Goal: Task Accomplishment & Management: Manage account settings

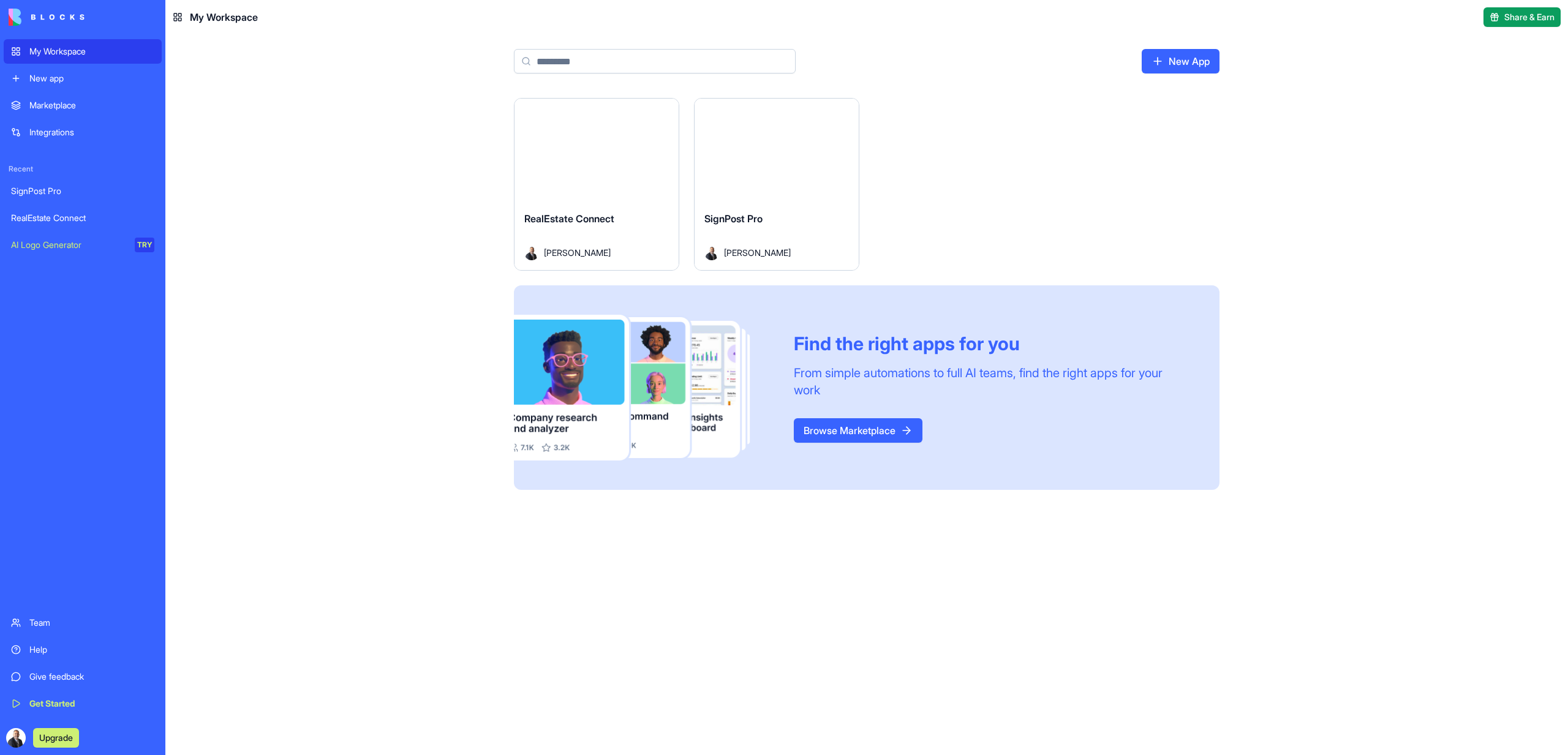
click at [594, 158] on button "Launch" at bounding box center [596, 150] width 92 height 24
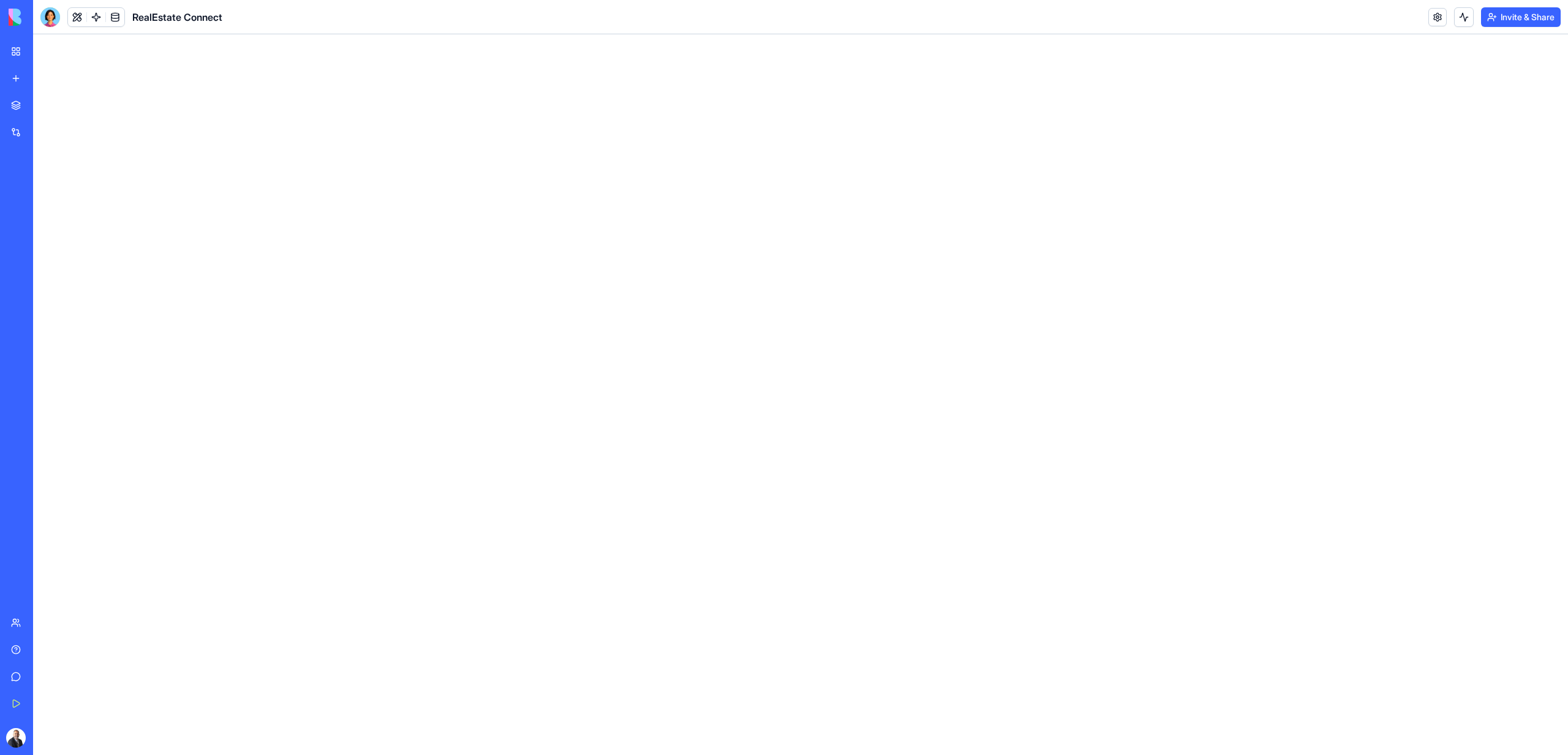
click at [23, 50] on link "My Workspace" at bounding box center [28, 52] width 49 height 24
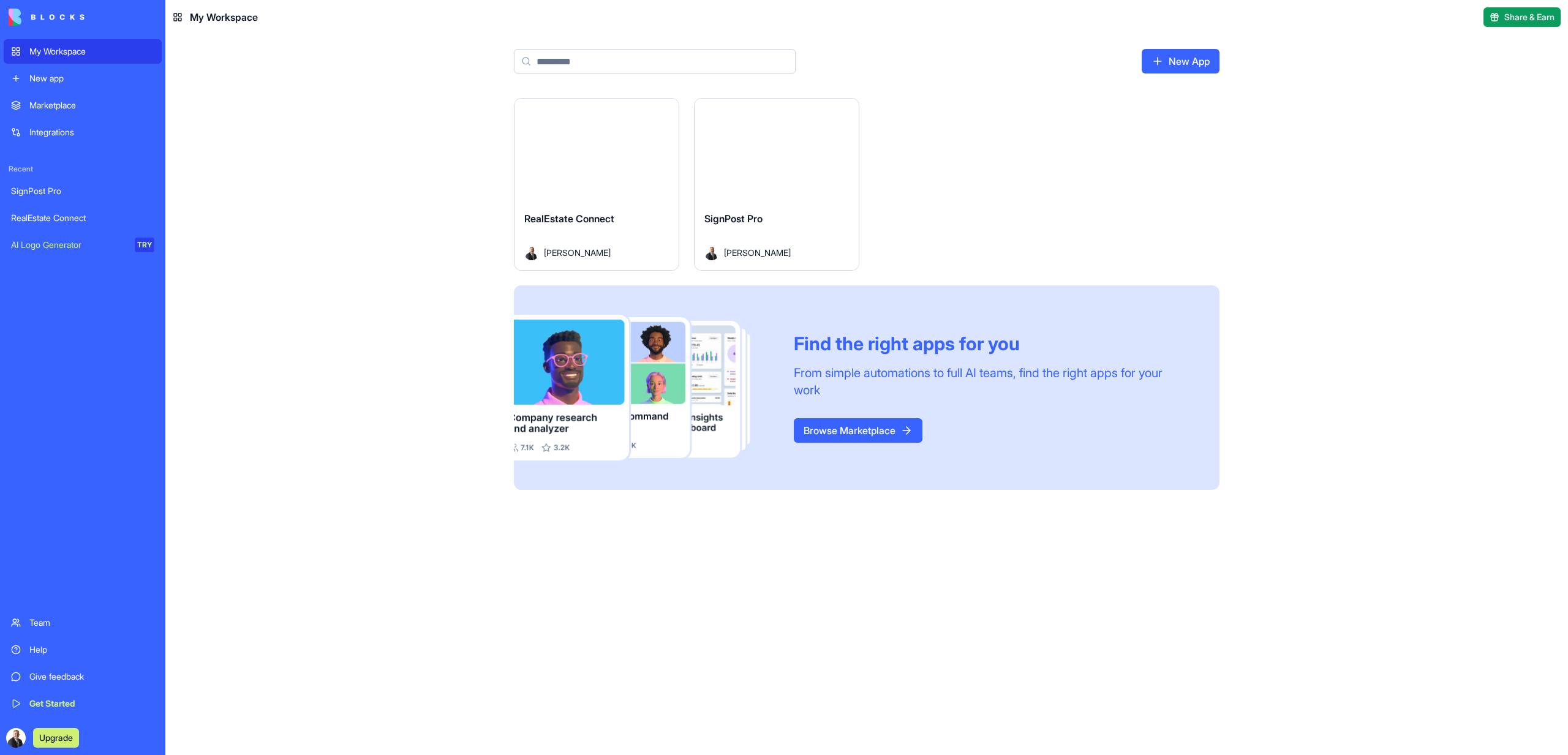
click at [822, 156] on button "Launch" at bounding box center [776, 150] width 92 height 24
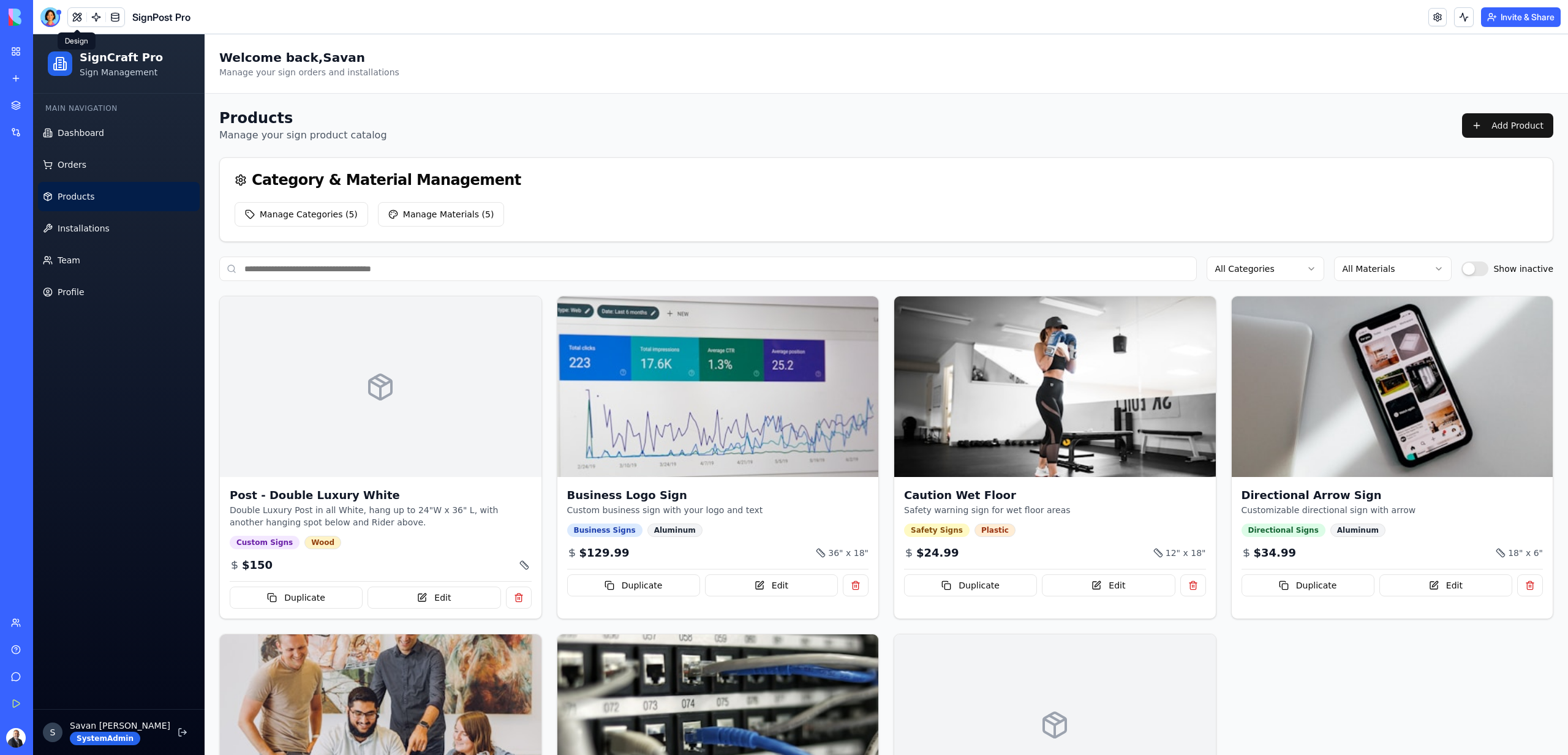
click at [88, 210] on link "Products" at bounding box center [119, 196] width 162 height 29
click at [714, 418] on img at bounding box center [718, 387] width 337 height 190
click at [756, 597] on div "Business Logo Sign Custom business sign with your logo and text Business Signs …" at bounding box center [718, 541] width 322 height 129
click at [756, 586] on button "Edit" at bounding box center [771, 585] width 133 height 22
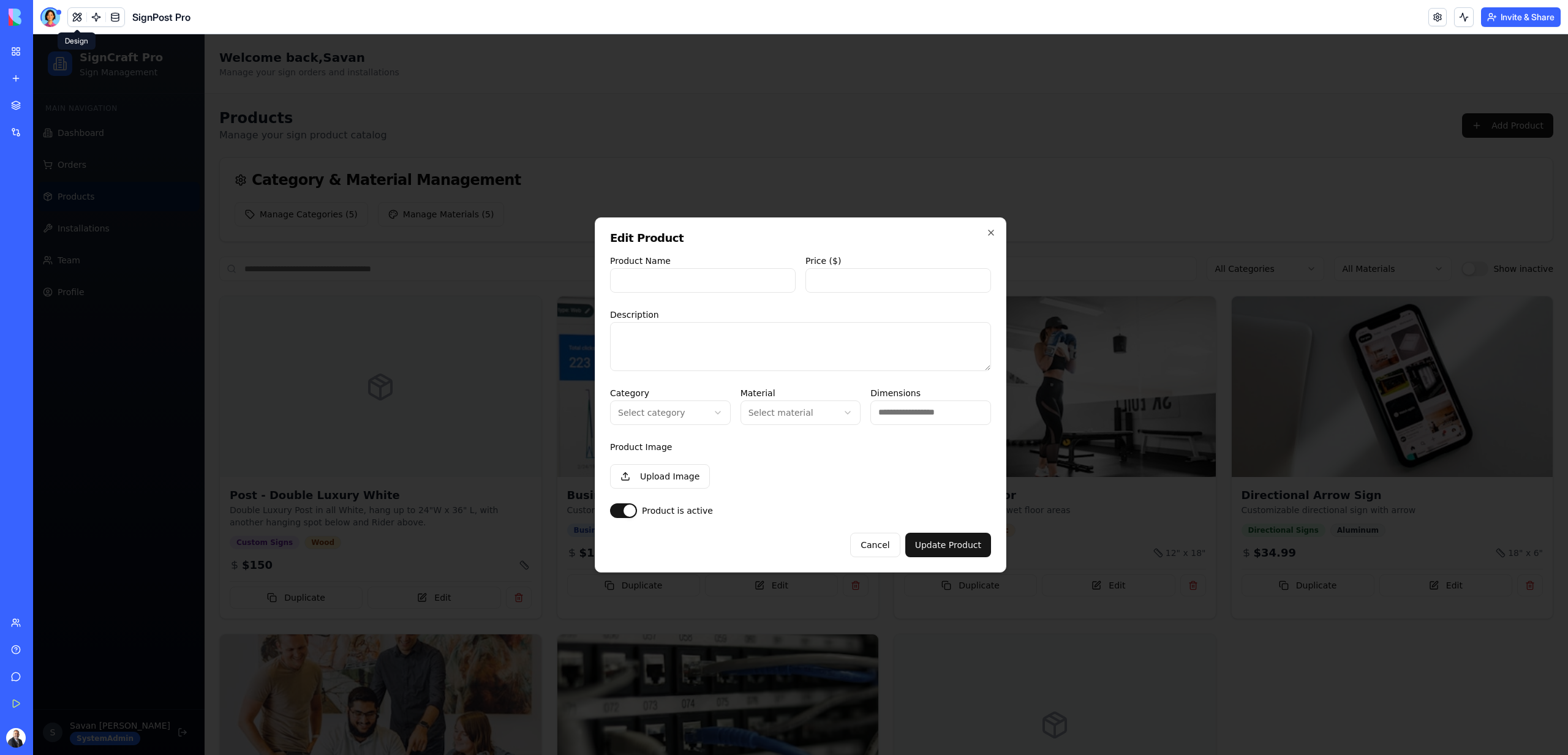
click at [766, 628] on div at bounding box center [799, 394] width 1534 height 721
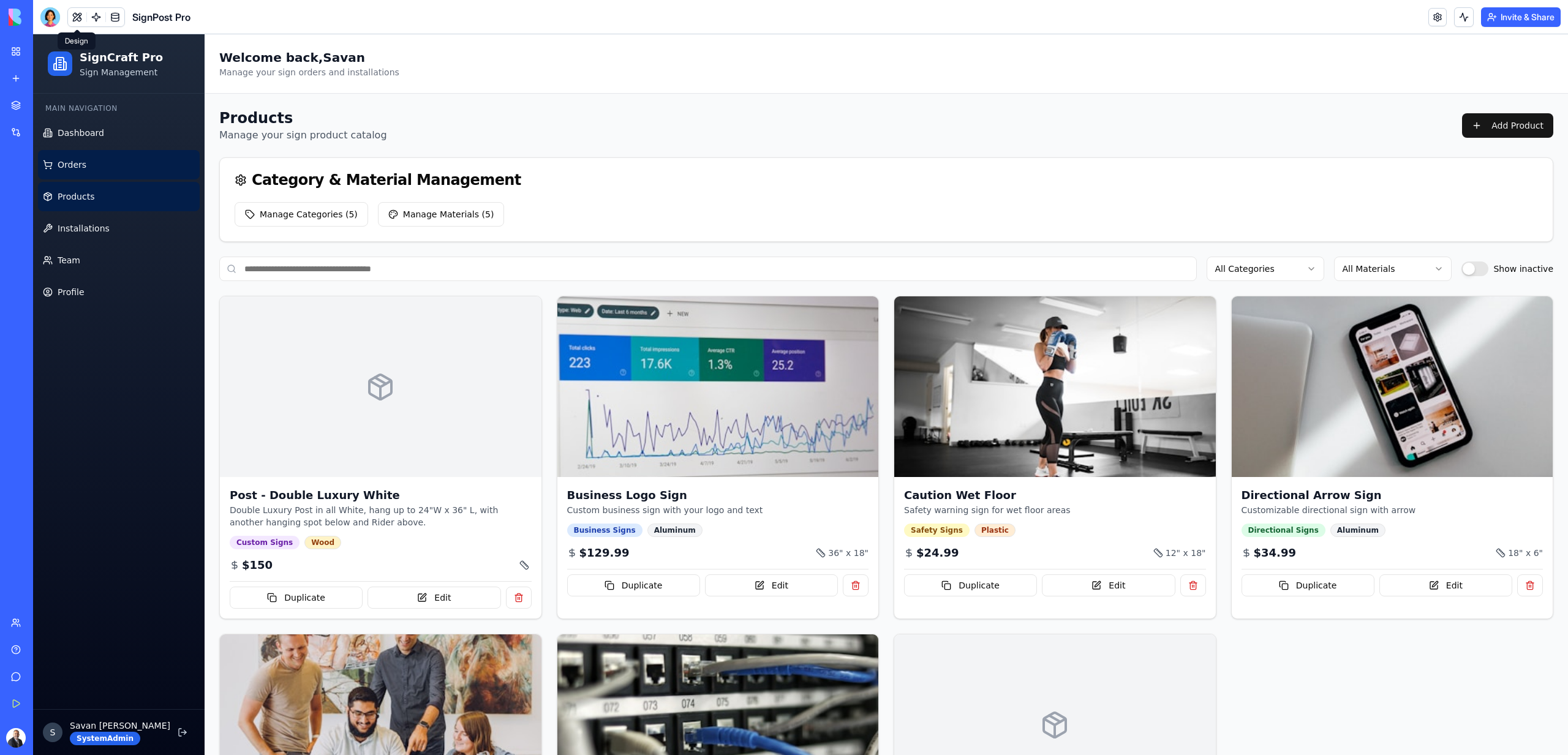
click at [90, 169] on link "Orders" at bounding box center [119, 164] width 162 height 29
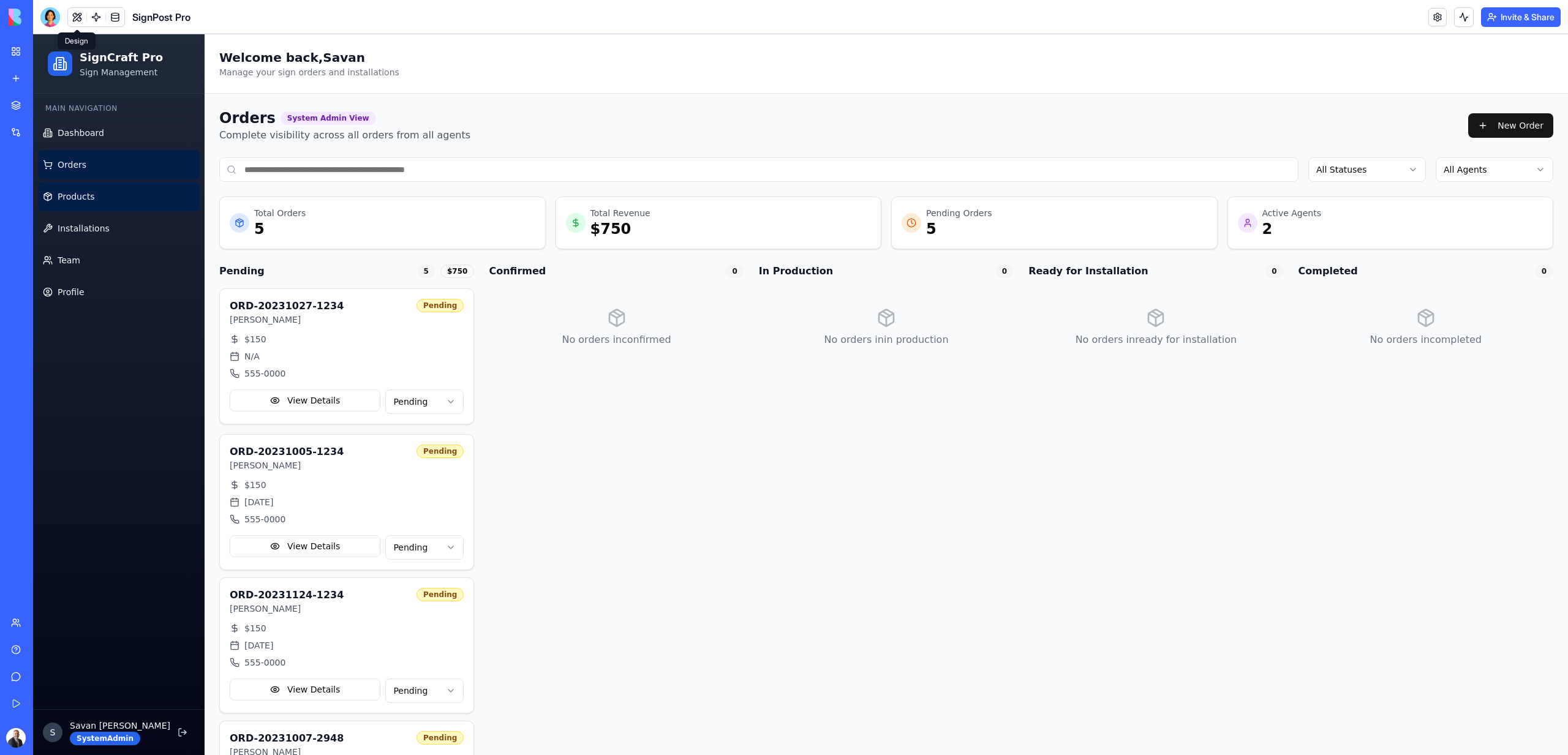
click at [86, 197] on span "Products" at bounding box center [76, 196] width 37 height 12
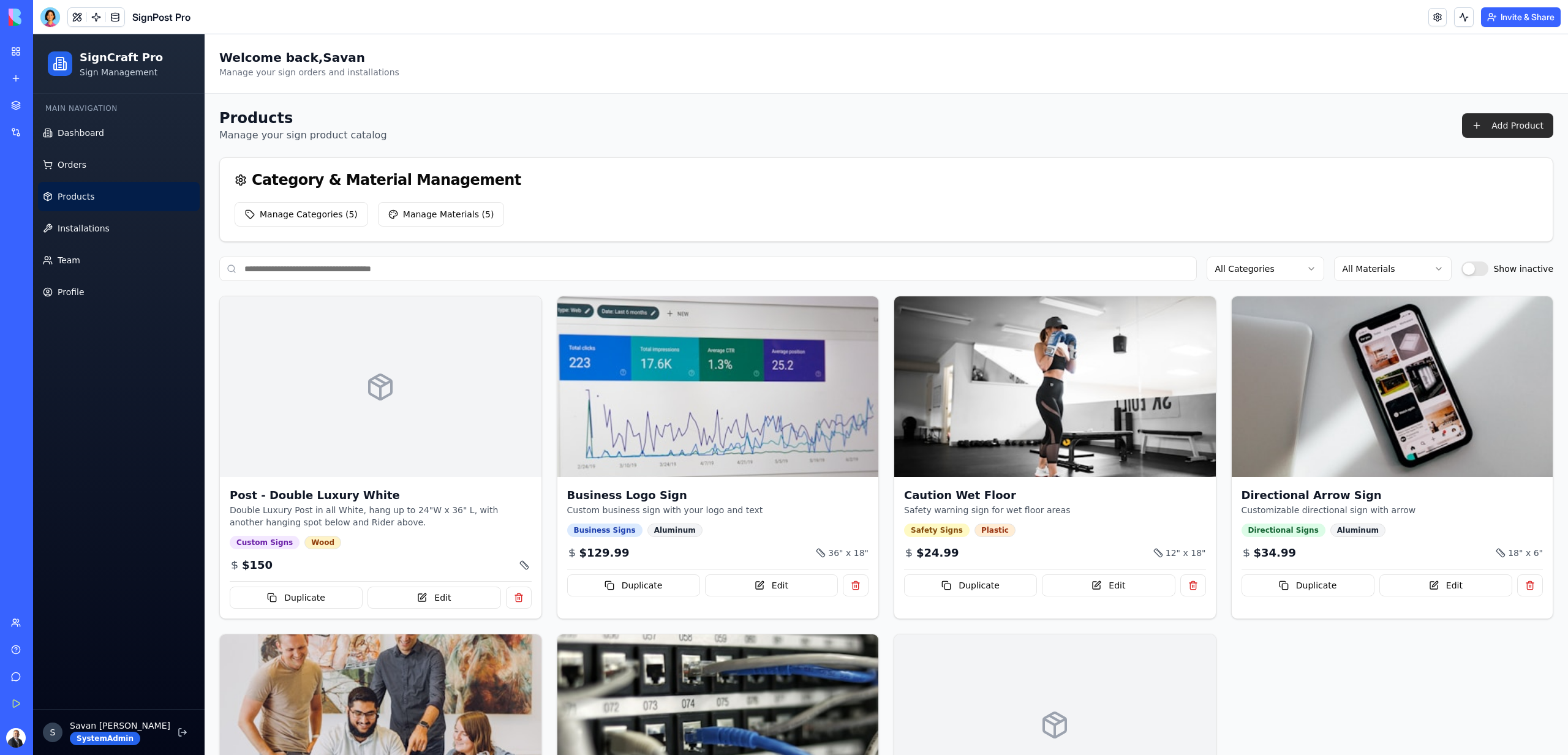
click at [1519, 127] on button "Add Product" at bounding box center [1507, 126] width 91 height 24
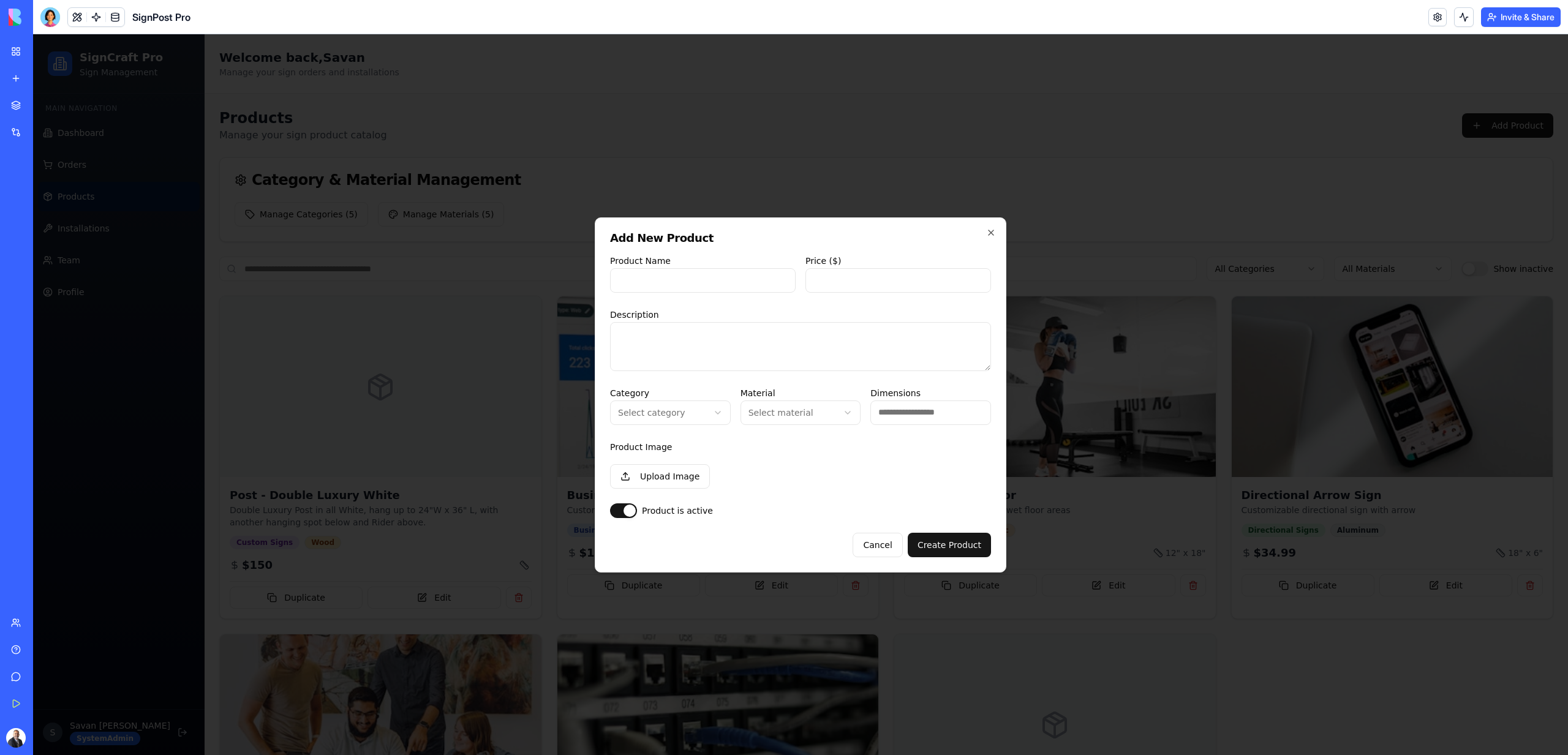
click at [992, 61] on div at bounding box center [799, 394] width 1534 height 721
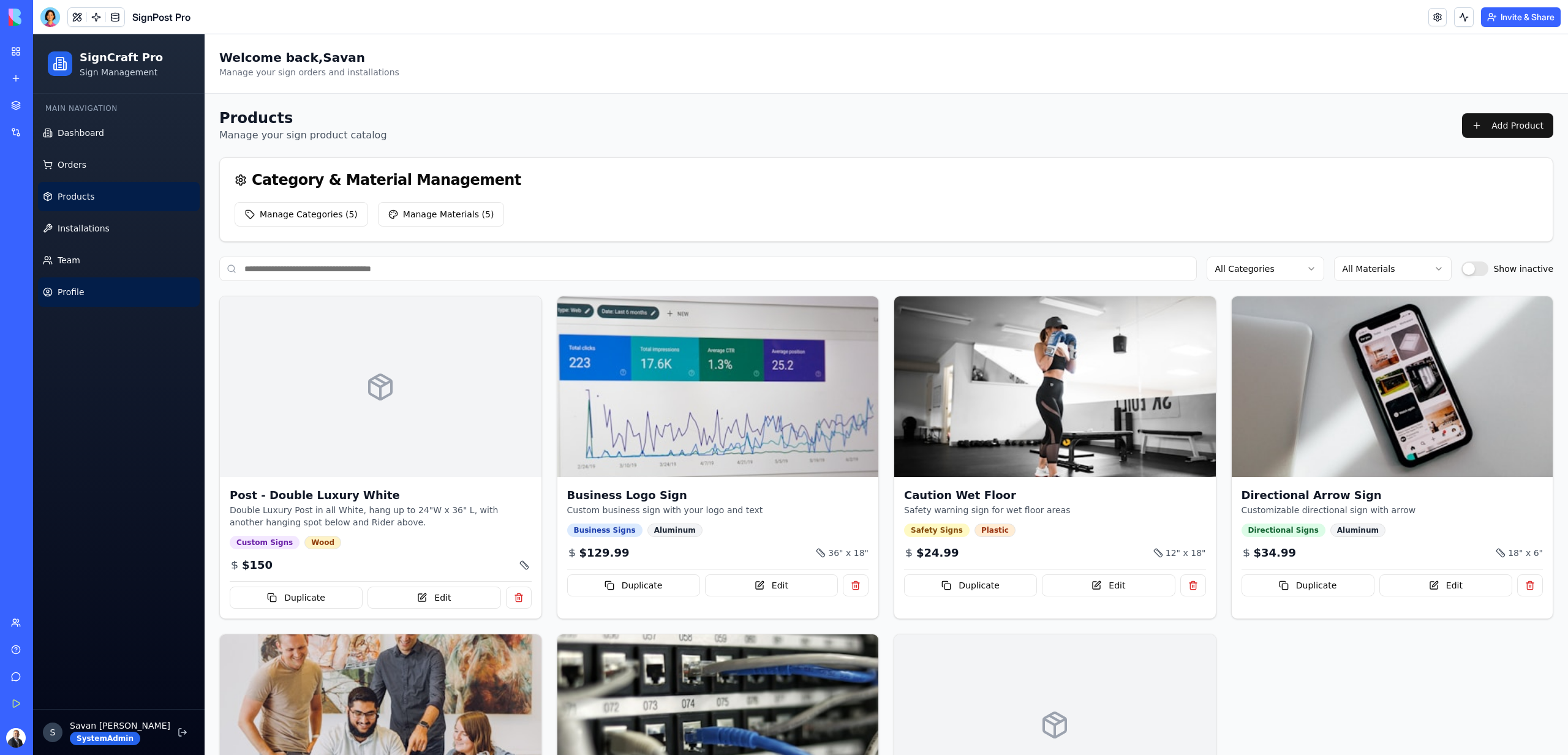
click at [102, 294] on link "Profile" at bounding box center [119, 292] width 162 height 29
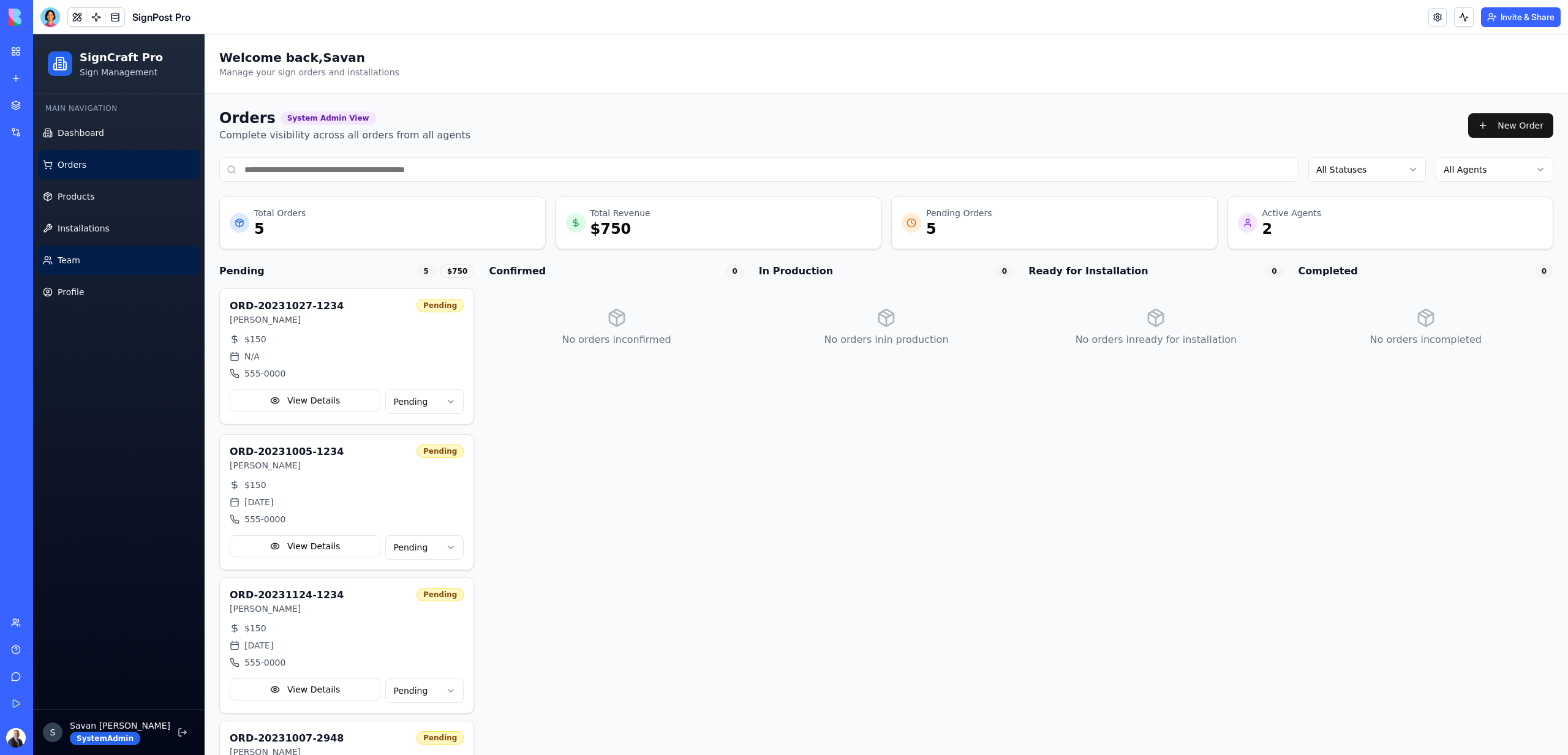
click at [95, 254] on link "Team" at bounding box center [119, 260] width 162 height 29
click at [85, 234] on link "Installations" at bounding box center [119, 228] width 162 height 29
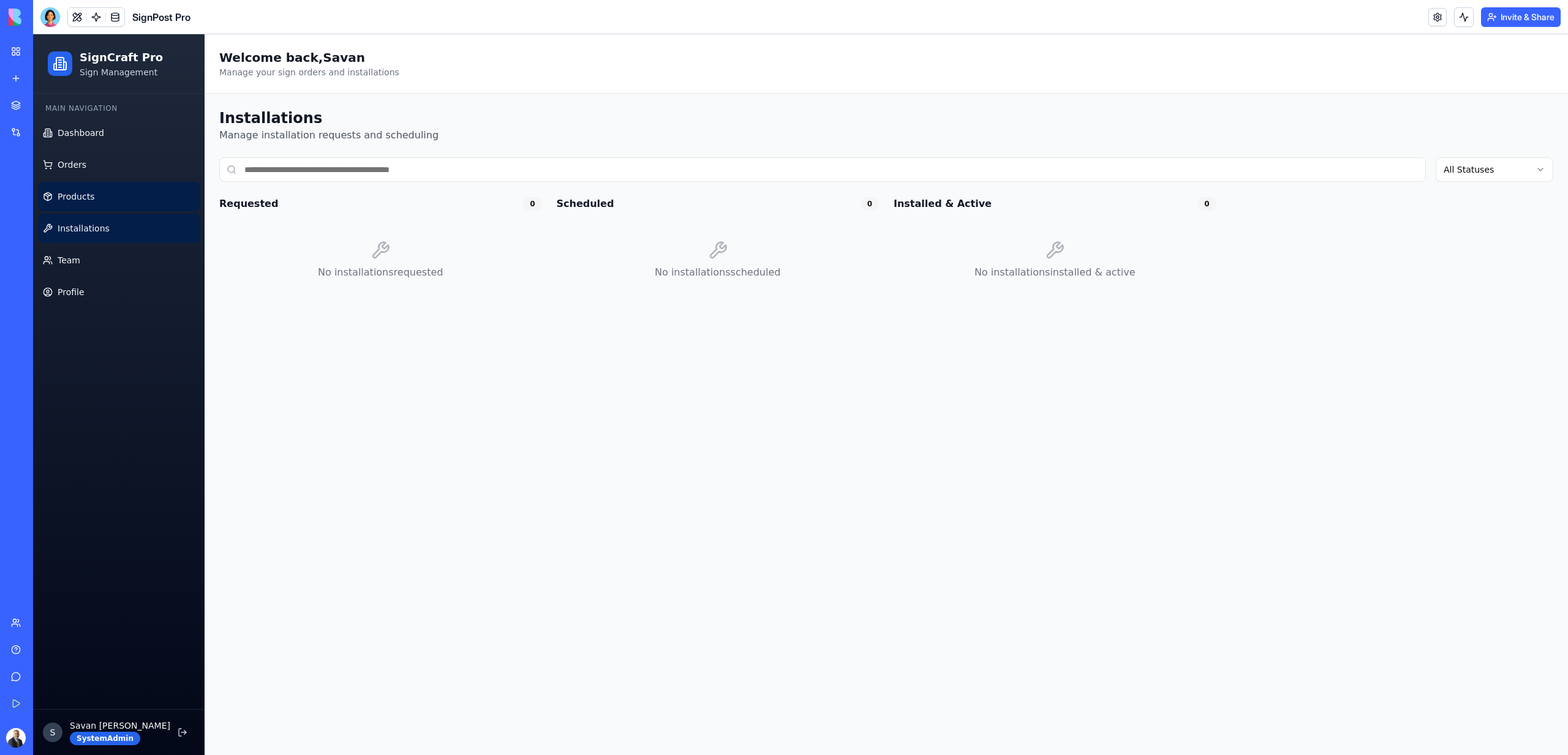
click at [78, 183] on link "Products" at bounding box center [119, 196] width 162 height 29
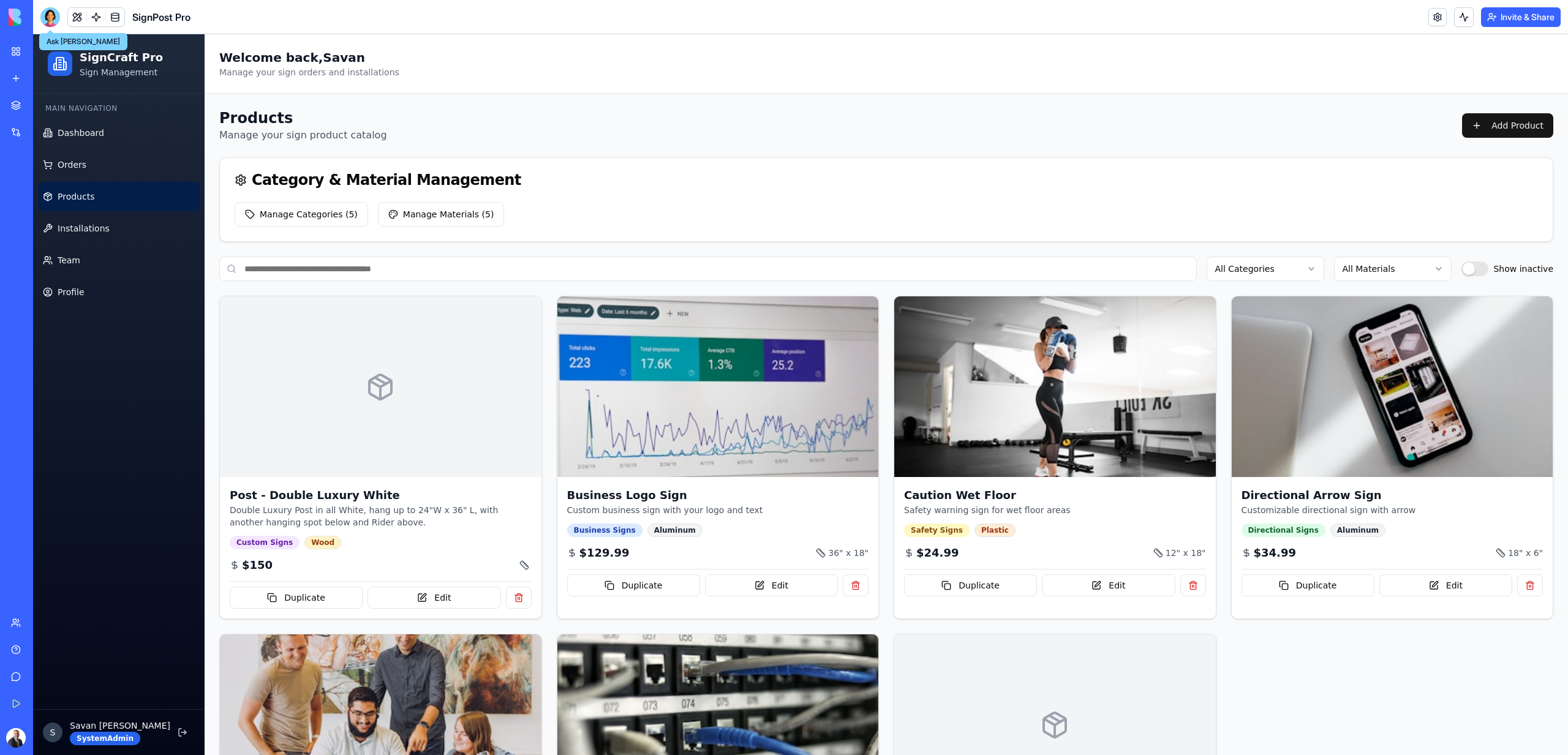
click at [44, 17] on div at bounding box center [50, 17] width 20 height 20
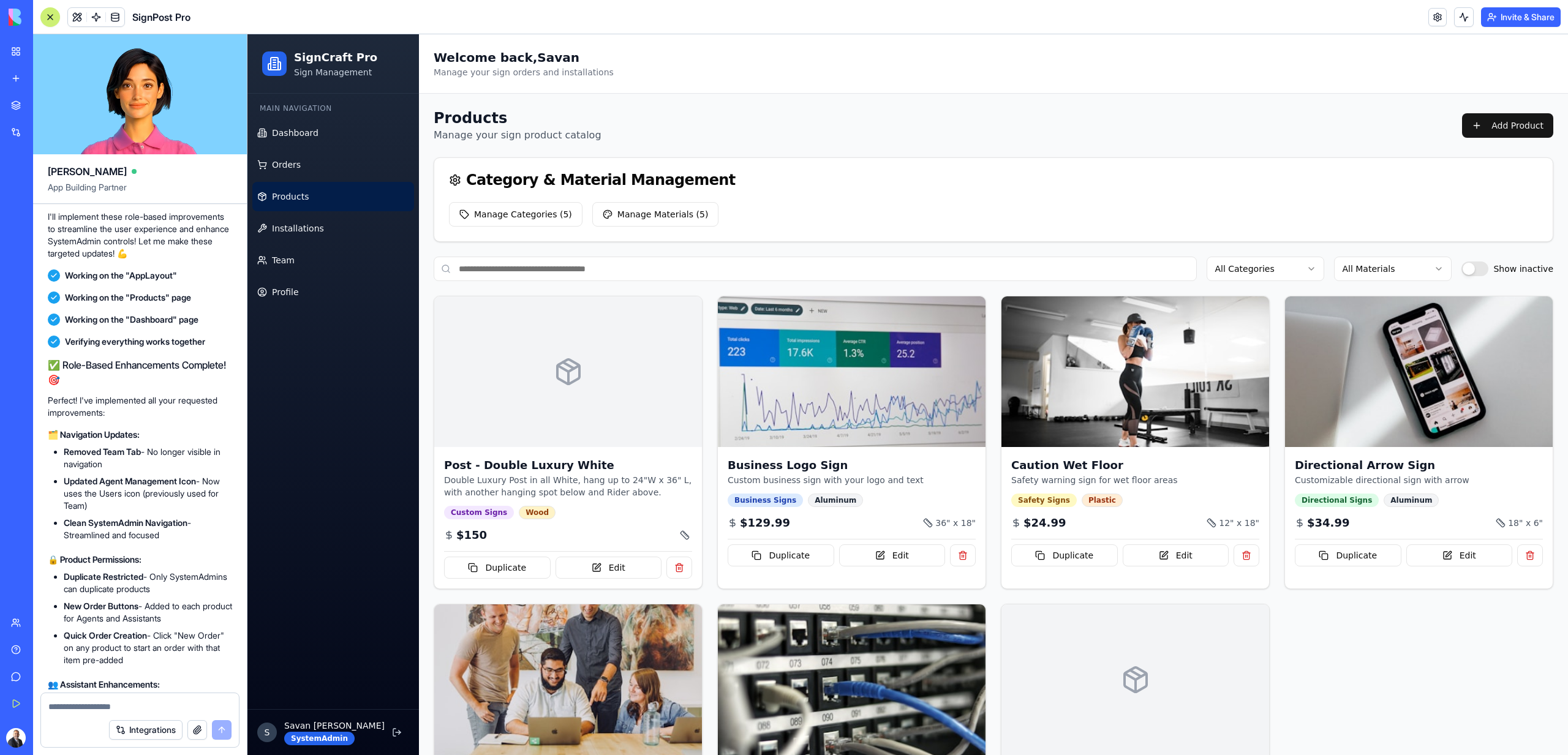
scroll to position [14088, 0]
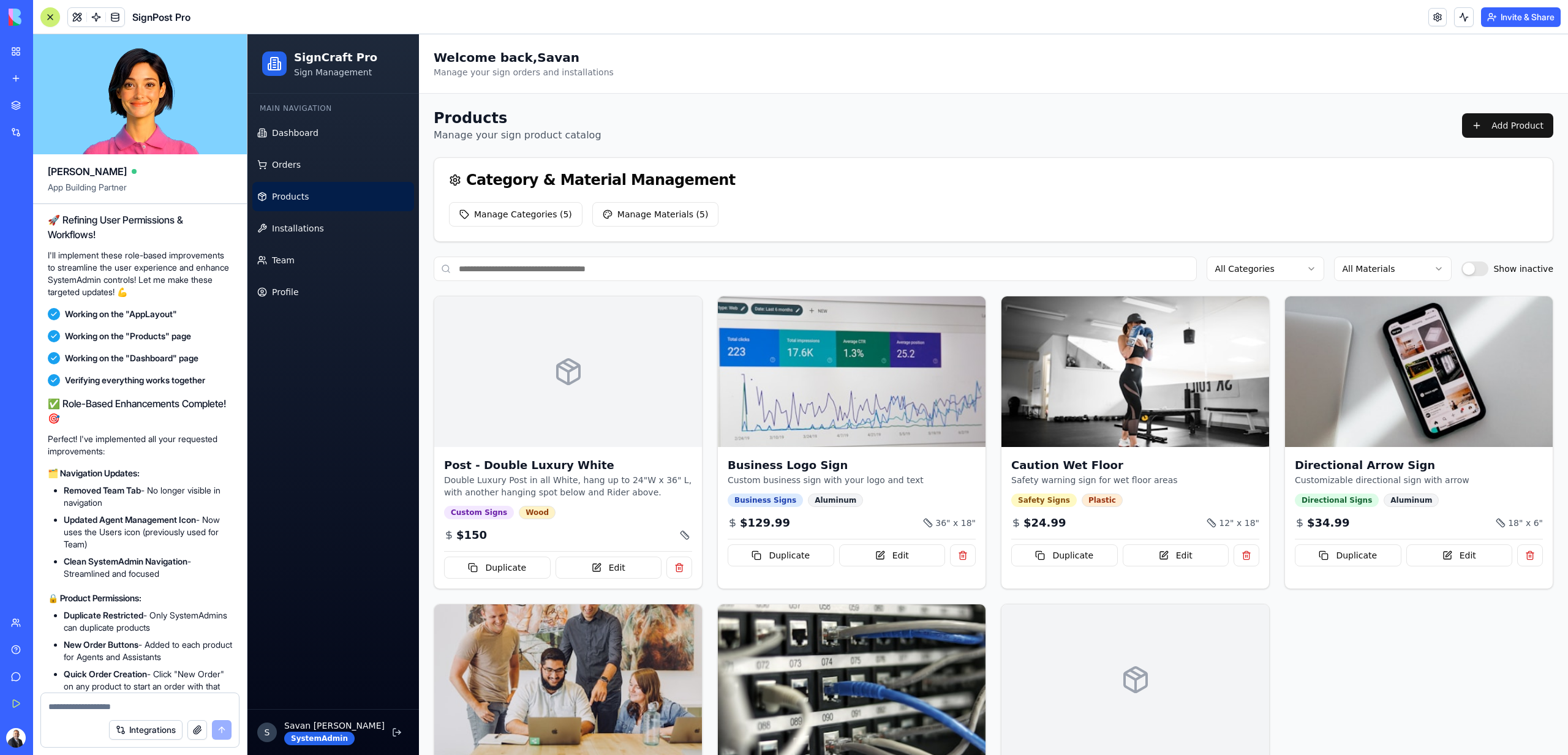
click at [79, 18] on span at bounding box center [96, 17] width 34 height 34
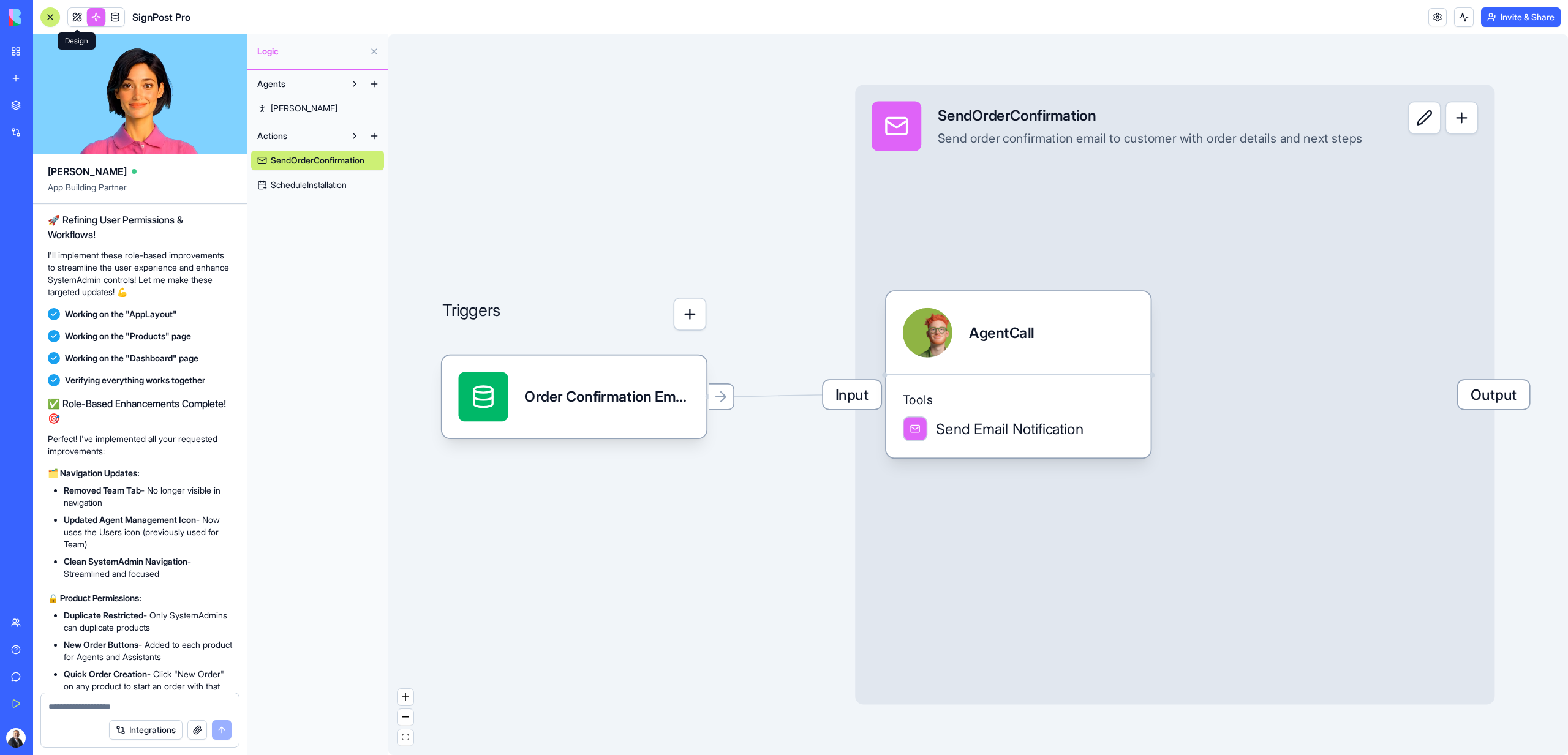
click at [78, 18] on link at bounding box center [77, 16] width 18 height 18
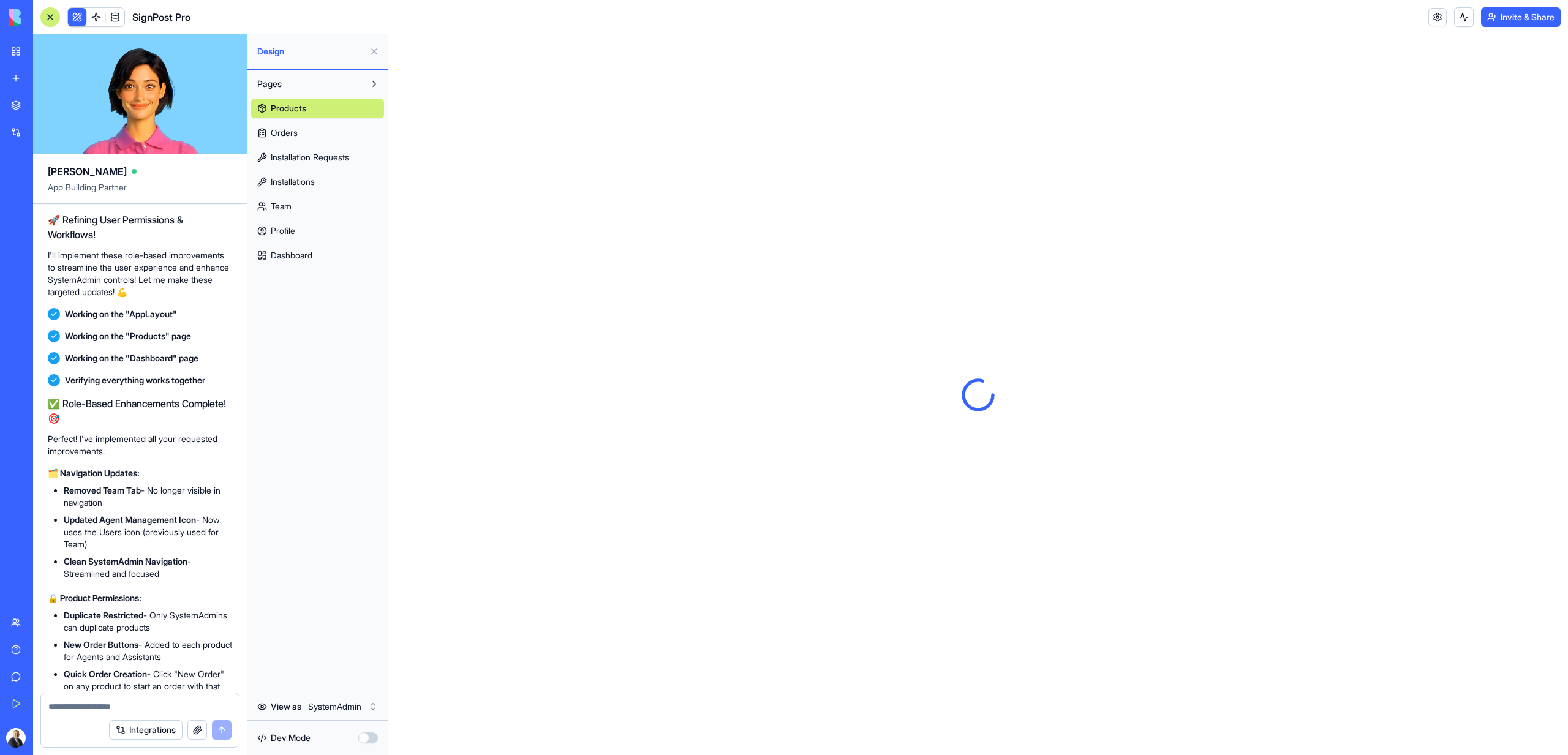
click at [356, 713] on html "My Workspace New app Marketplace Integrations Recent SignPost Pro RealEstate Co…" at bounding box center [784, 377] width 1568 height 755
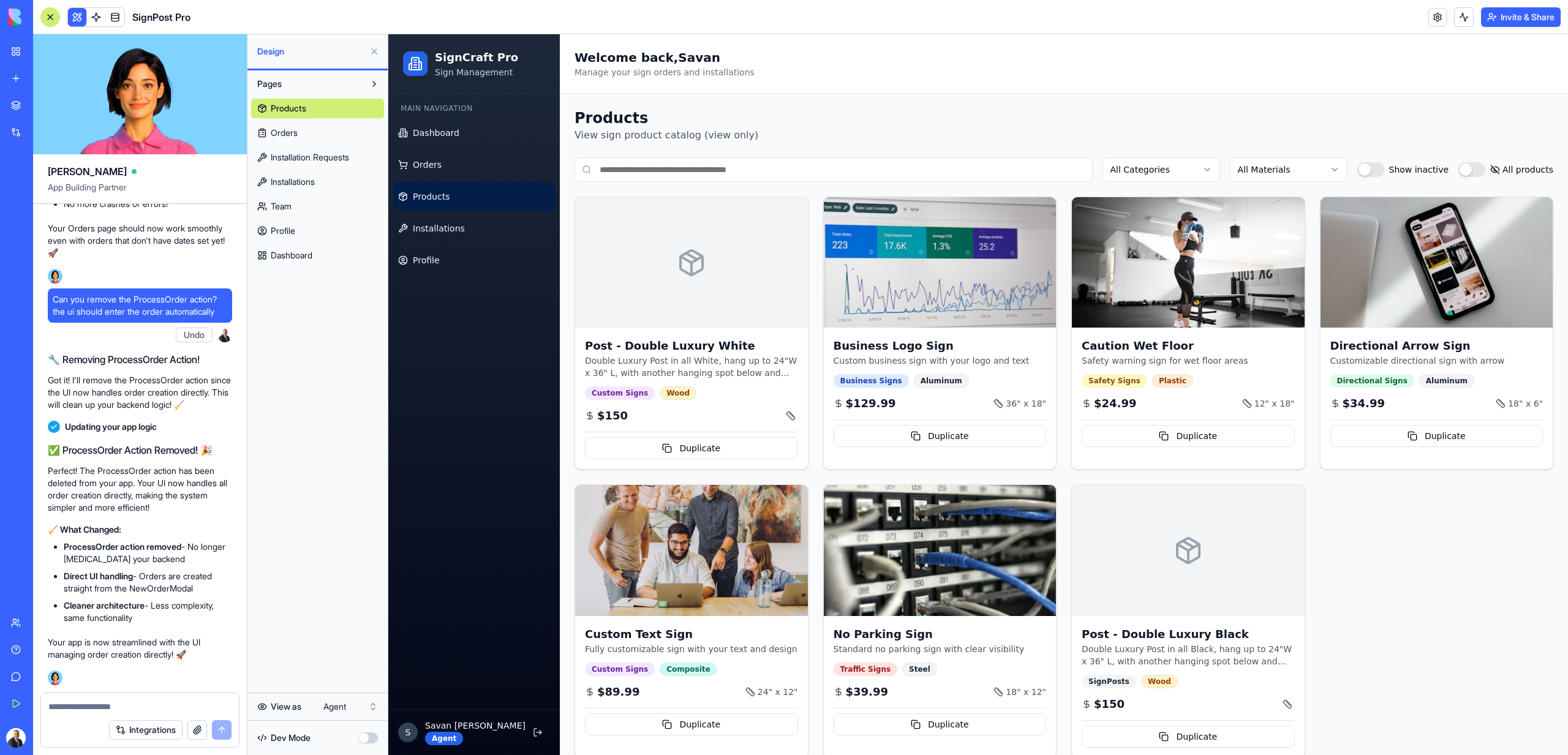
scroll to position [15969, 0]
click at [98, 15] on link at bounding box center [96, 16] width 18 height 18
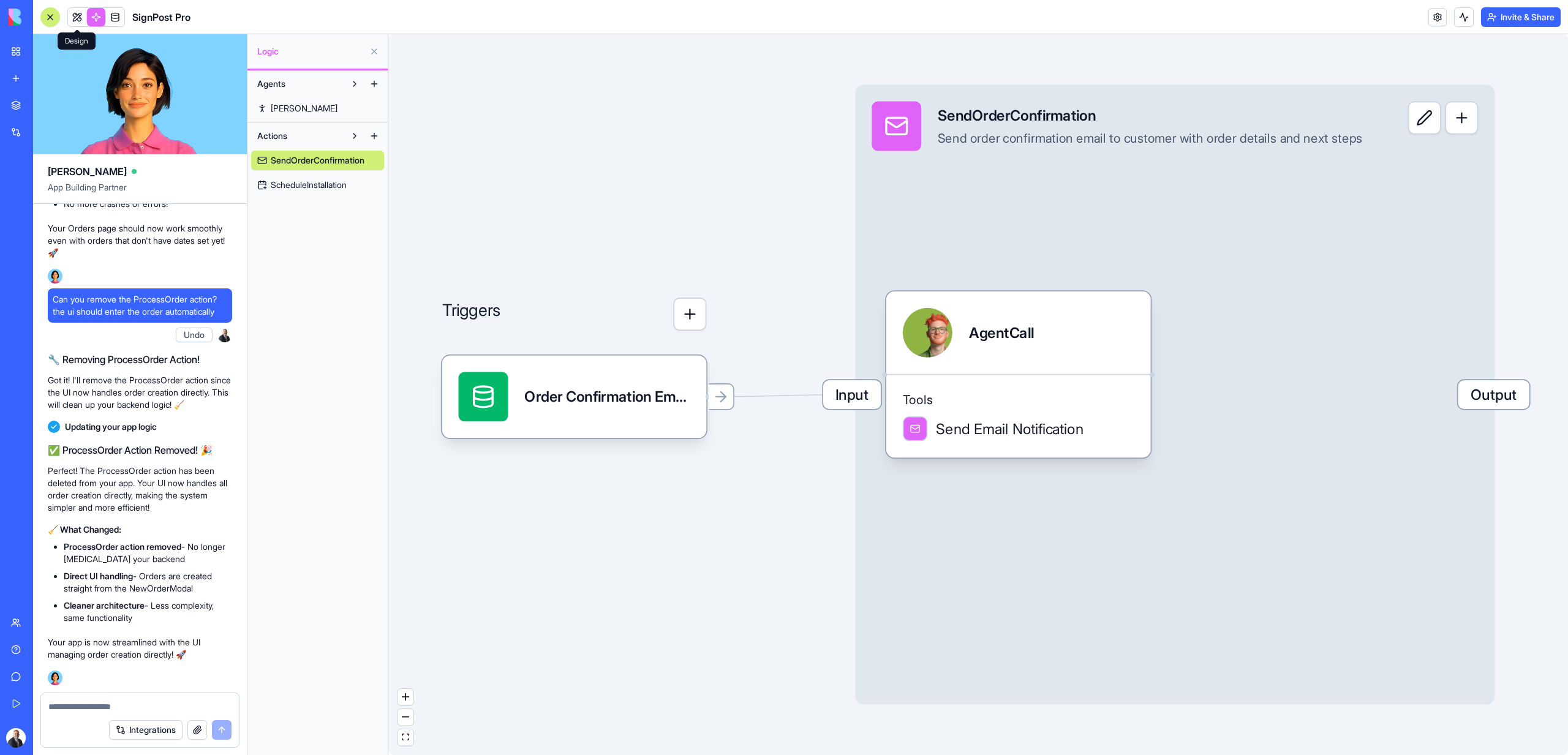
click at [78, 15] on link at bounding box center [77, 16] width 18 height 18
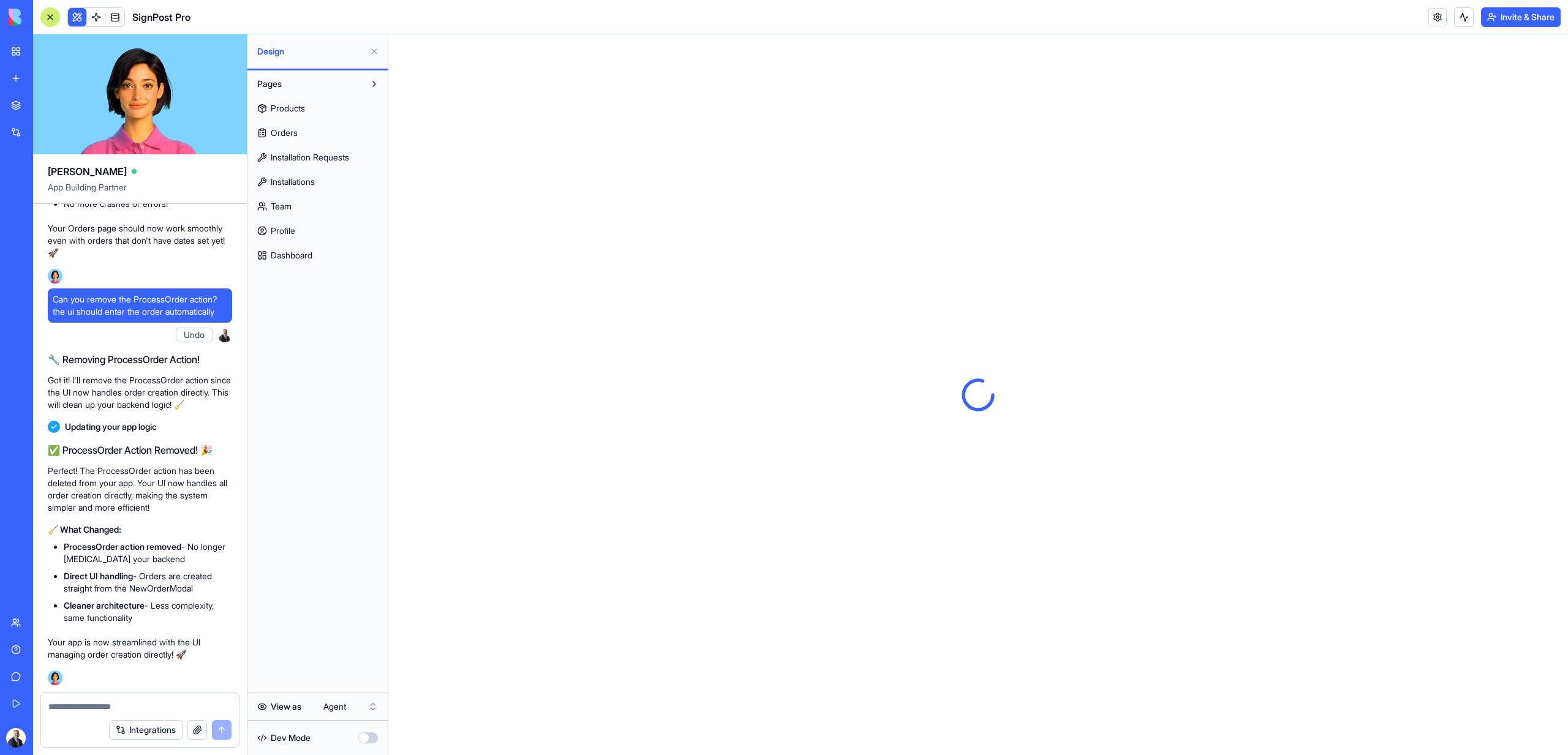
click at [286, 135] on span "Orders" at bounding box center [283, 133] width 27 height 12
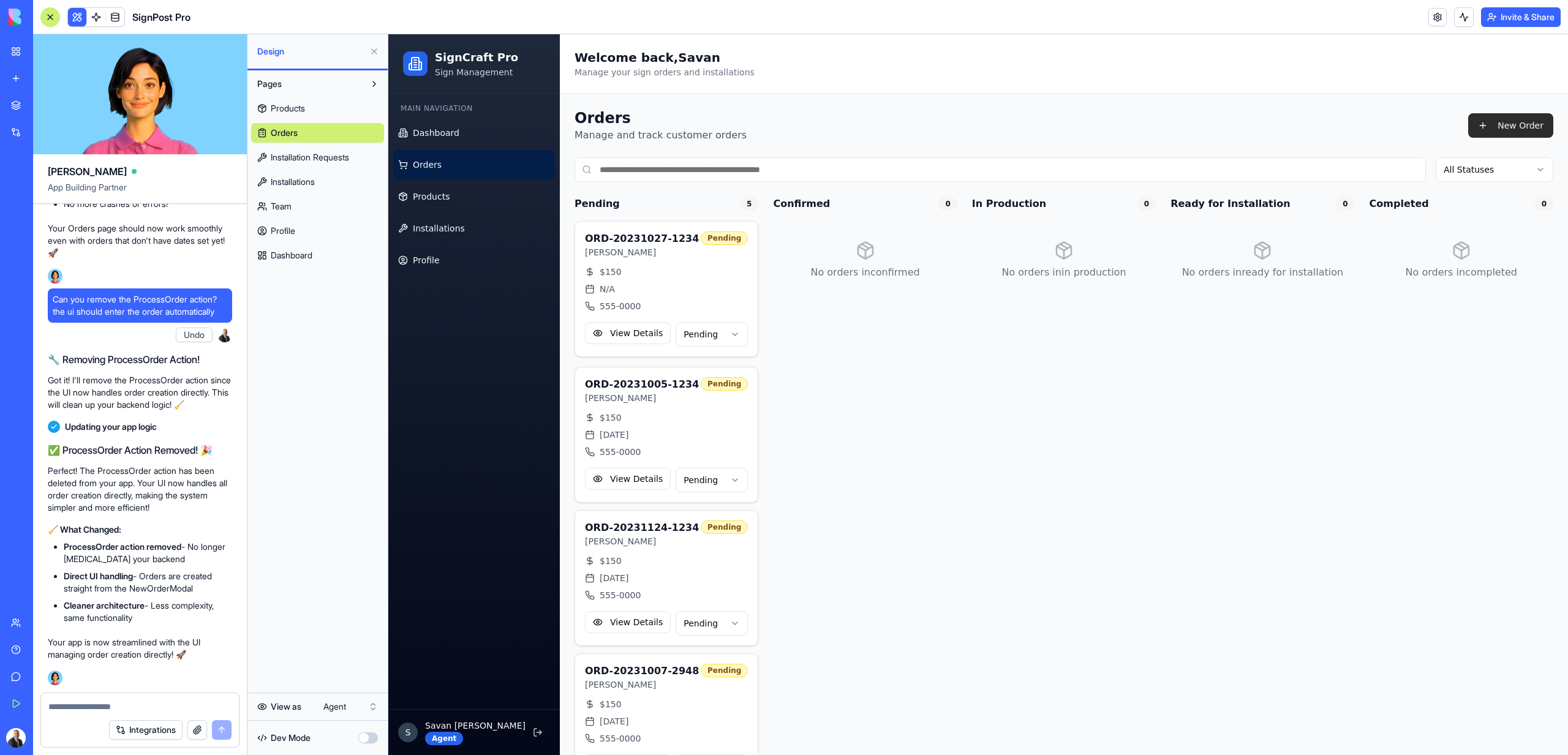
click at [1509, 131] on button "New Order" at bounding box center [1510, 126] width 85 height 24
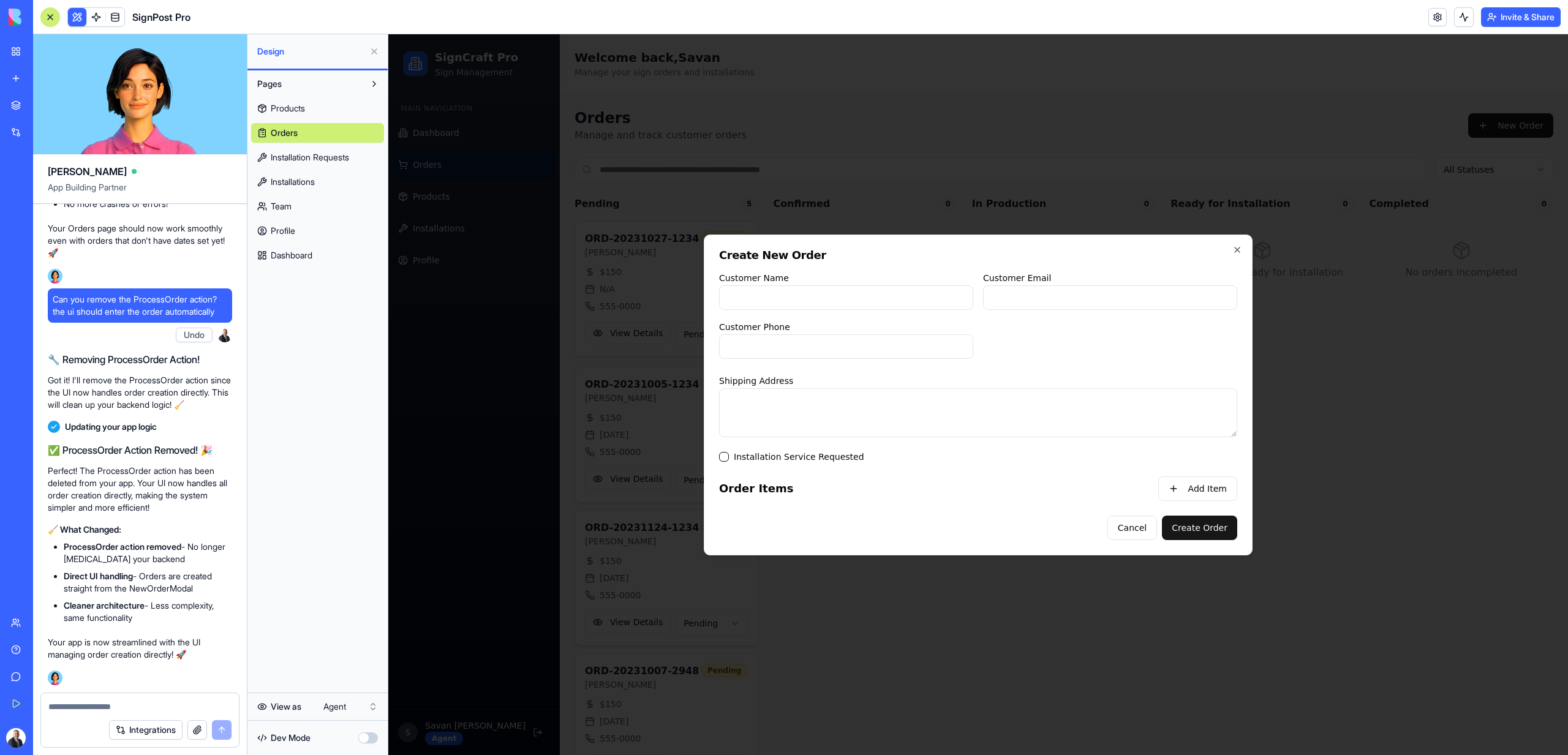
click at [897, 298] on input "Customer Name" at bounding box center [845, 298] width 254 height 24
type input "******"
click at [1045, 309] on input "Customer Email" at bounding box center [1109, 298] width 254 height 24
click at [1065, 300] on input "Customer Email" at bounding box center [1109, 298] width 254 height 24
type input "**********"
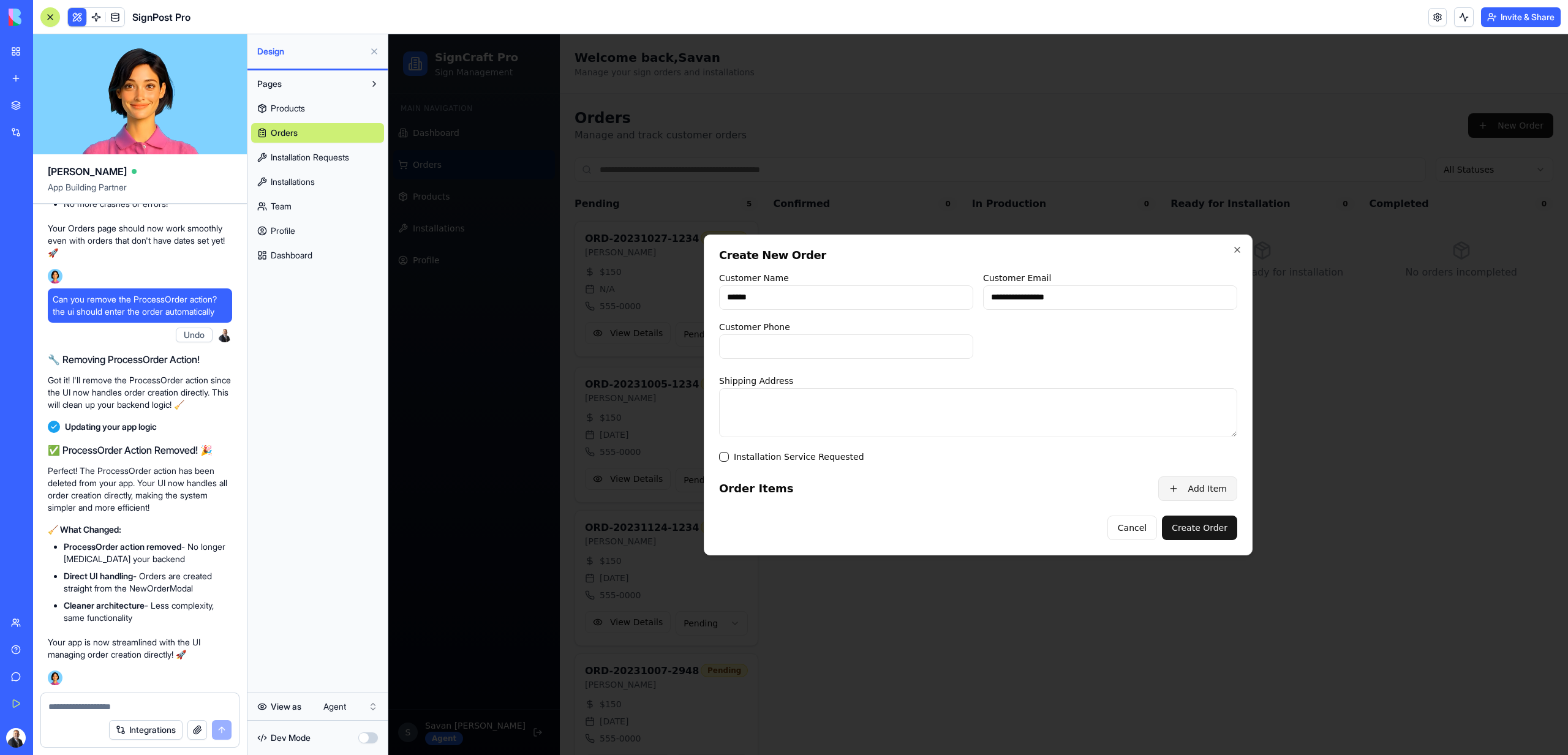
click at [1198, 480] on button "Add Item" at bounding box center [1198, 489] width 79 height 24
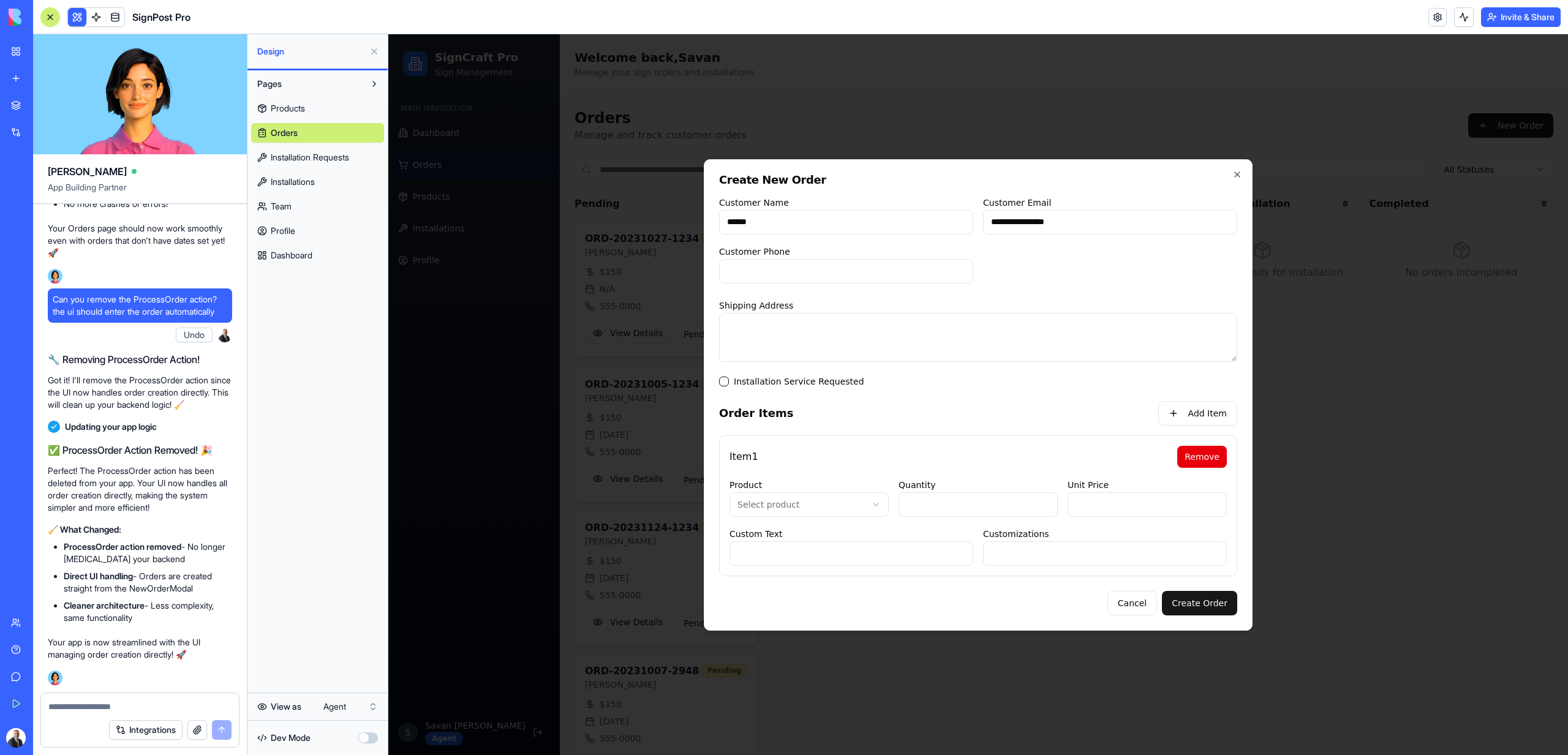
click at [815, 495] on body "**********" at bounding box center [978, 491] width 1179 height 913
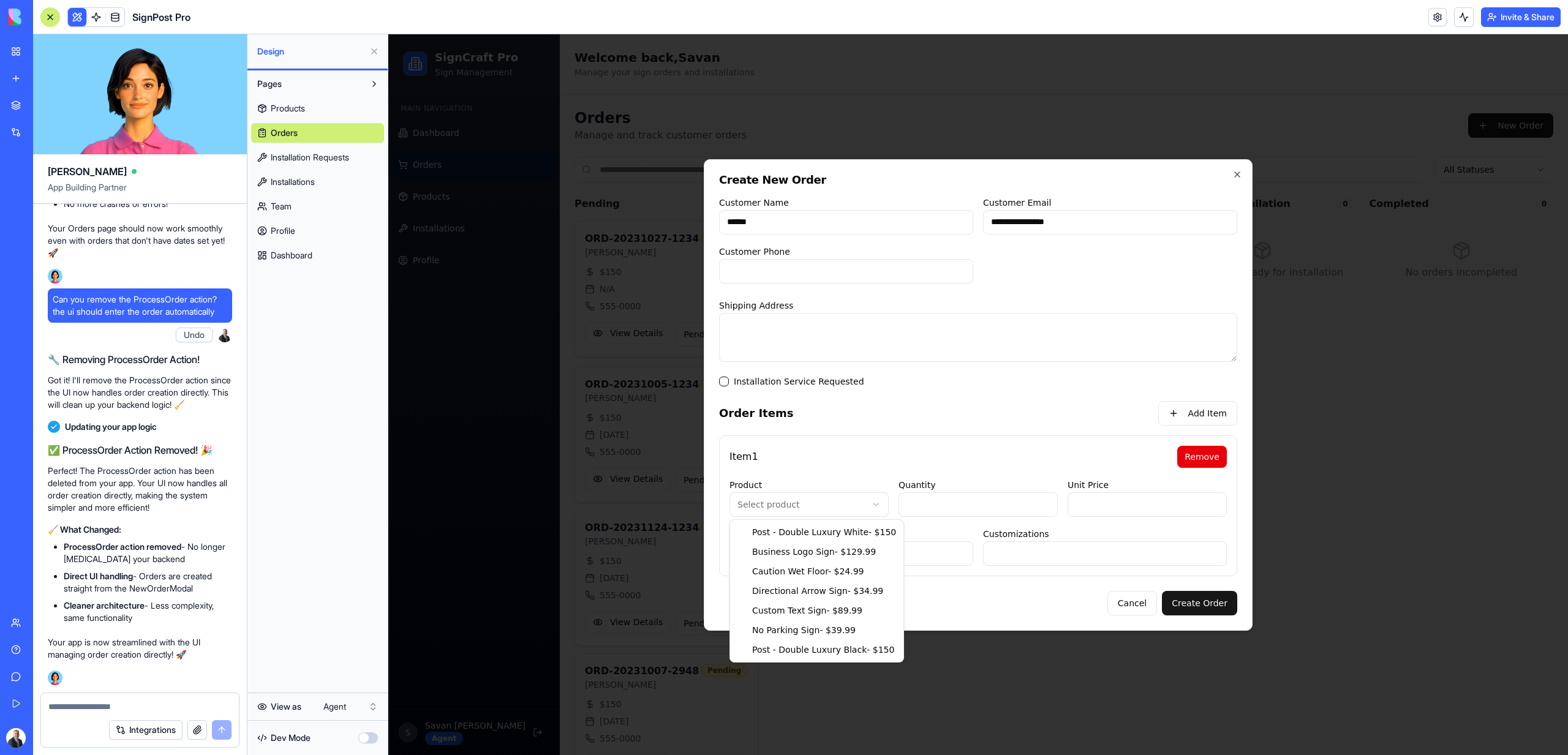
type input "***"
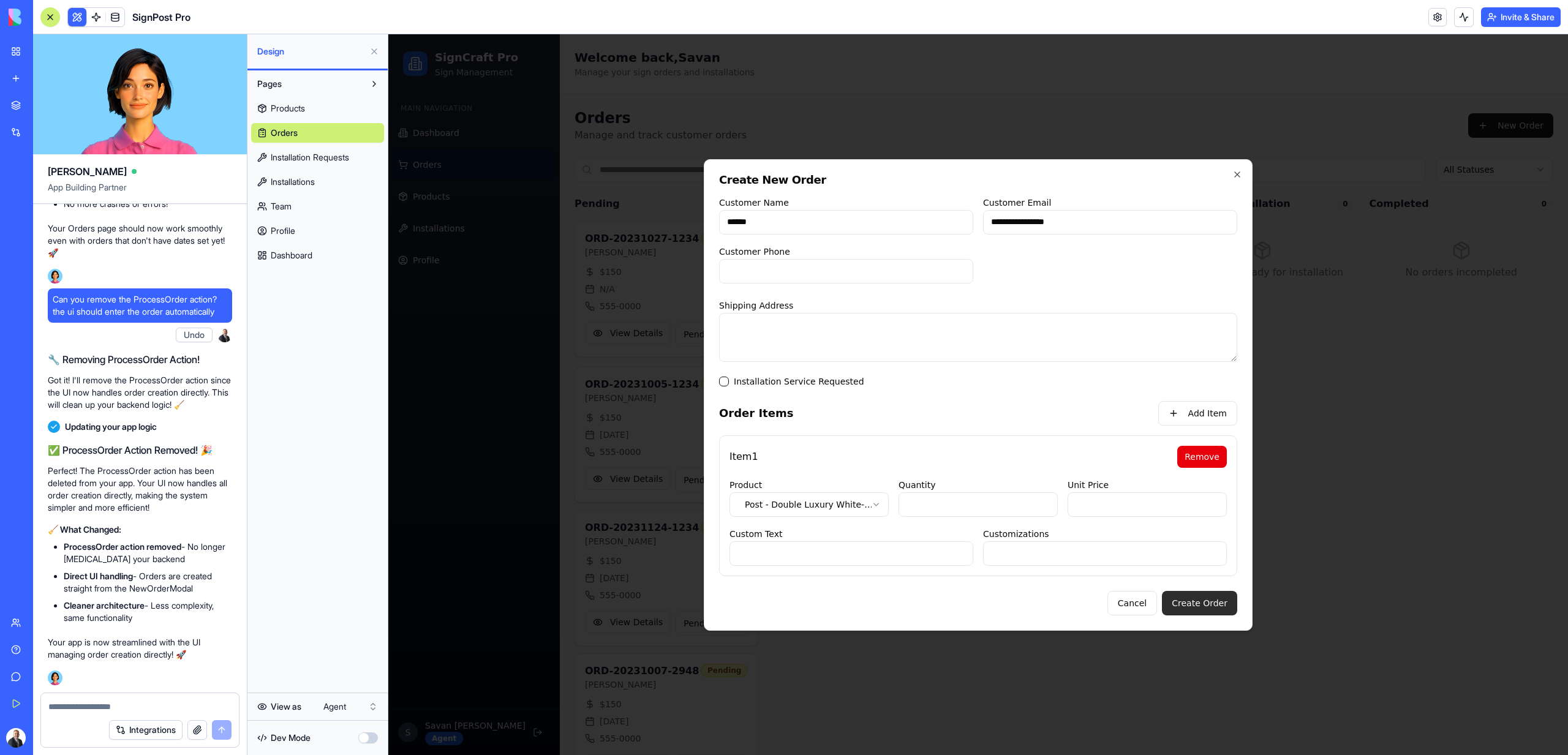
click at [1213, 613] on button "Create Order" at bounding box center [1200, 603] width 76 height 24
click at [776, 279] on input "Customer Phone" at bounding box center [845, 271] width 254 height 24
type input "**********"
click at [988, 334] on textarea "Shipping Address" at bounding box center [978, 337] width 518 height 49
type textarea "****"
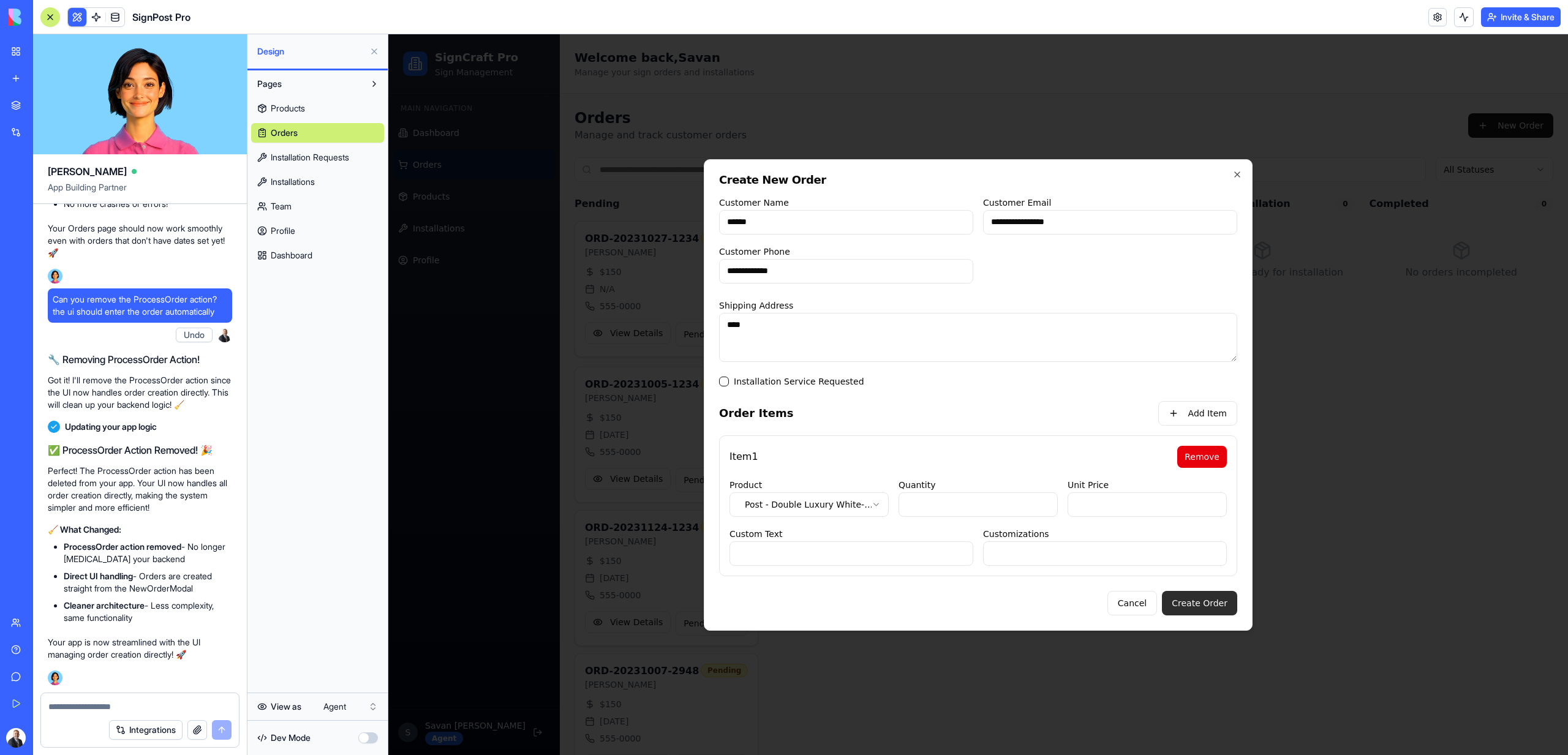
click at [1198, 598] on button "Create Order" at bounding box center [1200, 603] width 76 height 24
click at [1464, 13] on button at bounding box center [1463, 17] width 20 height 20
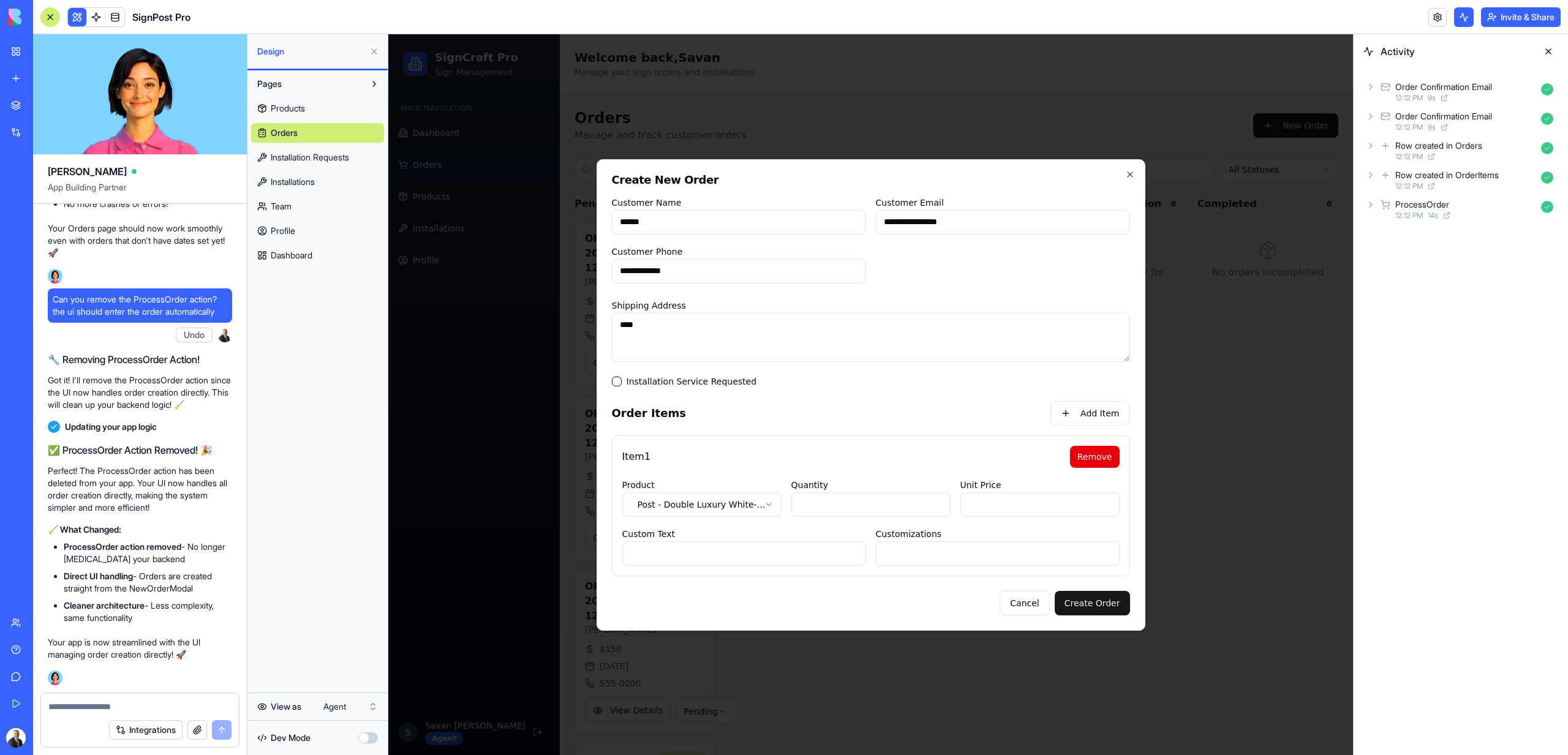
click at [162, 709] on textarea at bounding box center [139, 707] width 183 height 12
type textarea "**********"
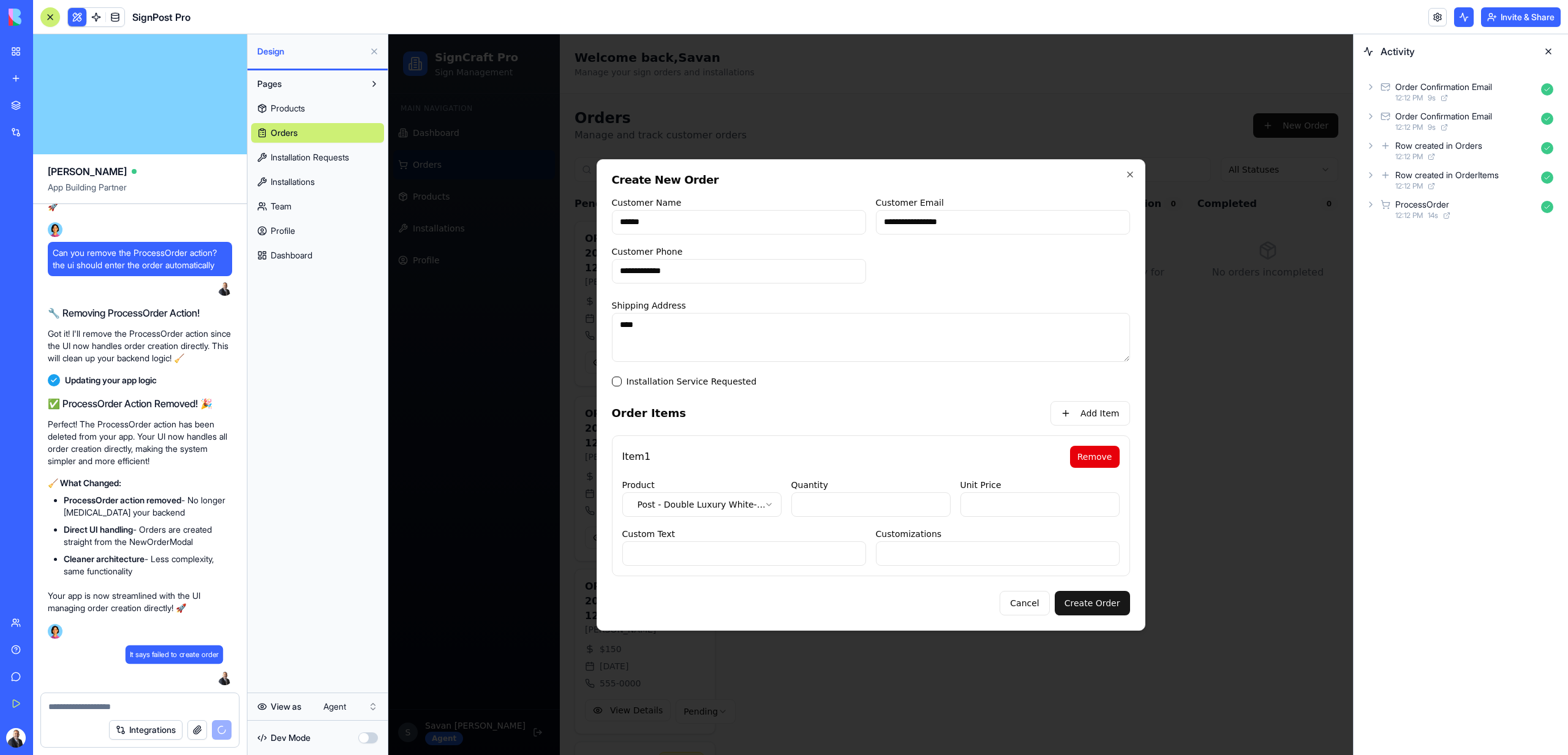
scroll to position [16016, 0]
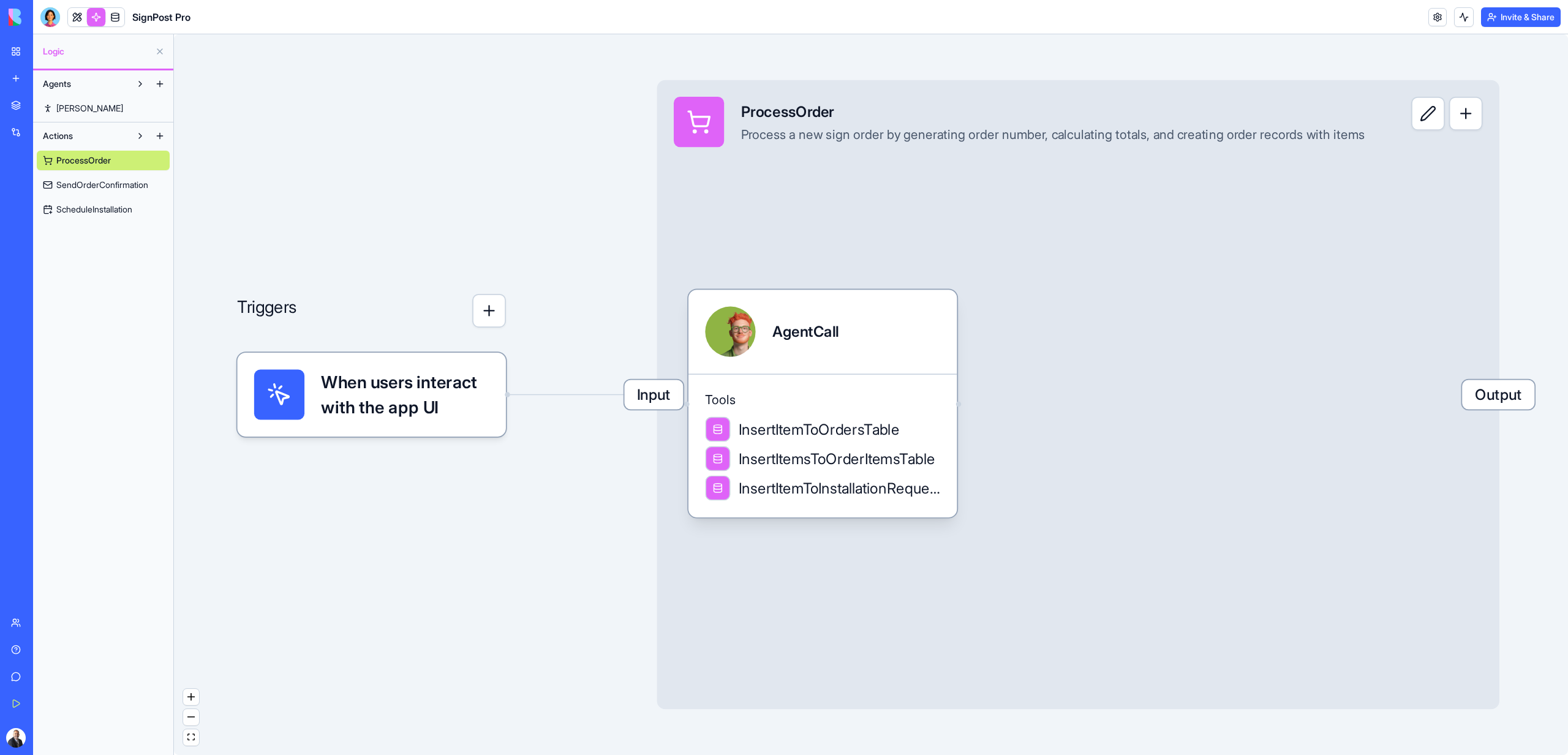
click at [80, 181] on span "SendOrderConfirmation" at bounding box center [102, 185] width 92 height 12
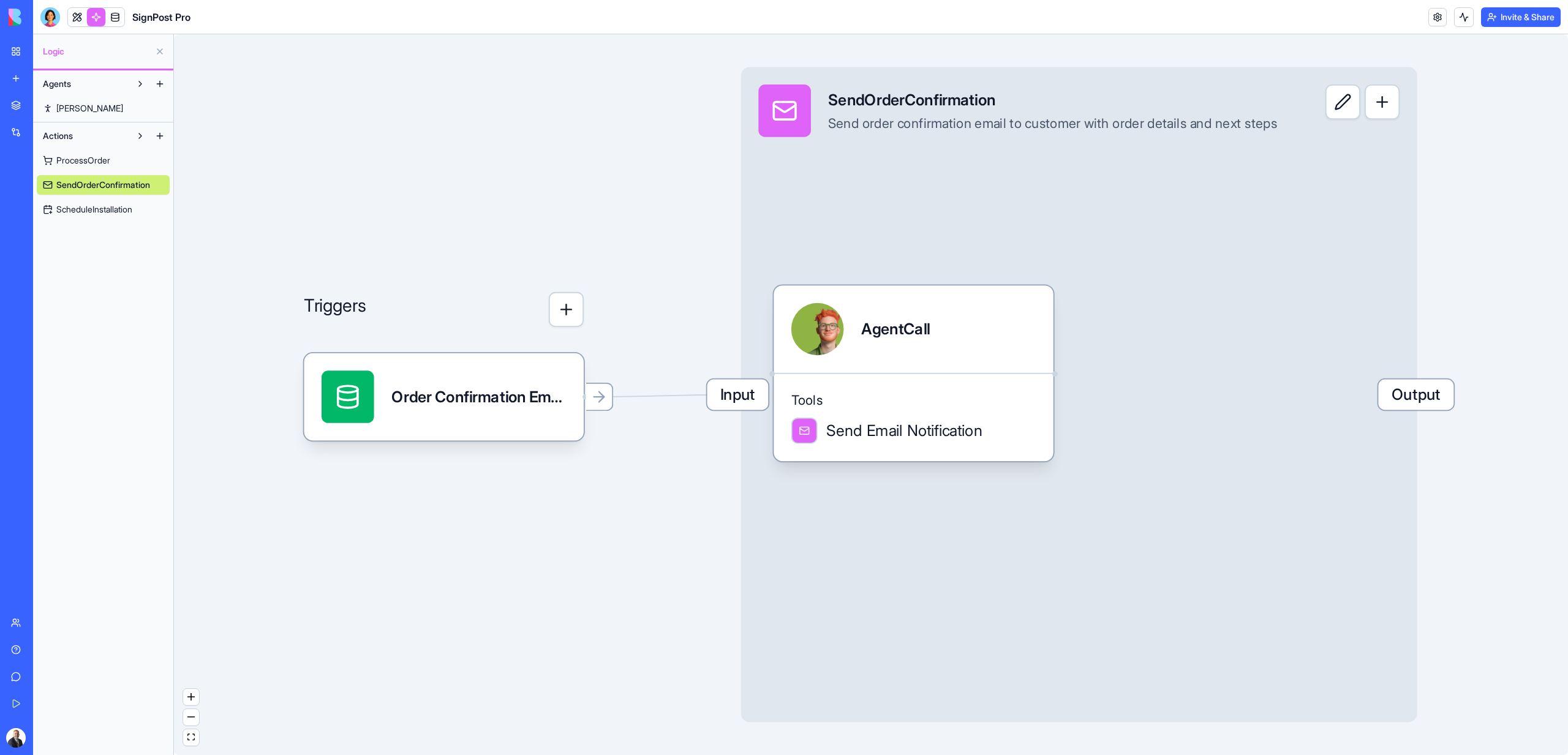
click at [86, 229] on div "Agents [PERSON_NAME] Actions ProcessOrder SendOrderConfirmation ScheduleInstall…" at bounding box center [102, 412] width 140 height 684
click at [90, 170] on div "ProcessOrder SendOrderConfirmation ScheduleInstallation" at bounding box center [103, 182] width 133 height 73
click at [90, 167] on link "ProcessOrder" at bounding box center [103, 160] width 133 height 20
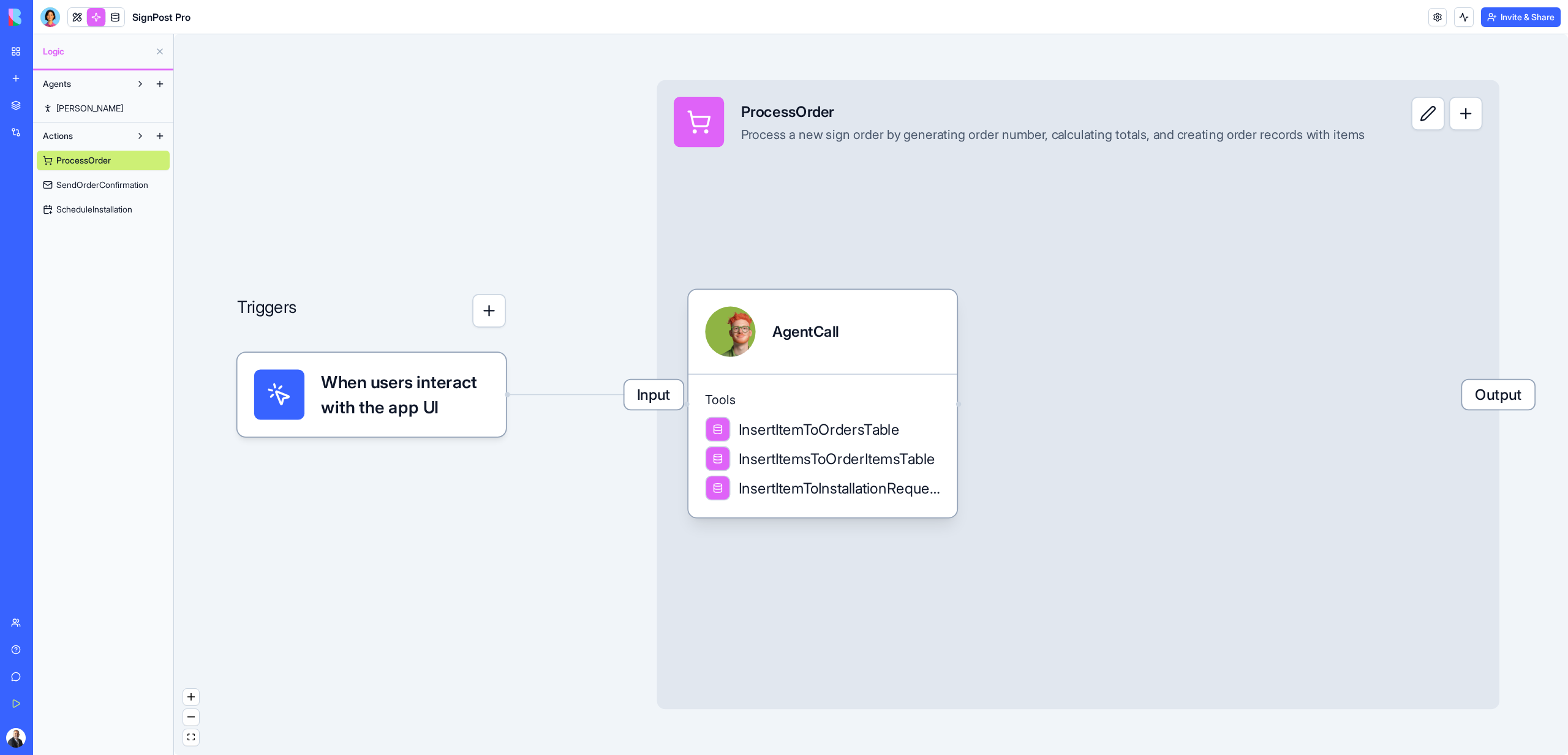
click at [90, 215] on link "ScheduleInstallation" at bounding box center [103, 209] width 133 height 20
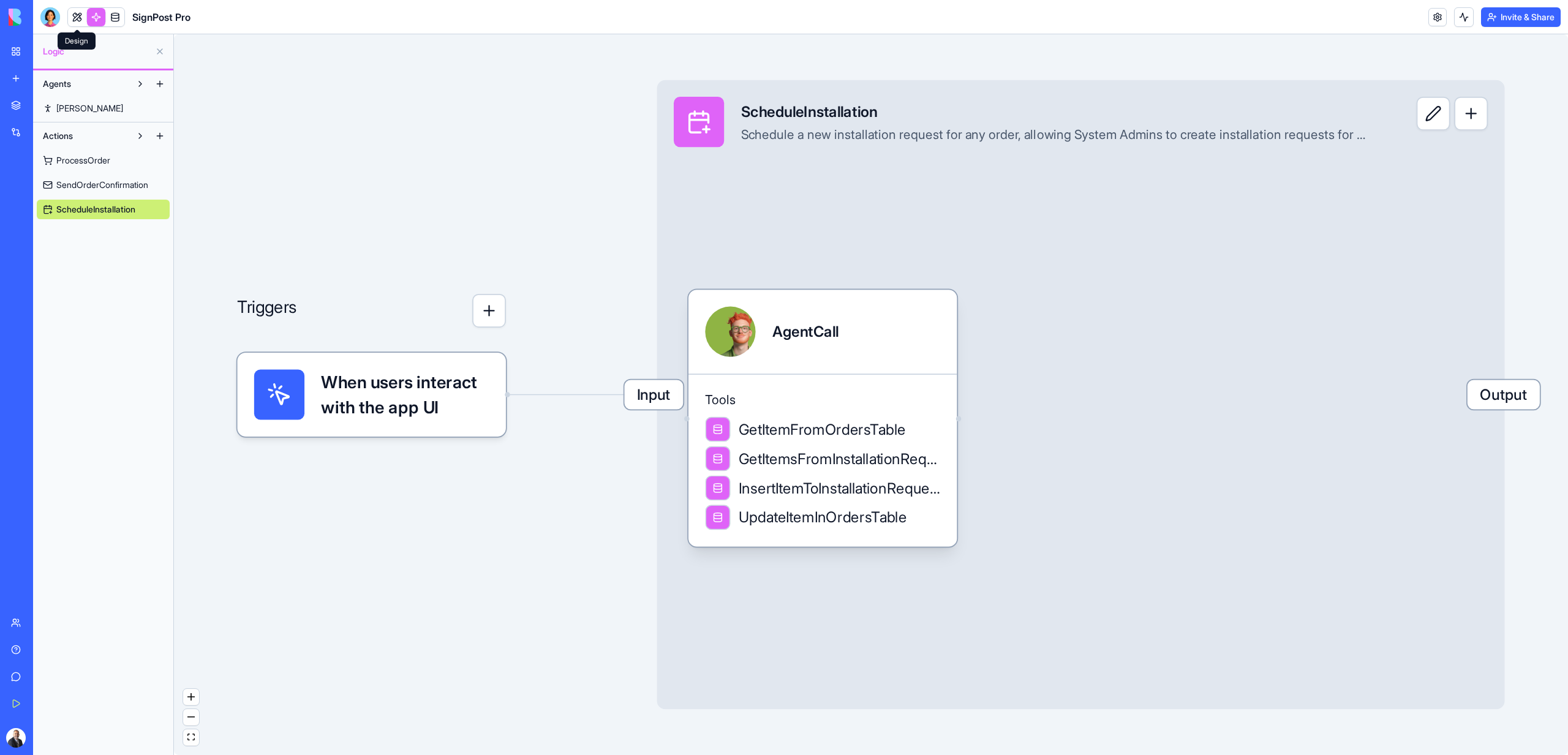
click at [76, 21] on link at bounding box center [77, 16] width 18 height 18
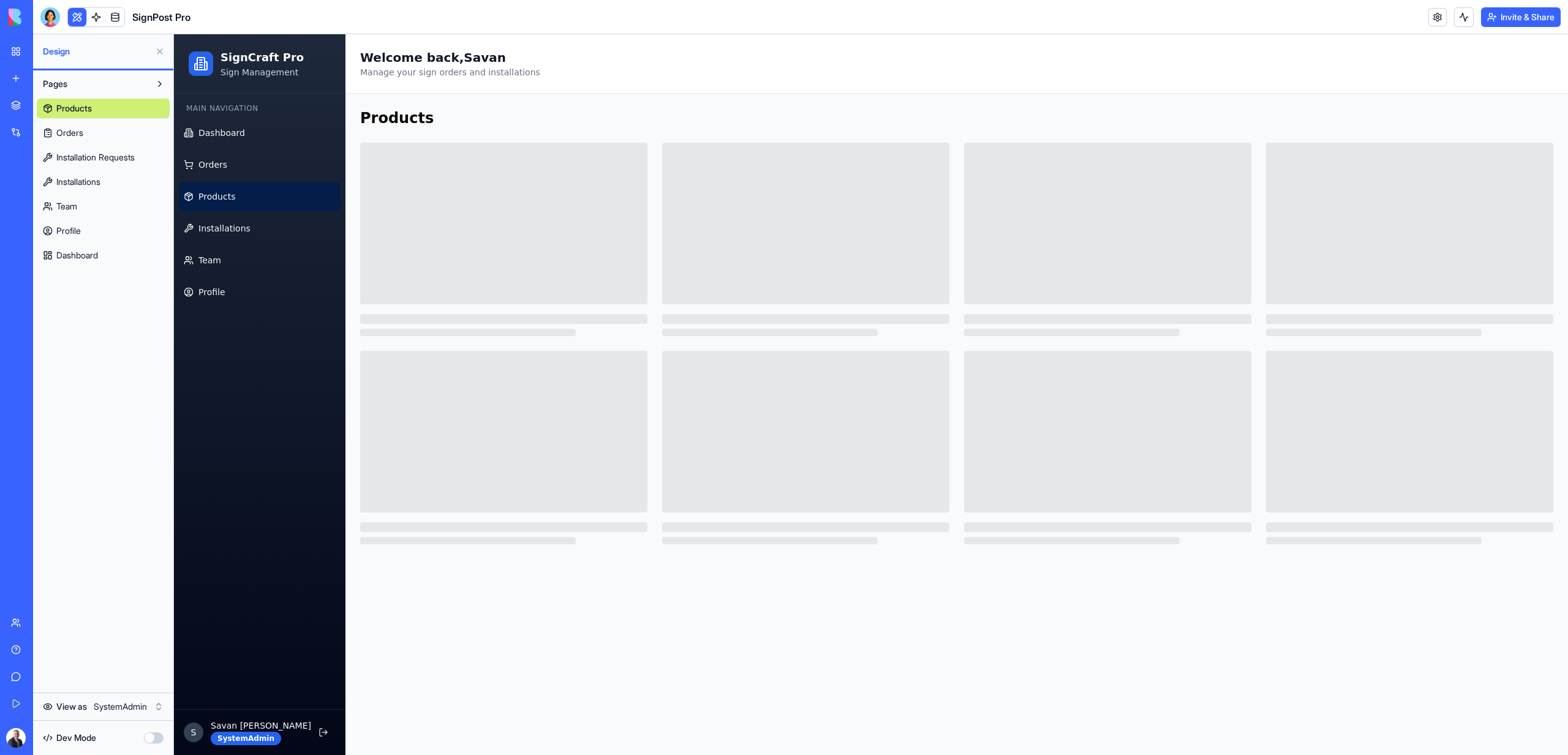
click at [77, 123] on link "Orders" at bounding box center [103, 133] width 133 height 20
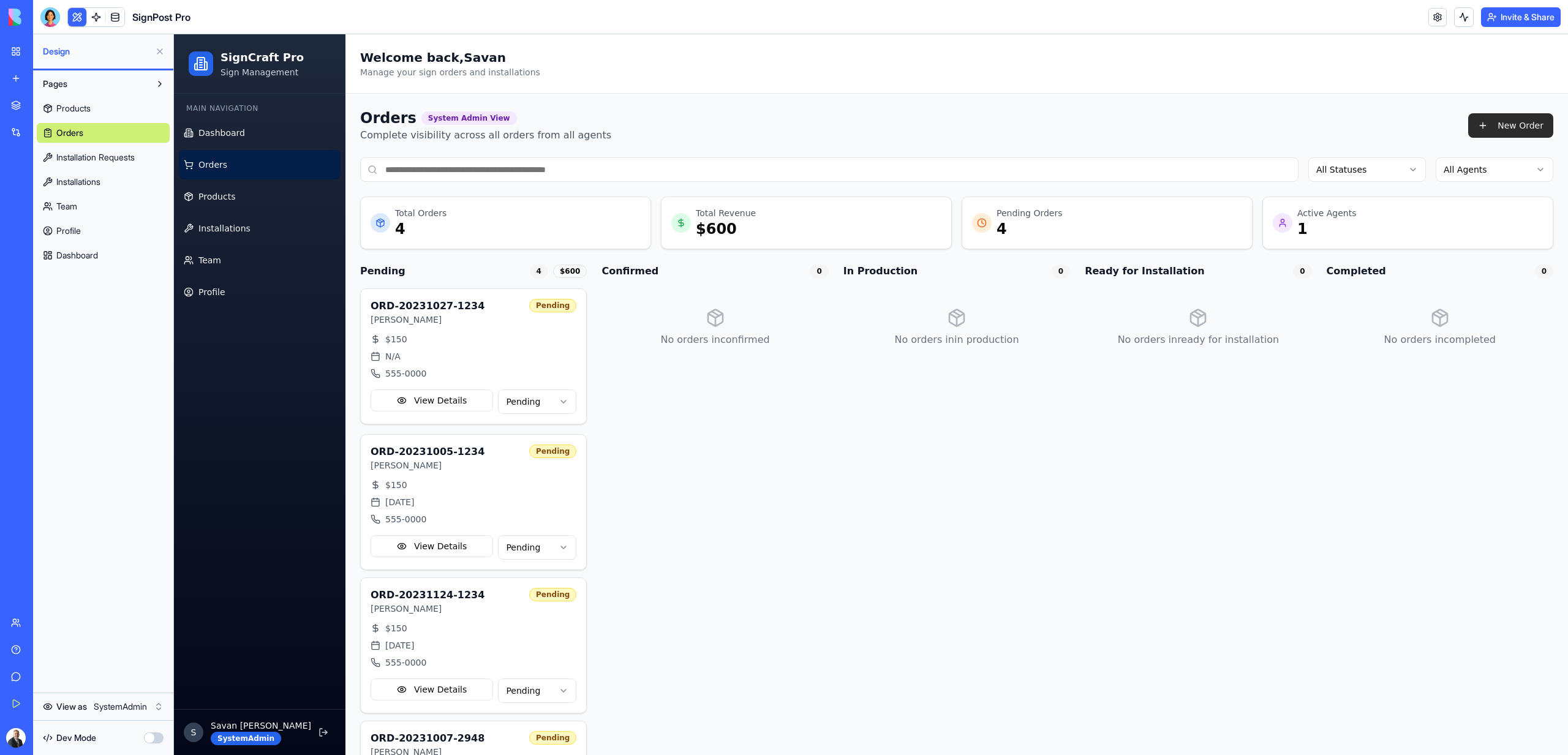
click at [1500, 114] on button "New Order" at bounding box center [1510, 126] width 85 height 24
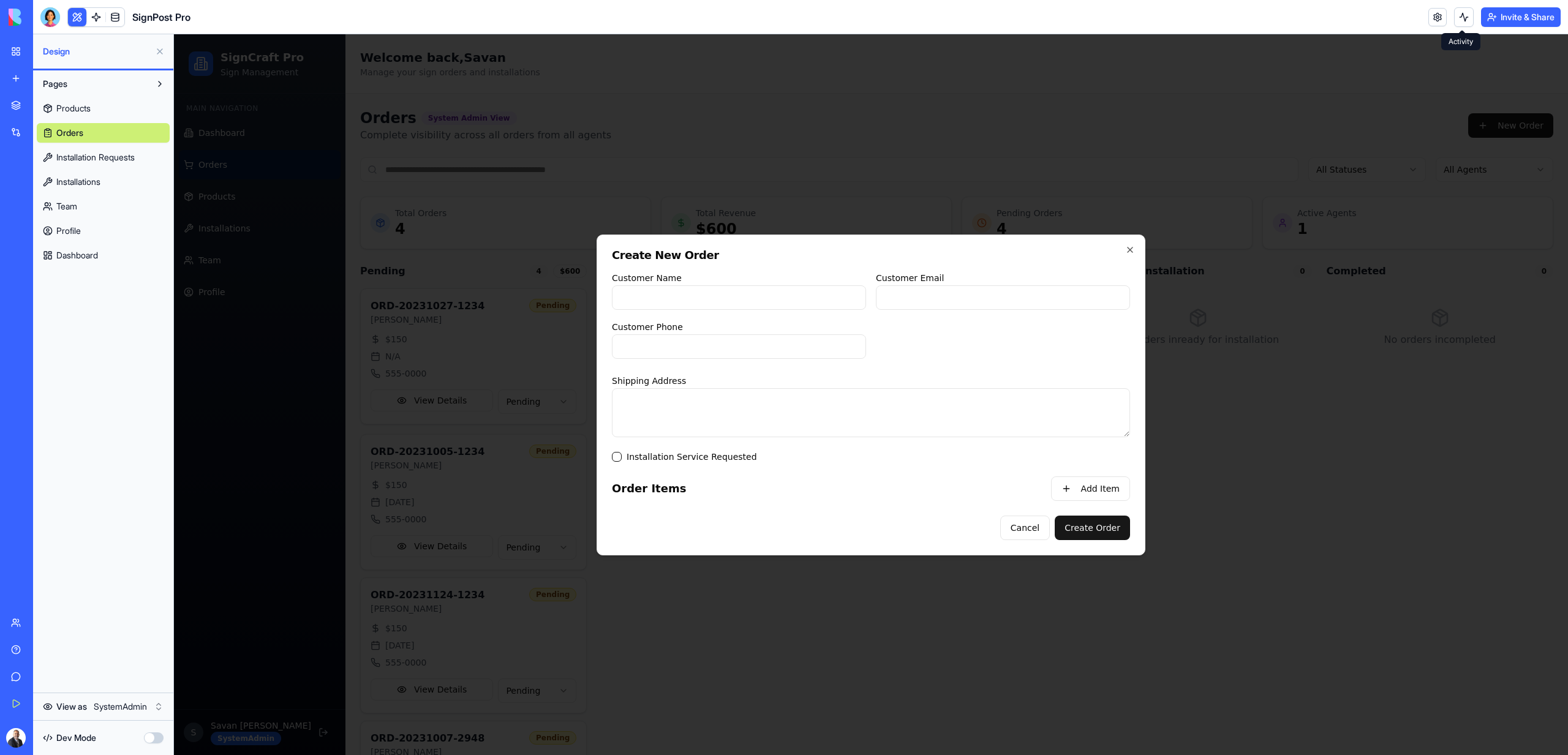
click at [1461, 22] on button at bounding box center [1463, 17] width 20 height 20
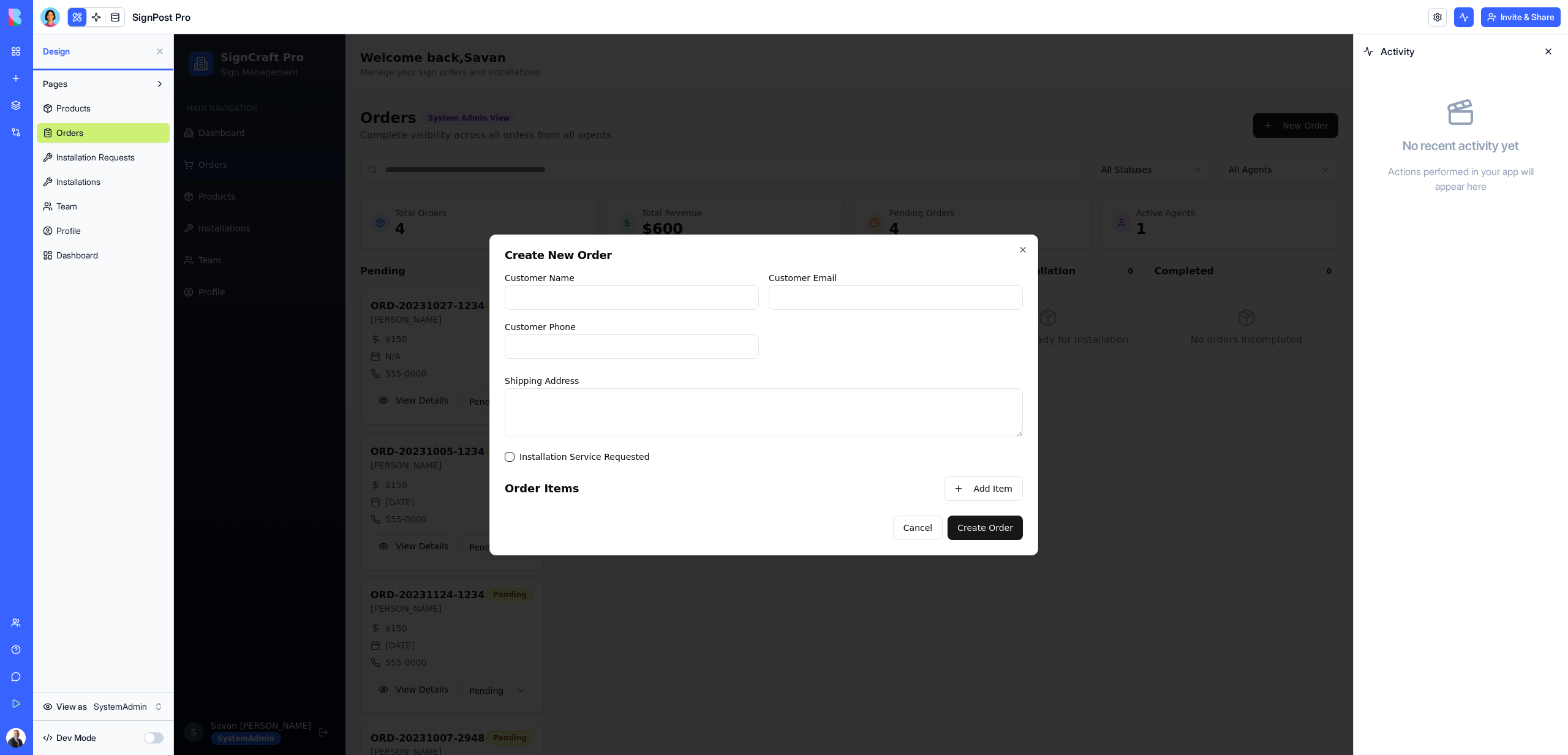
click at [619, 309] on input "Customer Name" at bounding box center [631, 298] width 254 height 24
type input "******"
click at [831, 298] on input "Customer Email" at bounding box center [895, 298] width 254 height 24
click at [850, 299] on input "Customer Email" at bounding box center [895, 298] width 254 height 24
type input "**********"
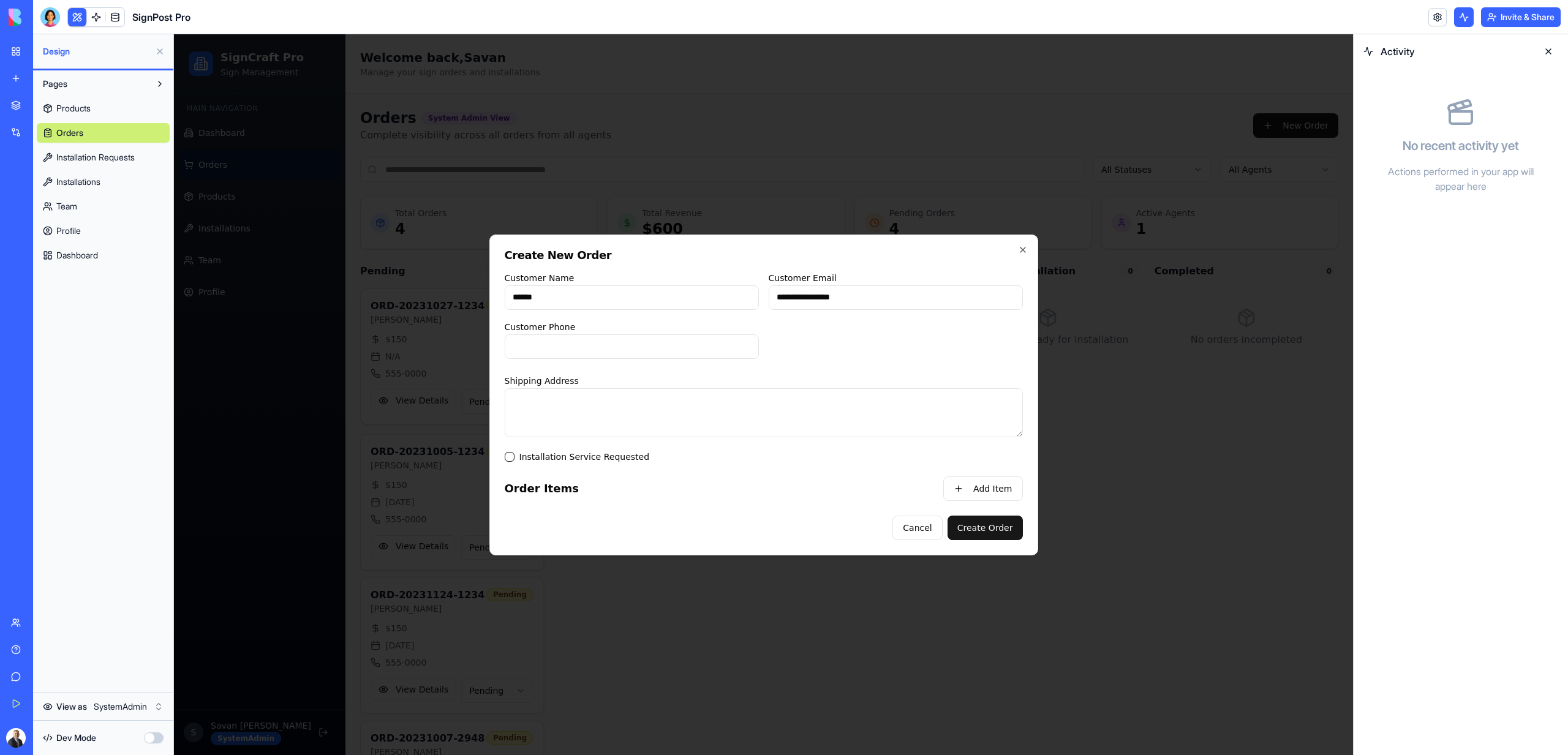
click at [661, 351] on input "Customer Phone" at bounding box center [631, 346] width 254 height 24
type input "**********"
click at [971, 532] on button "Create Order" at bounding box center [985, 528] width 76 height 24
click at [756, 409] on textarea "Shipping Address" at bounding box center [763, 412] width 518 height 49
type textarea "****"
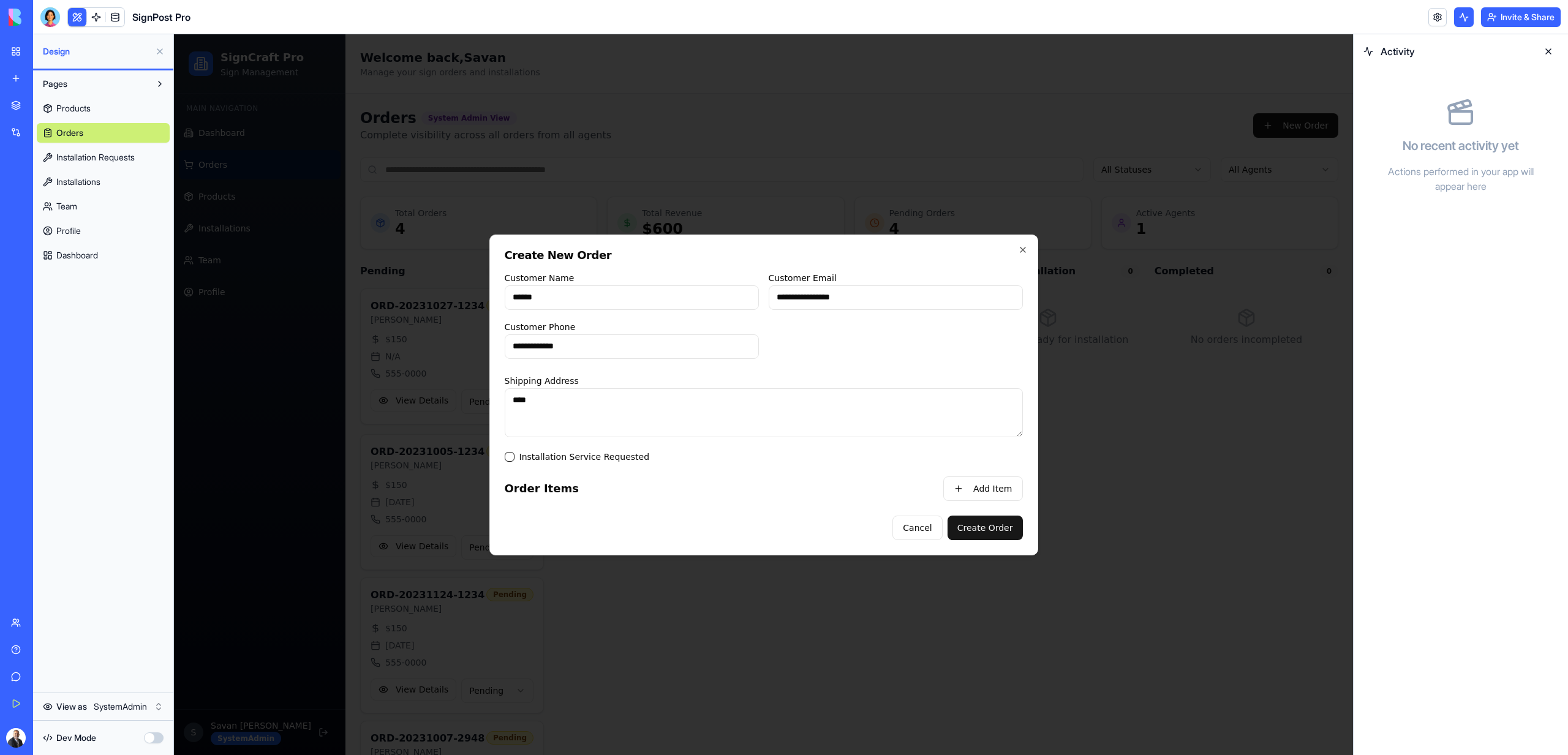
click at [999, 547] on div "**********" at bounding box center [764, 395] width 549 height 321
click at [999, 518] on button "Create Order" at bounding box center [985, 528] width 76 height 24
click at [1001, 493] on button "Add Item" at bounding box center [983, 489] width 79 height 24
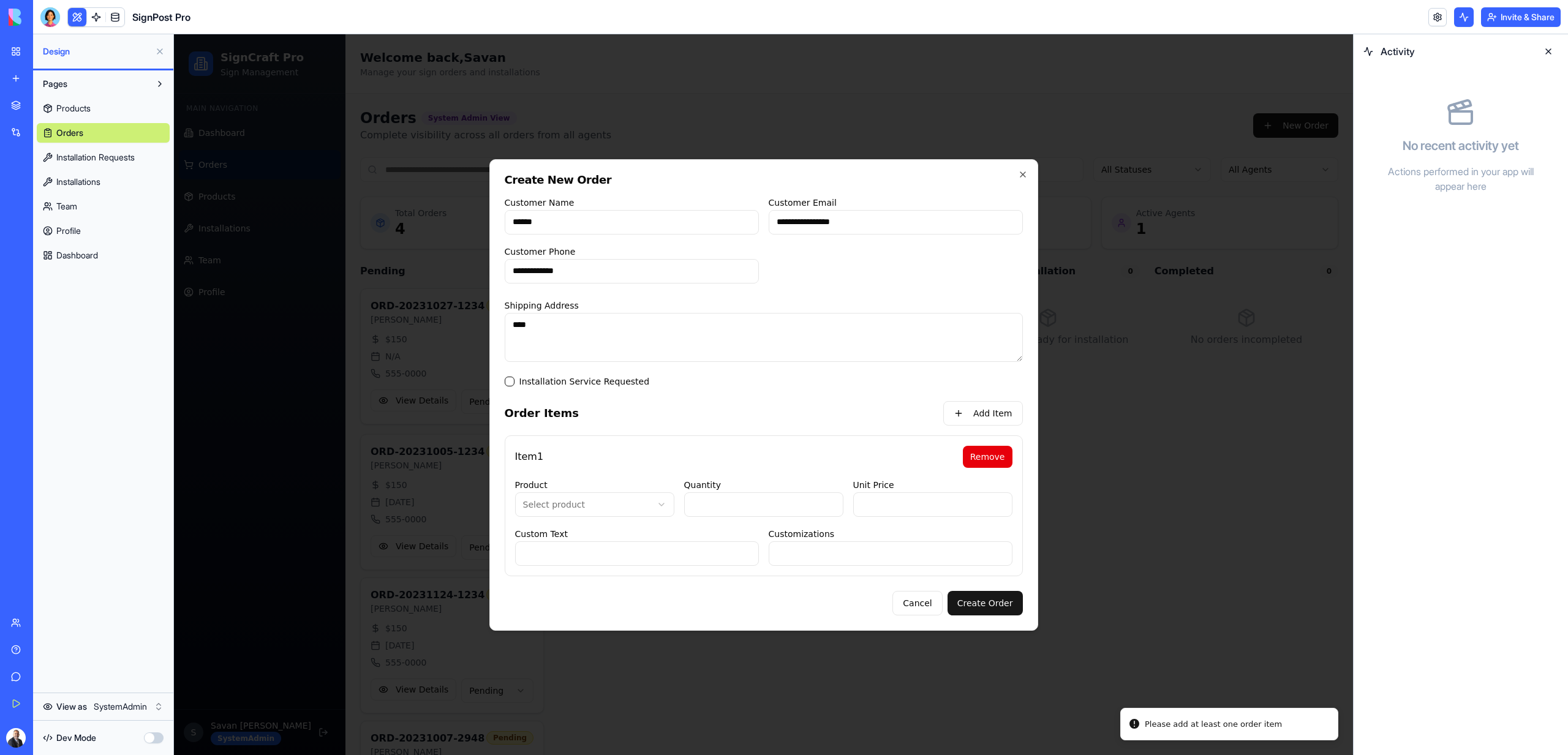
click at [591, 513] on body "SignCraft Pro Sign Management Main Navigation Dashboard Orders Products Install…" at bounding box center [763, 453] width 1179 height 838
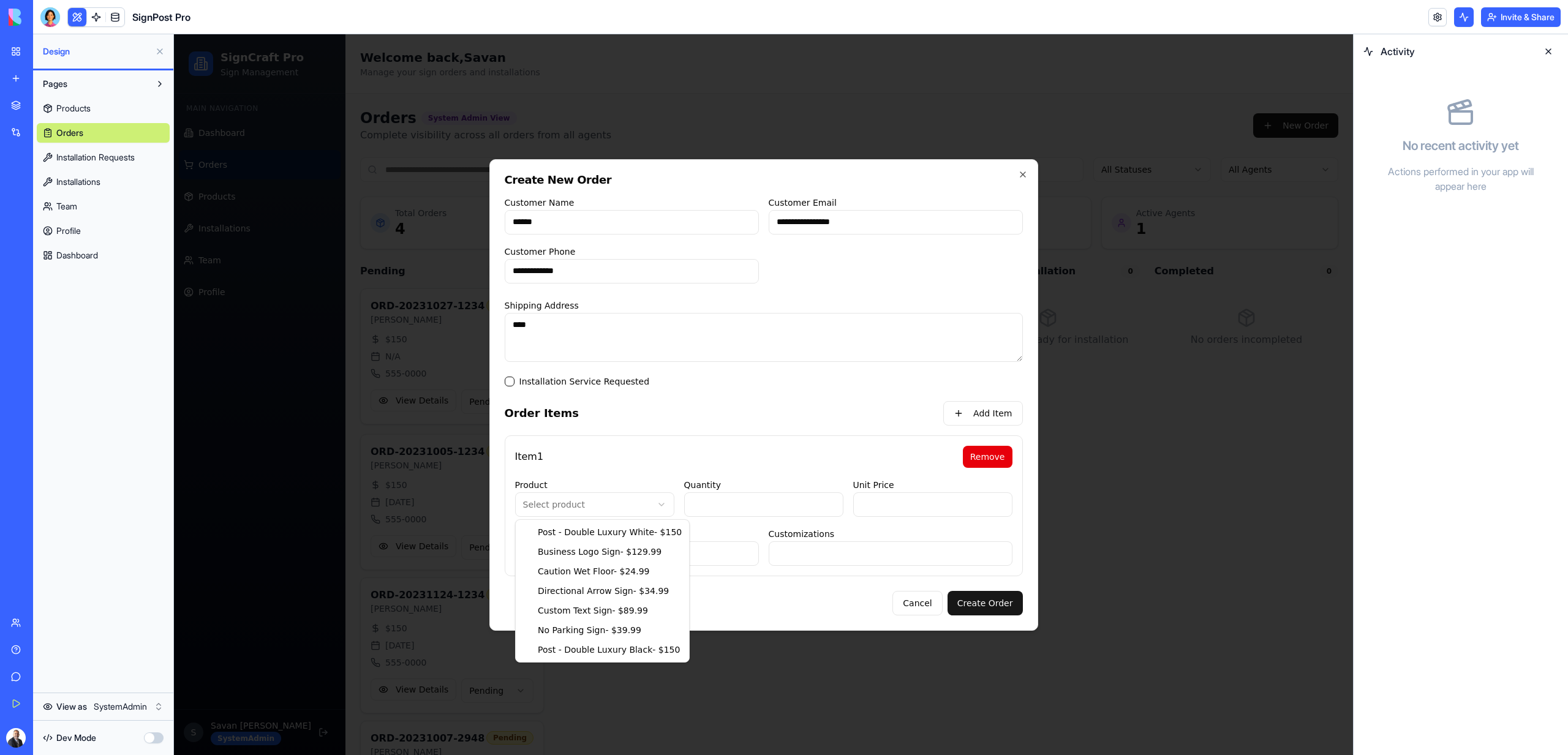
type input "***"
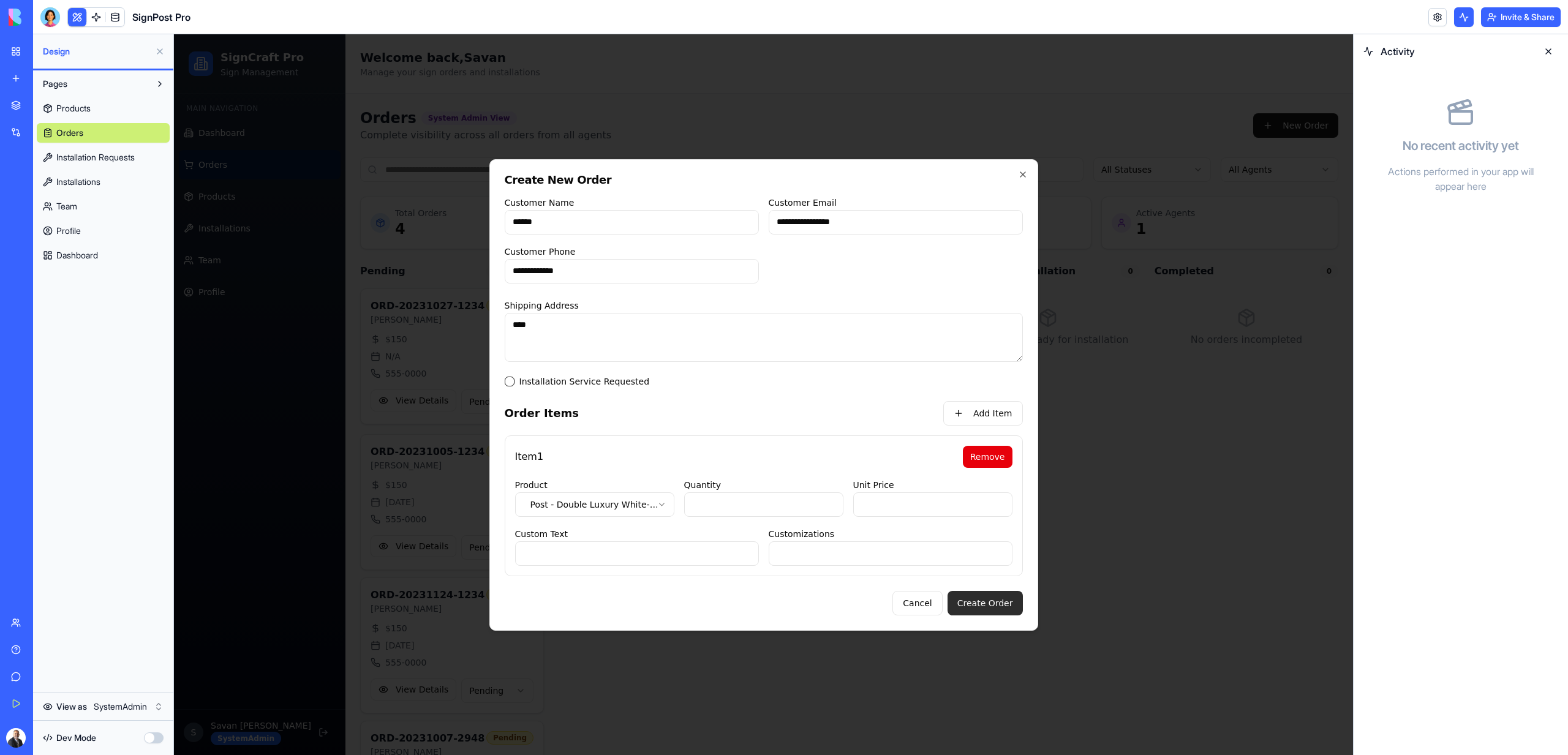
click at [992, 593] on button "Create Order" at bounding box center [985, 603] width 76 height 24
click at [1430, 86] on div "ProcessOrder" at bounding box center [1422, 87] width 54 height 12
click at [1457, 139] on div "AgentCall" at bounding box center [1475, 141] width 120 height 12
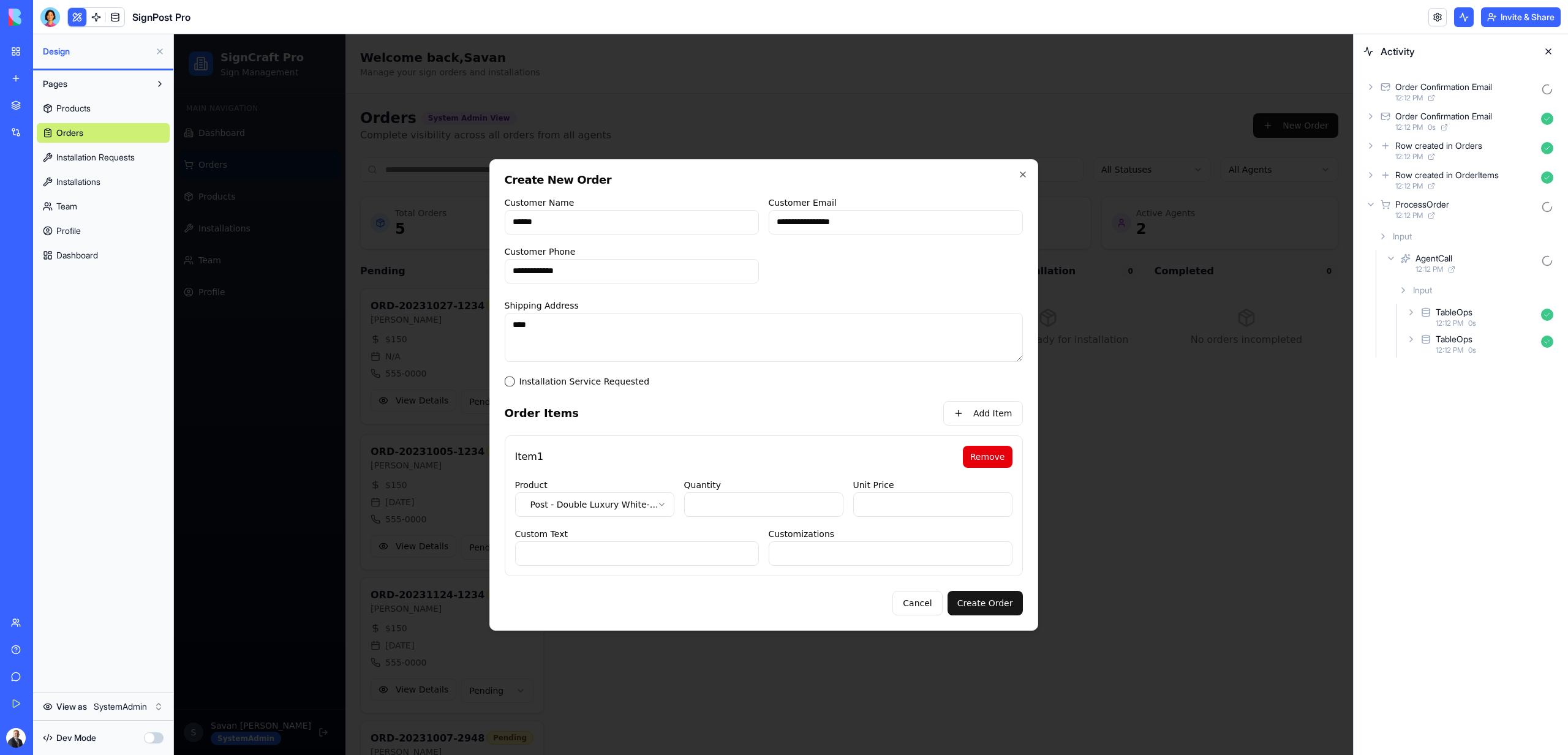
click at [1490, 331] on div "TableOps 12:12 PM 0 s" at bounding box center [1480, 343] width 154 height 27
click at [1483, 313] on div "TableOps" at bounding box center [1485, 313] width 101 height 12
click at [1461, 354] on div "Input" at bounding box center [1485, 344] width 145 height 22
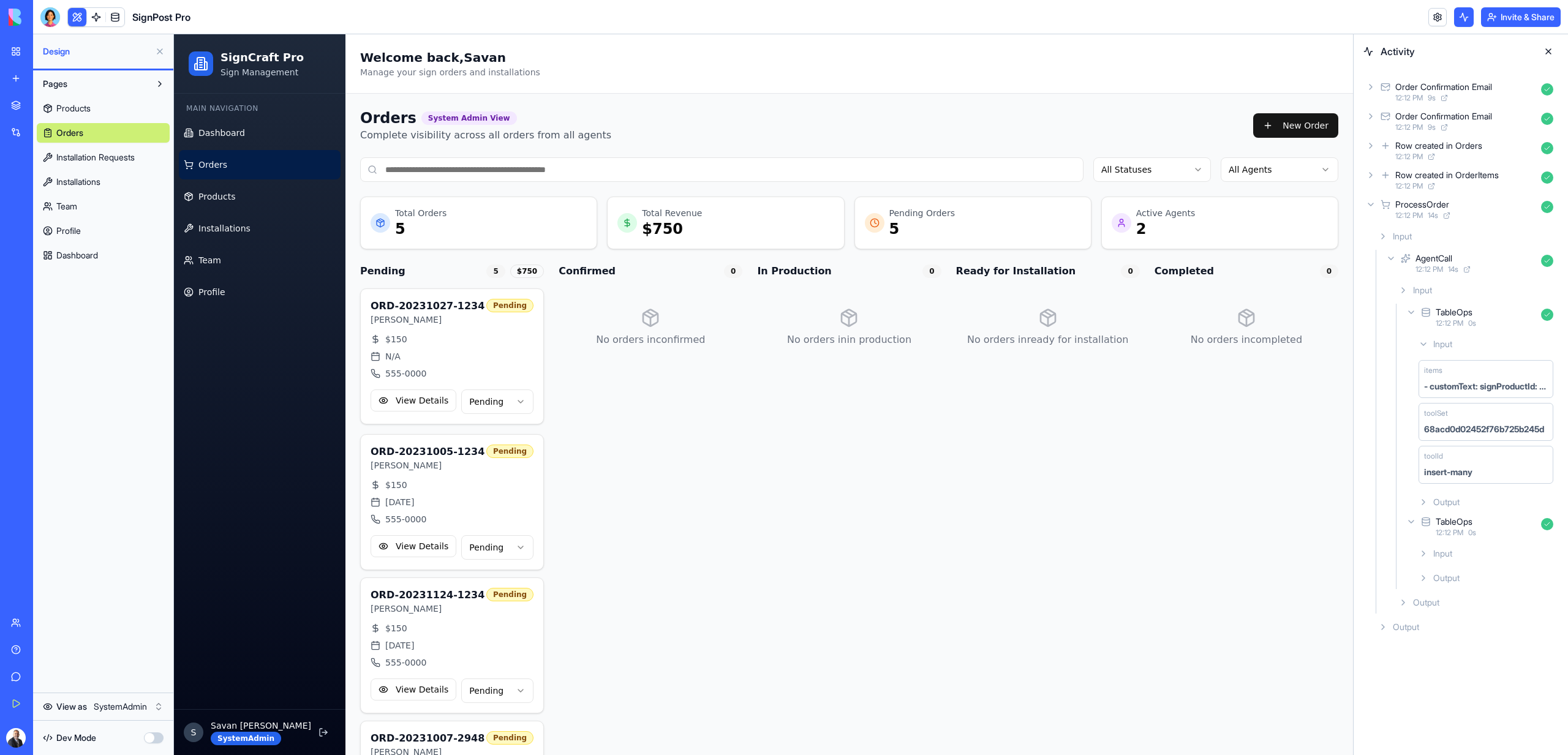
scroll to position [260, 0]
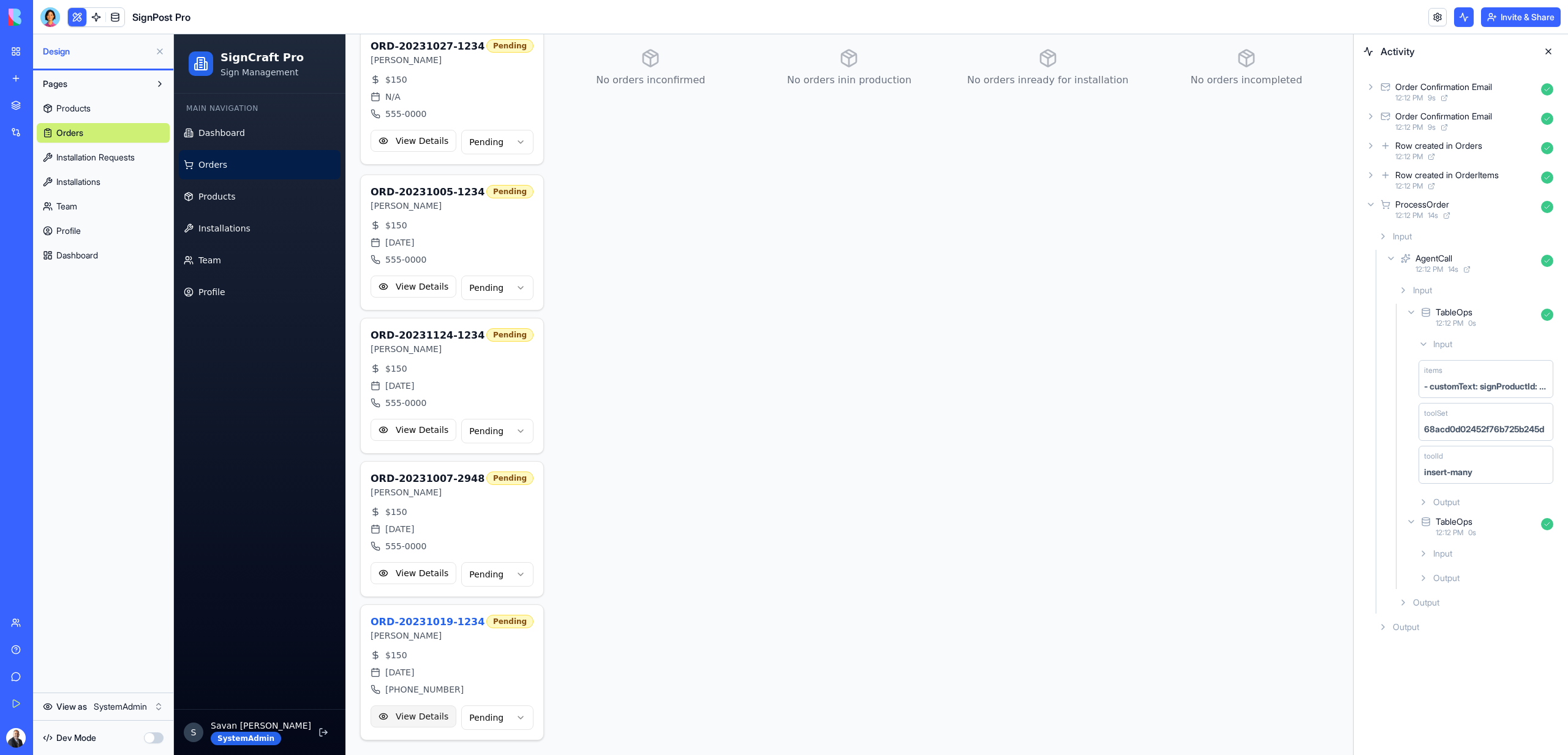
click at [418, 723] on button "View Details" at bounding box center [413, 717] width 86 height 22
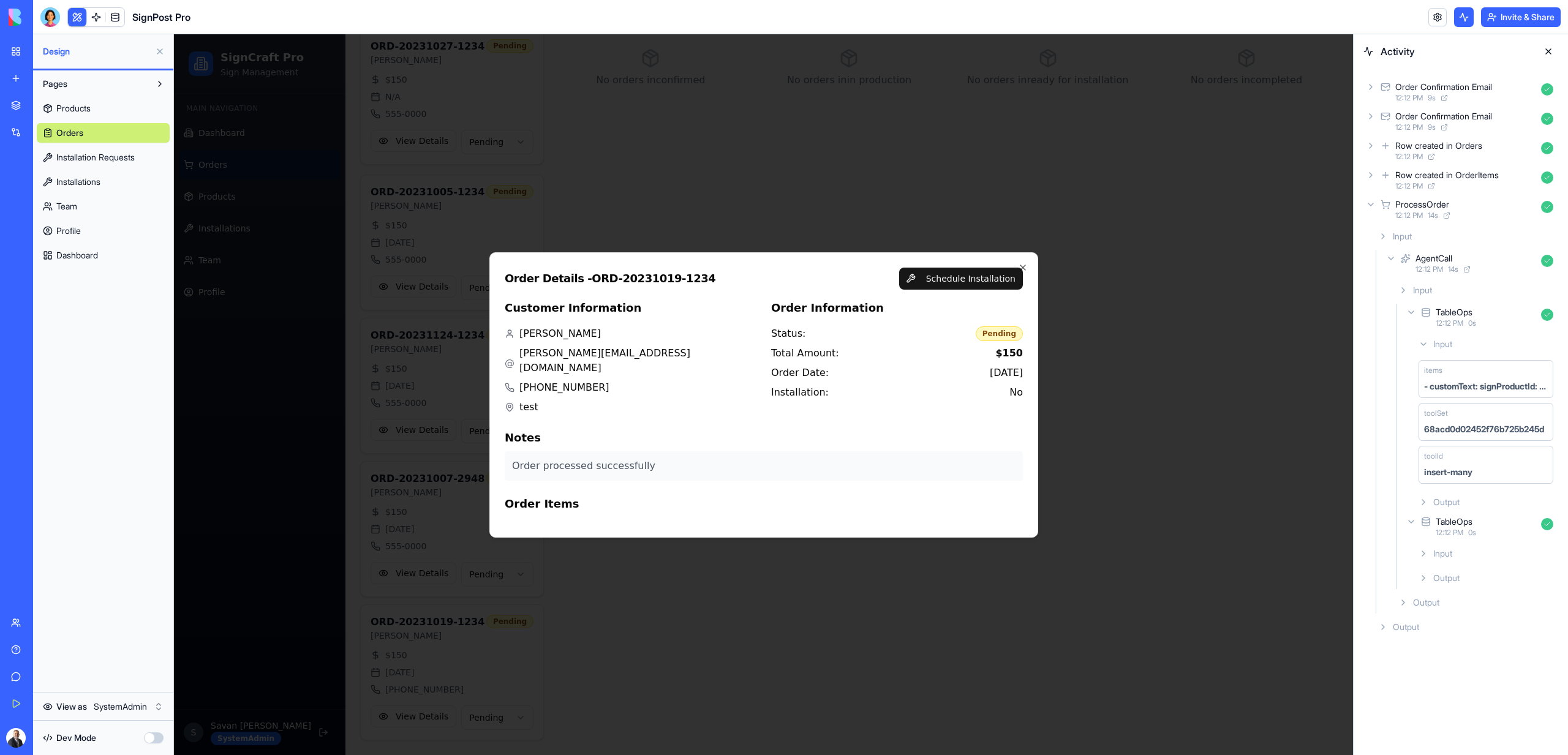
click at [1468, 183] on div "12:12 PM" at bounding box center [1466, 186] width 141 height 9
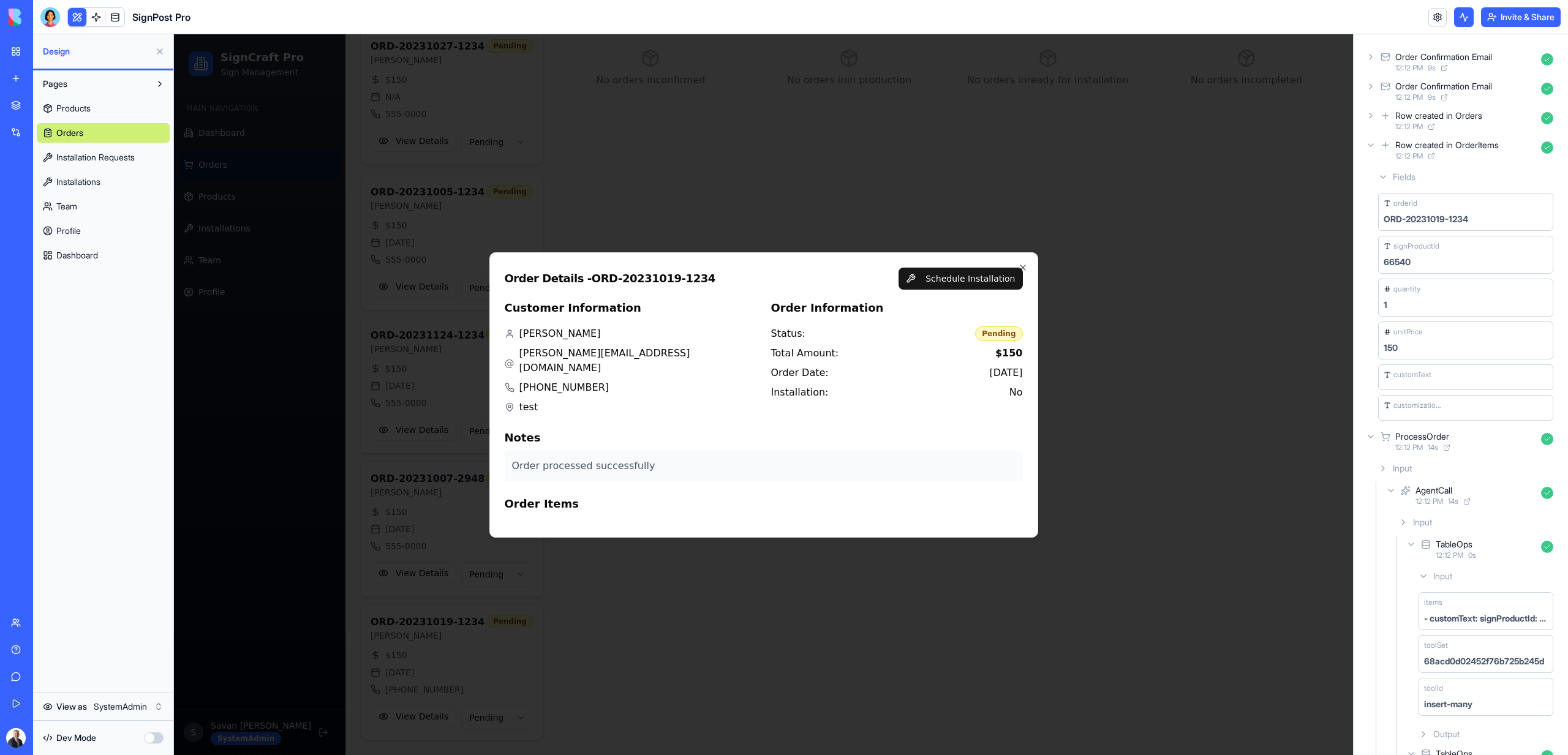
scroll to position [0, 0]
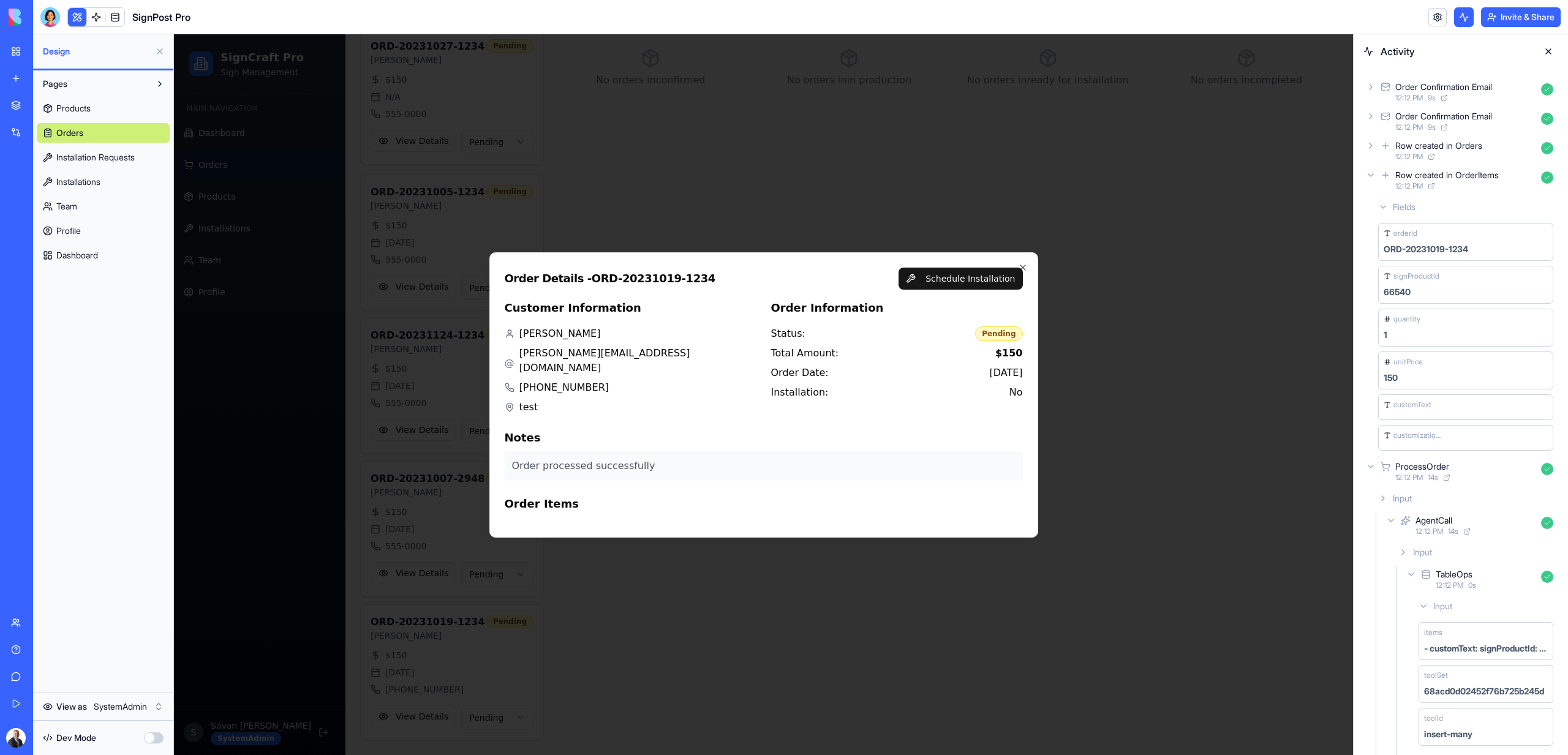
click at [1457, 148] on div "Row created in Orders" at bounding box center [1438, 145] width 87 height 12
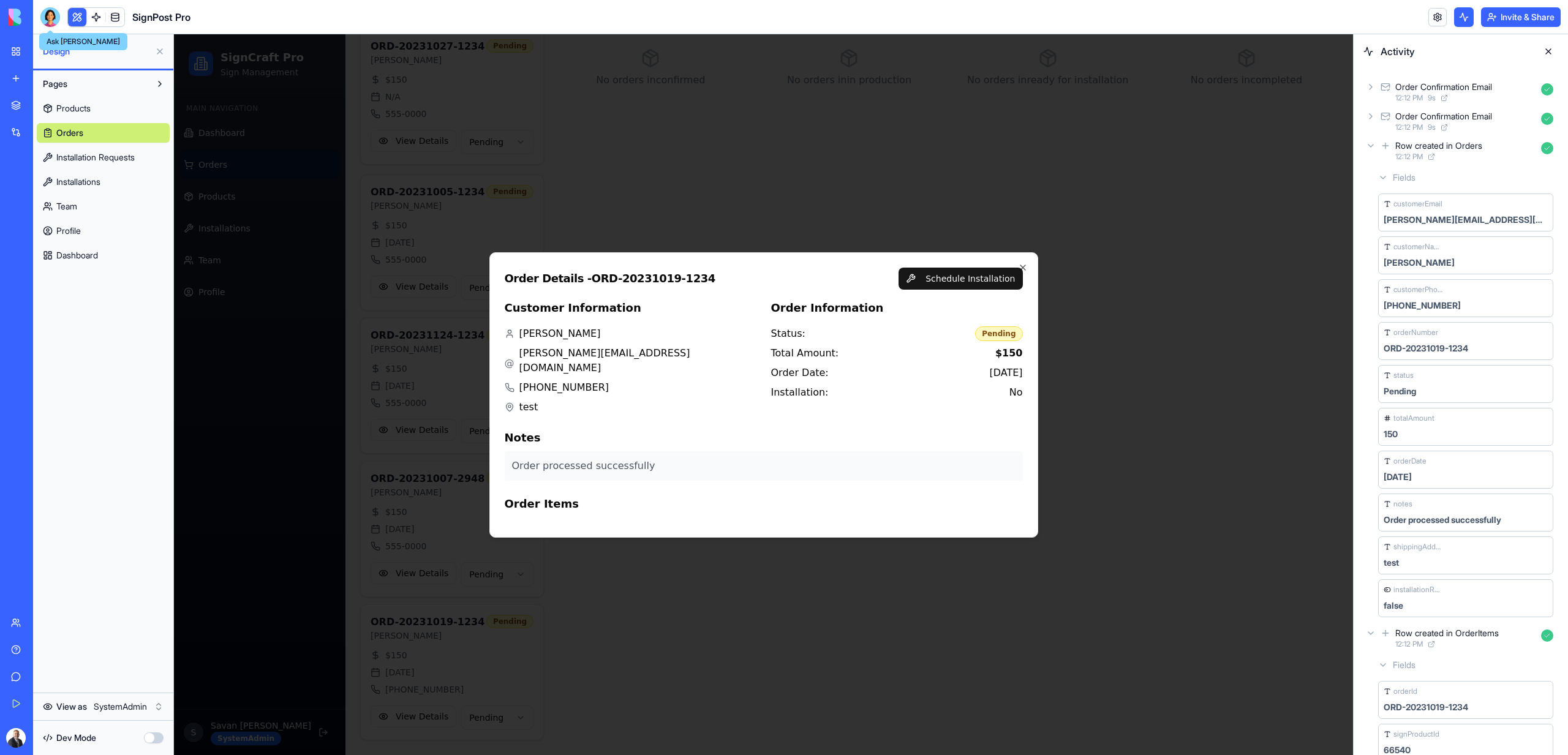
click at [46, 20] on div at bounding box center [50, 17] width 20 height 20
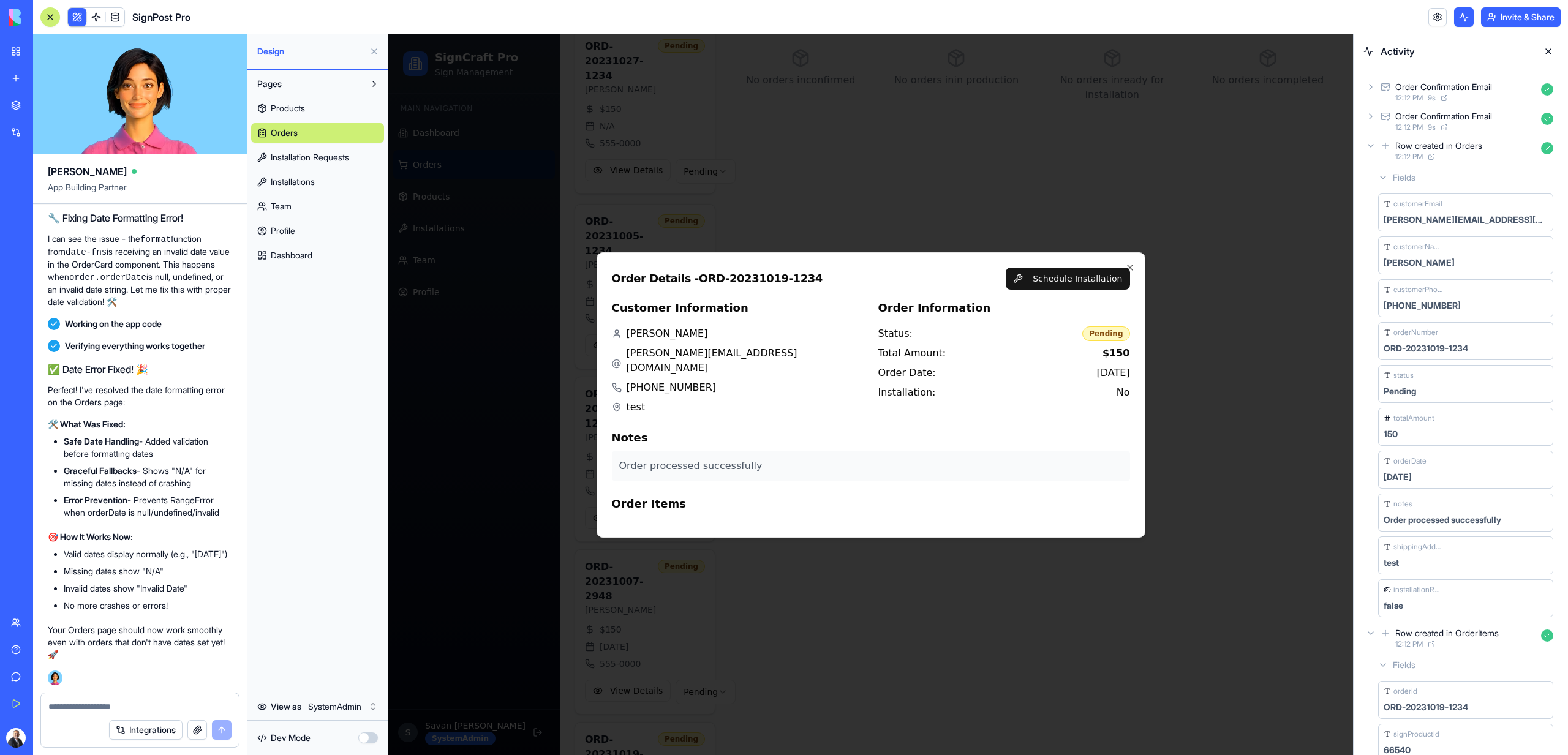
click at [85, 15] on button at bounding box center [77, 16] width 18 height 18
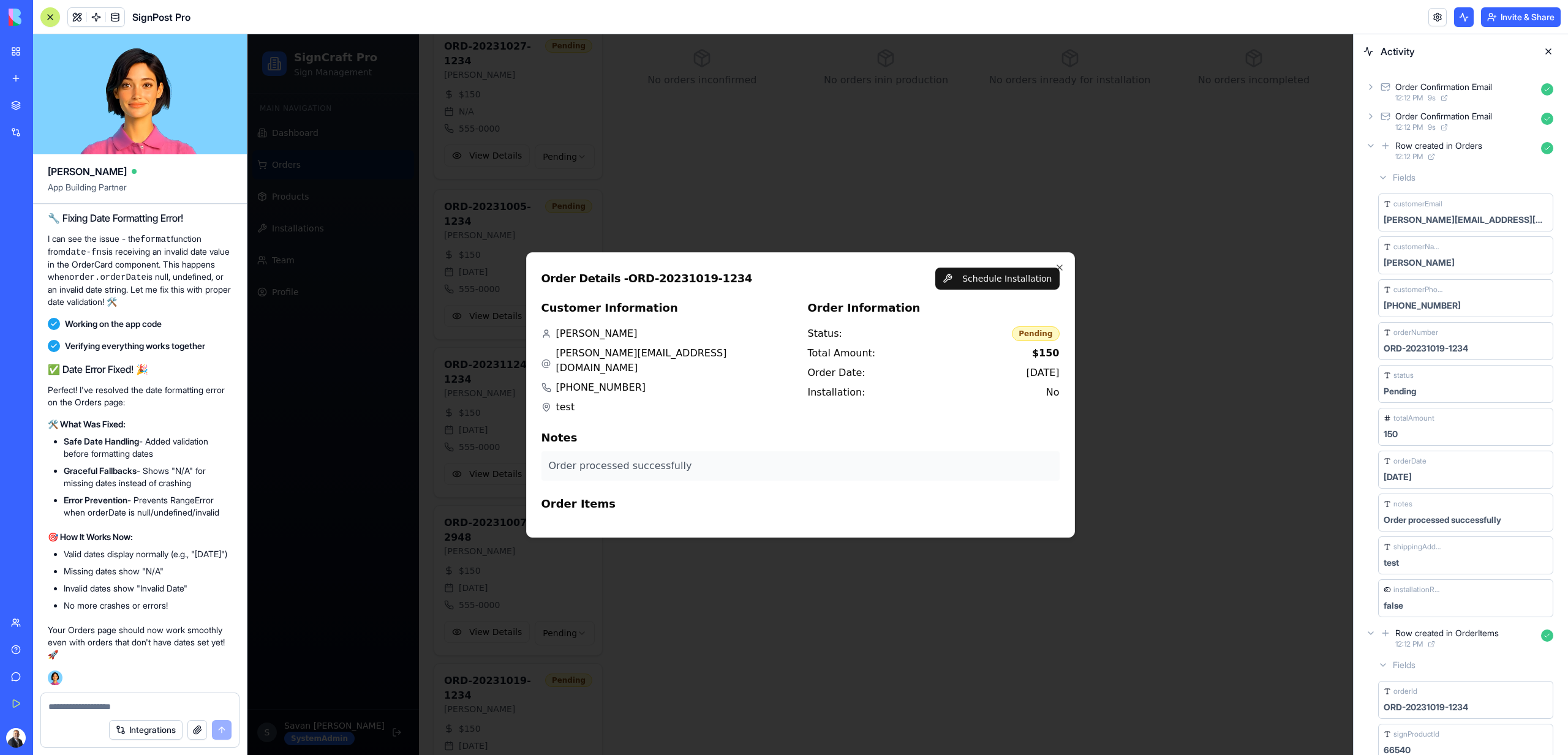
click at [85, 15] on button at bounding box center [77, 16] width 18 height 18
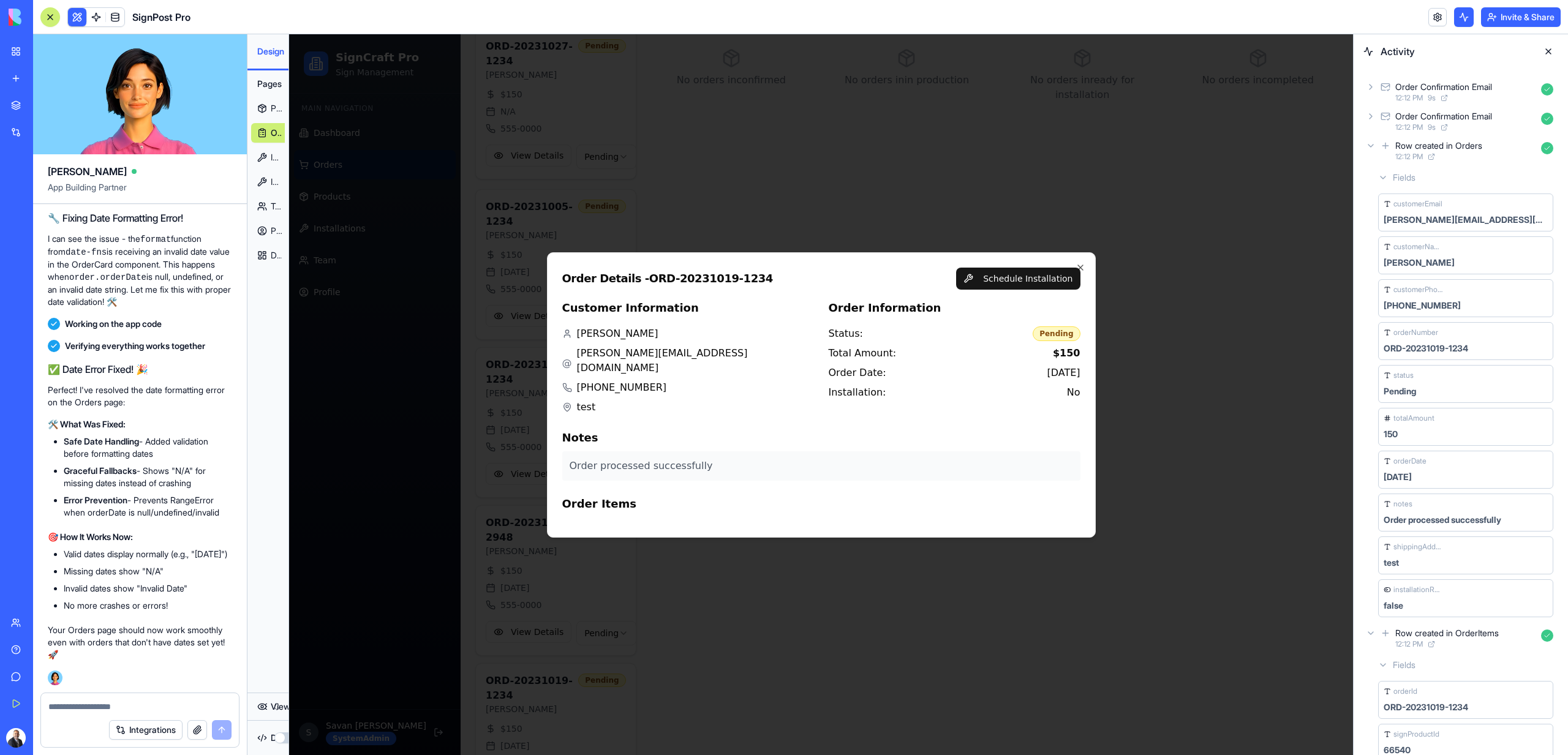
click at [93, 15] on link at bounding box center [96, 16] width 18 height 18
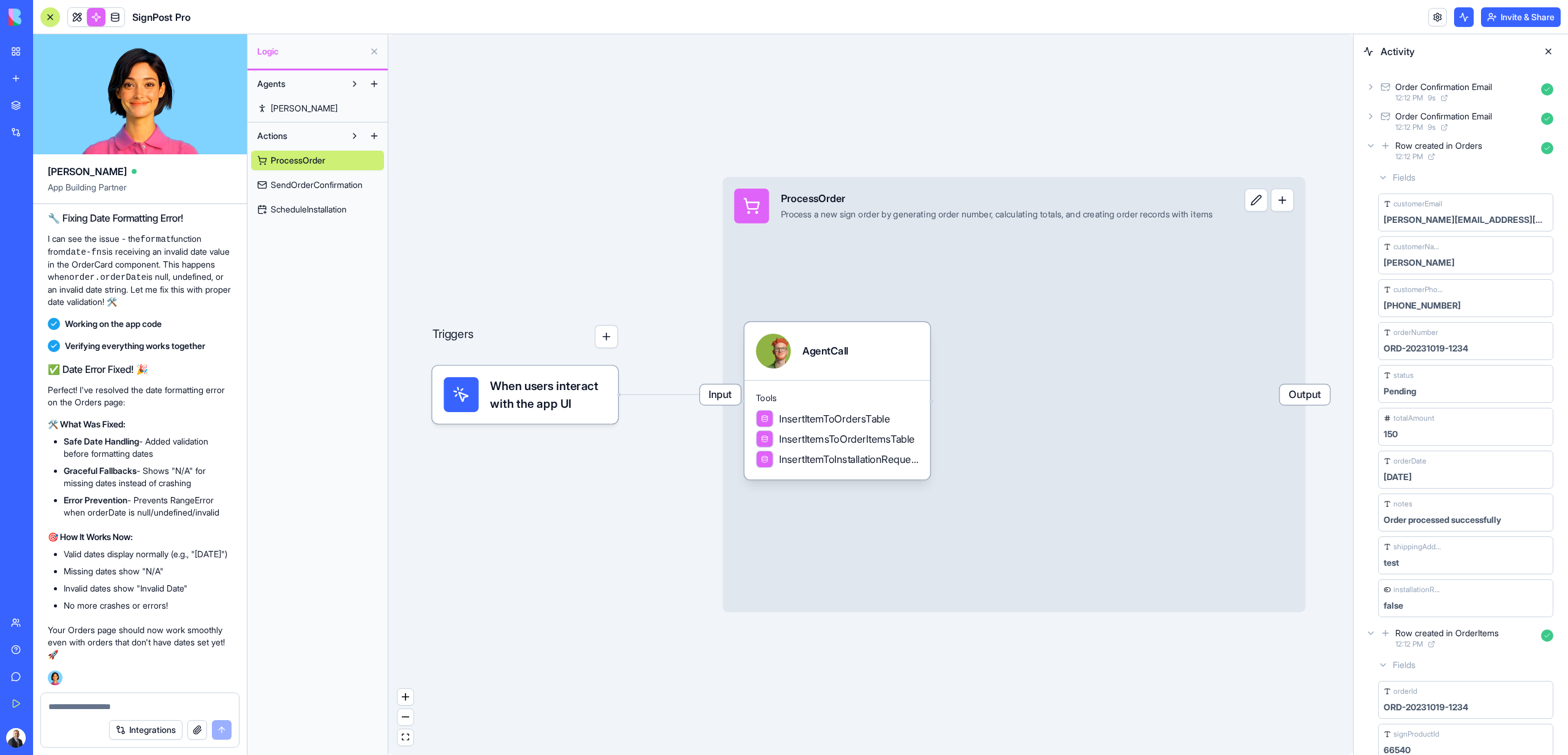
click at [1373, 145] on icon at bounding box center [1371, 145] width 5 height 3
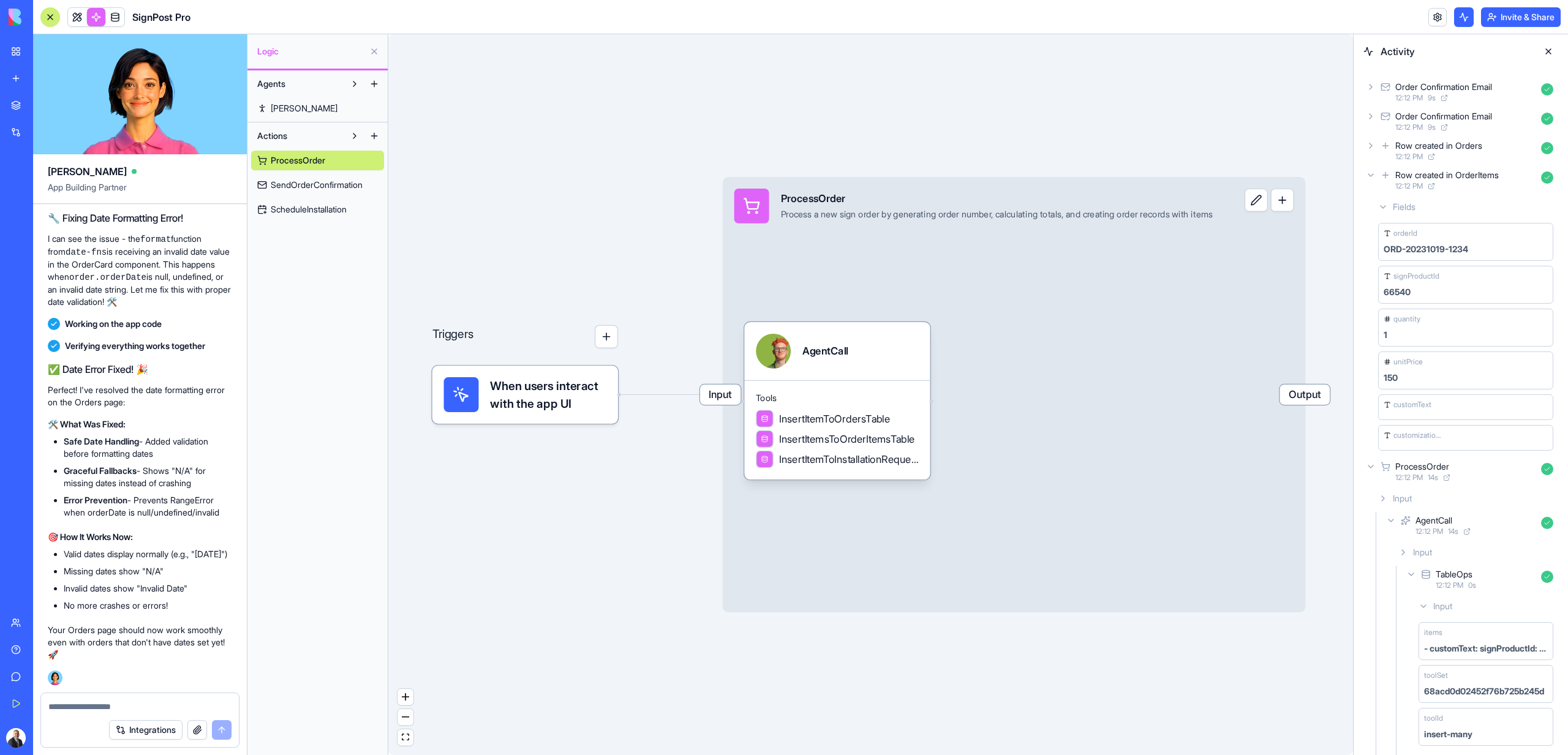
click at [1377, 195] on div "Fields orderId ORD-20231019-1234 signProductId 66540 quantity 1 unitPrice 150 c…" at bounding box center [1460, 325] width 194 height 263
click at [1374, 181] on div "Row created in OrderItems 12:12 PM" at bounding box center [1460, 180] width 194 height 27
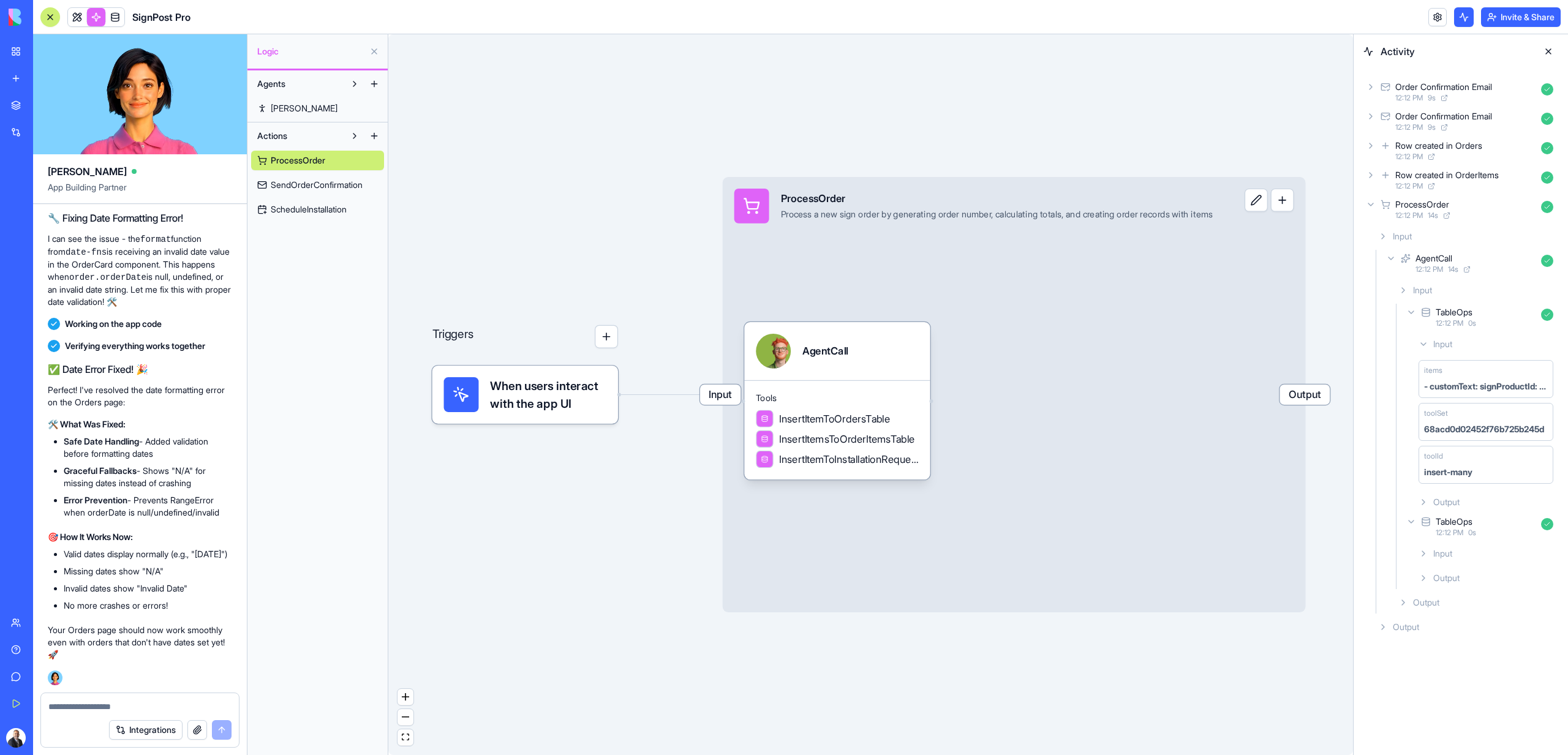
click at [1374, 201] on icon at bounding box center [1370, 204] width 9 height 9
click at [901, 227] on div "Input ProcessOrder Process a new sign order by generating order number, calcula…" at bounding box center [973, 207] width 502 height 59
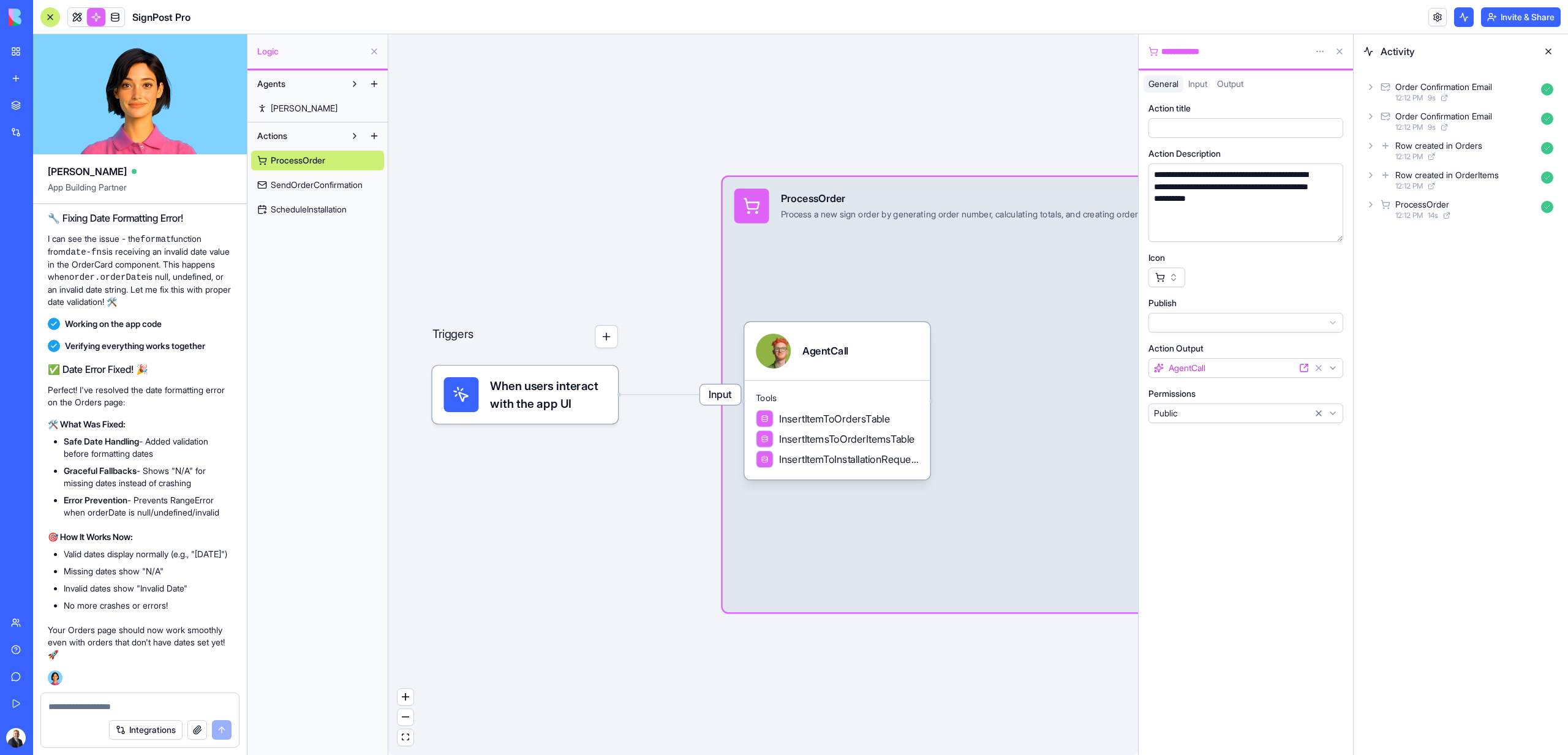
click at [1170, 56] on div "**********" at bounding box center [1226, 52] width 157 height 12
copy div "**********"
click at [120, 709] on textarea at bounding box center [139, 707] width 183 height 12
paste textarea "**********"
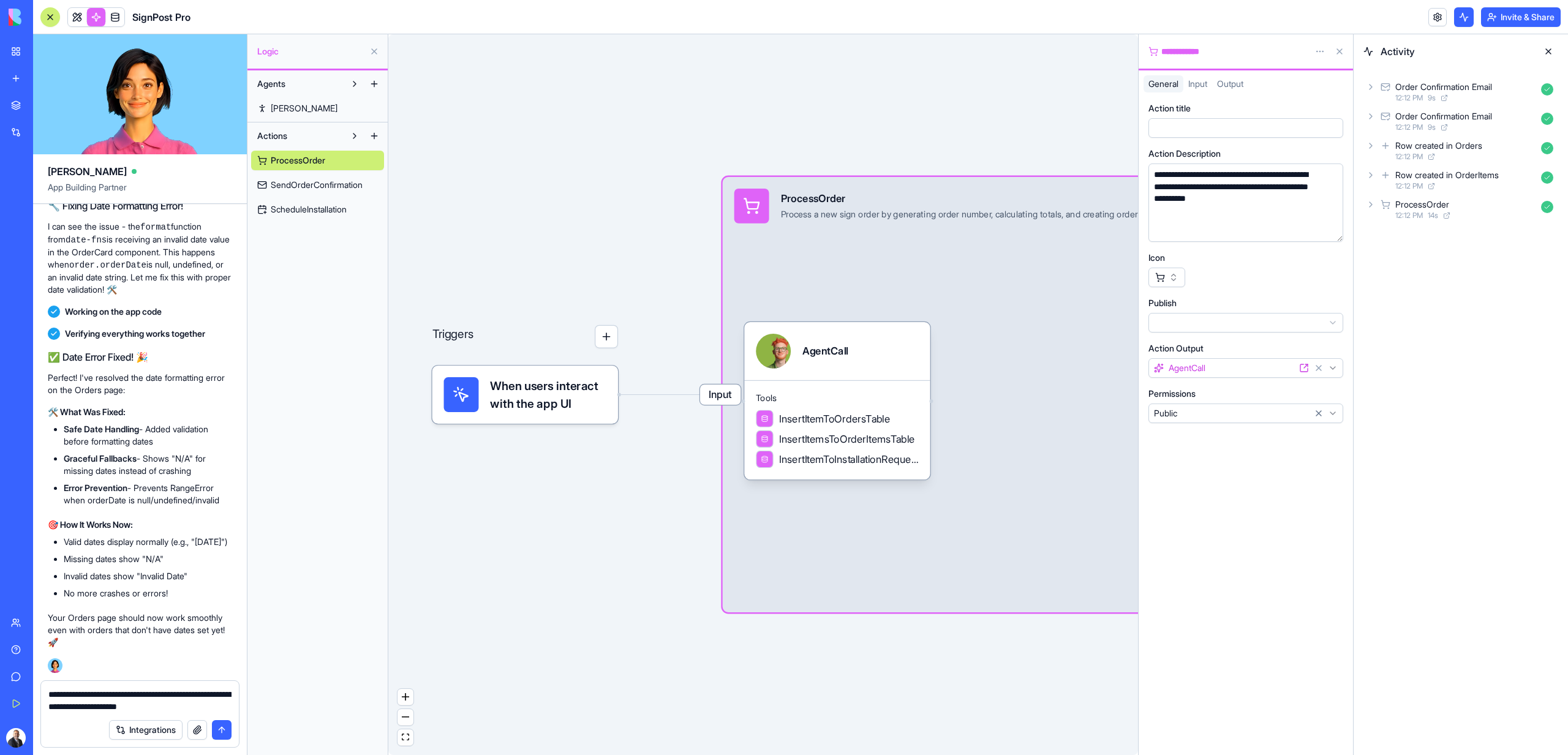
click at [1415, 86] on div "Order Confirmation Email" at bounding box center [1443, 87] width 96 height 12
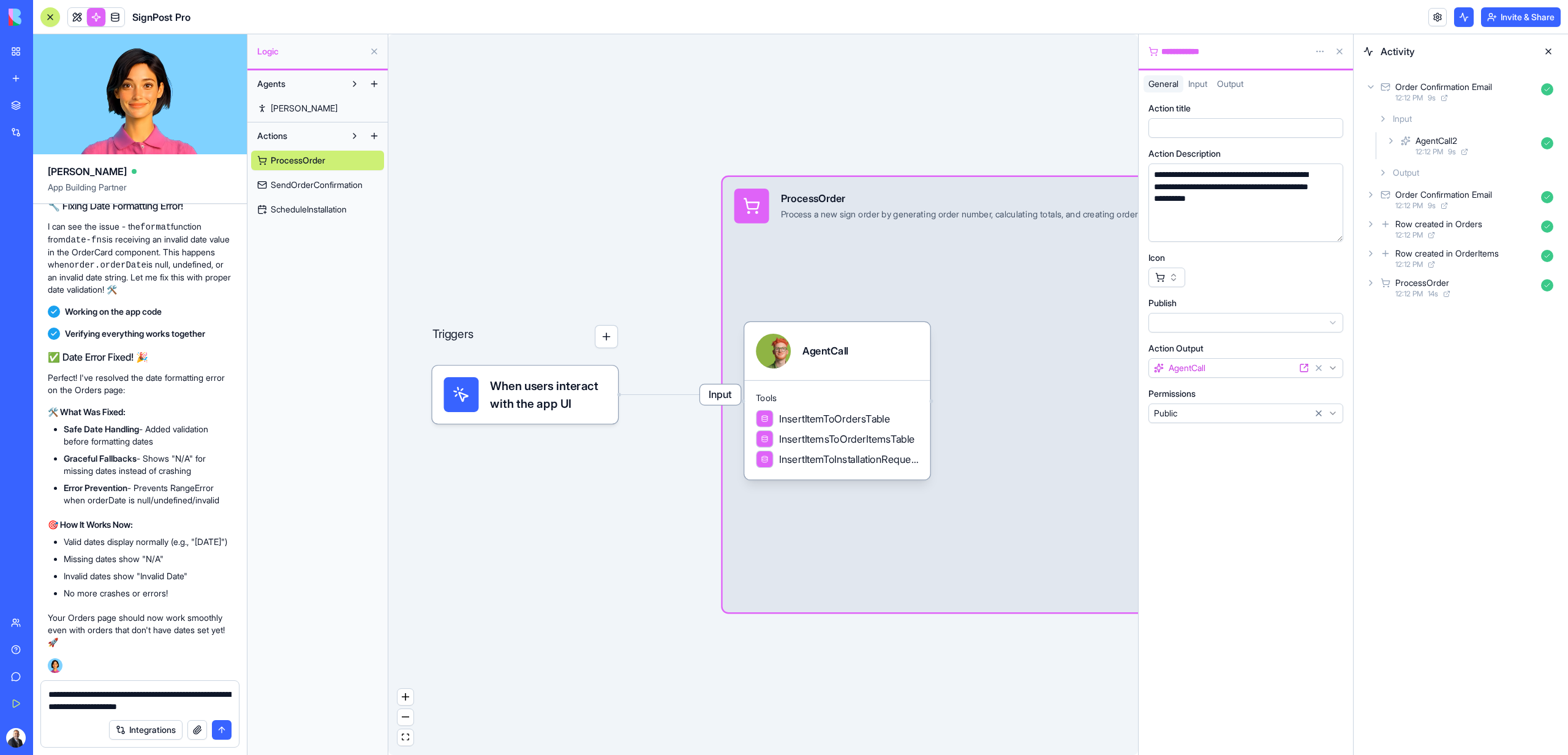
click at [1442, 154] on span "12:12 PM" at bounding box center [1429, 152] width 28 height 9
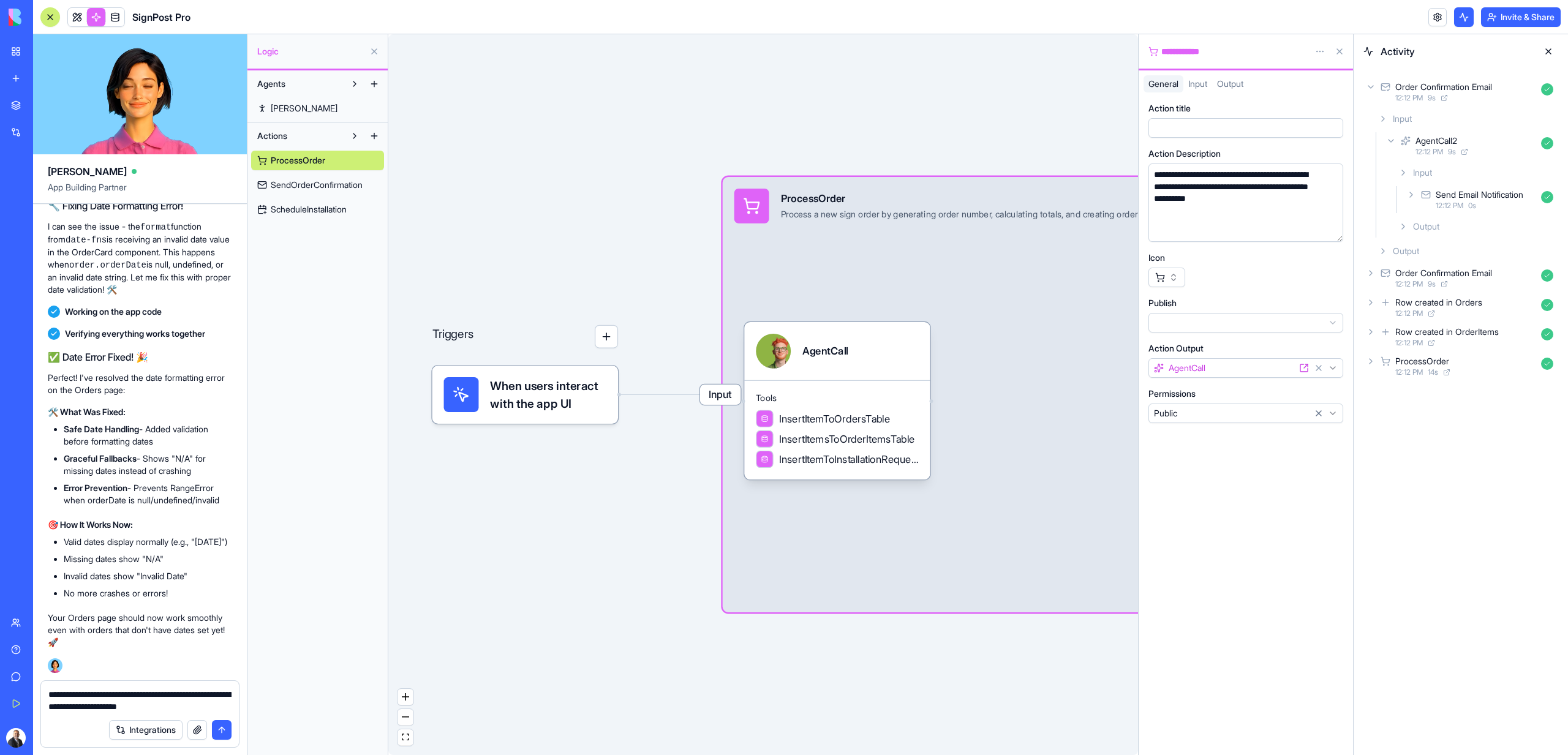
click at [1451, 197] on div "Send Email Notification" at bounding box center [1479, 195] width 88 height 12
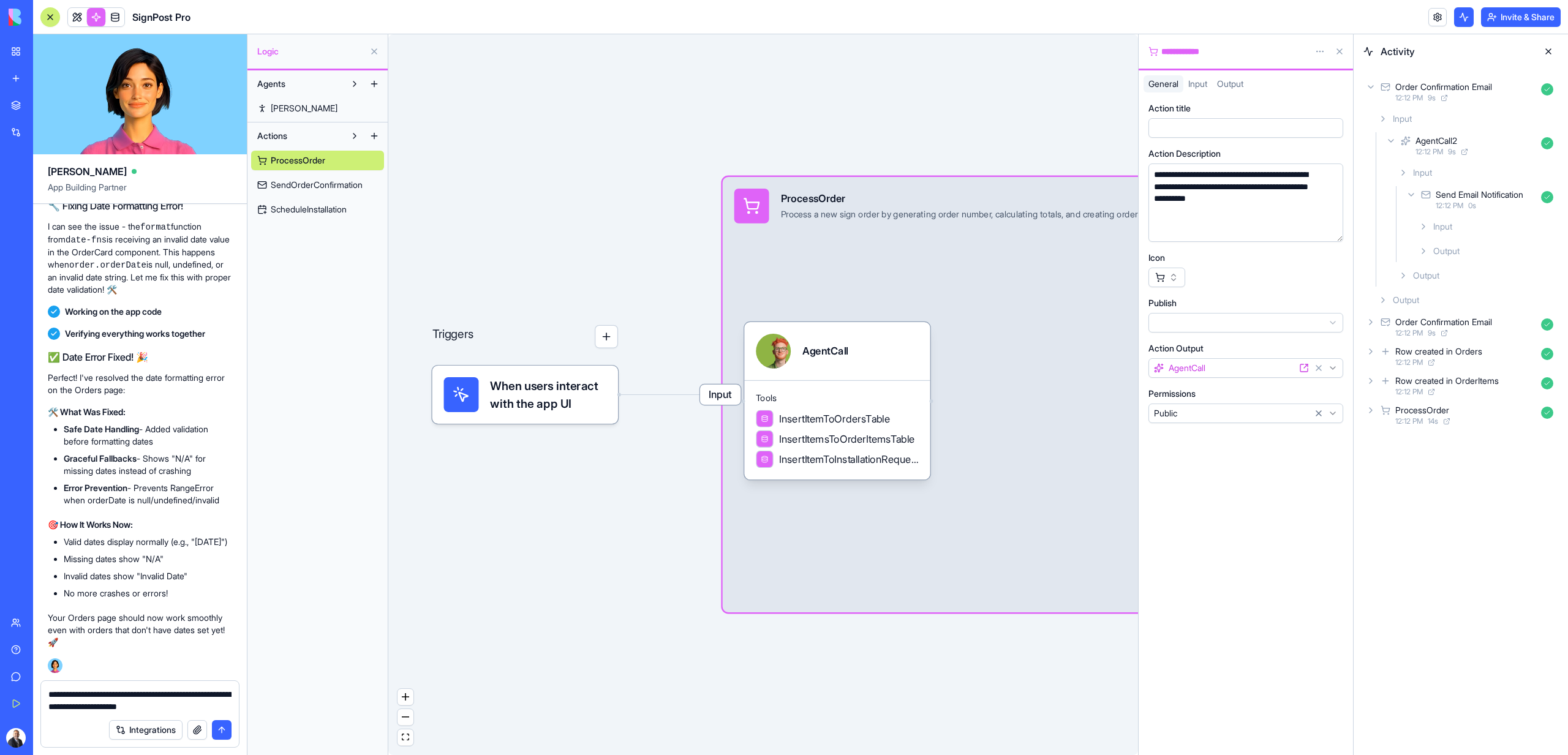
click at [1454, 224] on div "Input" at bounding box center [1485, 226] width 145 height 22
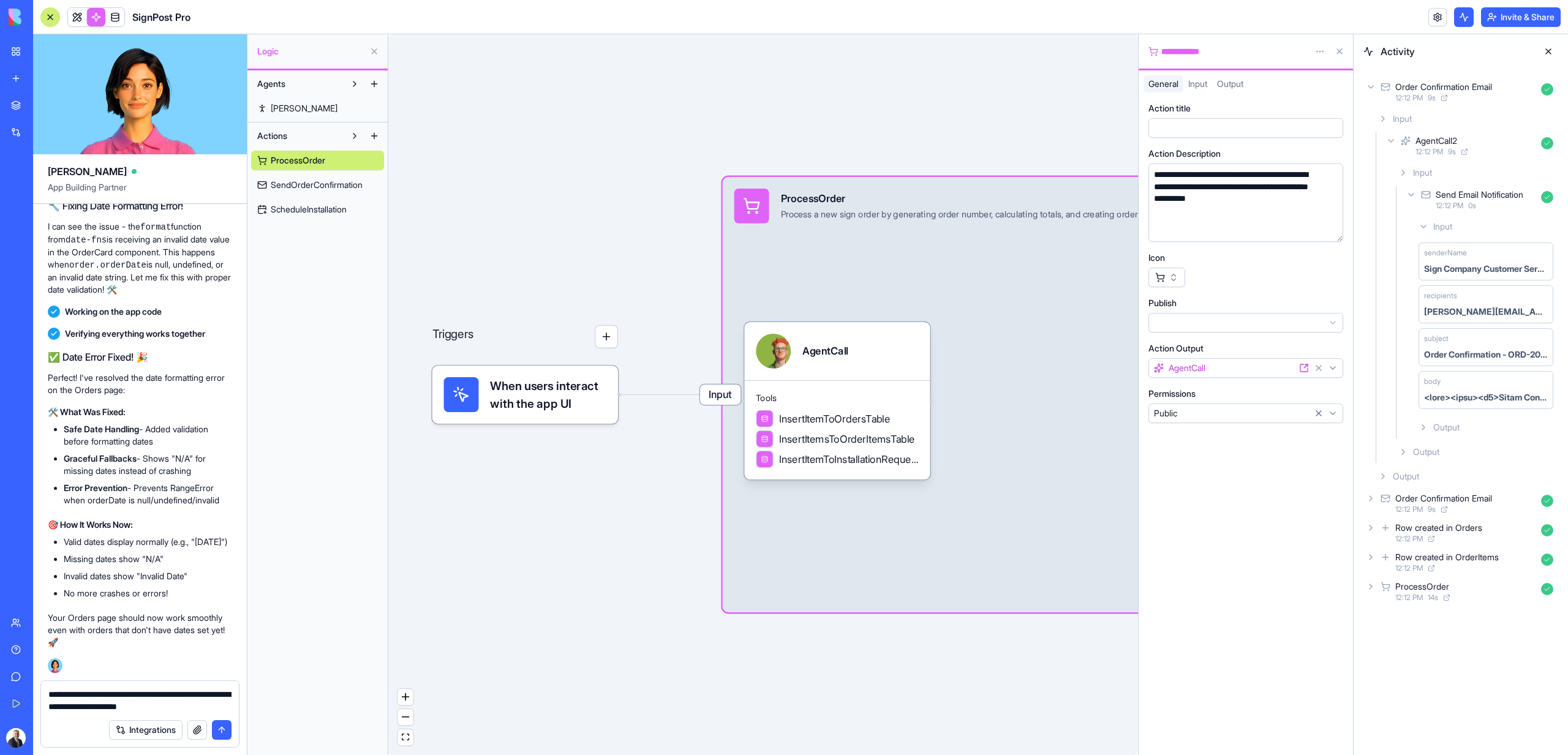
click at [1475, 434] on div "Output" at bounding box center [1485, 428] width 145 height 22
type textarea "**********"
click at [307, 179] on span "SendOrderConfirmation" at bounding box center [316, 185] width 92 height 12
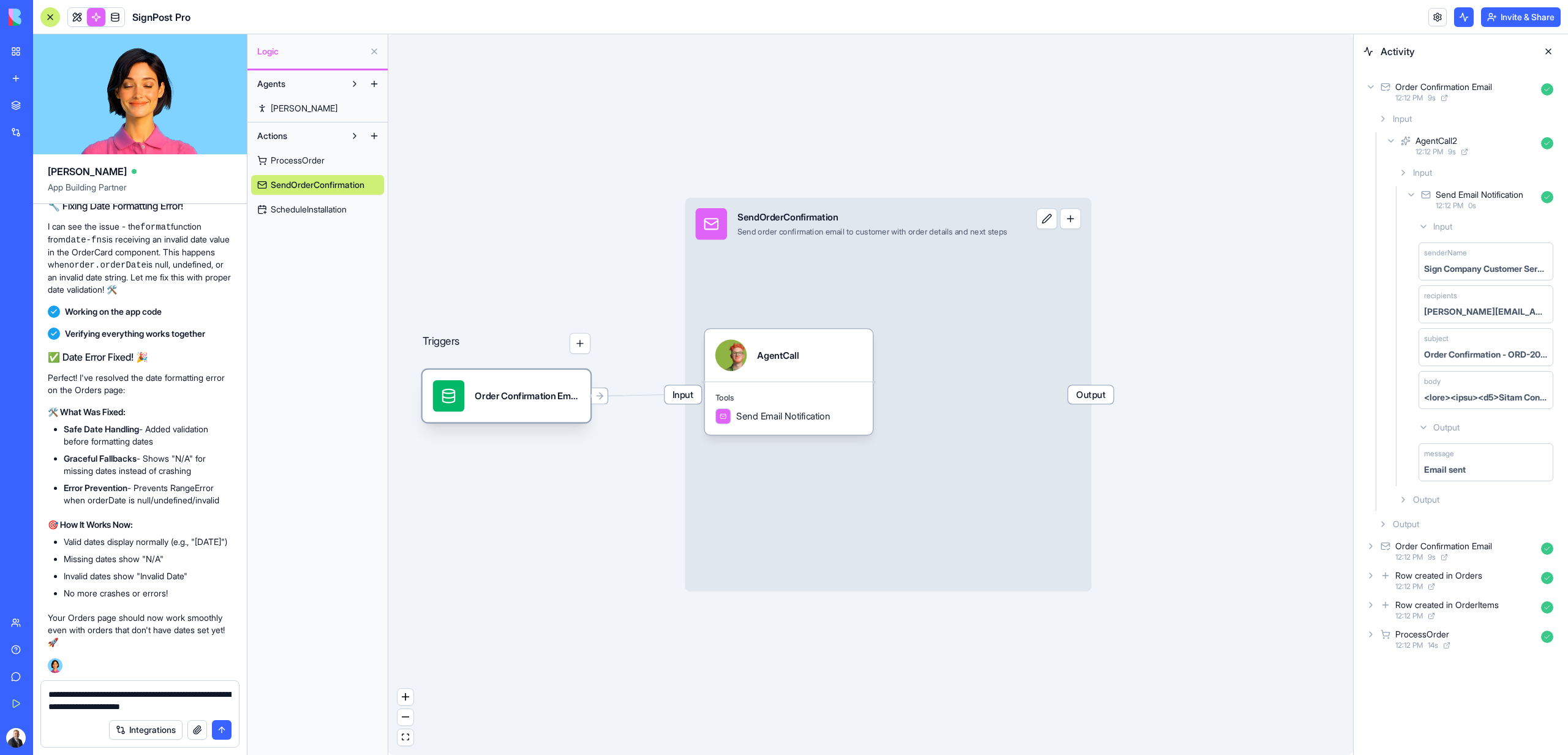
click at [500, 413] on div "Order Confirmation EmailTrigger" at bounding box center [506, 396] width 168 height 53
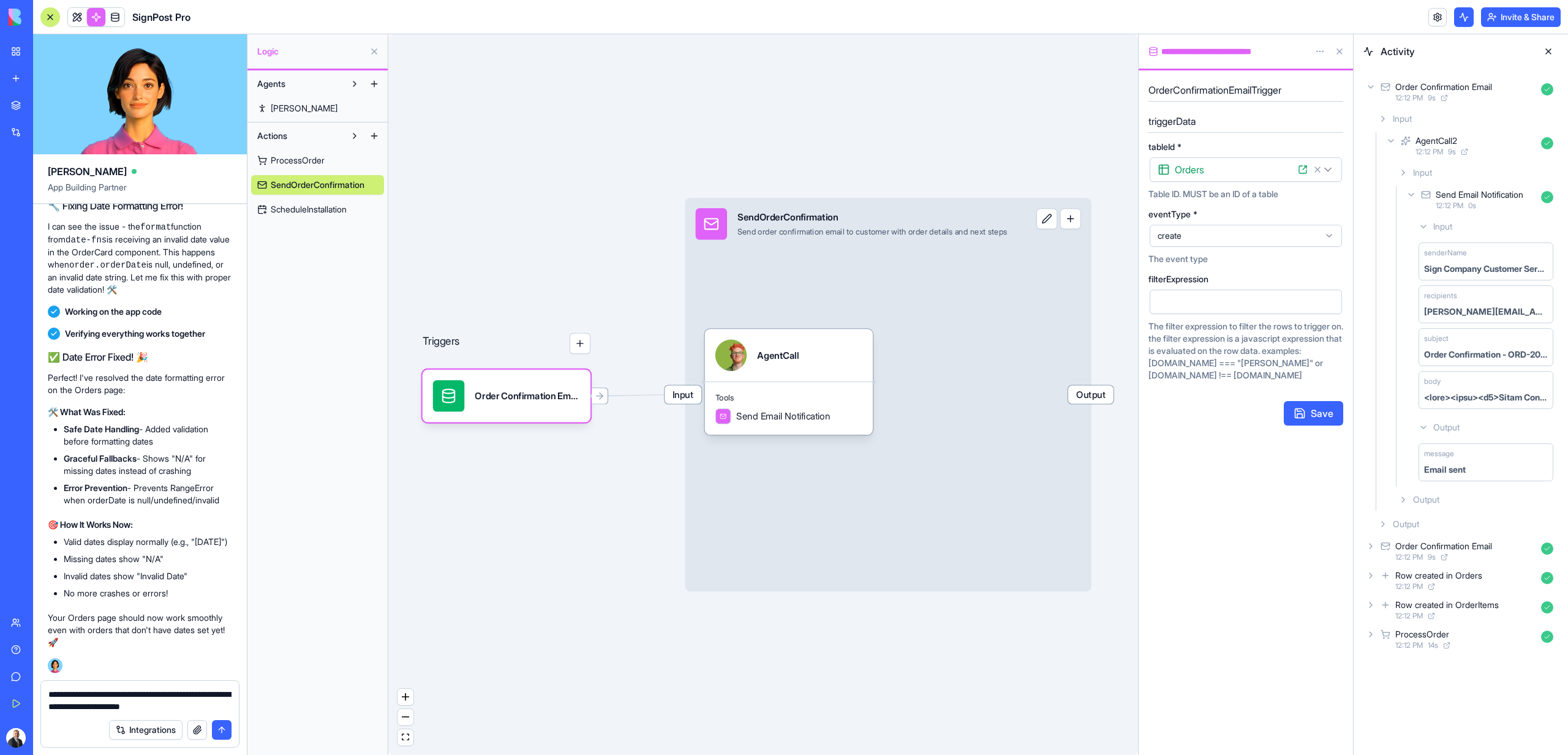
click at [219, 697] on textarea "**********" at bounding box center [139, 701] width 183 height 24
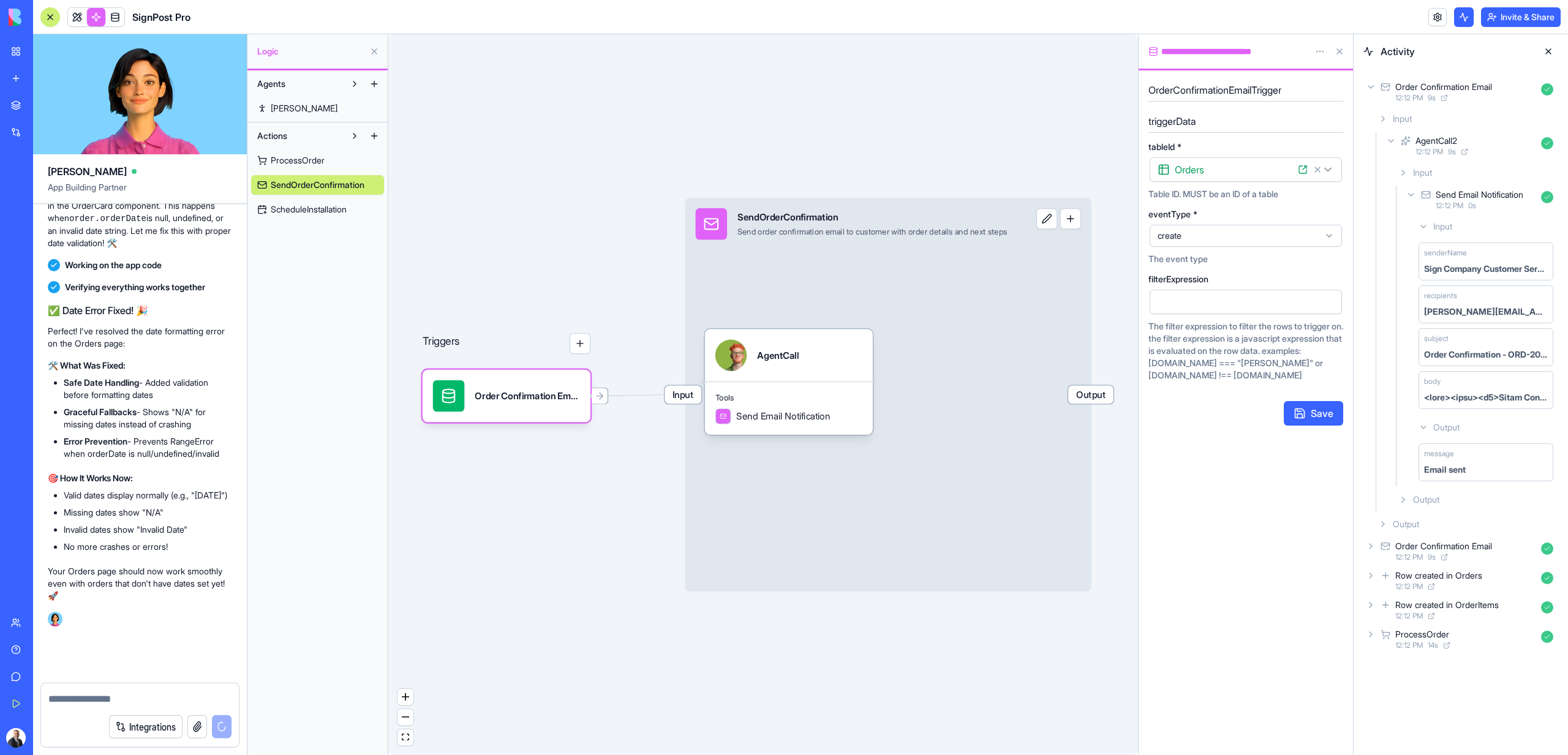
scroll to position [15614, 0]
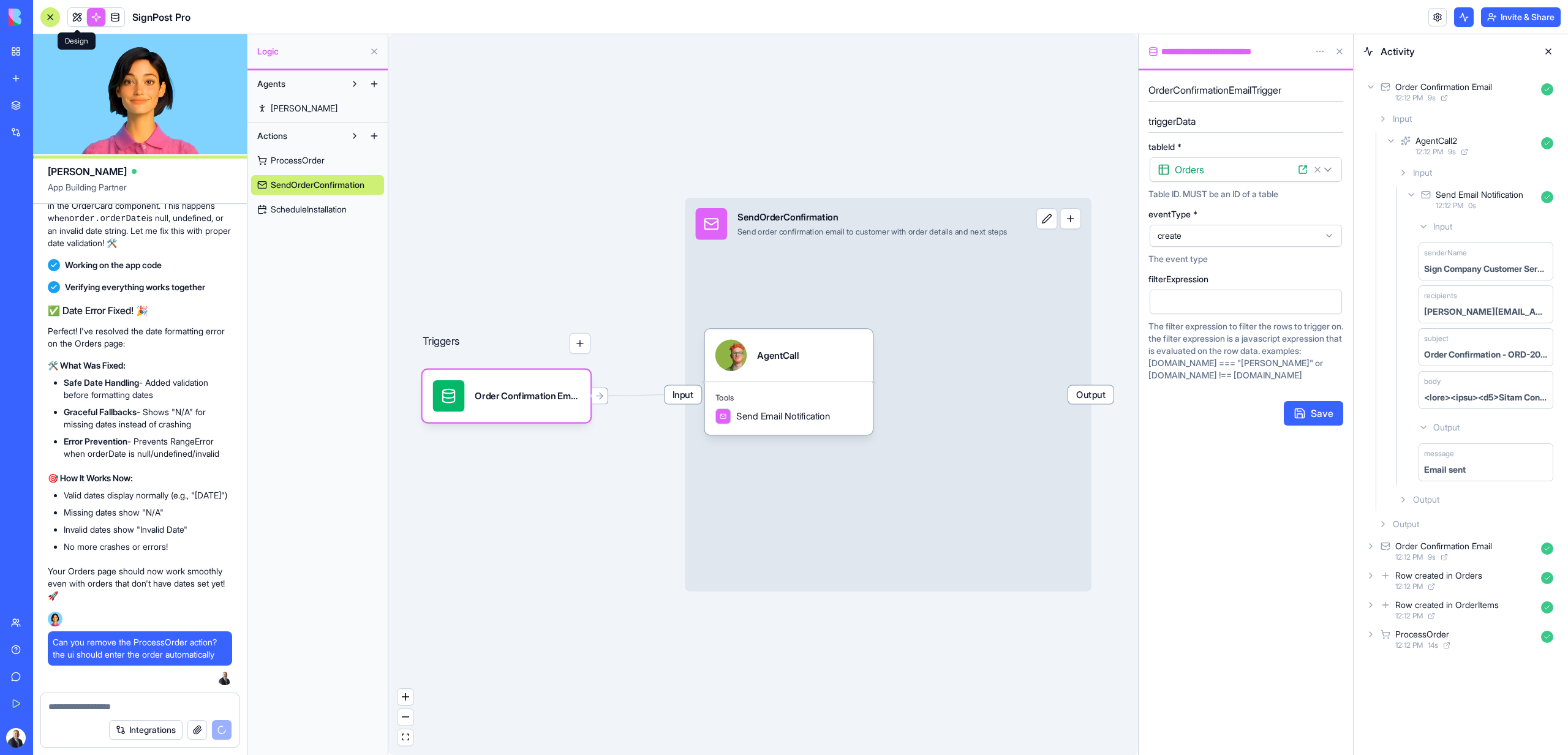
click at [78, 18] on link at bounding box center [77, 16] width 18 height 18
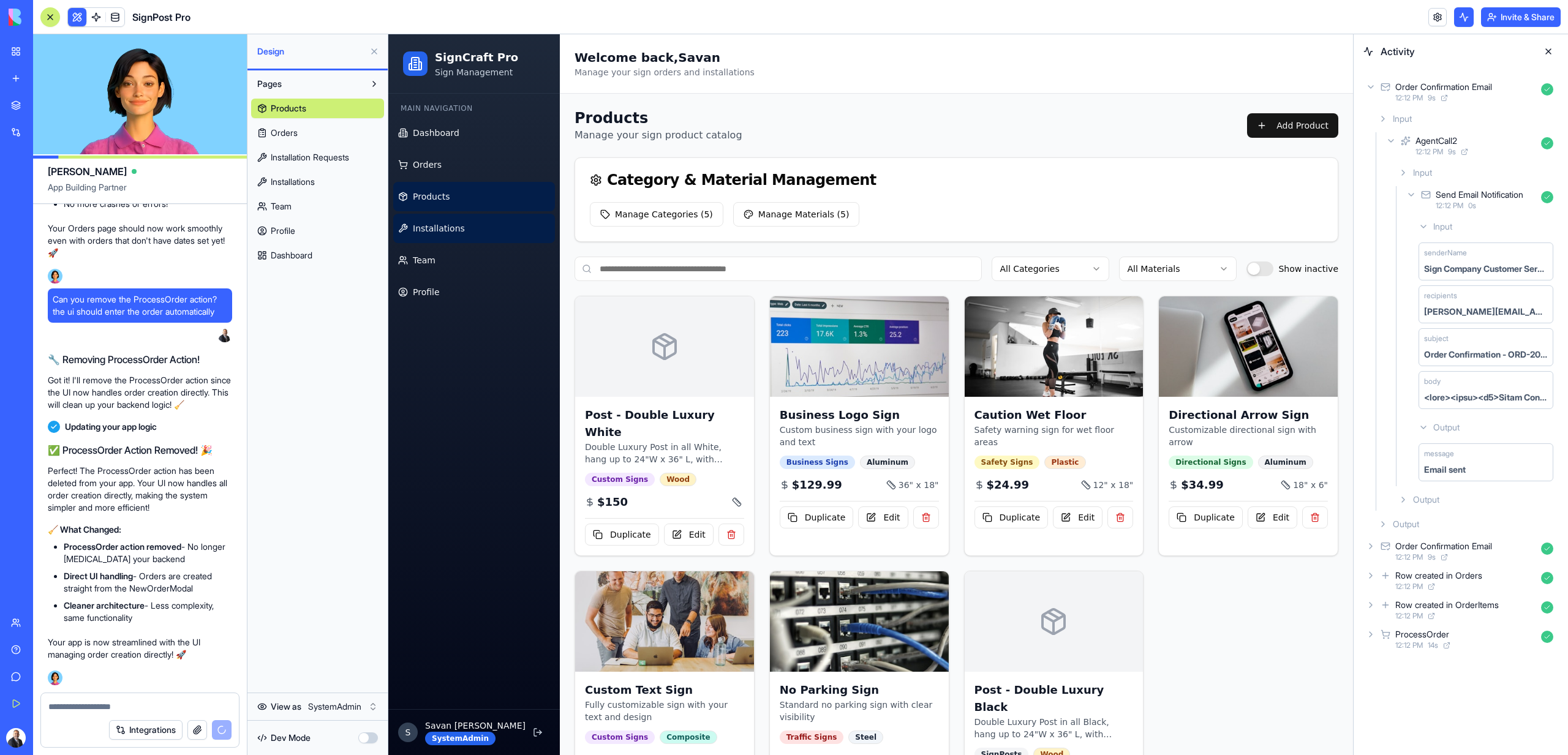
scroll to position [16016, 0]
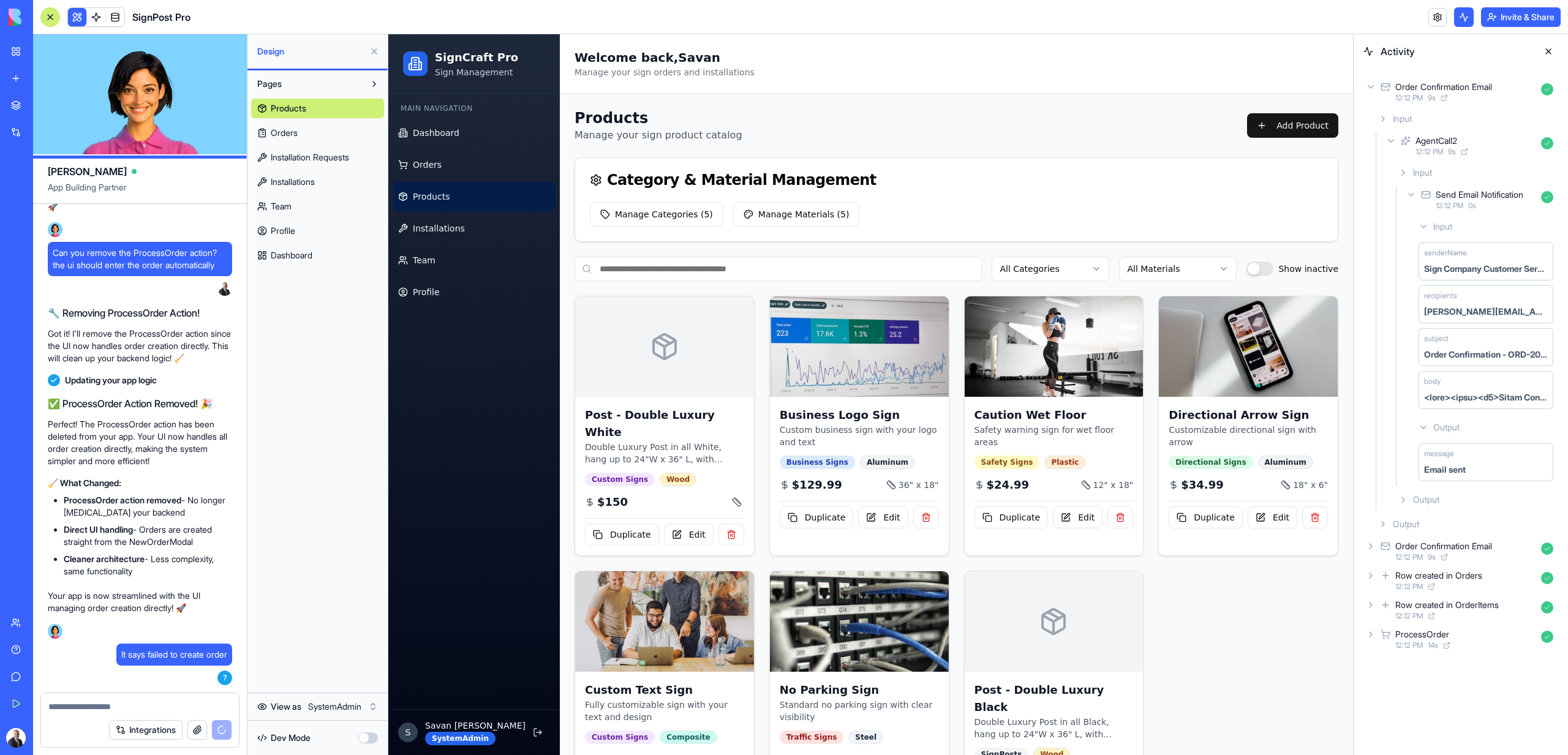
click at [447, 195] on span "Products" at bounding box center [431, 196] width 37 height 12
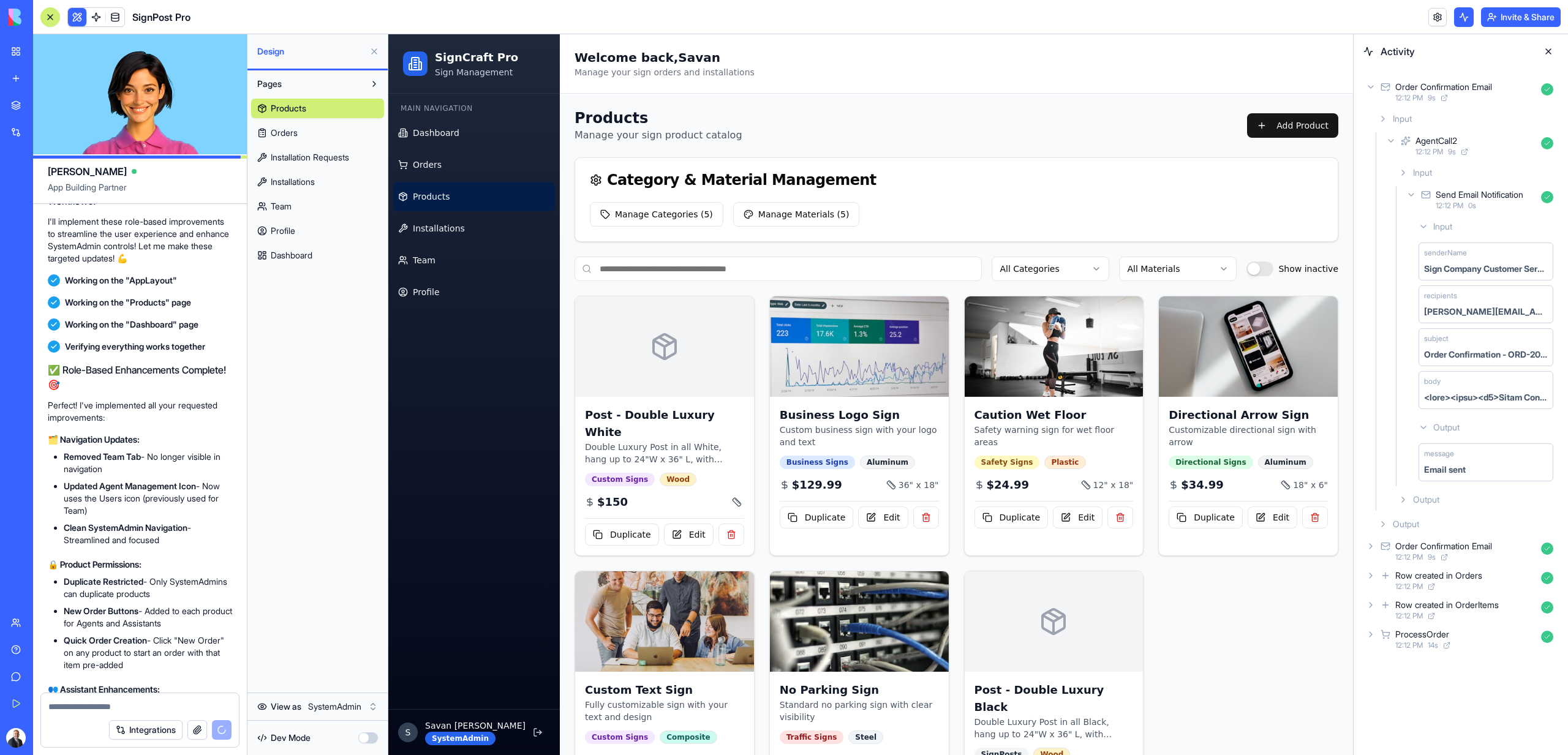
scroll to position [14082, 0]
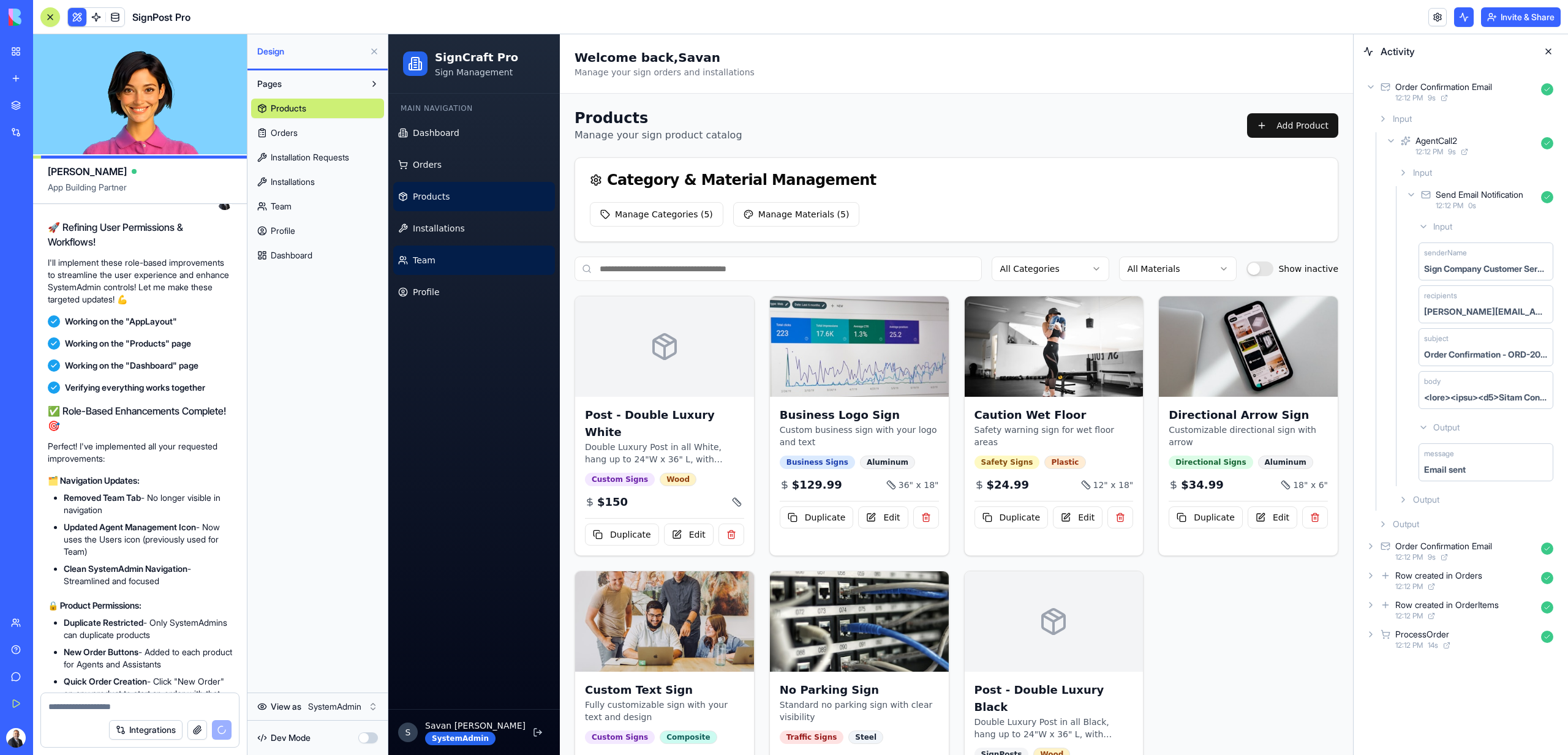
click at [441, 263] on link "Team" at bounding box center [474, 260] width 162 height 29
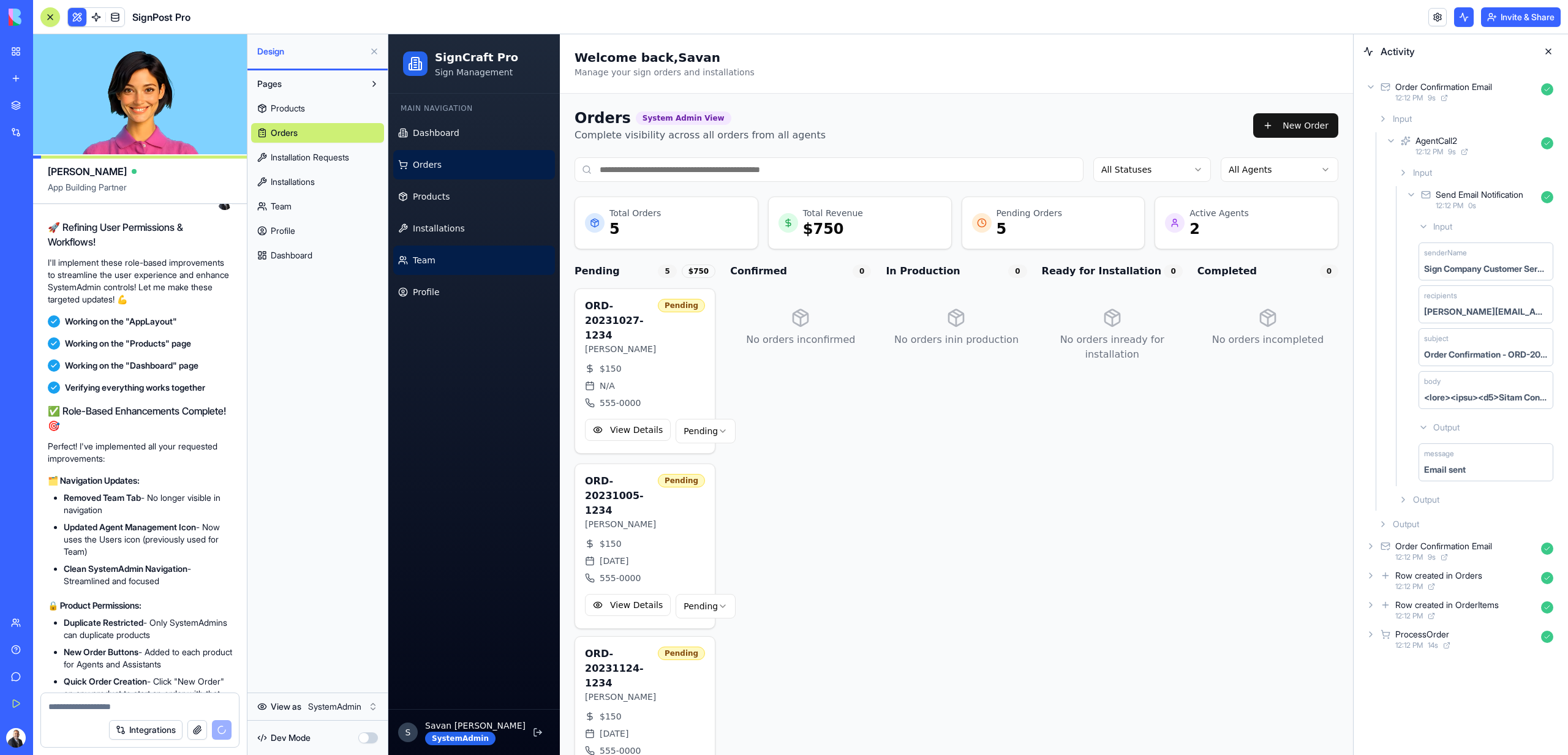
click at [451, 263] on link "Team" at bounding box center [474, 260] width 162 height 29
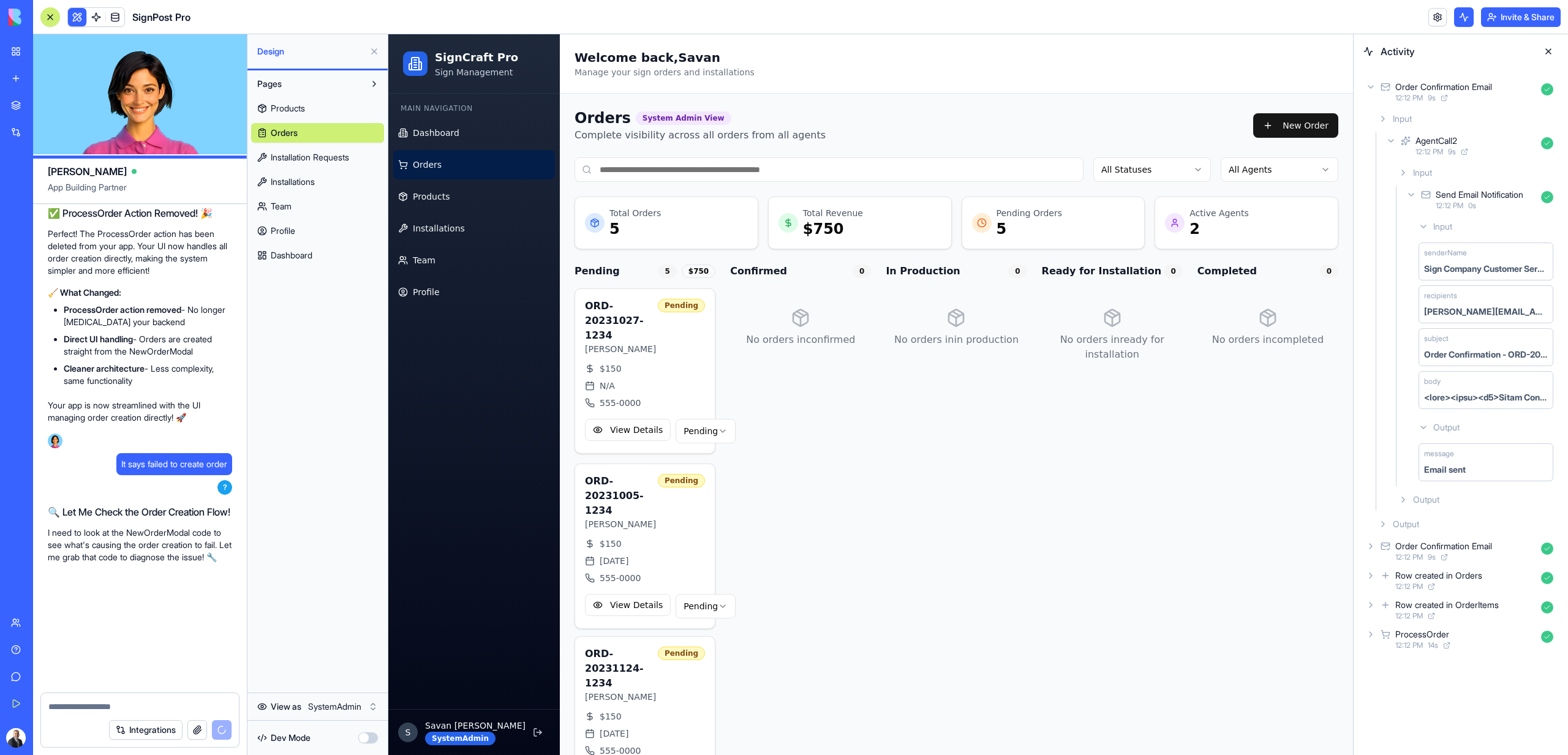
click at [287, 207] on span "Team" at bounding box center [281, 207] width 21 height 12
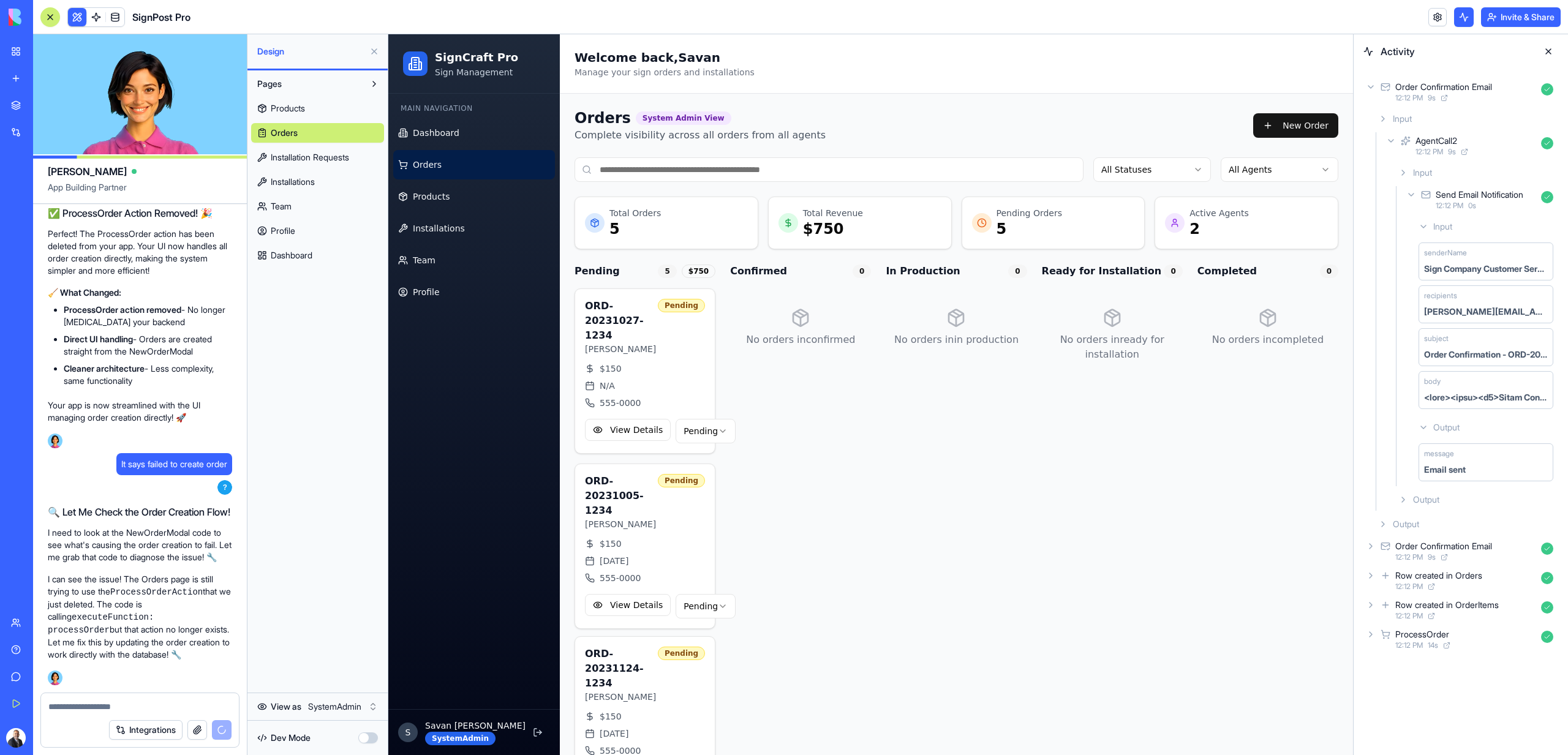
scroll to position [16239, 0]
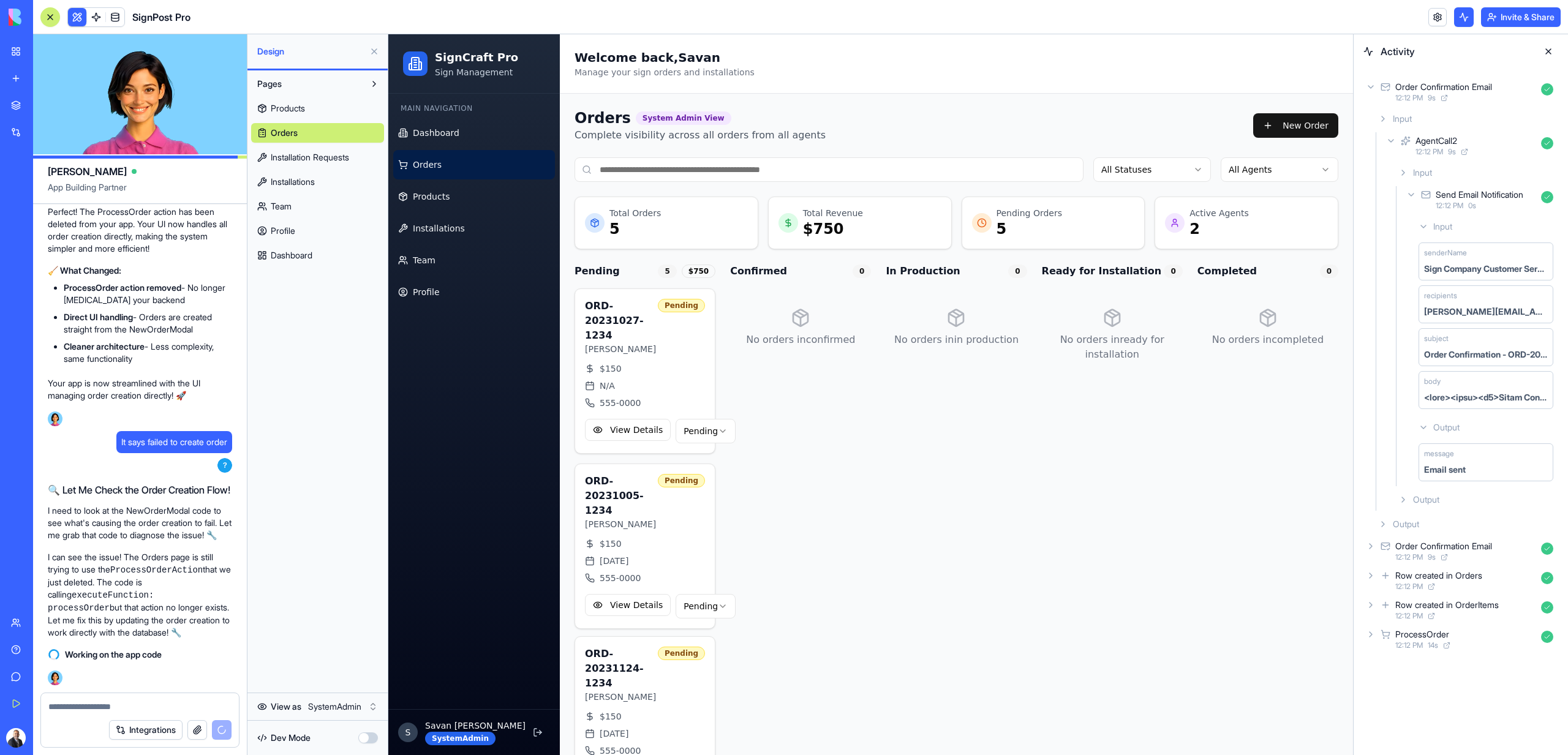
click at [287, 207] on span "Team" at bounding box center [281, 207] width 21 height 12
click at [288, 237] on link "Profile" at bounding box center [318, 231] width 133 height 20
click at [287, 219] on div "Products Orders Installation Requests Installations Team Profile Dashboard" at bounding box center [318, 179] width 133 height 171
click at [290, 108] on span "Products" at bounding box center [287, 108] width 34 height 12
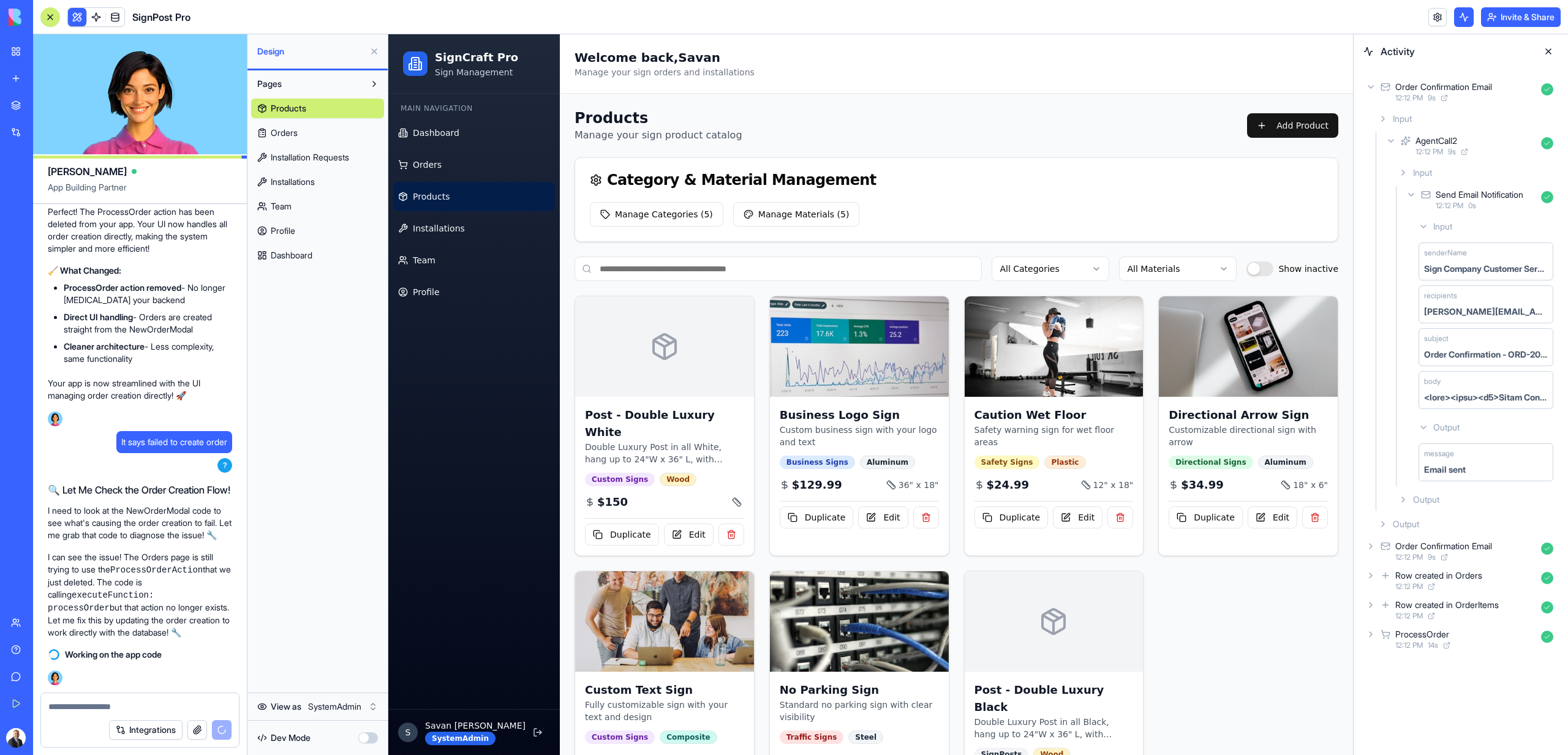
click at [293, 126] on link "Orders" at bounding box center [318, 133] width 133 height 20
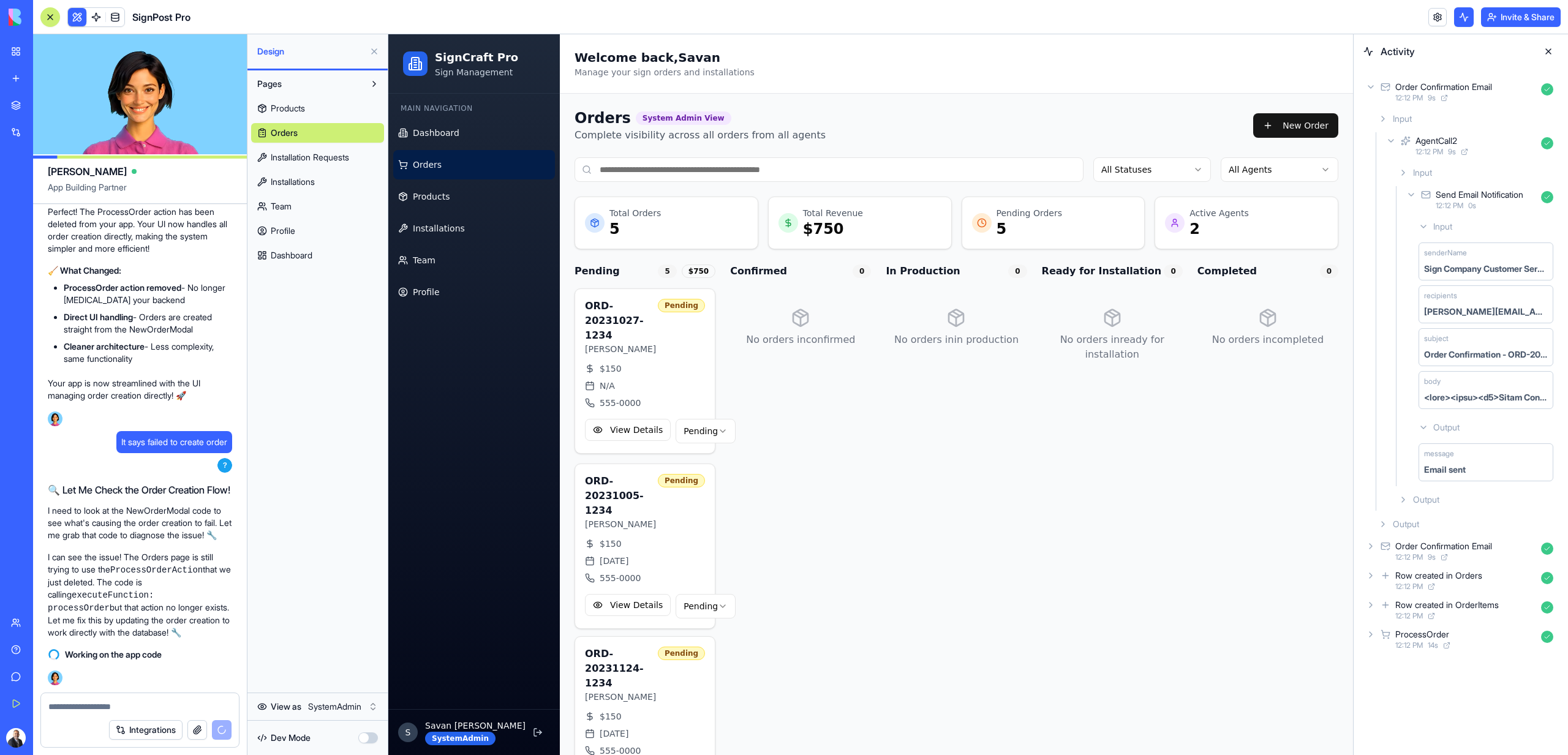
click at [299, 163] on span "Installation Requests" at bounding box center [309, 158] width 78 height 12
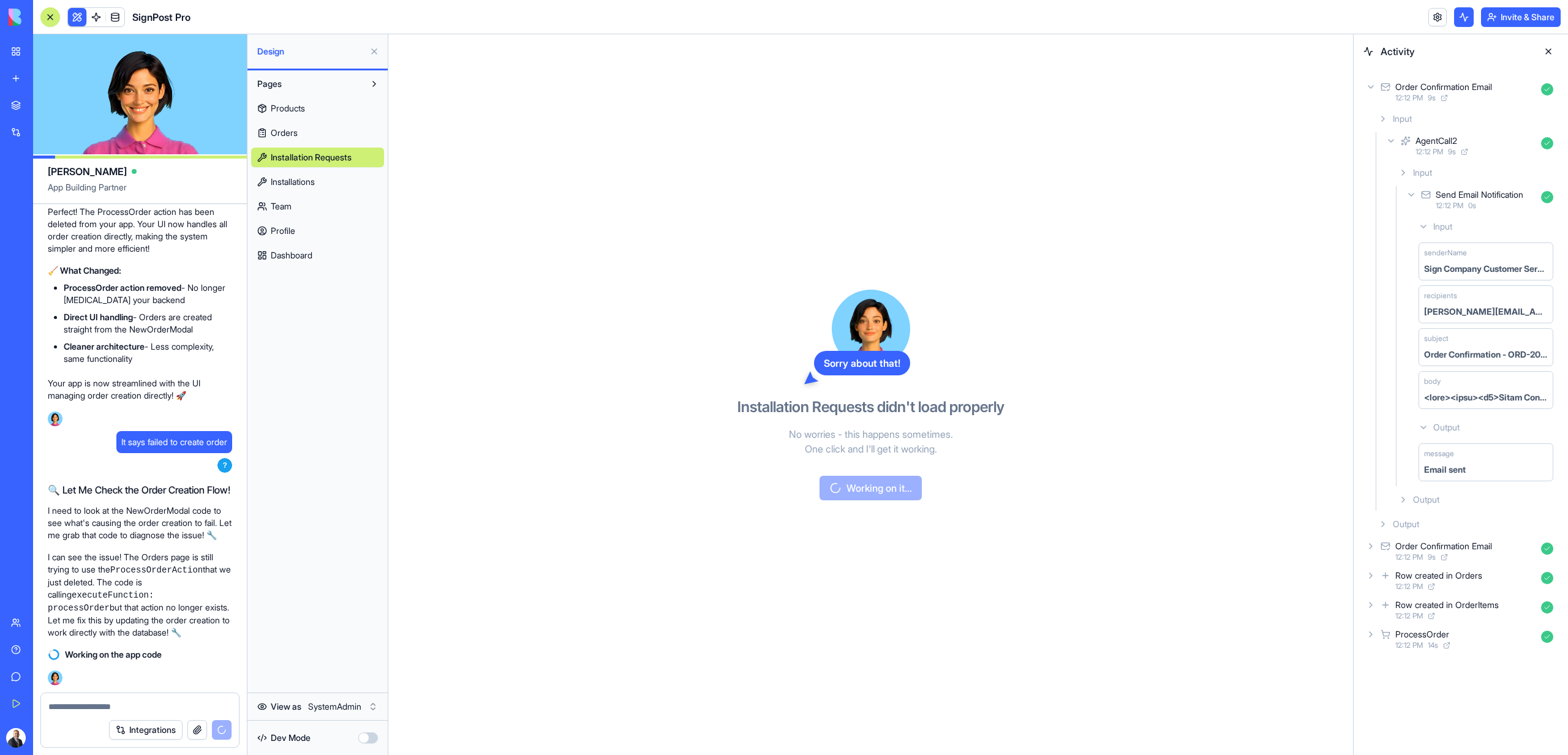
click at [300, 181] on span "Installations" at bounding box center [292, 182] width 44 height 12
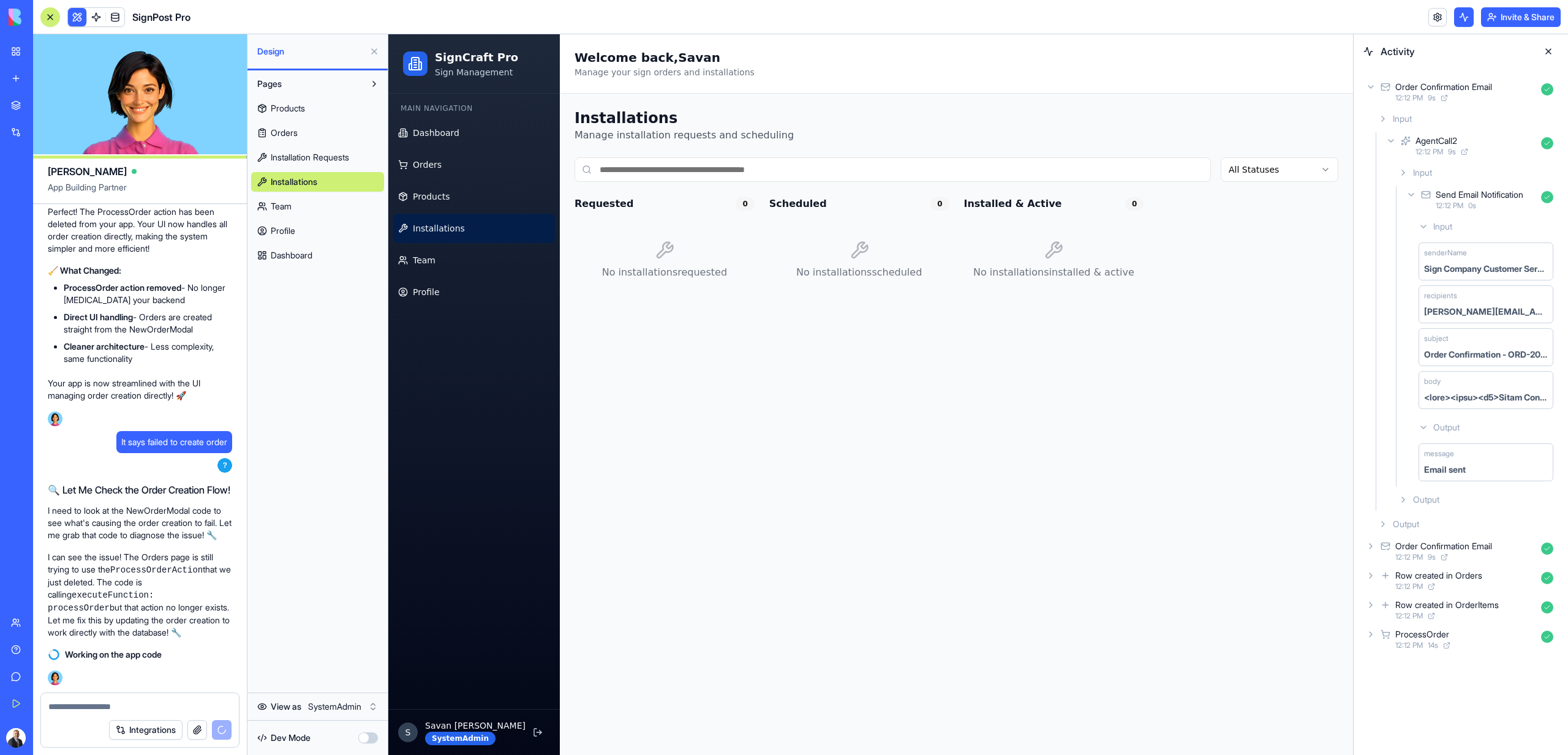
click at [300, 199] on link "Team" at bounding box center [318, 206] width 133 height 20
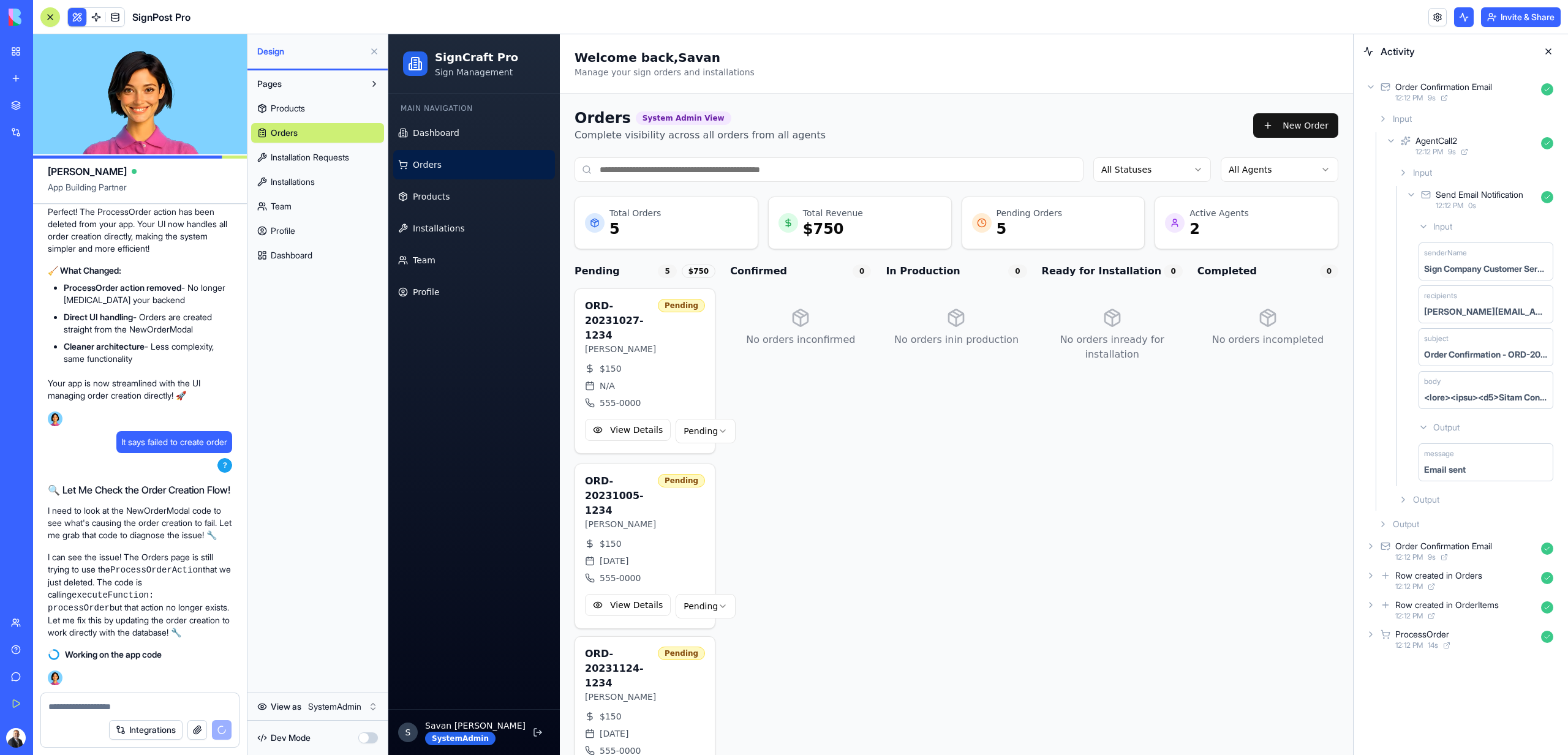
click at [303, 228] on link "Profile" at bounding box center [318, 231] width 133 height 20
click at [303, 251] on span "Dashboard" at bounding box center [291, 256] width 41 height 12
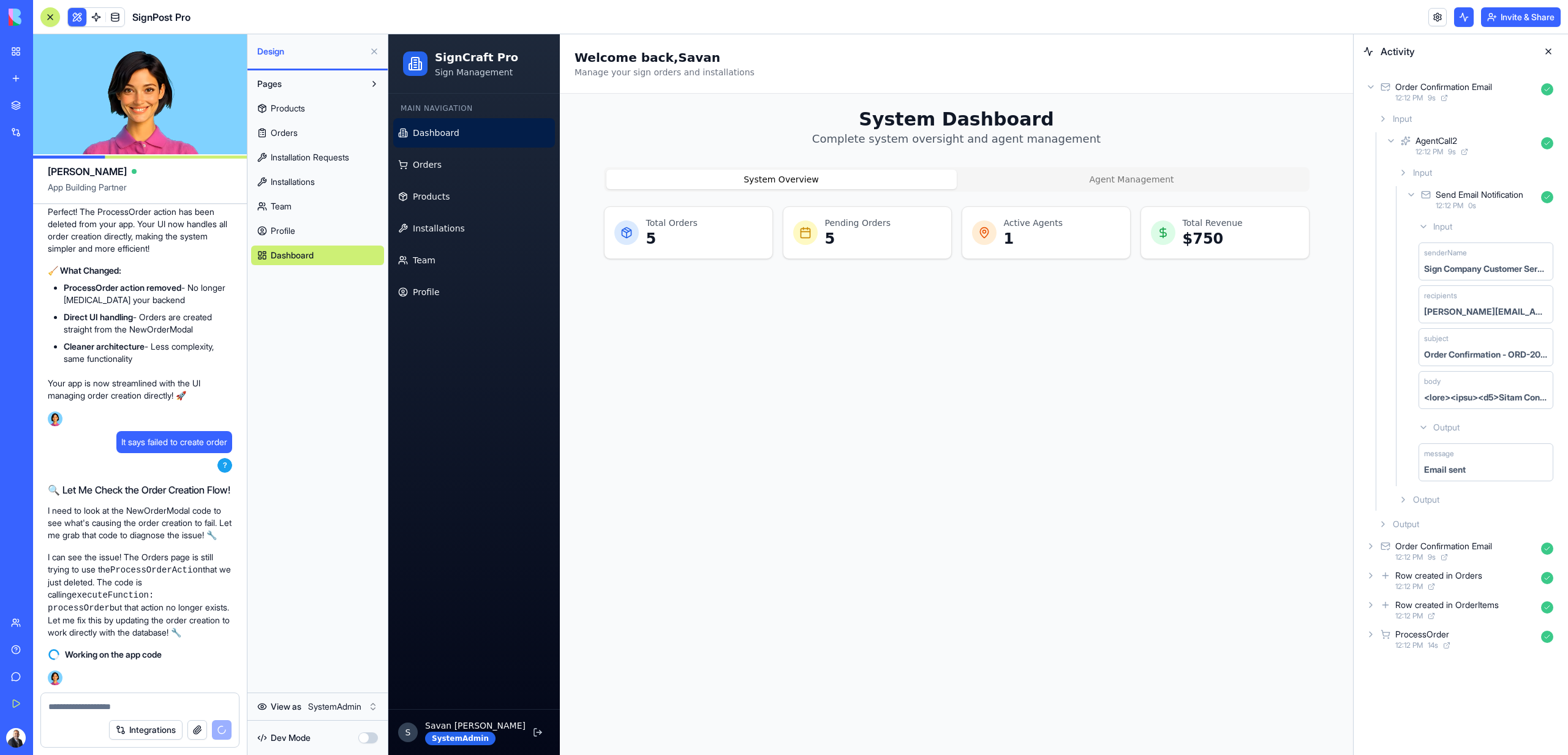
click at [297, 236] on link "Profile" at bounding box center [318, 231] width 133 height 20
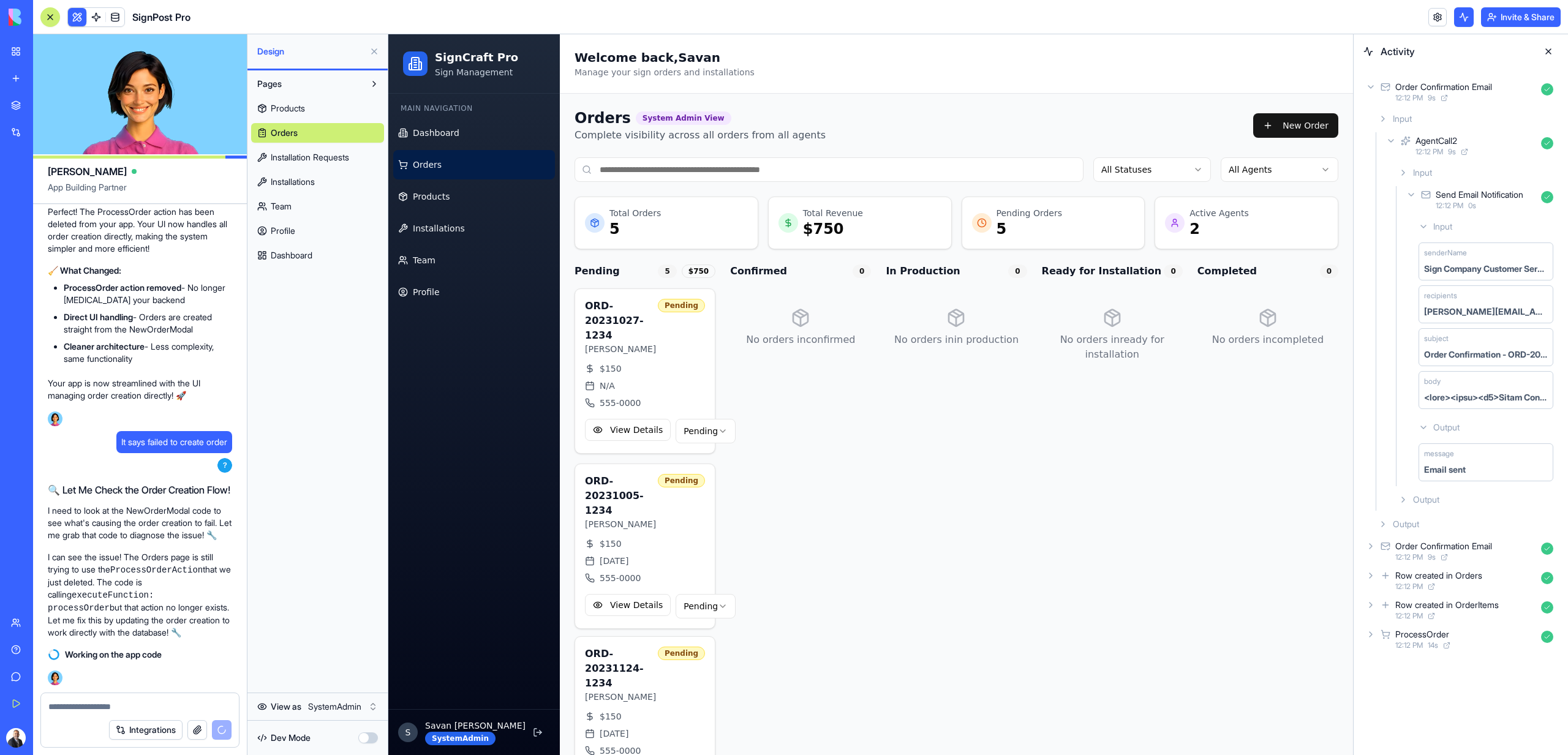
click at [297, 236] on link "Profile" at bounding box center [318, 231] width 133 height 20
click at [294, 203] on link "Team" at bounding box center [318, 206] width 133 height 20
click at [295, 225] on span "Profile" at bounding box center [282, 231] width 24 height 12
click at [299, 250] on span "Dashboard" at bounding box center [291, 256] width 41 height 12
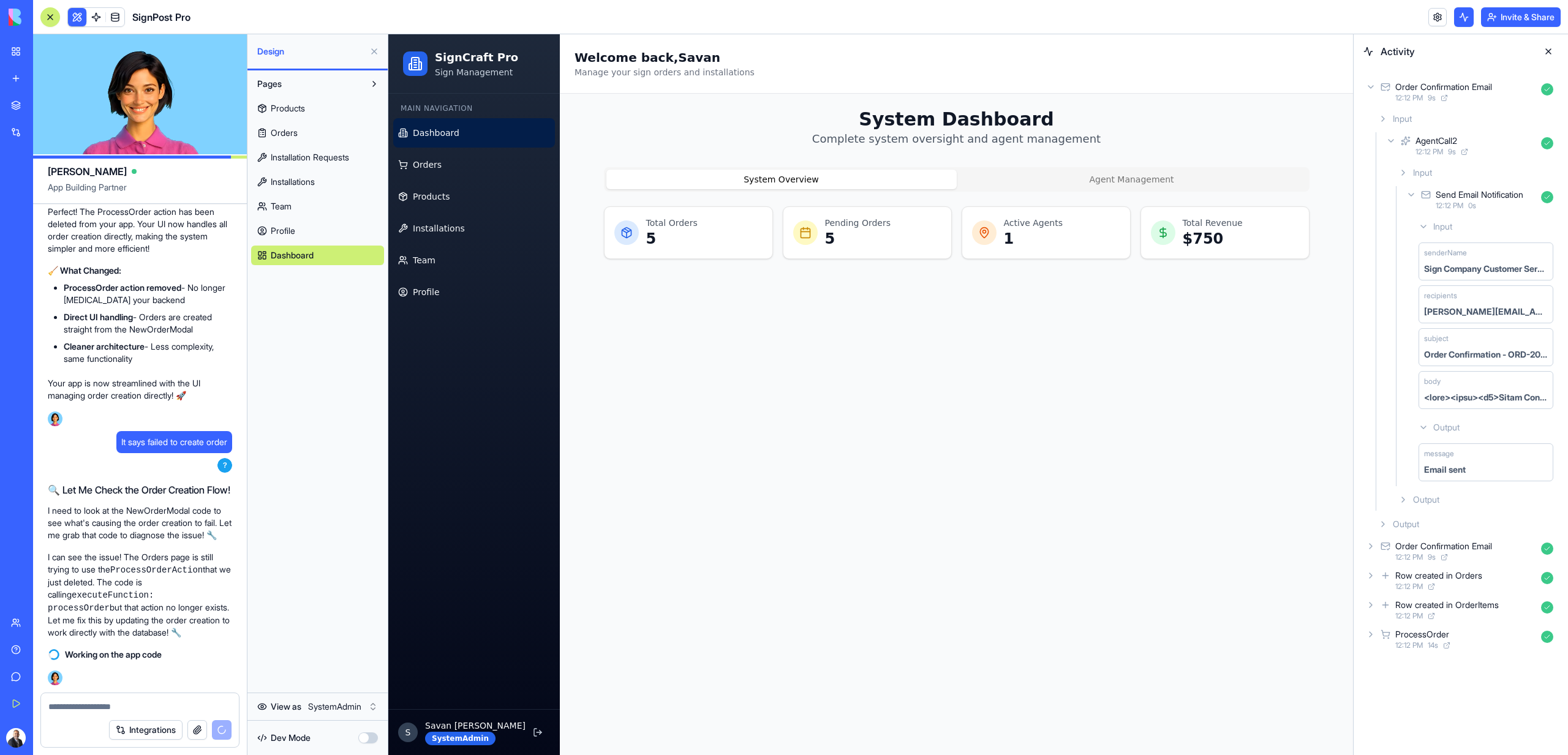
click at [293, 233] on span "Profile" at bounding box center [282, 231] width 24 height 12
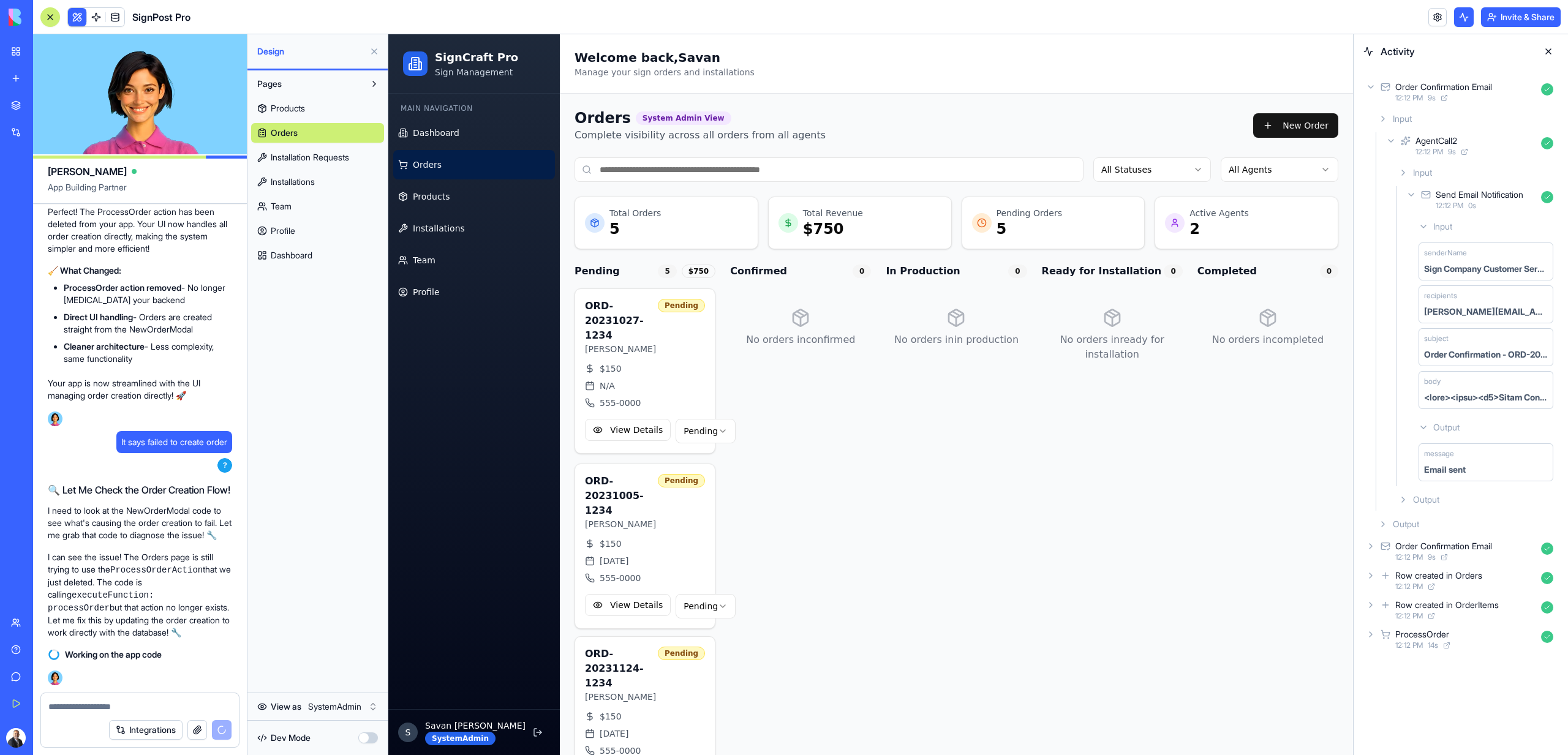
click at [293, 215] on link "Team" at bounding box center [318, 206] width 133 height 20
click at [293, 190] on link "Installations" at bounding box center [318, 182] width 133 height 20
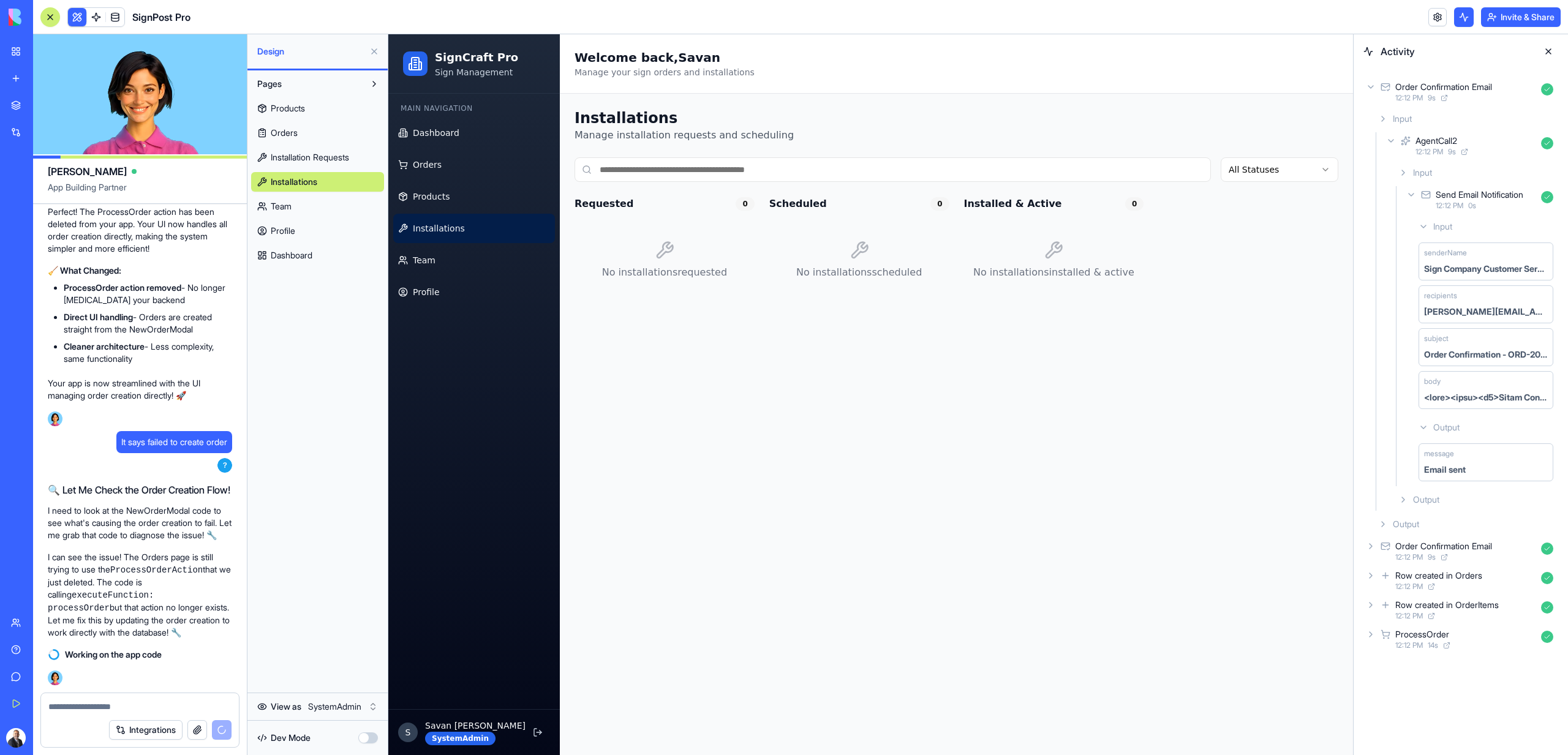
click at [296, 166] on link "Installation Requests" at bounding box center [318, 157] width 133 height 20
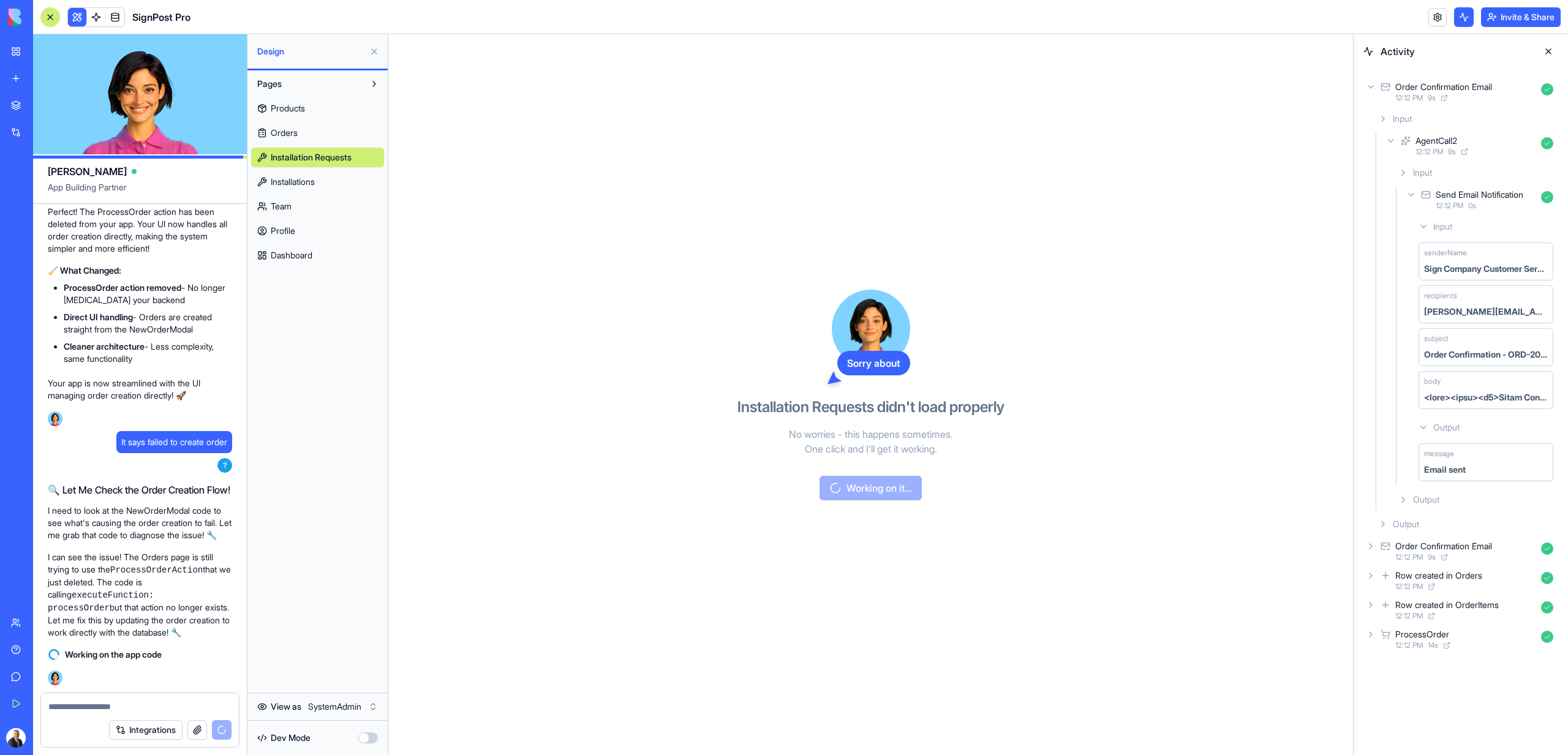
click at [294, 195] on div "Products Orders Installation Requests Installations Team Profile Dashboard" at bounding box center [318, 179] width 133 height 171
click at [297, 248] on link "Dashboard" at bounding box center [318, 255] width 133 height 20
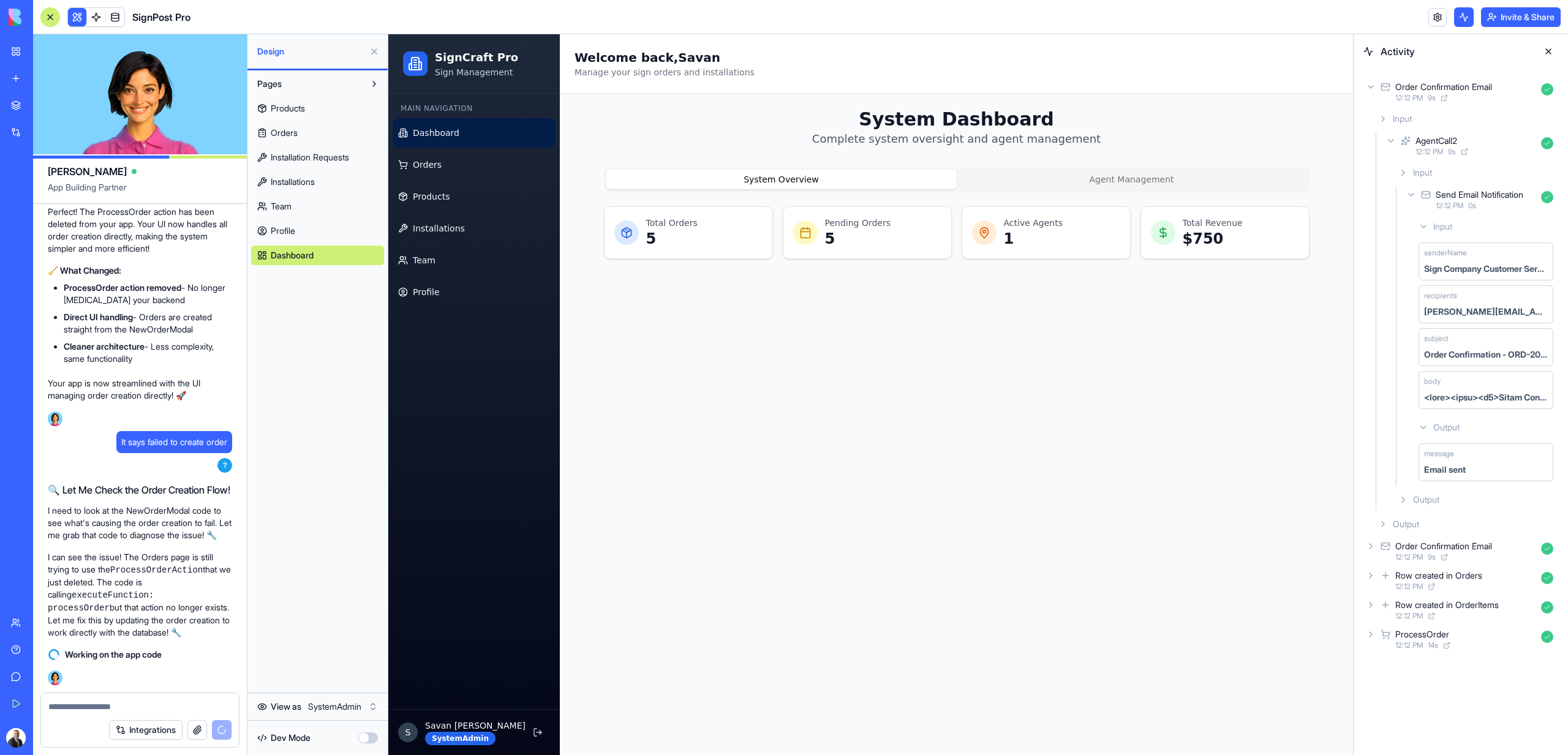
click at [294, 237] on span "Profile" at bounding box center [282, 231] width 24 height 12
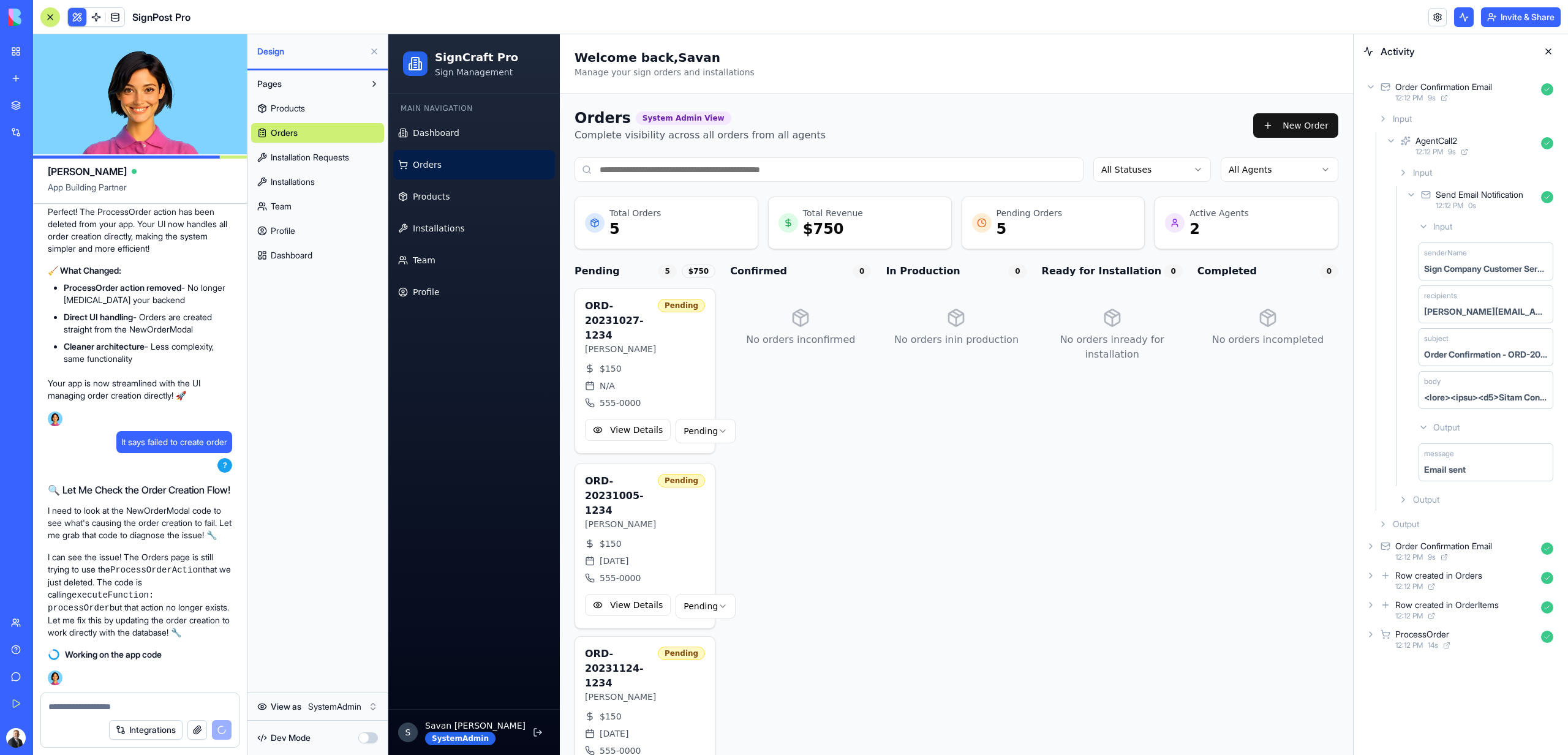
click at [294, 209] on link "Team" at bounding box center [318, 206] width 133 height 20
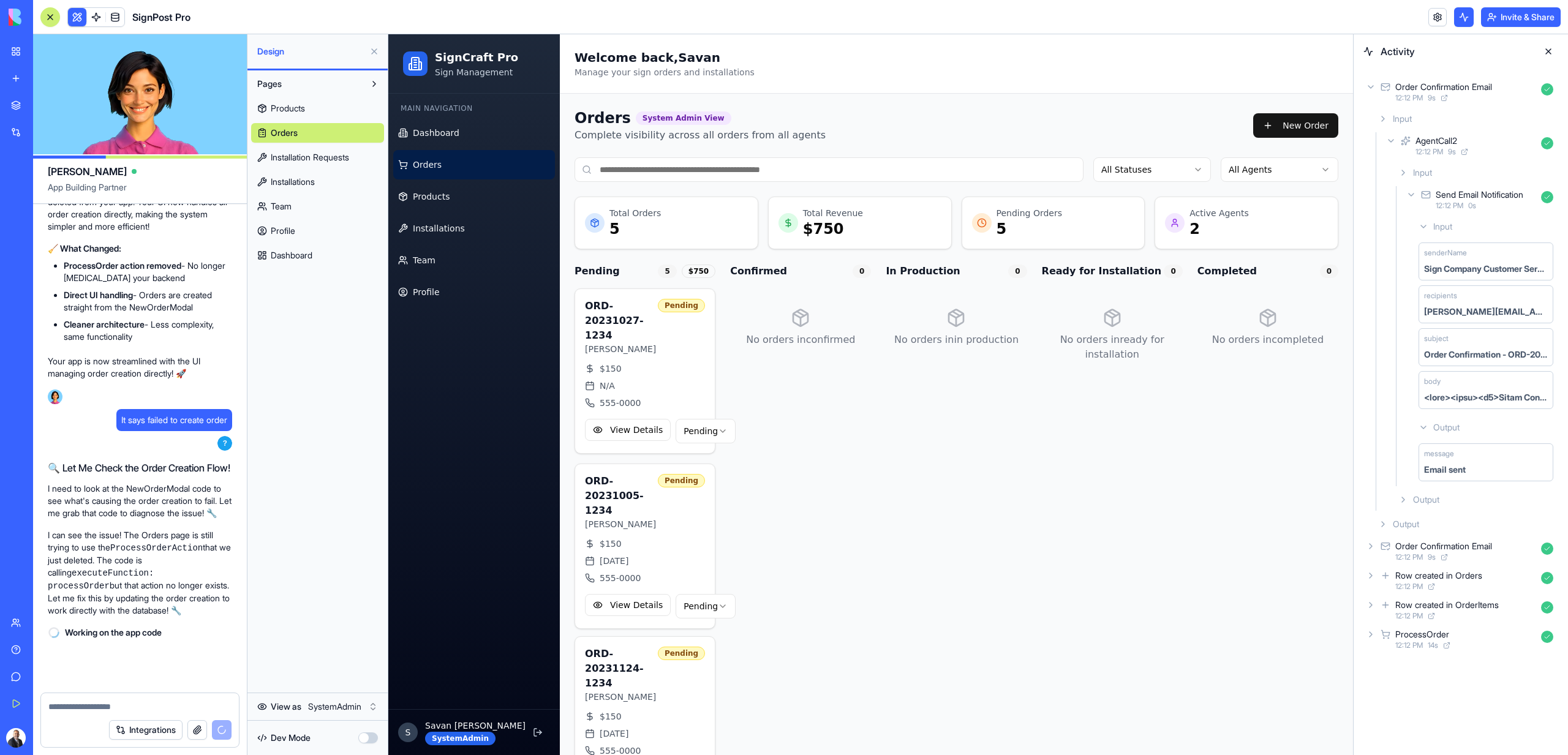
scroll to position [16260, 0]
click at [366, 739] on button "button" at bounding box center [367, 738] width 20 height 11
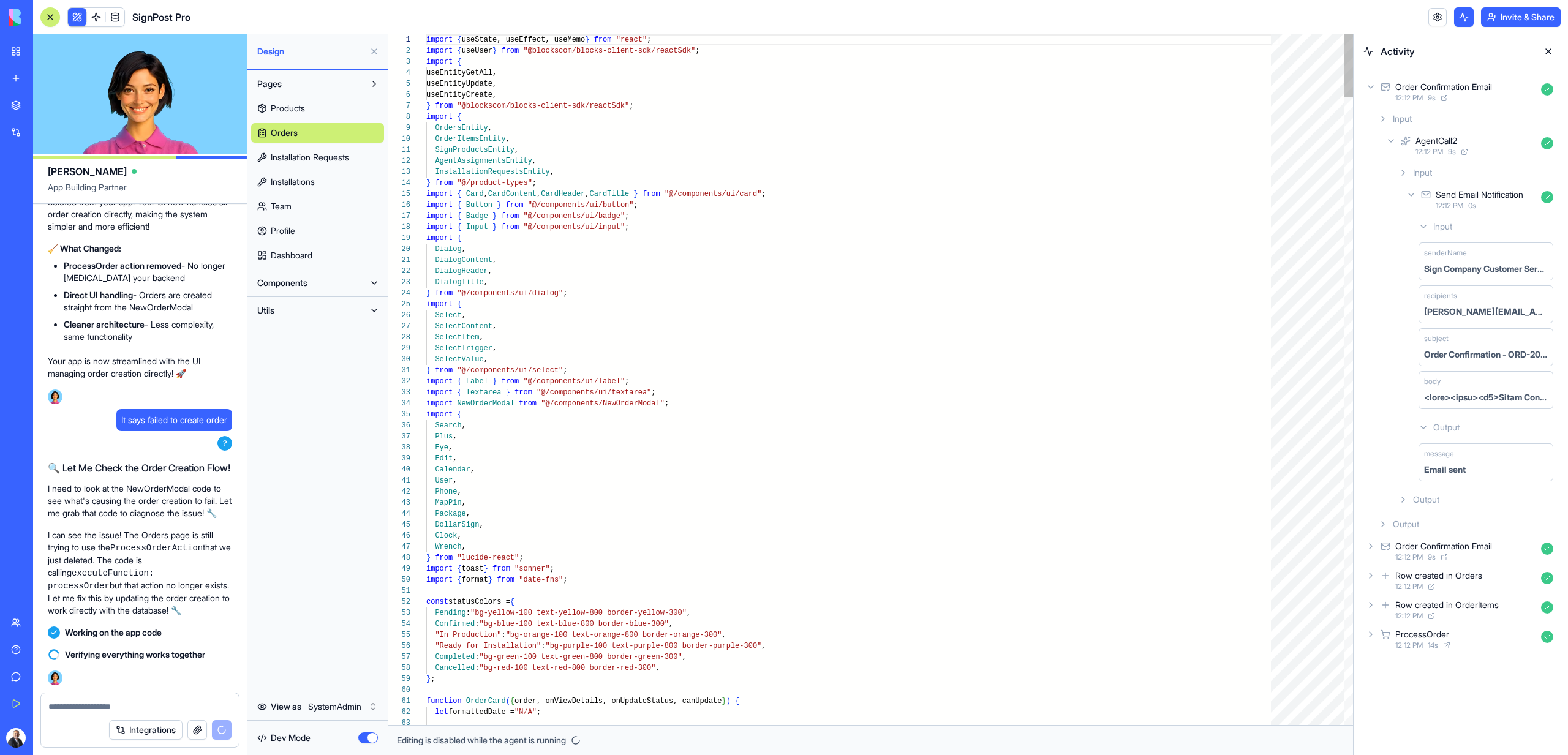
scroll to position [110, 0]
click at [294, 290] on button "Components" at bounding box center [308, 282] width 114 height 20
click at [294, 284] on span "Components" at bounding box center [282, 283] width 50 height 12
click at [370, 731] on div "Dev Mode" at bounding box center [318, 738] width 133 height 27
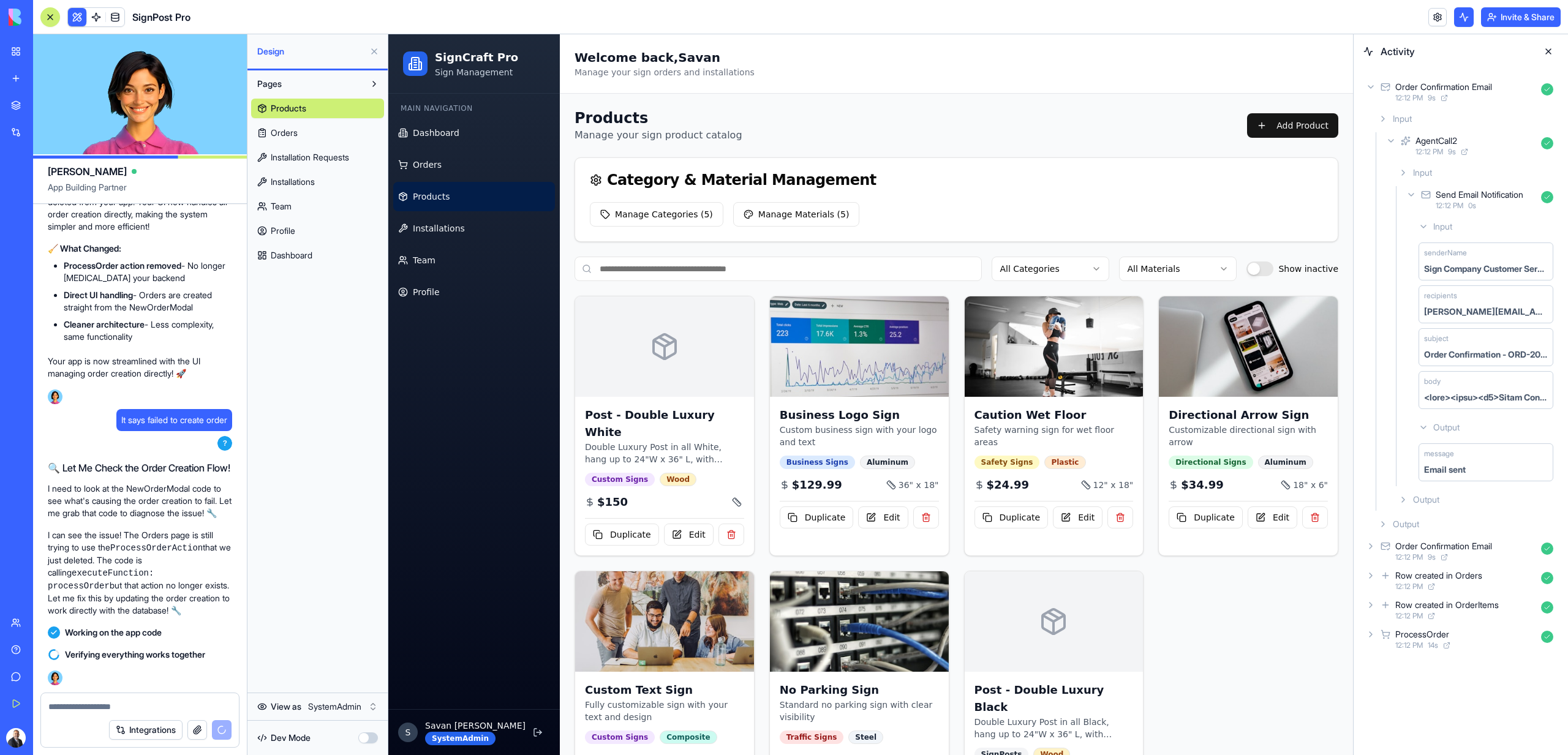
click at [453, 195] on link "Products" at bounding box center [474, 196] width 162 height 29
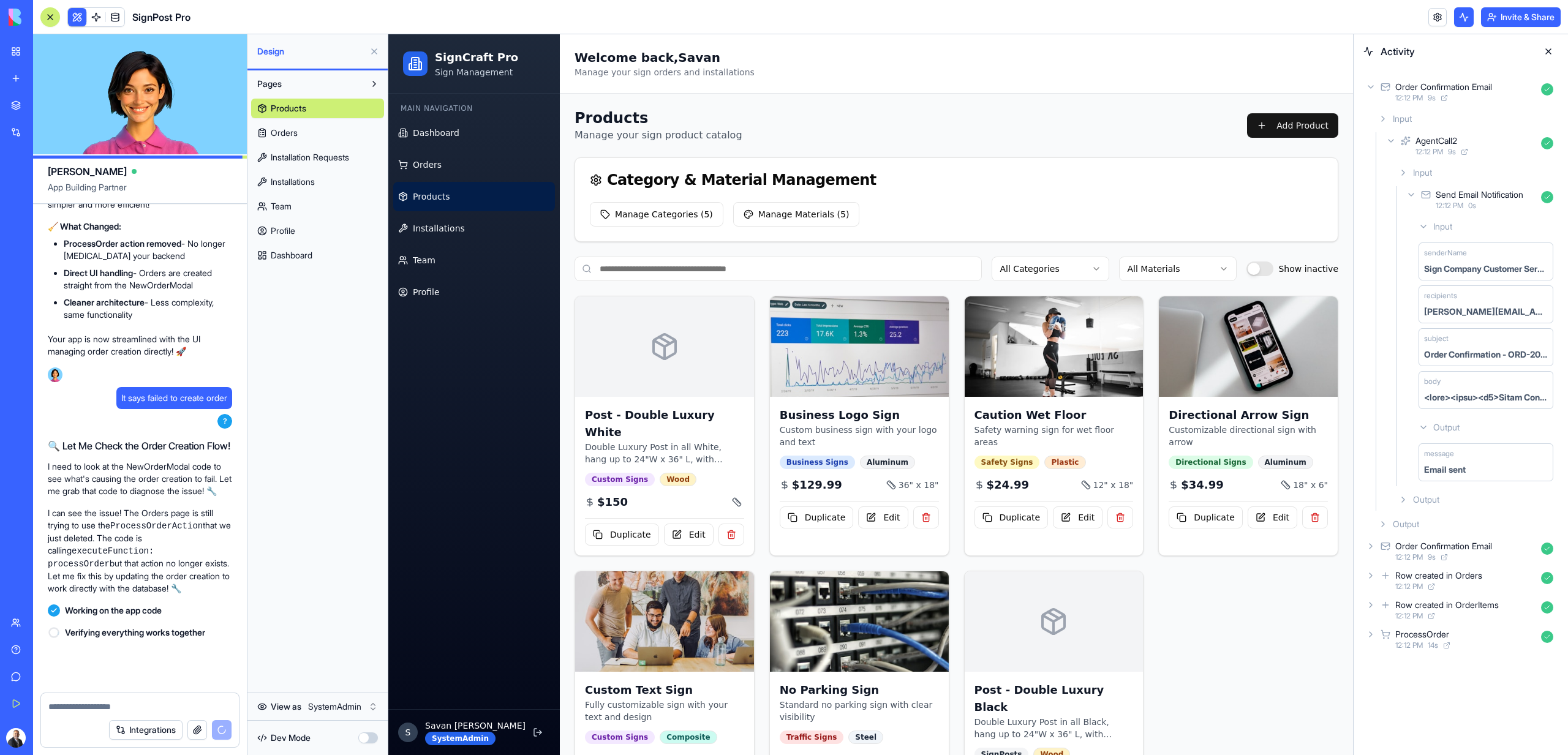
scroll to position [16283, 0]
click at [447, 138] on span "Dashboard" at bounding box center [436, 133] width 46 height 12
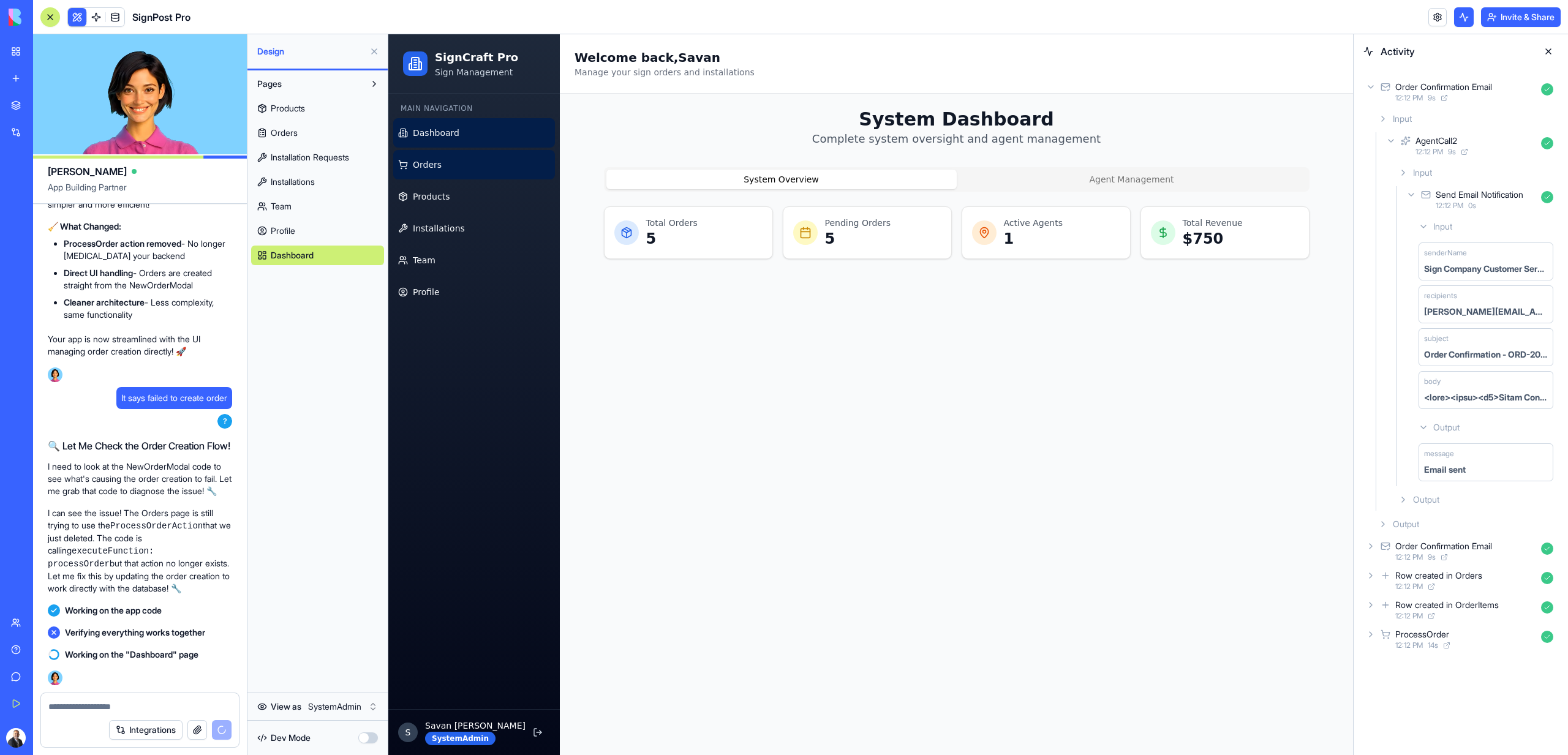
click at [447, 171] on link "Orders" at bounding box center [474, 164] width 162 height 29
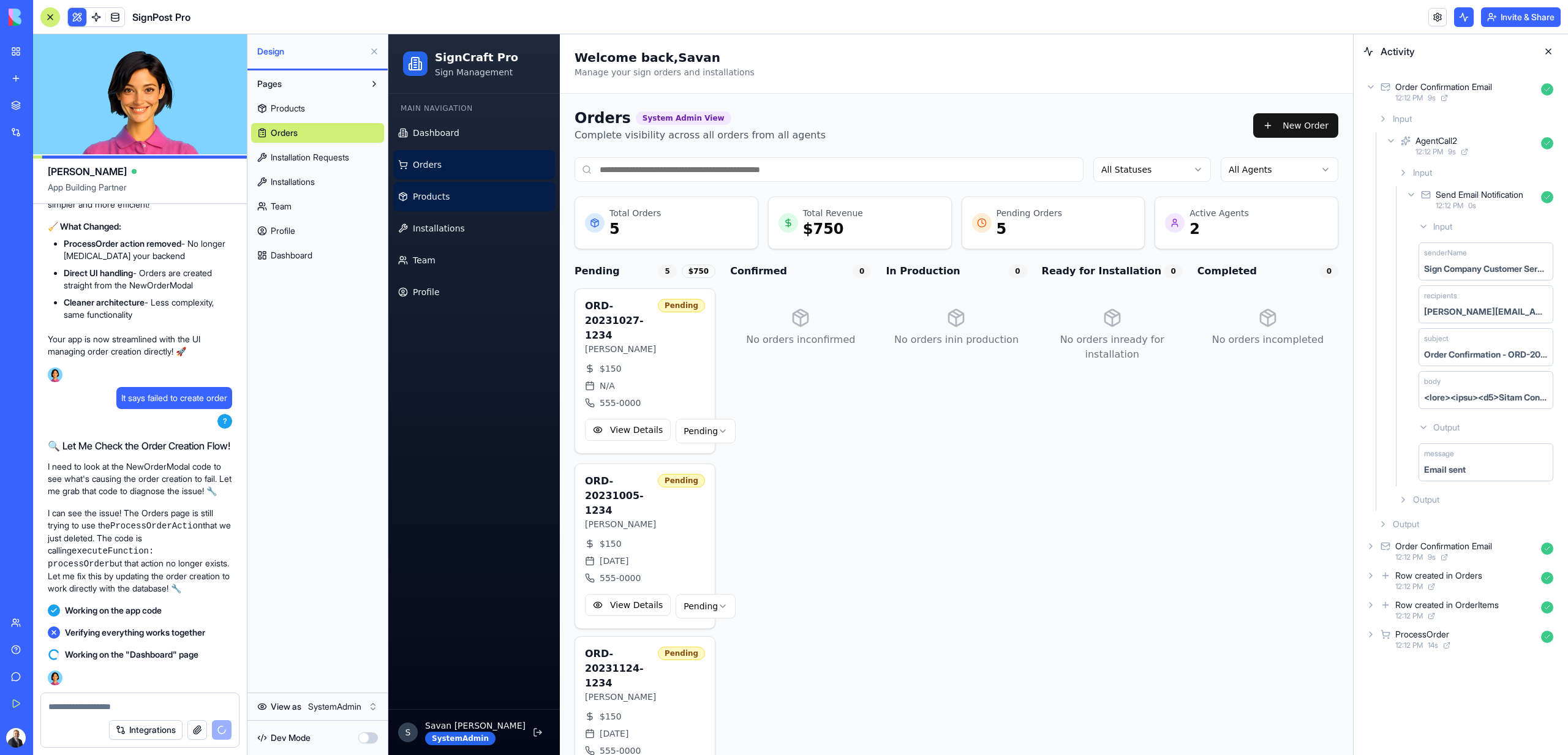
click at [448, 189] on link "Products" at bounding box center [474, 196] width 162 height 29
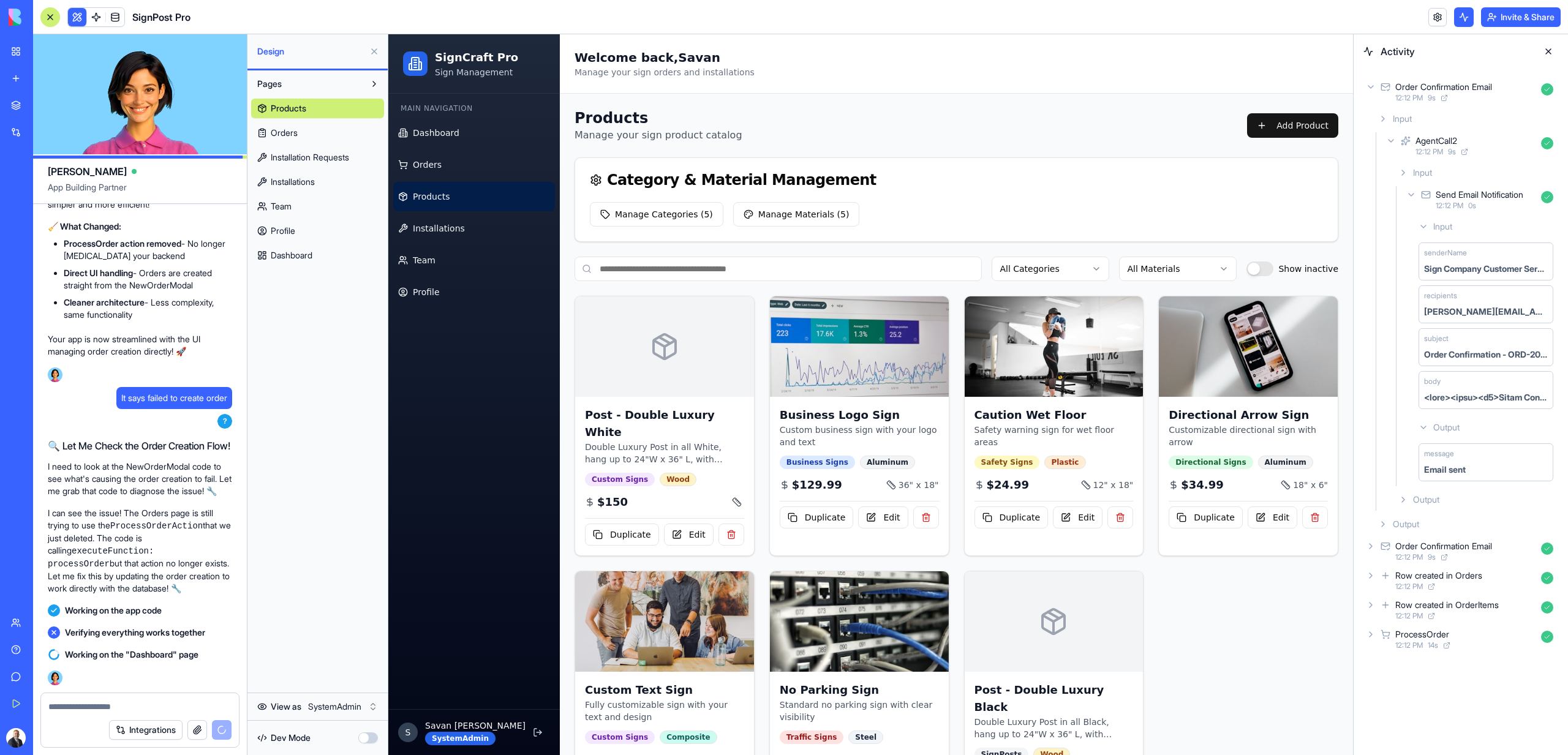
click at [443, 201] on span "Products" at bounding box center [431, 196] width 37 height 12
click at [444, 228] on span "Installations" at bounding box center [439, 228] width 52 height 12
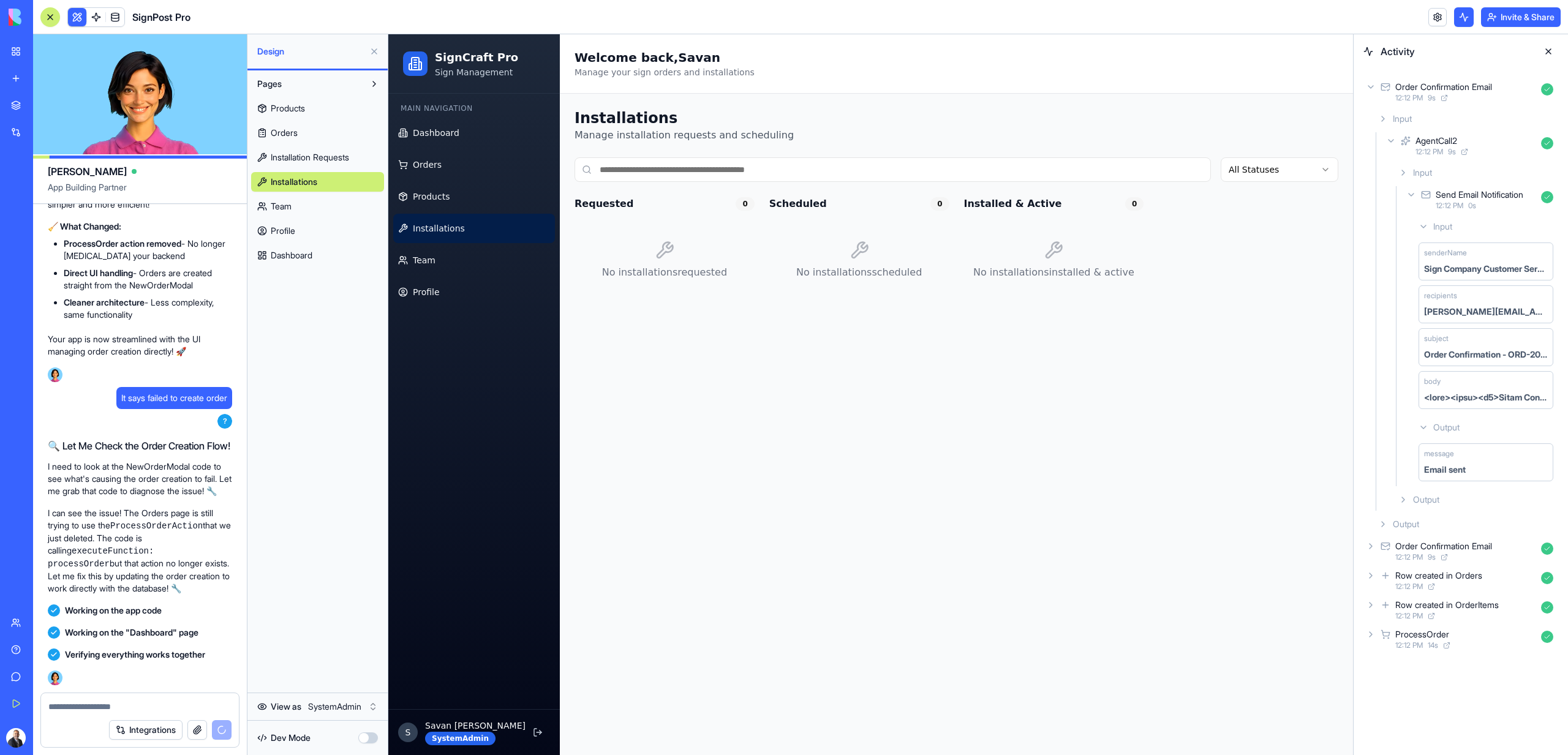
scroll to position [16283, 0]
click at [434, 171] on link "Orders" at bounding box center [474, 164] width 162 height 29
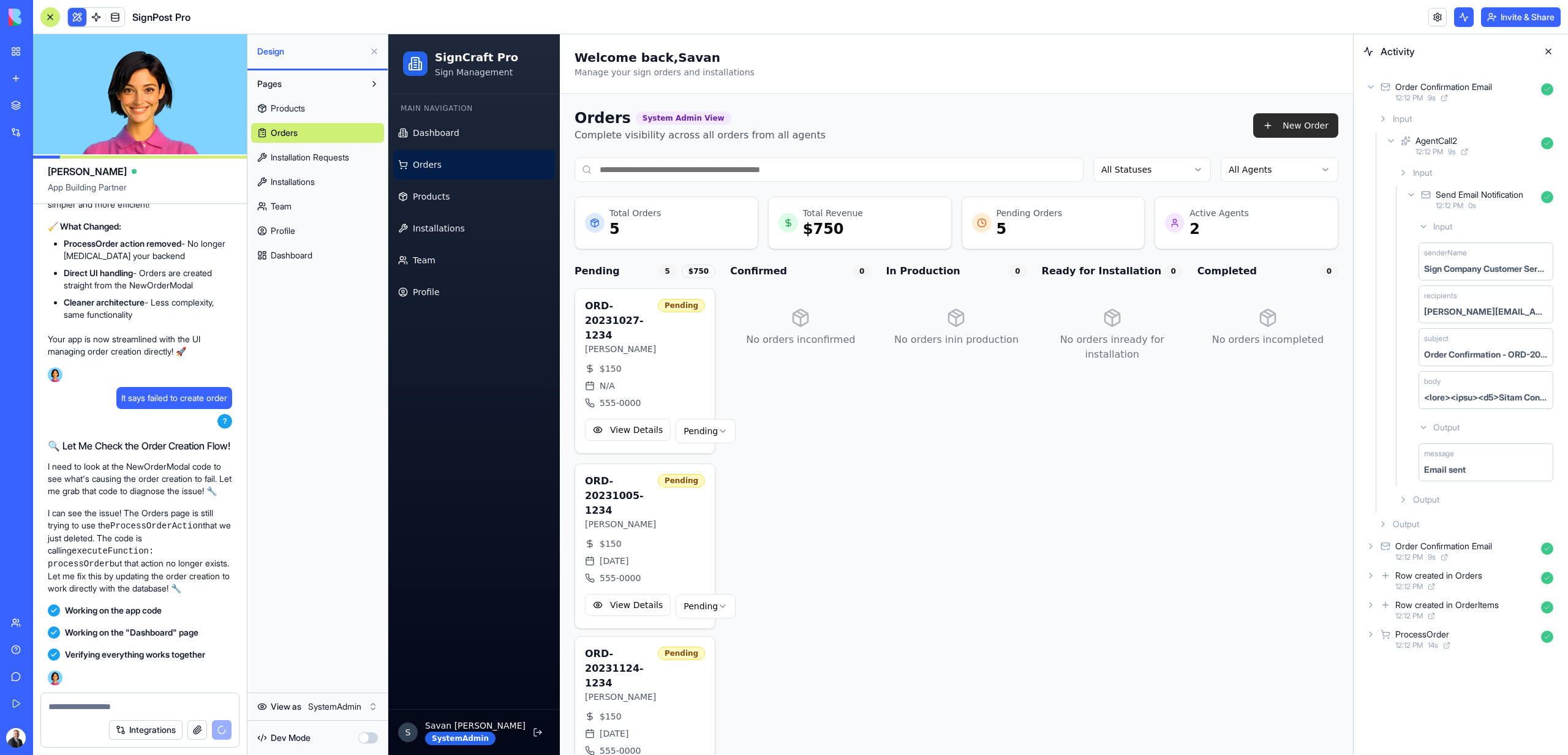
scroll to position [16734, 0]
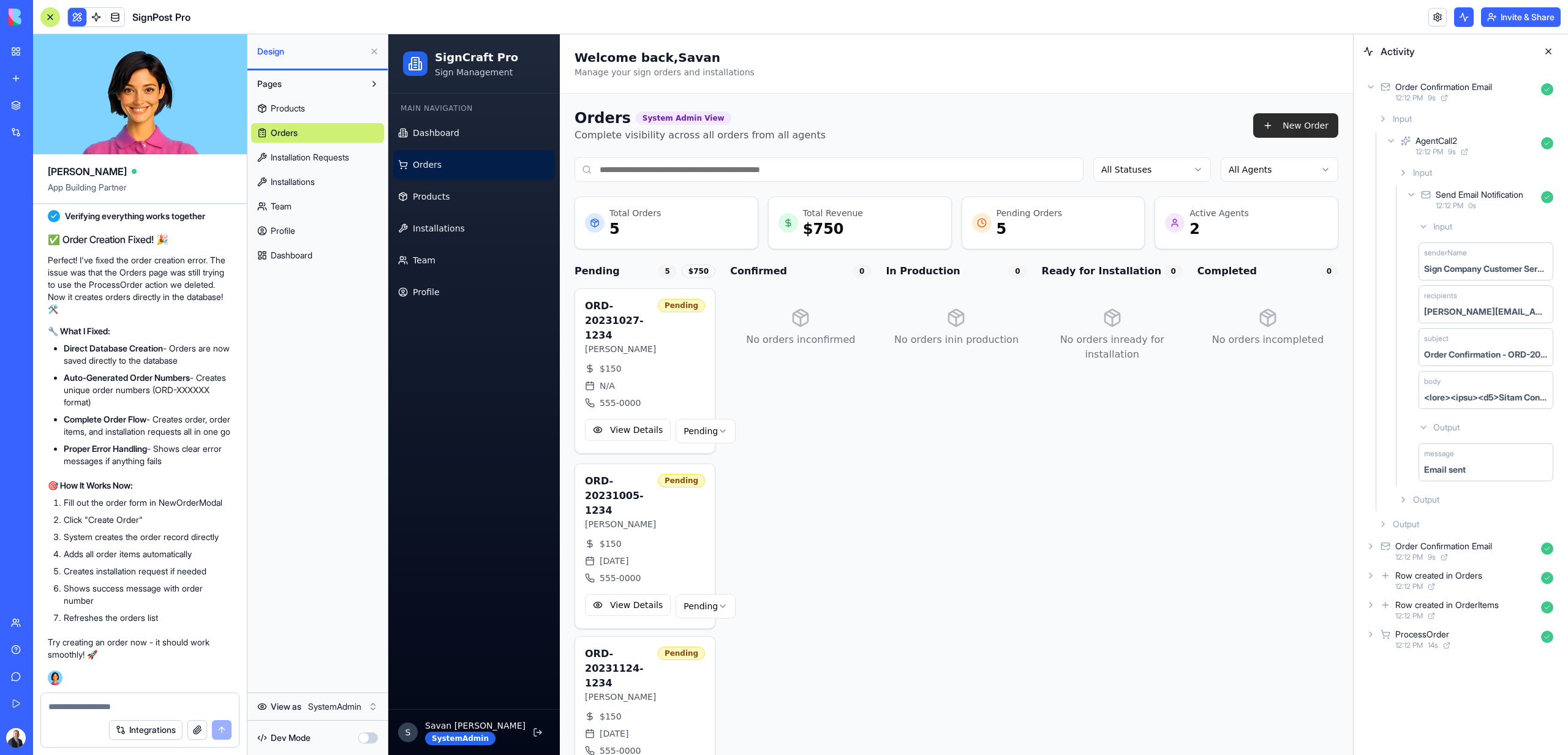
click at [1305, 130] on button "New Order" at bounding box center [1295, 126] width 85 height 24
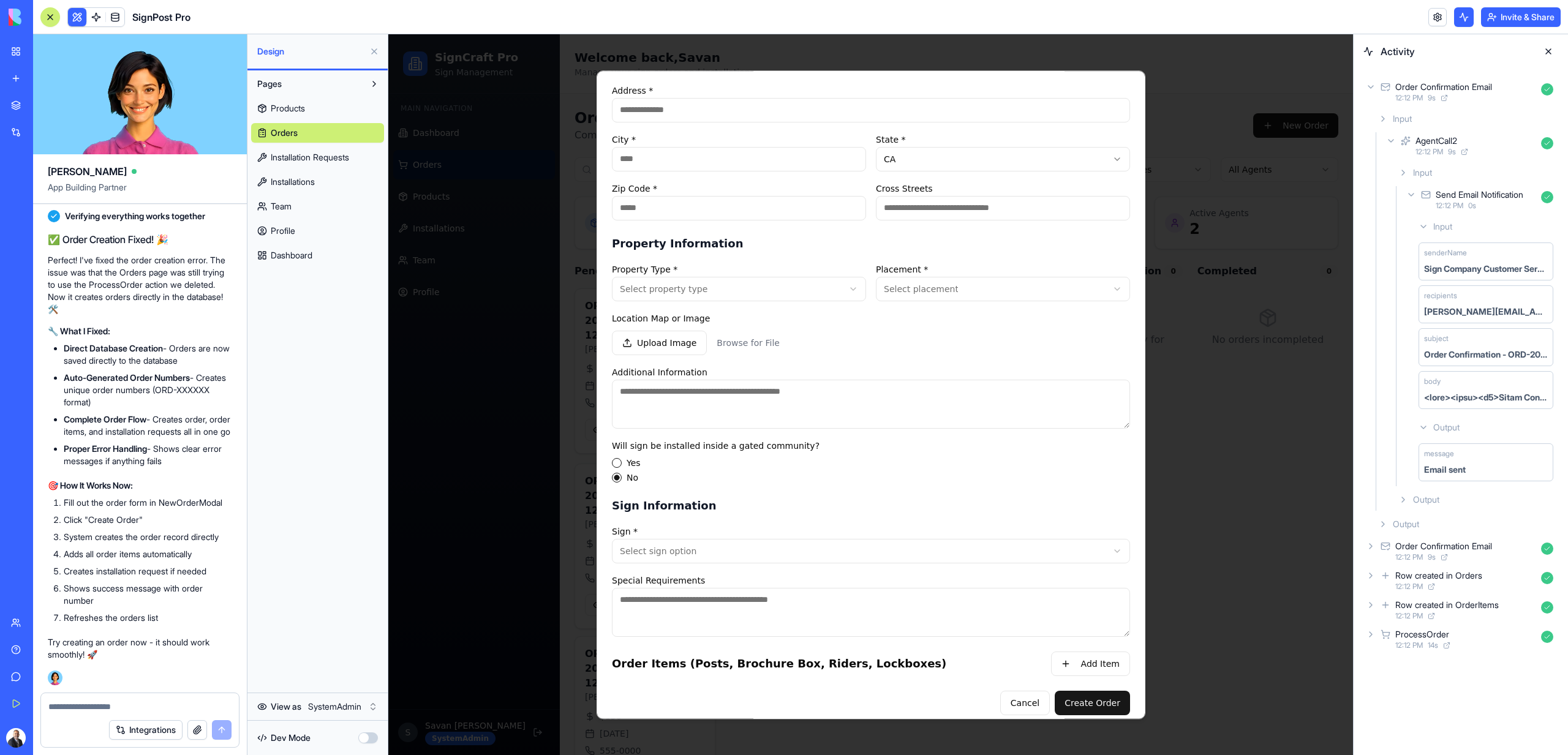
scroll to position [228, 0]
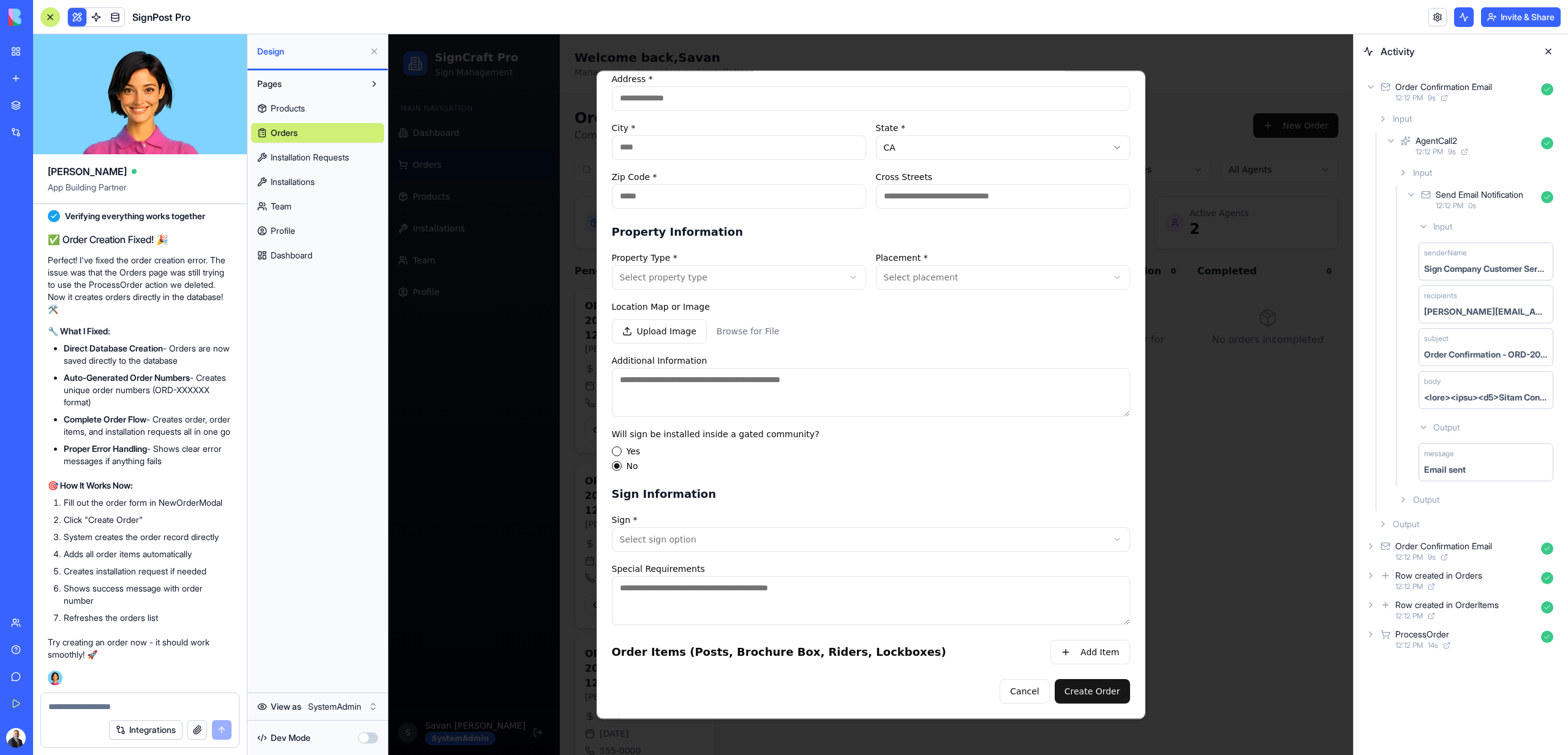
click at [572, 504] on div at bounding box center [870, 394] width 965 height 721
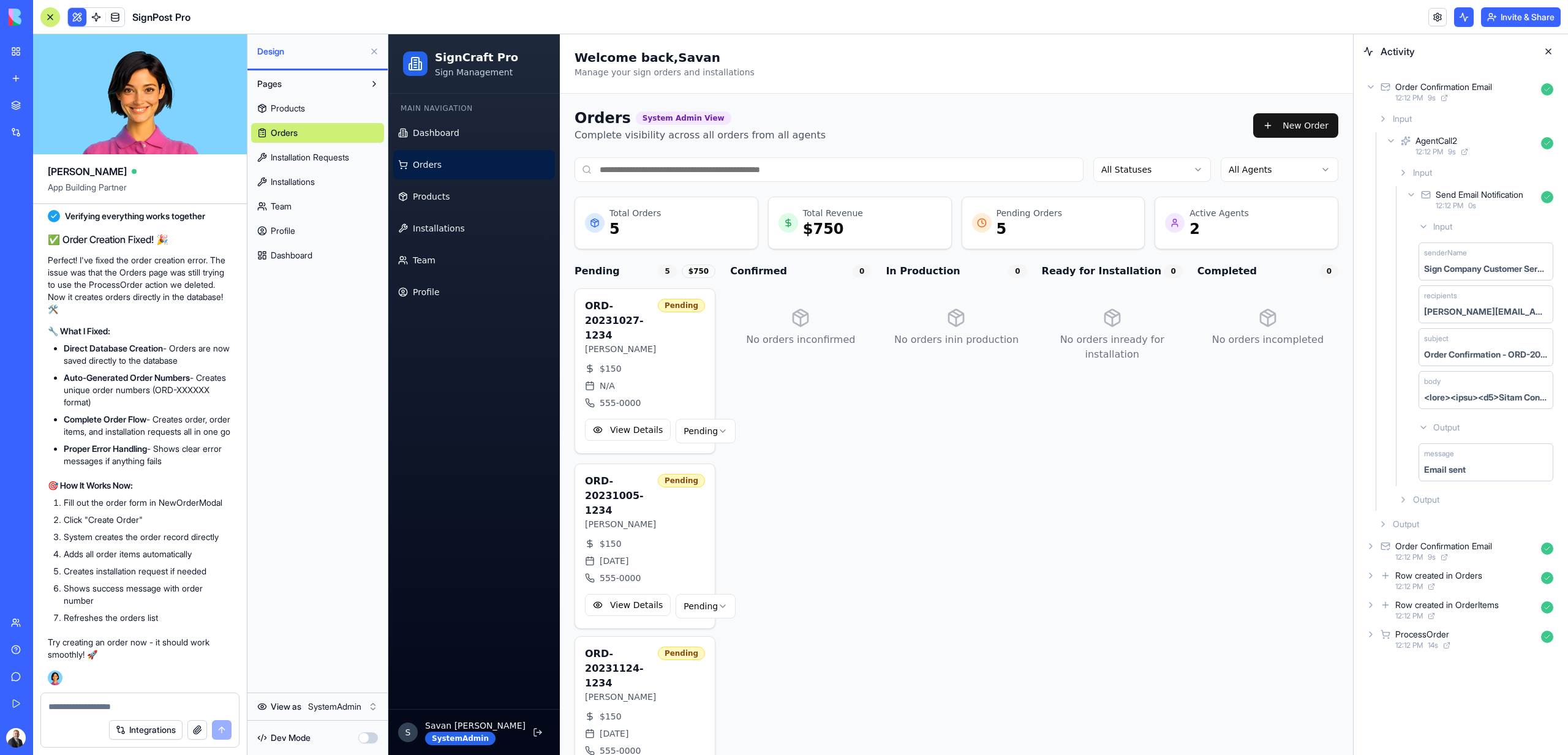
click at [466, 174] on link "Orders" at bounding box center [474, 164] width 162 height 29
click at [449, 195] on link "Products" at bounding box center [474, 196] width 162 height 29
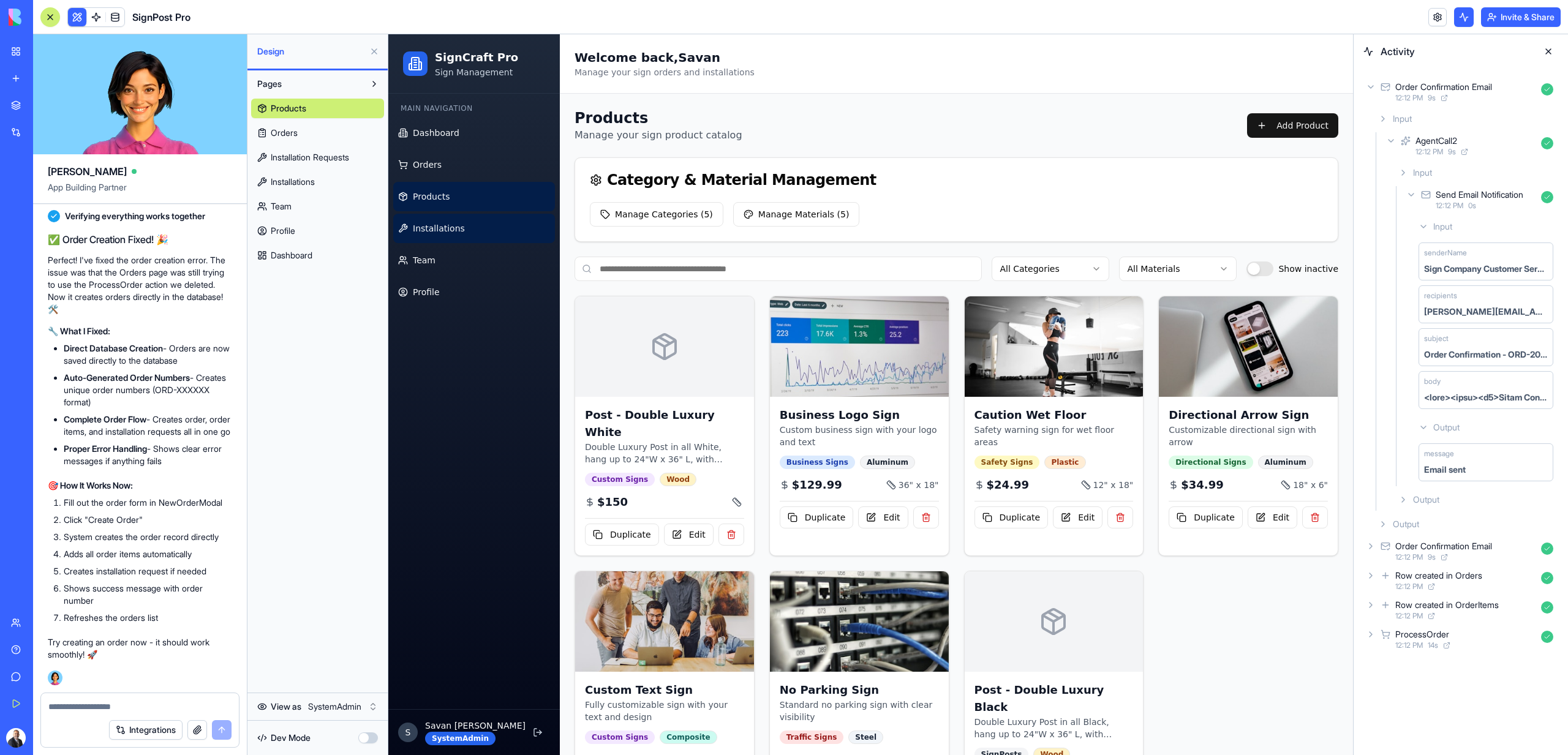
click at [441, 223] on span "Installations" at bounding box center [439, 228] width 52 height 12
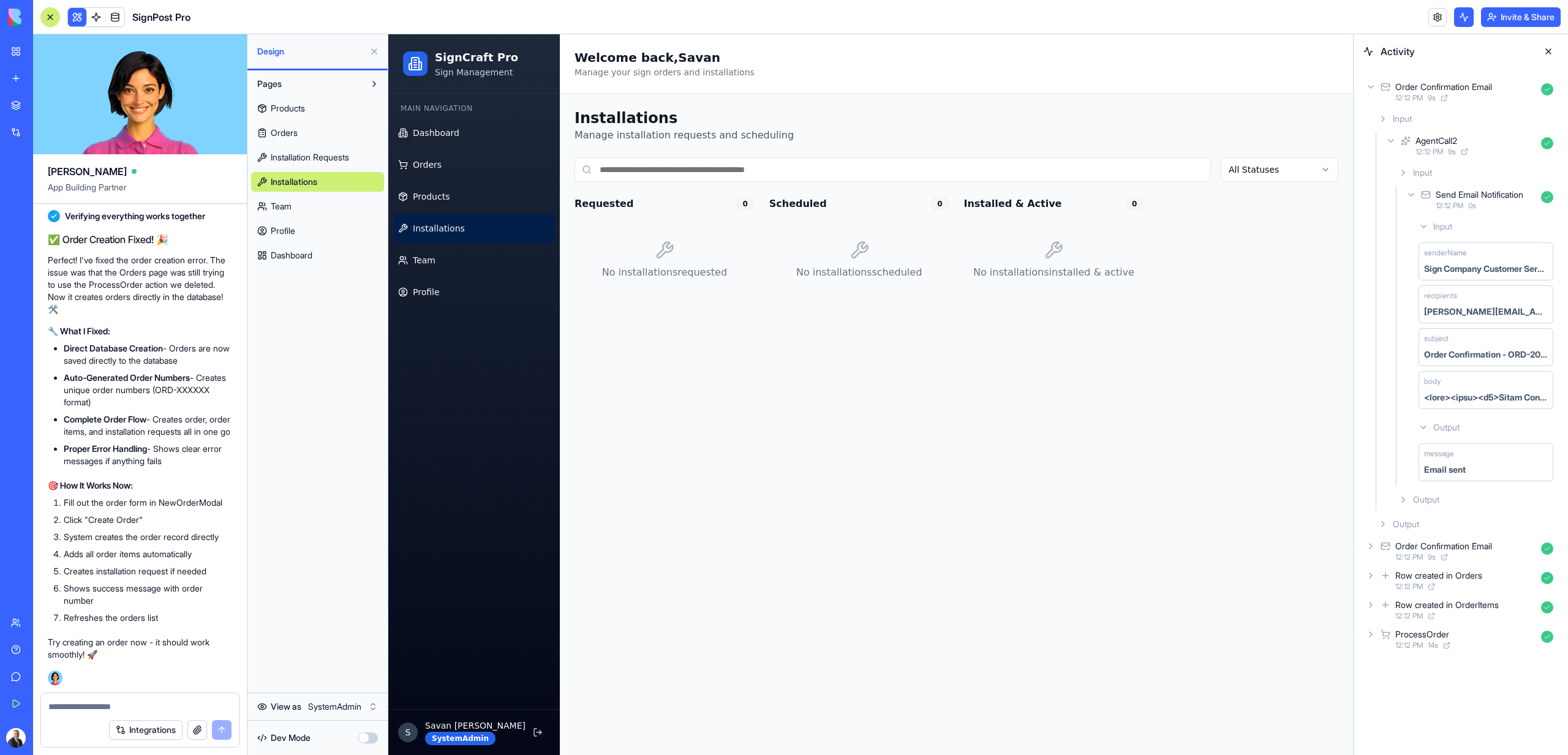
click at [442, 181] on ul "Dashboard Orders Products Installations Team Profile" at bounding box center [474, 212] width 162 height 189
click at [432, 164] on span "Orders" at bounding box center [427, 164] width 28 height 12
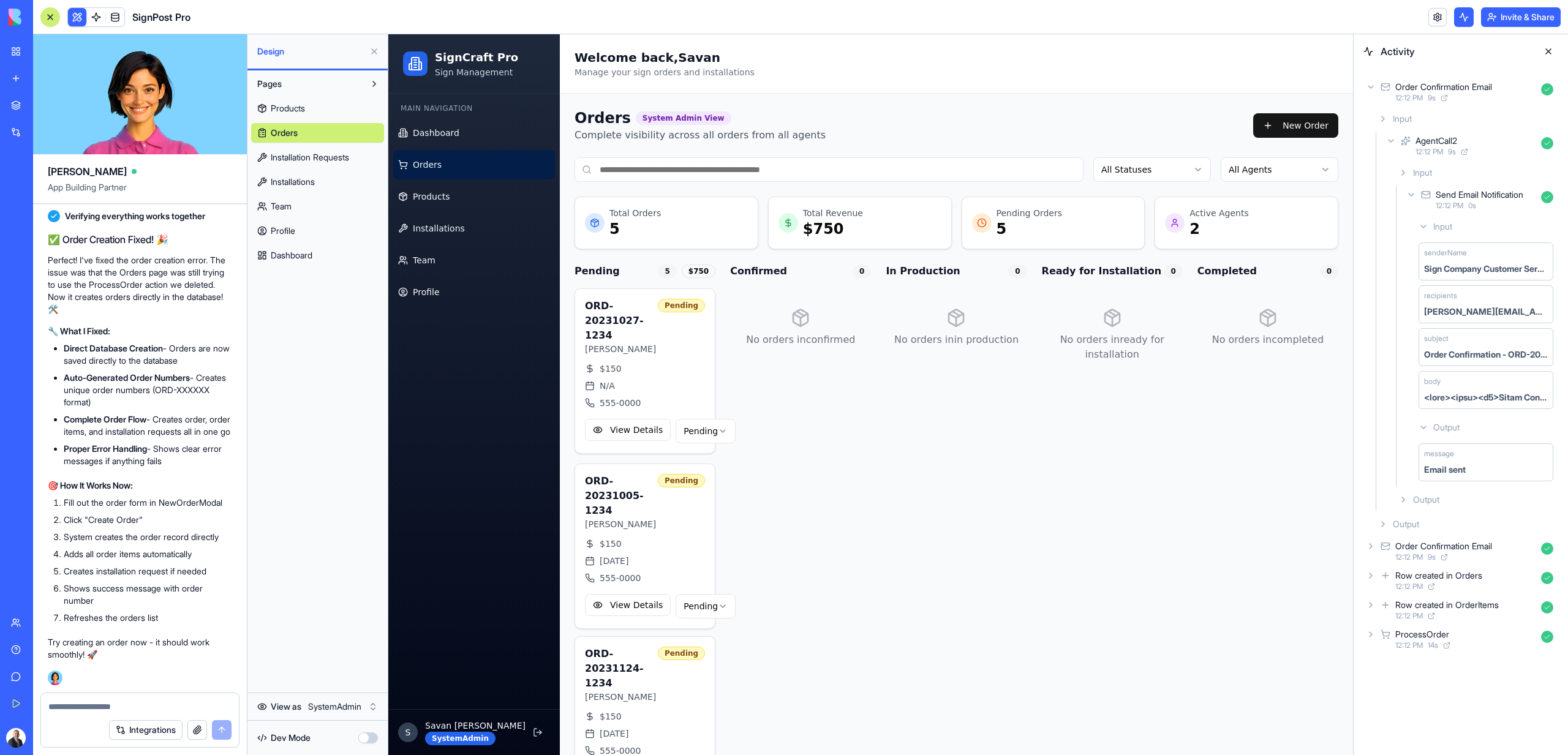
click at [1337, 113] on div "Orders System Admin View Complete visibility across all orders from all agents …" at bounding box center [955, 628] width 793 height 1068
click at [1316, 122] on button "New Order" at bounding box center [1295, 126] width 85 height 24
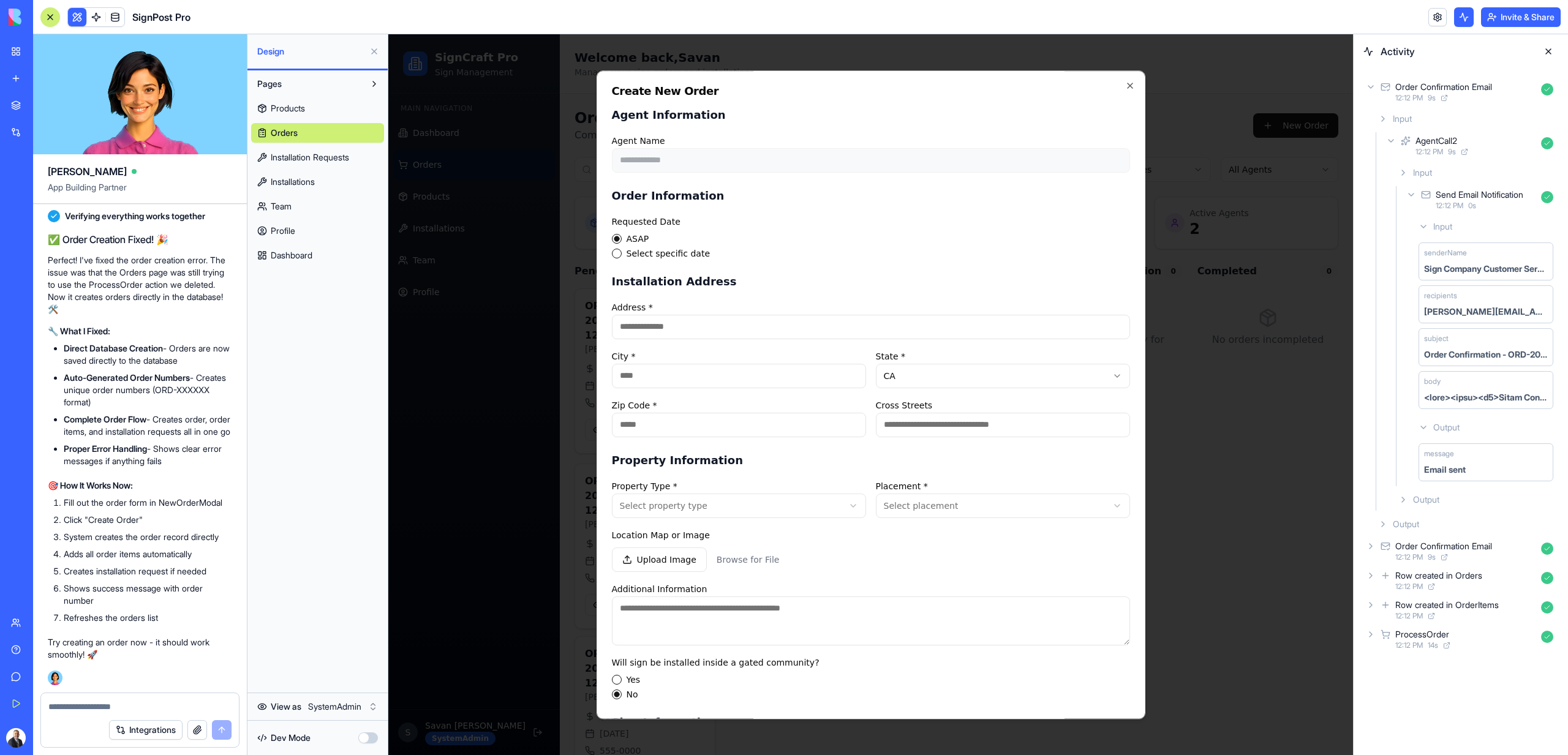
click at [649, 334] on input "Address *" at bounding box center [871, 327] width 518 height 24
click at [683, 498] on body "SignCraft Pro Sign Management Main Navigation Dashboard Orders Products Install…" at bounding box center [870, 598] width 965 height 1128
click at [935, 551] on body "SignCraft Pro Sign Management Main Navigation Dashboard Orders Products Install…" at bounding box center [870, 598] width 965 height 1128
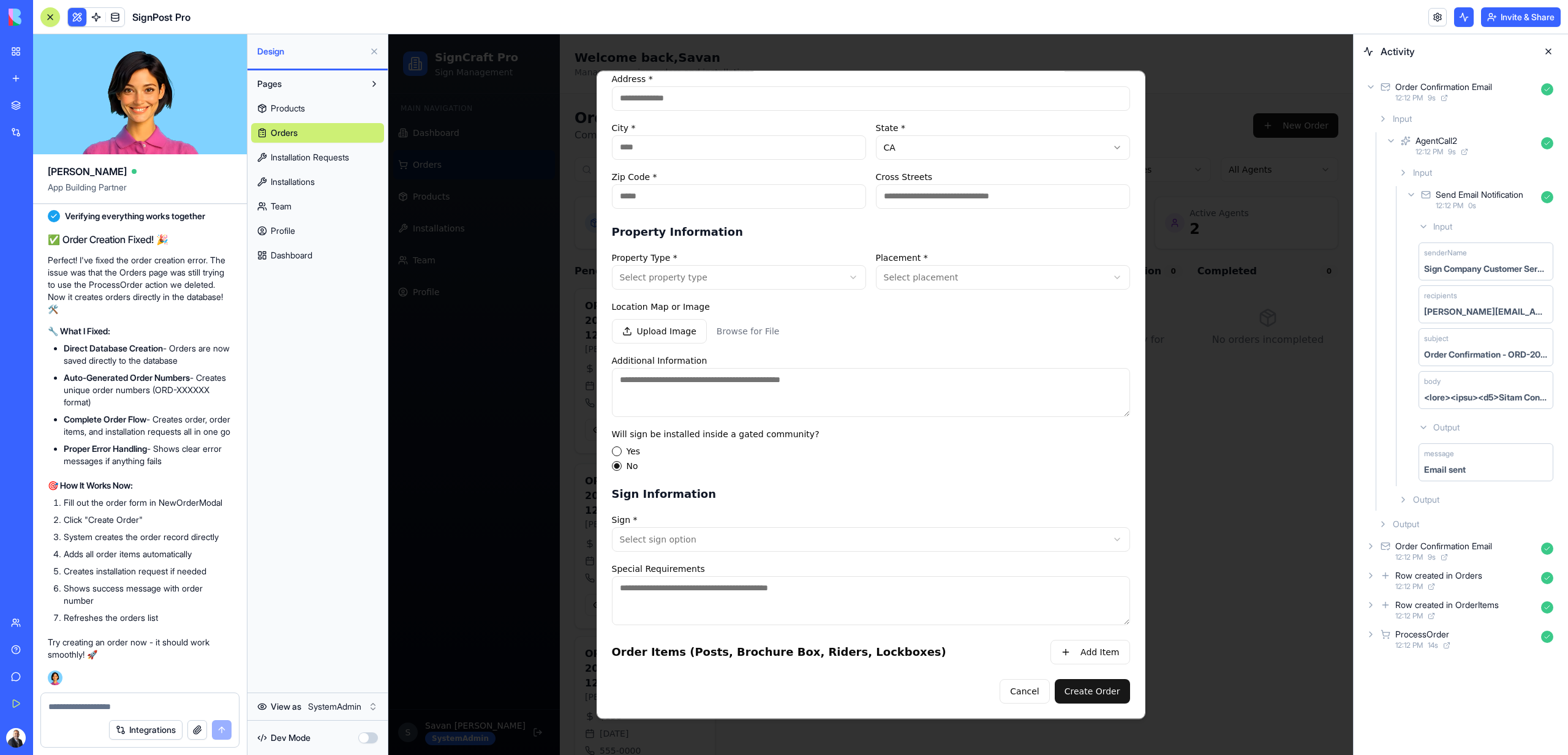
click at [700, 524] on div "**********" at bounding box center [871, 533] width 518 height 40
click at [701, 538] on body "SignCraft Pro Sign Management Main Navigation Dashboard Orders Products Install…" at bounding box center [870, 598] width 965 height 1128
click at [733, 497] on body "SignCraft Pro Sign Management Main Navigation Dashboard Orders Products Install…" at bounding box center [870, 598] width 965 height 1128
click at [677, 280] on body "SignCraft Pro Sign Management Main Navigation Dashboard Orders Products Install…" at bounding box center [870, 598] width 965 height 1128
click at [522, 394] on div at bounding box center [870, 394] width 965 height 721
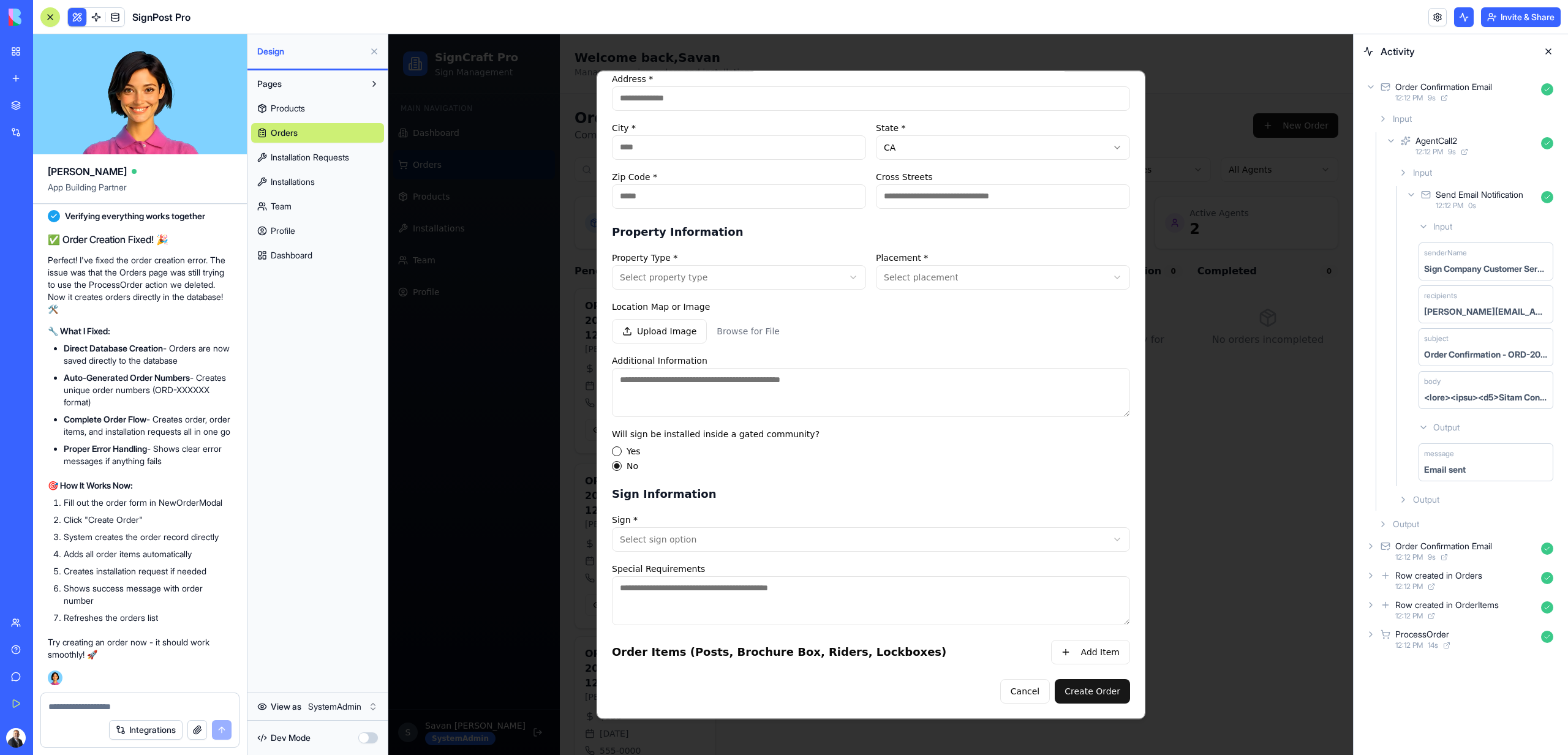
click at [522, 395] on div at bounding box center [870, 394] width 965 height 721
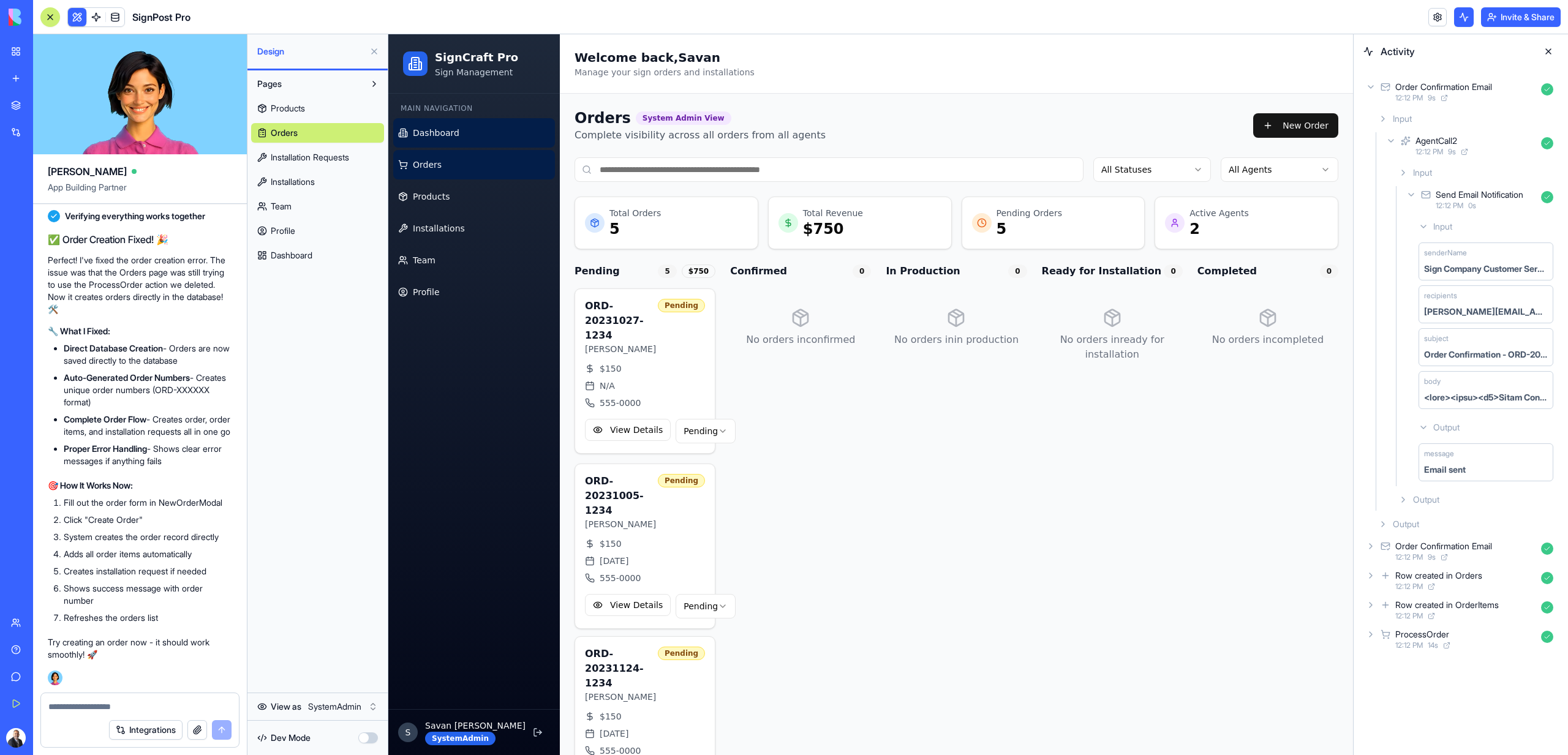
click at [448, 136] on span "Dashboard" at bounding box center [436, 133] width 46 height 12
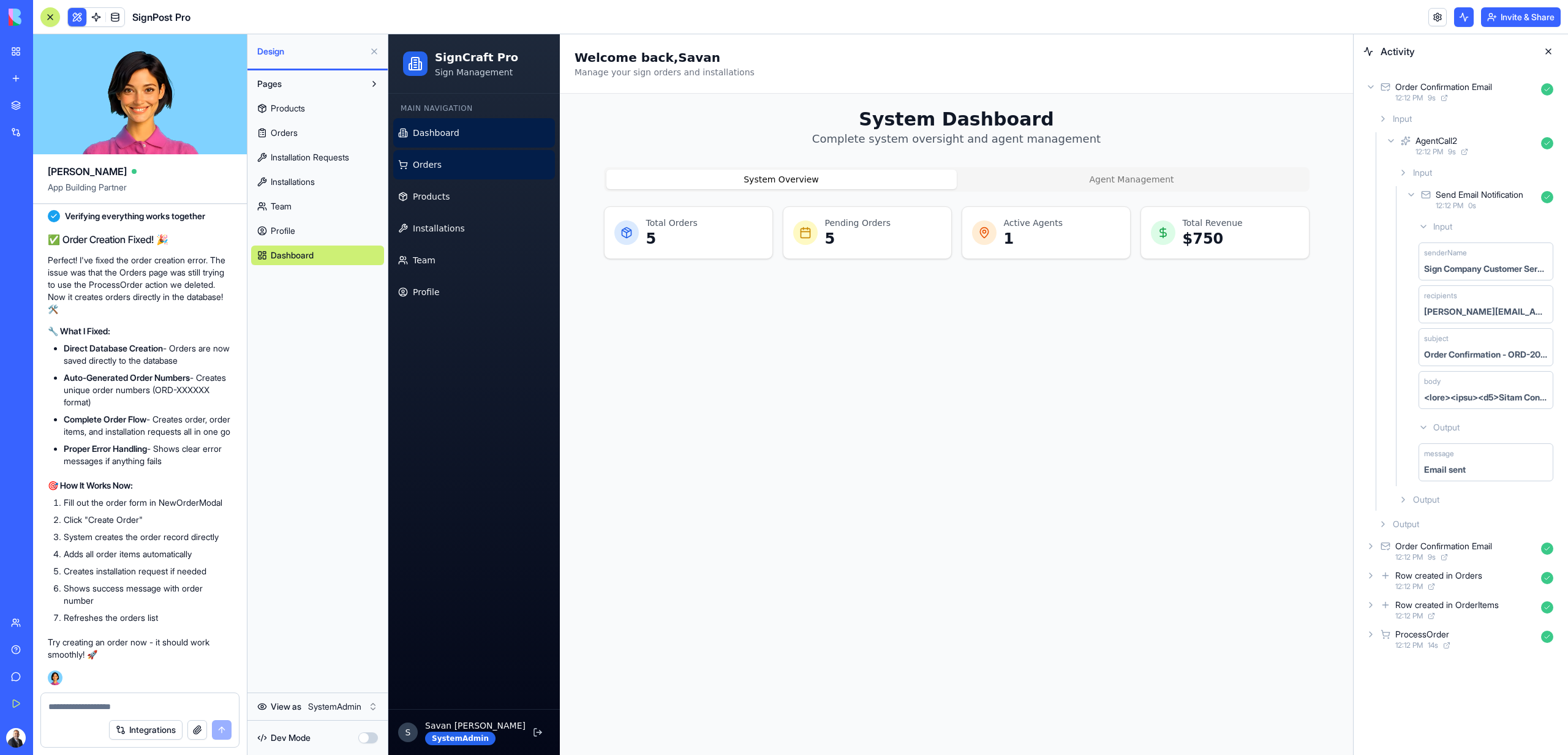
click at [450, 162] on link "Orders" at bounding box center [474, 164] width 162 height 29
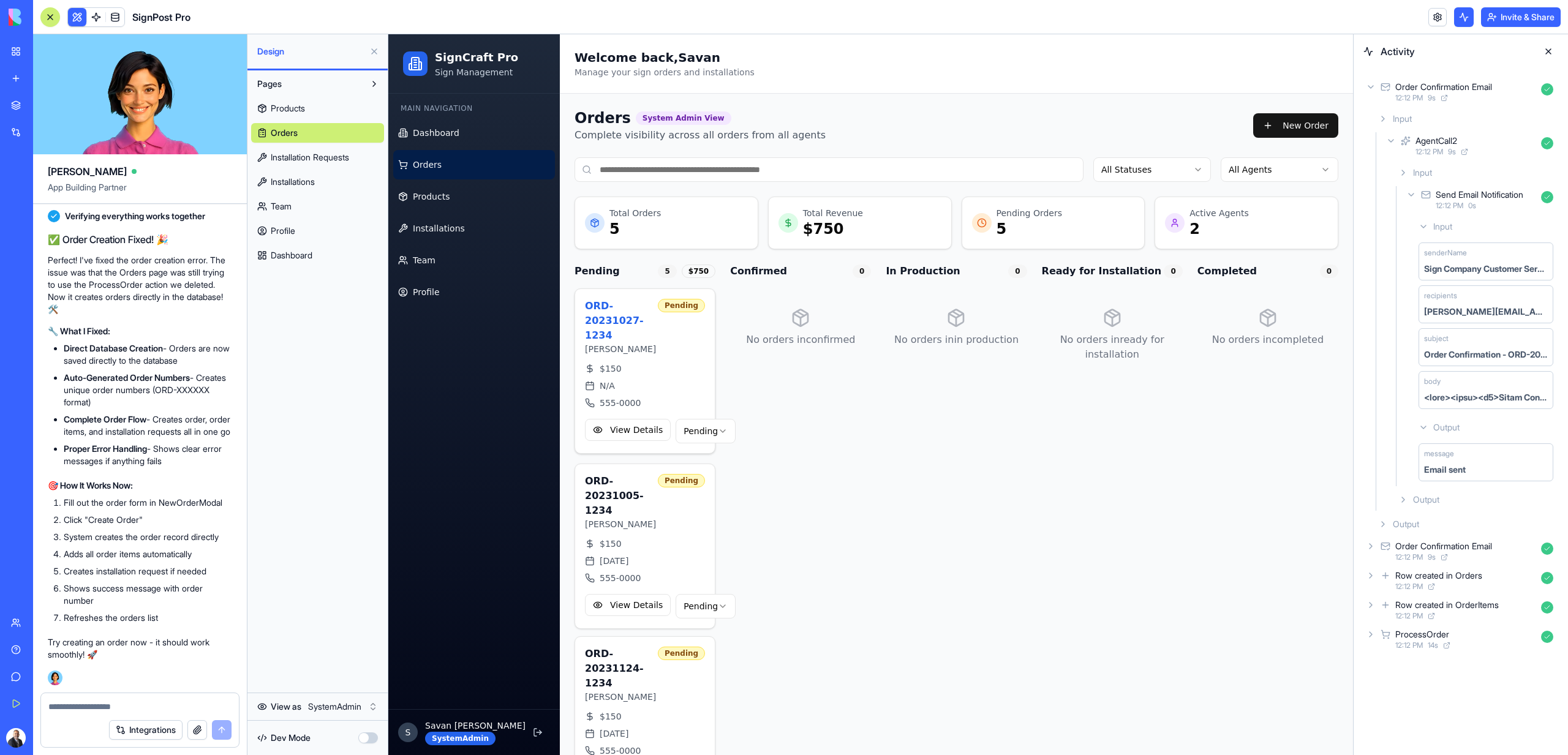
click at [651, 362] on div "$ 150" at bounding box center [645, 368] width 120 height 12
click at [639, 422] on button "View Details" at bounding box center [628, 430] width 86 height 22
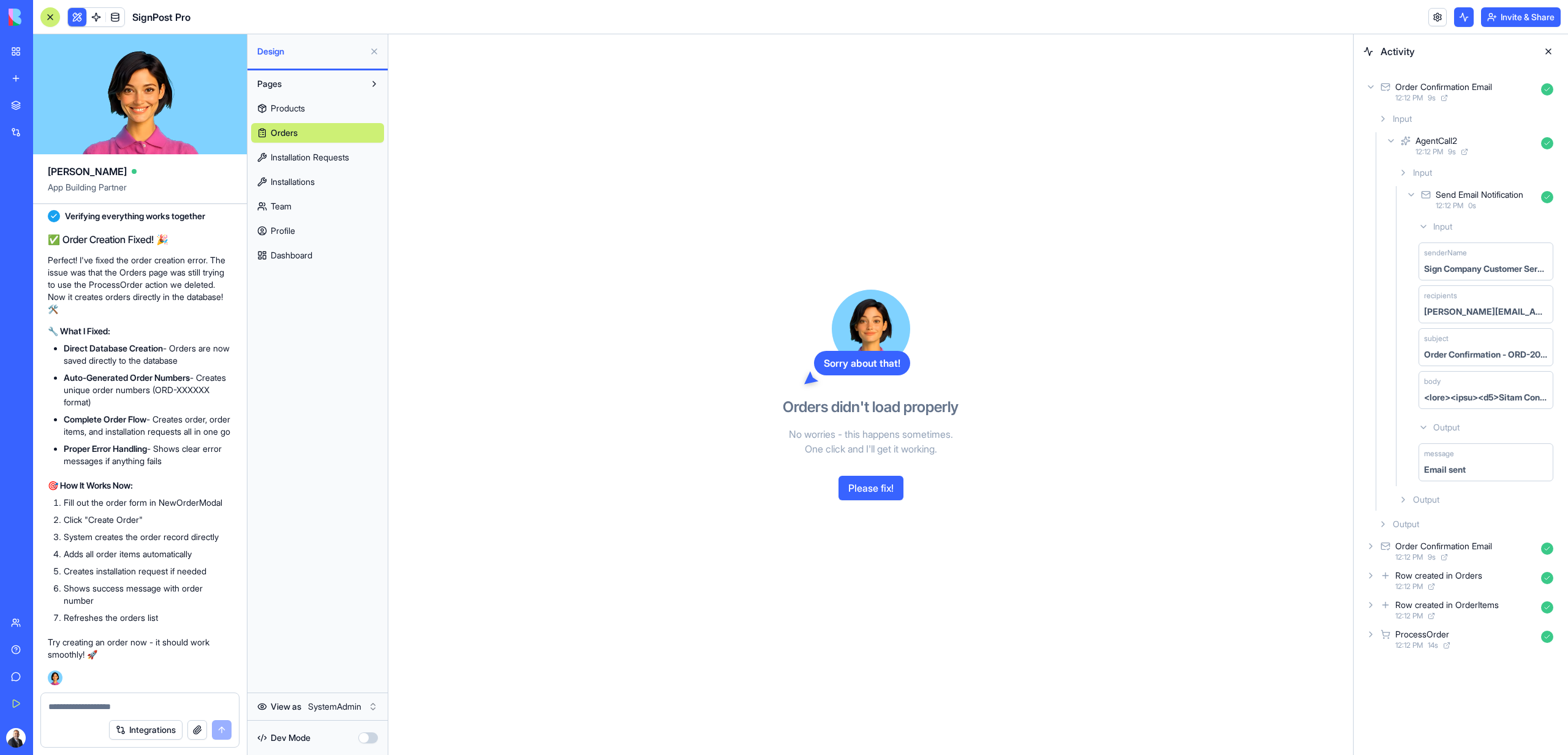
click at [322, 144] on div "Products Orders Installation Requests Installations Team Profile Dashboard" at bounding box center [318, 179] width 133 height 171
click at [322, 158] on span "Installation Requests" at bounding box center [309, 158] width 78 height 12
click at [328, 183] on link "Installations" at bounding box center [318, 182] width 133 height 20
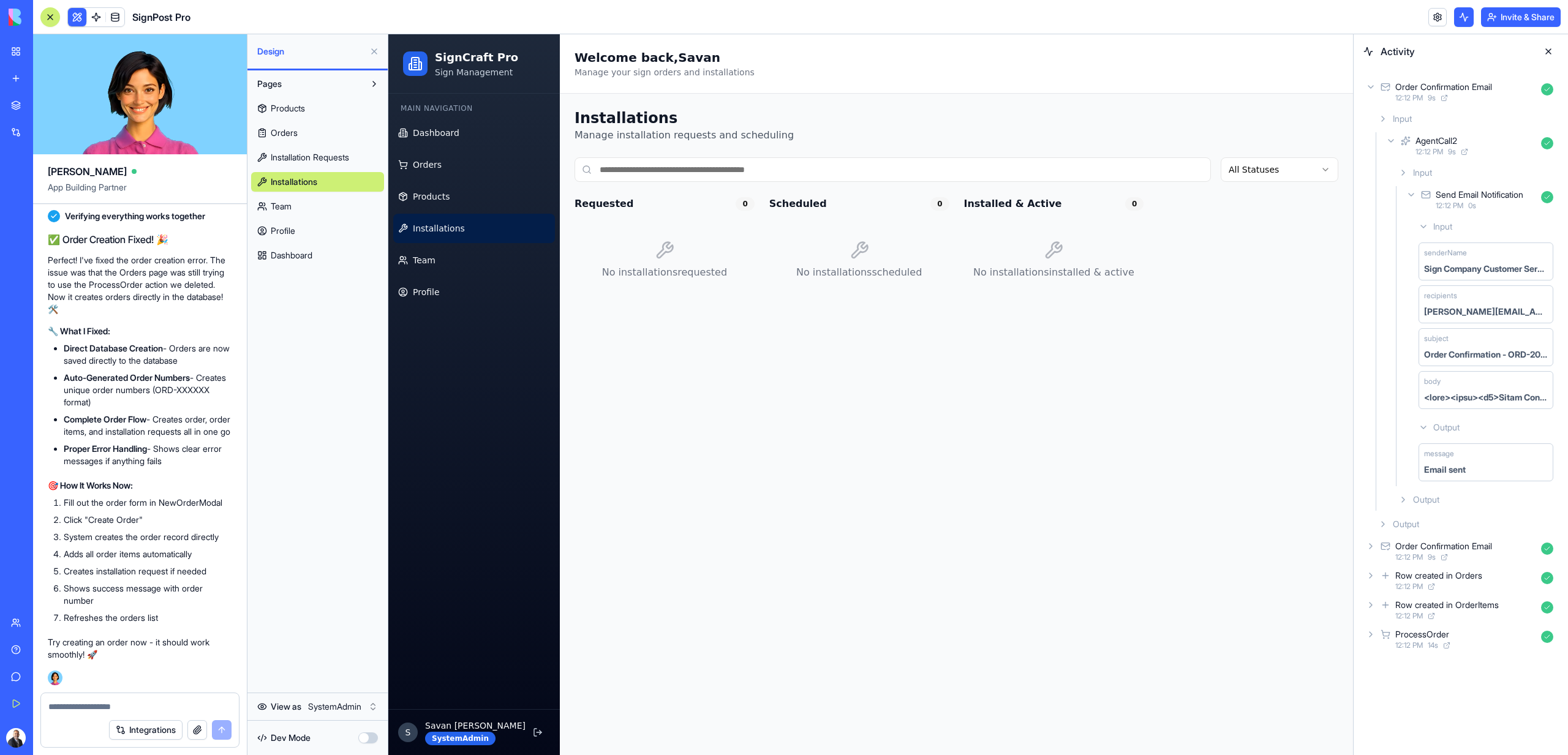
click at [327, 206] on link "Team" at bounding box center [318, 206] width 133 height 20
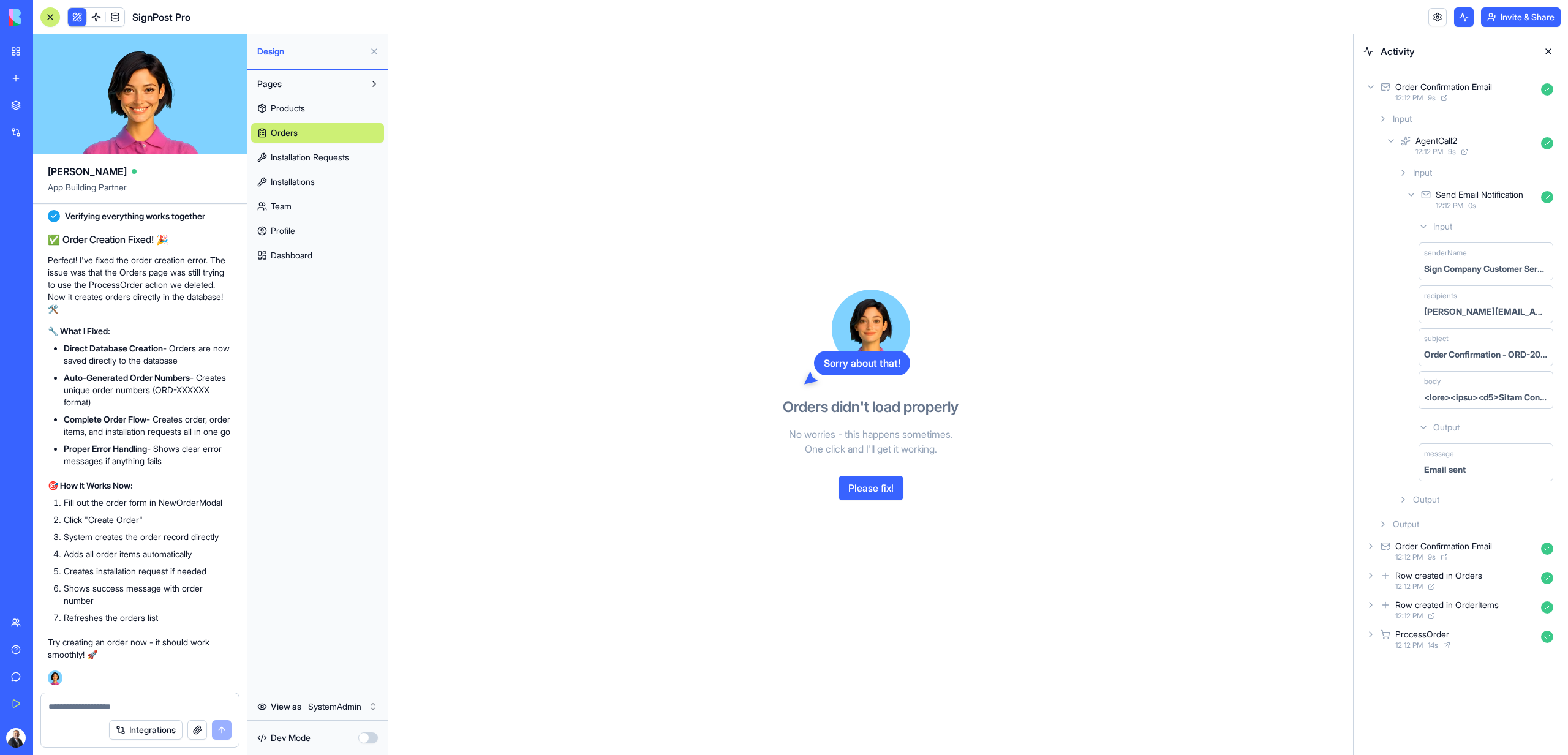
click at [327, 228] on link "Profile" at bounding box center [318, 231] width 133 height 20
click at [327, 251] on link "Dashboard" at bounding box center [318, 255] width 133 height 20
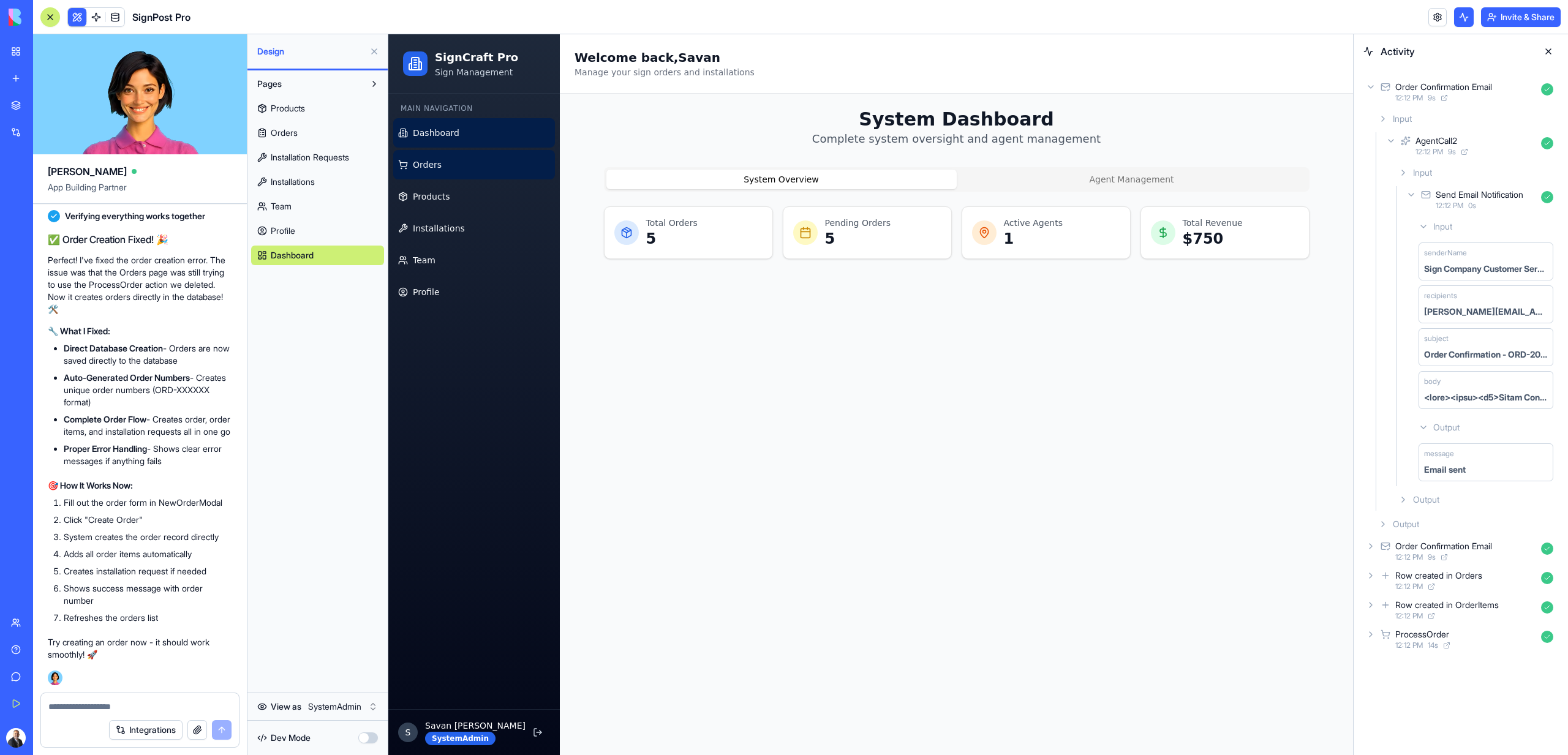
click at [427, 164] on span "Orders" at bounding box center [427, 164] width 28 height 12
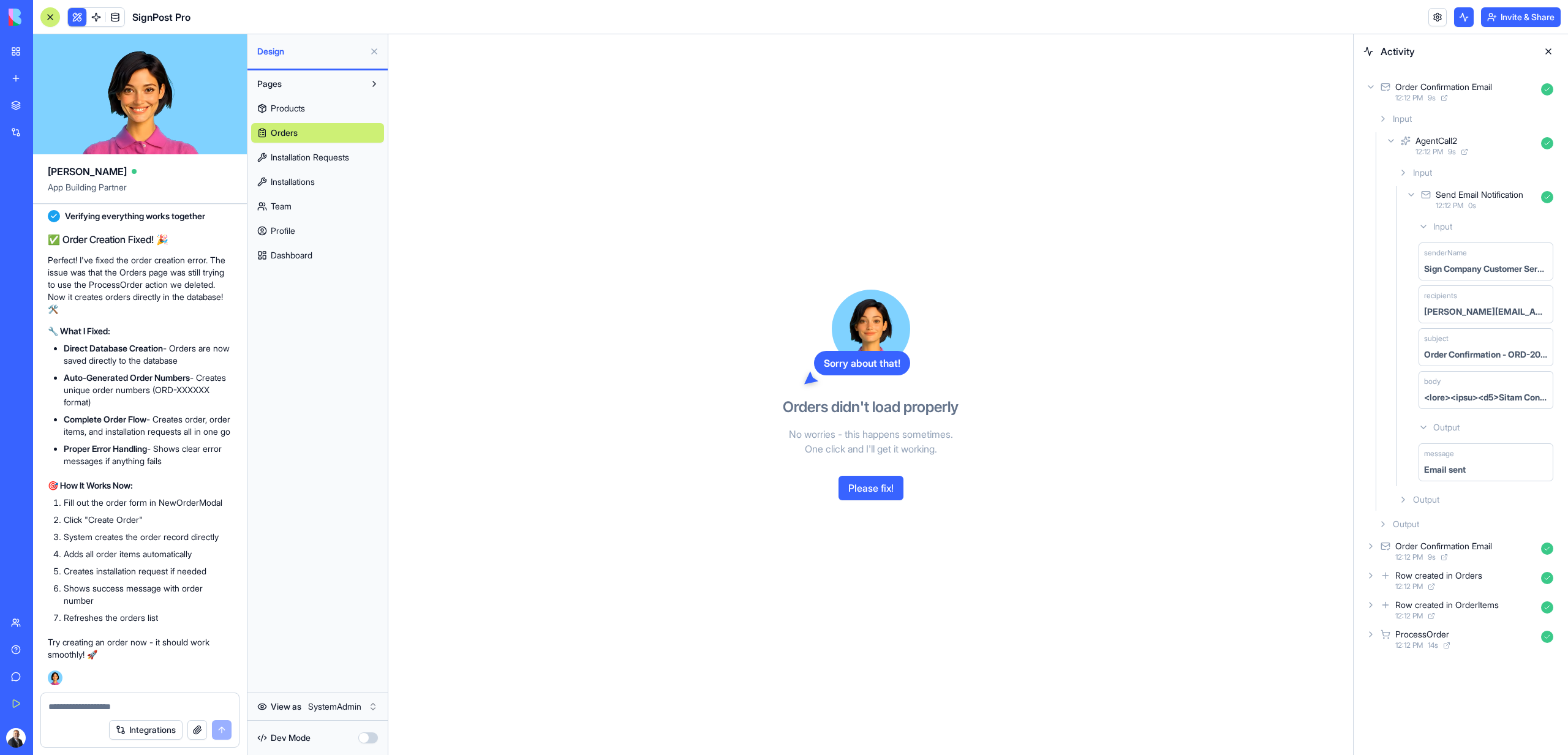
click at [886, 487] on button "Please fix!" at bounding box center [870, 488] width 65 height 24
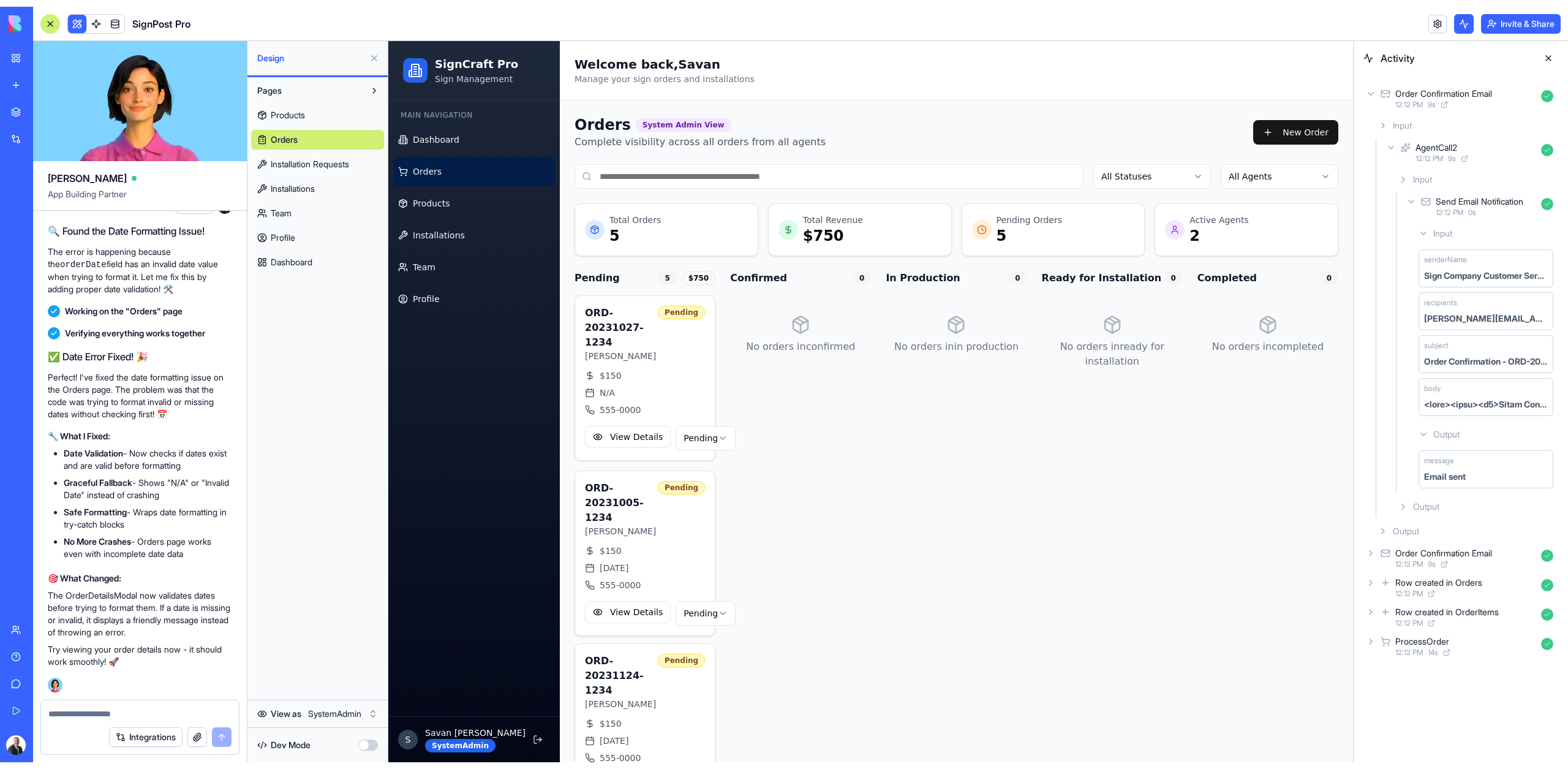
scroll to position [17262, 0]
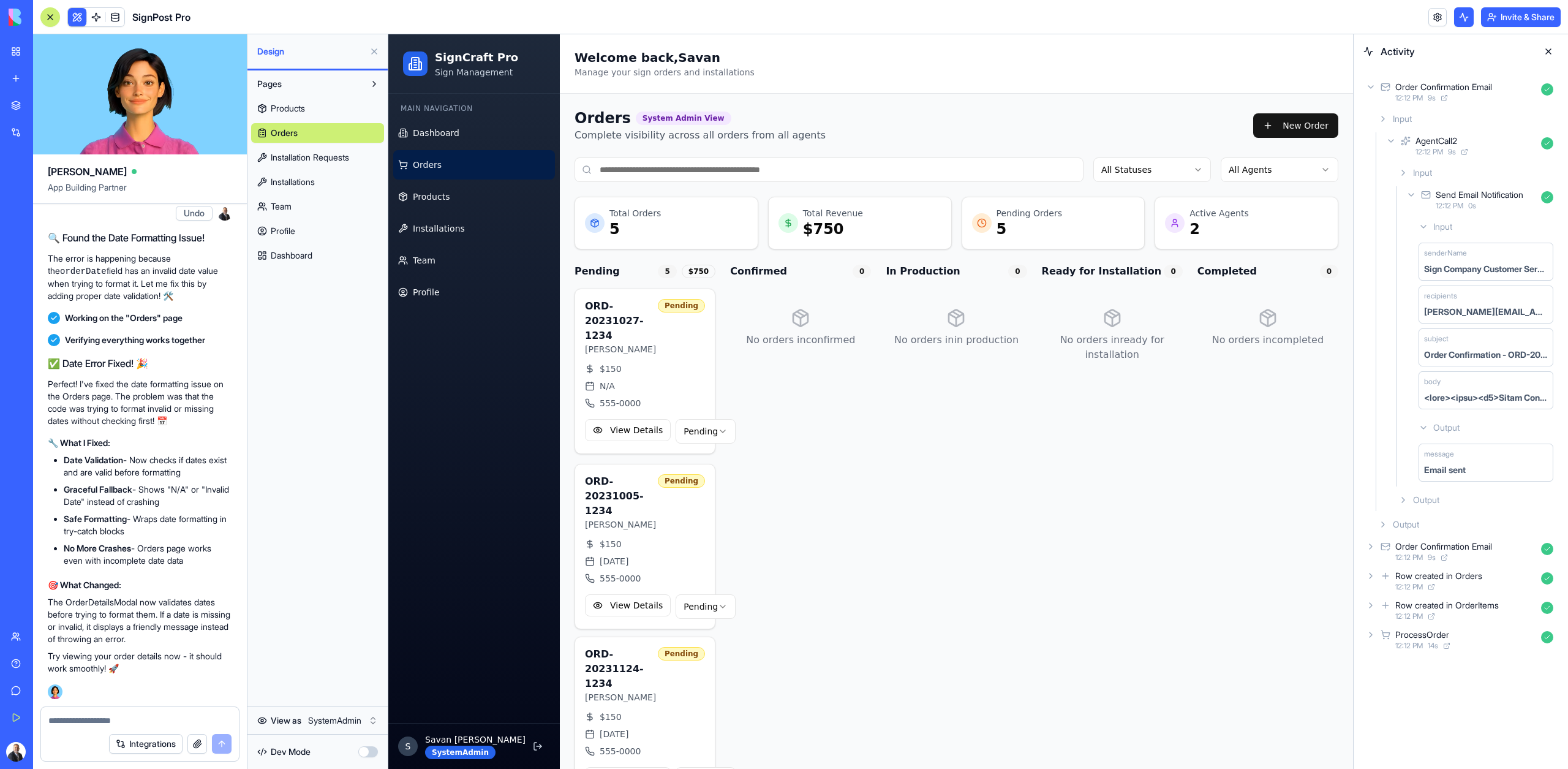
click at [448, 171] on link "Orders" at bounding box center [474, 164] width 162 height 29
click at [1284, 132] on button "New Order" at bounding box center [1295, 126] width 85 height 24
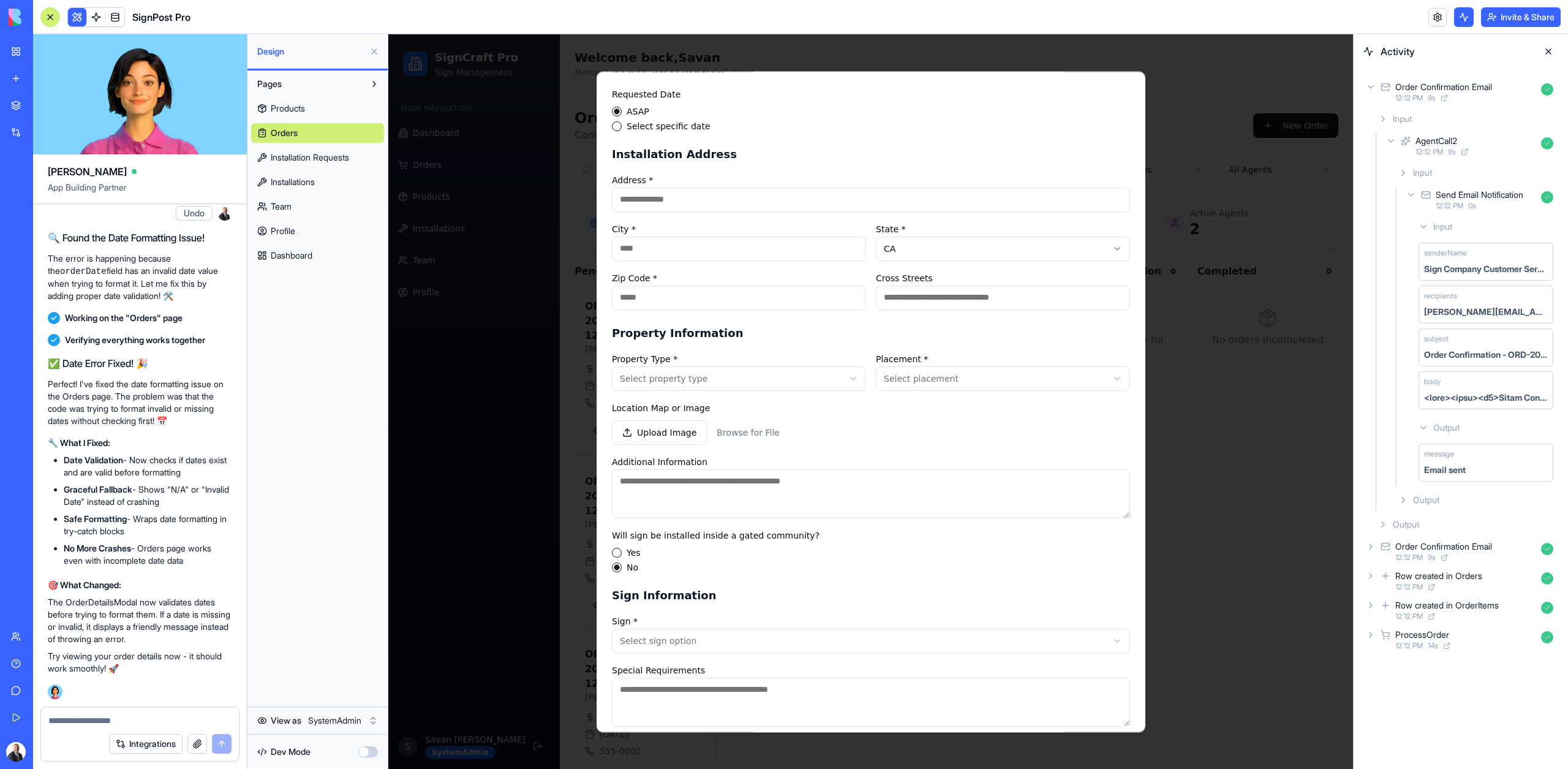
scroll to position [216, 0]
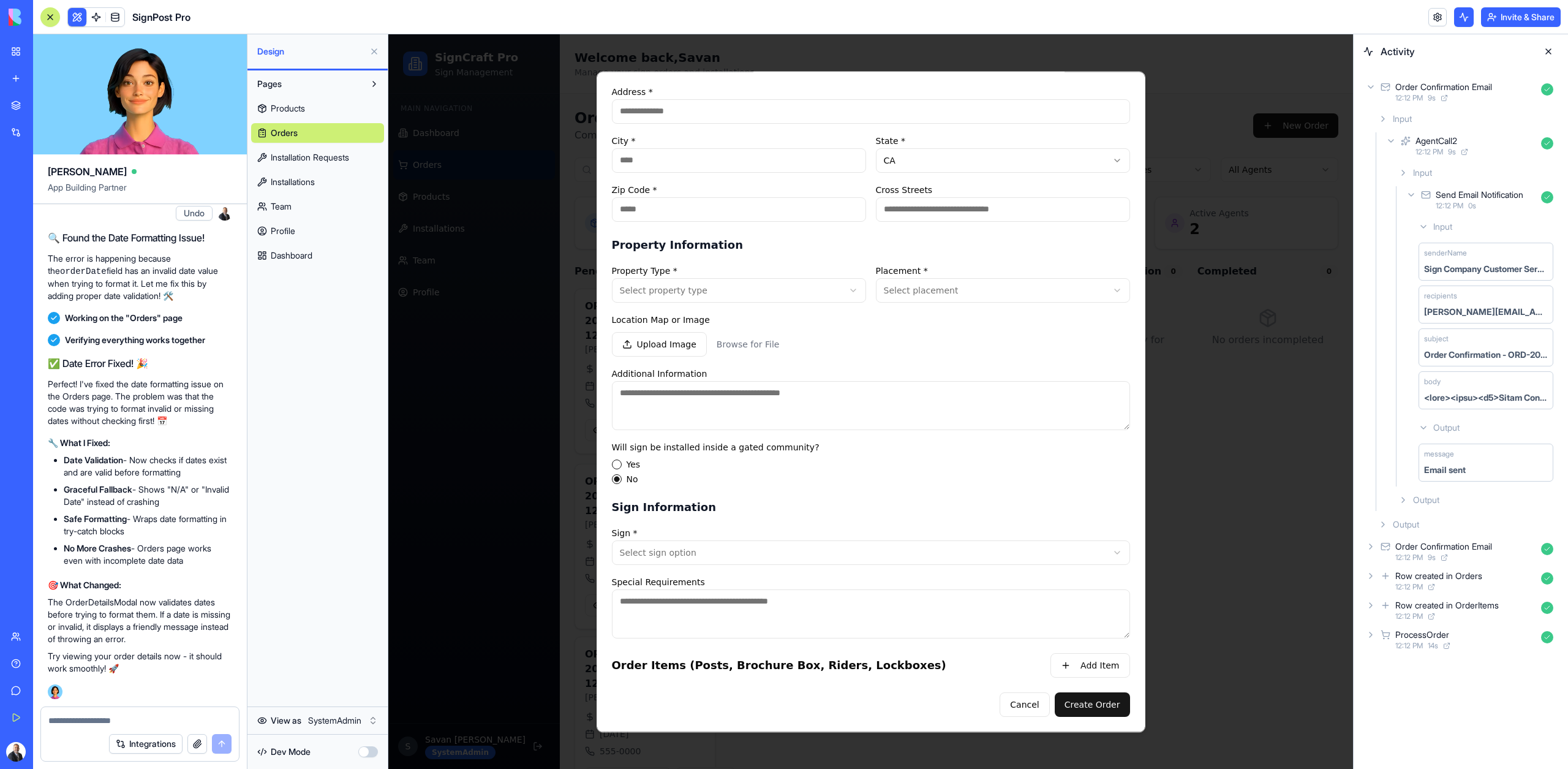
click at [907, 294] on body "SignCraft Pro Sign Management Main Navigation Dashboard Orders Products Install…" at bounding box center [870, 598] width 965 height 1128
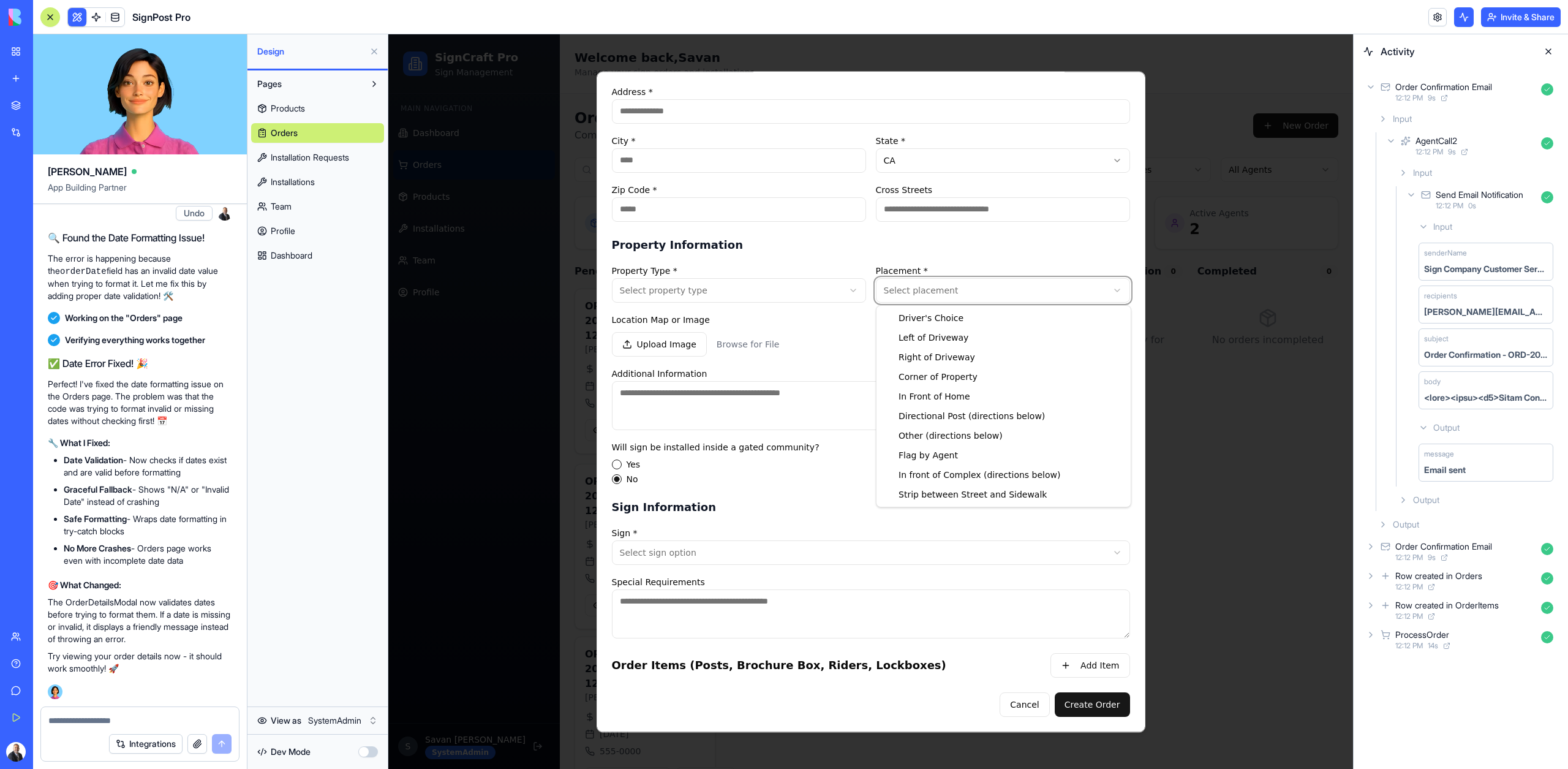
click at [927, 289] on body "SignCraft Pro Sign Management Main Navigation Dashboard Orders Products Install…" at bounding box center [870, 598] width 965 height 1128
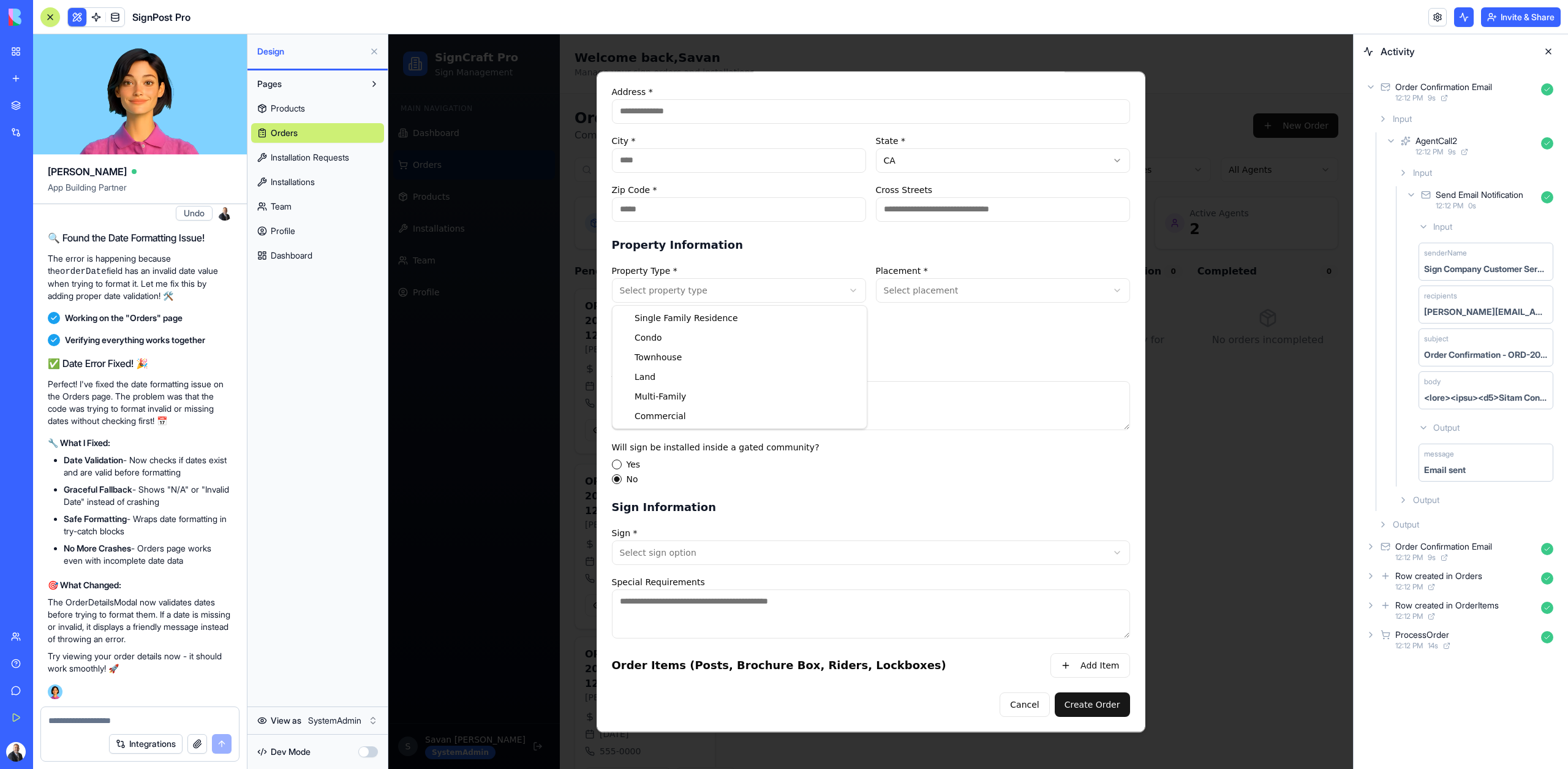
click at [762, 288] on body "SignCraft Pro Sign Management Main Navigation Dashboard Orders Products Install…" at bounding box center [870, 598] width 965 height 1128
click at [820, 525] on body "SignCraft Pro Sign Management Main Navigation Dashboard Orders Products Install…" at bounding box center [870, 598] width 965 height 1128
click at [110, 11] on link at bounding box center [114, 16] width 18 height 18
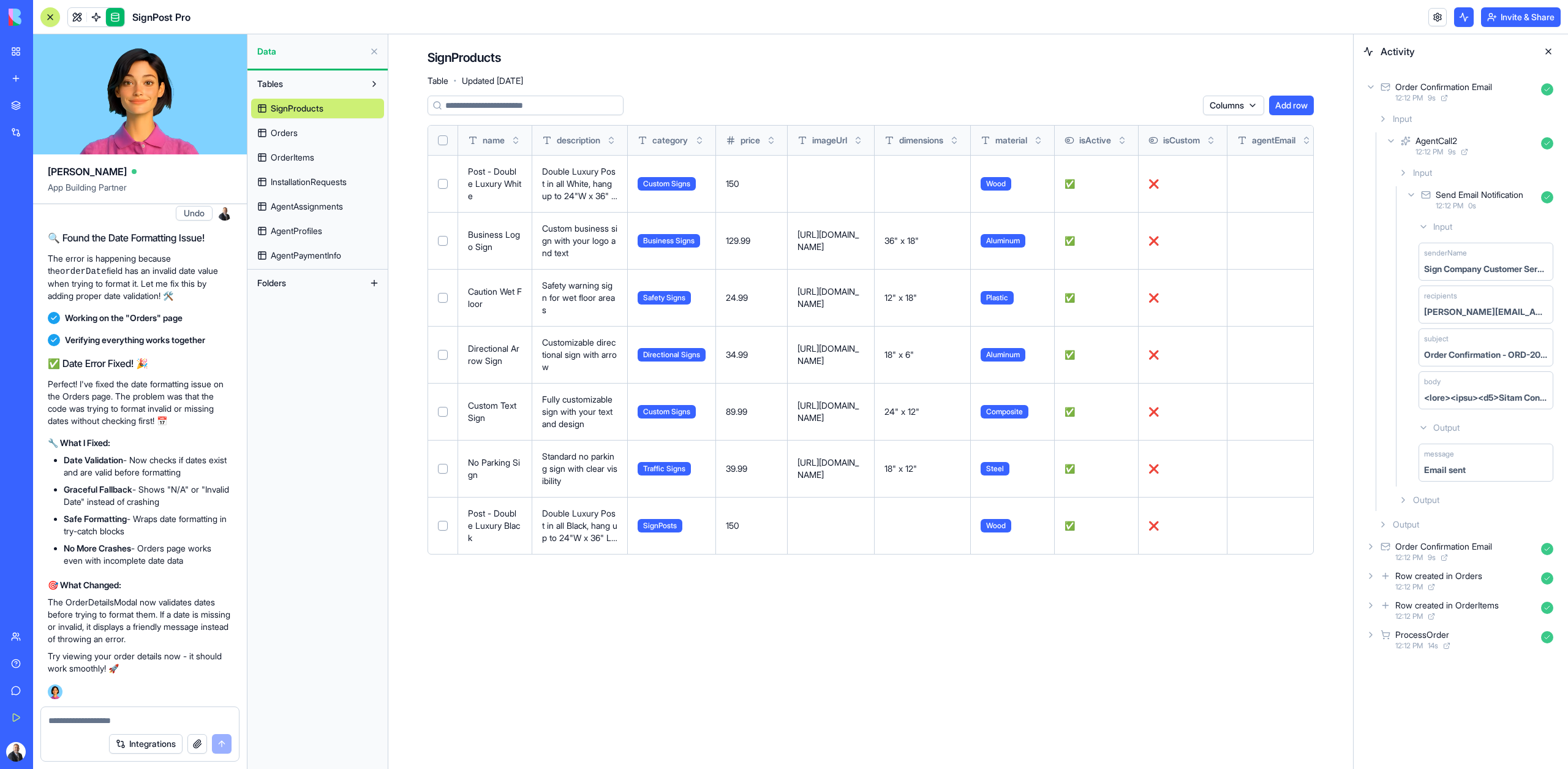
click at [294, 133] on span "Orders" at bounding box center [283, 133] width 27 height 12
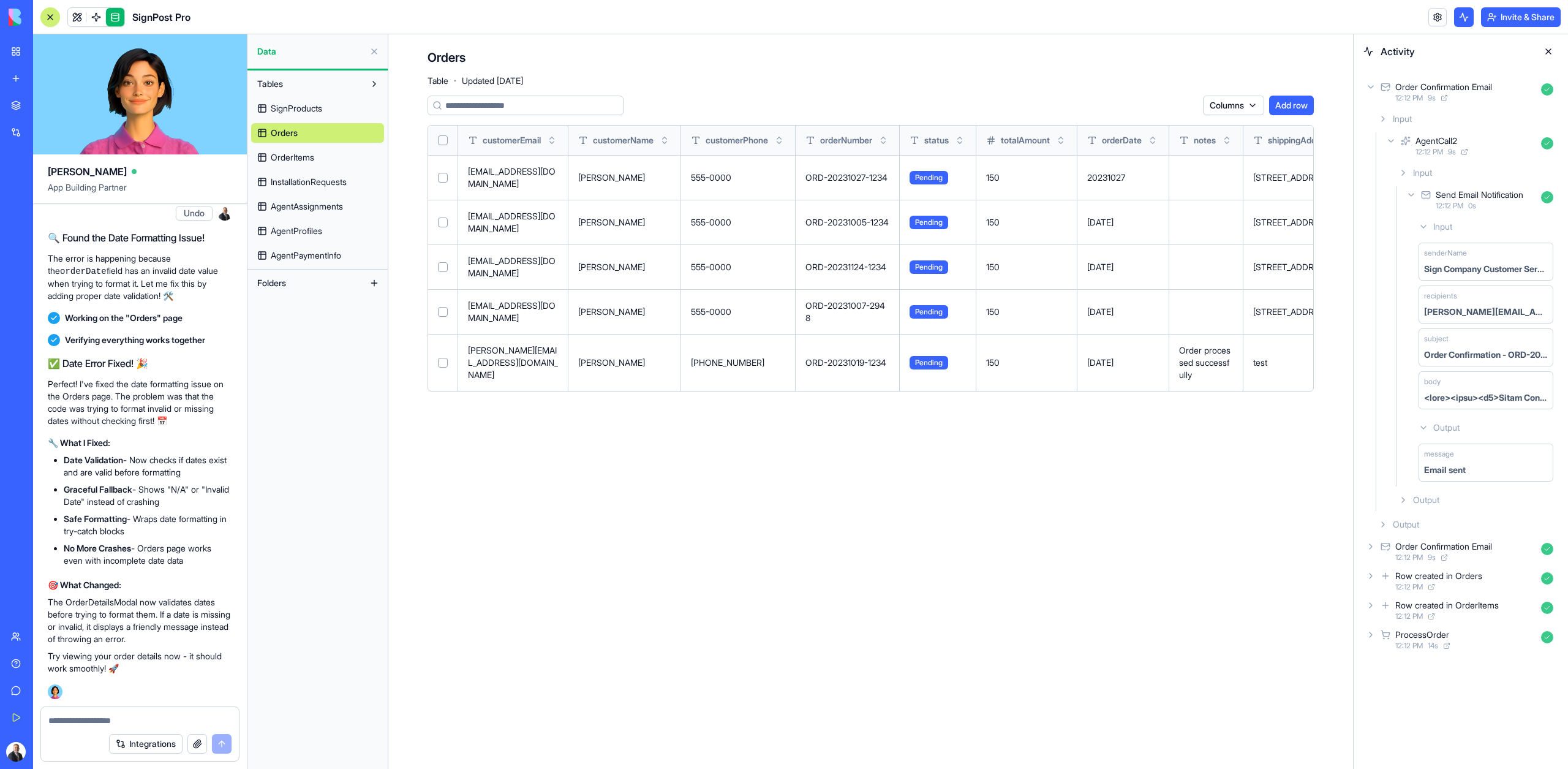
click at [313, 158] on span "OrderItems" at bounding box center [292, 158] width 44 height 12
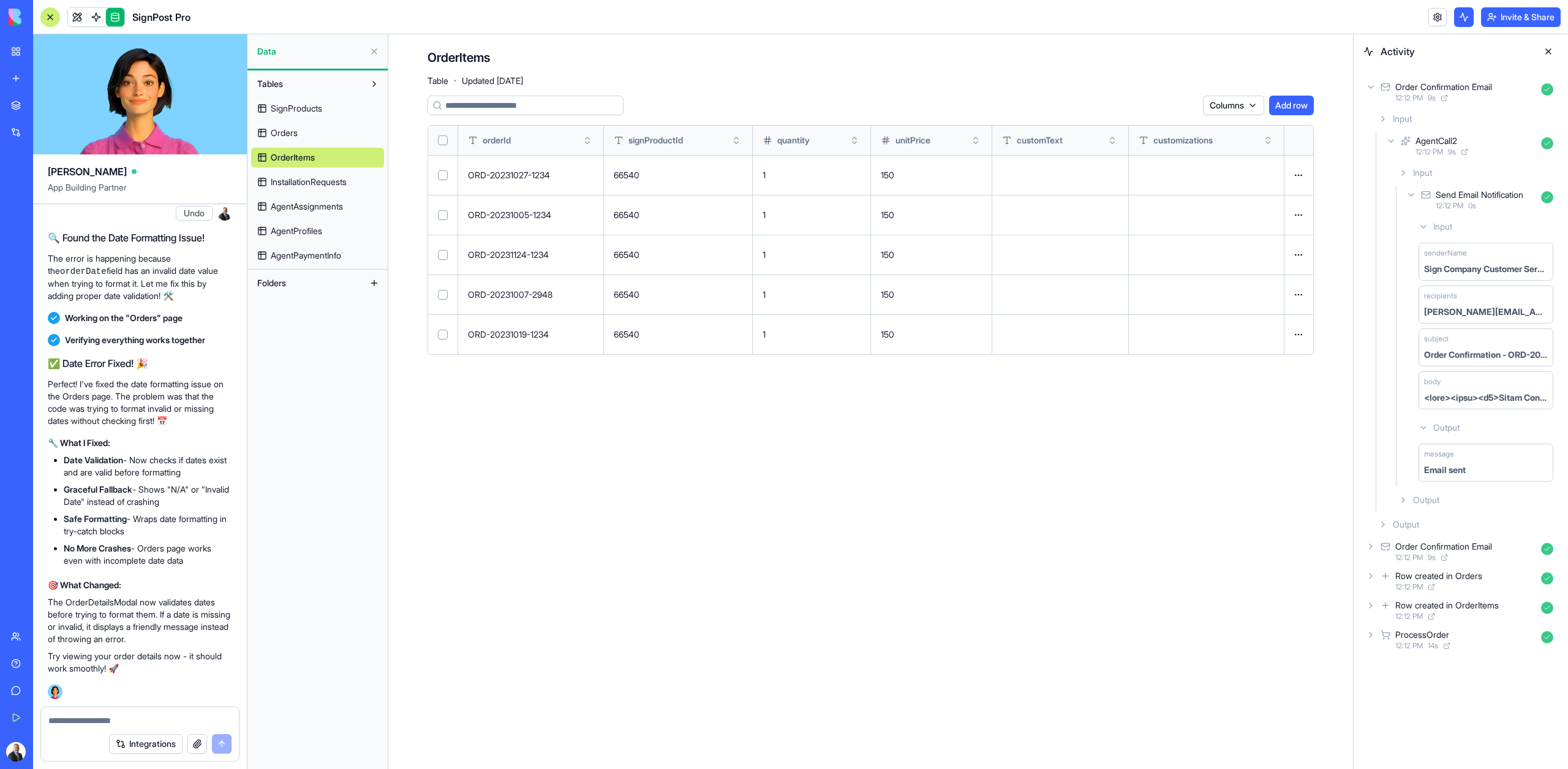
click at [338, 179] on span "InstallationRequests" at bounding box center [308, 182] width 76 height 12
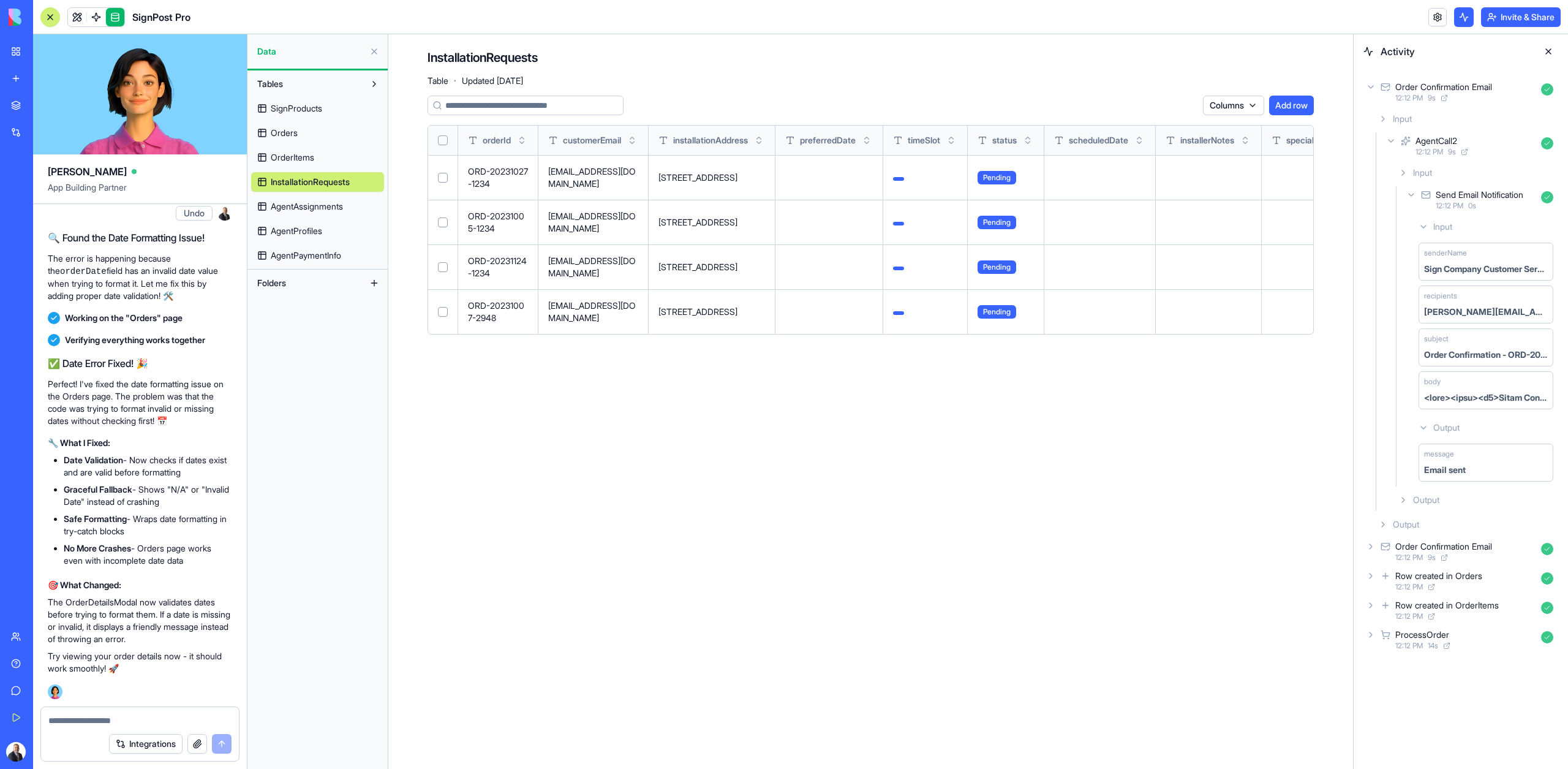
click at [290, 201] on span "AgentAssignments" at bounding box center [306, 207] width 72 height 12
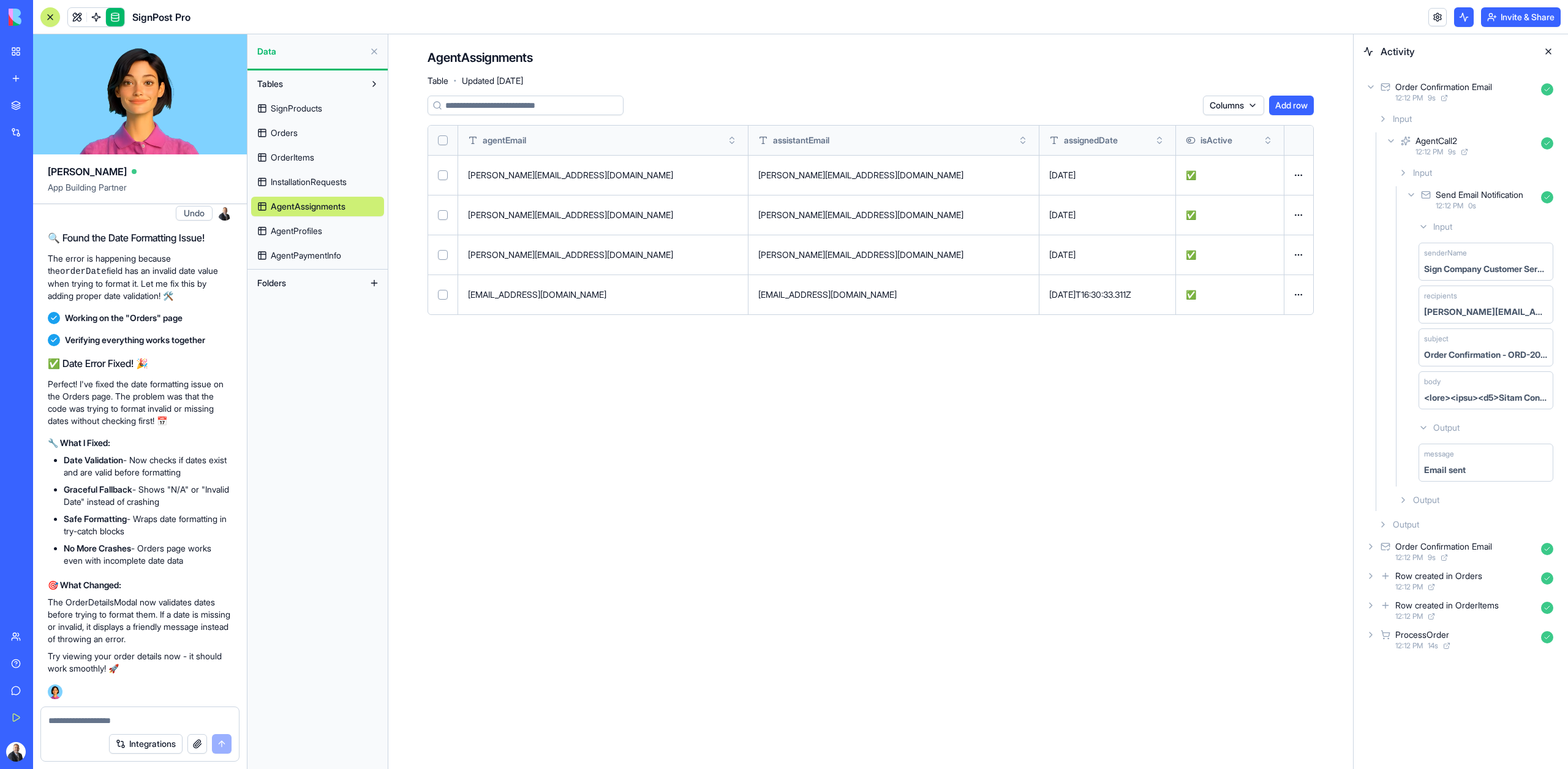
click at [299, 219] on div "SignProducts Orders OrderItems InstallationRequests AgentAssignments AgentProfi…" at bounding box center [318, 179] width 133 height 171
click at [309, 236] on span "AgentProfiles" at bounding box center [296, 231] width 52 height 12
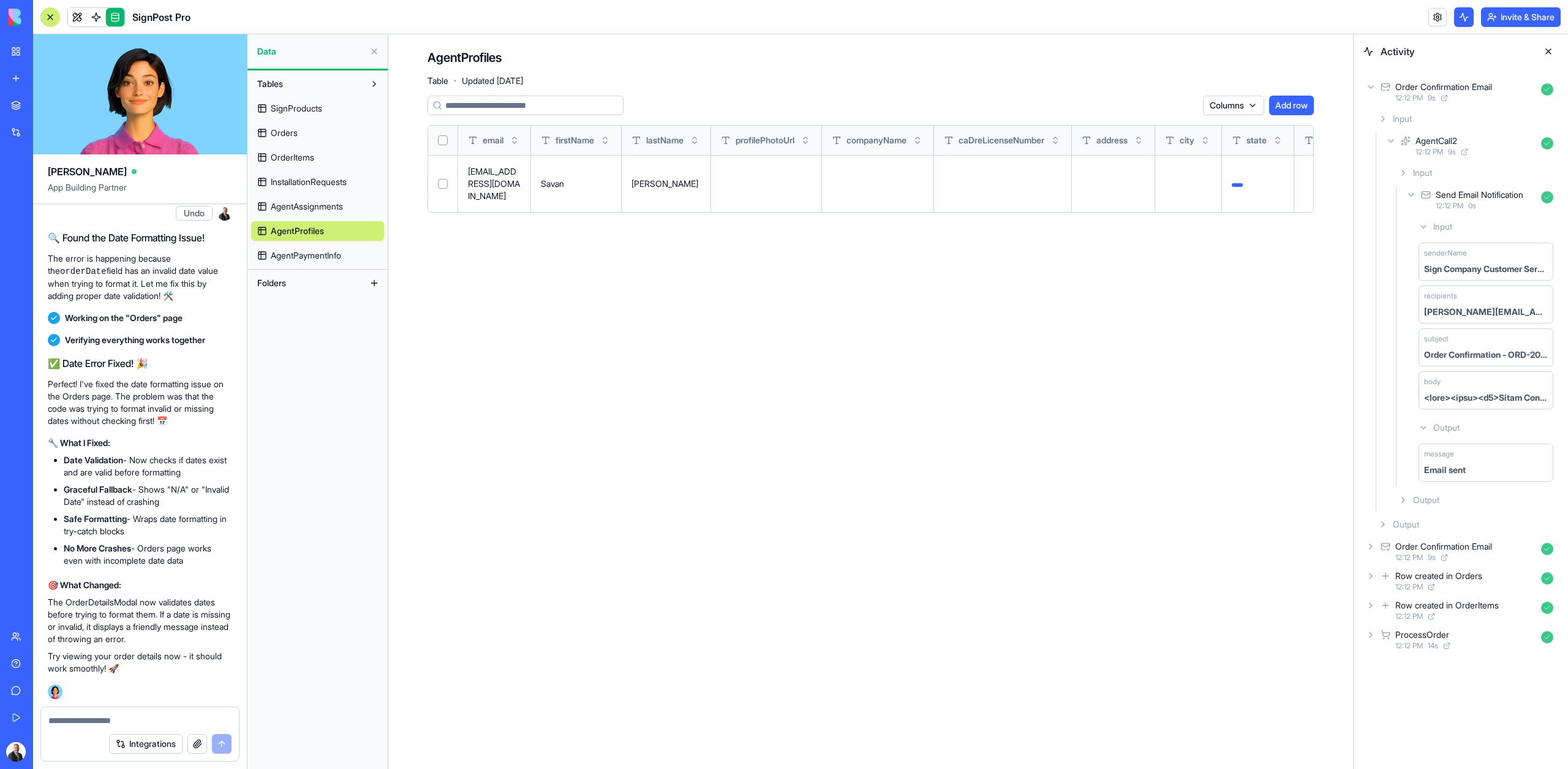
click at [286, 264] on link "AgentPaymentInfo" at bounding box center [318, 255] width 133 height 20
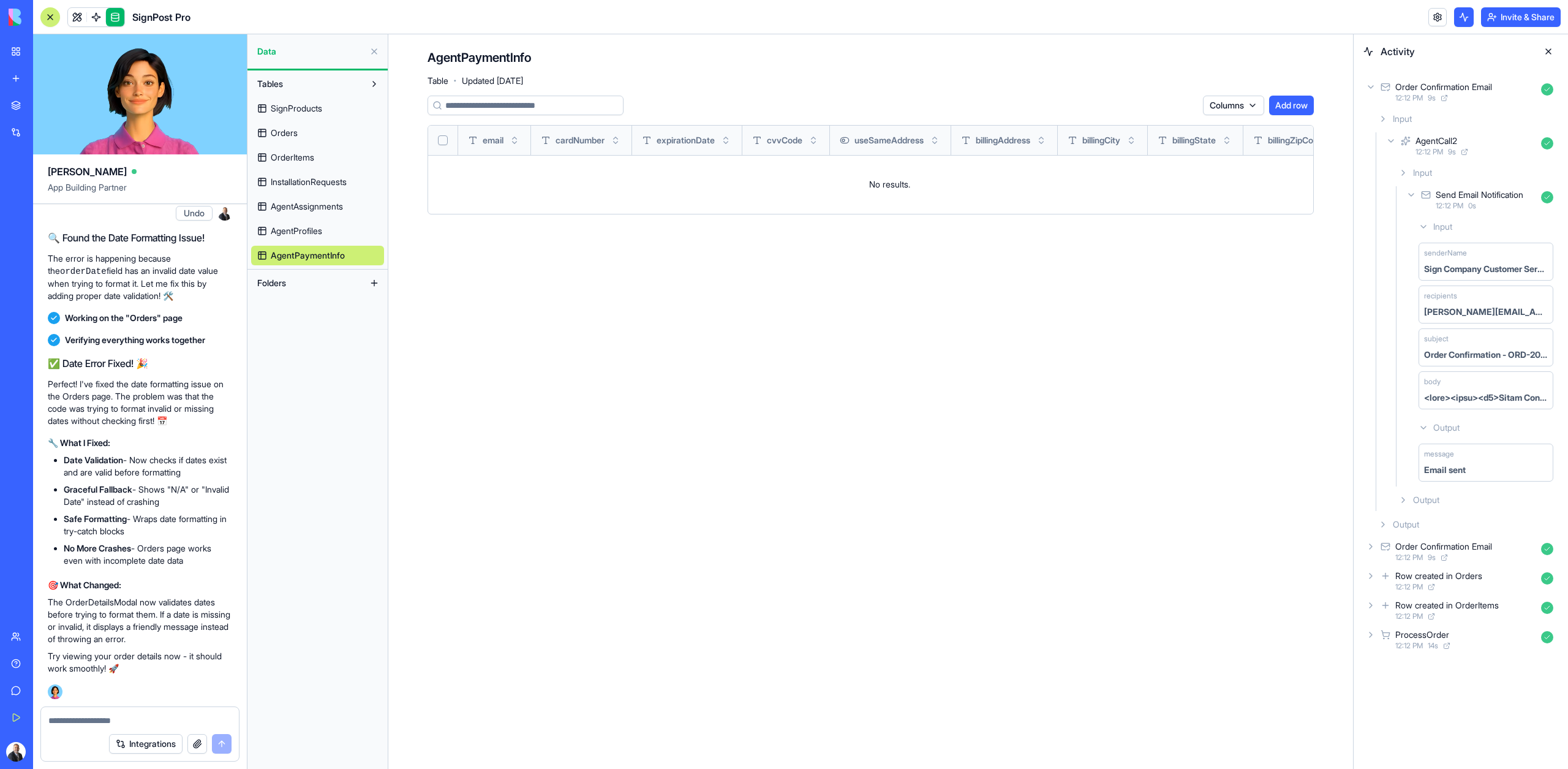
scroll to position [0, 65]
click at [325, 102] on link "SignProducts" at bounding box center [318, 109] width 133 height 20
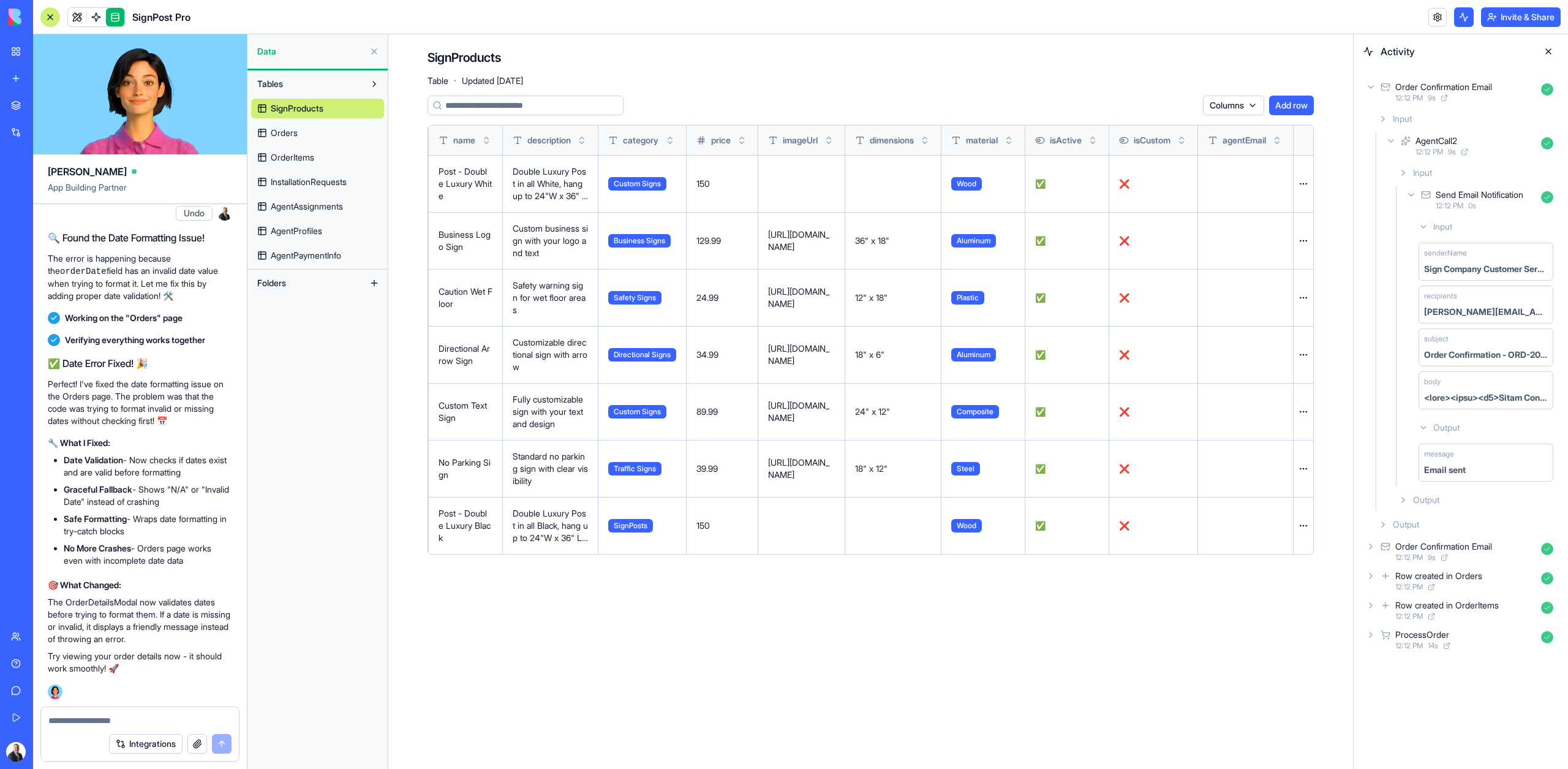
scroll to position [0, 52]
click at [286, 128] on span "Orders" at bounding box center [283, 133] width 27 height 12
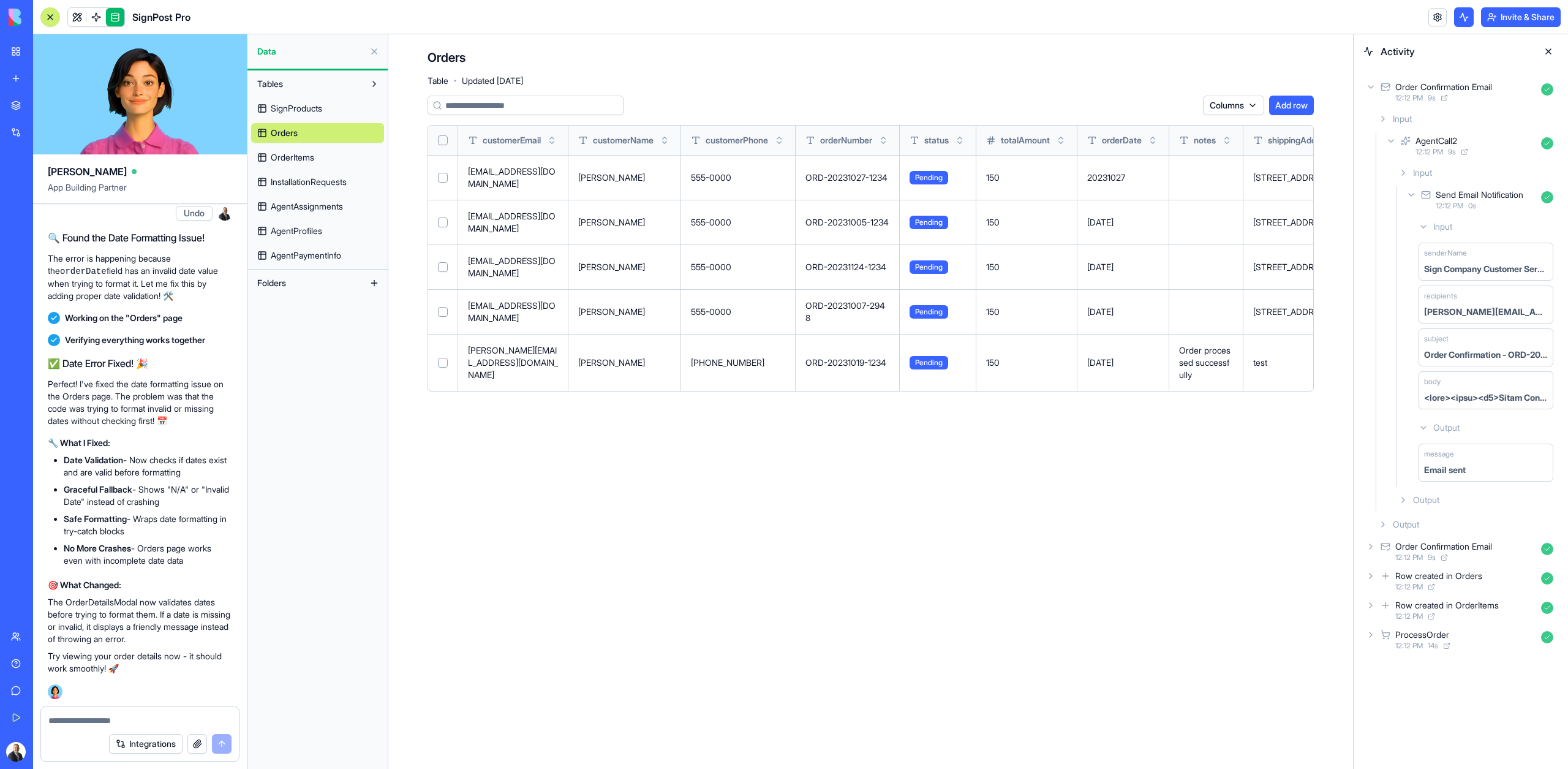
click at [337, 161] on link "OrderItems" at bounding box center [318, 157] width 133 height 20
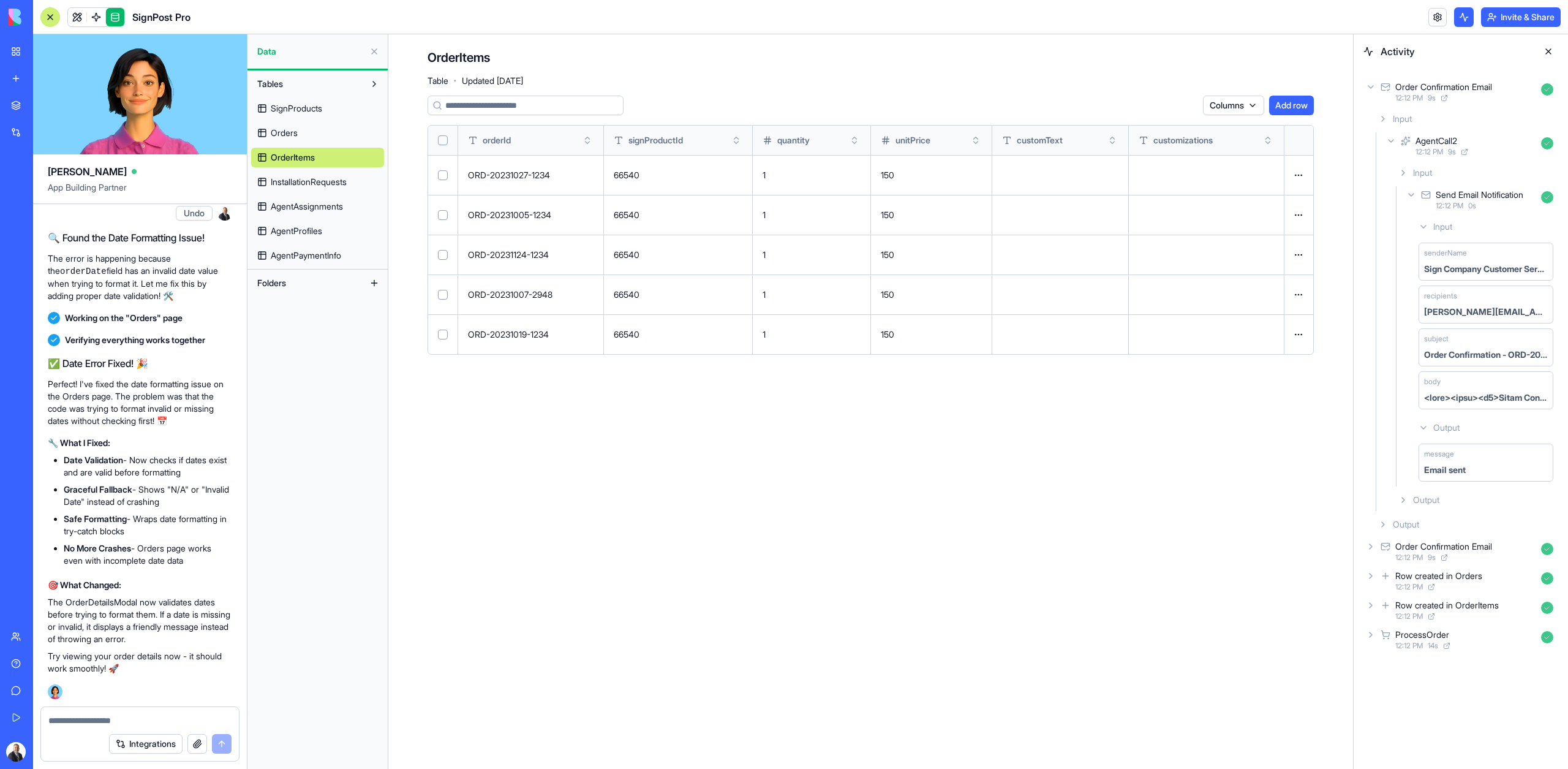
click at [281, 140] on link "Orders" at bounding box center [318, 133] width 133 height 20
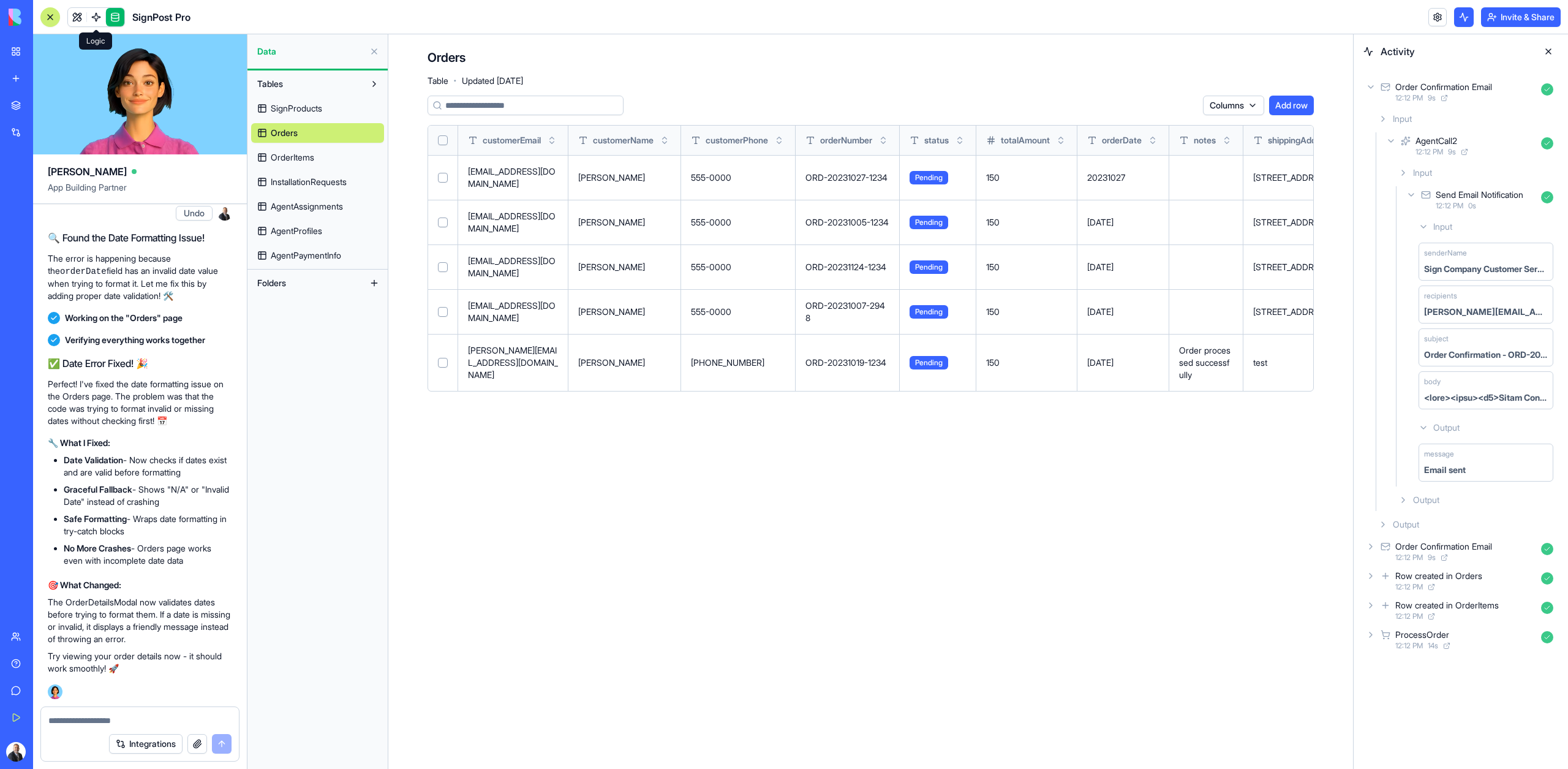
click at [82, 18] on span at bounding box center [96, 17] width 34 height 34
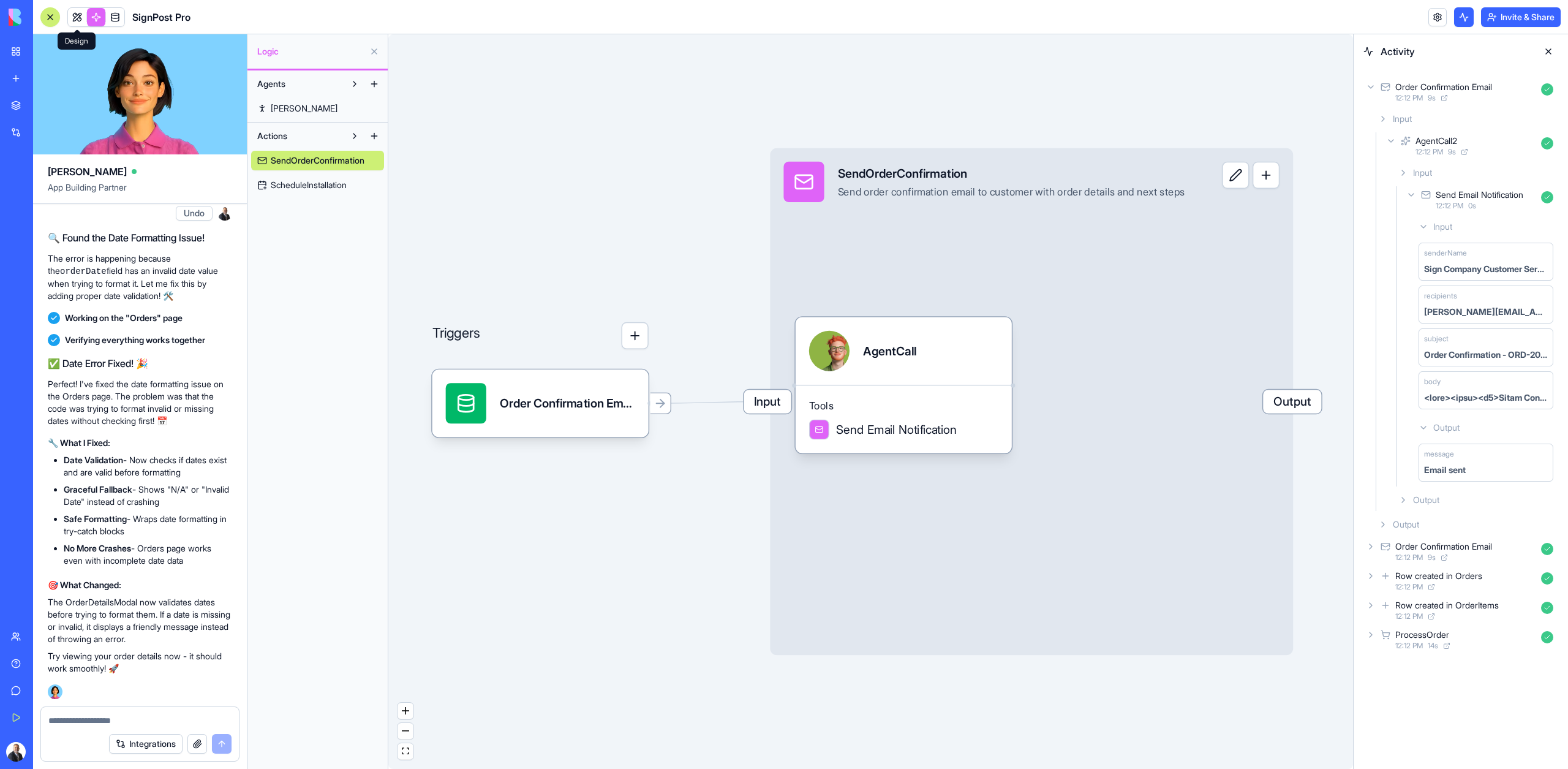
click at [79, 18] on link at bounding box center [77, 16] width 18 height 18
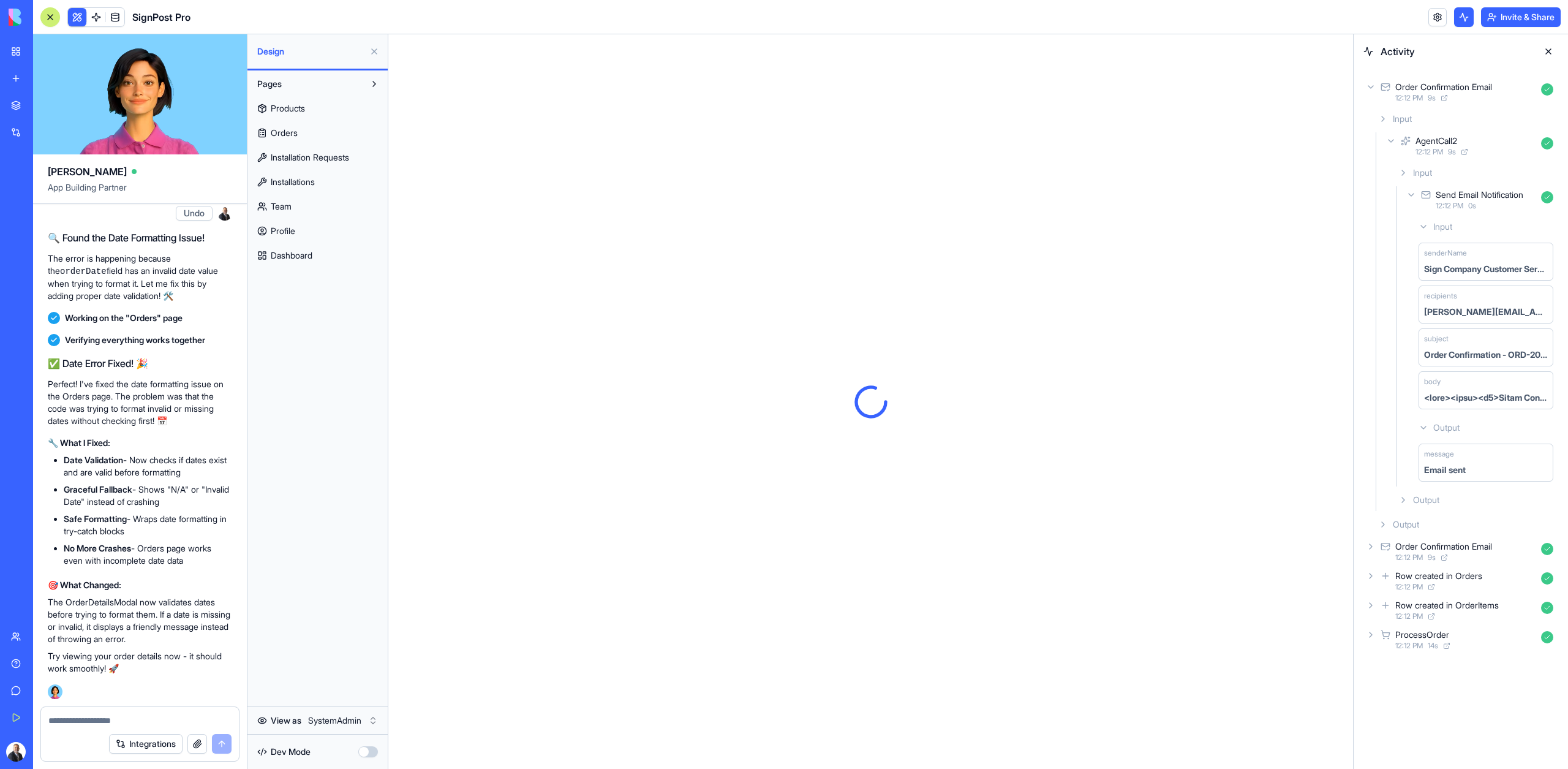
click at [80, 18] on button at bounding box center [77, 16] width 18 height 18
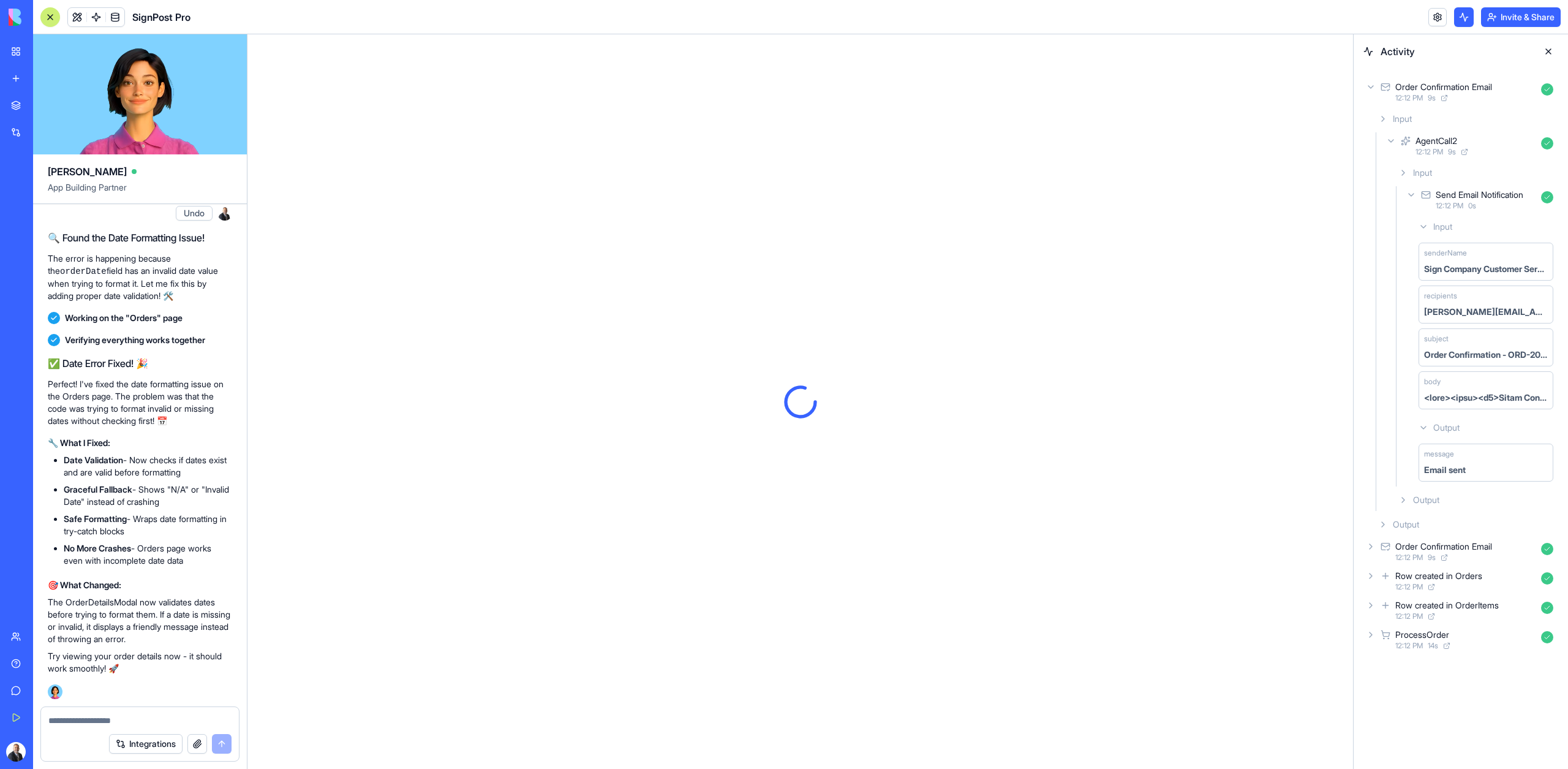
click at [80, 18] on button at bounding box center [77, 16] width 18 height 18
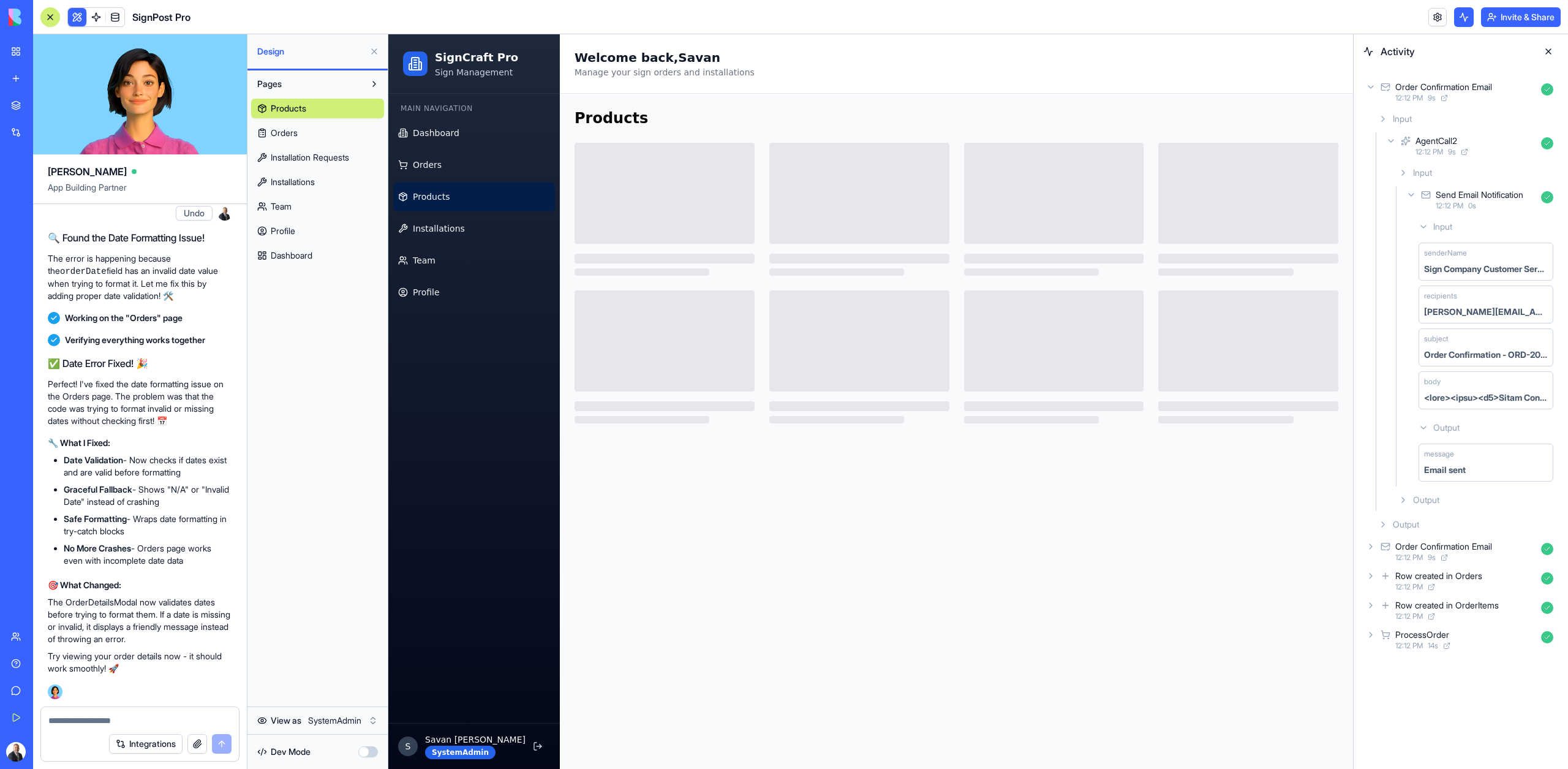
click at [80, 18] on button at bounding box center [77, 16] width 18 height 18
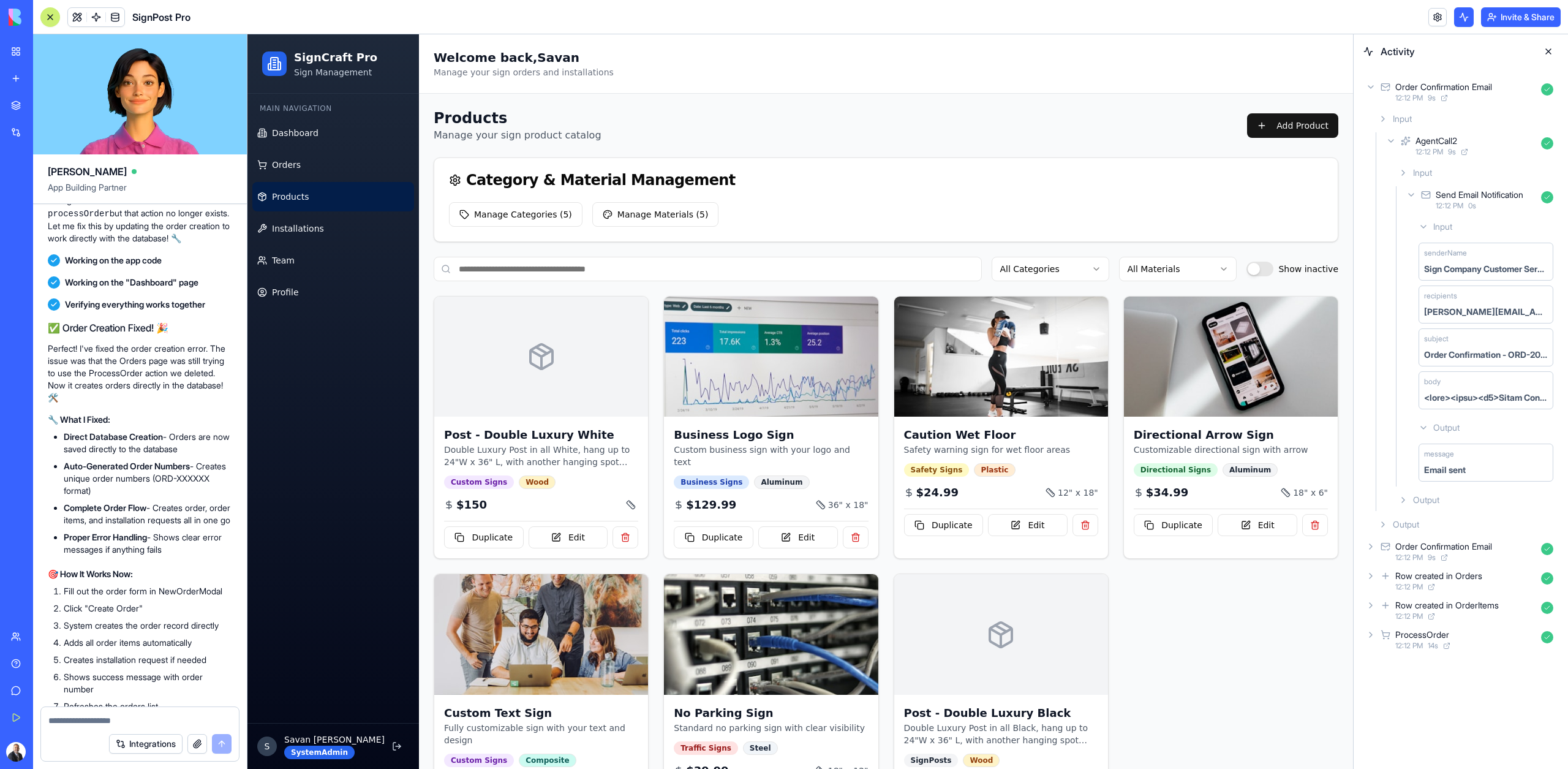
scroll to position [16124, 0]
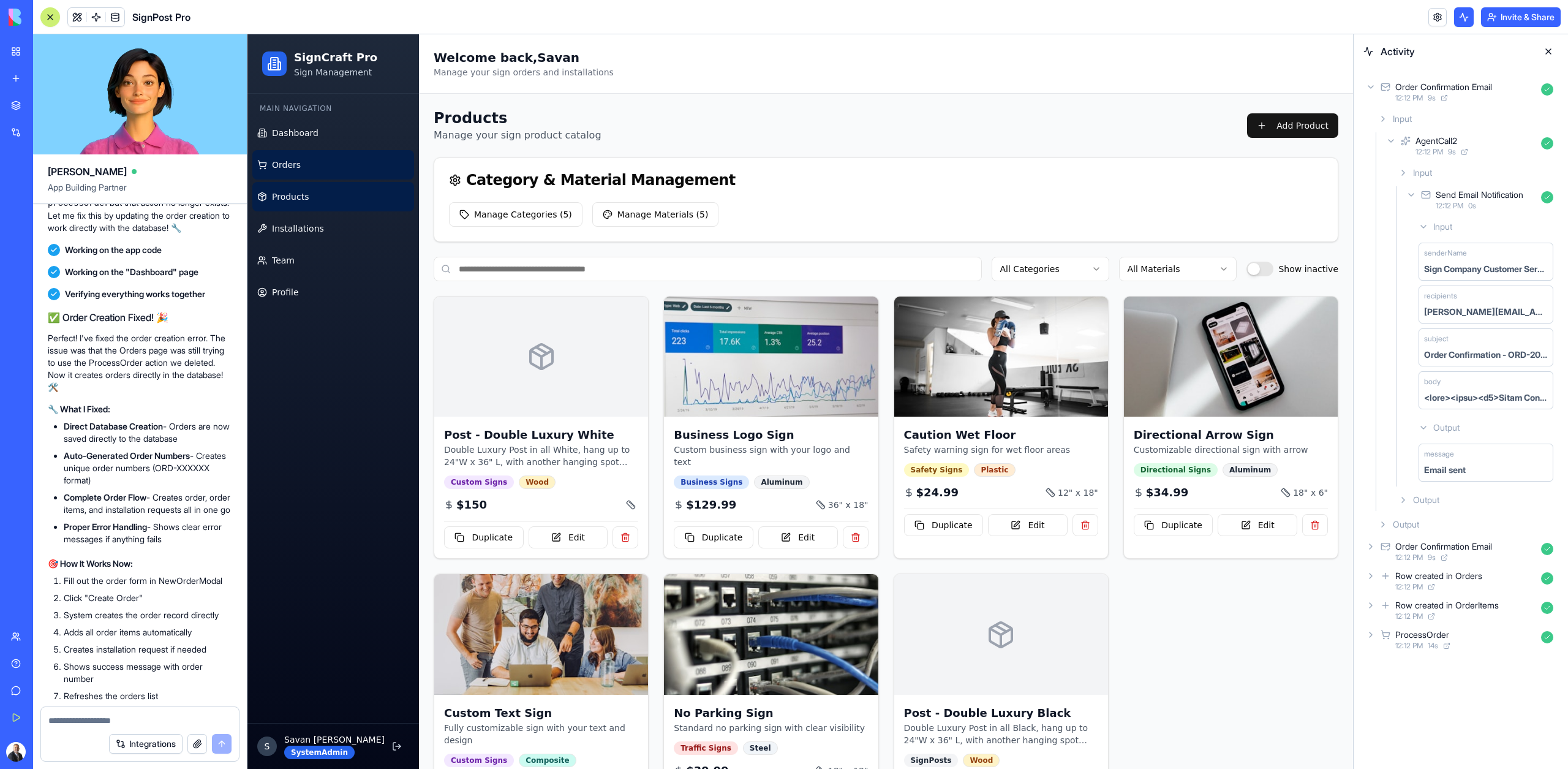
click at [291, 164] on span "Orders" at bounding box center [286, 164] width 28 height 12
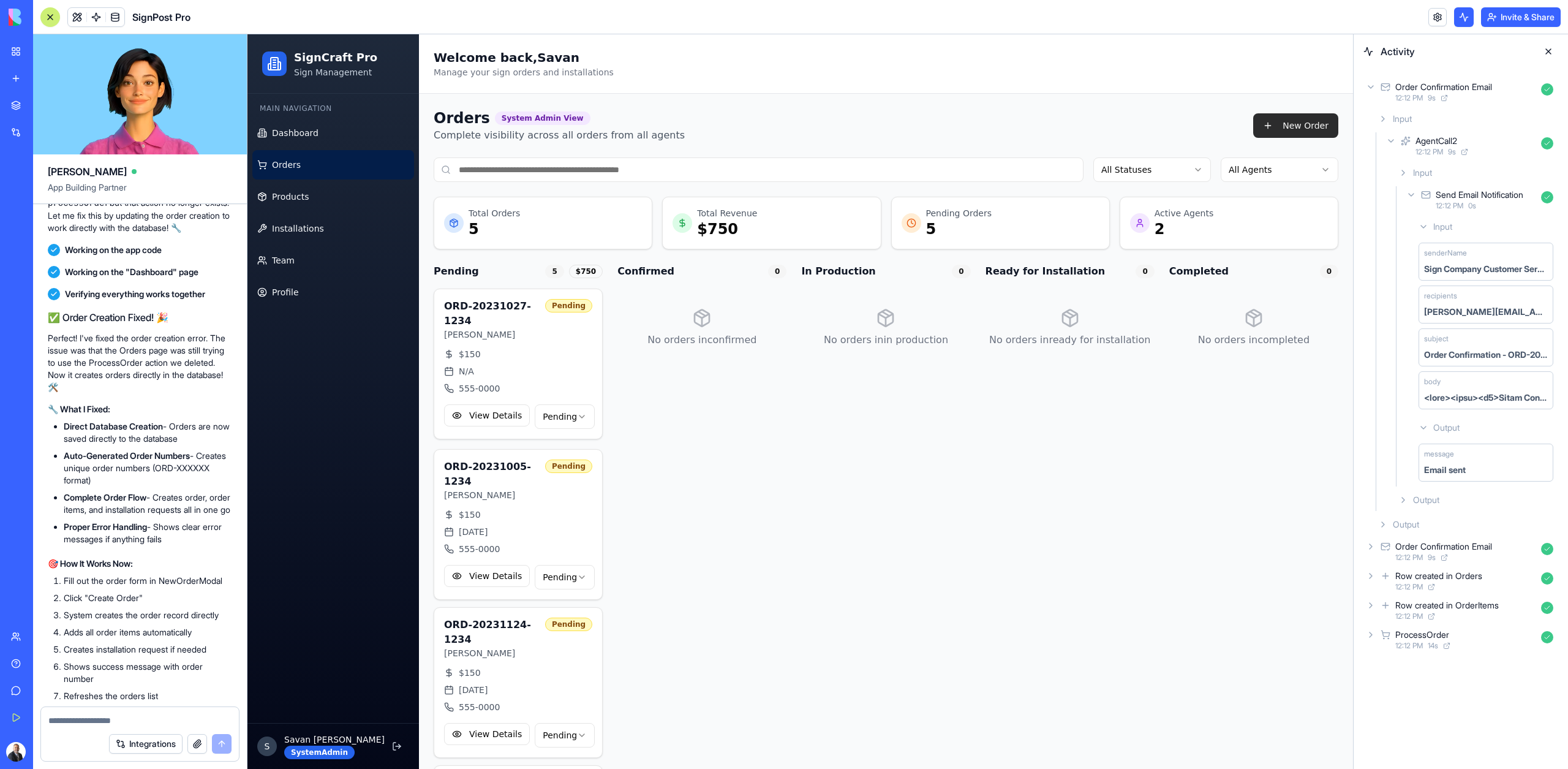
click at [1279, 123] on button "New Order" at bounding box center [1295, 126] width 85 height 24
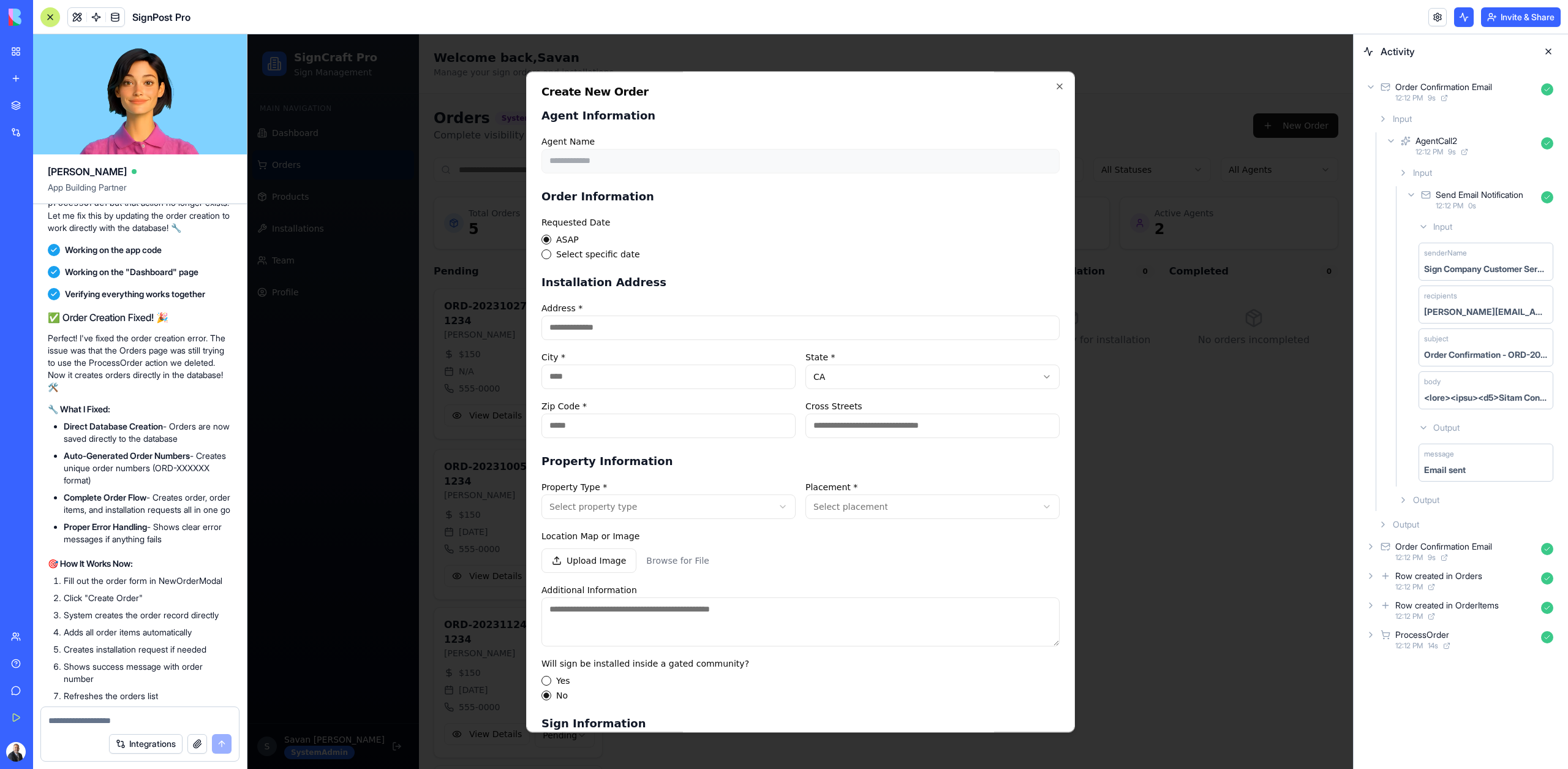
type button "asap"
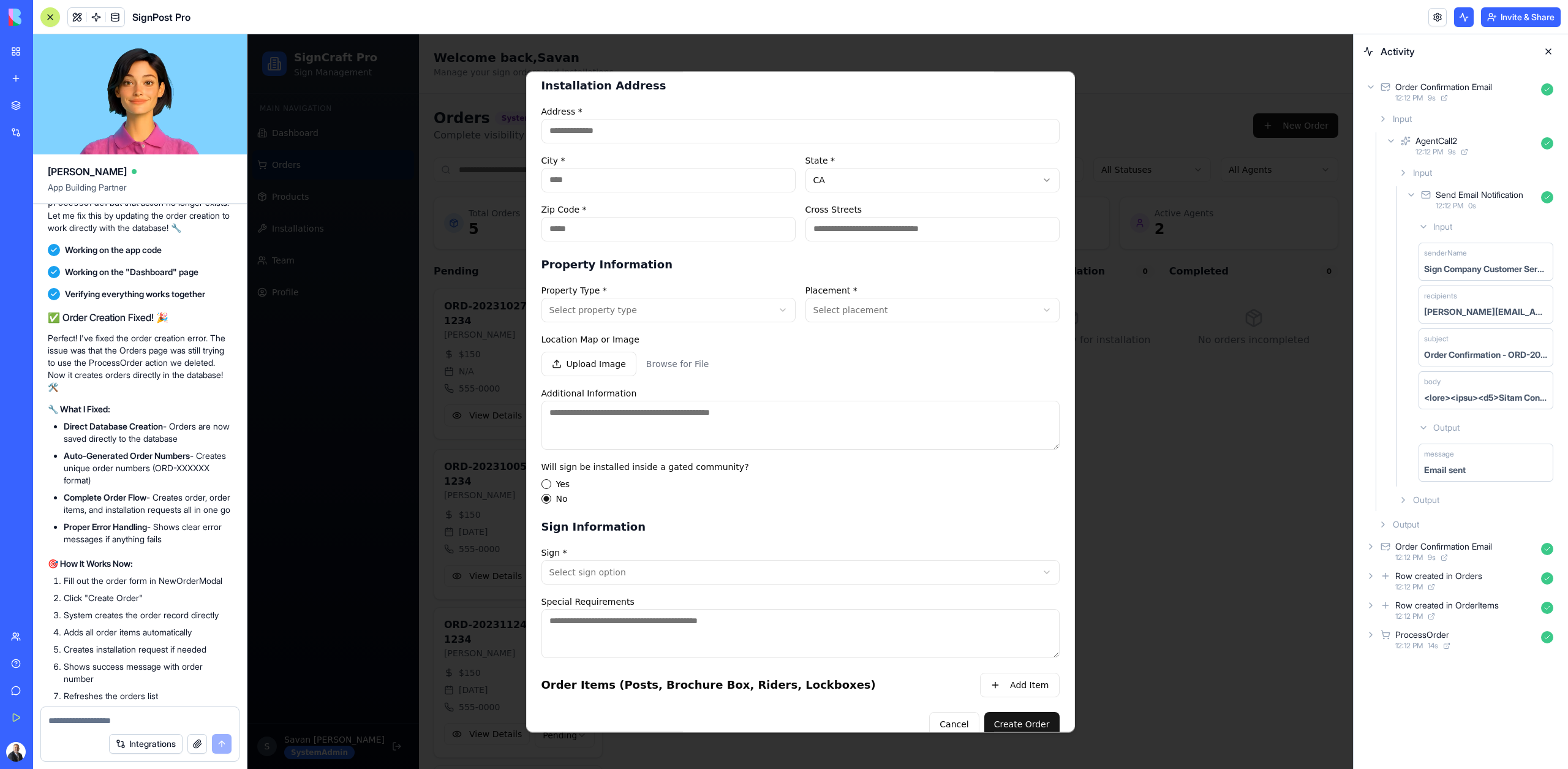
scroll to position [216, 0]
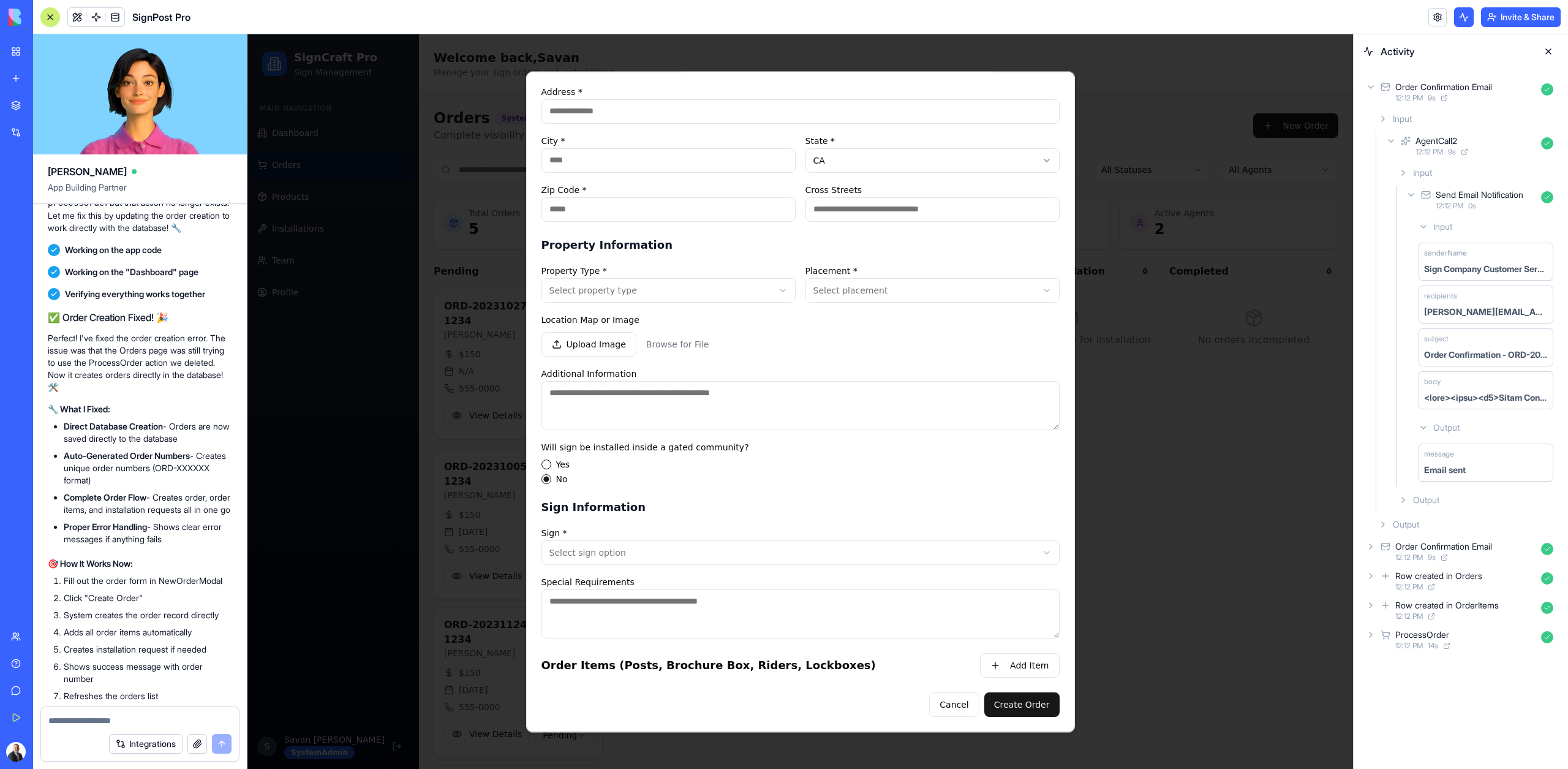
click at [193, 68] on button "Undo" at bounding box center [194, 60] width 37 height 15
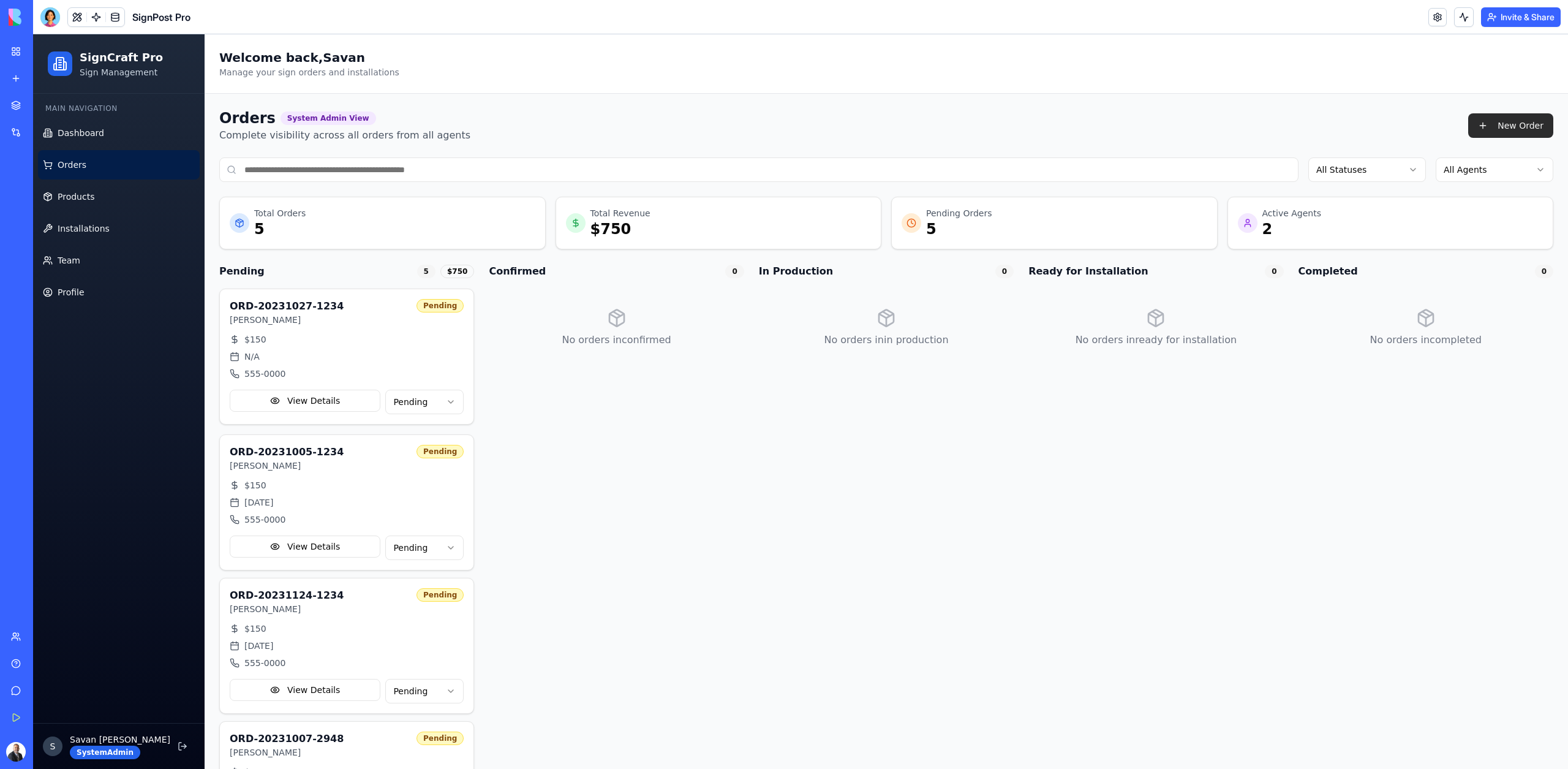
click at [1521, 122] on button "New Order" at bounding box center [1510, 126] width 85 height 24
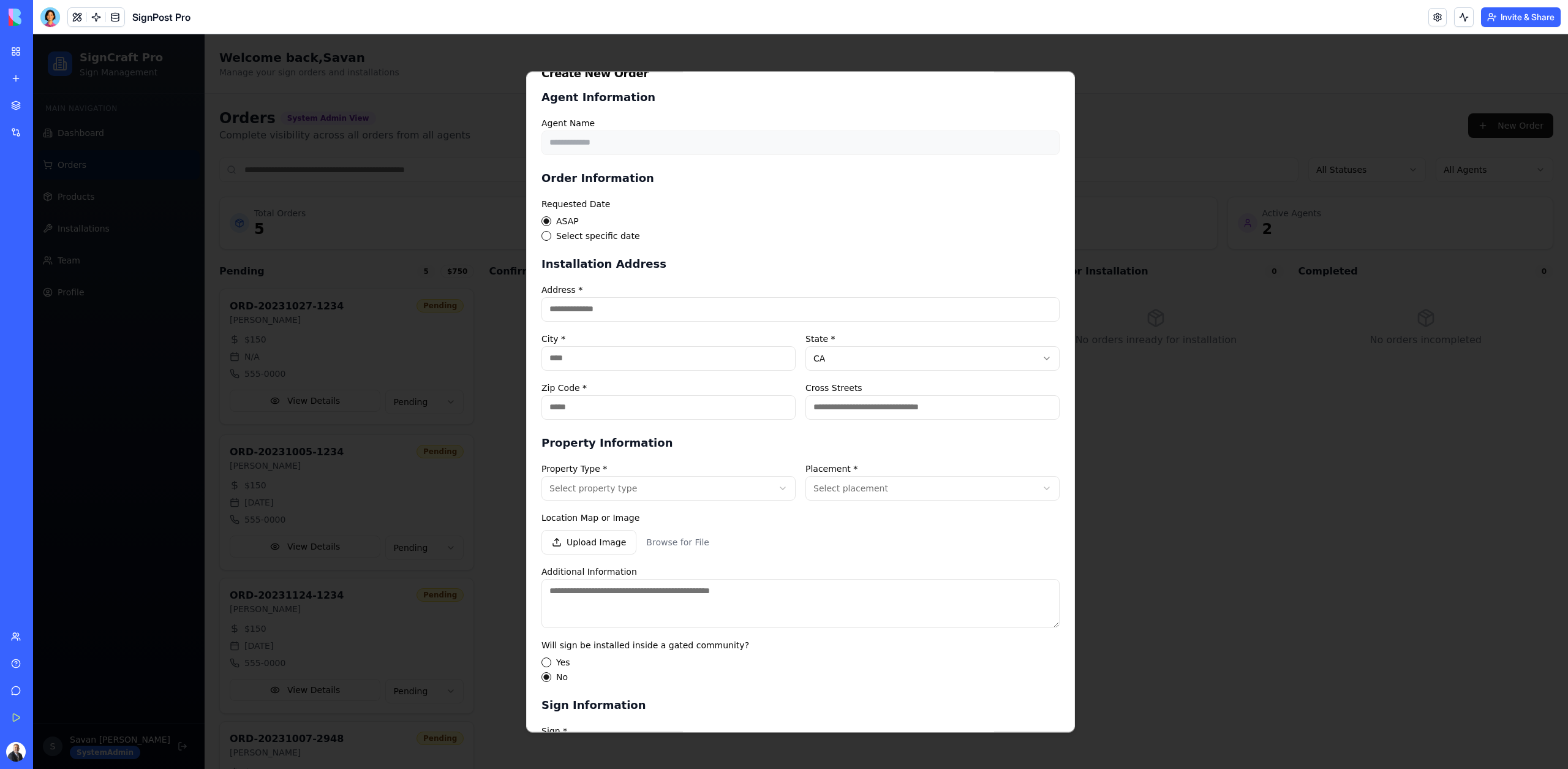
scroll to position [216, 0]
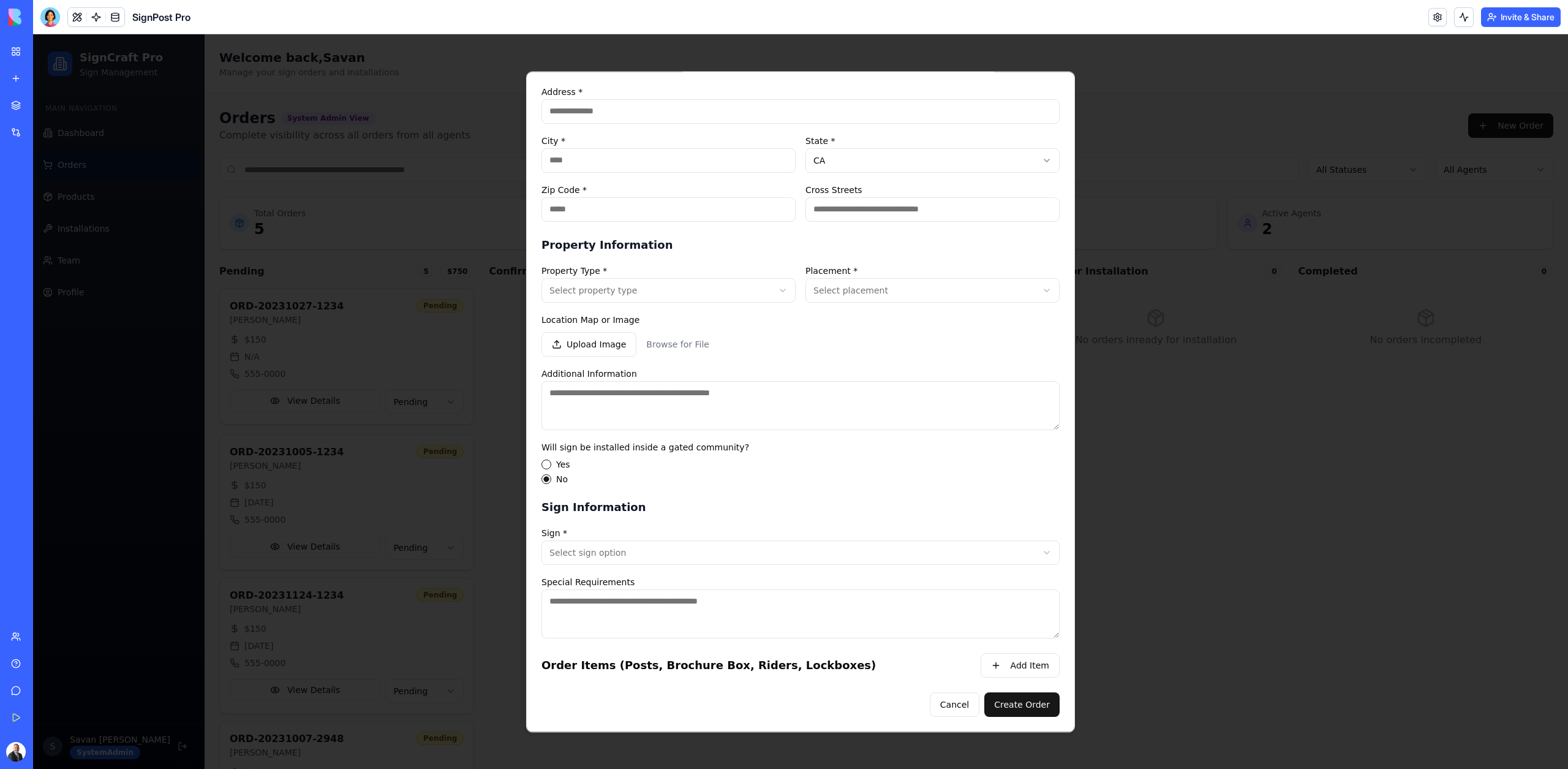
click at [472, 522] on div at bounding box center [799, 401] width 1534 height 735
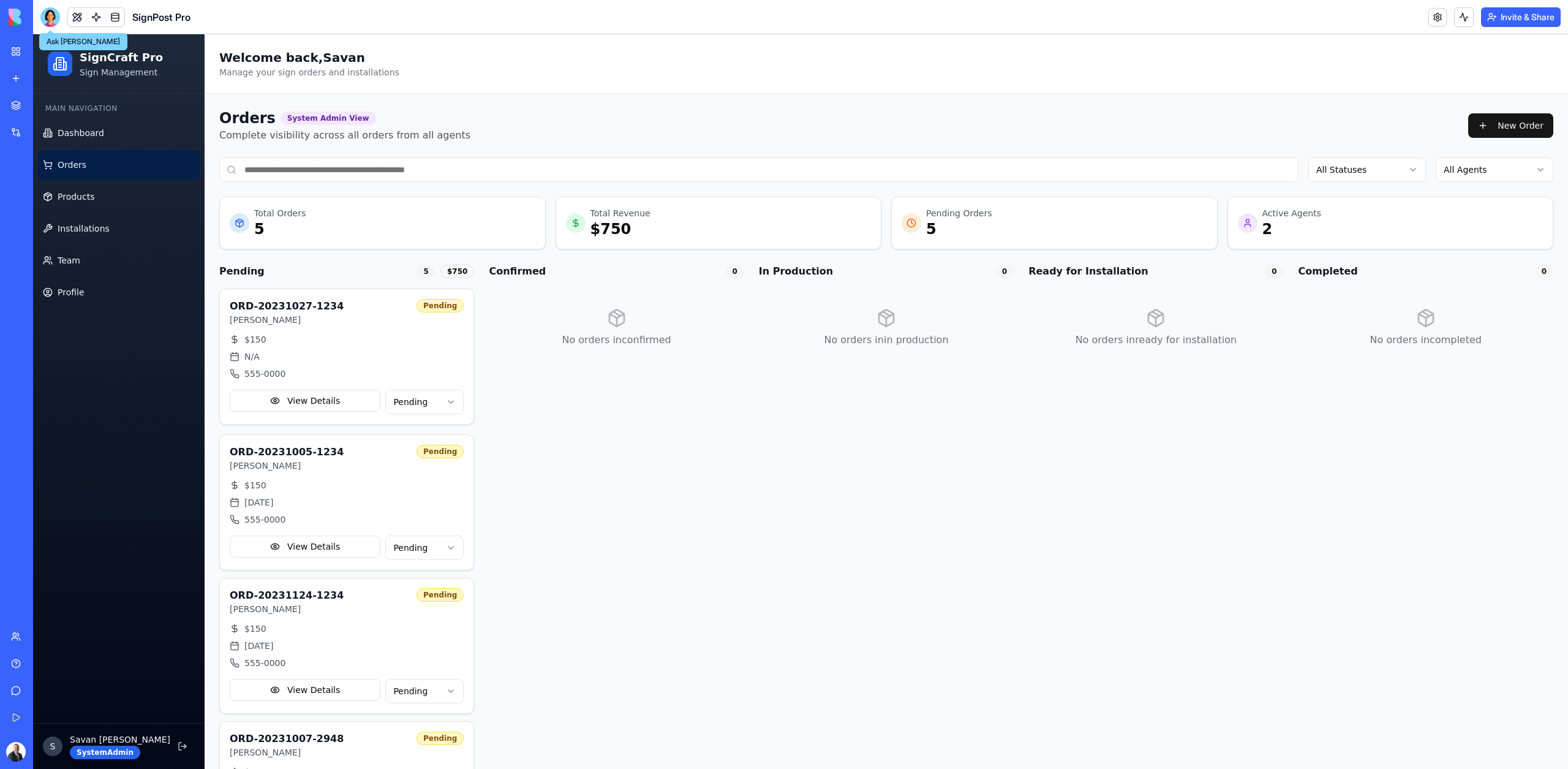
click at [56, 22] on div at bounding box center [50, 17] width 20 height 20
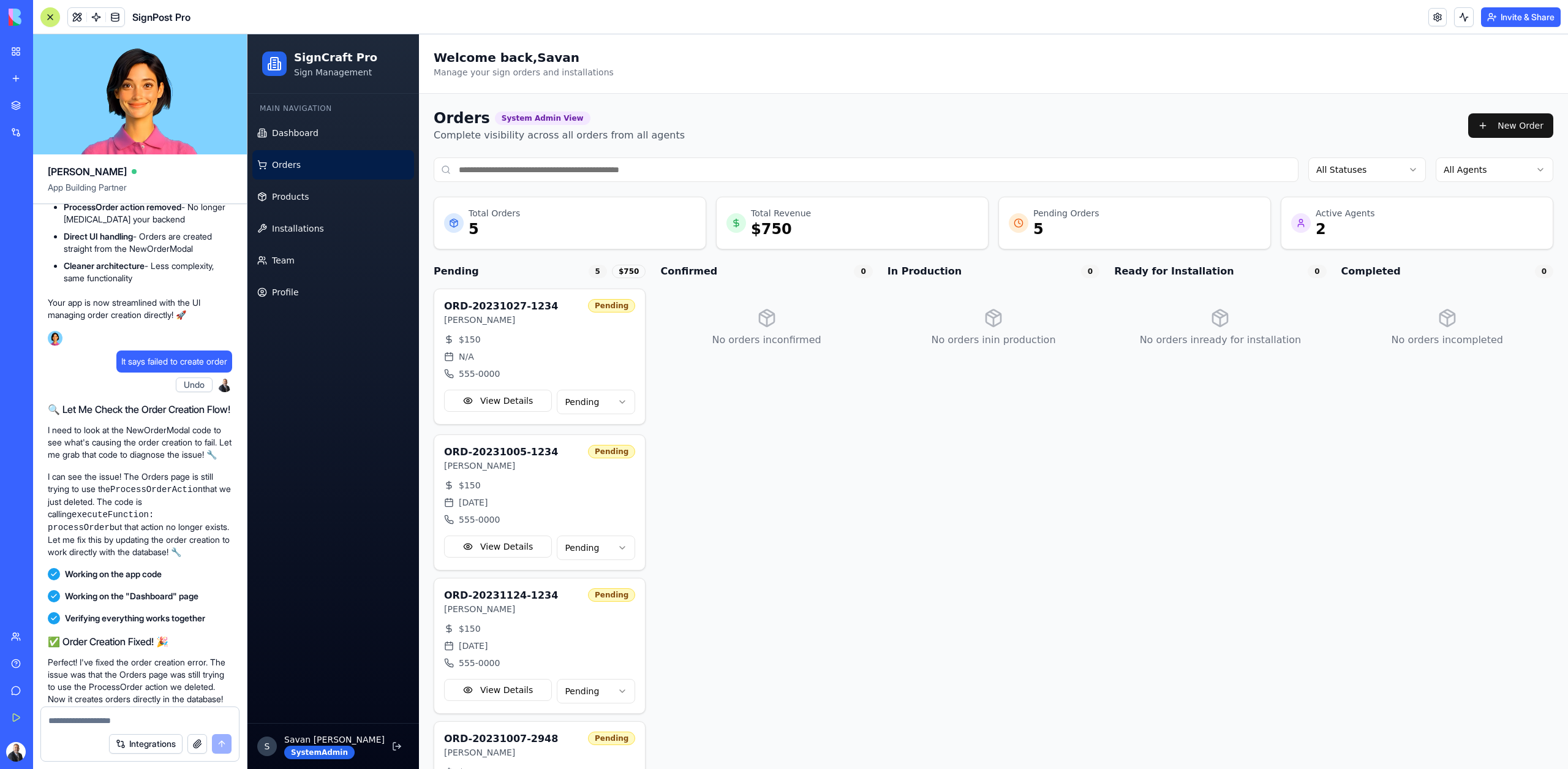
scroll to position [15842, 0]
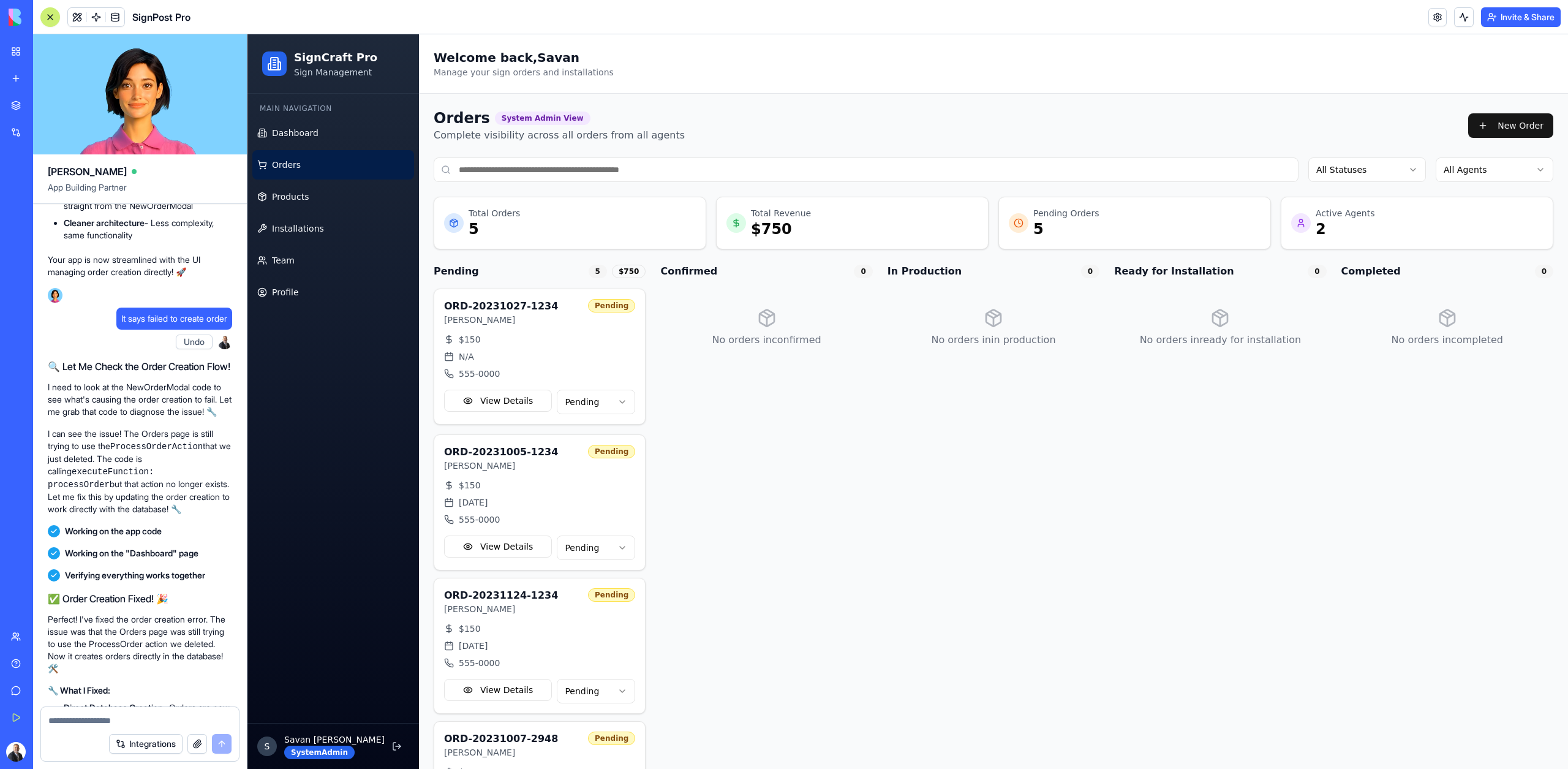
click at [90, 3] on span at bounding box center [96, 17] width 34 height 34
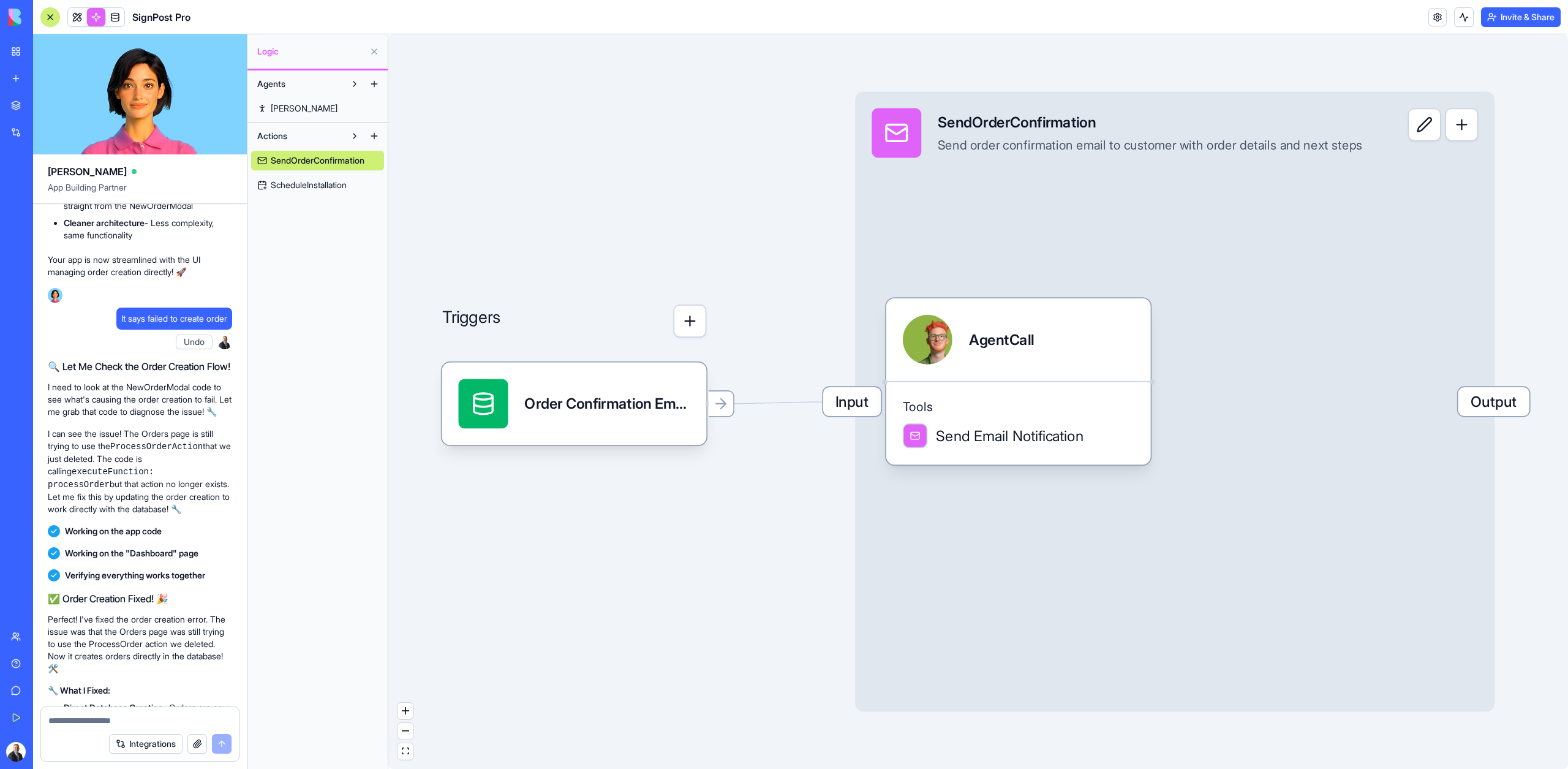
click at [143, 28] on p "Got it! I'll remove the ProcessOrder action since the UI now handles order crea…" at bounding box center [139, 9] width 184 height 37
click at [70, 21] on link at bounding box center [77, 16] width 18 height 18
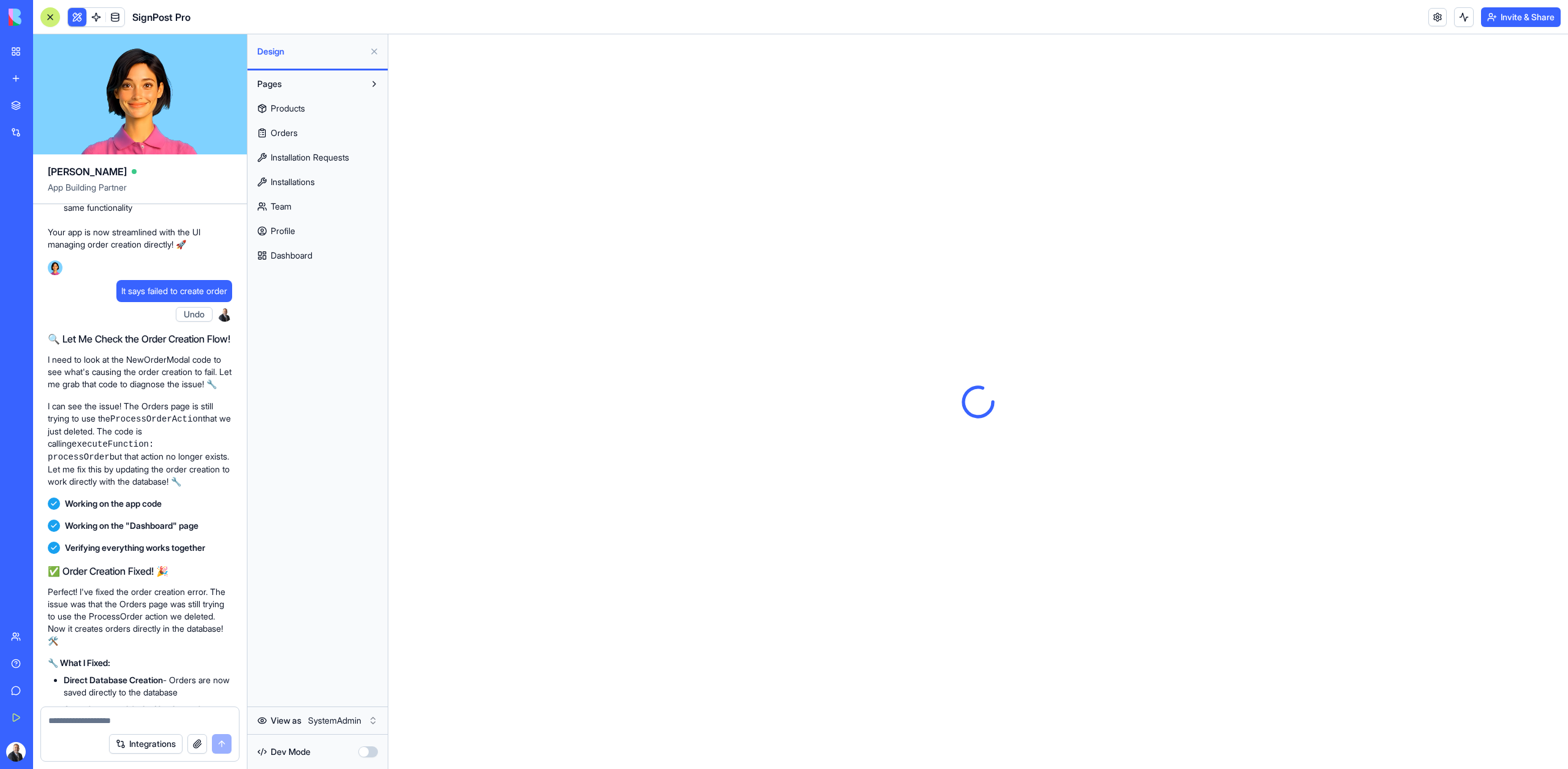
scroll to position [15872, 0]
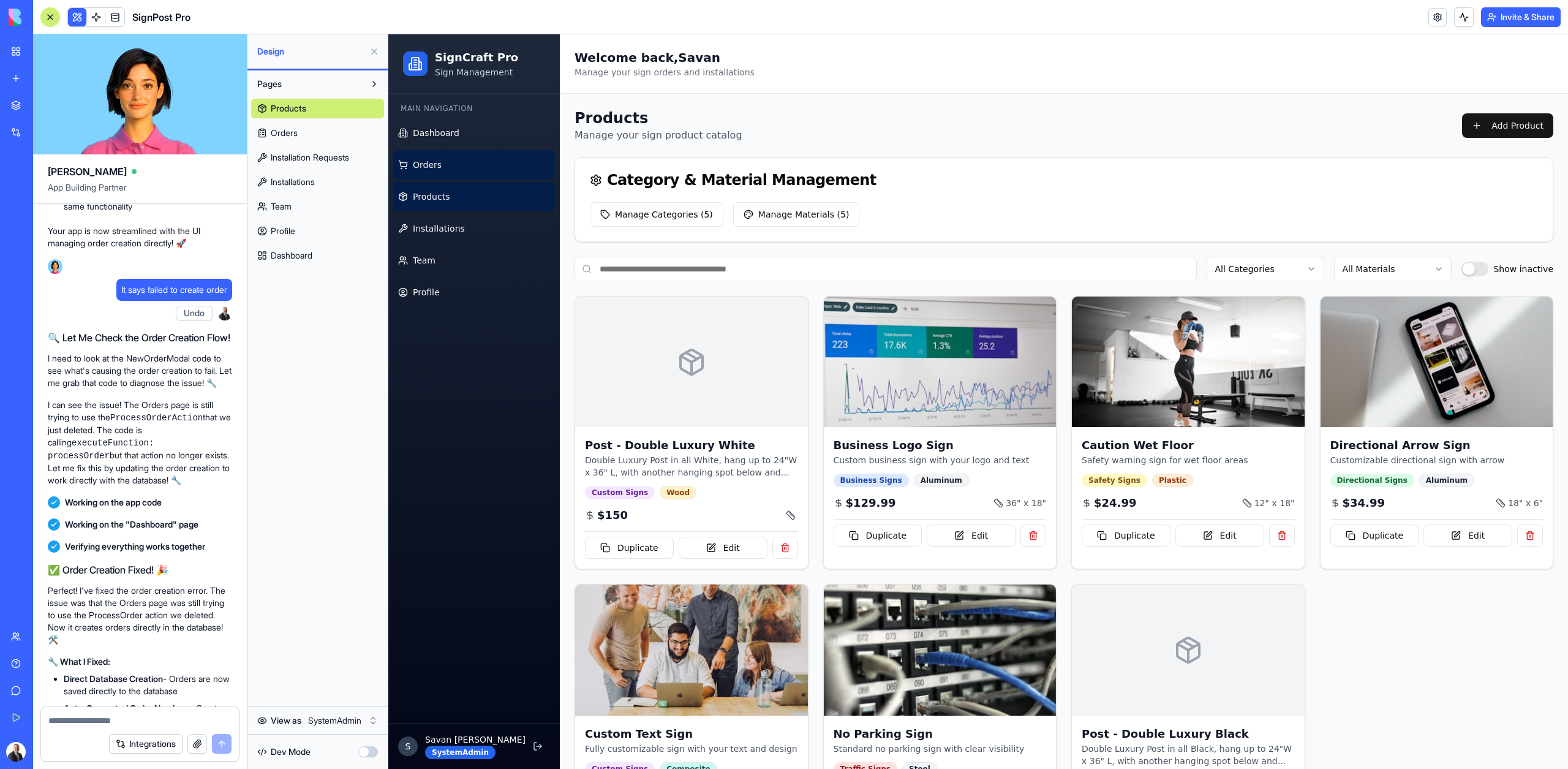
click at [409, 173] on link "Orders" at bounding box center [474, 164] width 162 height 29
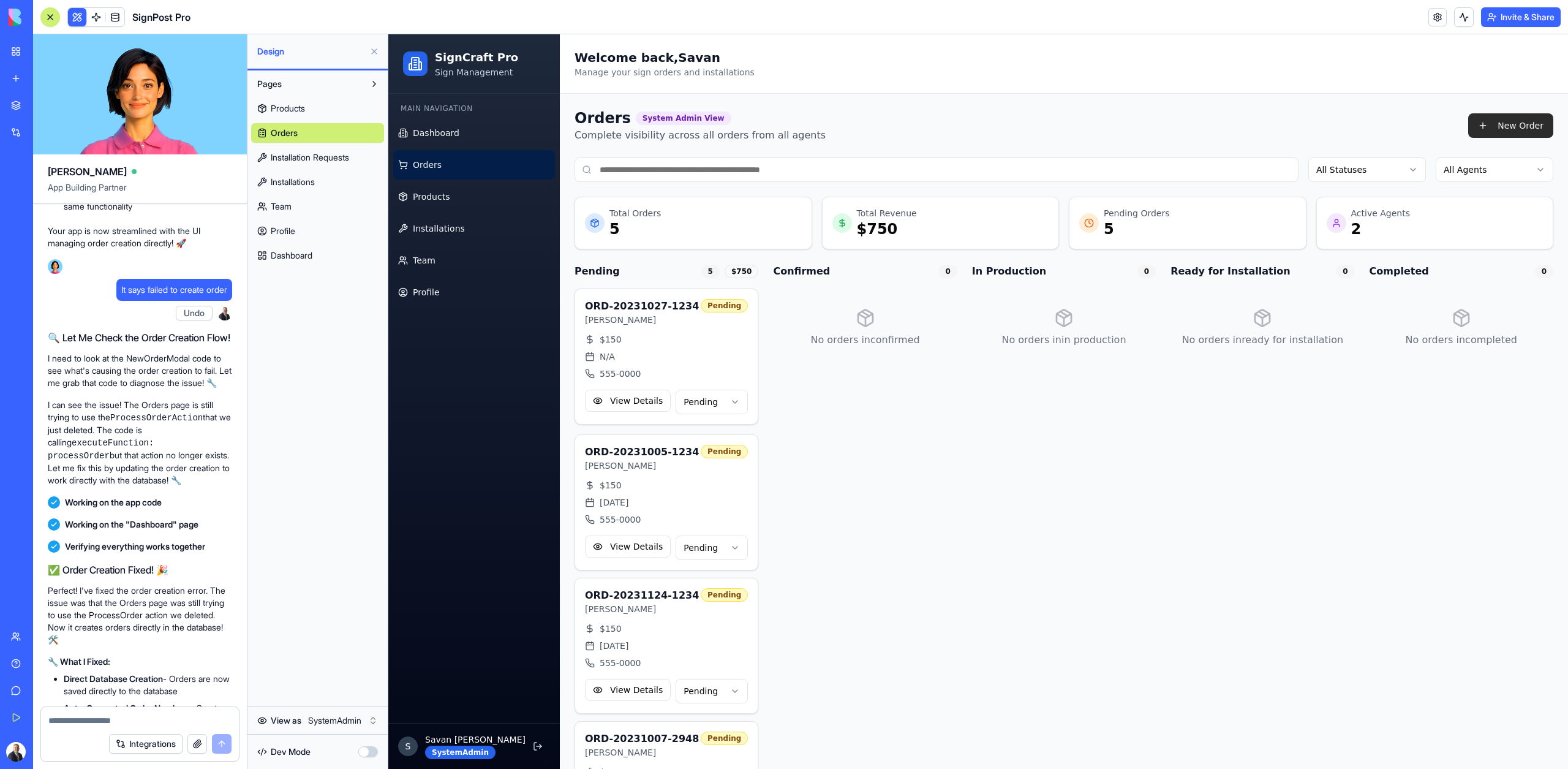
click at [1522, 134] on button "New Order" at bounding box center [1510, 126] width 85 height 24
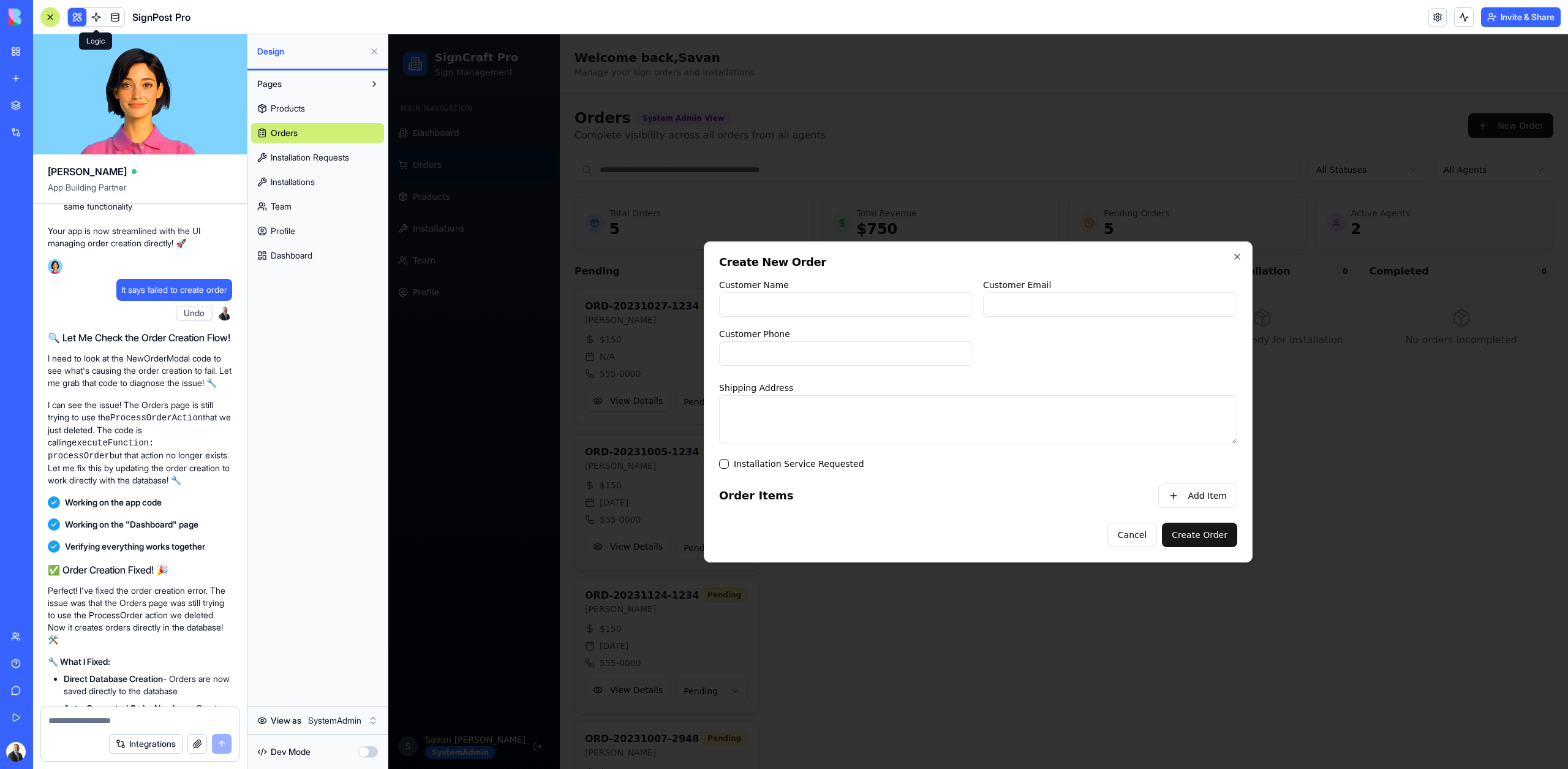
click at [92, 22] on link at bounding box center [96, 16] width 18 height 18
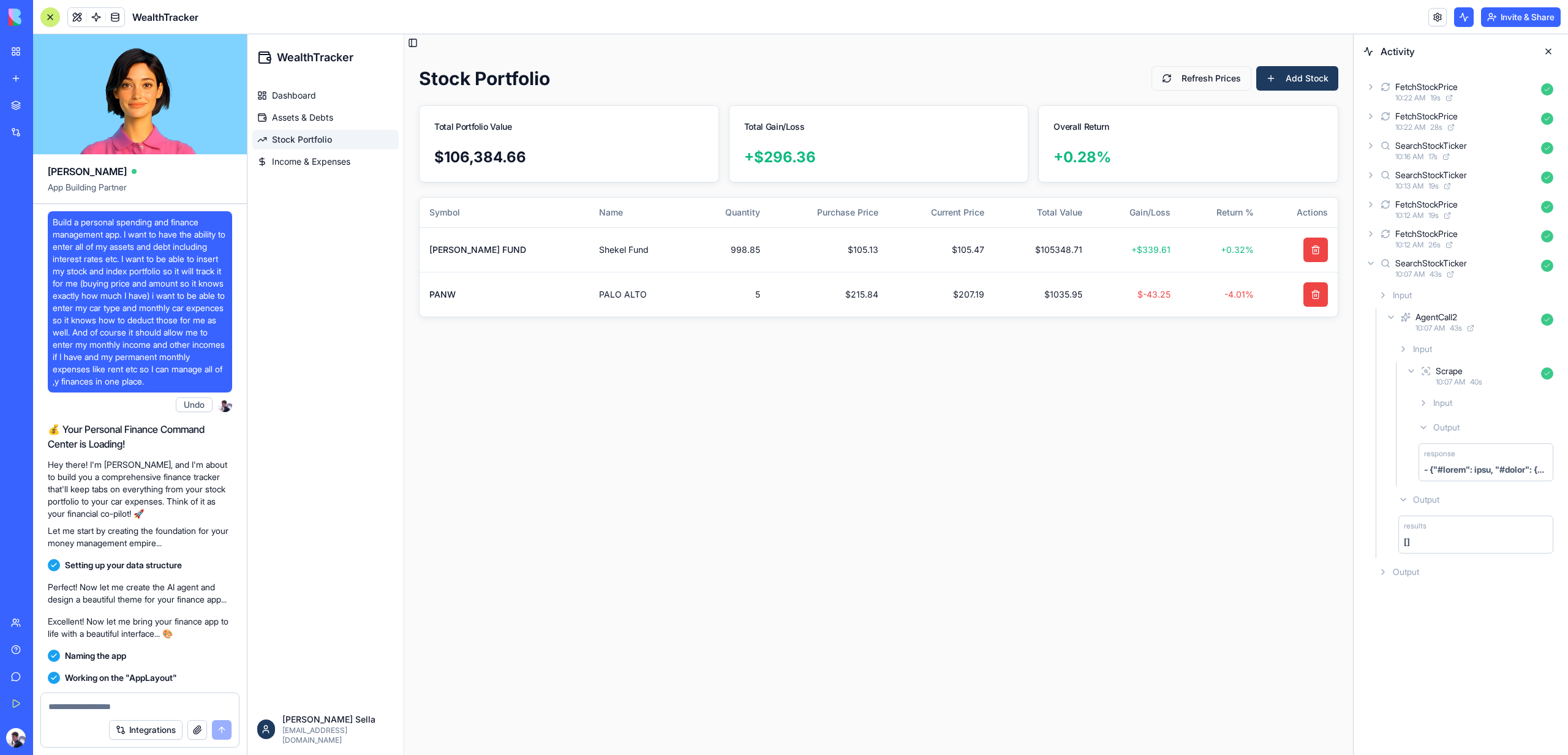
scroll to position [10275, 0]
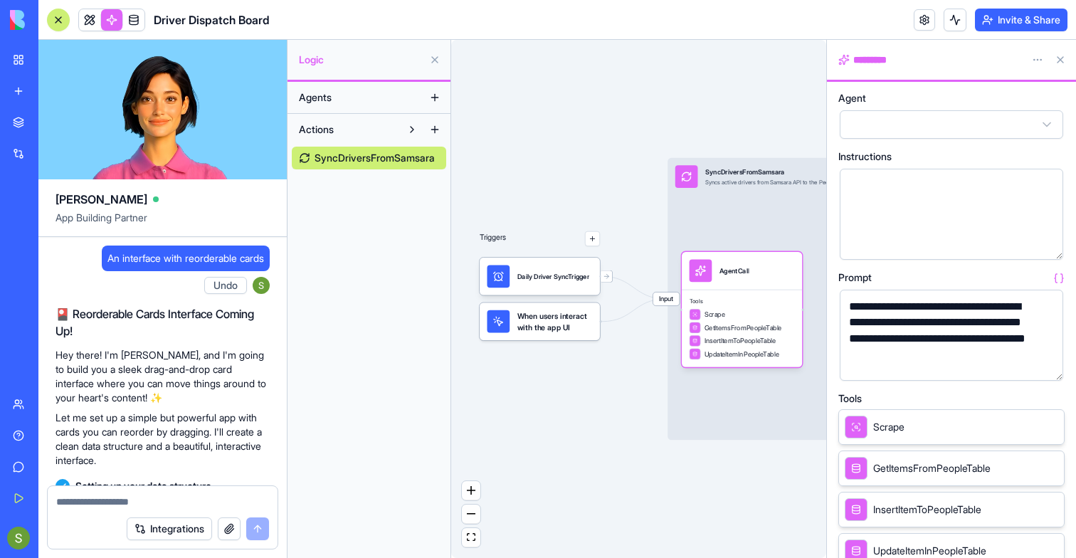
scroll to position [16295, 0]
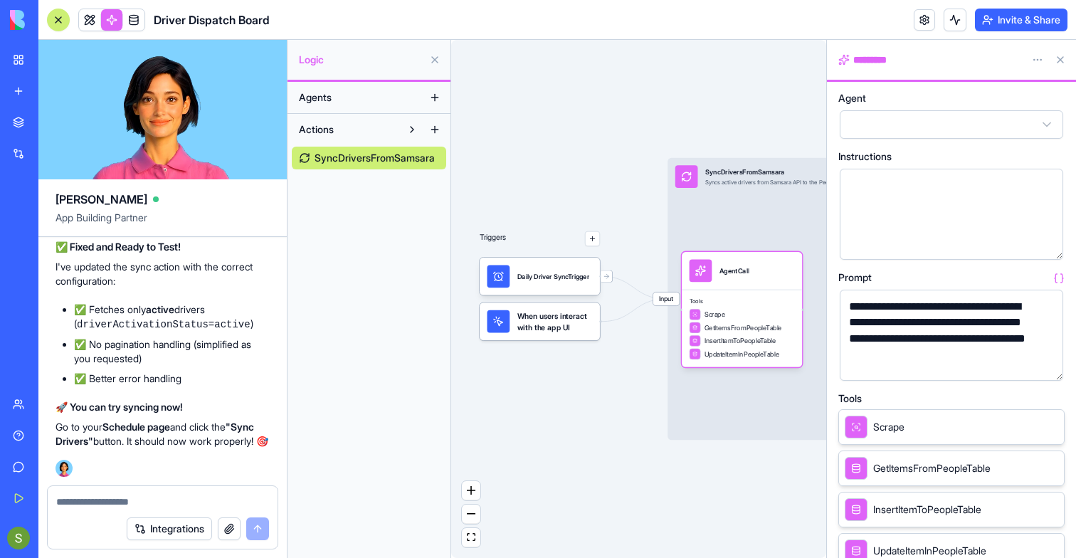
click at [13, 551] on div "Upgrade" at bounding box center [19, 538] width 30 height 40
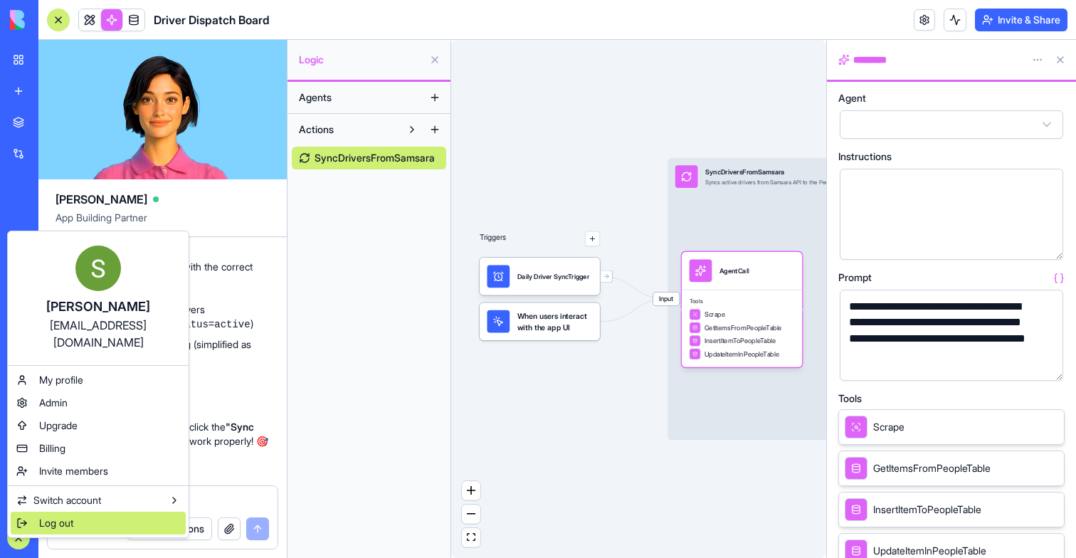
click at [44, 516] on span "Log out" at bounding box center [56, 523] width 34 height 14
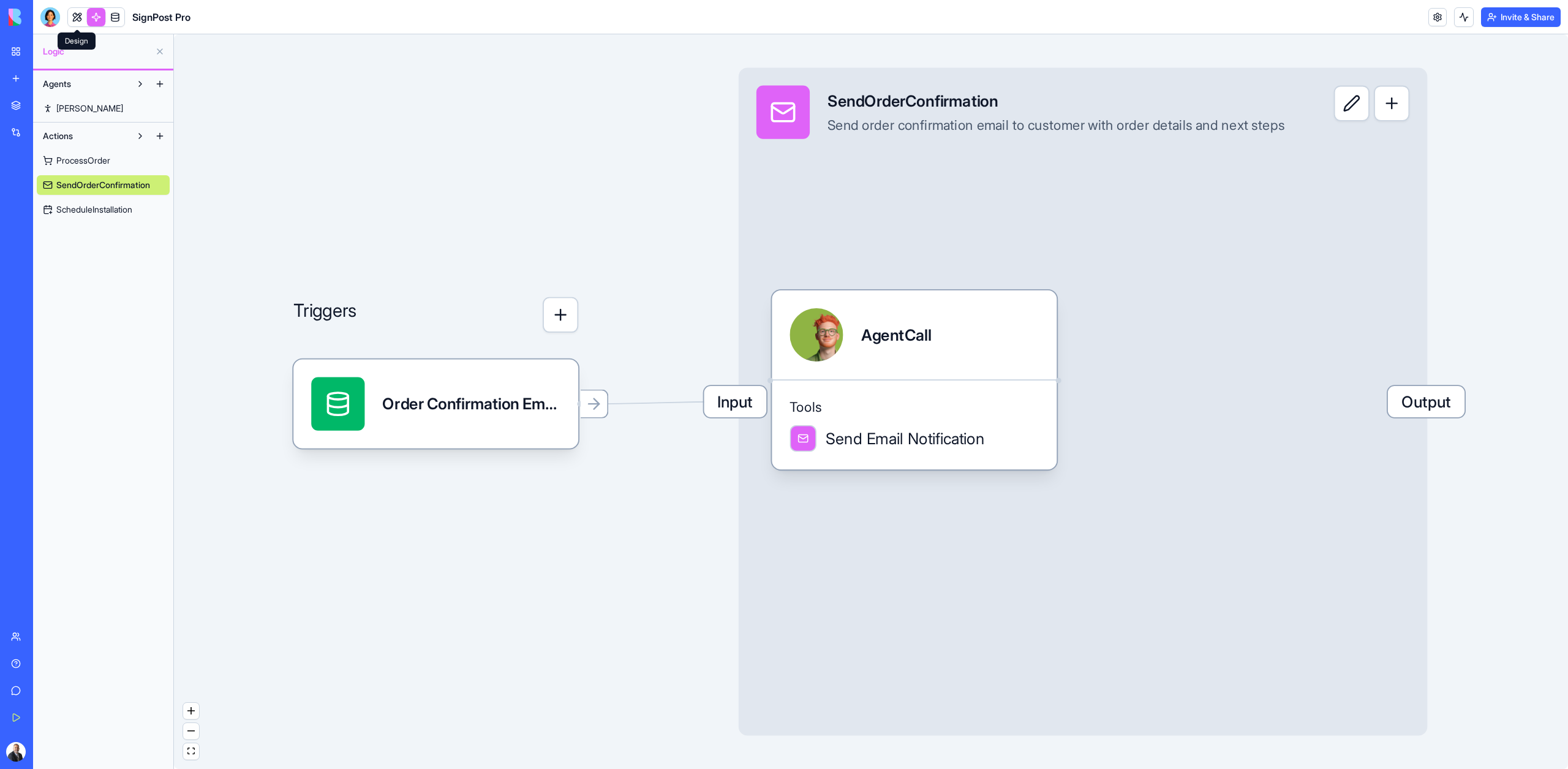
click at [80, 17] on link at bounding box center [77, 16] width 18 height 18
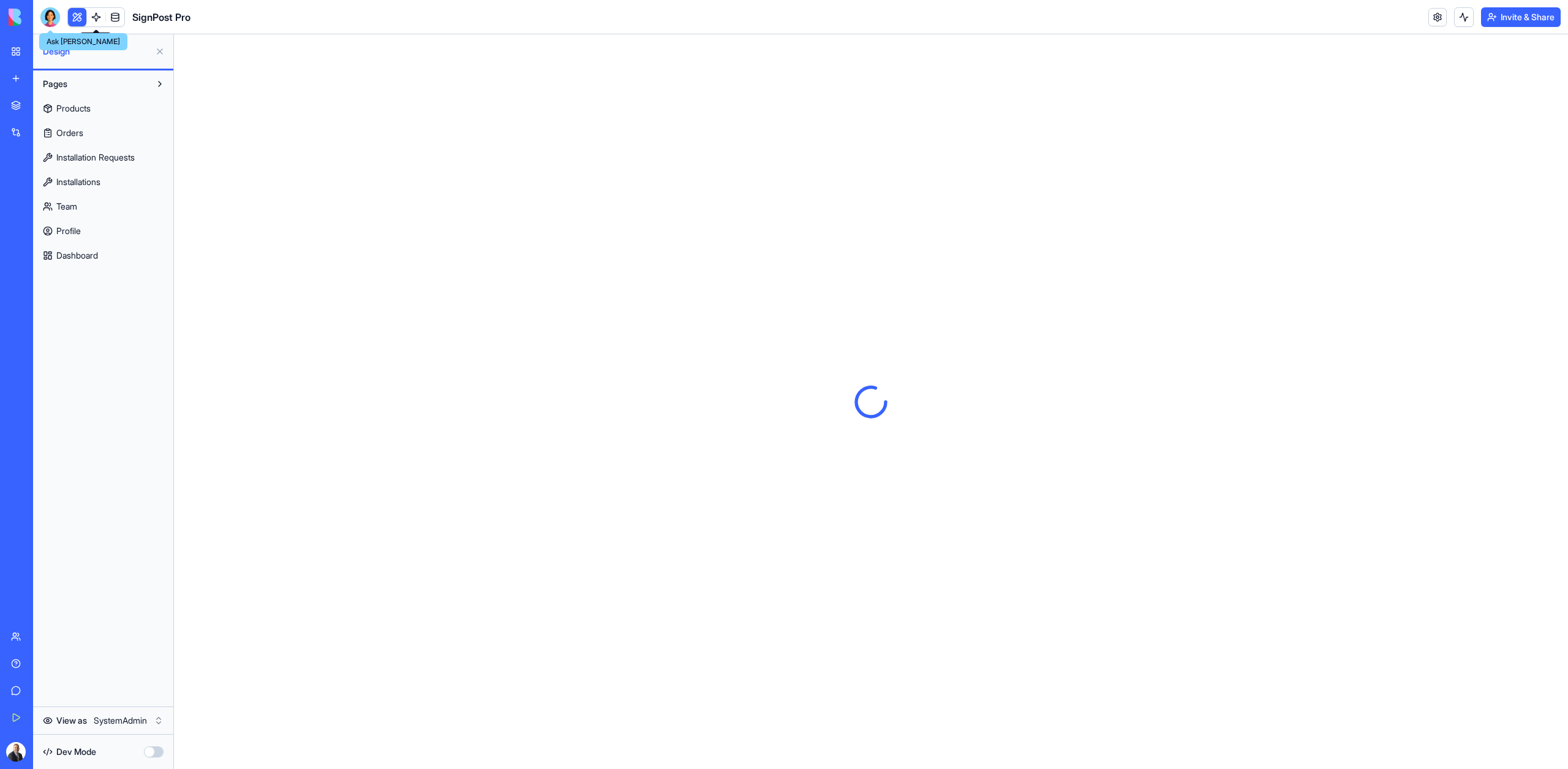
click at [57, 19] on div at bounding box center [50, 17] width 20 height 20
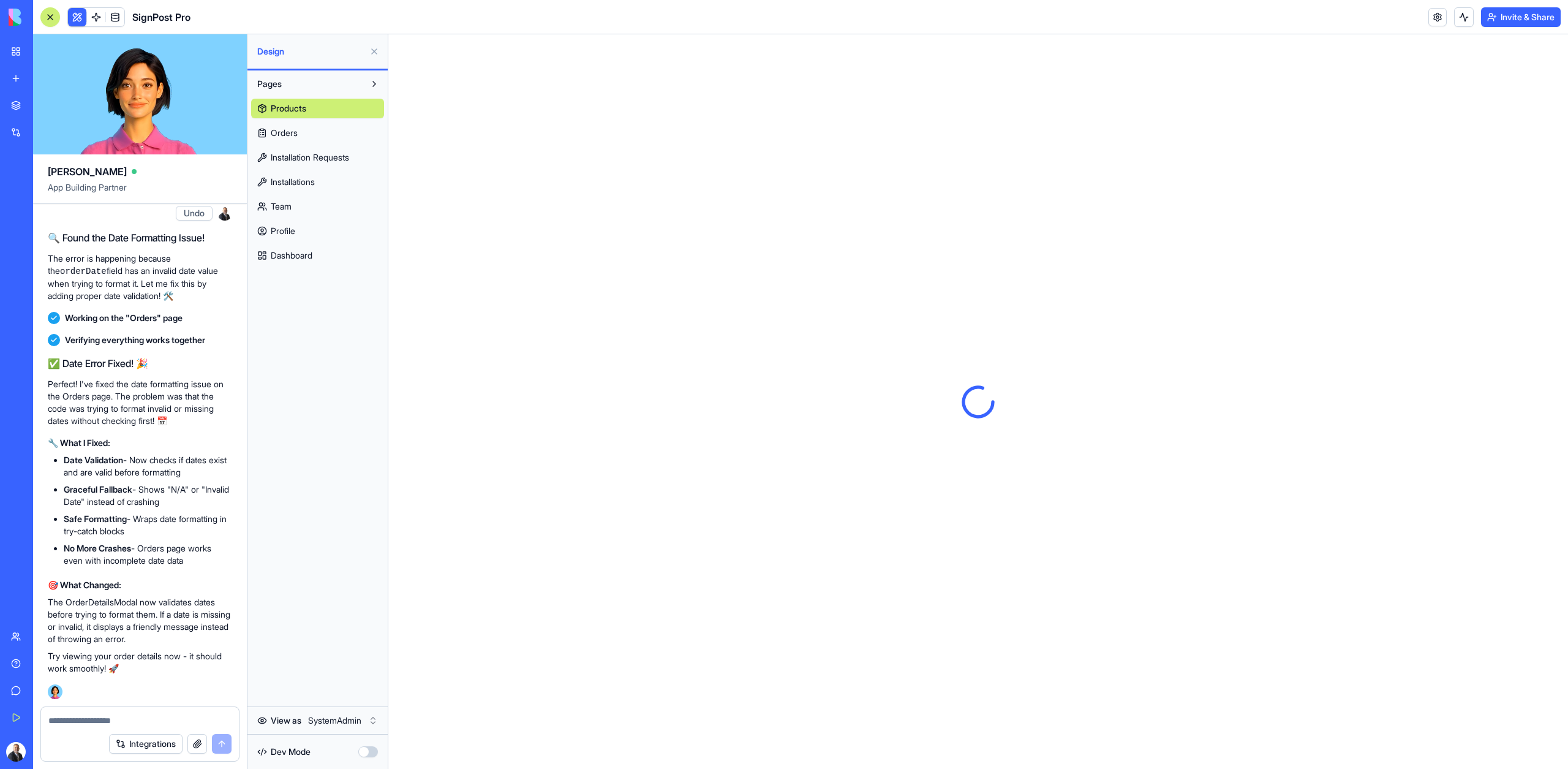
click at [83, 732] on div "Integrations" at bounding box center [140, 744] width 198 height 34
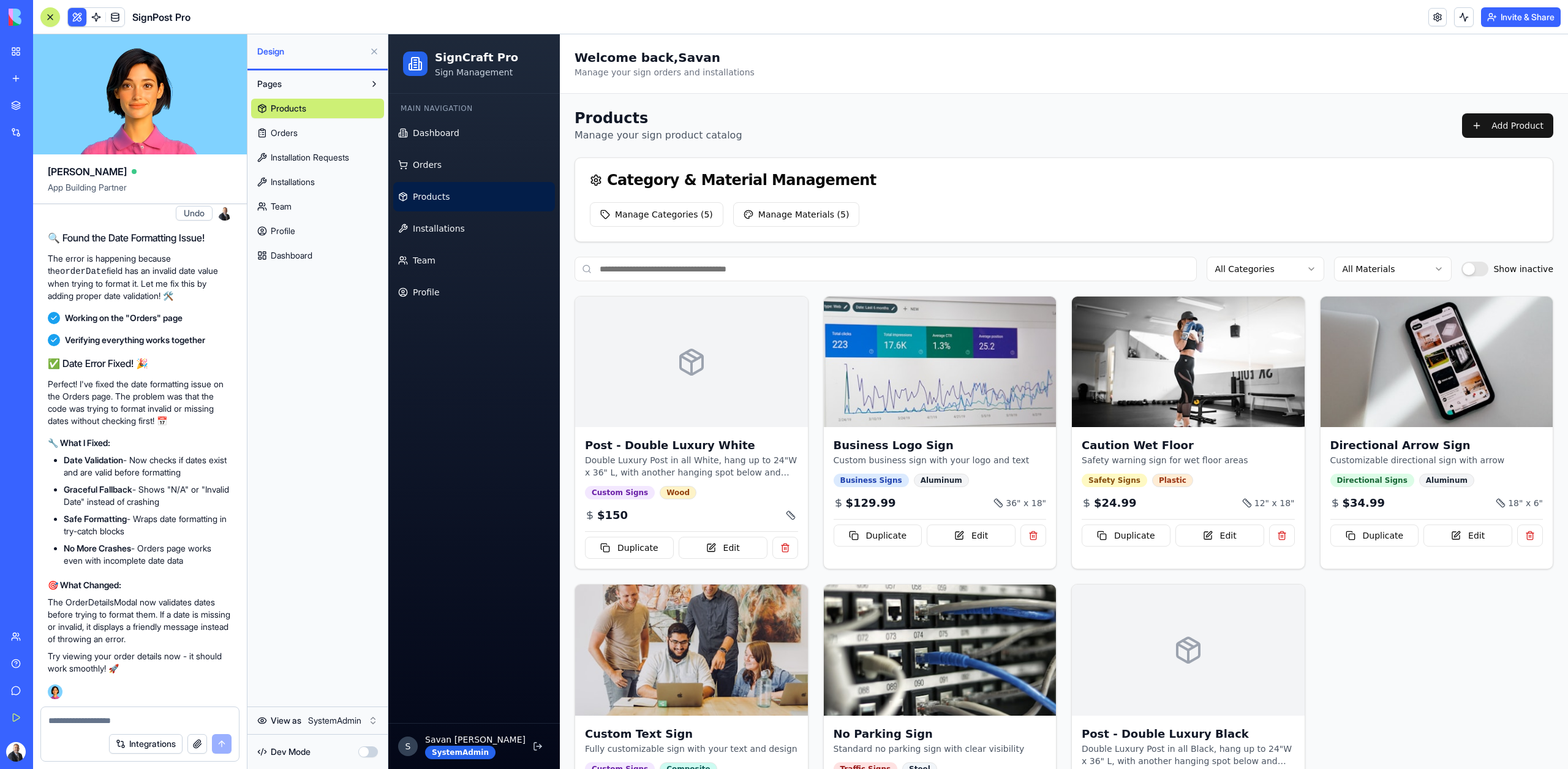
click at [76, 721] on textarea at bounding box center [139, 721] width 183 height 12
click at [99, 21] on link at bounding box center [96, 16] width 18 height 18
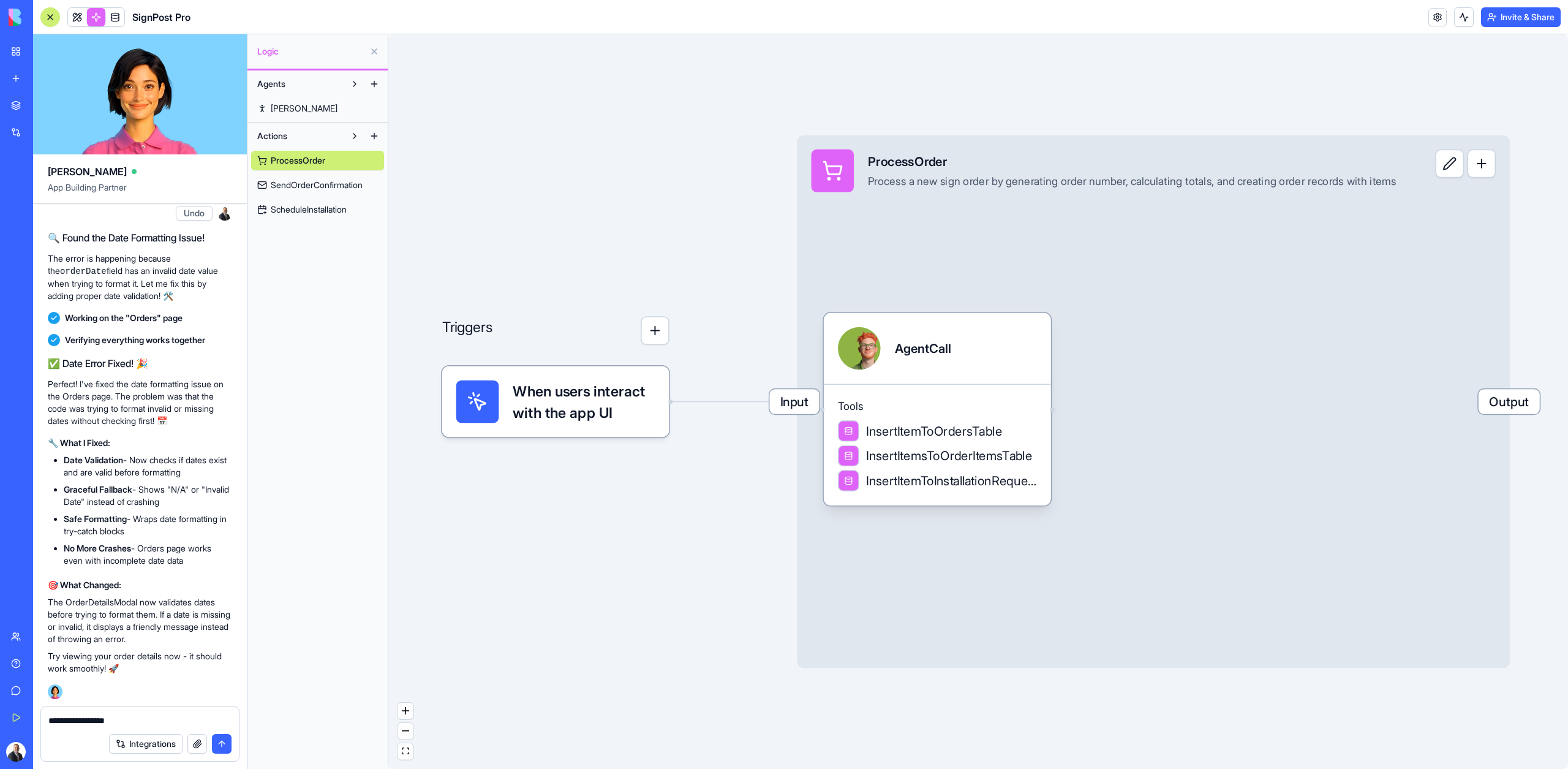
click at [996, 226] on div "Input ProcessOrder Process a new sign order by generating order number, calcula…" at bounding box center [1153, 401] width 713 height 533
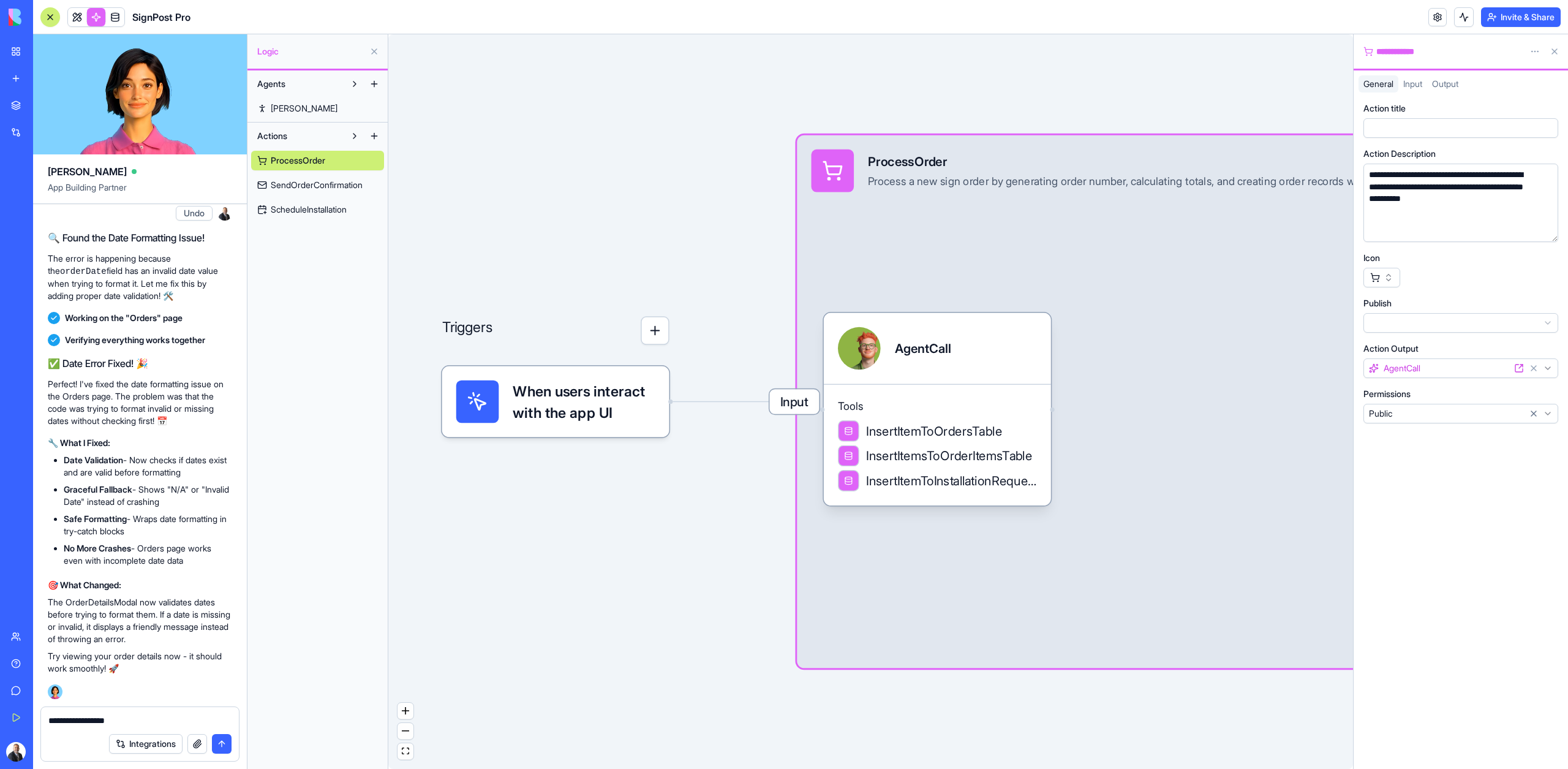
click at [1411, 50] on div "**********" at bounding box center [1441, 52] width 157 height 12
copy div "**********"
click at [145, 715] on textarea "**********" at bounding box center [139, 721] width 183 height 12
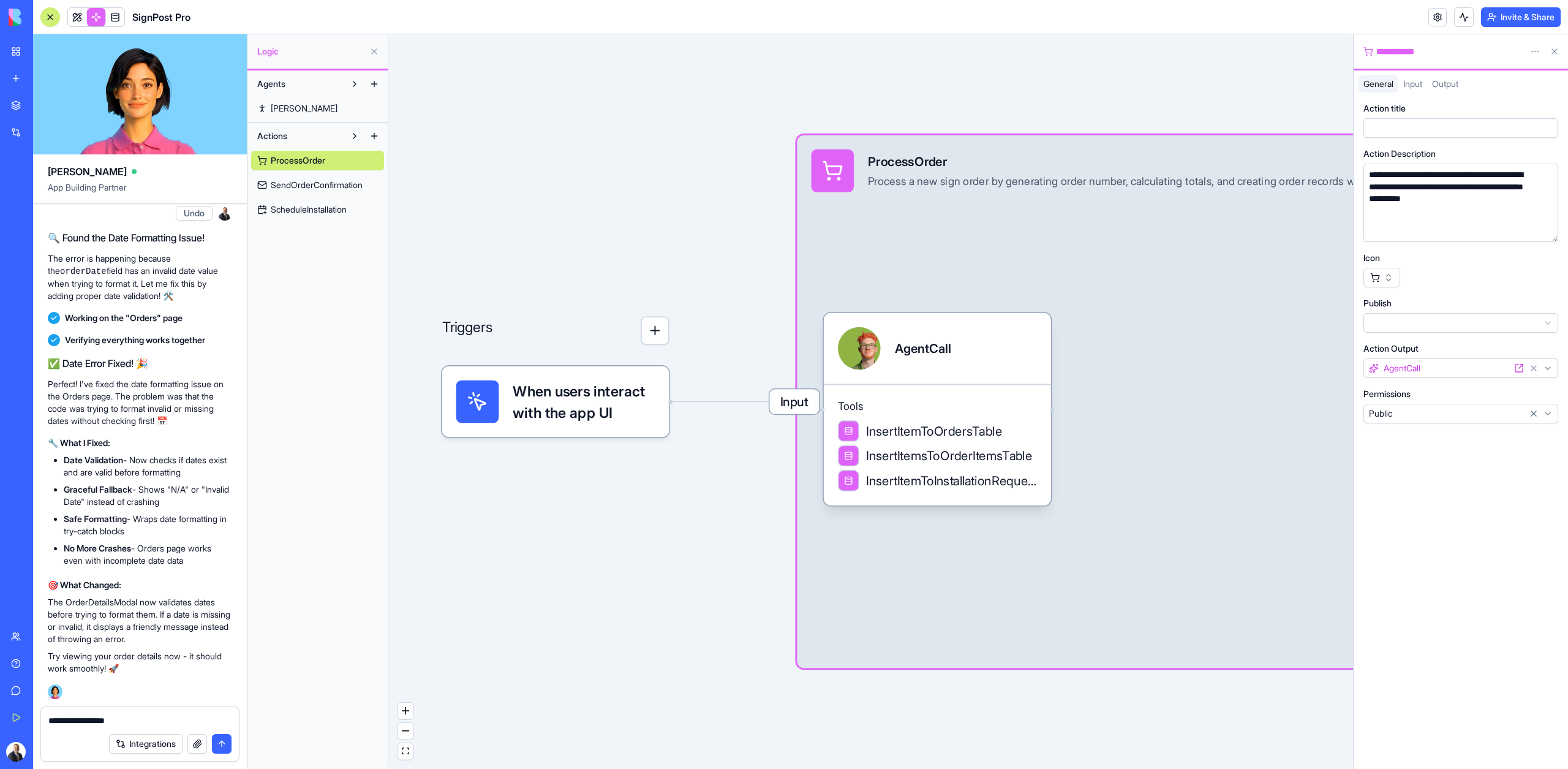
paste textarea "**********"
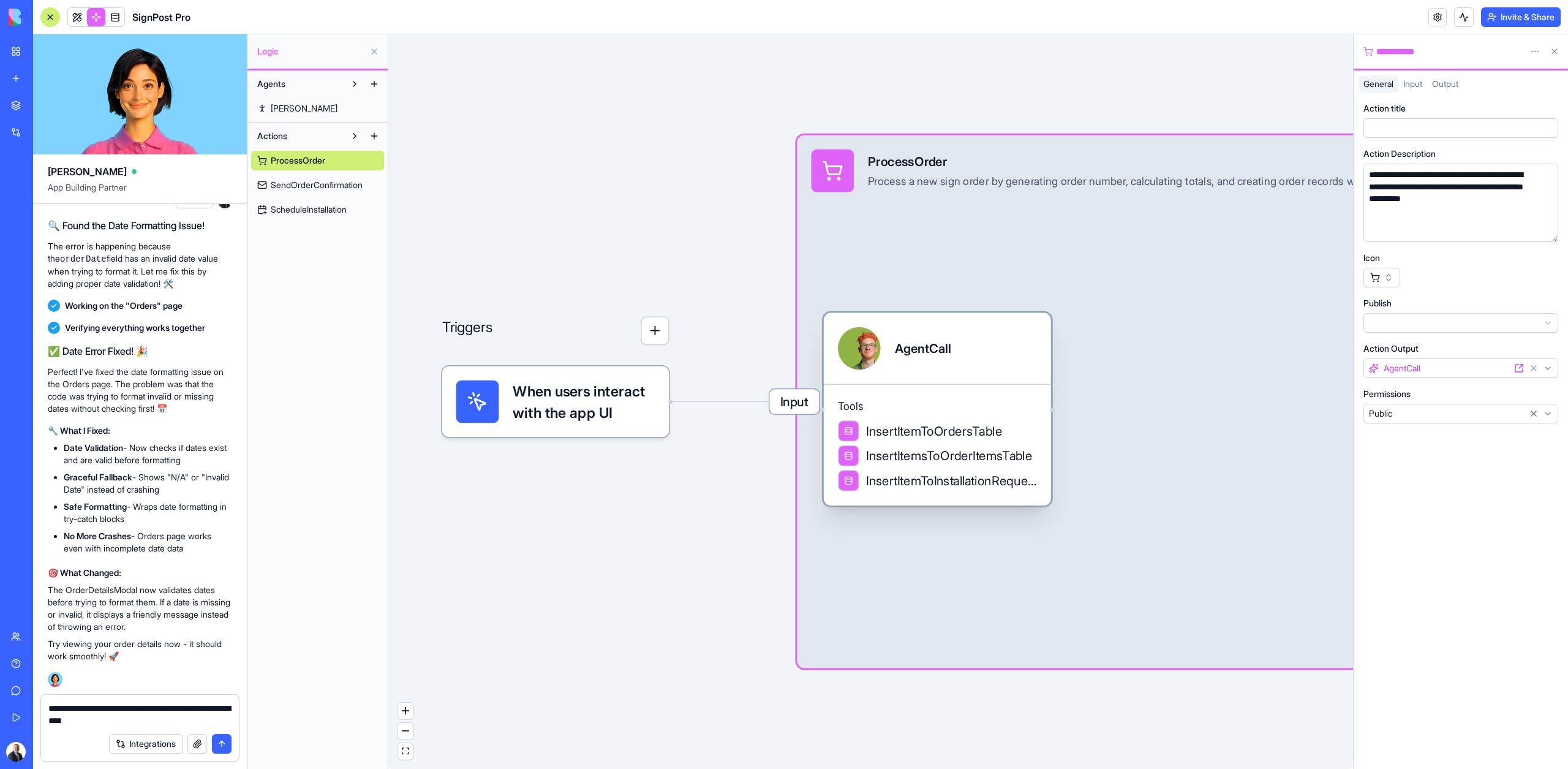
click at [924, 380] on div "AgentCall" at bounding box center [937, 349] width 227 height 71
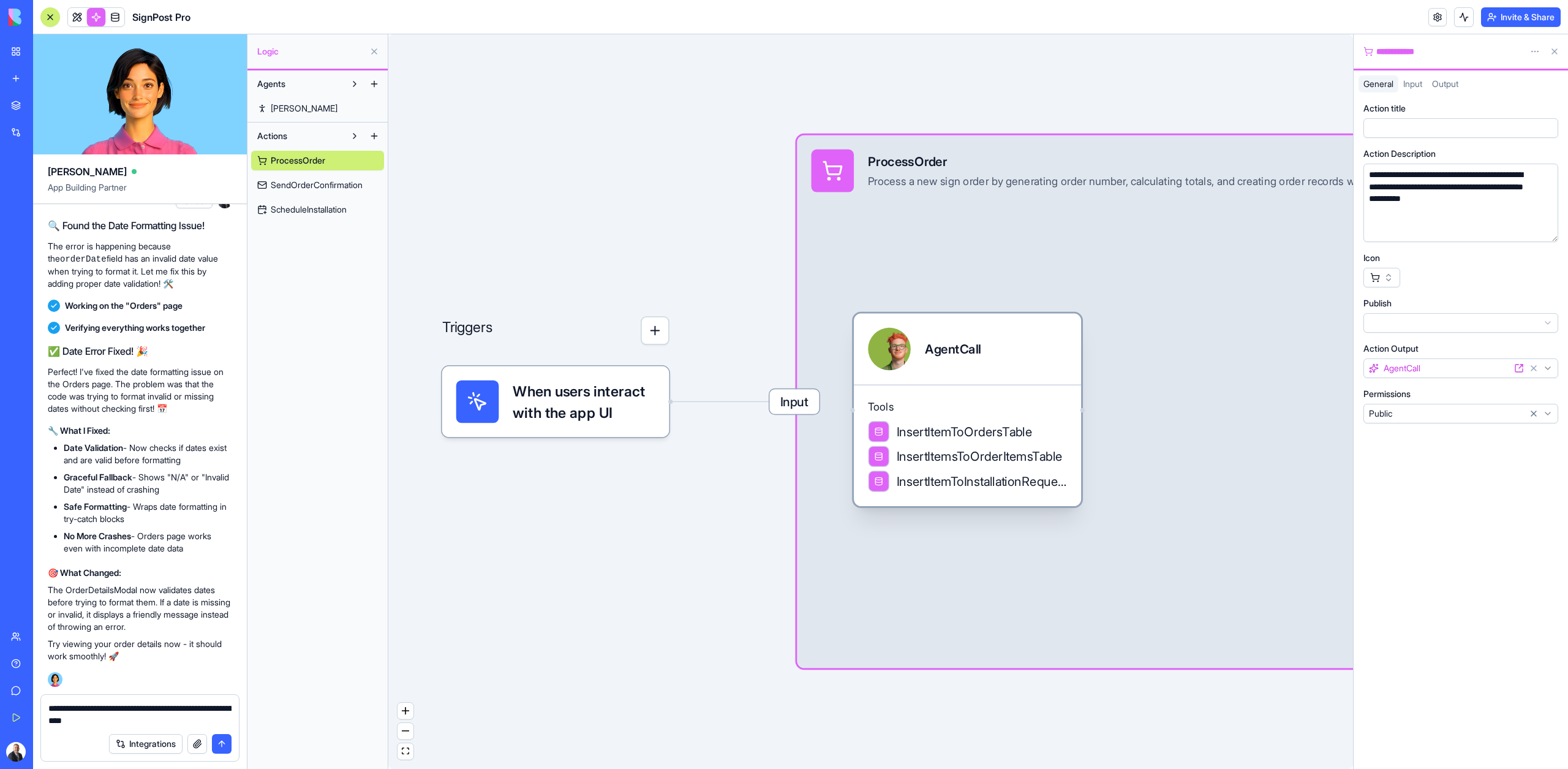
click at [961, 381] on div "AgentCall" at bounding box center [967, 349] width 227 height 71
click at [968, 392] on div "Tools InsertItemToOrdersTable InsertItemsToOrderItemsTable InsertItemToInstalla…" at bounding box center [967, 447] width 227 height 122
click at [972, 393] on div "Tools InsertItemToOrdersTable InsertItemsToOrderItemsTable InsertItemToInstalla…" at bounding box center [967, 447] width 227 height 122
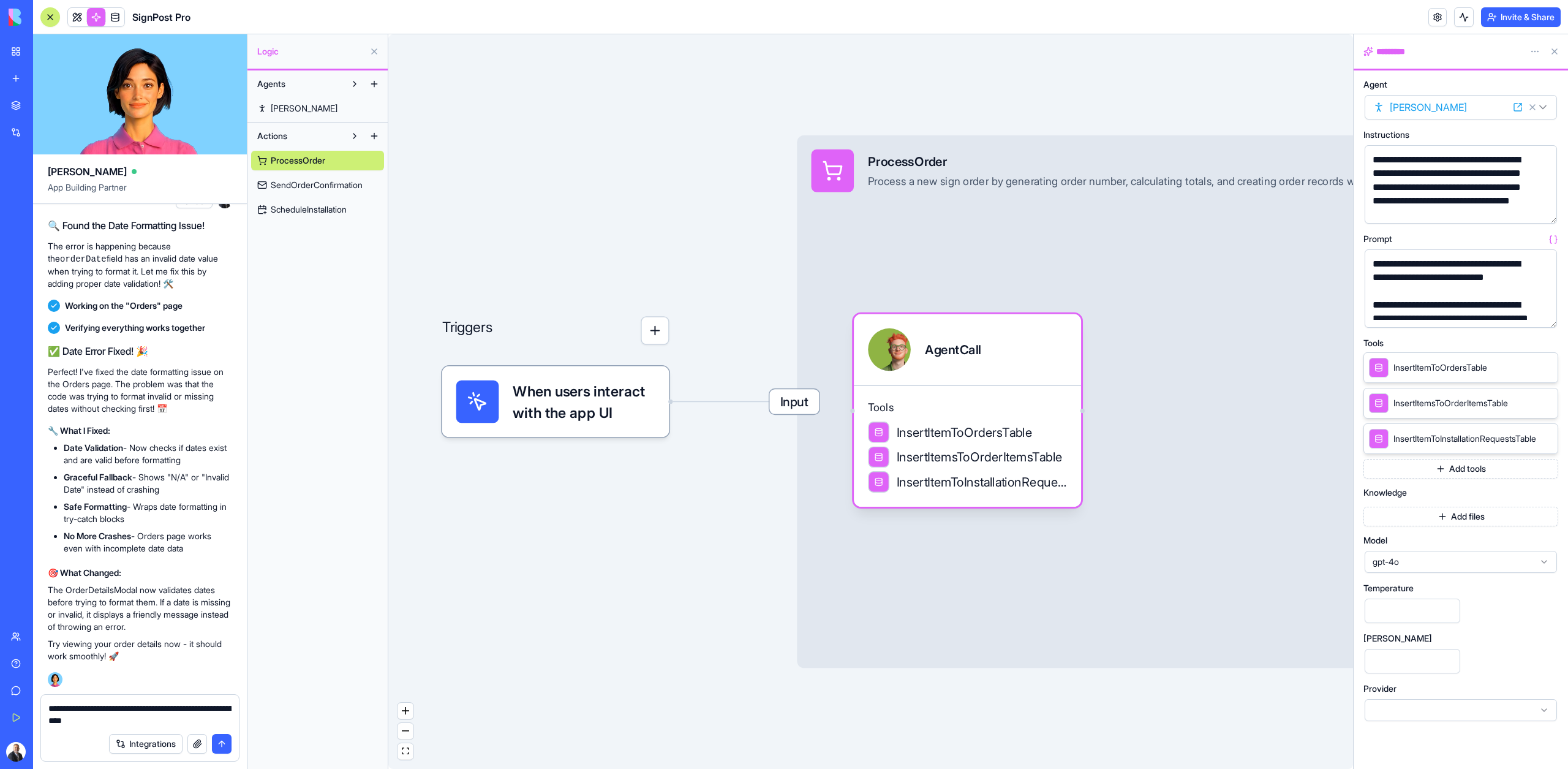
click at [1548, 311] on button "button" at bounding box center [1544, 315] width 20 height 20
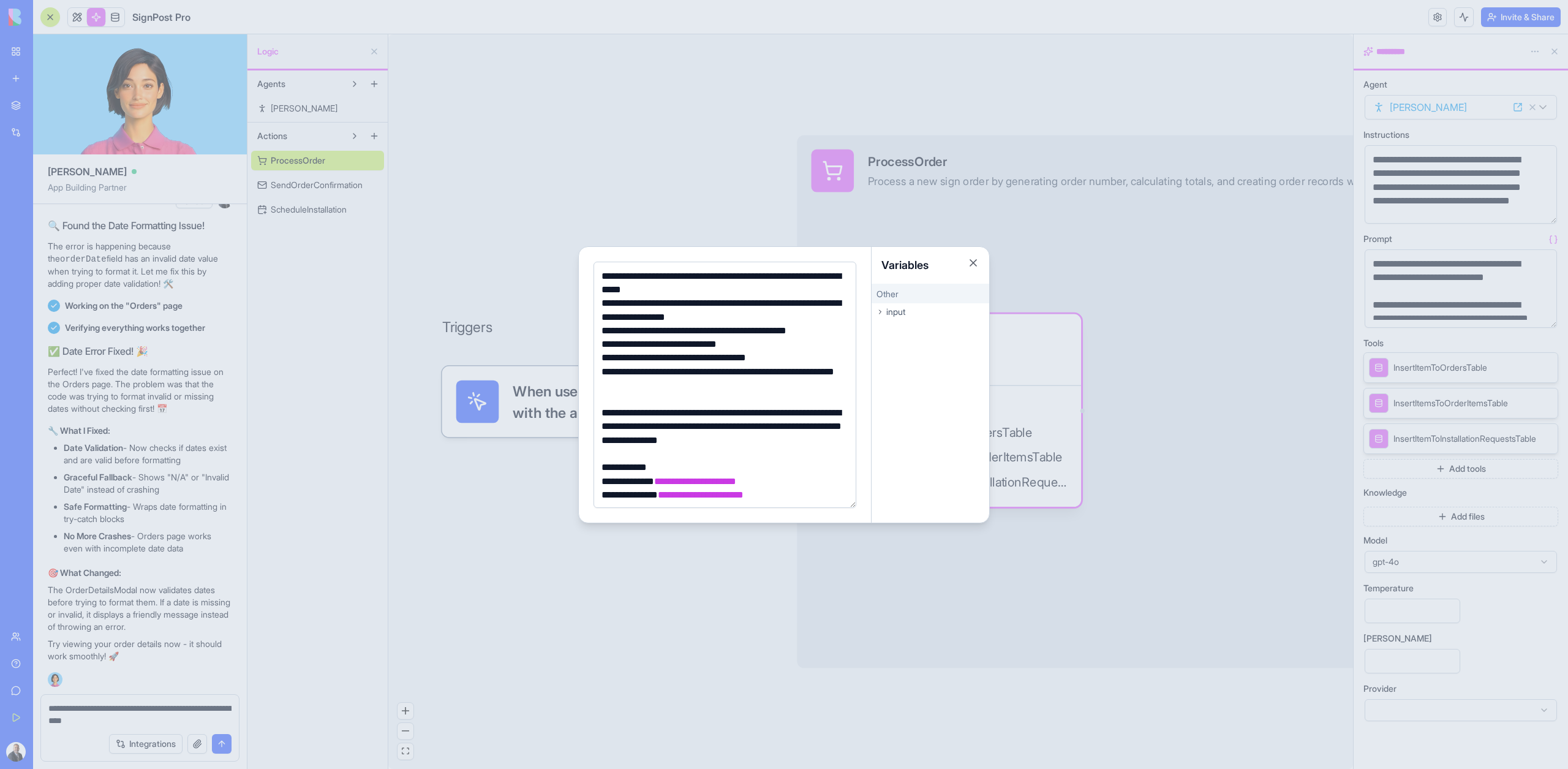
click at [644, 105] on div at bounding box center [784, 384] width 1568 height 769
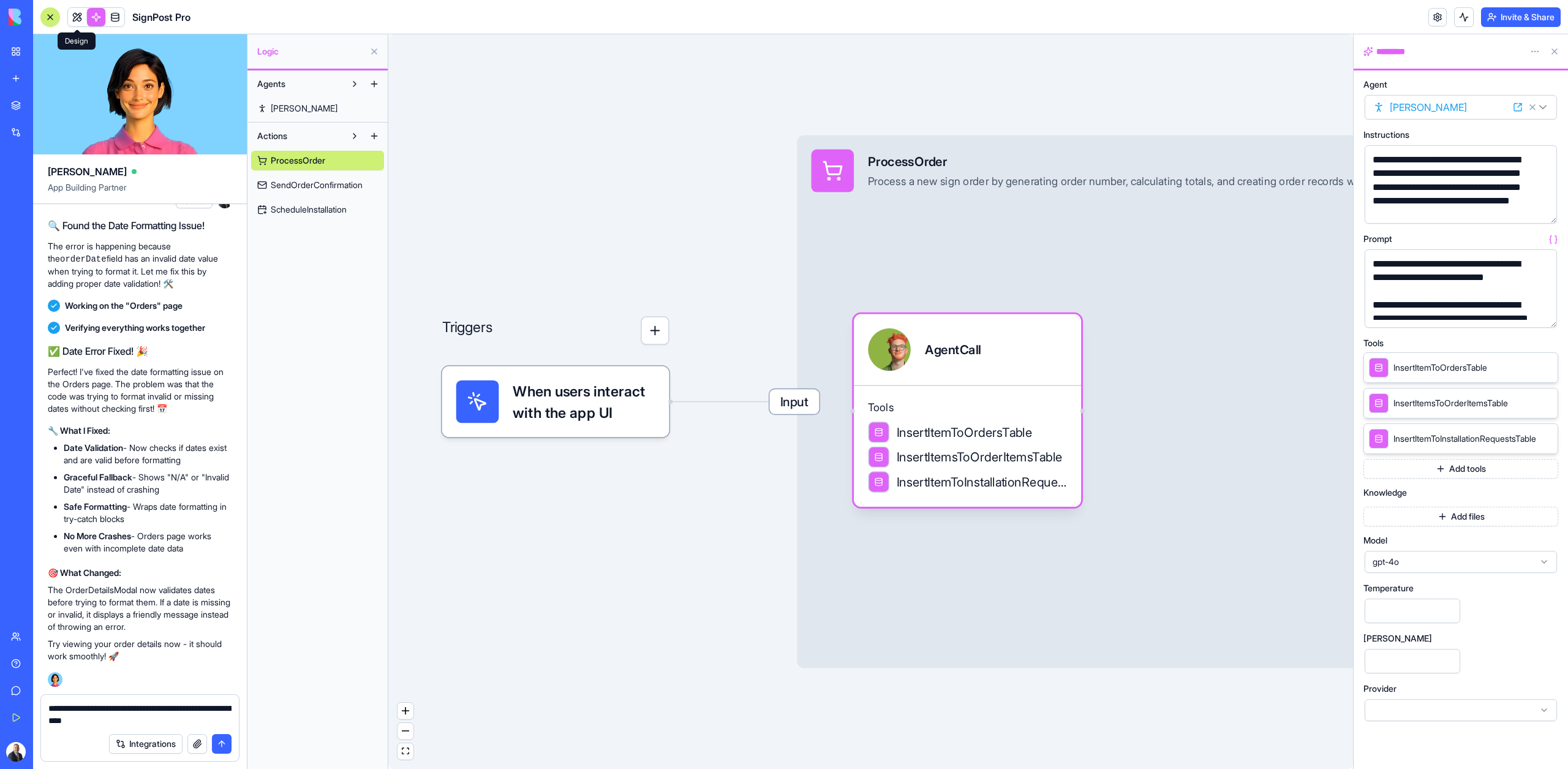
click at [77, 12] on link at bounding box center [77, 16] width 18 height 18
click at [131, 14] on div "SignPost Pro" at bounding box center [115, 17] width 150 height 20
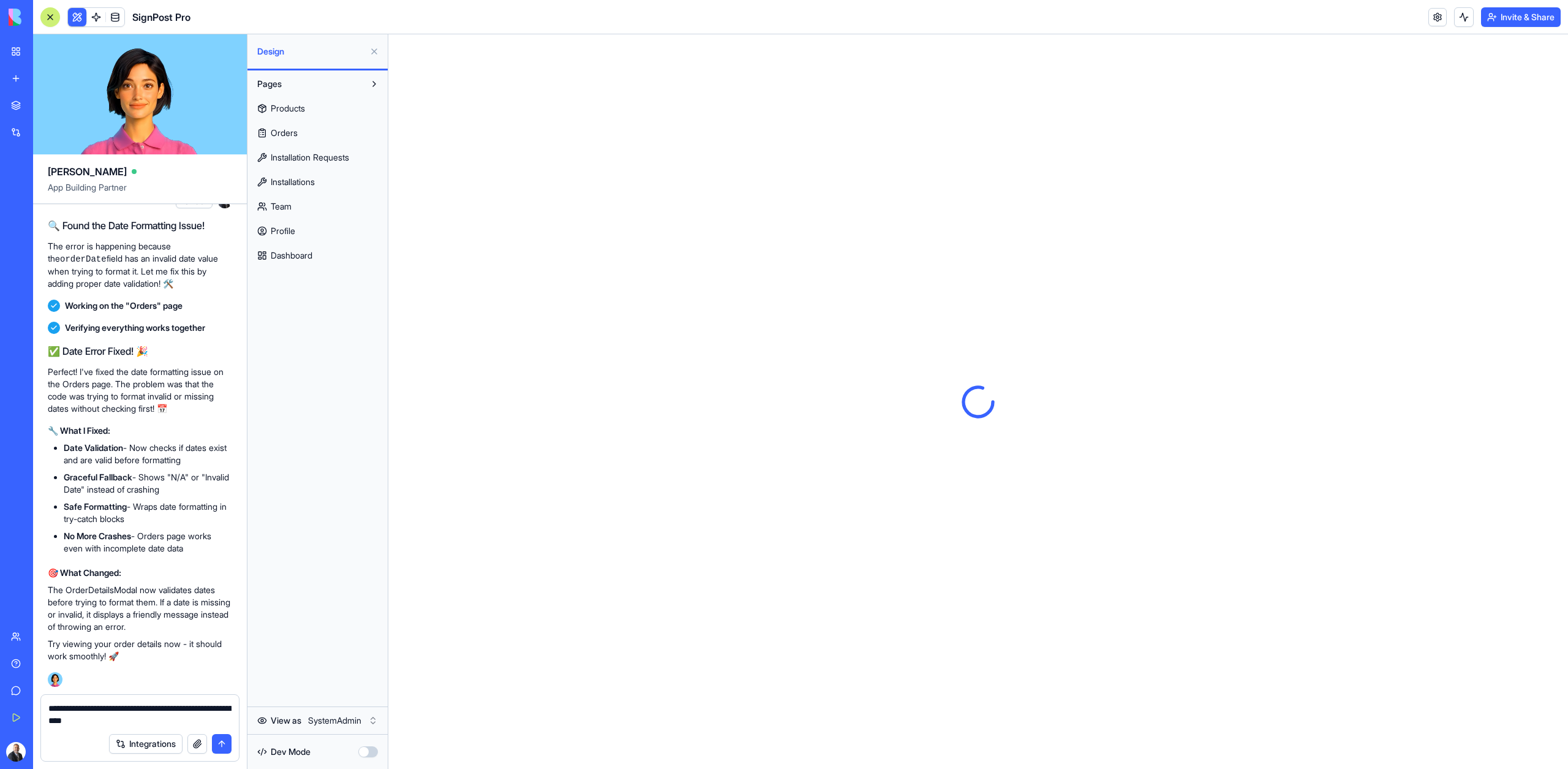
click at [122, 16] on link at bounding box center [114, 16] width 18 height 18
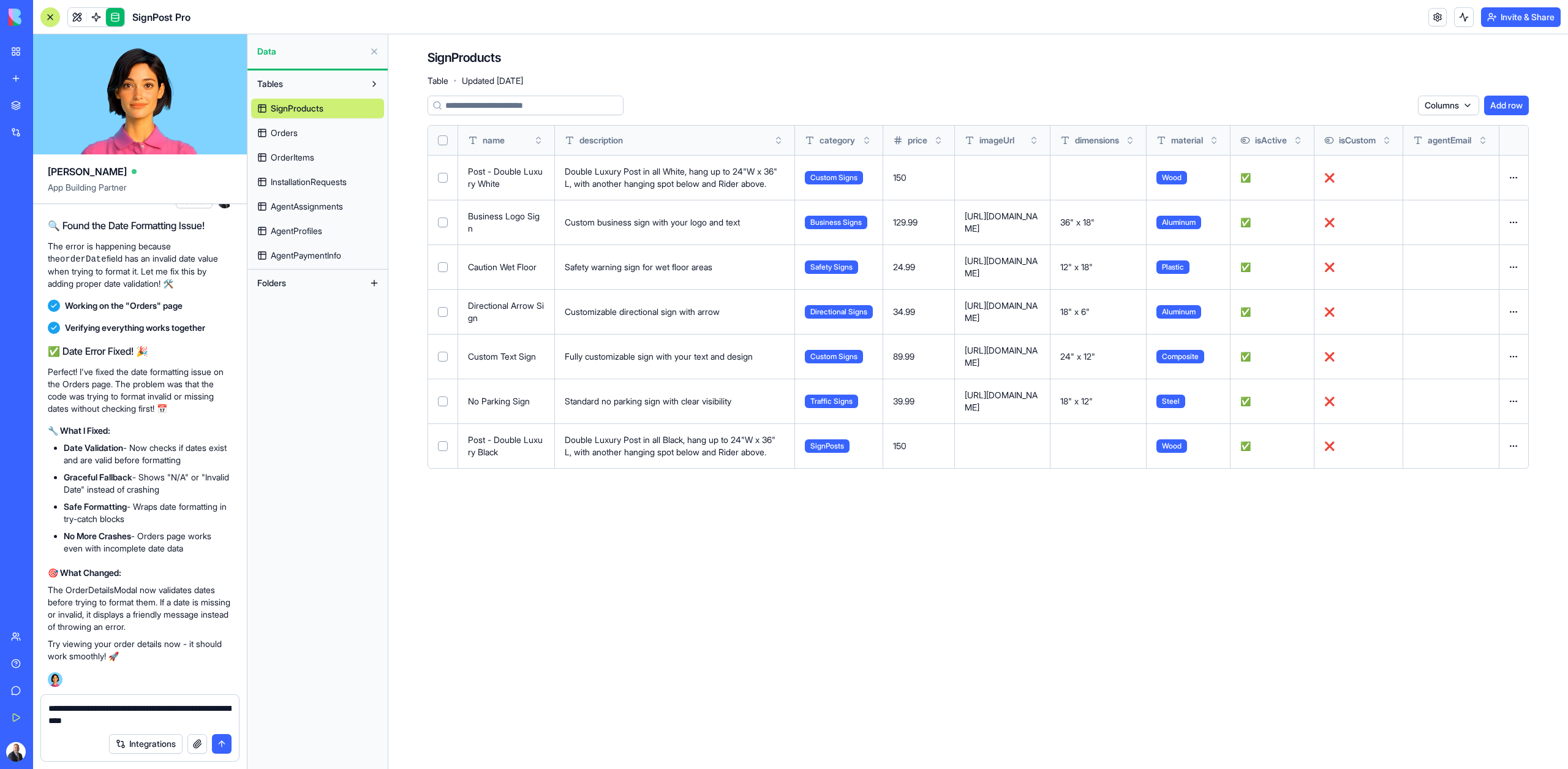
click at [302, 188] on span "InstallationRequests" at bounding box center [308, 182] width 76 height 12
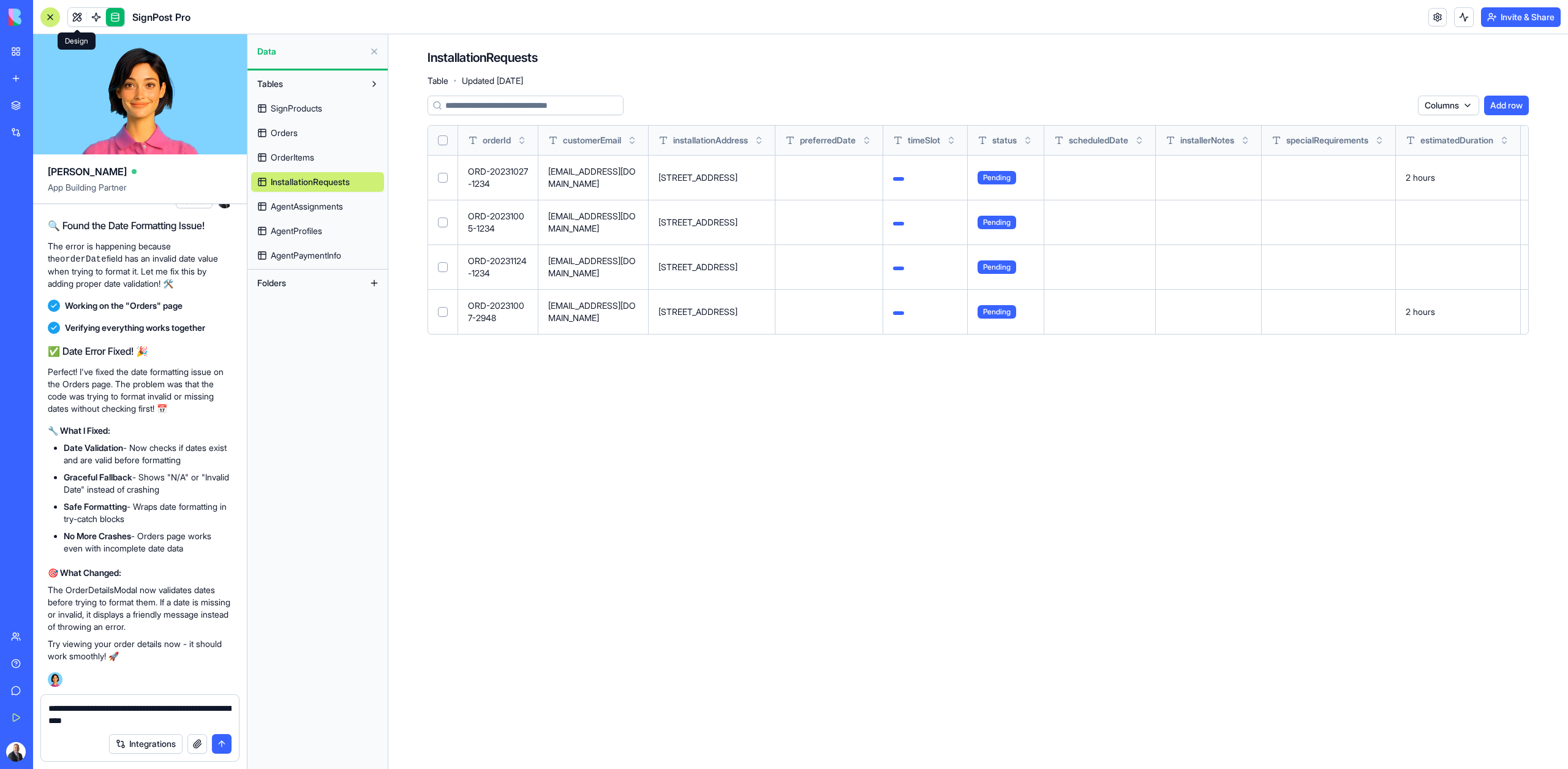
click at [71, 25] on link at bounding box center [77, 16] width 18 height 18
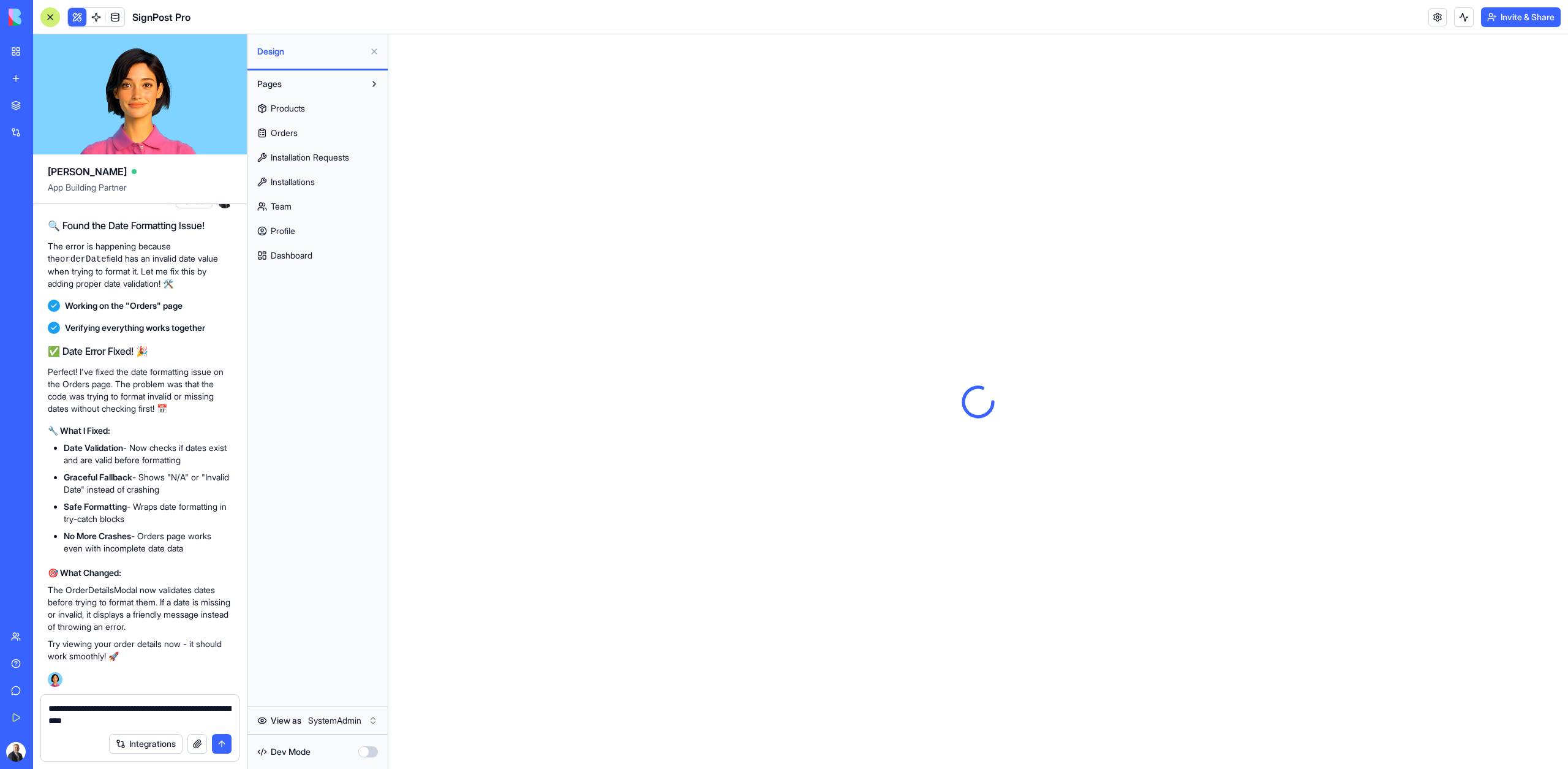
click at [294, 135] on span "Orders" at bounding box center [283, 133] width 27 height 12
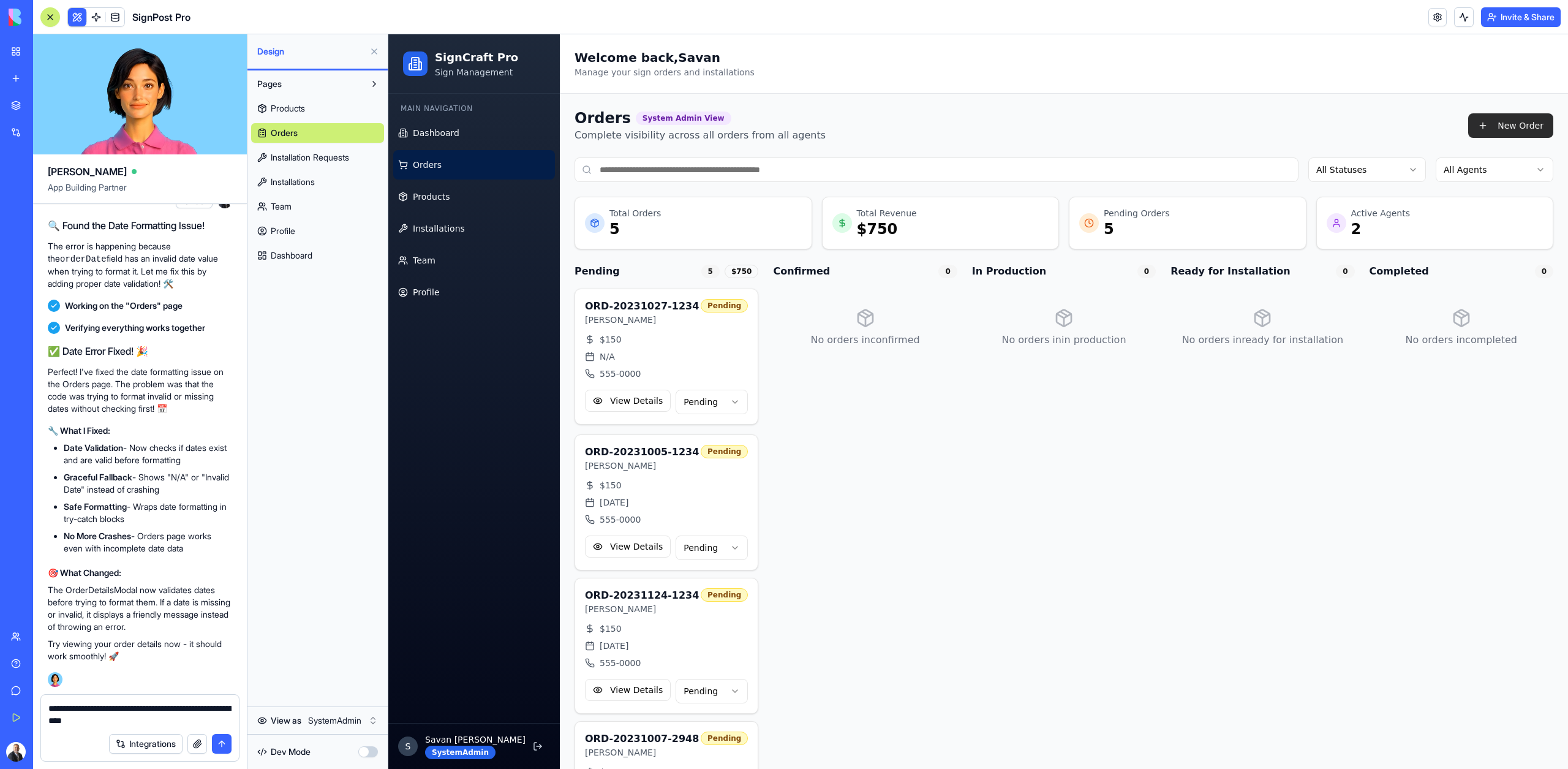
click at [1516, 117] on button "New Order" at bounding box center [1510, 126] width 85 height 24
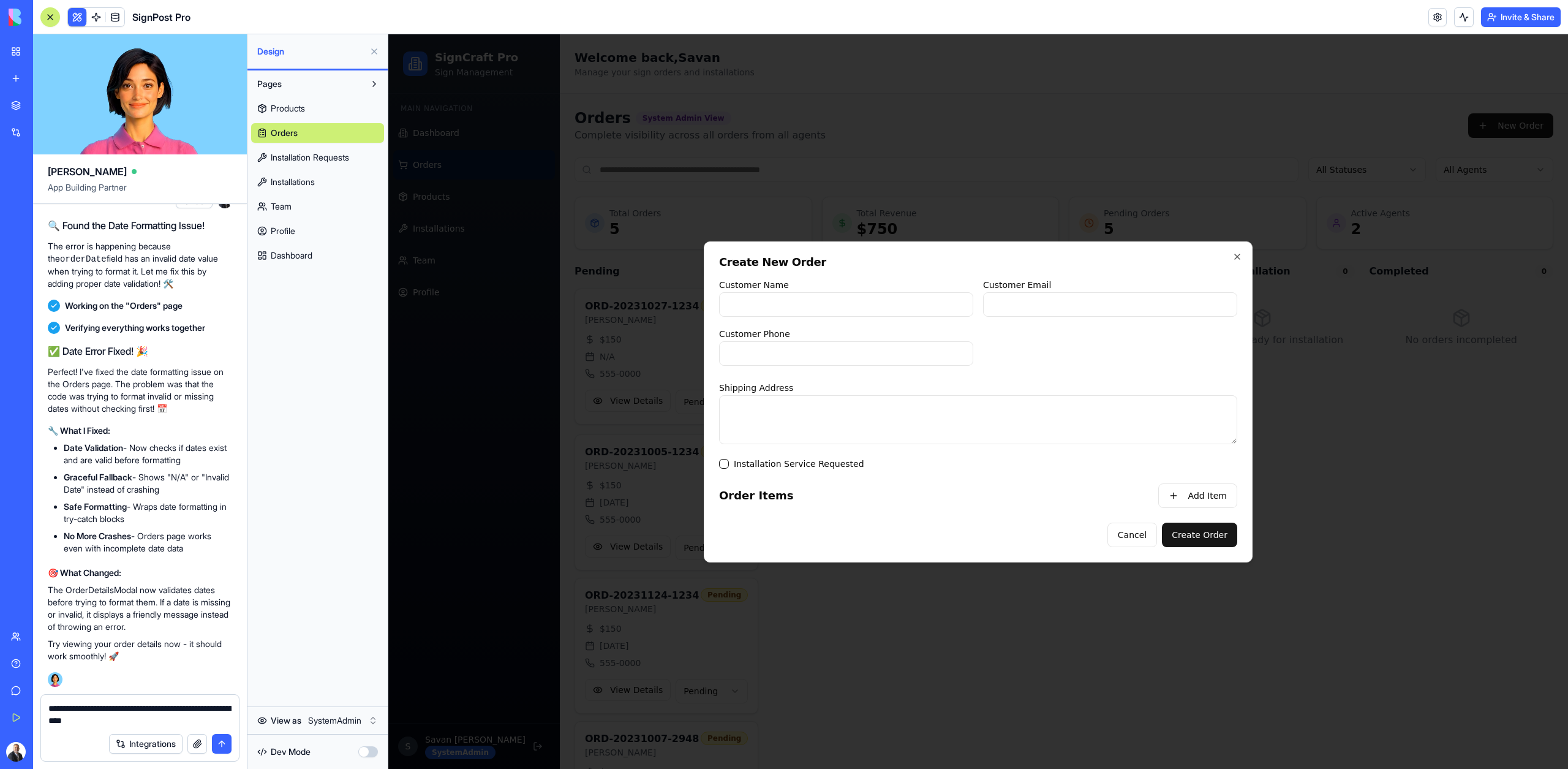
click at [829, 464] on label "Installation Service Requested" at bounding box center [799, 464] width 131 height 9
click at [729, 464] on button "Installation Service Requested" at bounding box center [723, 463] width 9 height 9
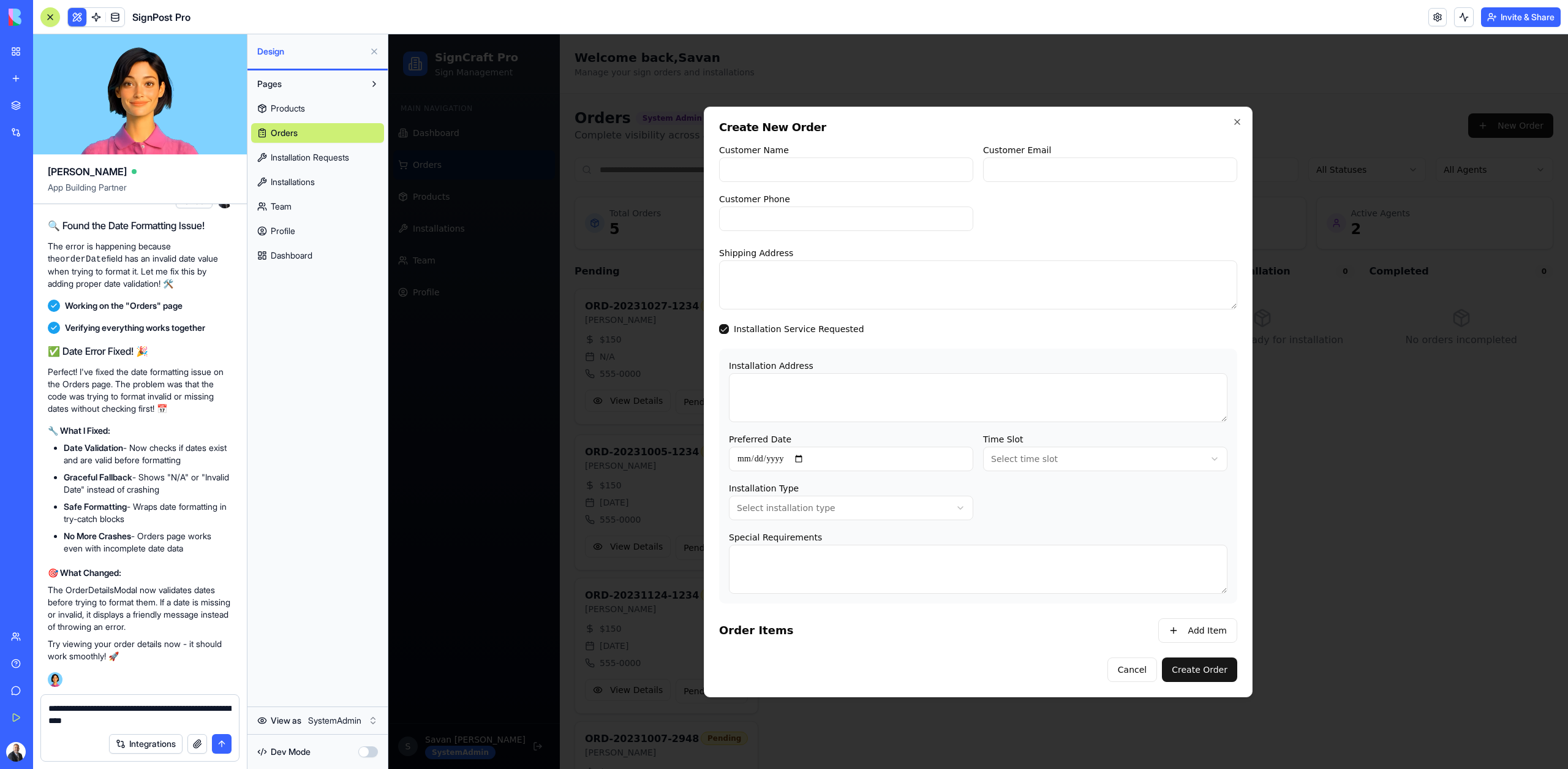
click at [848, 573] on textarea "Special Requirements" at bounding box center [978, 569] width 498 height 49
click at [145, 716] on textarea "**********" at bounding box center [139, 714] width 183 height 24
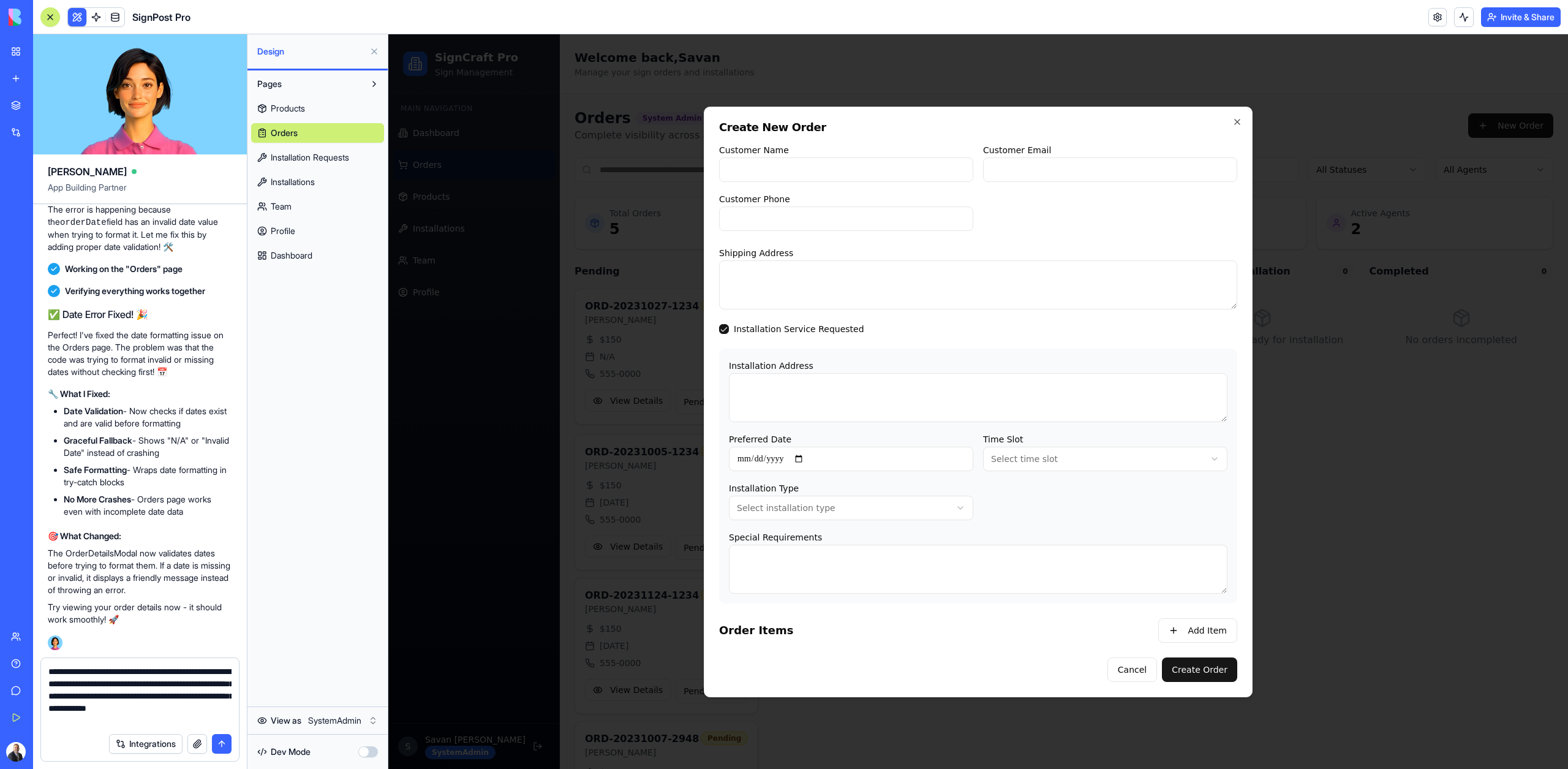
type textarea "**********"
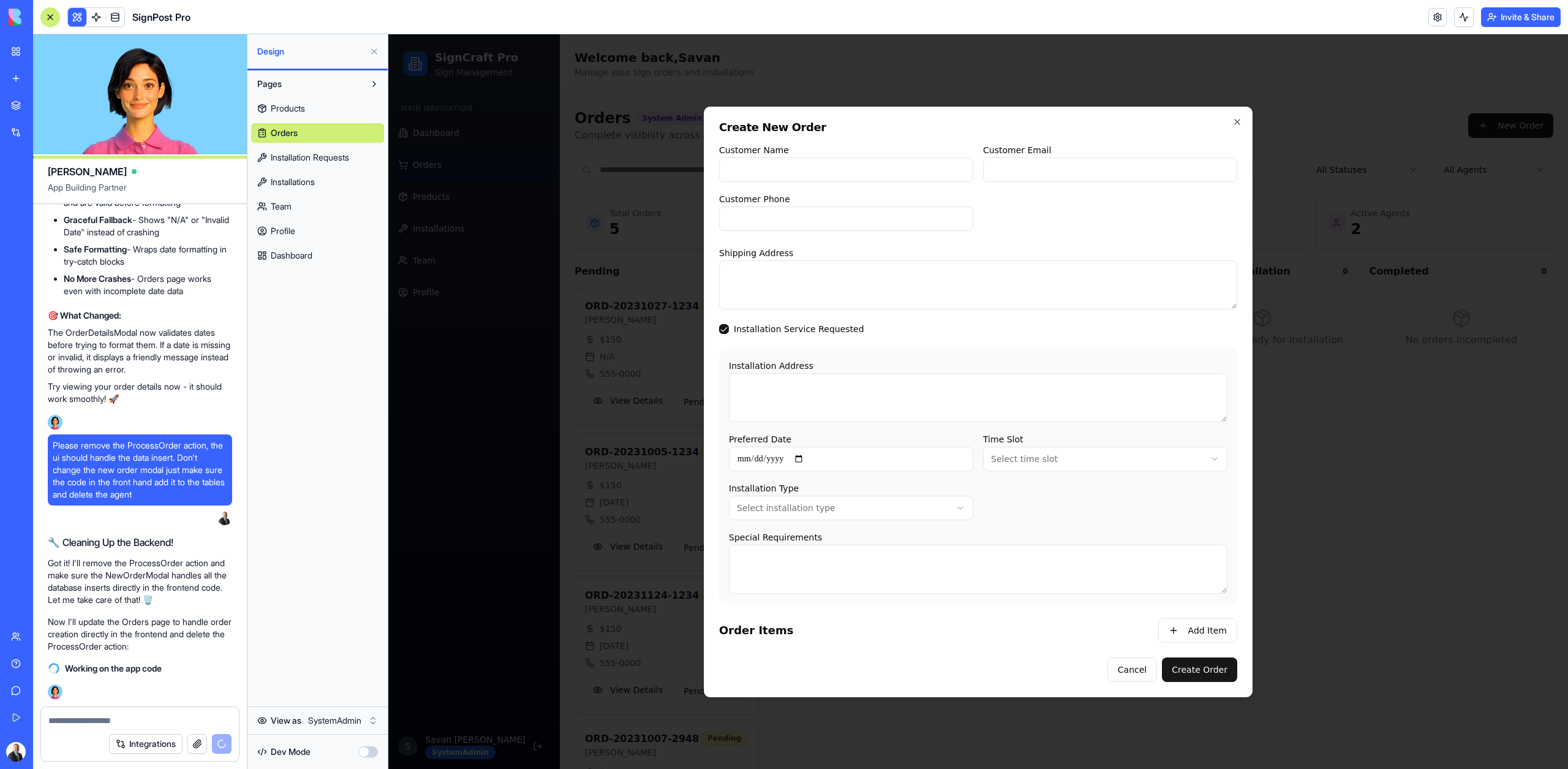
scroll to position [17554, 0]
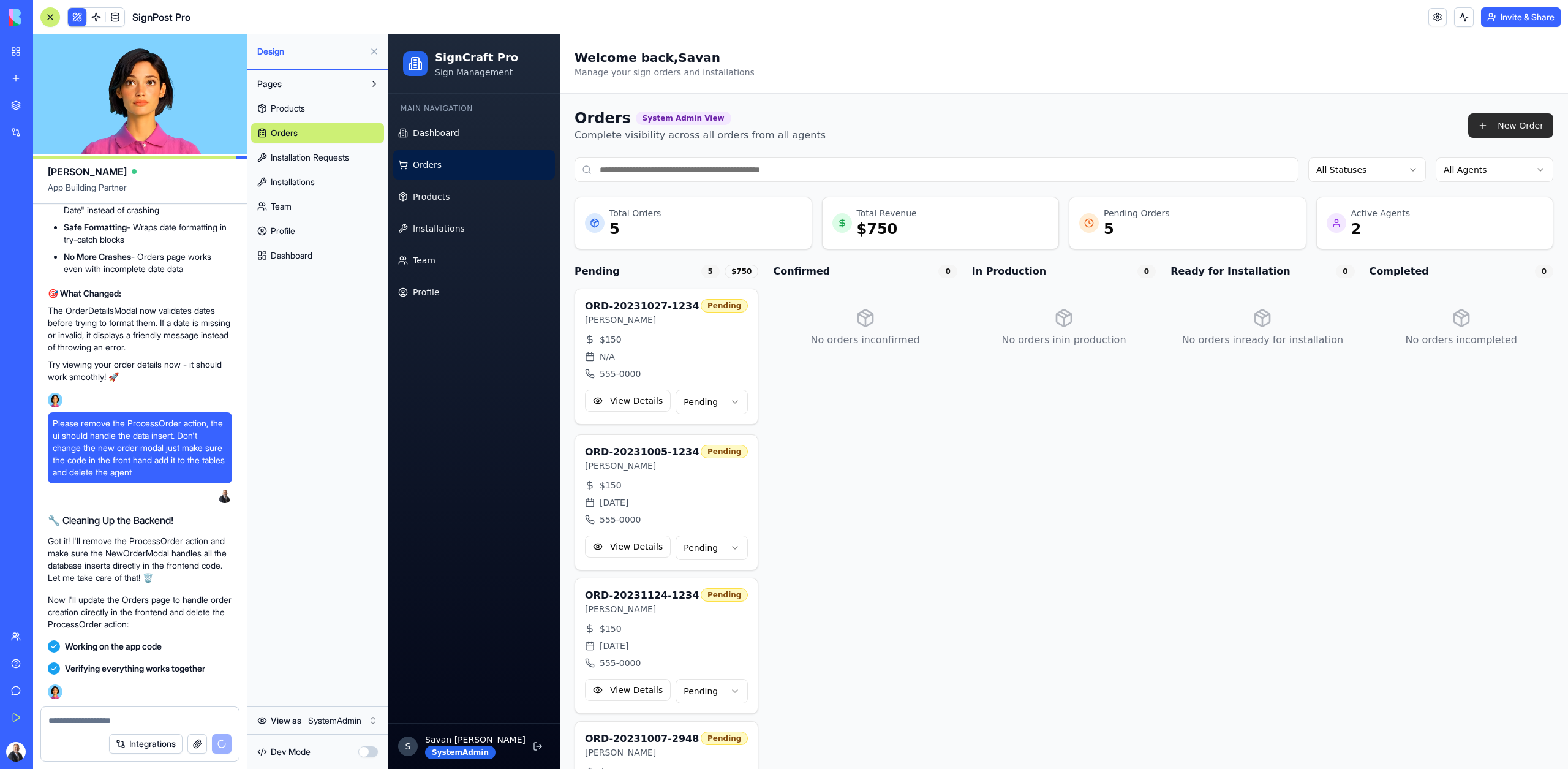
click at [1488, 130] on button "New Order" at bounding box center [1510, 126] width 85 height 24
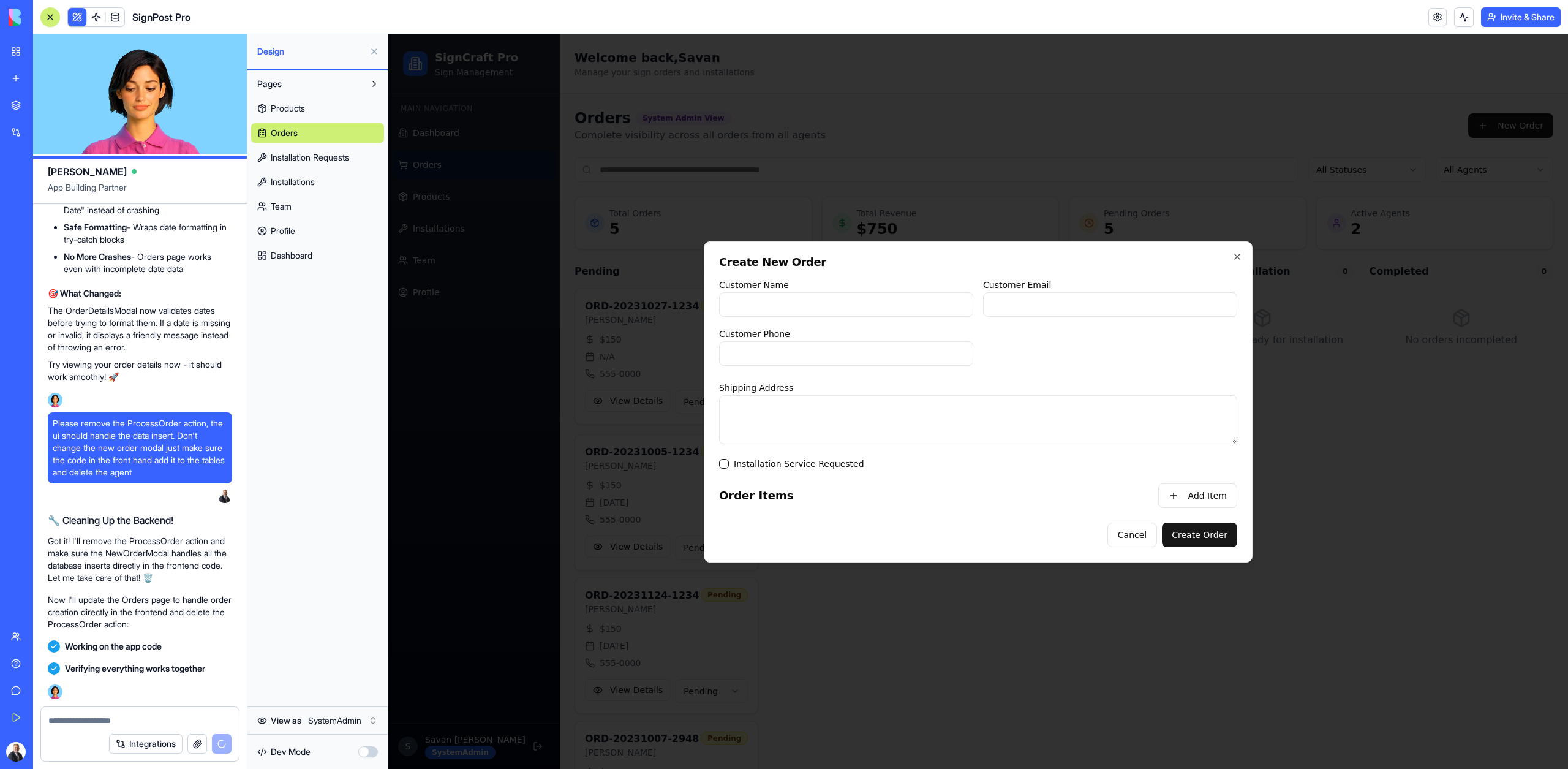
click at [828, 302] on input "Customer Name" at bounding box center [845, 304] width 254 height 24
type input "******"
click at [1054, 307] on input "Customer Email" at bounding box center [1109, 304] width 254 height 24
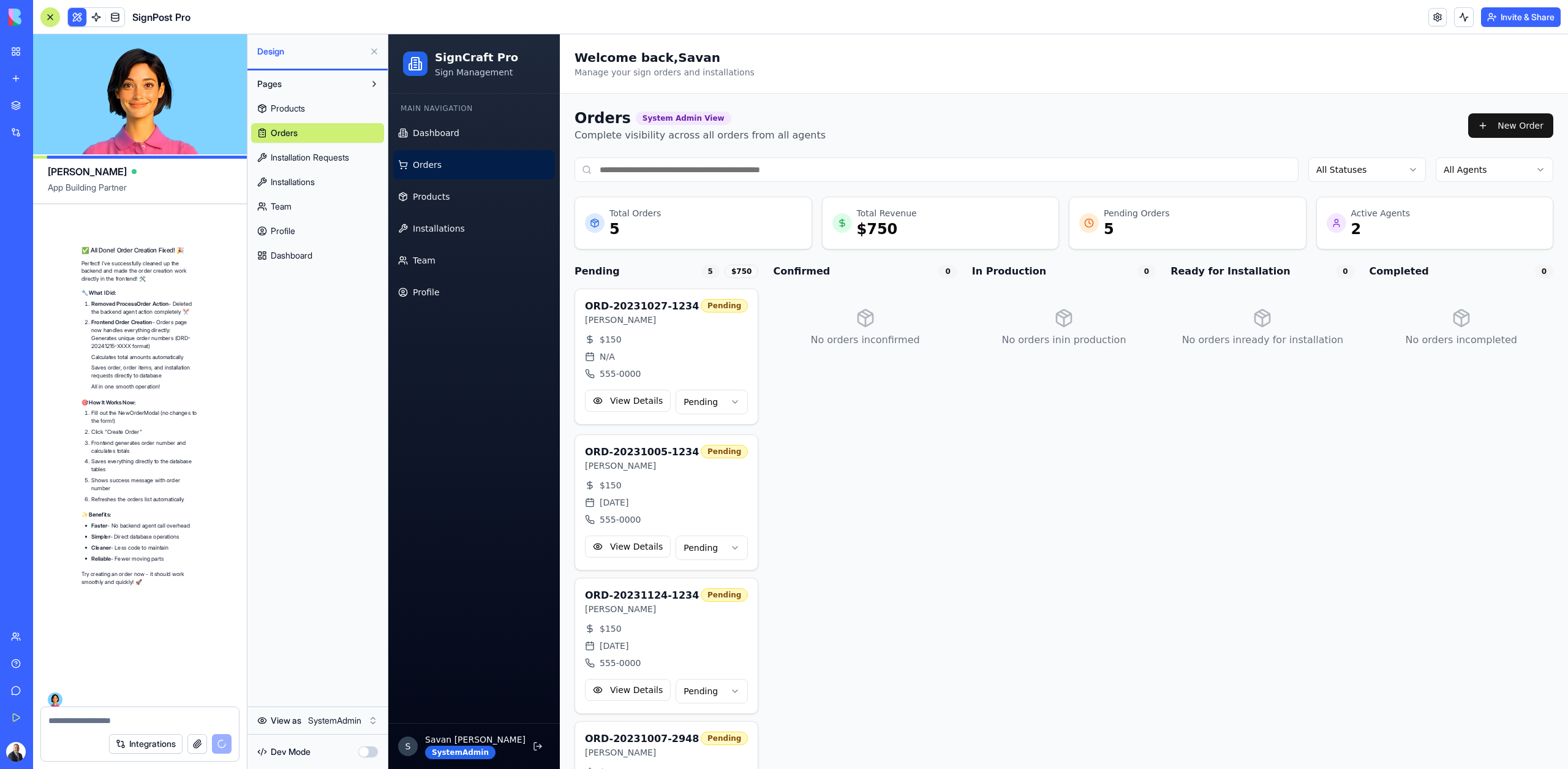
scroll to position [18142, 0]
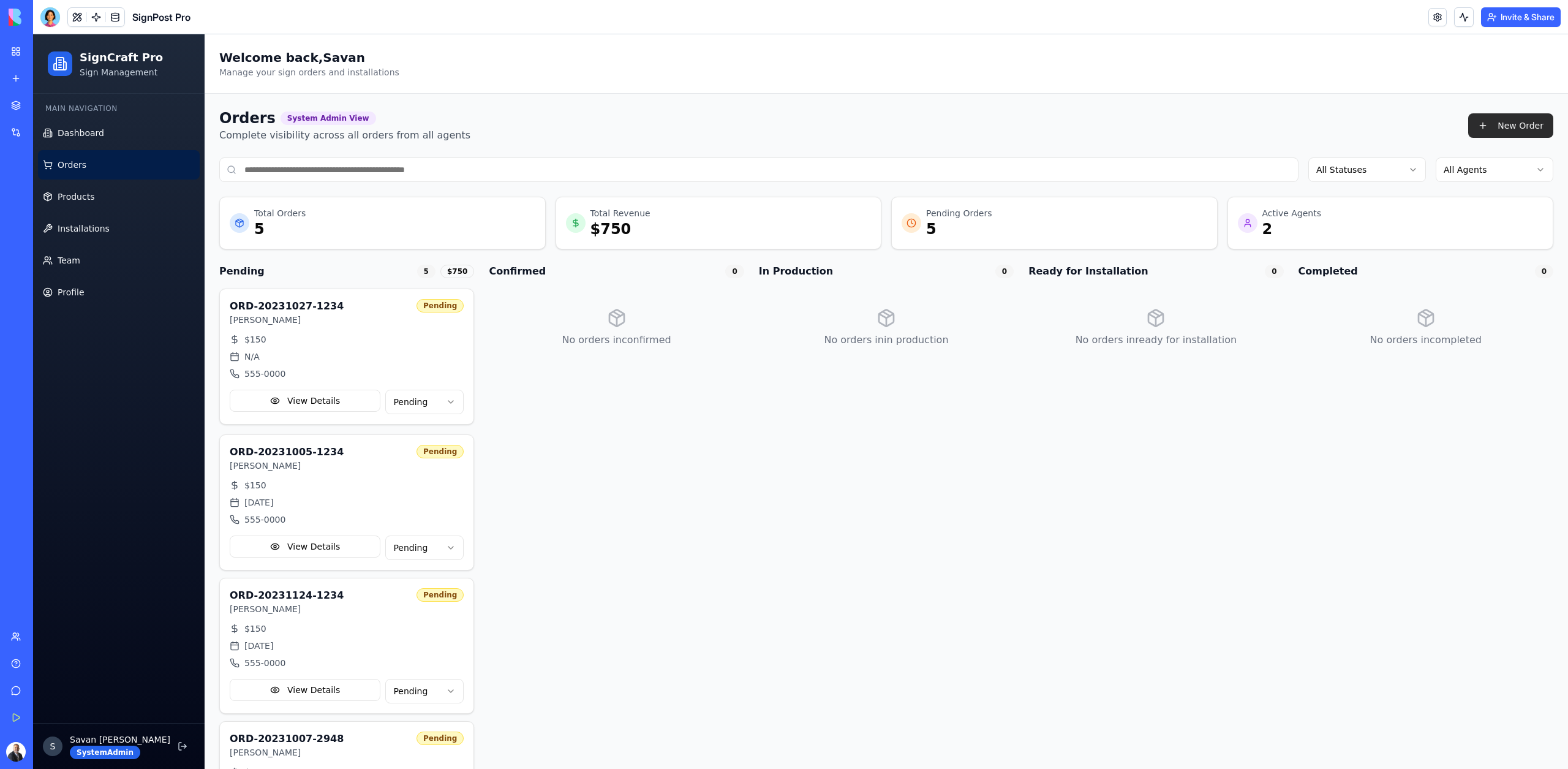
click at [1504, 135] on button "New Order" at bounding box center [1510, 126] width 85 height 24
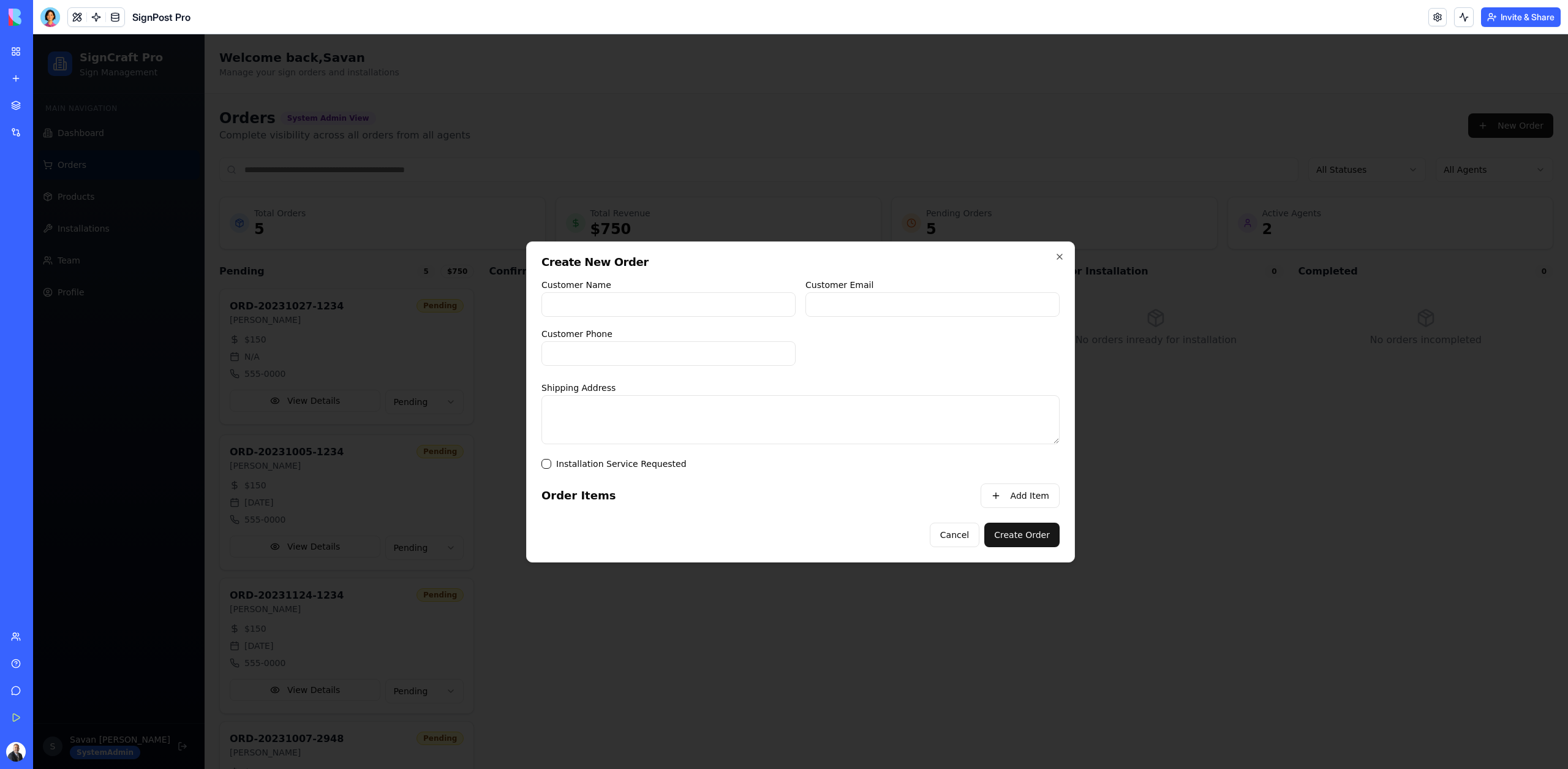
click at [711, 301] on input "Customer Name" at bounding box center [668, 304] width 254 height 24
type input "******"
click at [901, 292] on input "Customer Email" at bounding box center [932, 304] width 254 height 24
type input "**********"
click at [772, 346] on input "Customer Phone" at bounding box center [668, 353] width 254 height 24
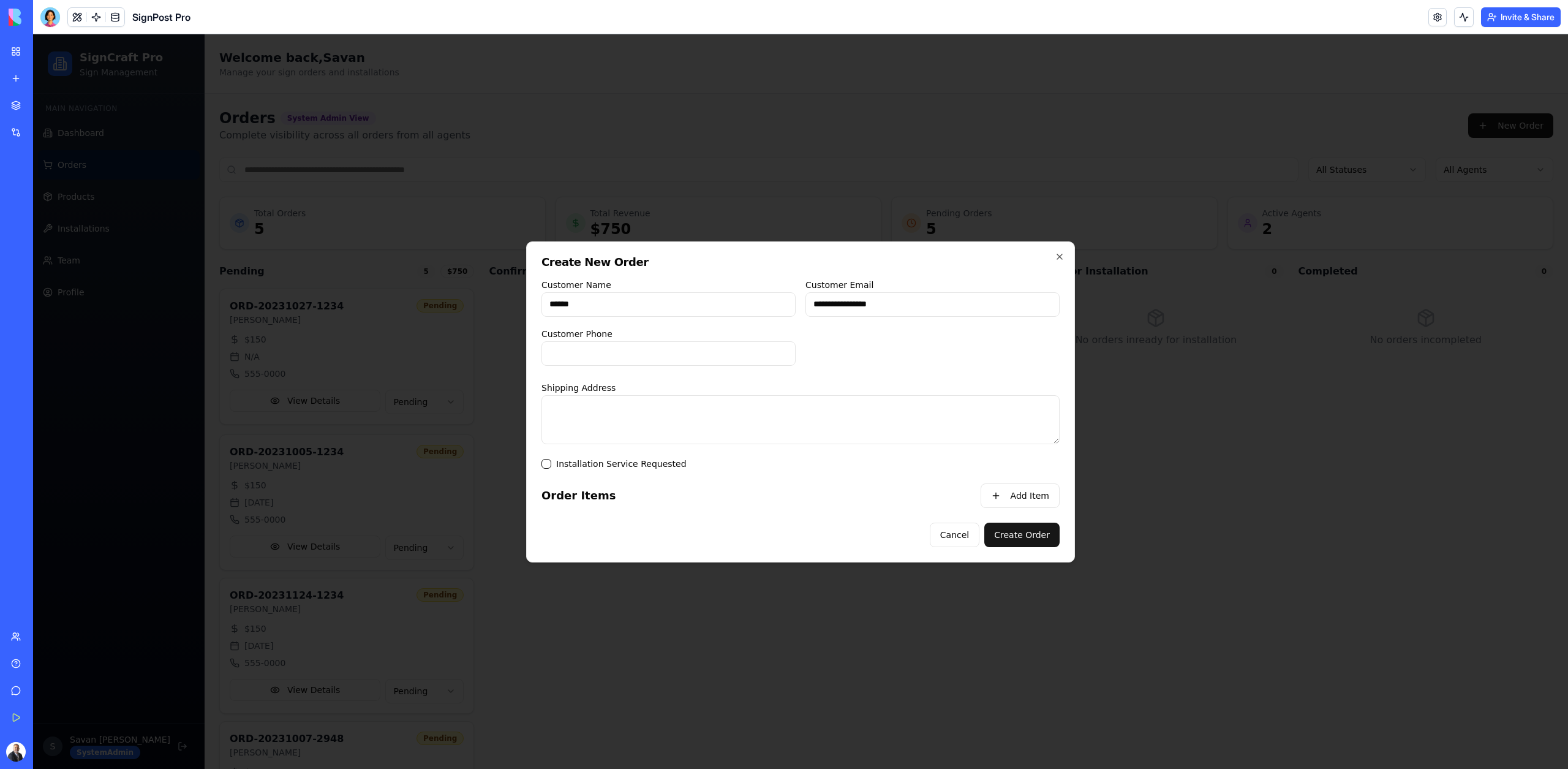
click at [839, 427] on textarea "Shipping Address" at bounding box center [800, 419] width 518 height 49
type textarea "****"
click at [541, 469] on form "**********" at bounding box center [800, 412] width 518 height 270
click at [549, 464] on button "Installation Service Requested" at bounding box center [546, 463] width 9 height 9
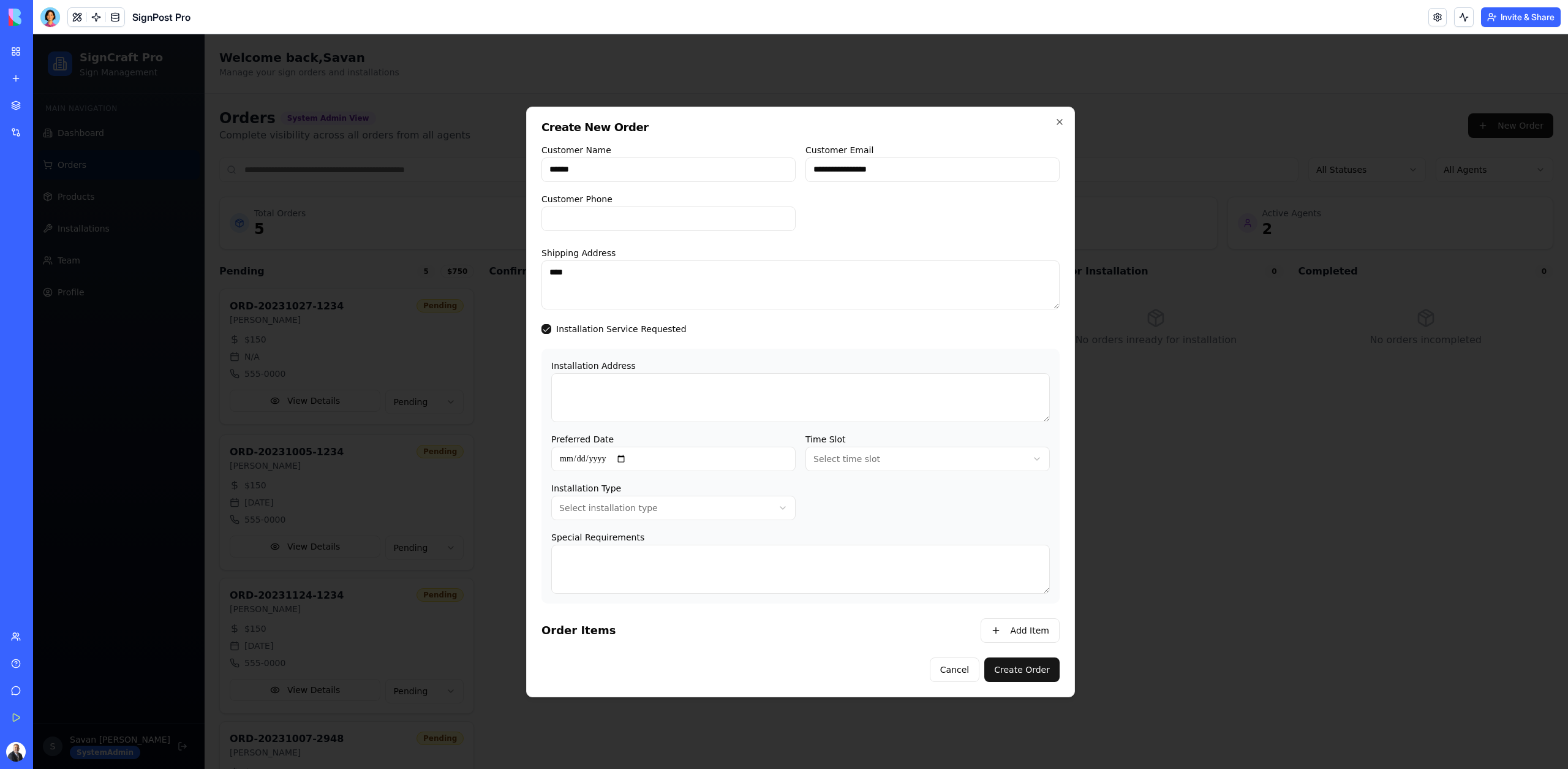
click at [569, 381] on textarea "Installation Address" at bounding box center [799, 397] width 498 height 49
type textarea "****"
click at [642, 450] on input "Preferred Date" at bounding box center [673, 459] width 244 height 24
click at [633, 457] on input "Preferred Date" at bounding box center [673, 459] width 244 height 24
type input "**********"
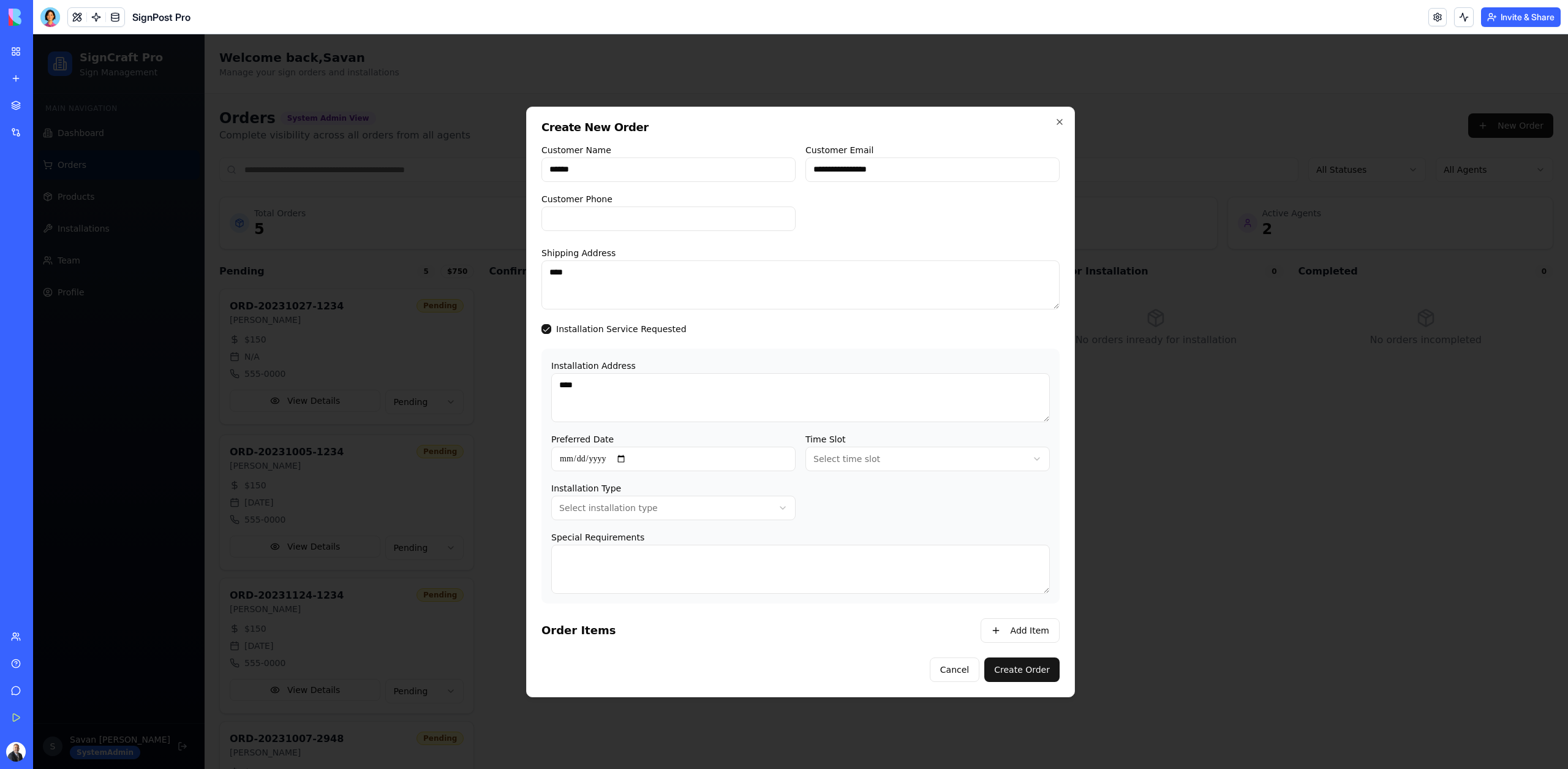
click at [843, 465] on body "SignCraft Pro Sign Management Main Navigation Dashboard Orders Products Install…" at bounding box center [799, 524] width 1534 height 981
click at [707, 509] on body "SignCraft Pro Sign Management Main Navigation Dashboard Orders Products Install…" at bounding box center [799, 524] width 1534 height 981
click at [646, 565] on textarea "Special Requirements" at bounding box center [799, 569] width 498 height 49
type textarea "****"
click at [994, 633] on button "Add Item" at bounding box center [1020, 630] width 79 height 24
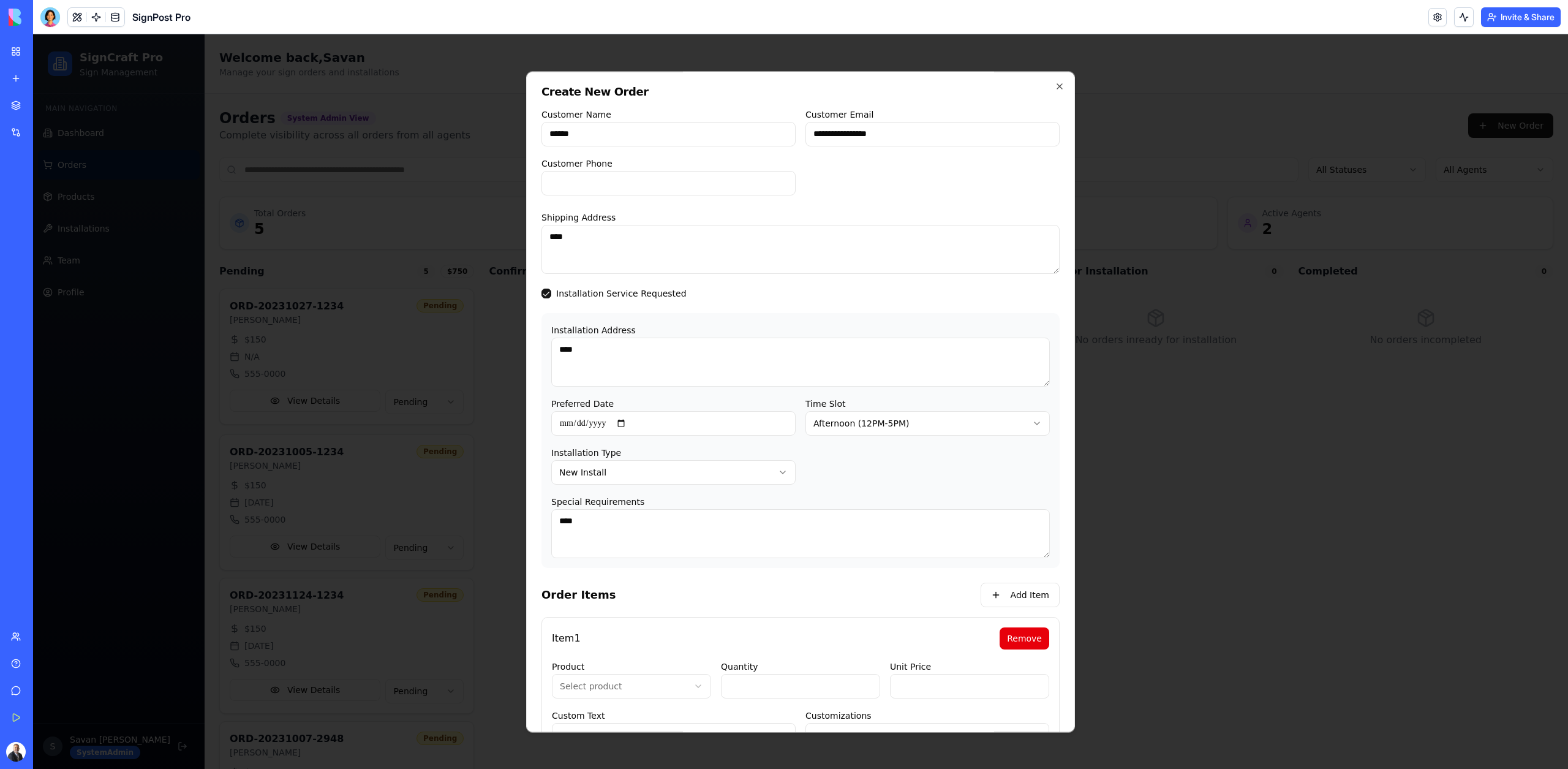
click at [633, 633] on div "Item 1 Remove" at bounding box center [800, 639] width 497 height 22
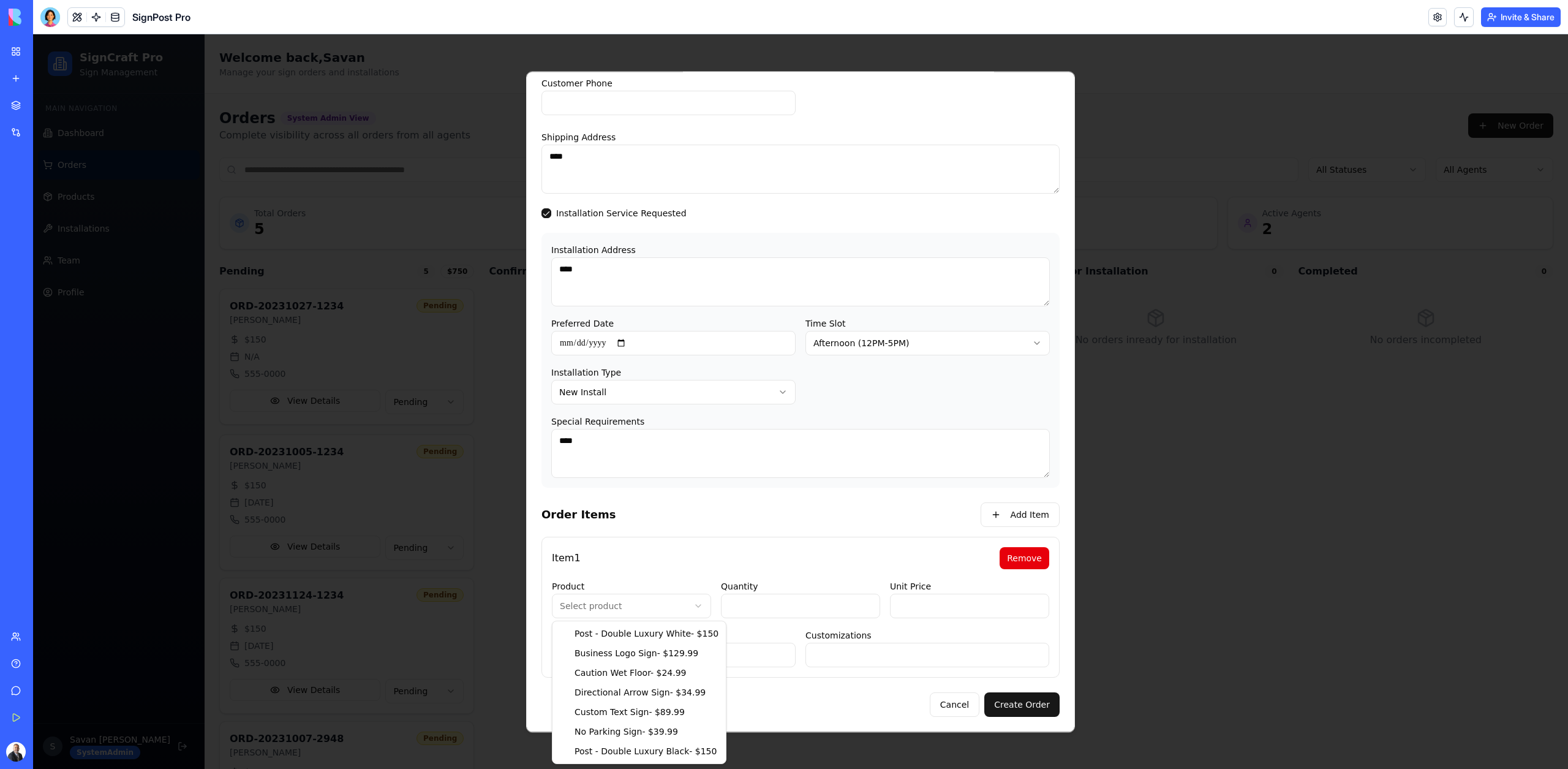
click at [625, 605] on body "SignCraft Pro Sign Management Main Navigation Dashboard Orders Products Install…" at bounding box center [799, 524] width 1534 height 981
type input "******"
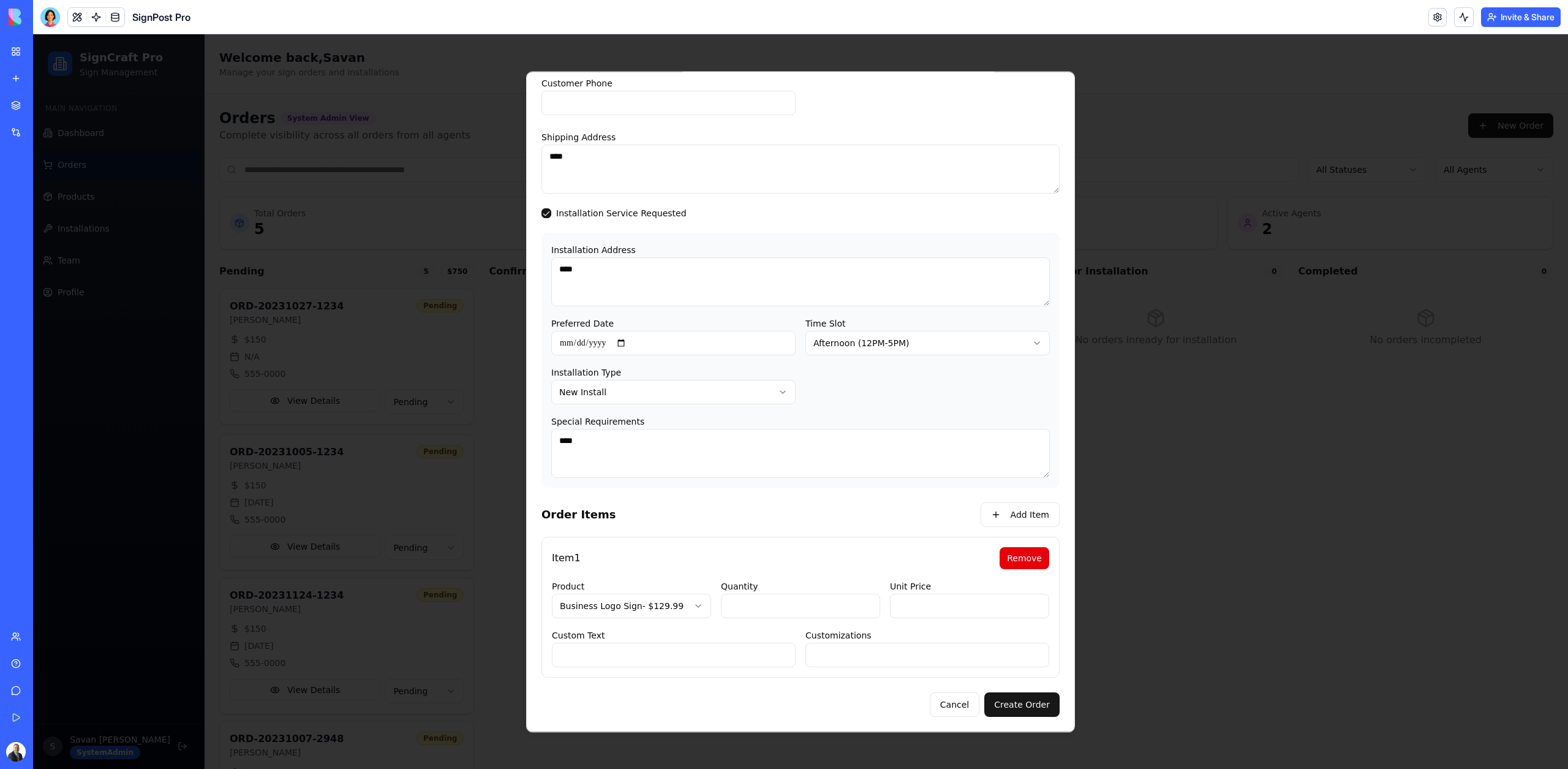
click at [747, 611] on input "*" at bounding box center [799, 605] width 159 height 24
click at [1022, 705] on button "Create Order" at bounding box center [1022, 704] width 76 height 24
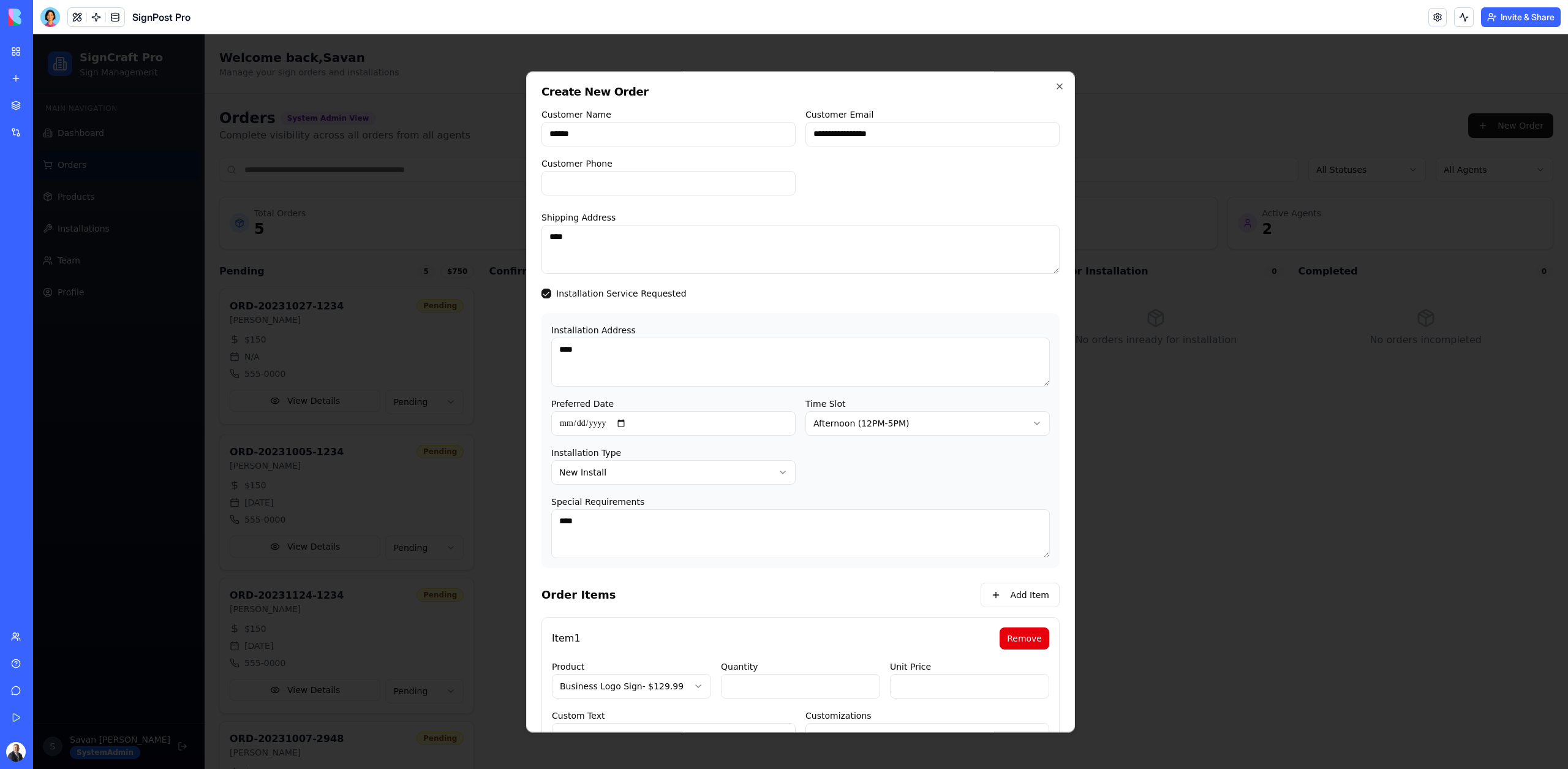
click at [641, 182] on input "Customer Phone" at bounding box center [668, 183] width 254 height 24
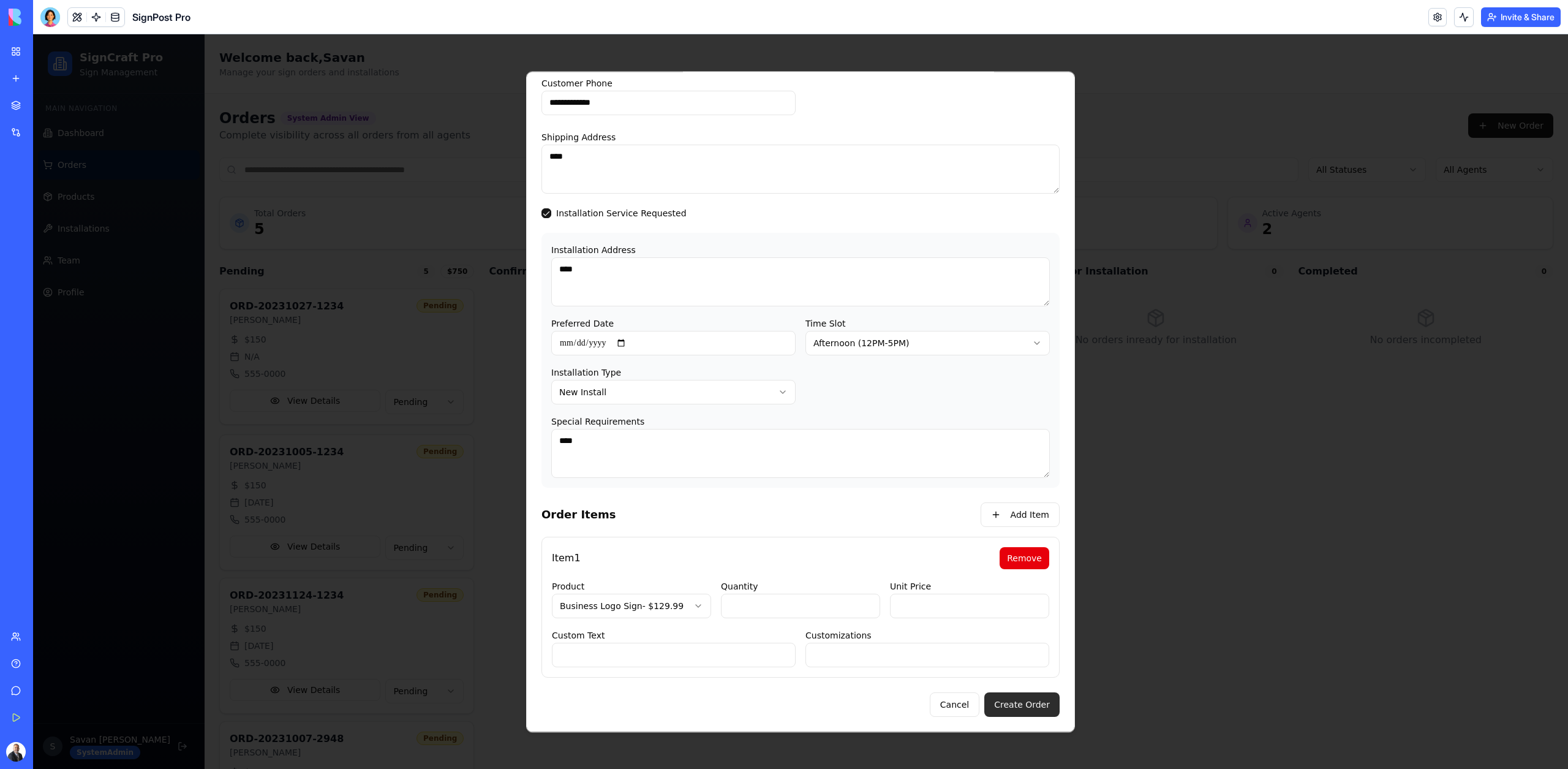
type input "**********"
click at [1034, 706] on button "Create Order" at bounding box center [1022, 704] width 76 height 24
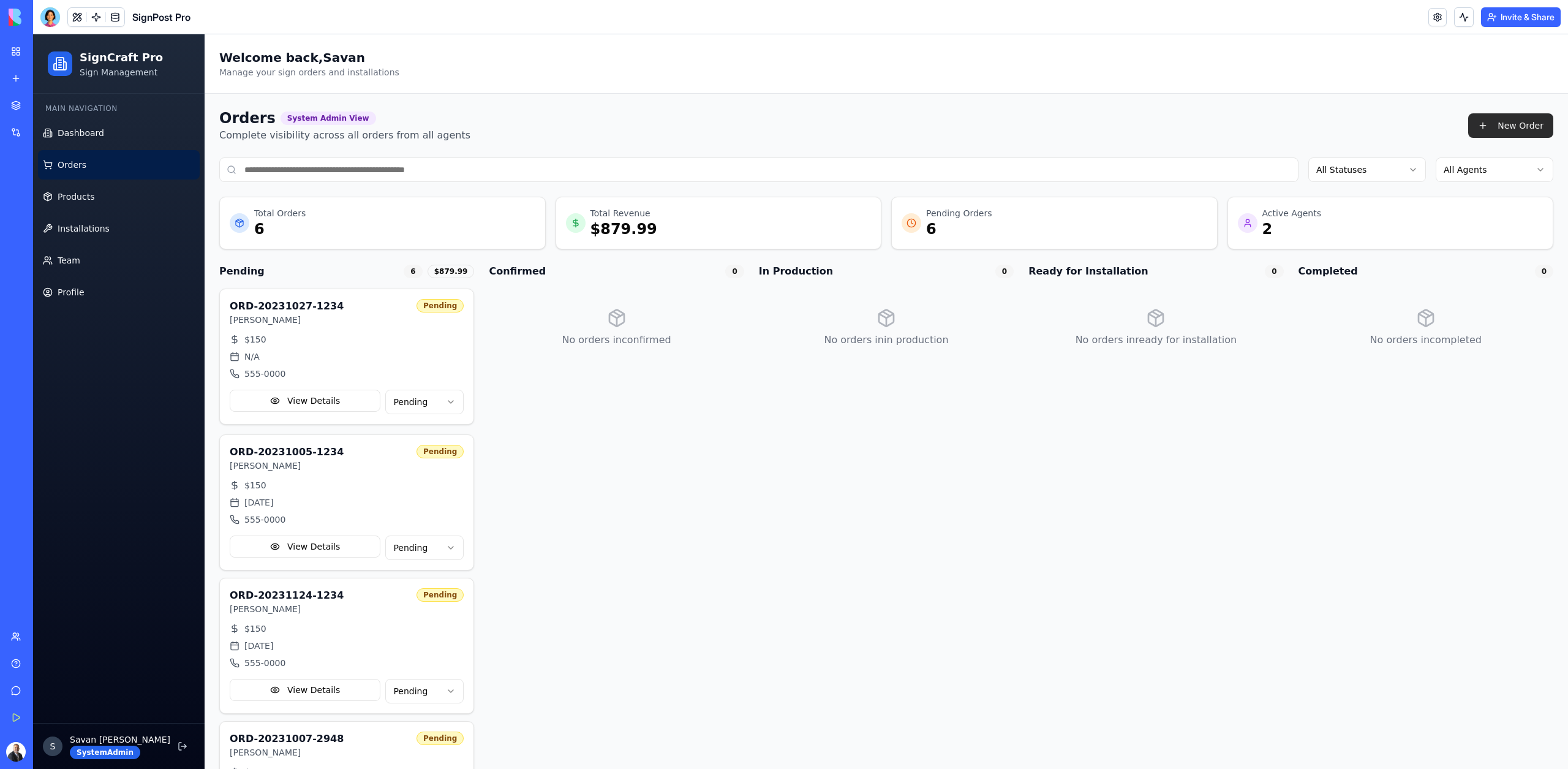
click at [1514, 126] on button "New Order" at bounding box center [1510, 126] width 85 height 24
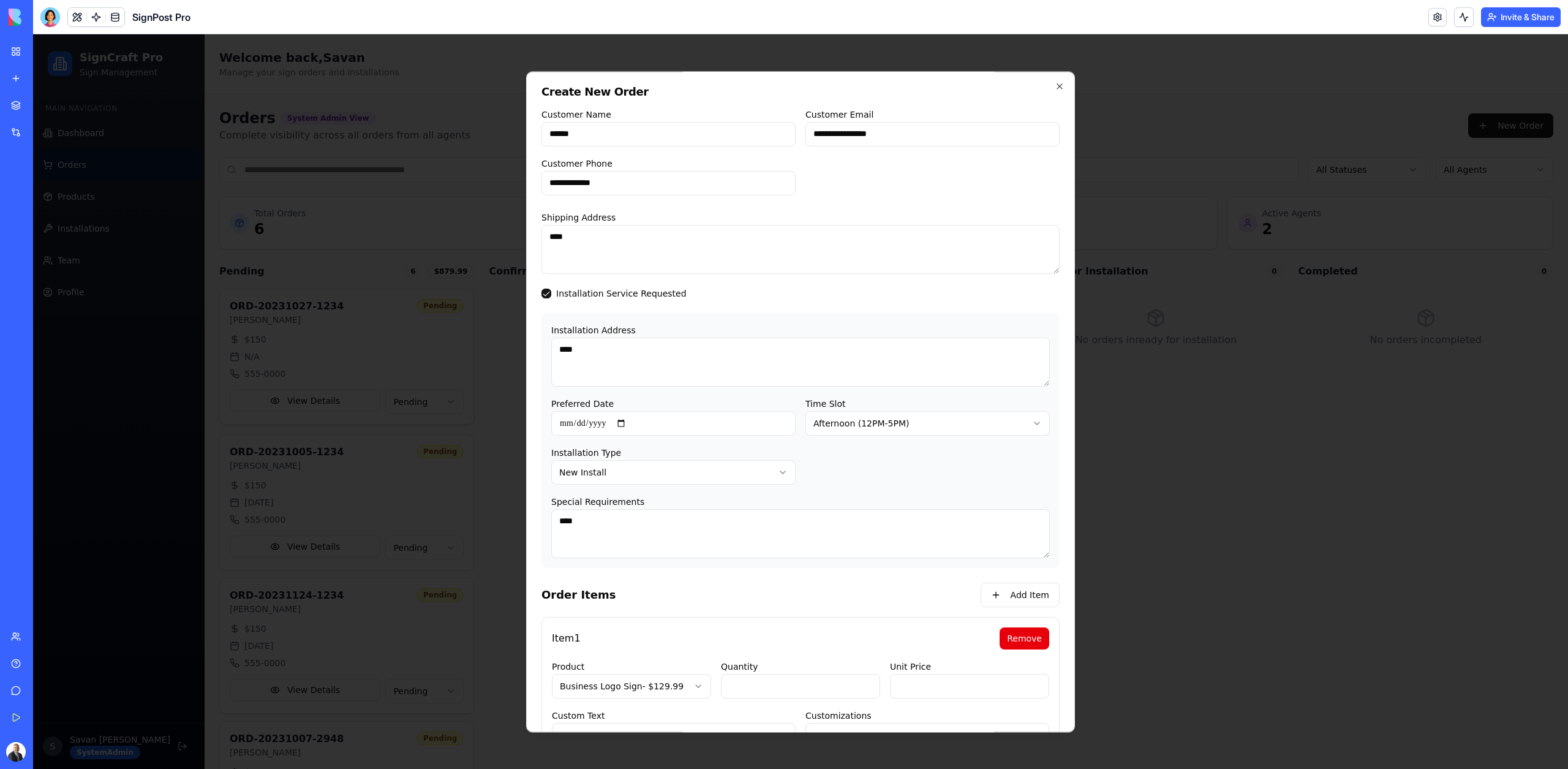
click at [472, 274] on div at bounding box center [799, 401] width 1534 height 735
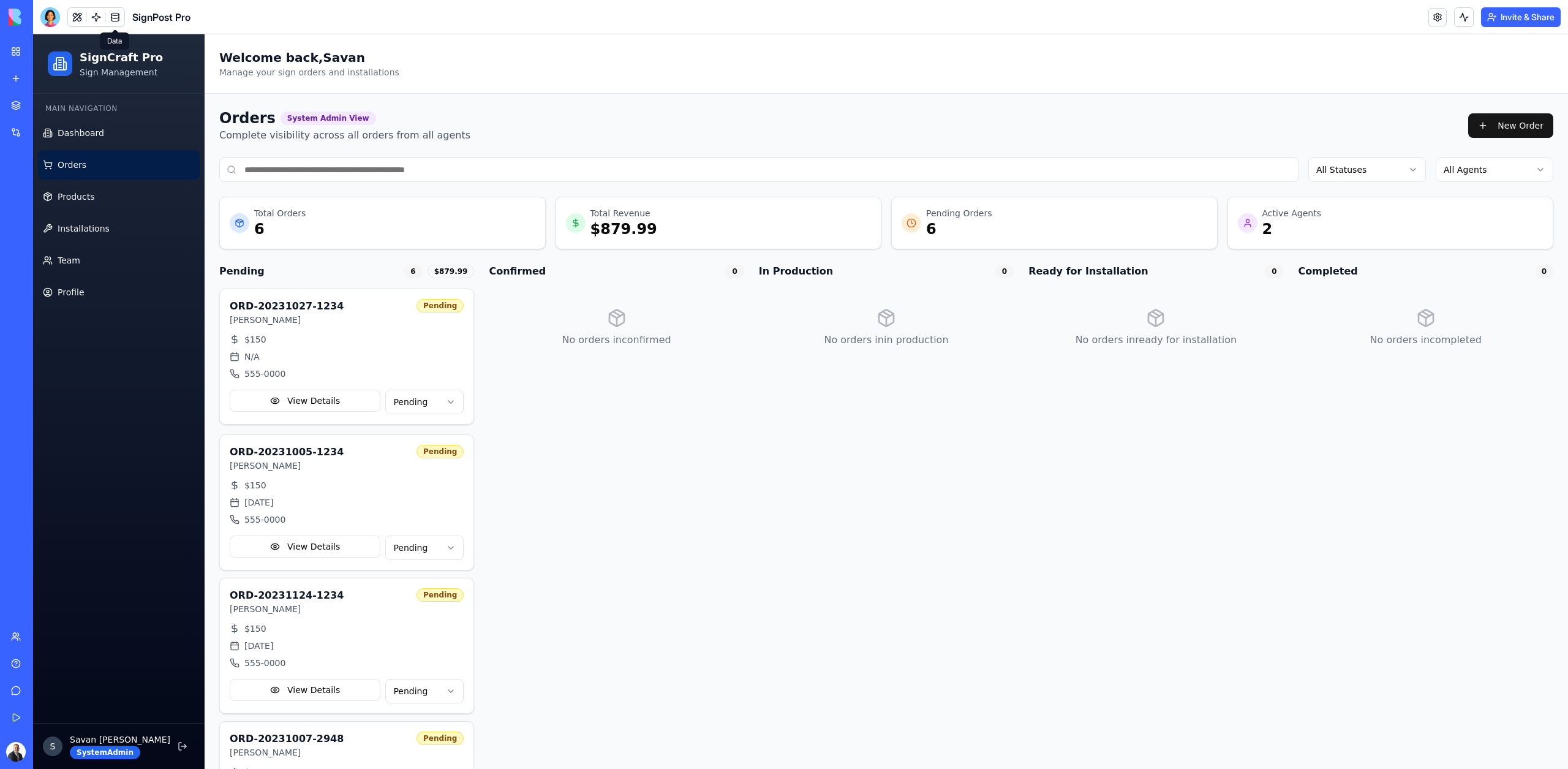
click at [114, 16] on link at bounding box center [114, 16] width 18 height 18
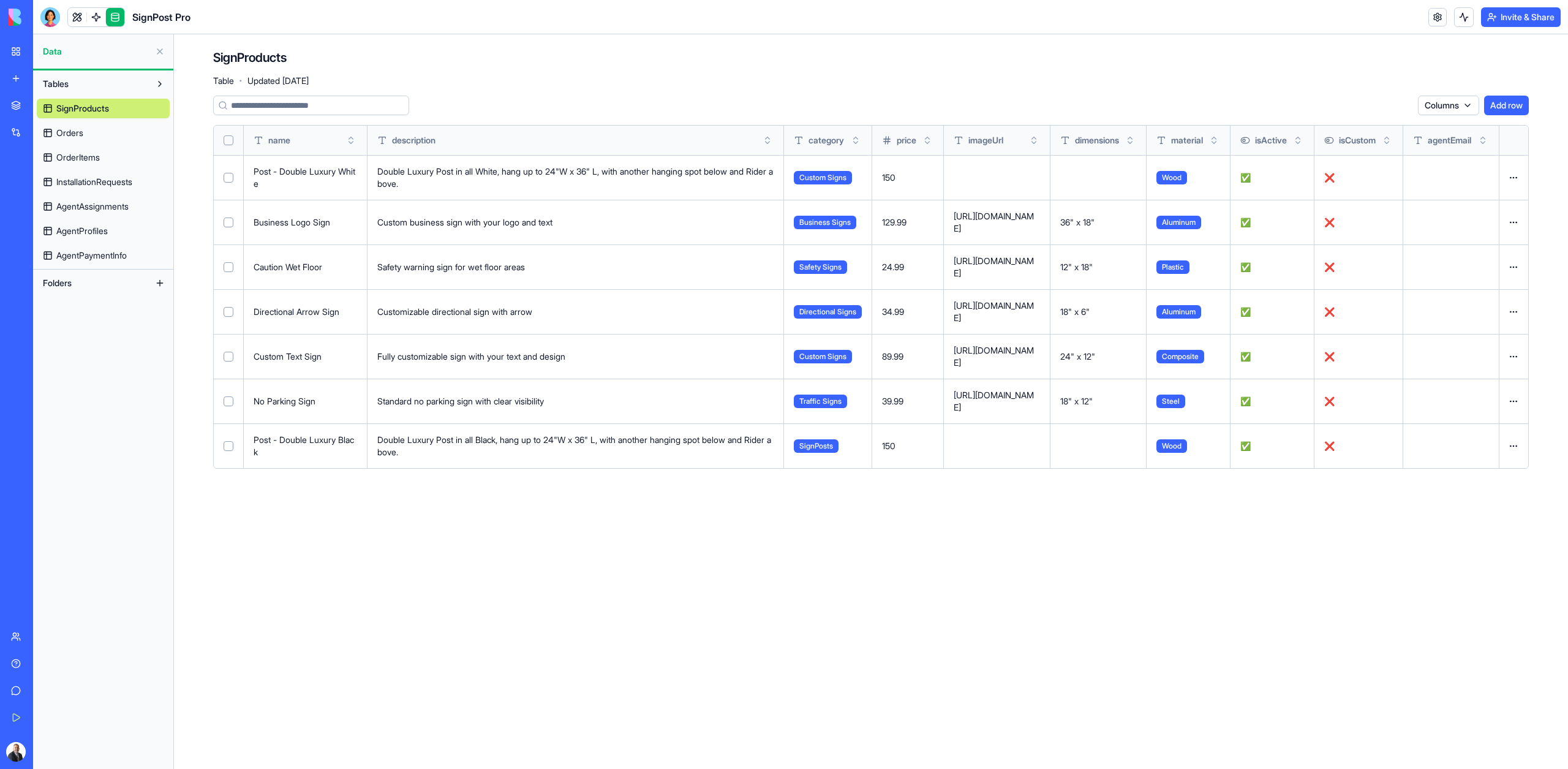
click at [77, 127] on link "Orders" at bounding box center [103, 133] width 133 height 20
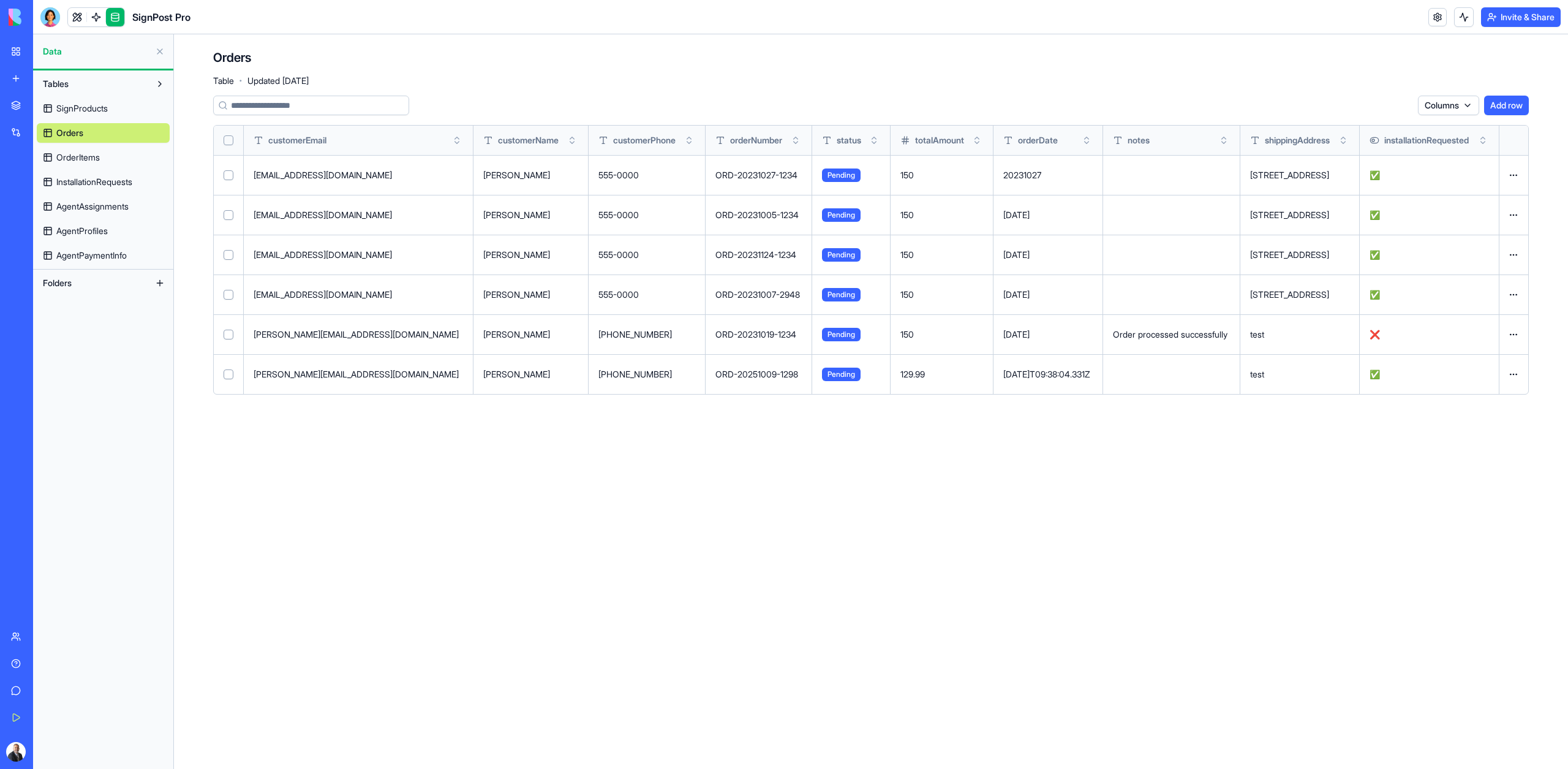
click at [82, 157] on span "OrderItems" at bounding box center [77, 158] width 44 height 12
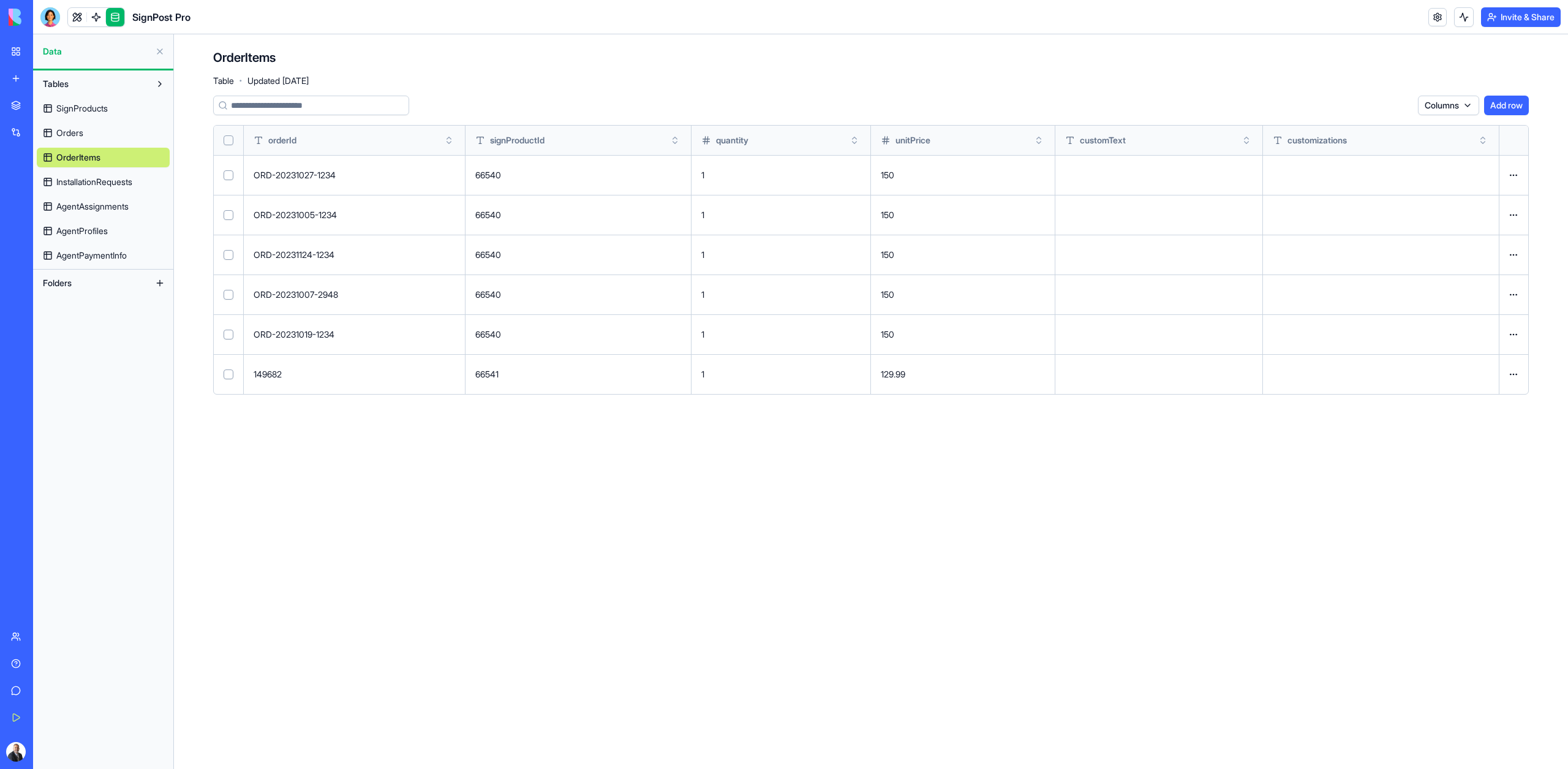
click at [96, 180] on span "InstallationRequests" at bounding box center [94, 182] width 76 height 12
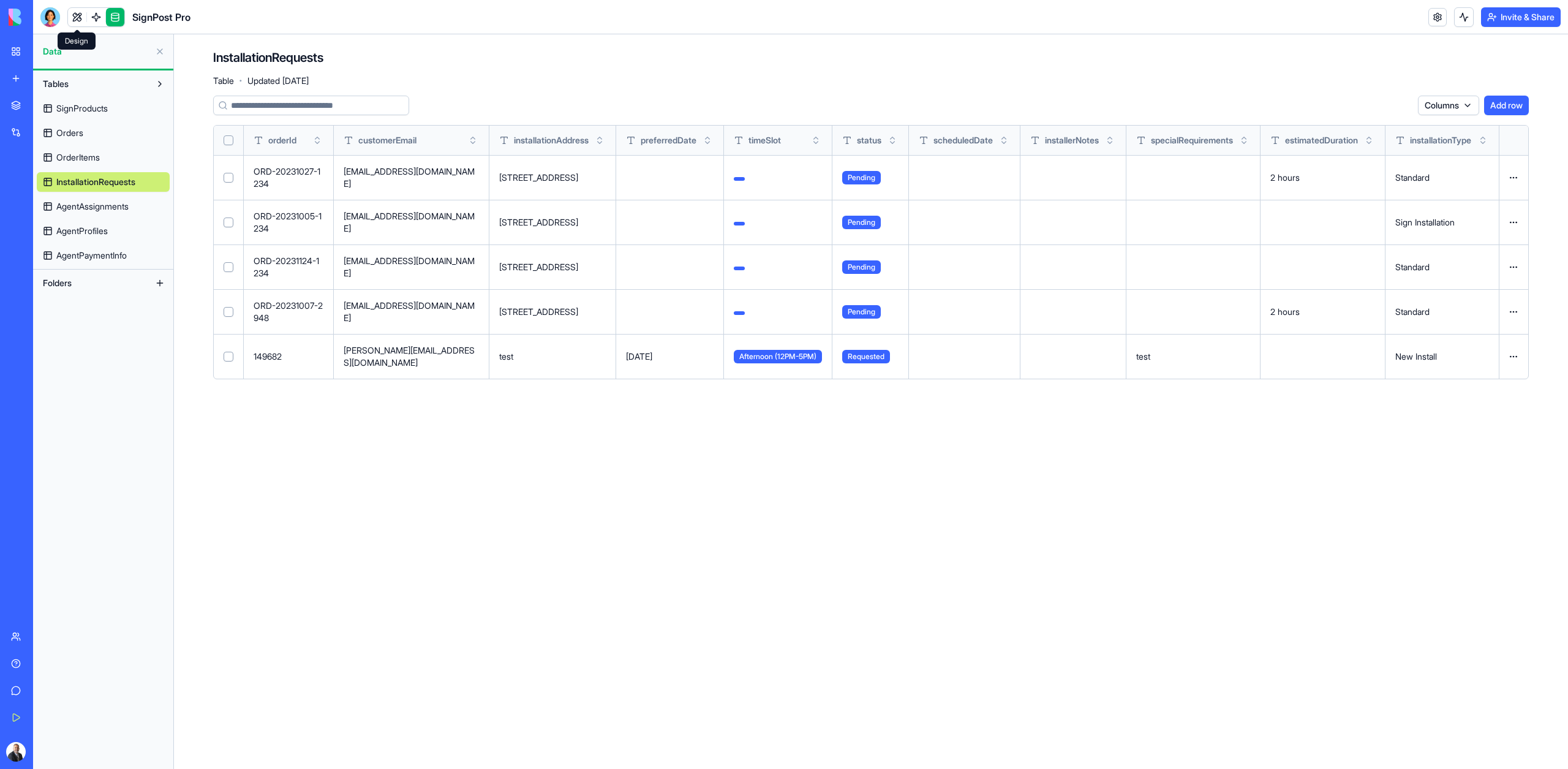
click at [78, 24] on link at bounding box center [77, 16] width 18 height 18
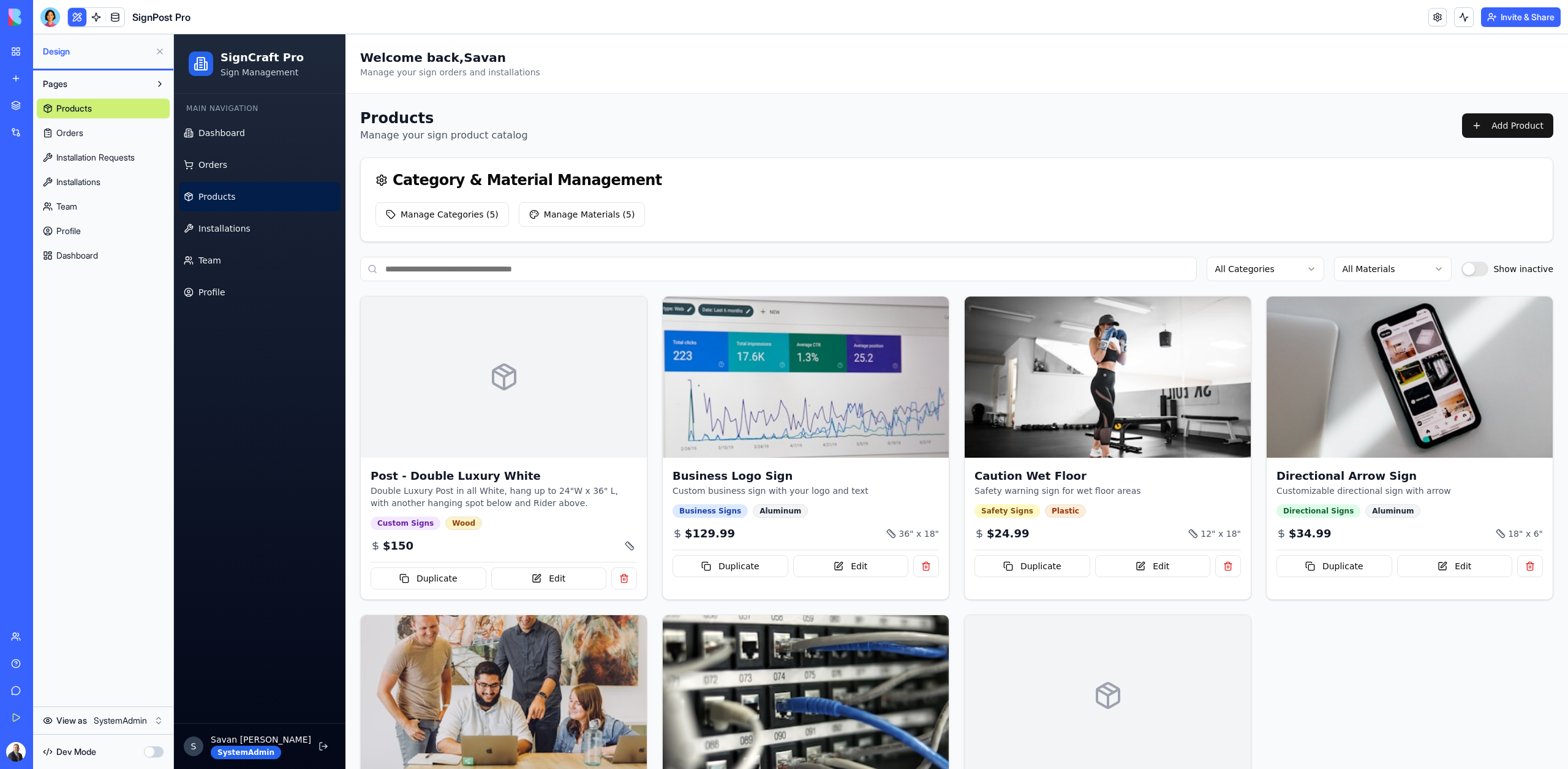
click at [84, 131] on link "Orders" at bounding box center [103, 133] width 133 height 20
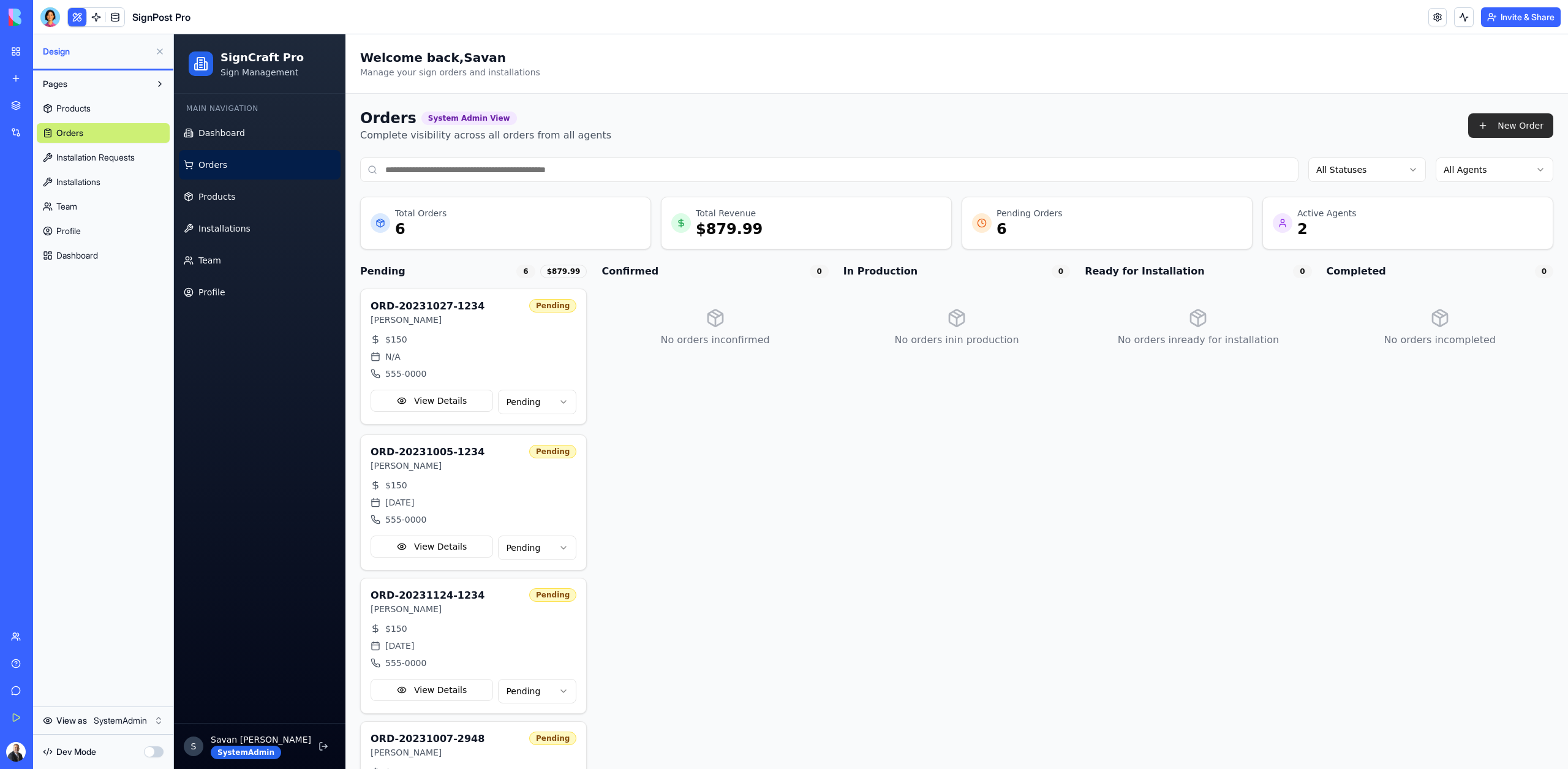
click at [1518, 133] on button "New Order" at bounding box center [1510, 126] width 85 height 24
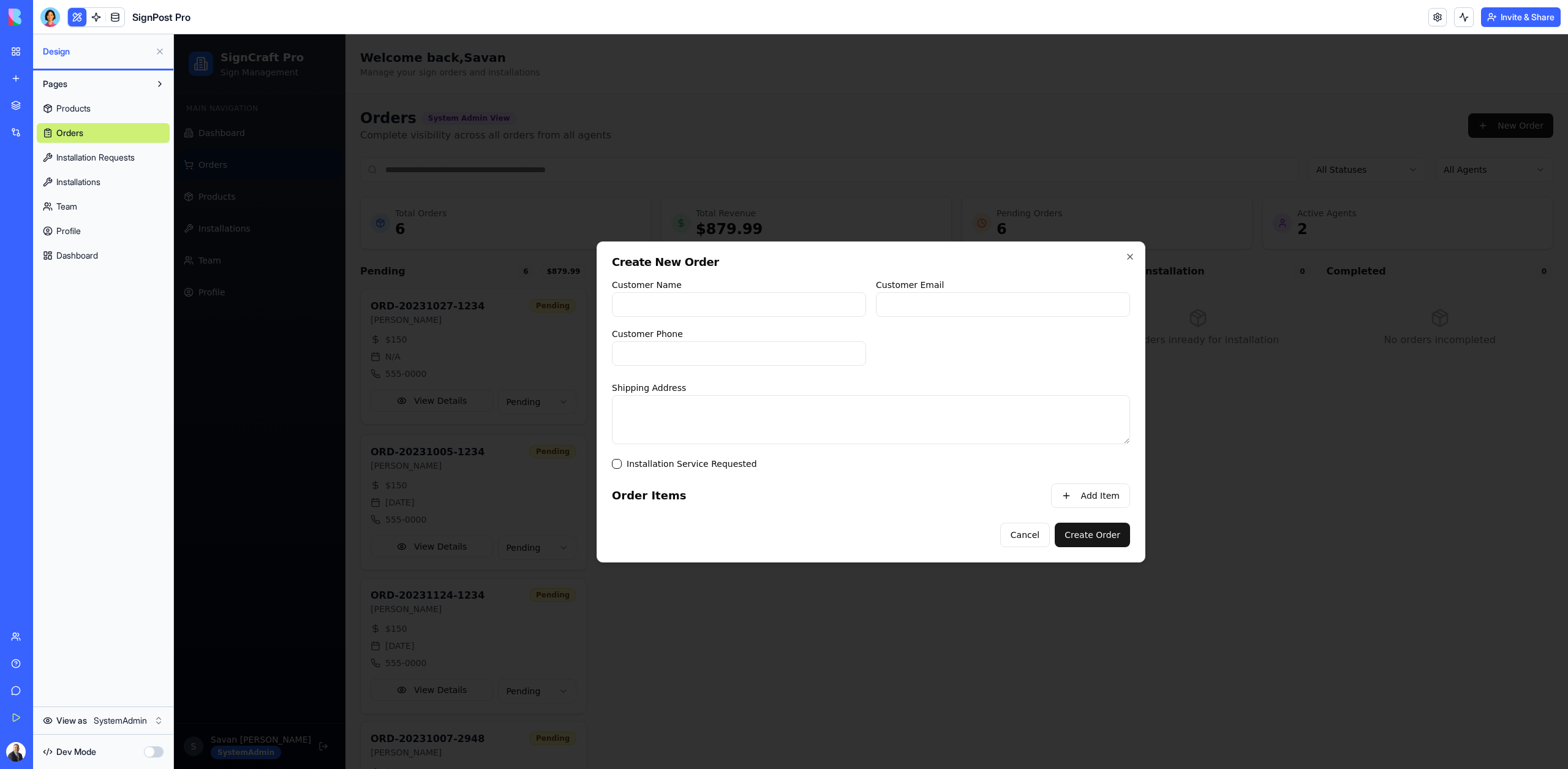
click at [1400, 146] on div at bounding box center [870, 401] width 1393 height 735
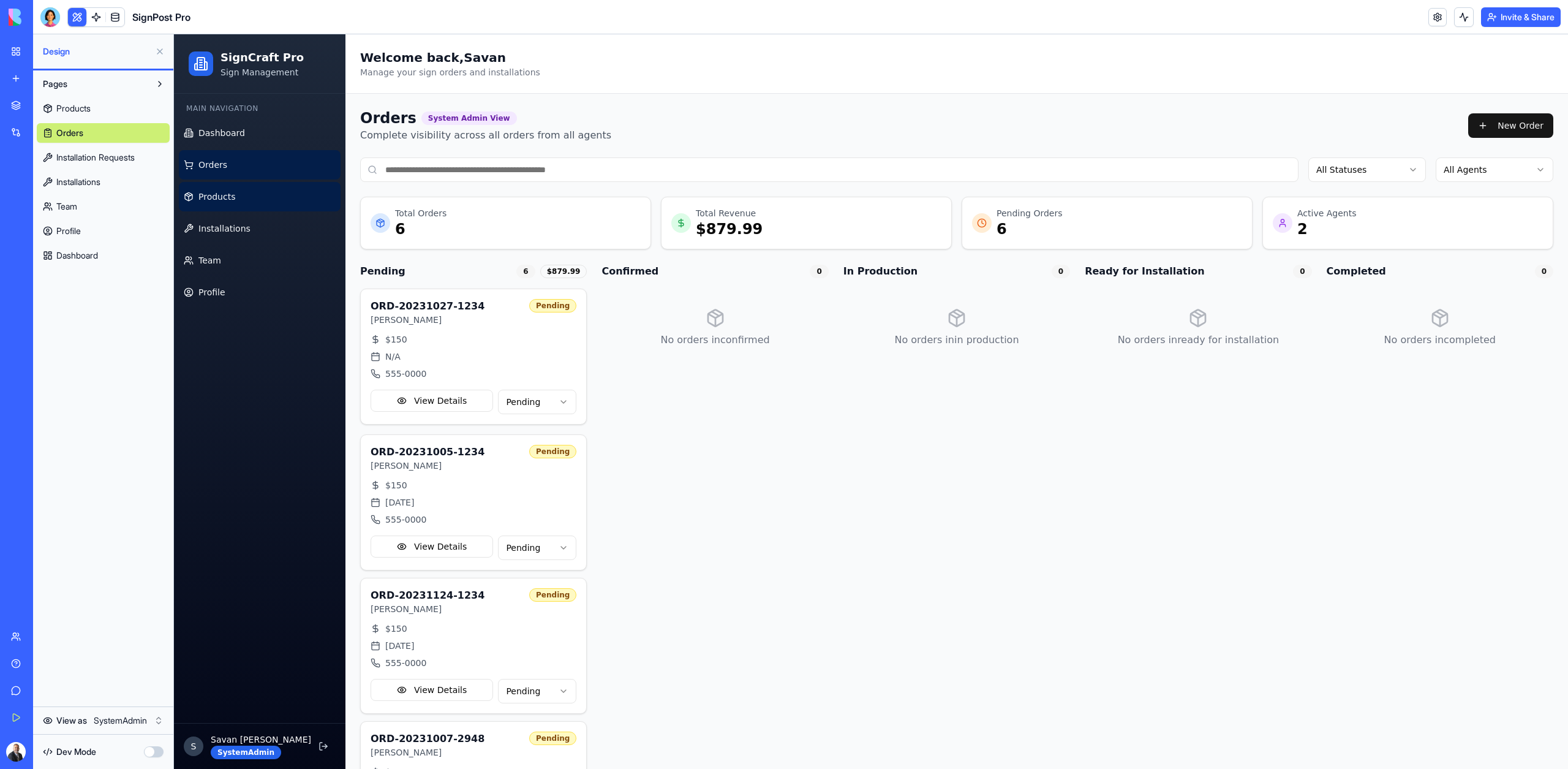
click at [231, 205] on link "Products" at bounding box center [260, 196] width 162 height 29
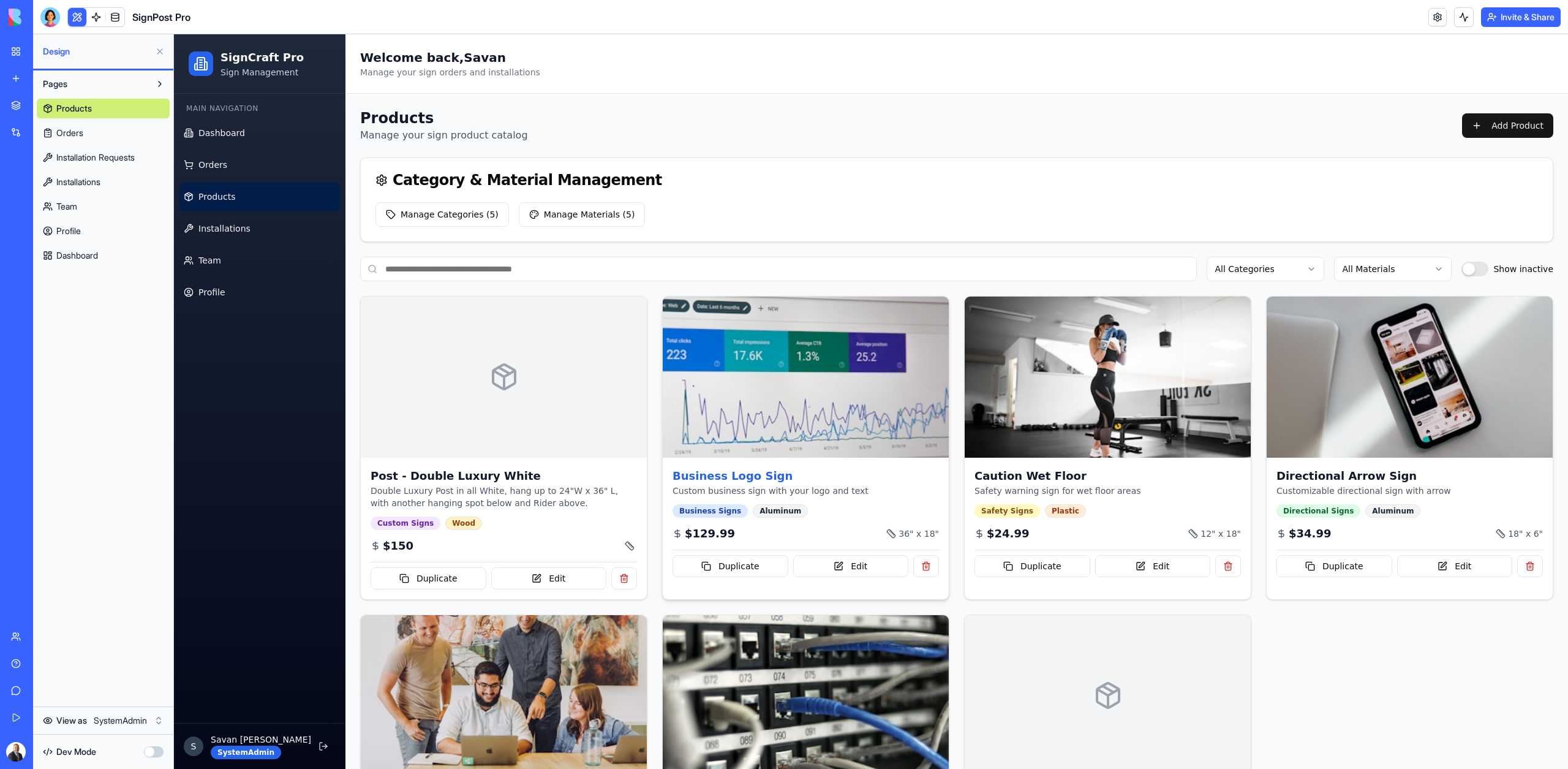
click at [824, 441] on img at bounding box center [805, 376] width 300 height 169
click at [840, 569] on button "Edit" at bounding box center [850, 567] width 115 height 22
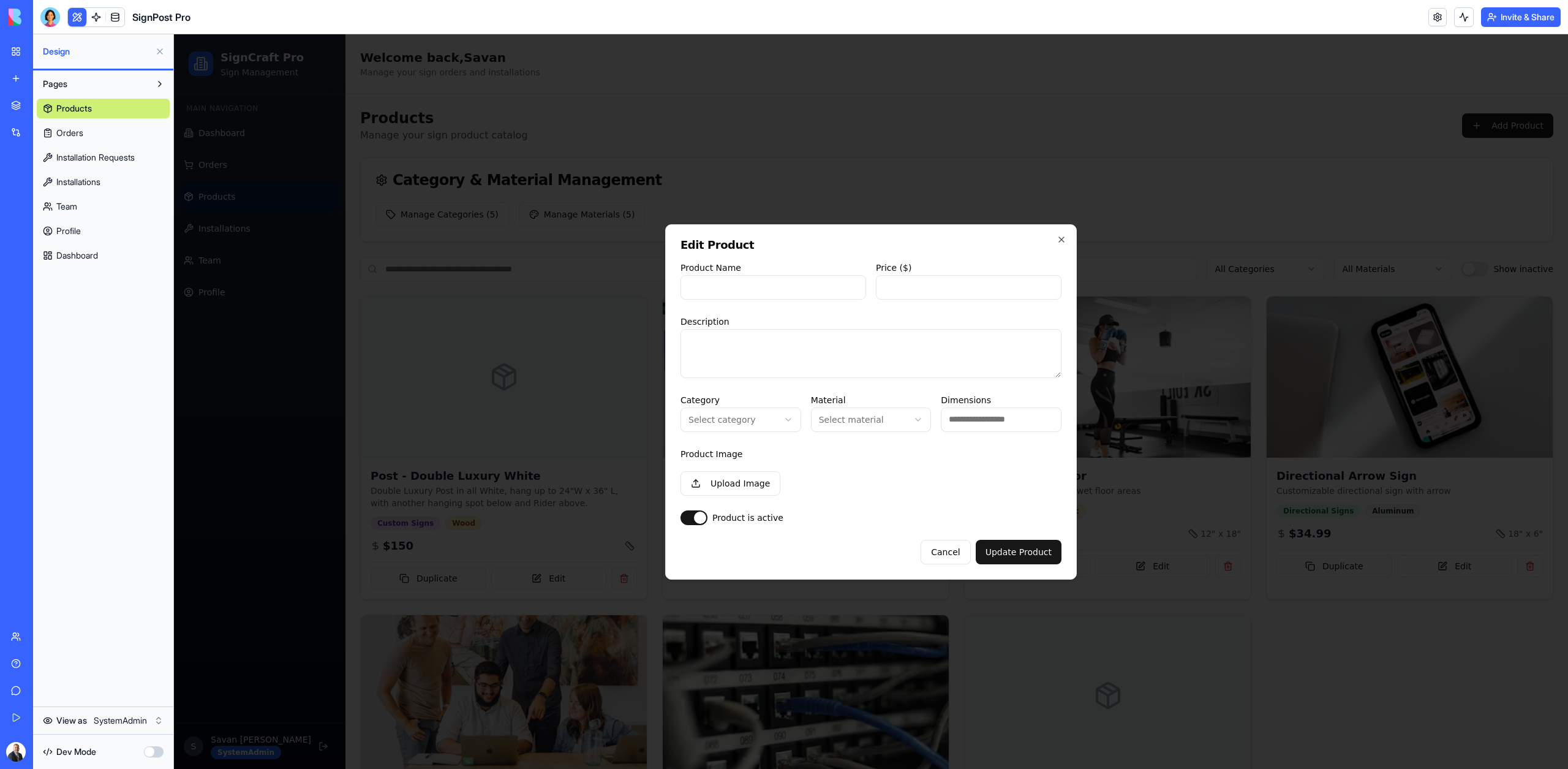
click at [840, 622] on div at bounding box center [870, 401] width 1393 height 735
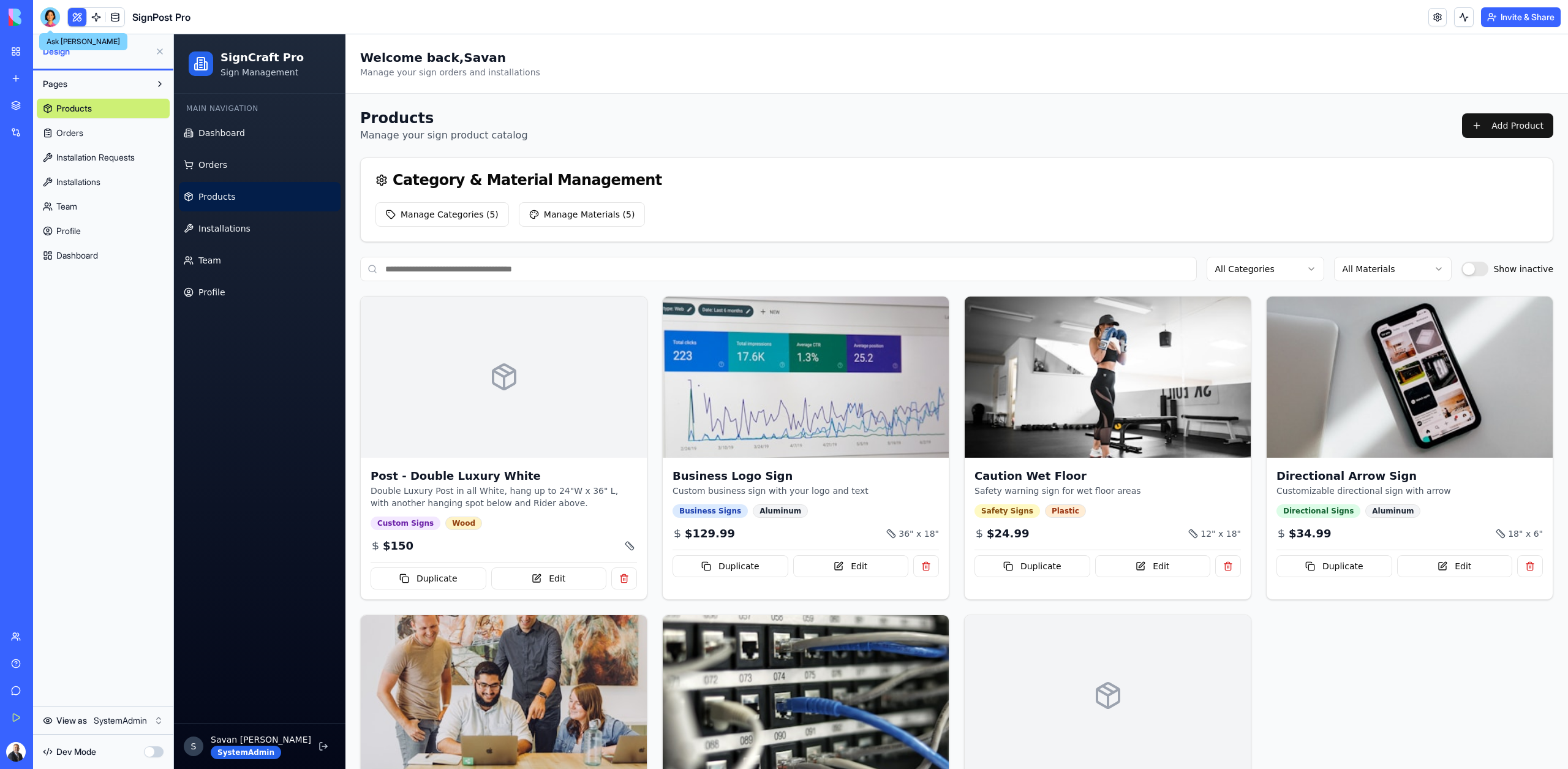
click at [52, 16] on div at bounding box center [50, 17] width 20 height 20
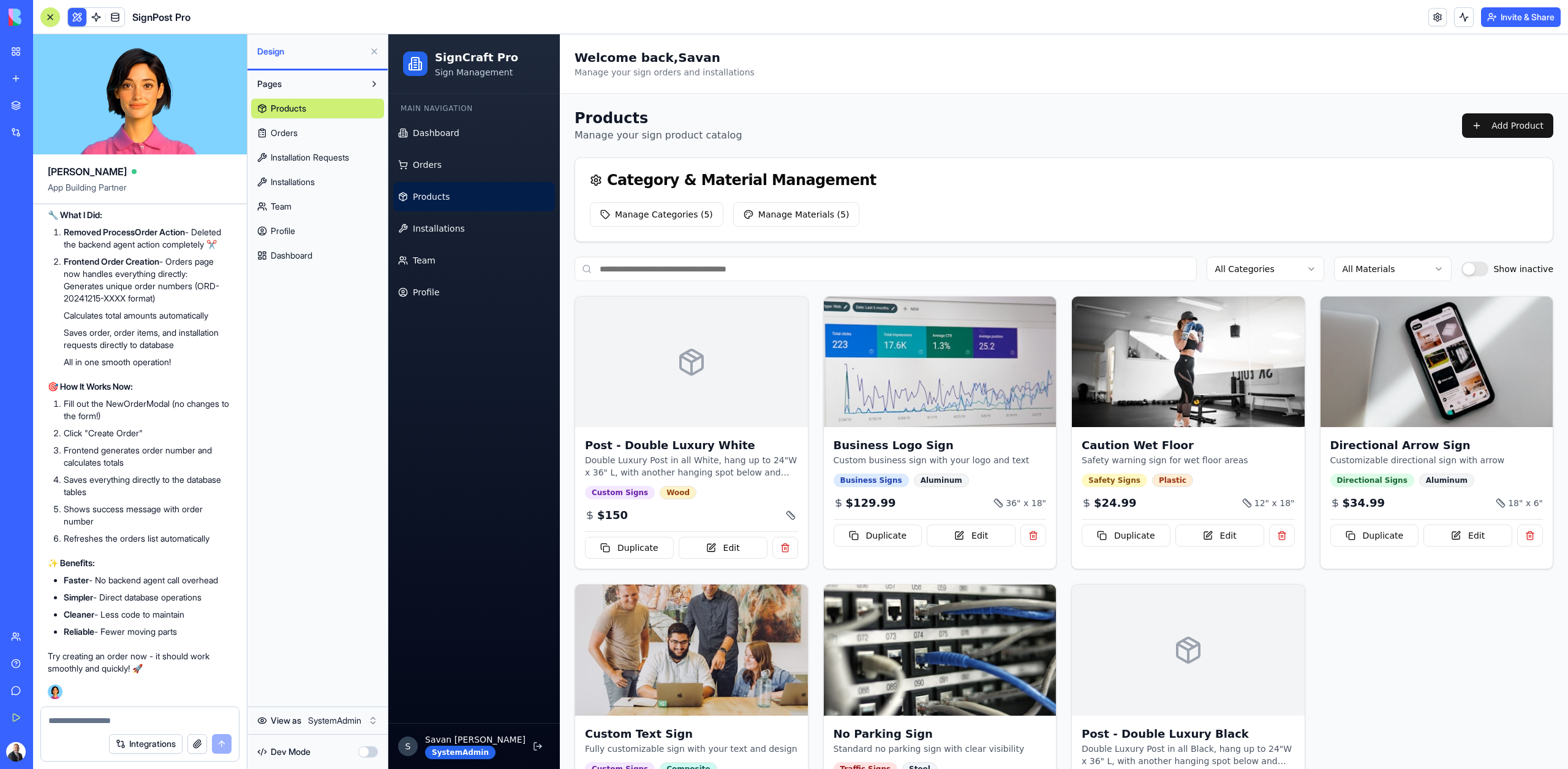
click at [83, 725] on textarea at bounding box center [139, 721] width 183 height 12
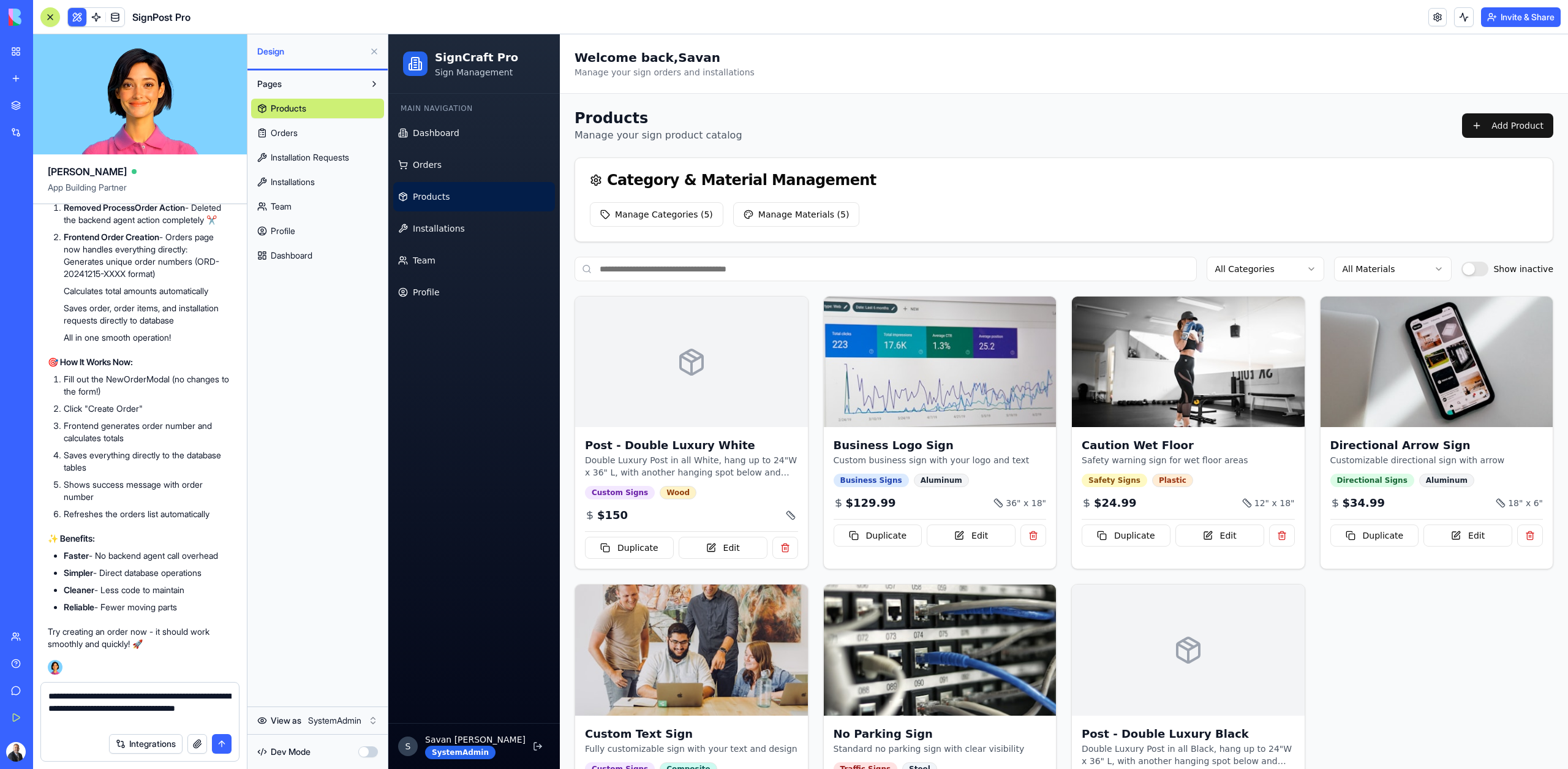
type textarea "**********"
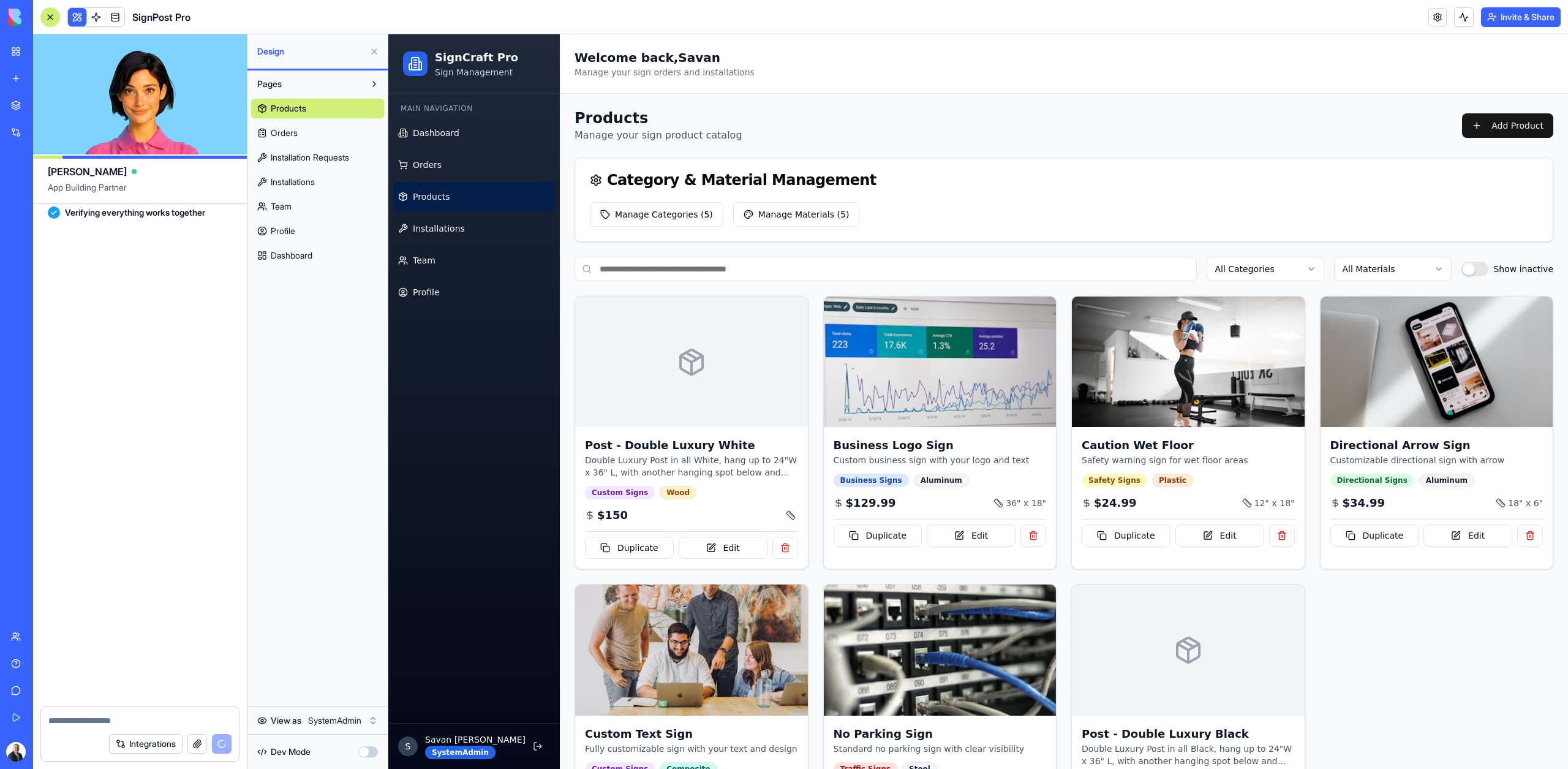
scroll to position [18806, 0]
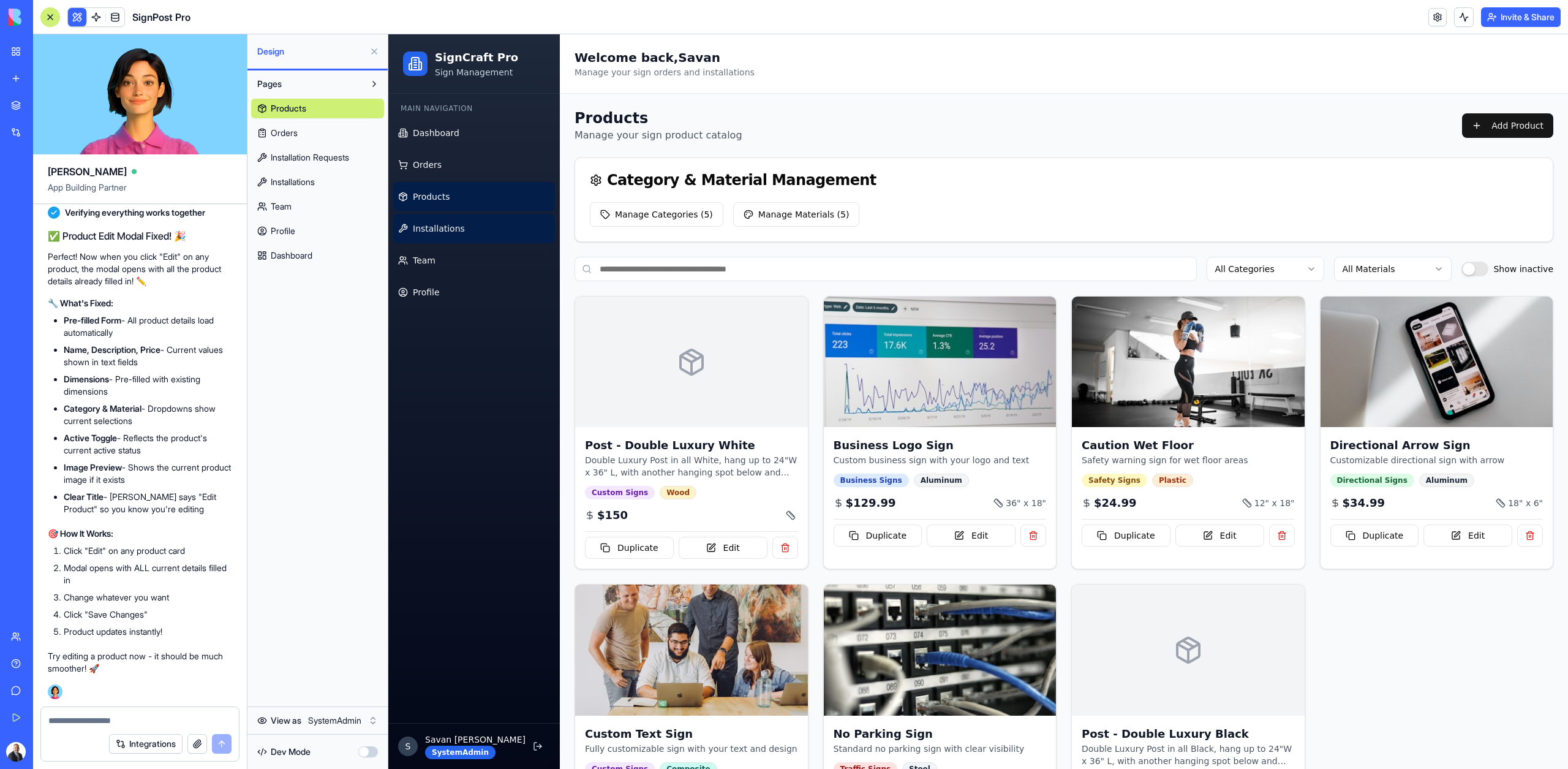
click at [429, 218] on link "Installations" at bounding box center [474, 228] width 162 height 29
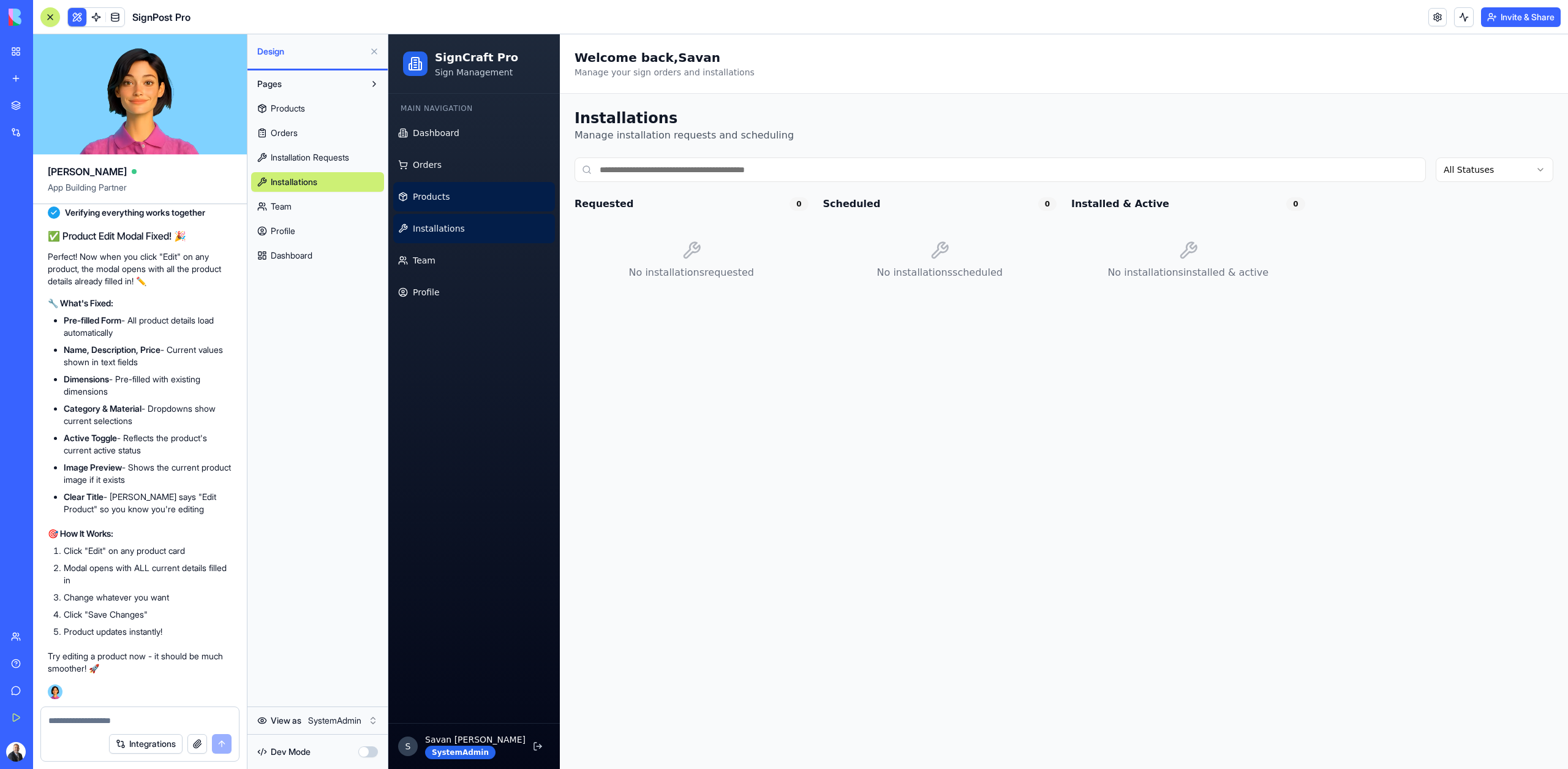
click at [429, 208] on link "Products" at bounding box center [474, 196] width 162 height 29
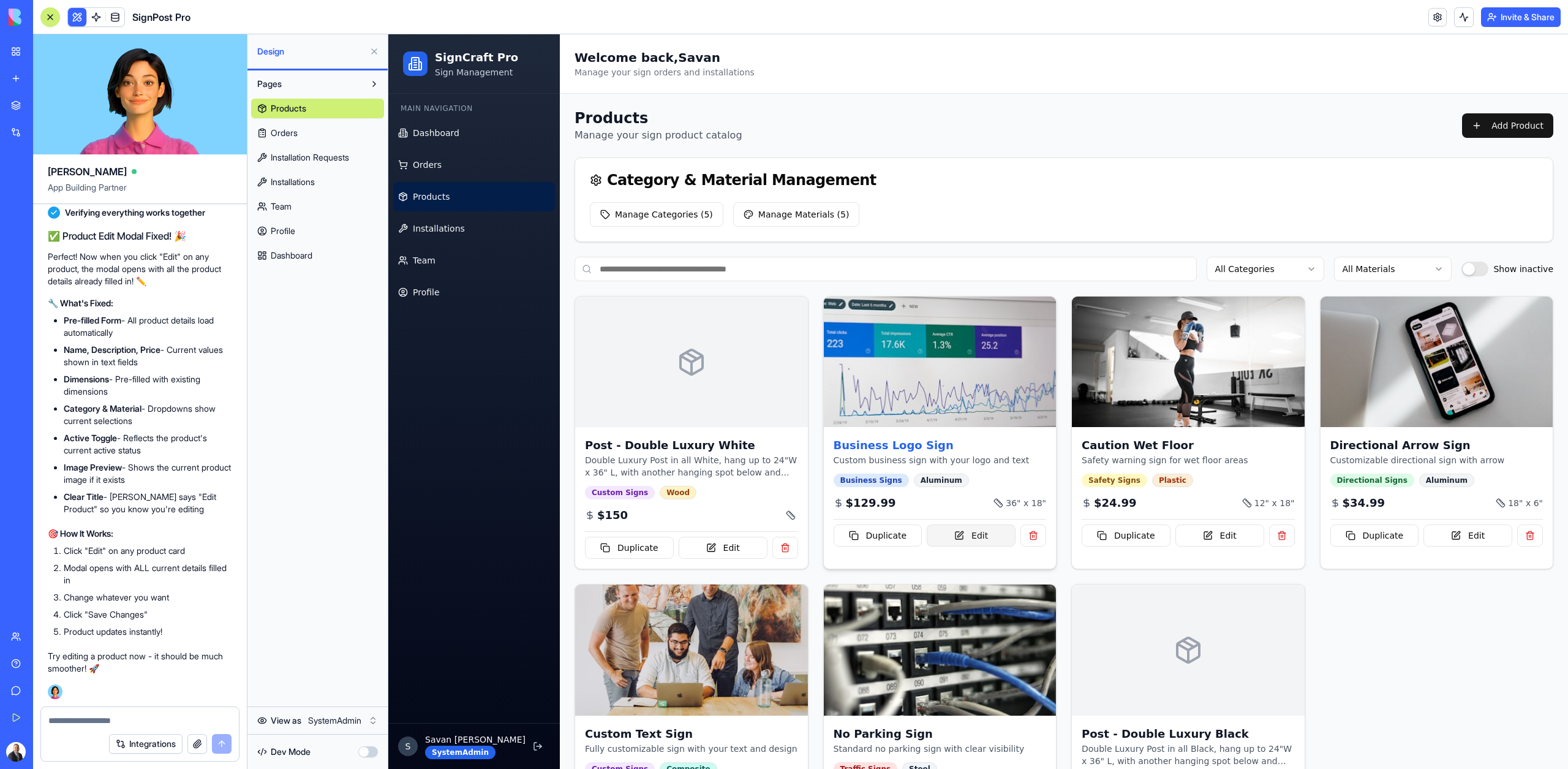
click at [992, 526] on button "Edit" at bounding box center [971, 536] width 89 height 22
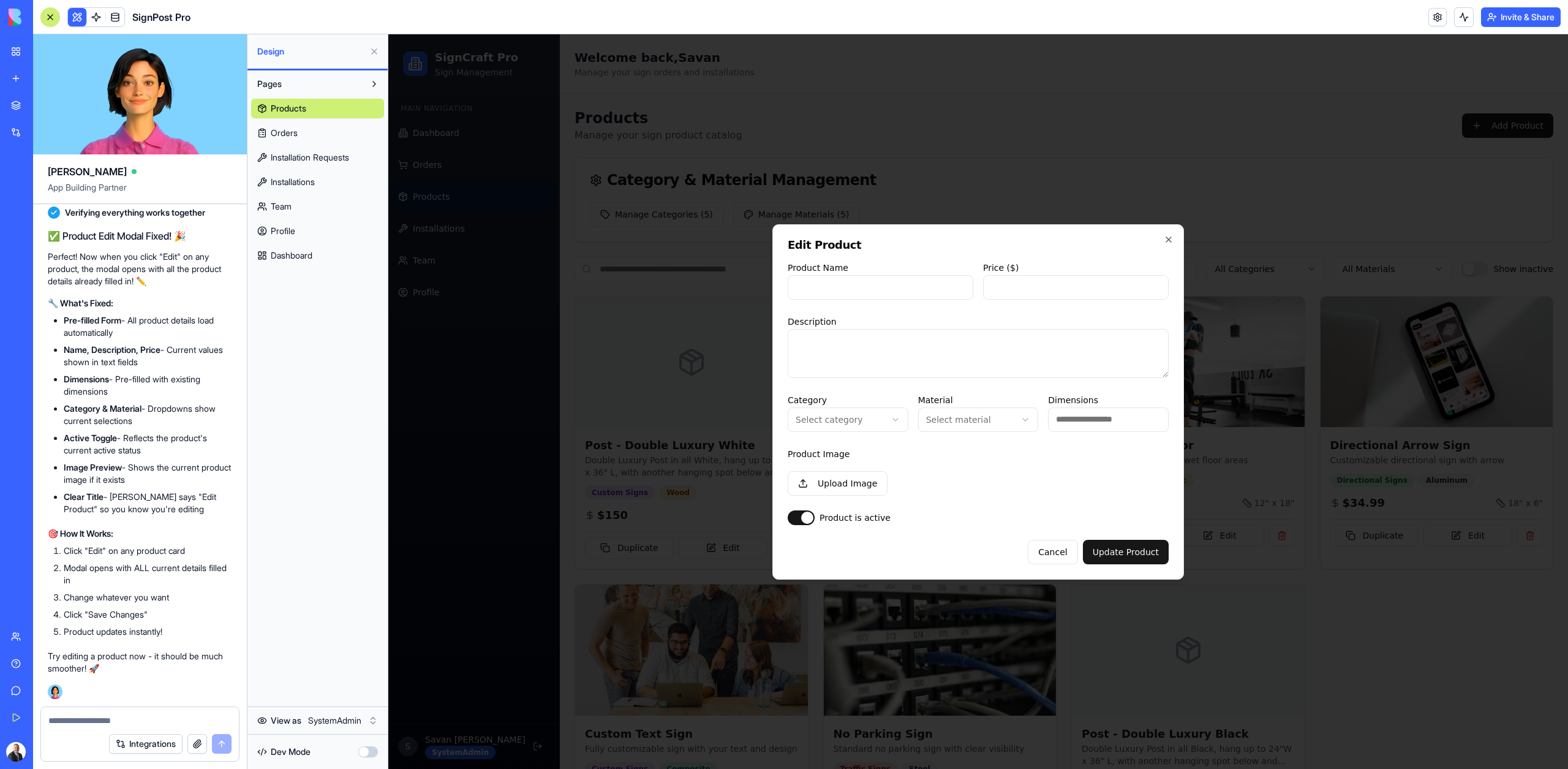
click at [1349, 528] on div at bounding box center [978, 401] width 1179 height 735
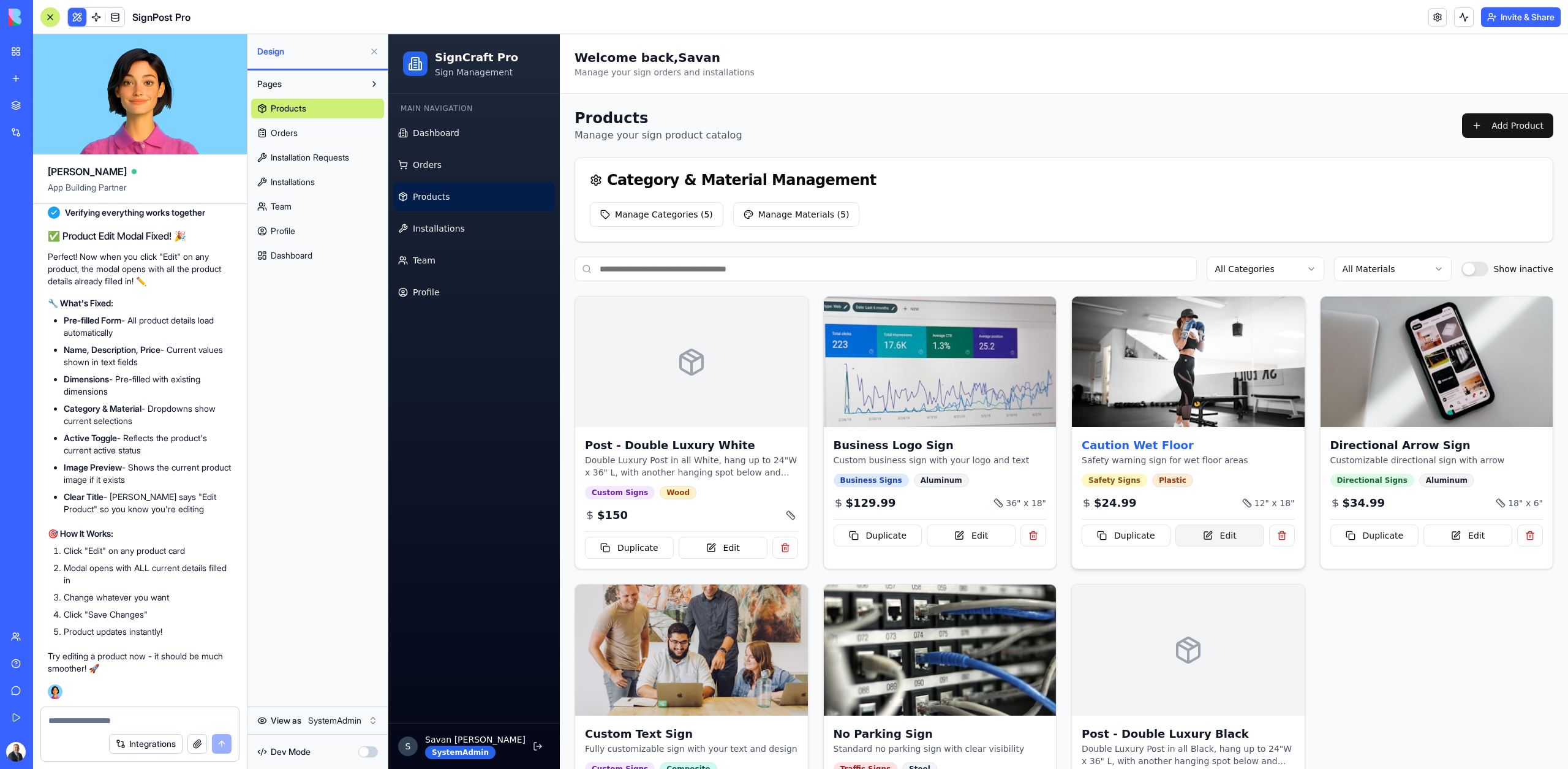
click at [1214, 538] on button "Edit" at bounding box center [1219, 536] width 89 height 22
click at [728, 552] on button "Edit" at bounding box center [722, 548] width 89 height 22
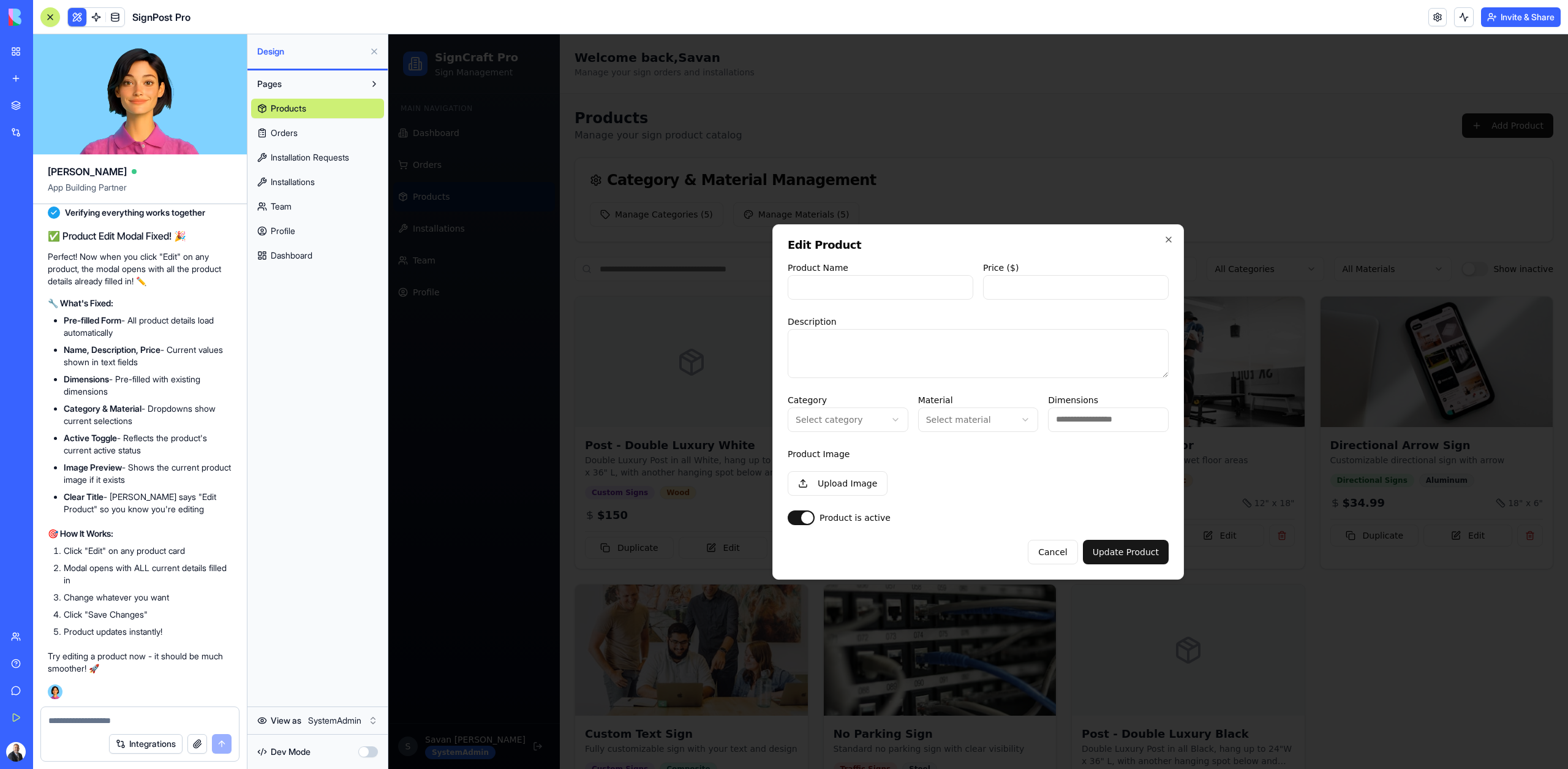
click at [700, 457] on div at bounding box center [978, 401] width 1179 height 735
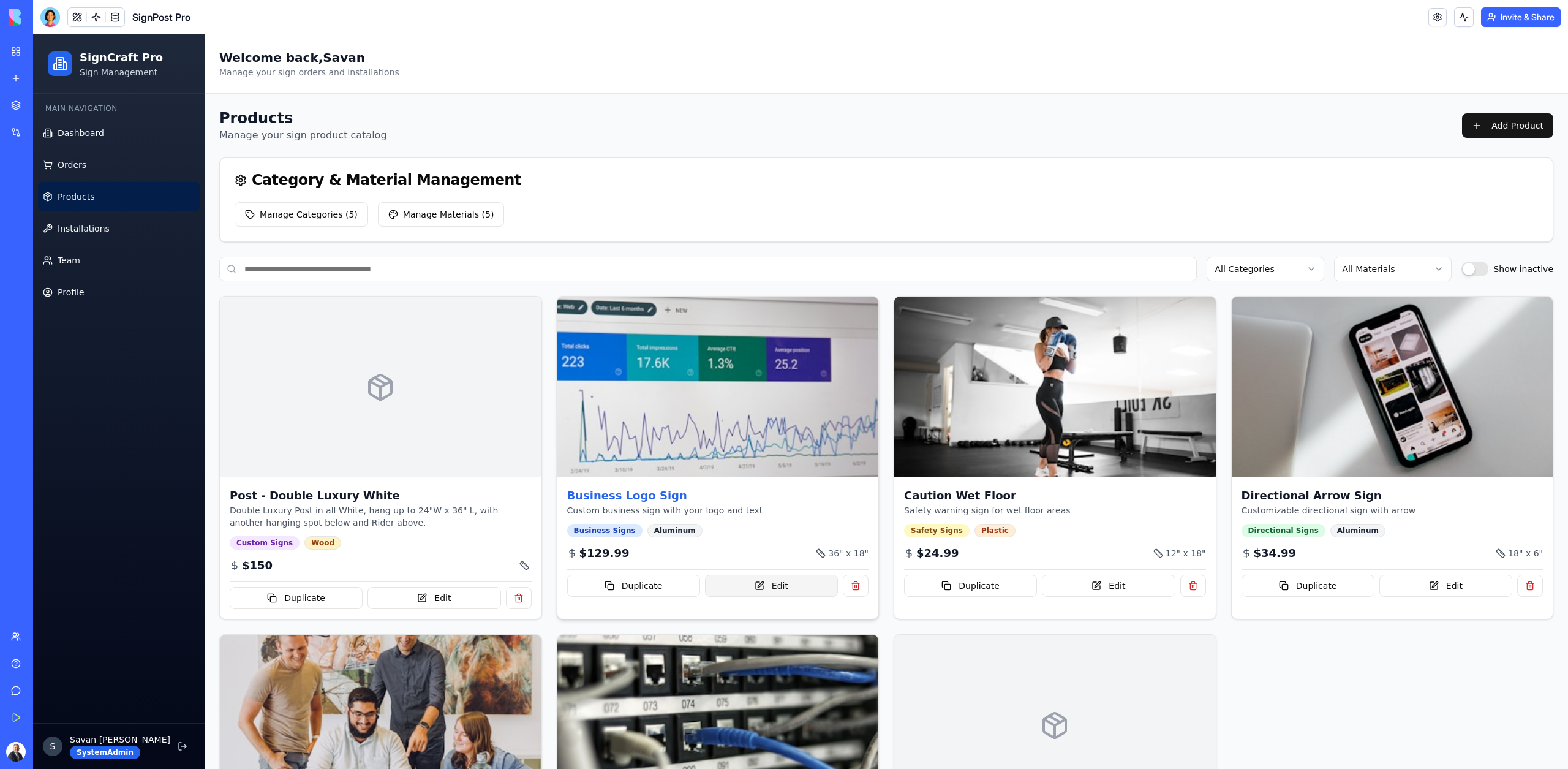
click at [806, 587] on button "Edit" at bounding box center [771, 586] width 133 height 22
click at [46, 18] on div at bounding box center [50, 17] width 20 height 20
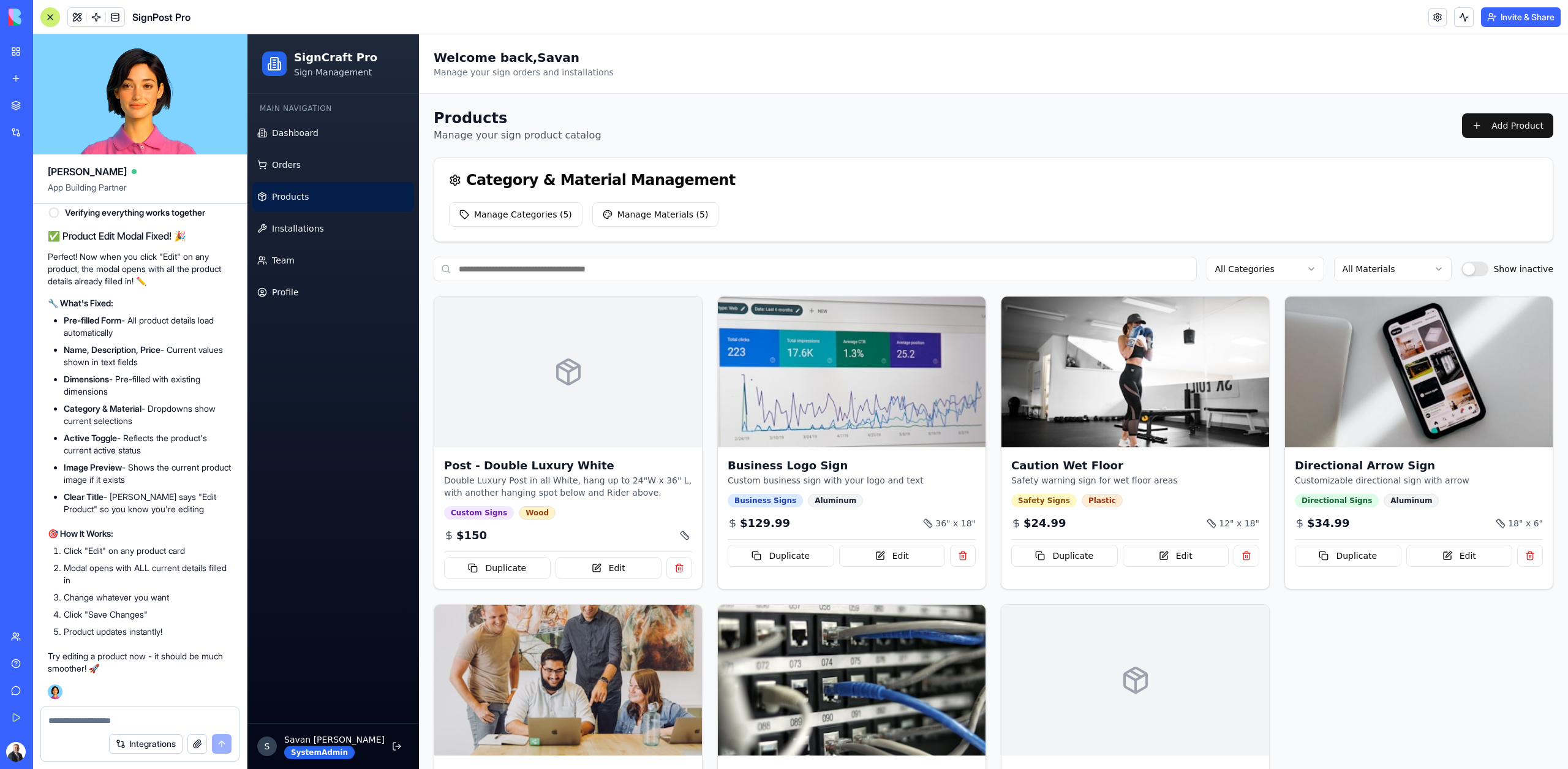
click at [90, 721] on textarea at bounding box center [139, 721] width 183 height 12
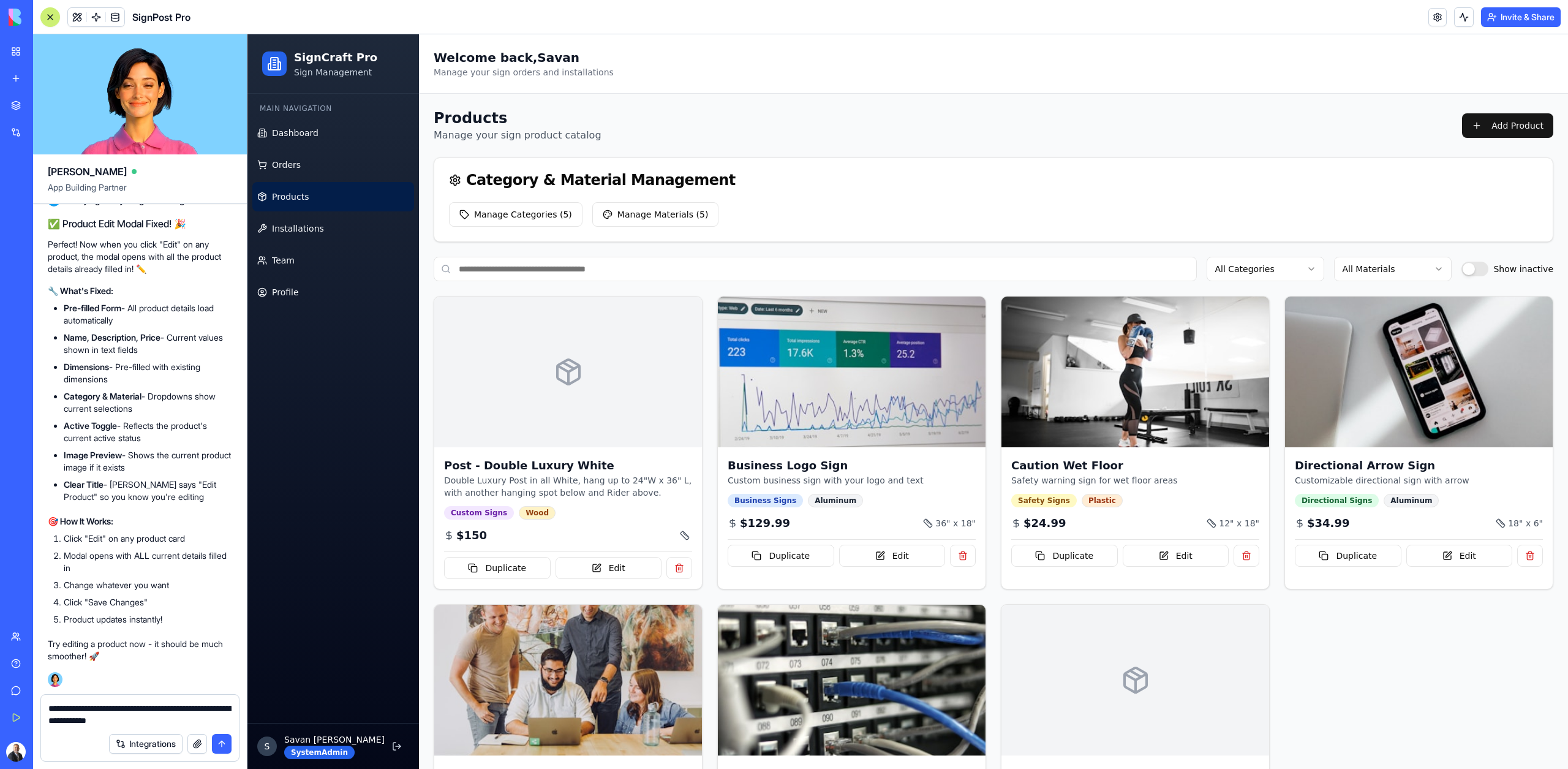
type textarea "**********"
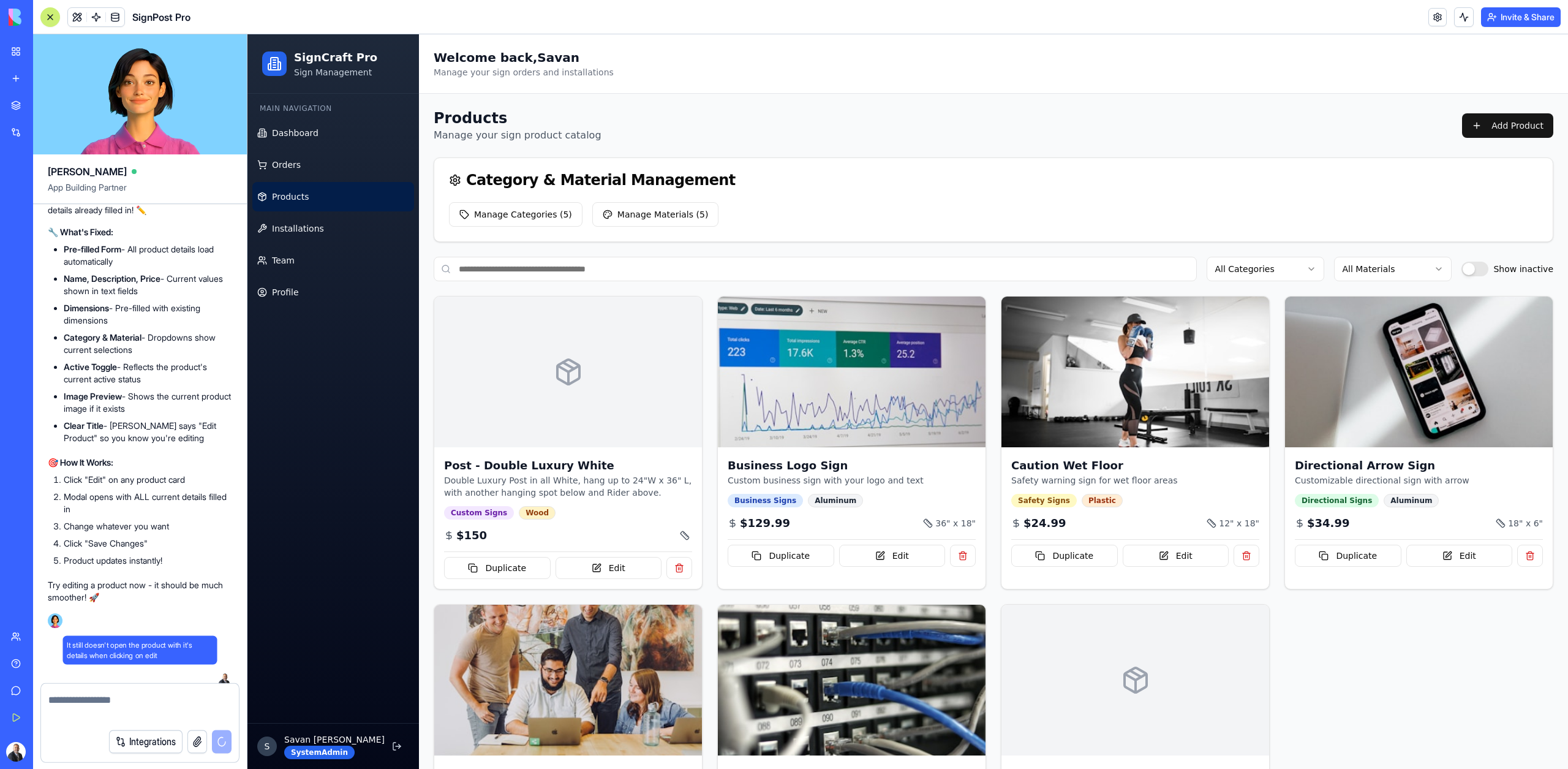
scroll to position [18865, 0]
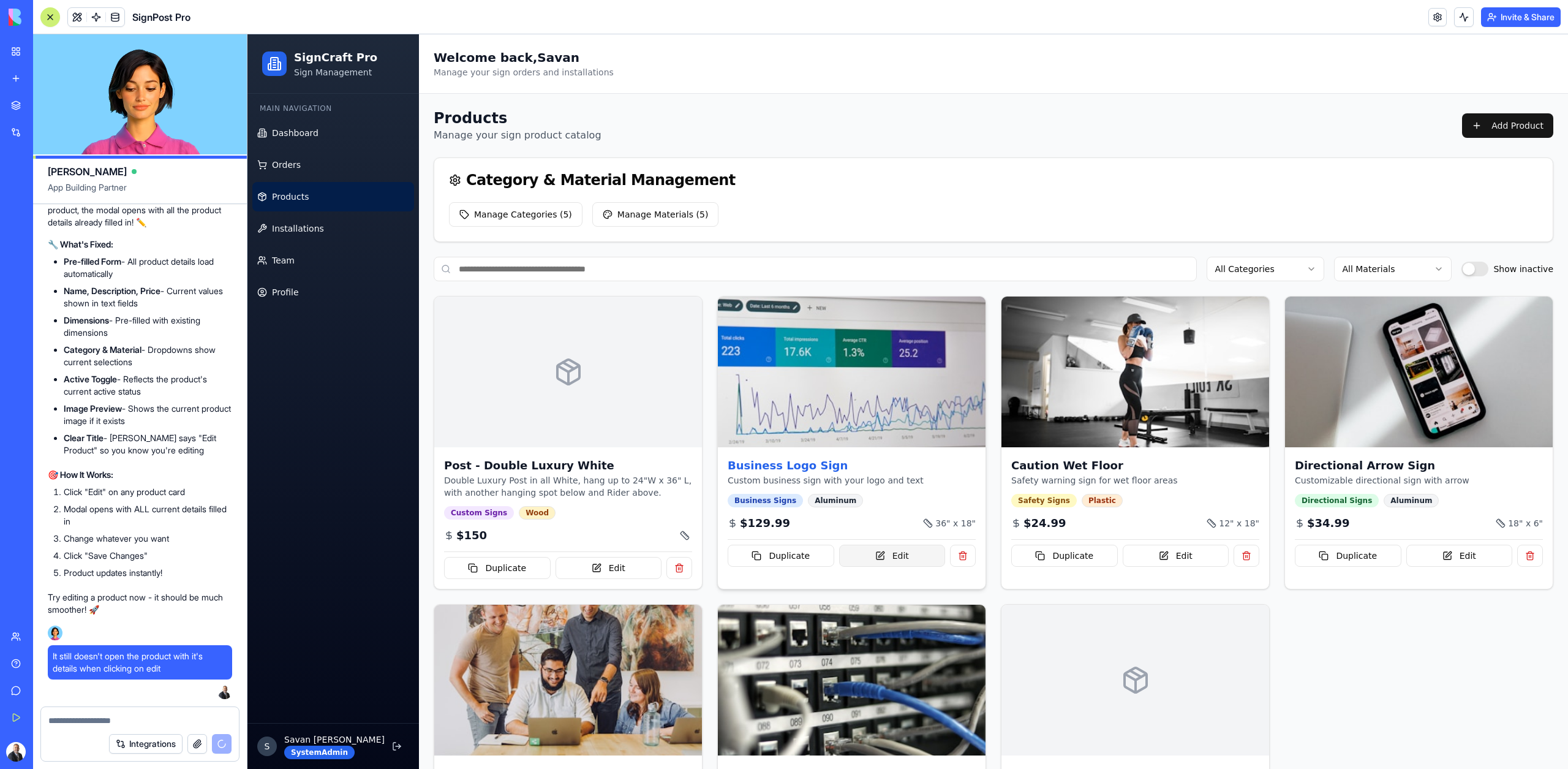
click at [892, 559] on button "Edit" at bounding box center [892, 556] width 107 height 22
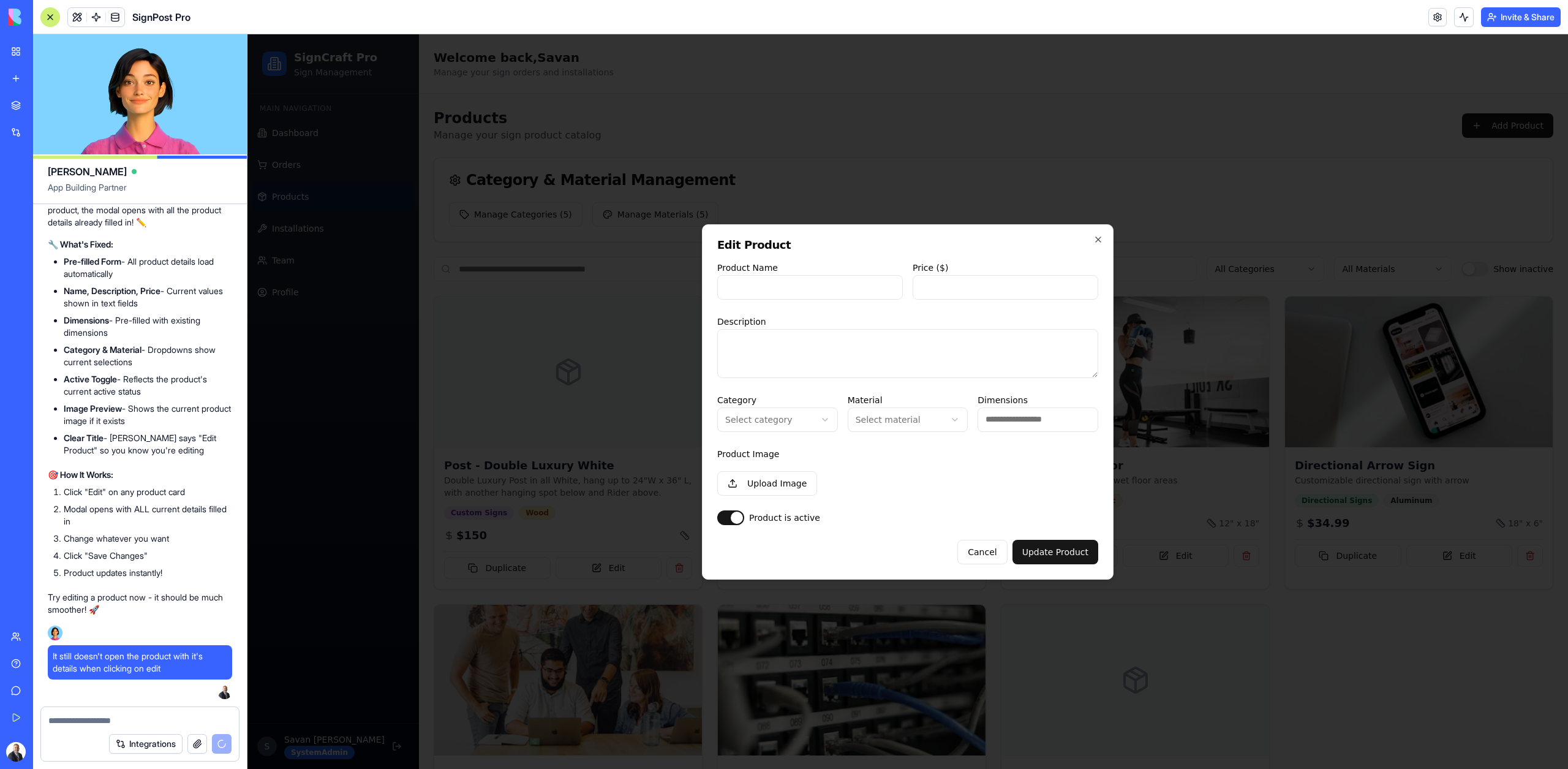
click at [642, 348] on div at bounding box center [907, 401] width 1320 height 735
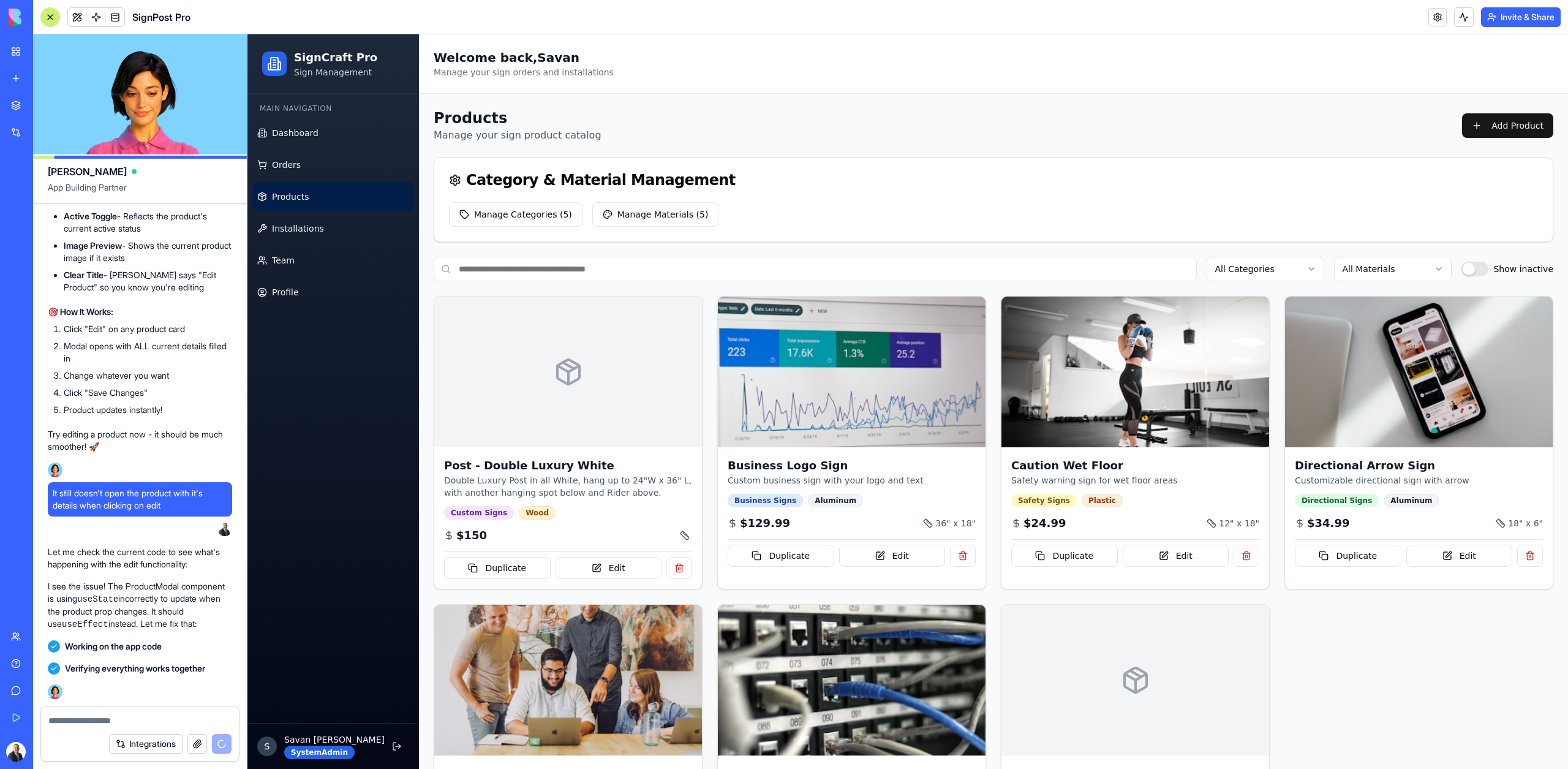
scroll to position [19500, 0]
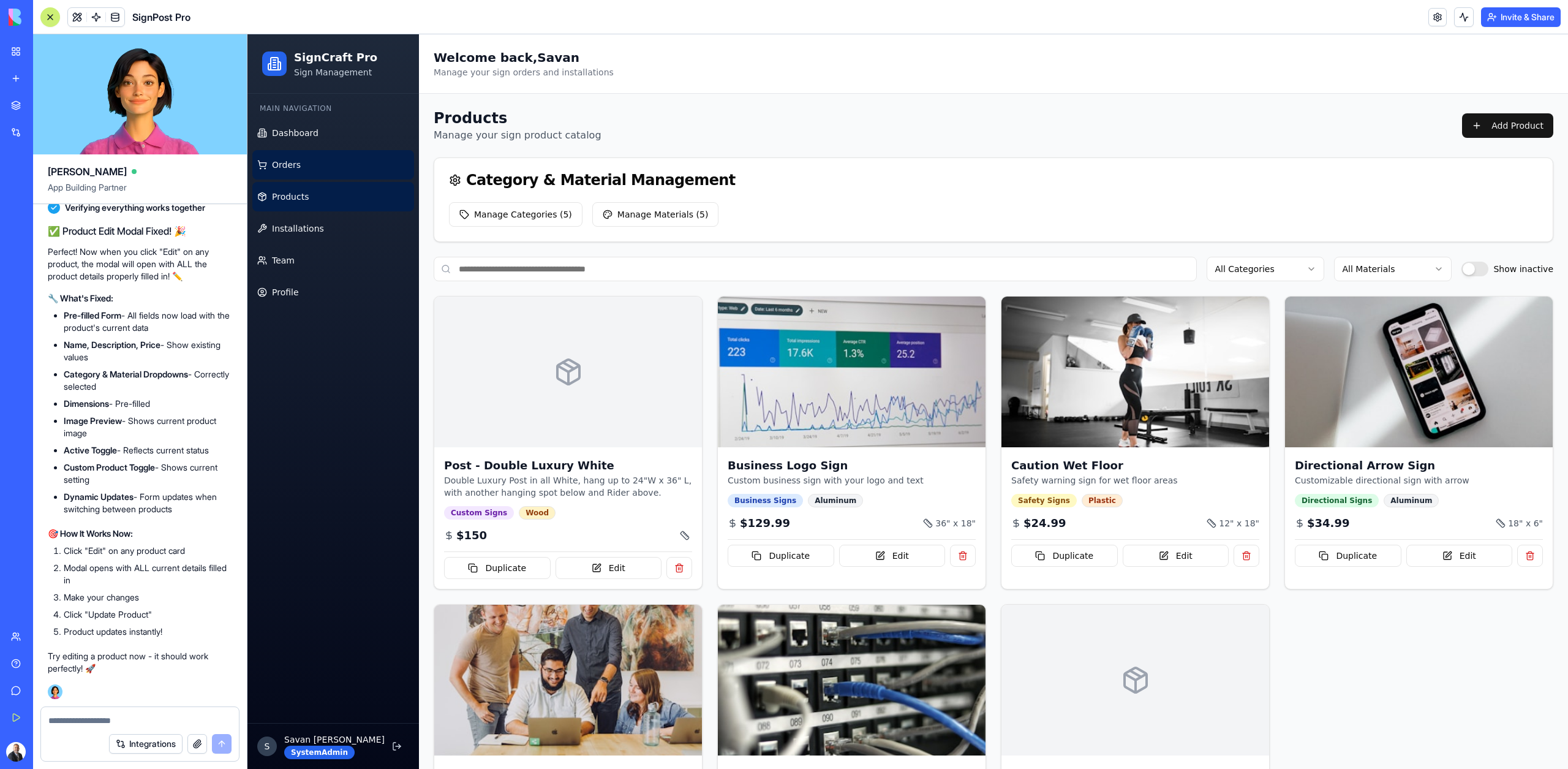
click at [300, 173] on link "Orders" at bounding box center [333, 164] width 162 height 29
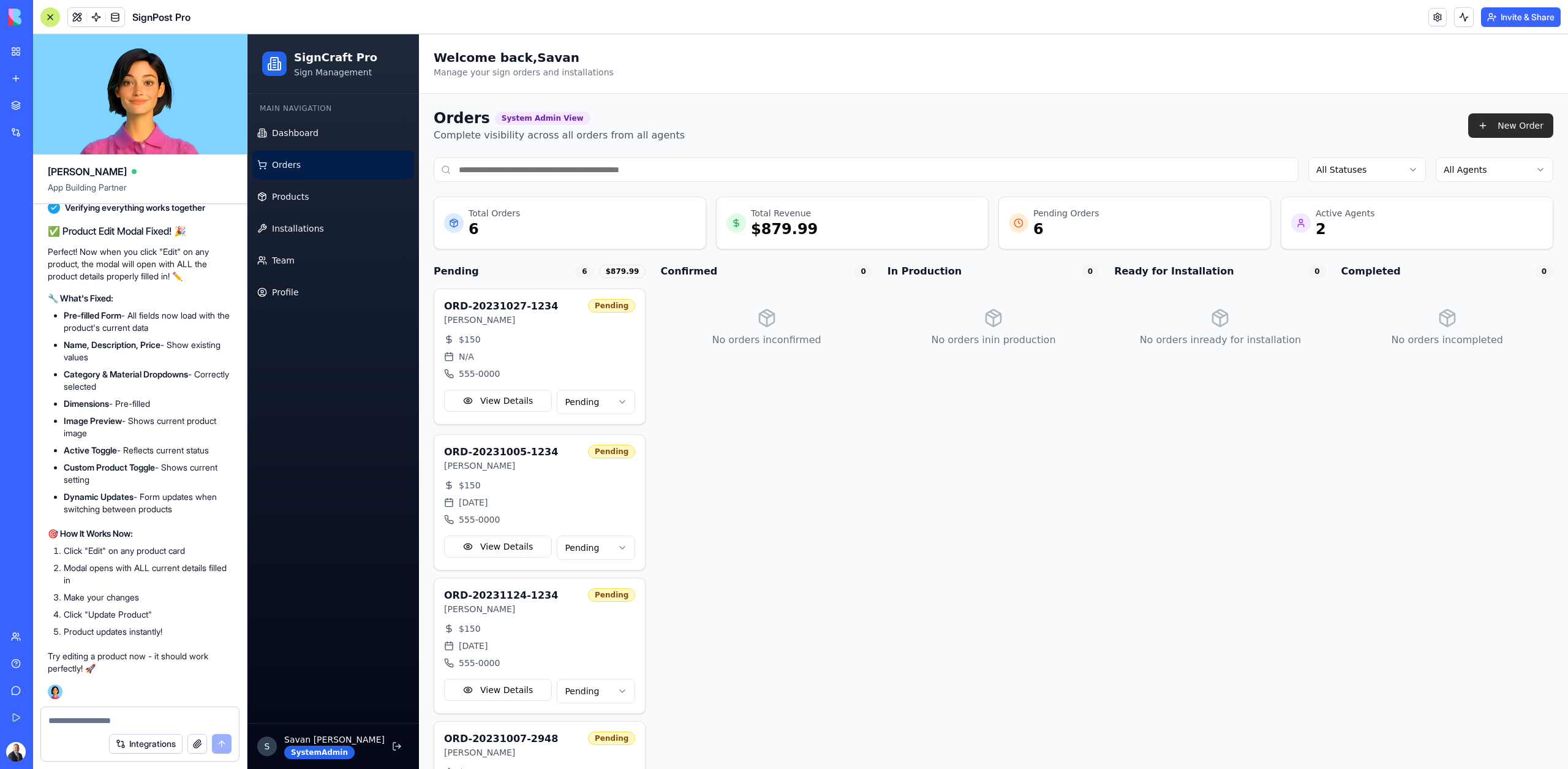
click at [1536, 121] on button "New Order" at bounding box center [1510, 126] width 85 height 24
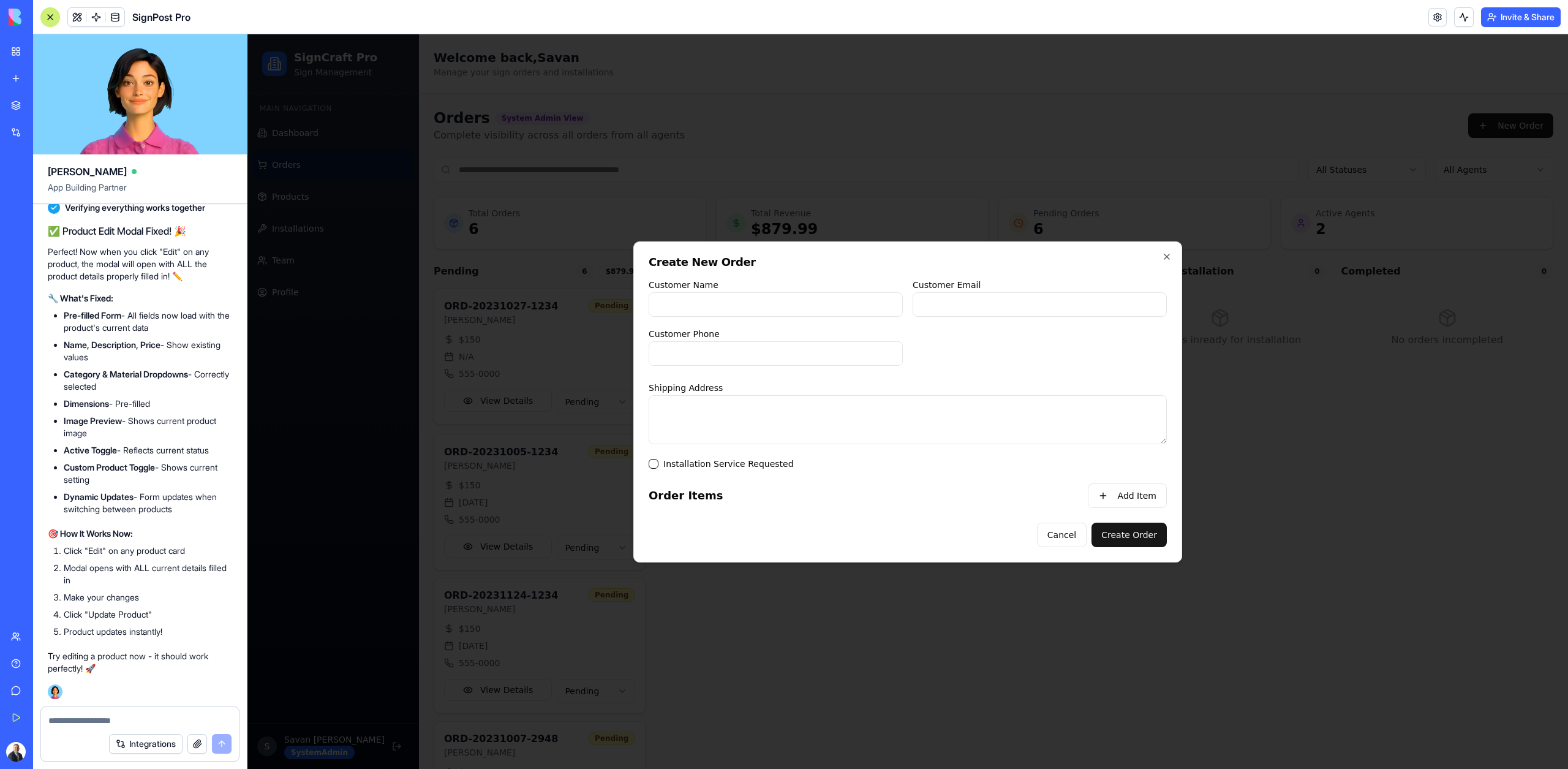
click at [1164, 73] on div at bounding box center [907, 401] width 1320 height 735
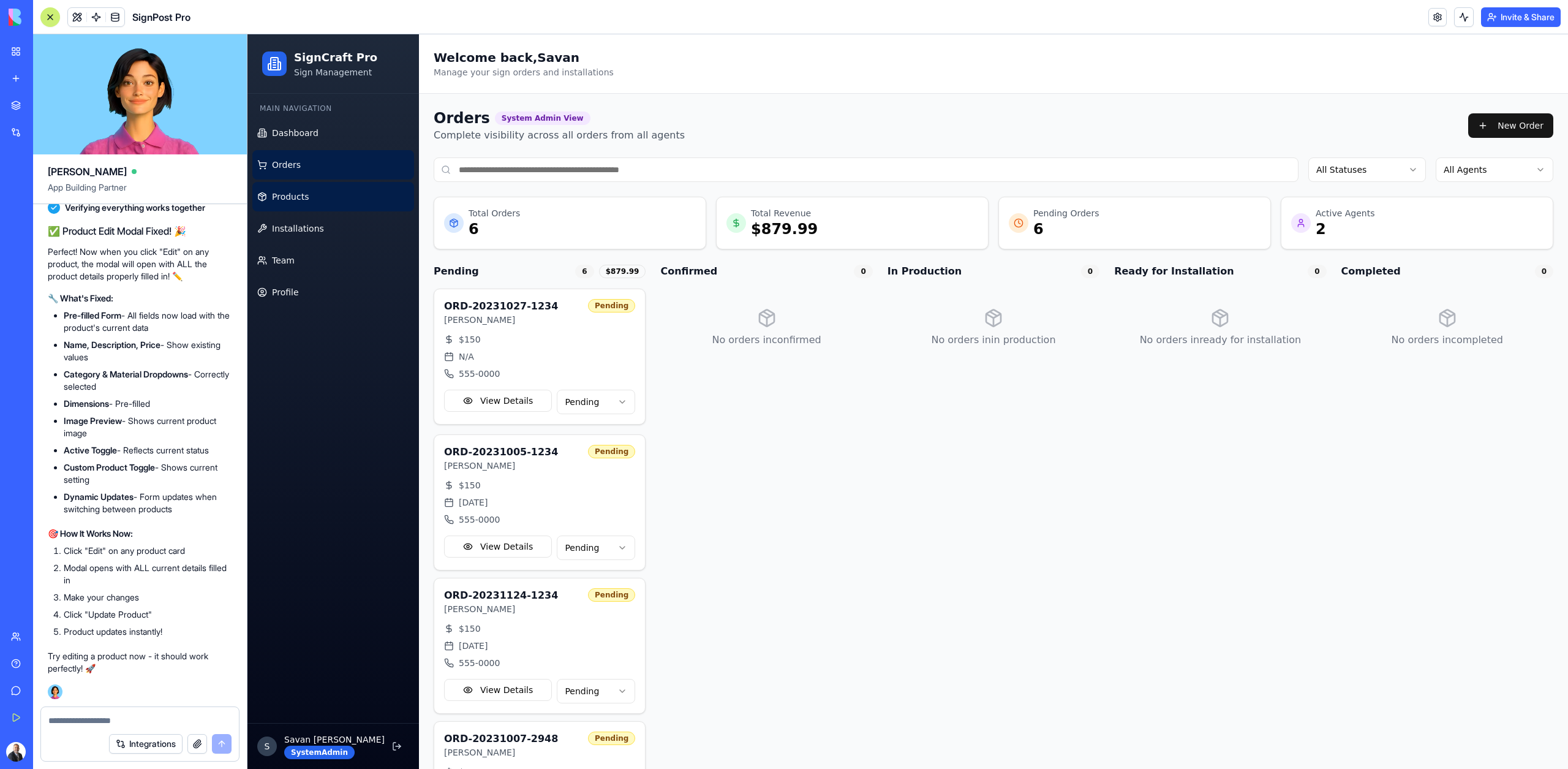
click at [311, 186] on link "Products" at bounding box center [333, 196] width 162 height 29
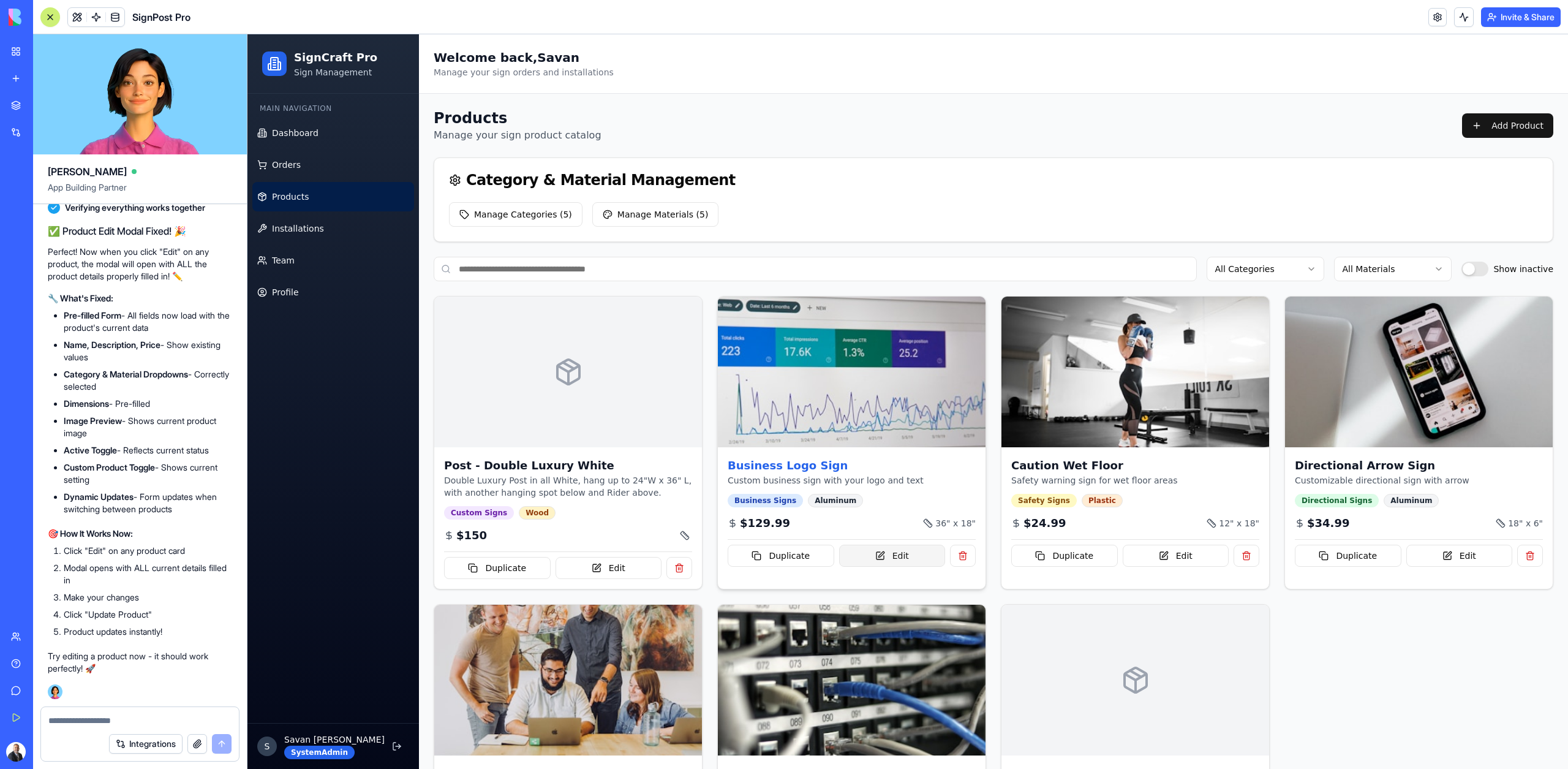
click at [892, 554] on button "Edit" at bounding box center [892, 556] width 107 height 22
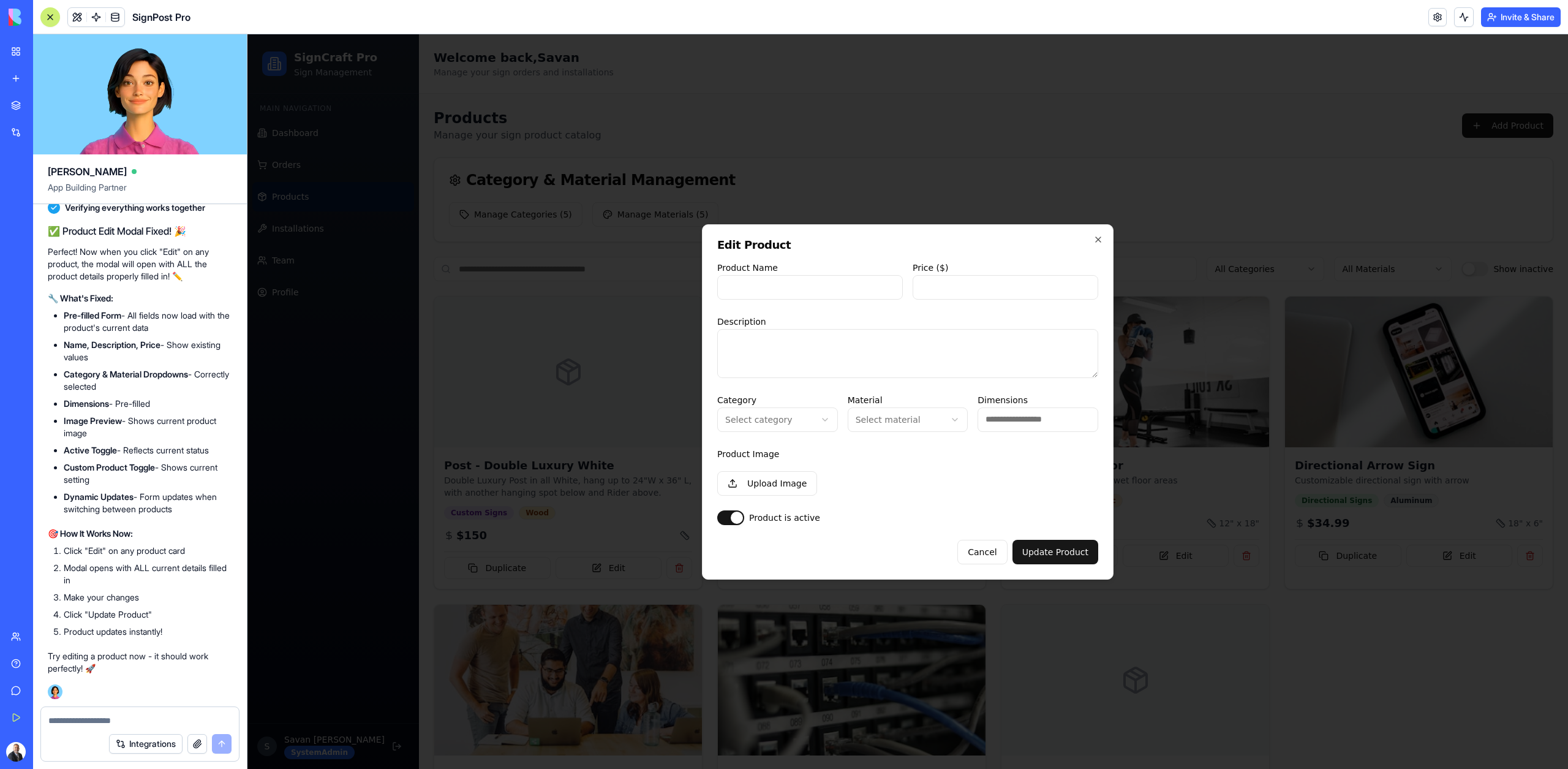
click at [898, 603] on div at bounding box center [907, 401] width 1320 height 735
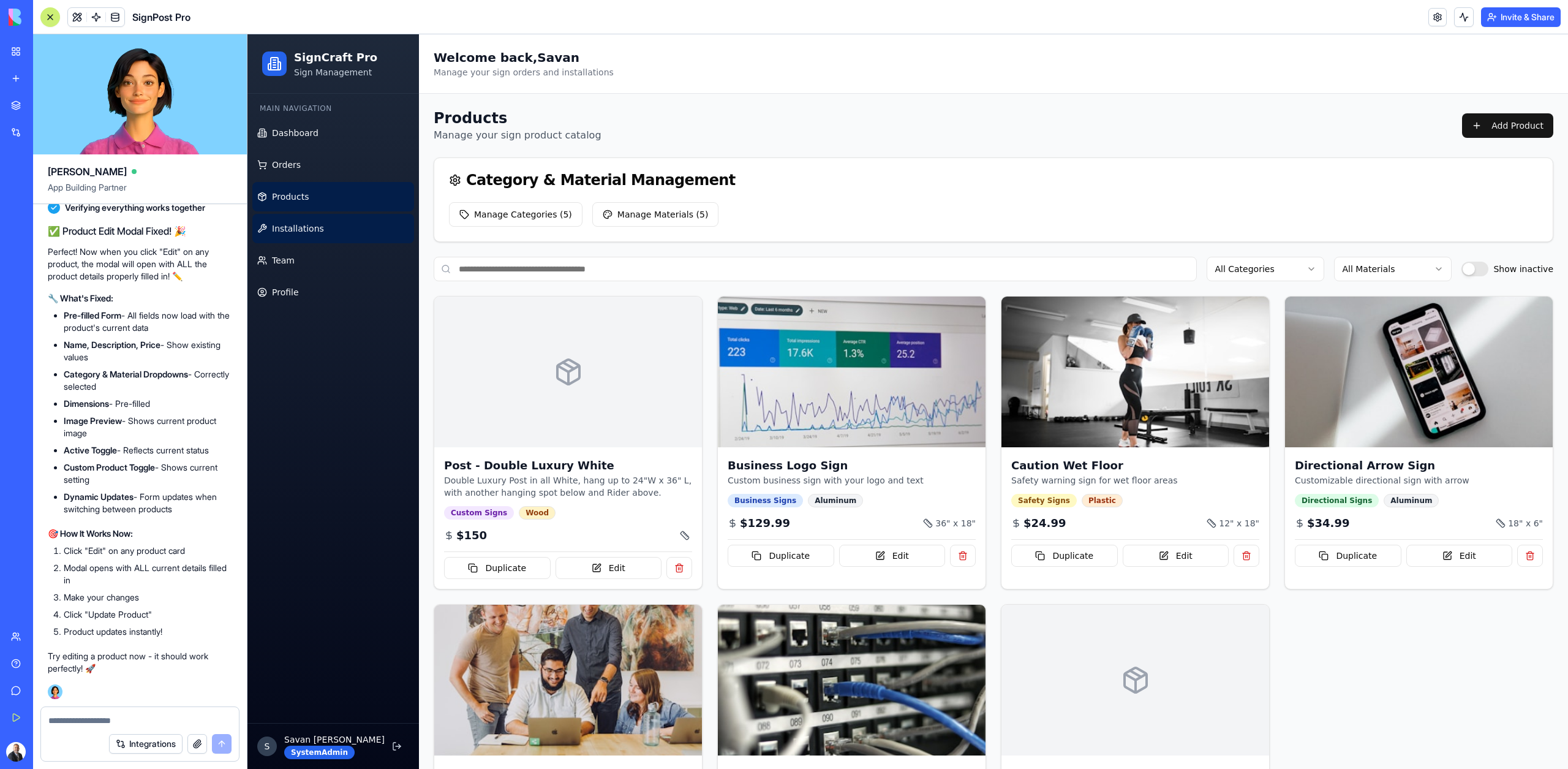
click at [305, 216] on link "Installations" at bounding box center [333, 228] width 162 height 29
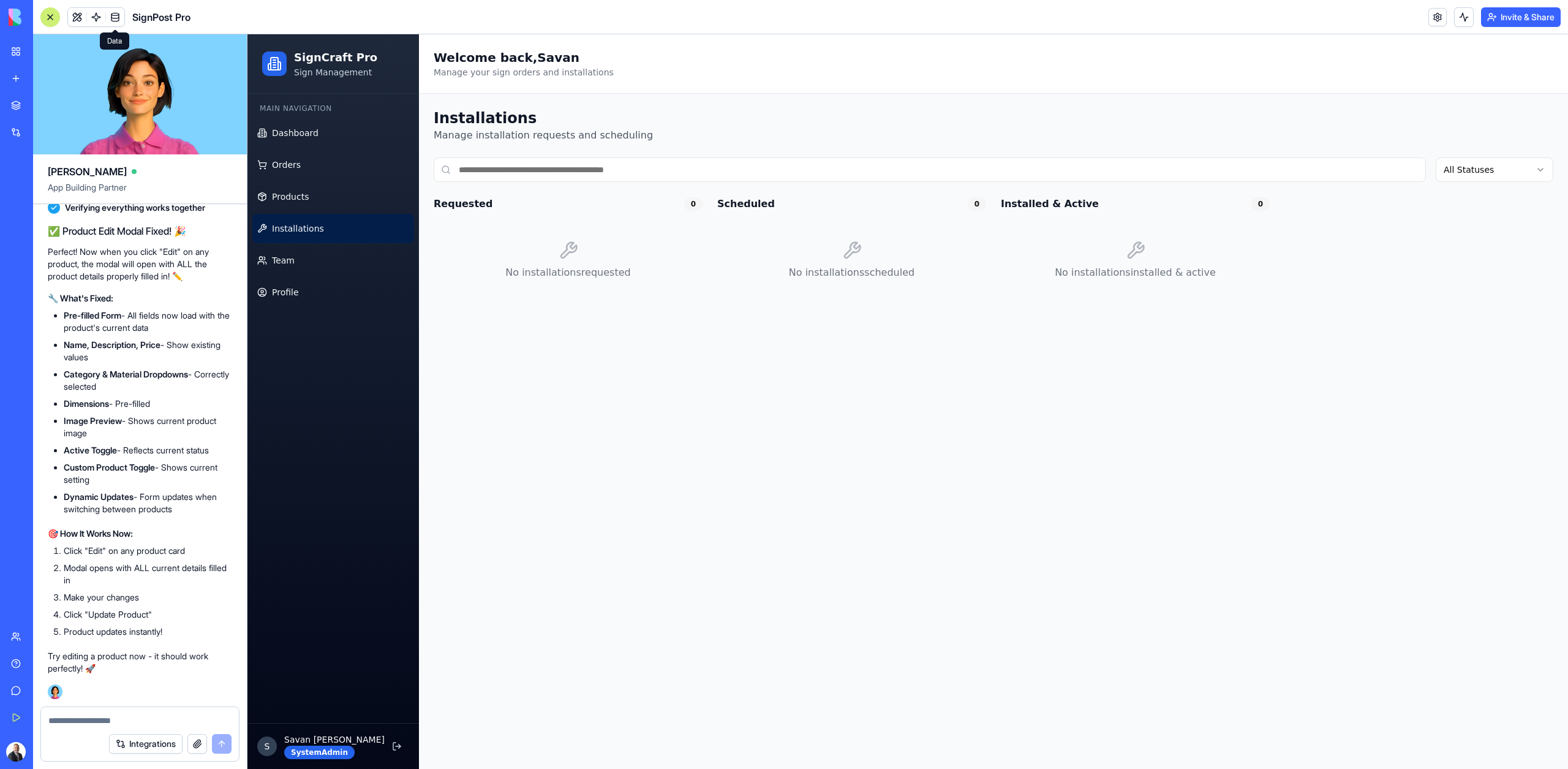
click at [120, 10] on link at bounding box center [114, 16] width 18 height 18
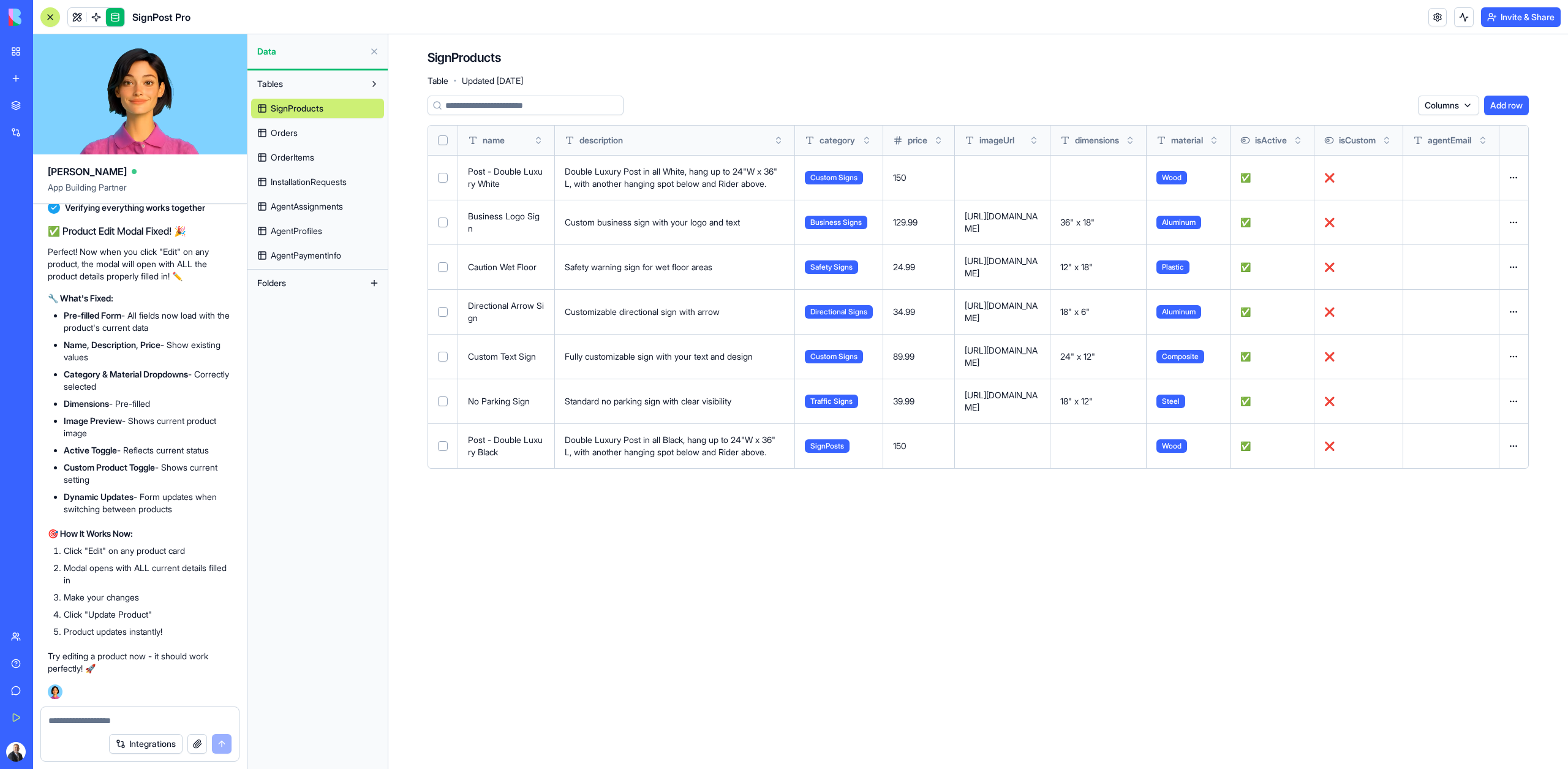
click at [307, 183] on span "InstallationRequests" at bounding box center [308, 182] width 76 height 12
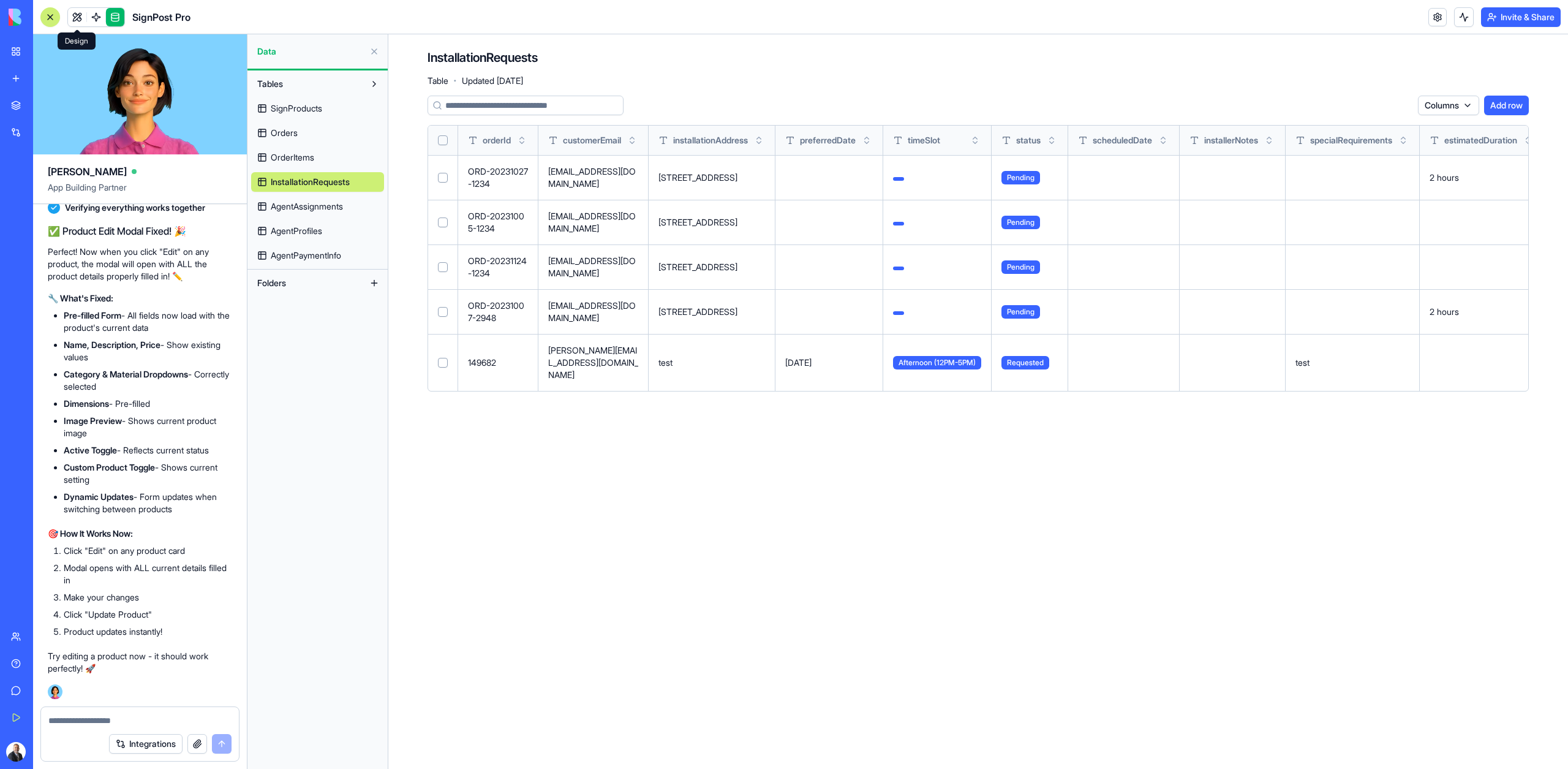
click at [79, 18] on link at bounding box center [77, 16] width 18 height 18
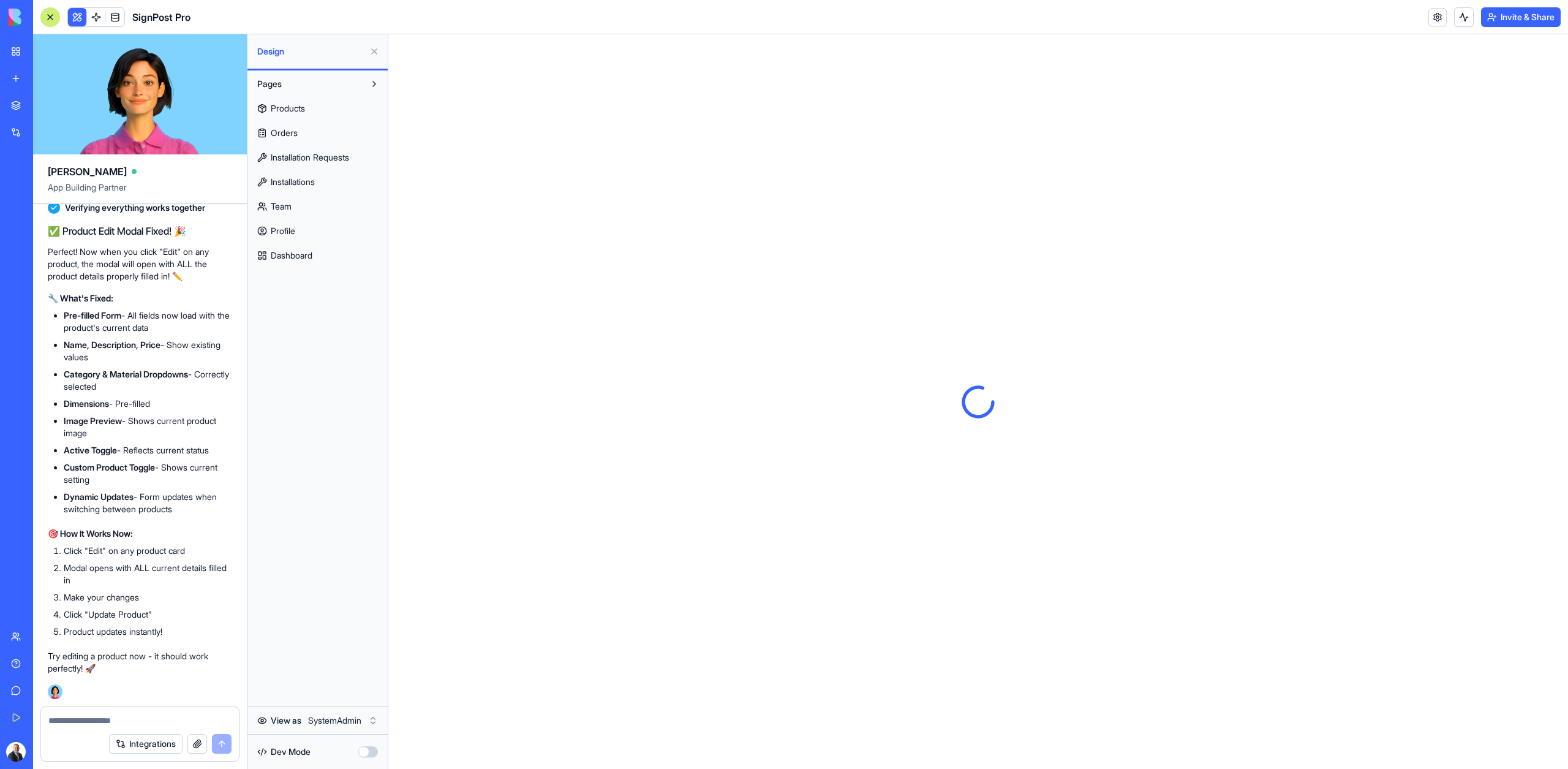
click at [290, 188] on link "Installations" at bounding box center [318, 182] width 133 height 20
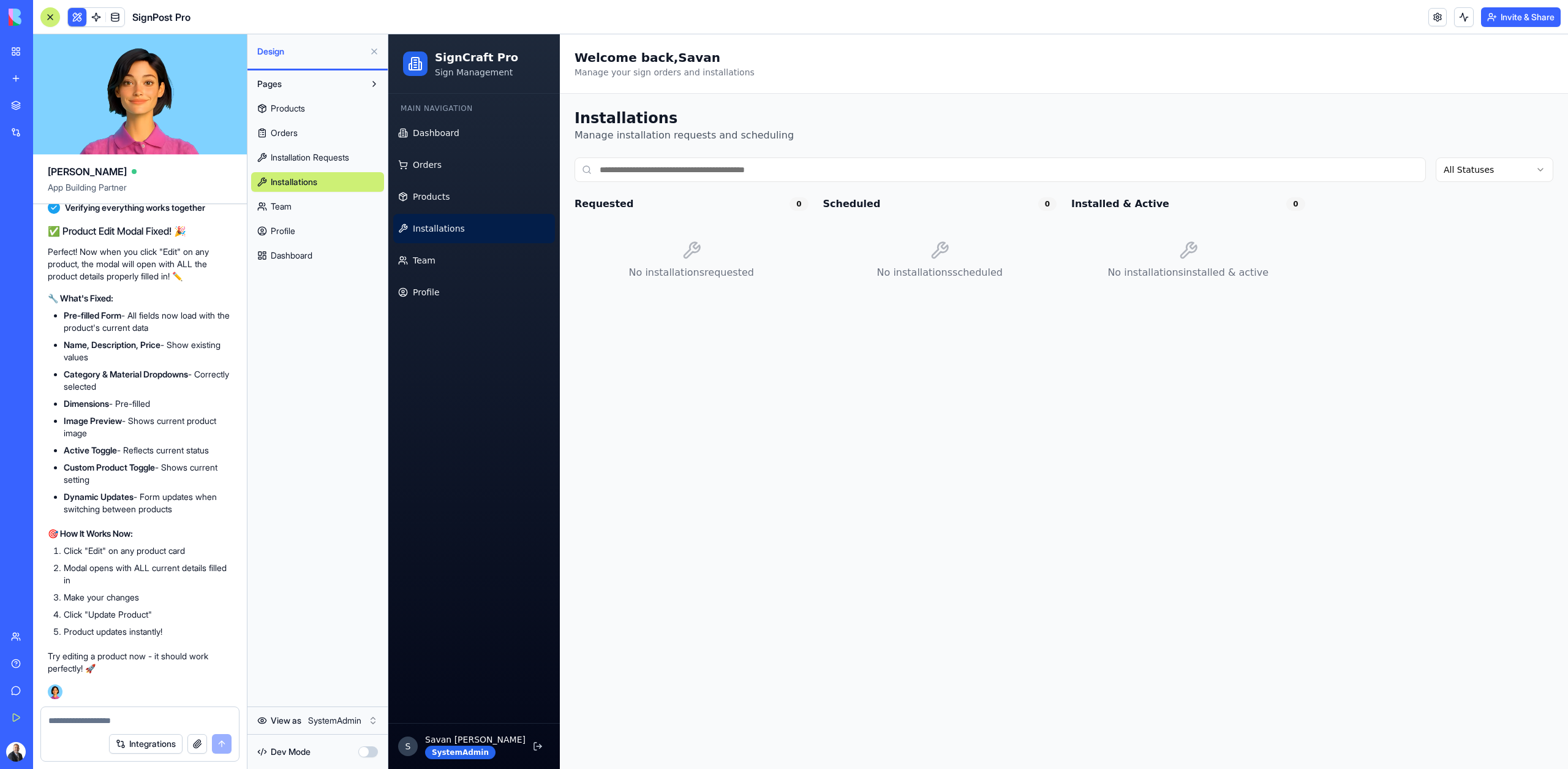
click at [306, 152] on span "Installation Requests" at bounding box center [309, 158] width 78 height 12
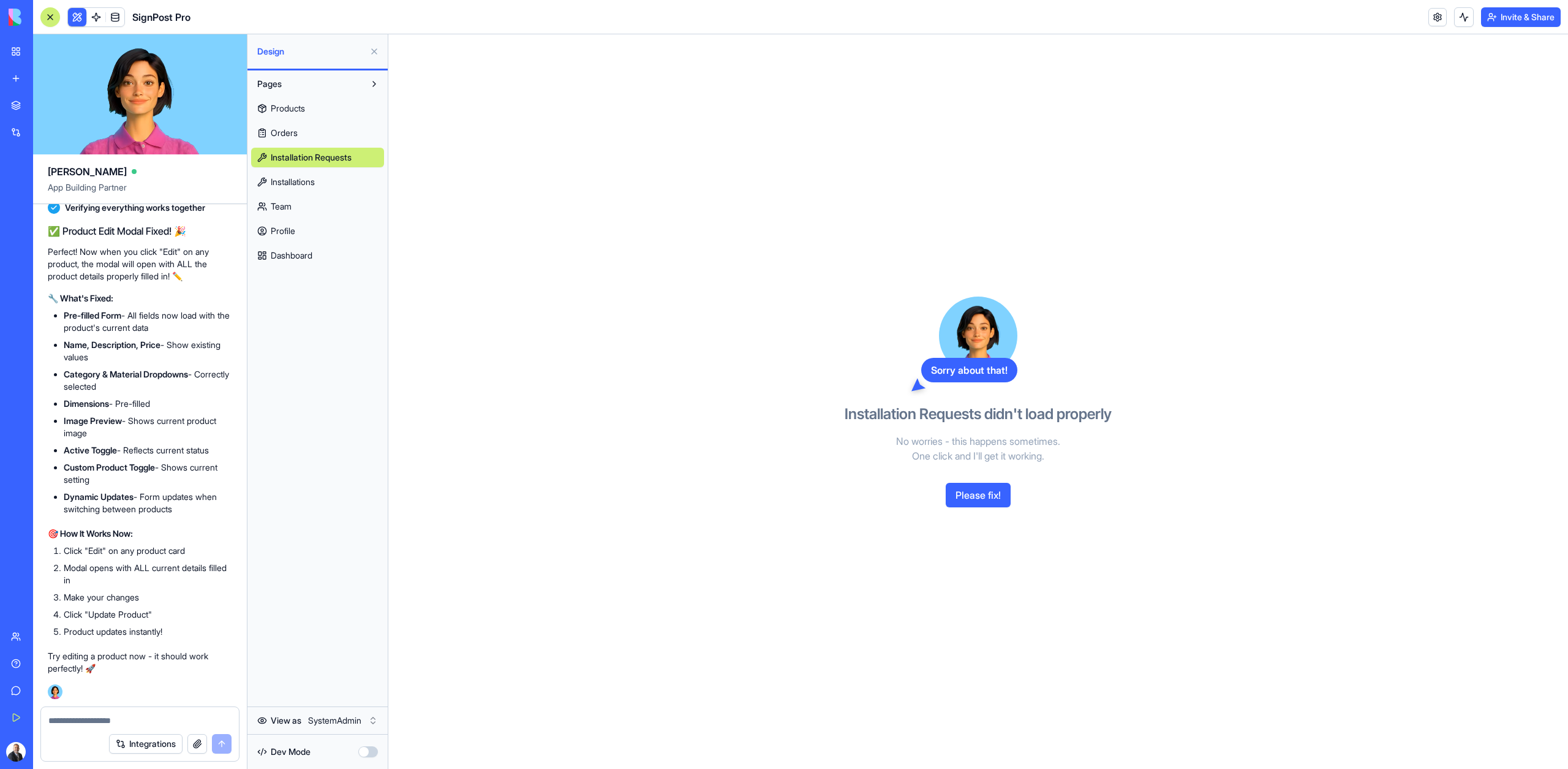
click at [305, 183] on span "Installations" at bounding box center [292, 182] width 44 height 12
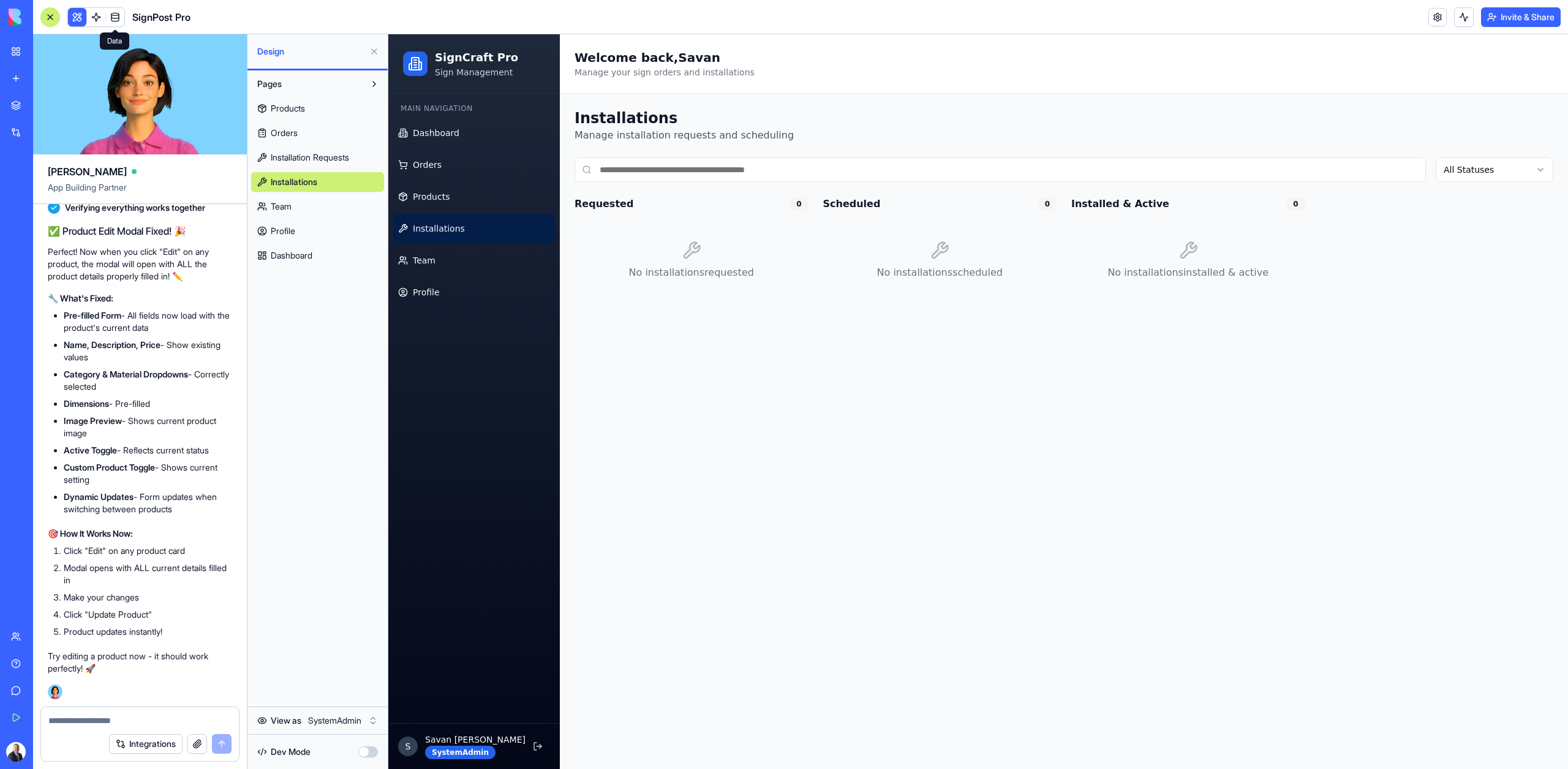
click at [120, 18] on link at bounding box center [114, 16] width 18 height 18
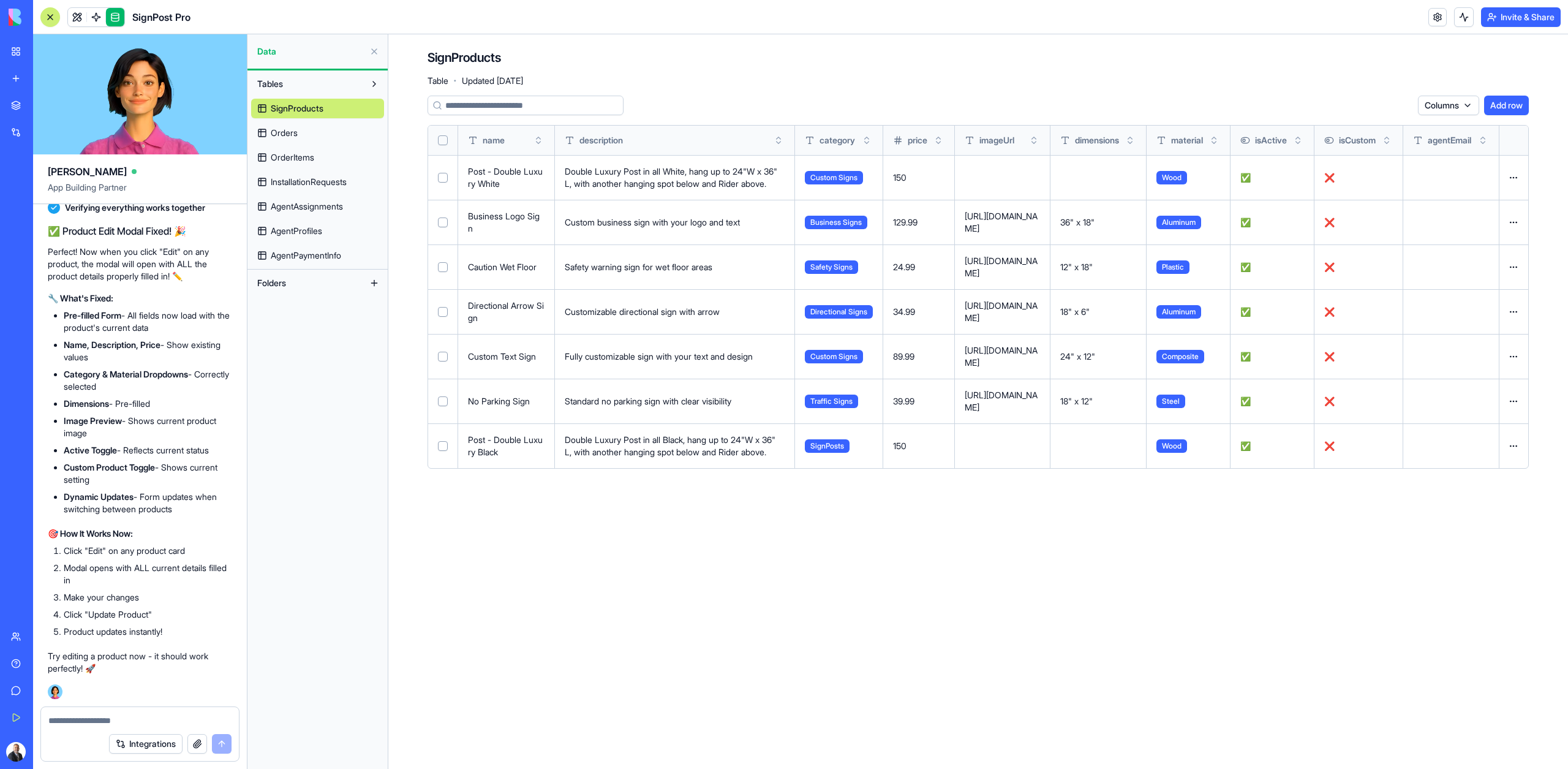
click at [280, 183] on span "InstallationRequests" at bounding box center [308, 182] width 76 height 12
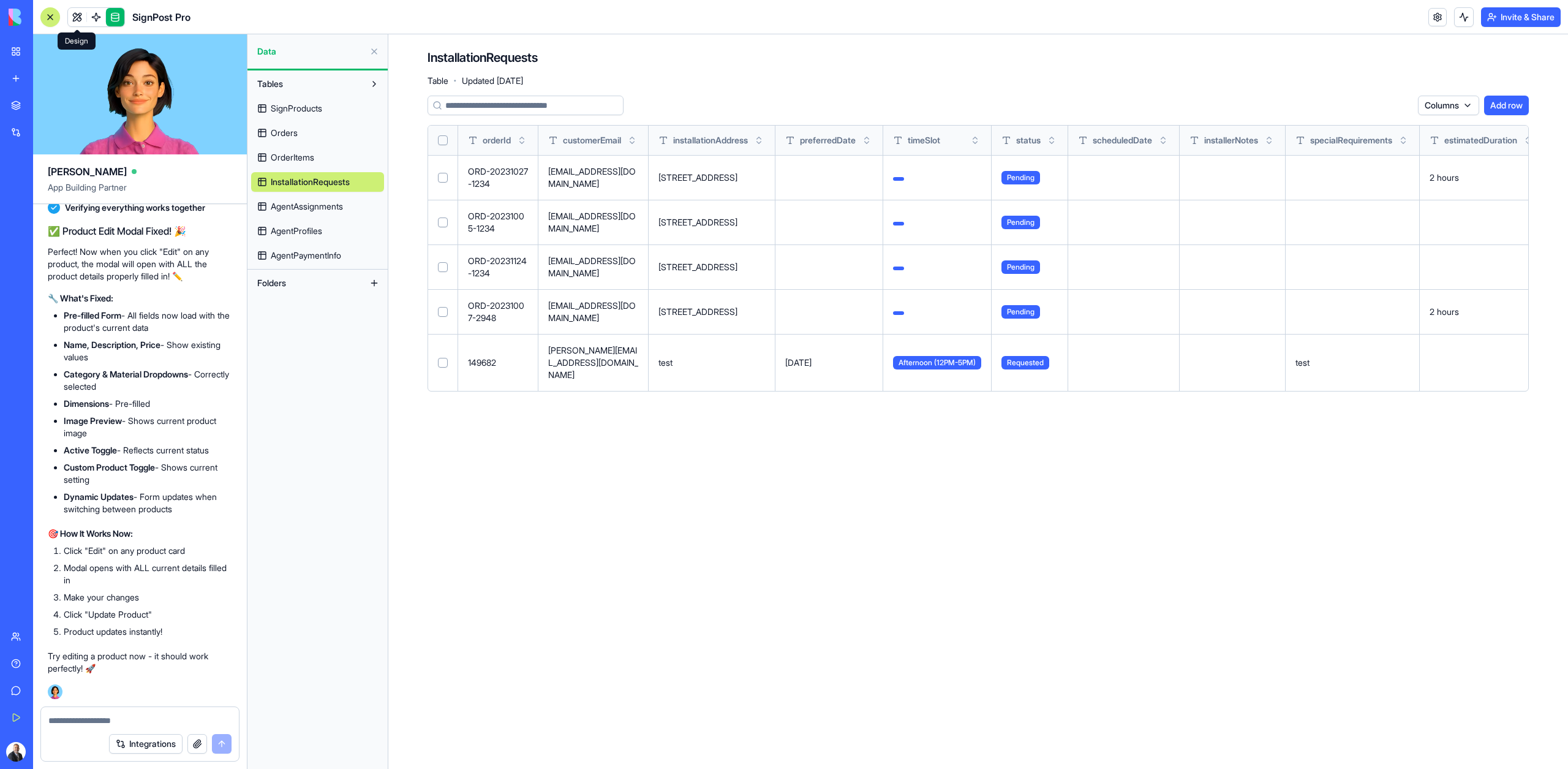
click at [83, 17] on link at bounding box center [77, 16] width 18 height 18
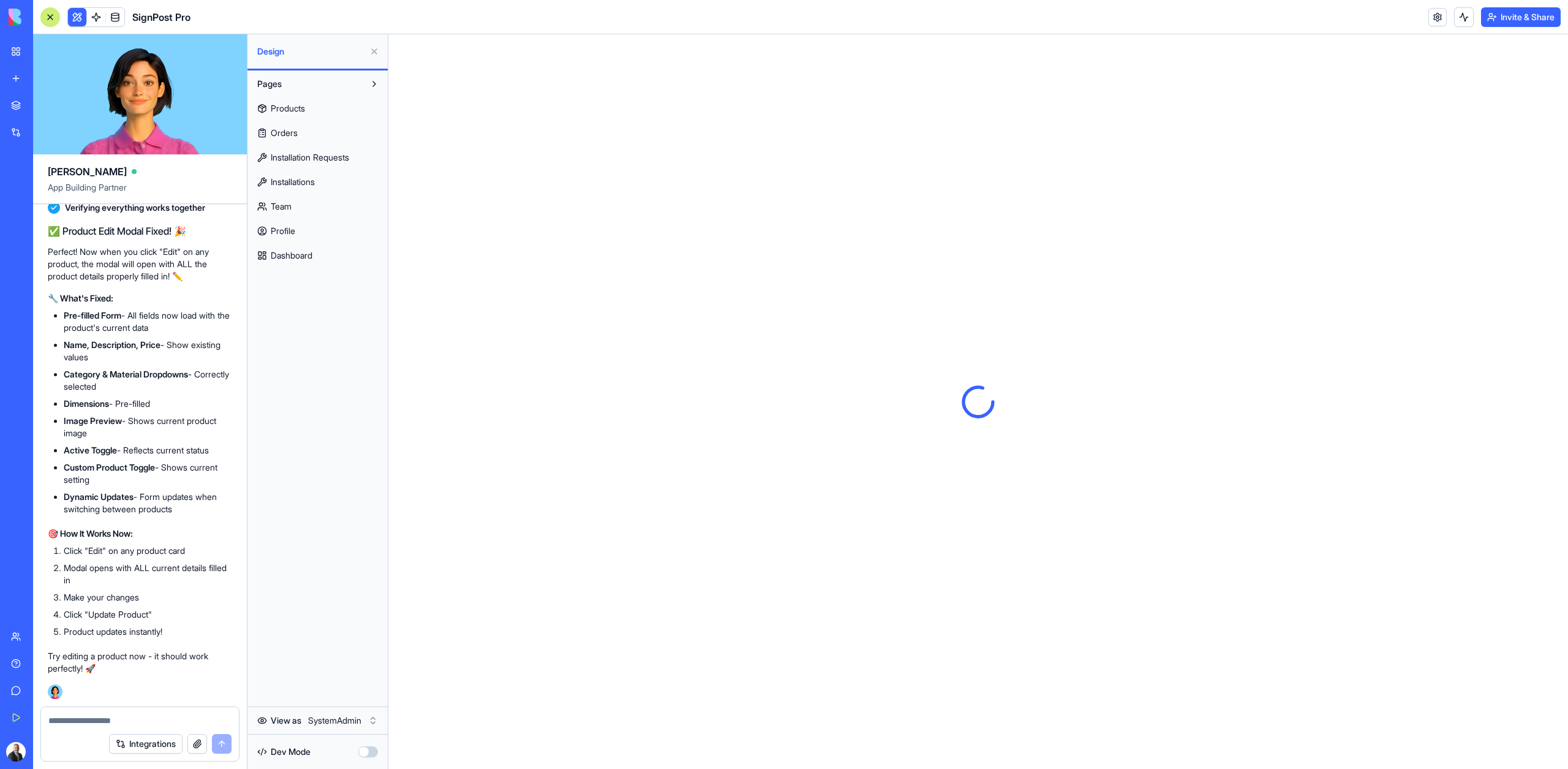
click at [279, 192] on div "Products Orders Installation Requests Installations Team Profile Dashboard" at bounding box center [318, 179] width 133 height 171
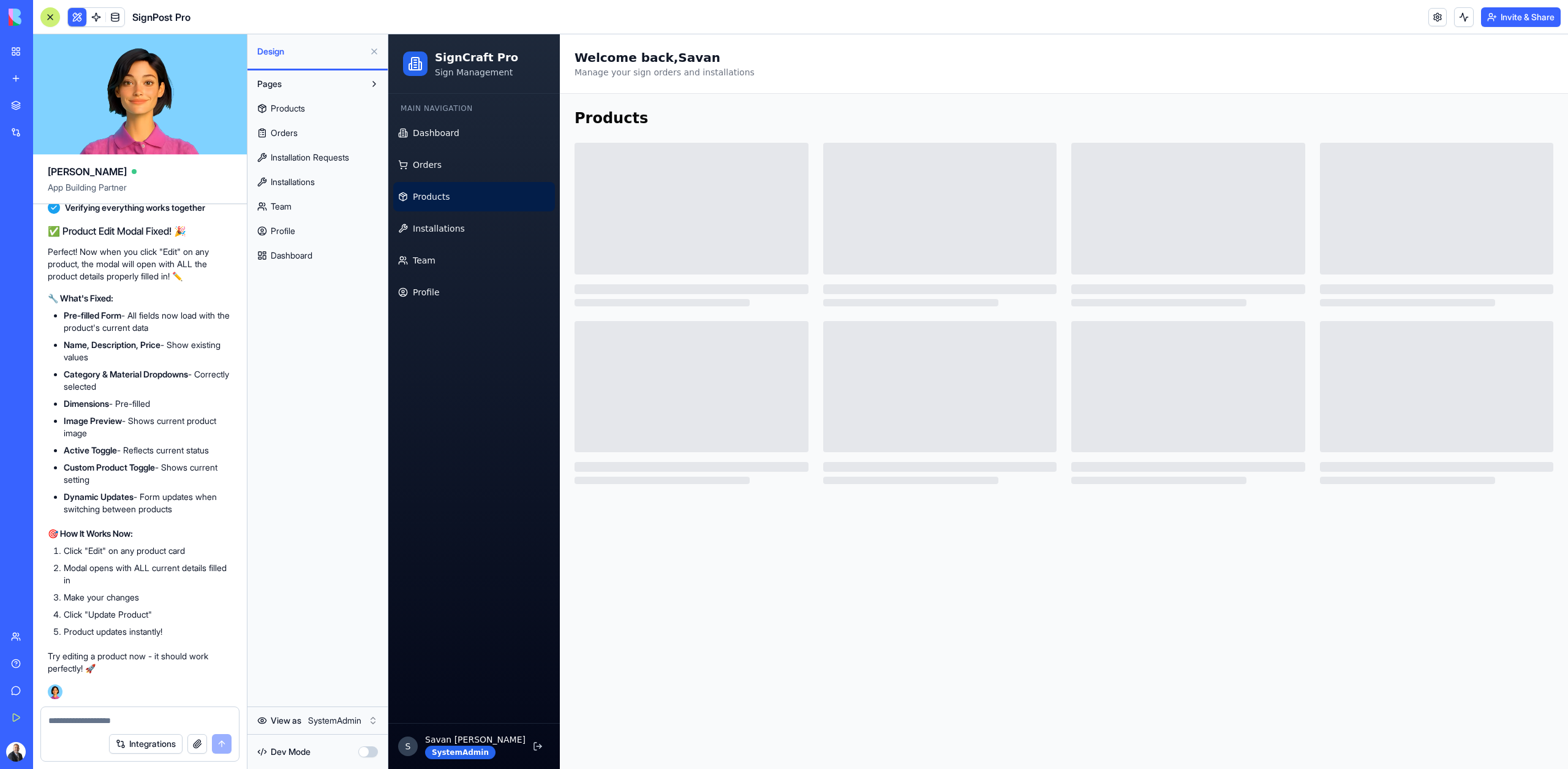
click at [286, 187] on span "Installations" at bounding box center [292, 182] width 44 height 12
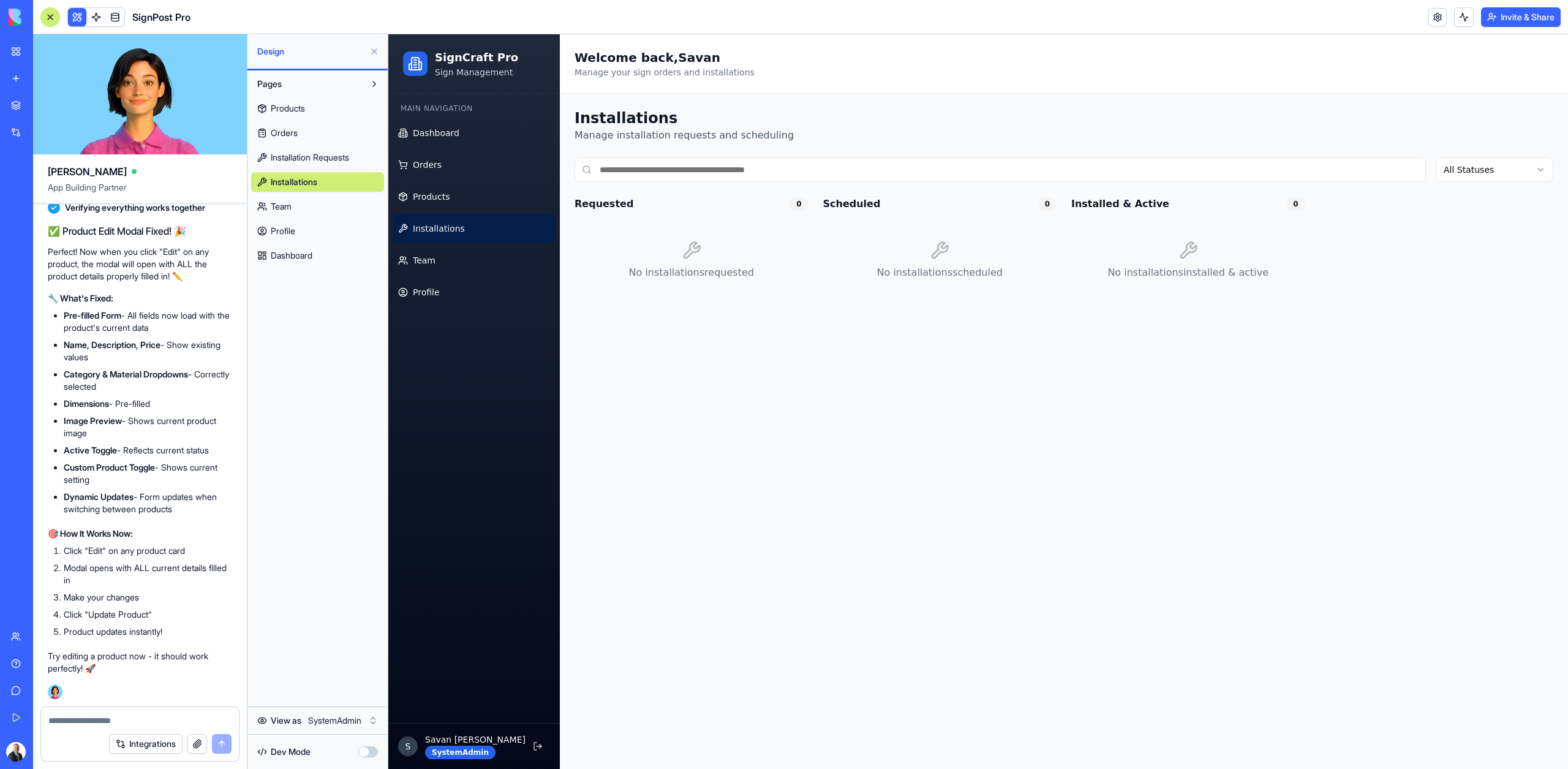
click at [90, 725] on textarea at bounding box center [139, 721] width 183 height 12
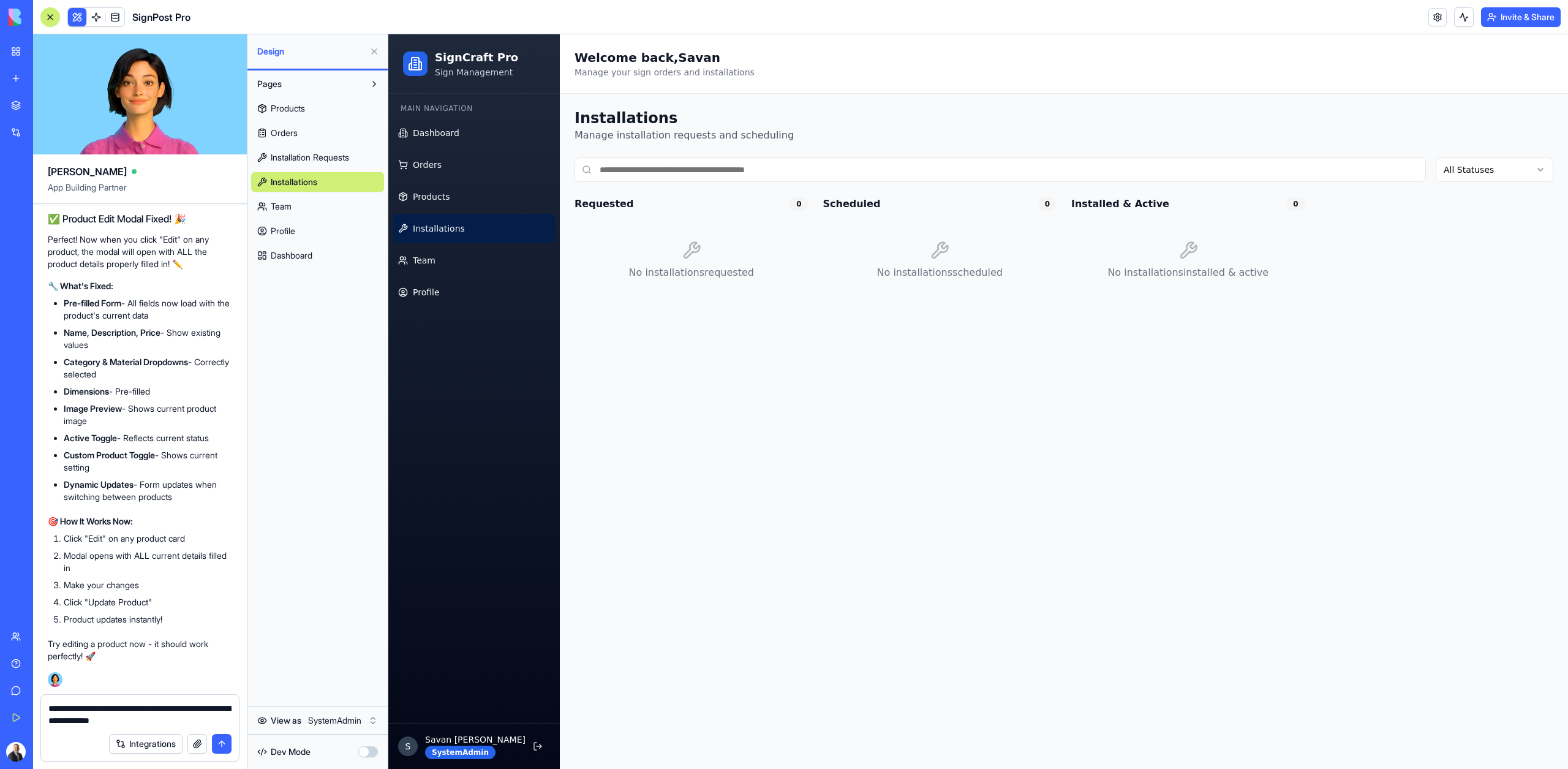
type textarea "**********"
click at [337, 725] on html "My Workspace New app Marketplace Integrations Recent SignPost Pro RealEstate Co…" at bounding box center [784, 384] width 1568 height 769
click at [344, 721] on html "My Workspace New app Marketplace Integrations Recent SignPost Pro RealEstate Co…" at bounding box center [784, 384] width 1568 height 769
click at [151, 709] on textarea "**********" at bounding box center [139, 714] width 183 height 24
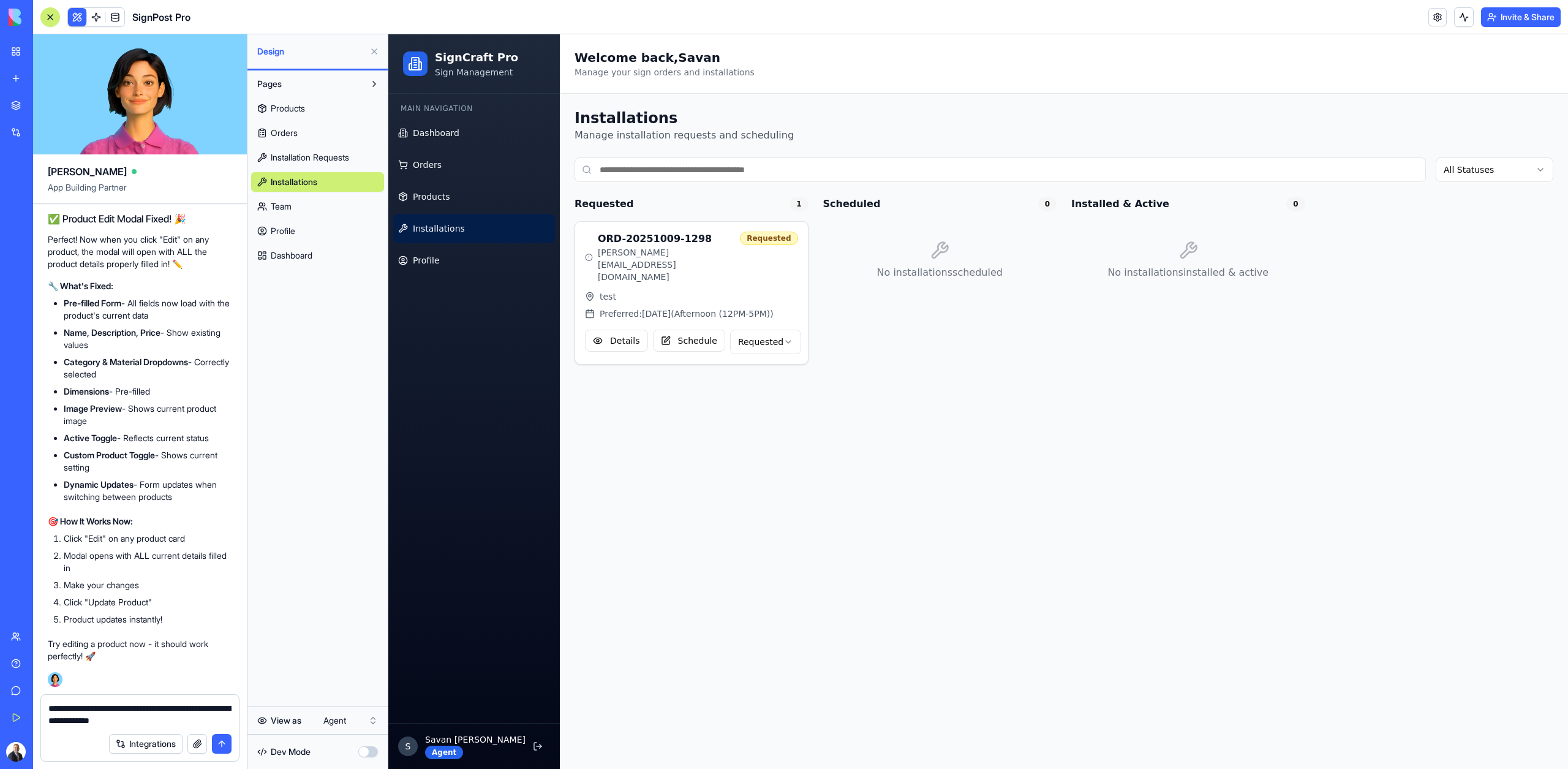
click at [151, 709] on textarea "**********" at bounding box center [139, 714] width 183 height 24
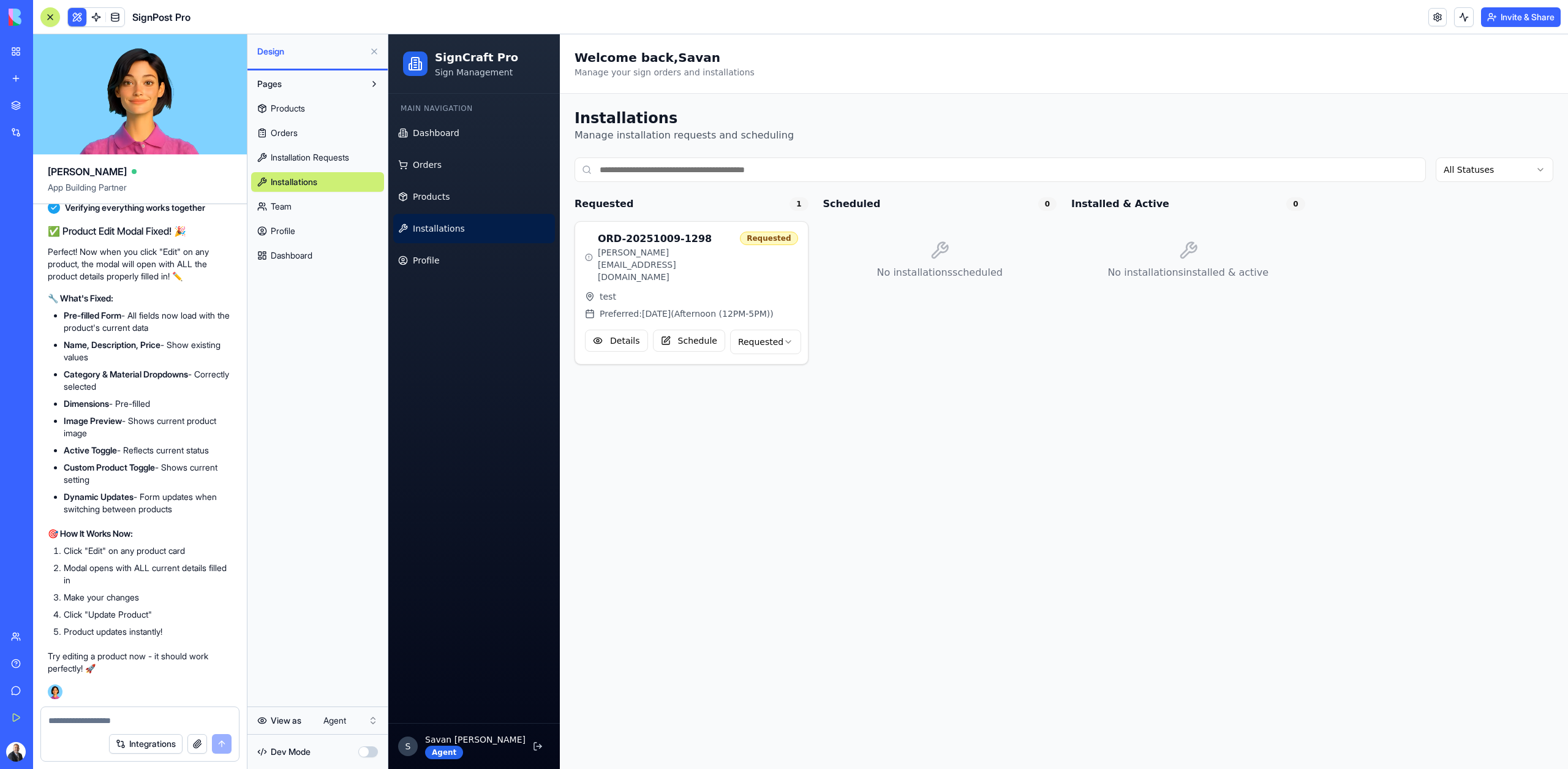
click at [362, 726] on html "My Workspace New app Marketplace Integrations Recent SignPost Pro RealEstate Co…" at bounding box center [784, 384] width 1568 height 769
click at [123, 720] on html "My Workspace New app Marketplace Integrations Recent SignPost Pro RealEstate Co…" at bounding box center [784, 384] width 1568 height 769
click at [123, 720] on textarea at bounding box center [139, 721] width 183 height 12
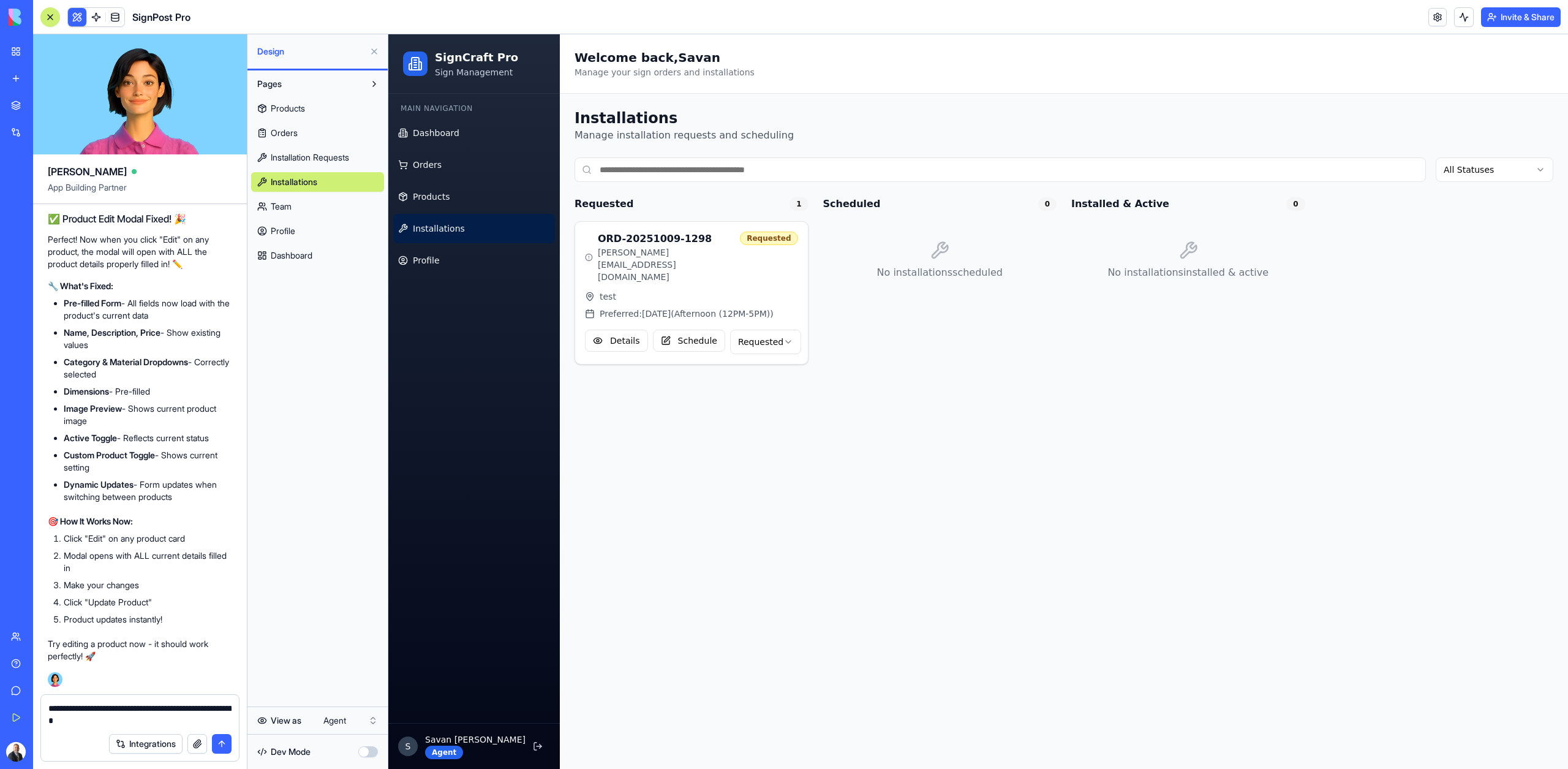
type textarea "**********"
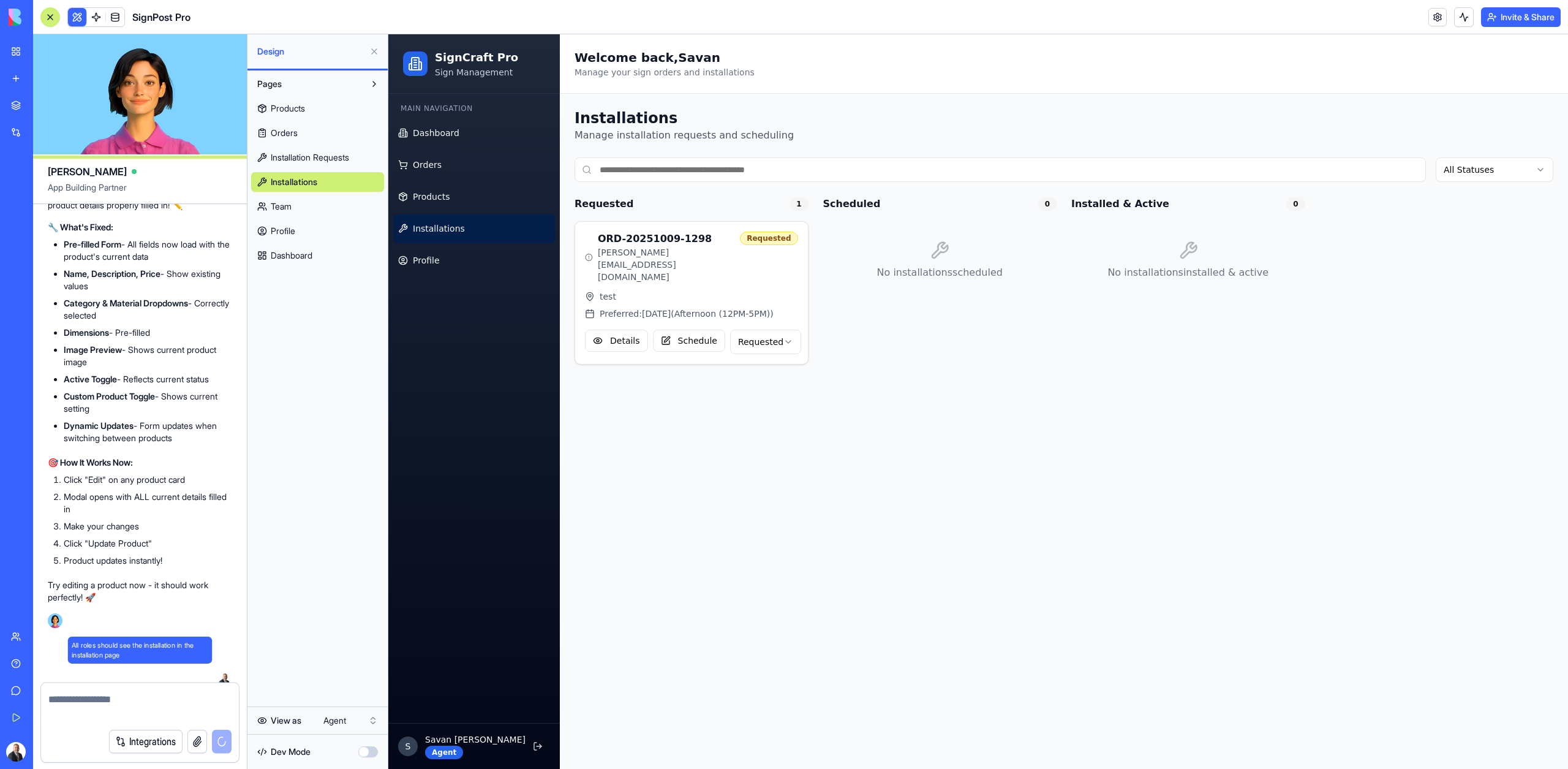
scroll to position [19558, 0]
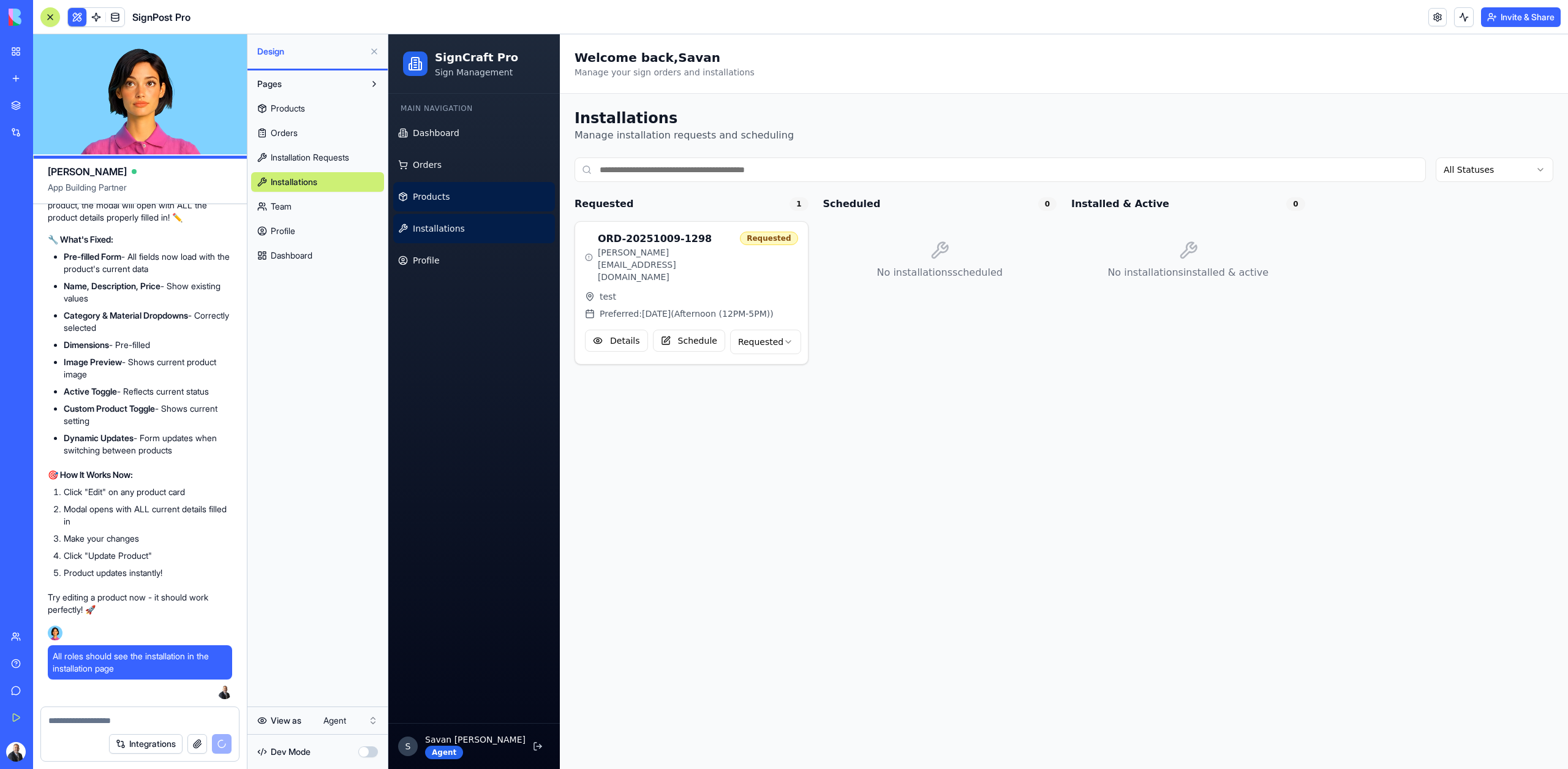
click at [448, 208] on link "Products" at bounding box center [474, 196] width 162 height 29
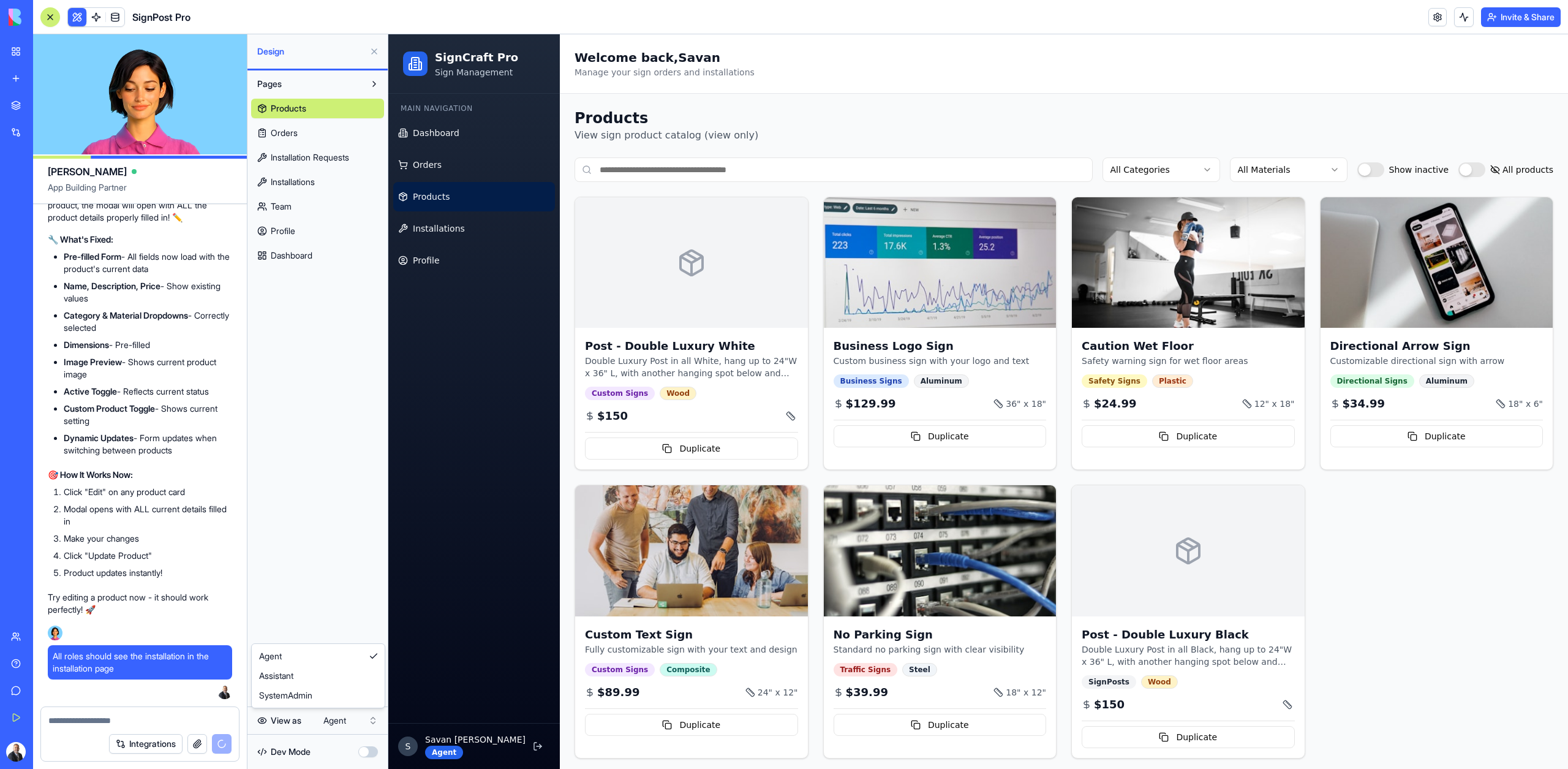
click at [345, 722] on html "My Workspace New app Marketplace Integrations Recent SignPost Pro RealEstate Co…" at bounding box center [784, 384] width 1568 height 769
click at [346, 714] on html "My Workspace New app Marketplace Integrations Recent SignPost Pro RealEstate Co…" at bounding box center [784, 384] width 1568 height 769
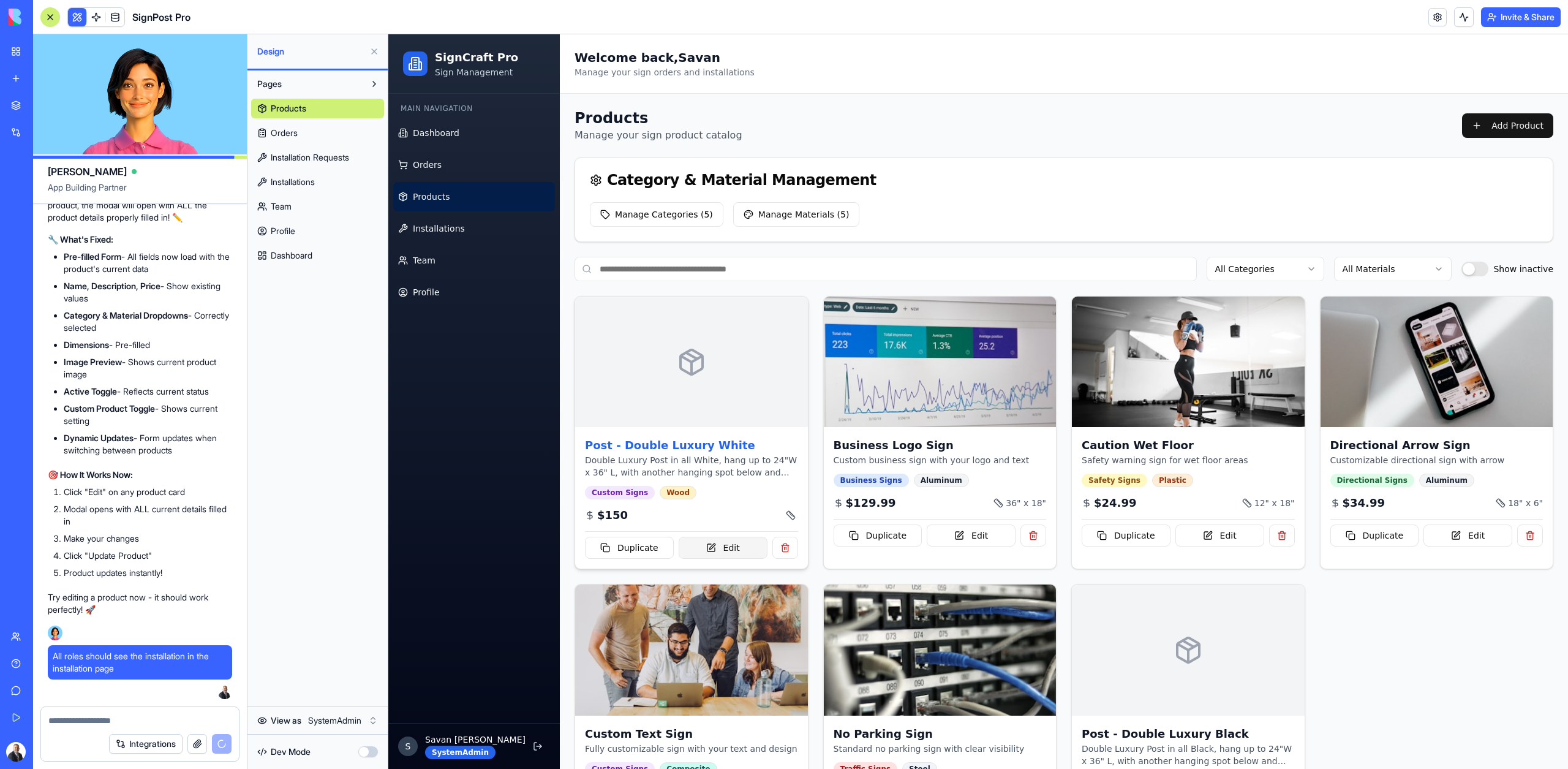
click at [707, 547] on button "Edit" at bounding box center [722, 548] width 89 height 22
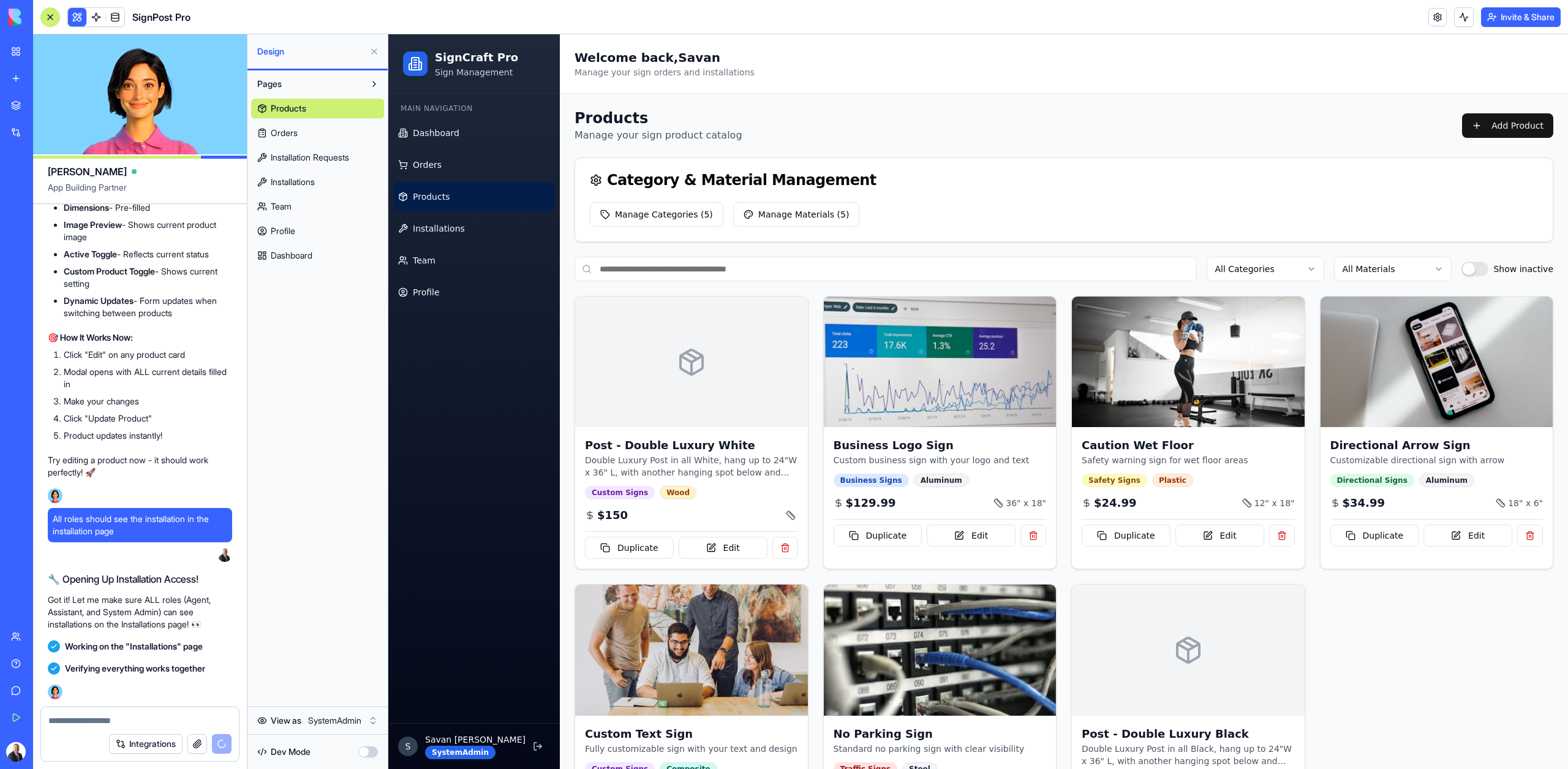
scroll to position [20080, 0]
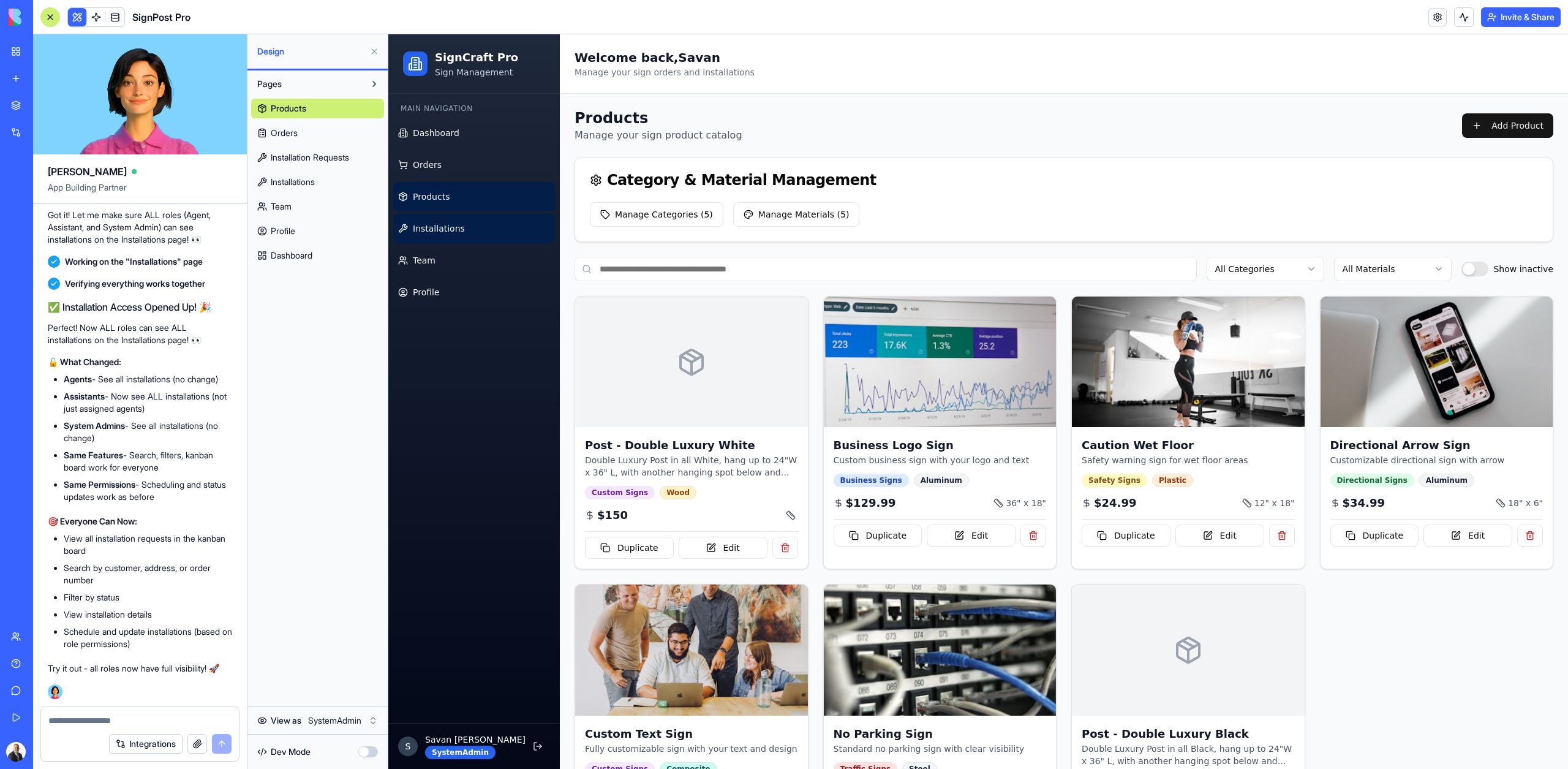
click at [419, 221] on link "Installations" at bounding box center [474, 228] width 162 height 29
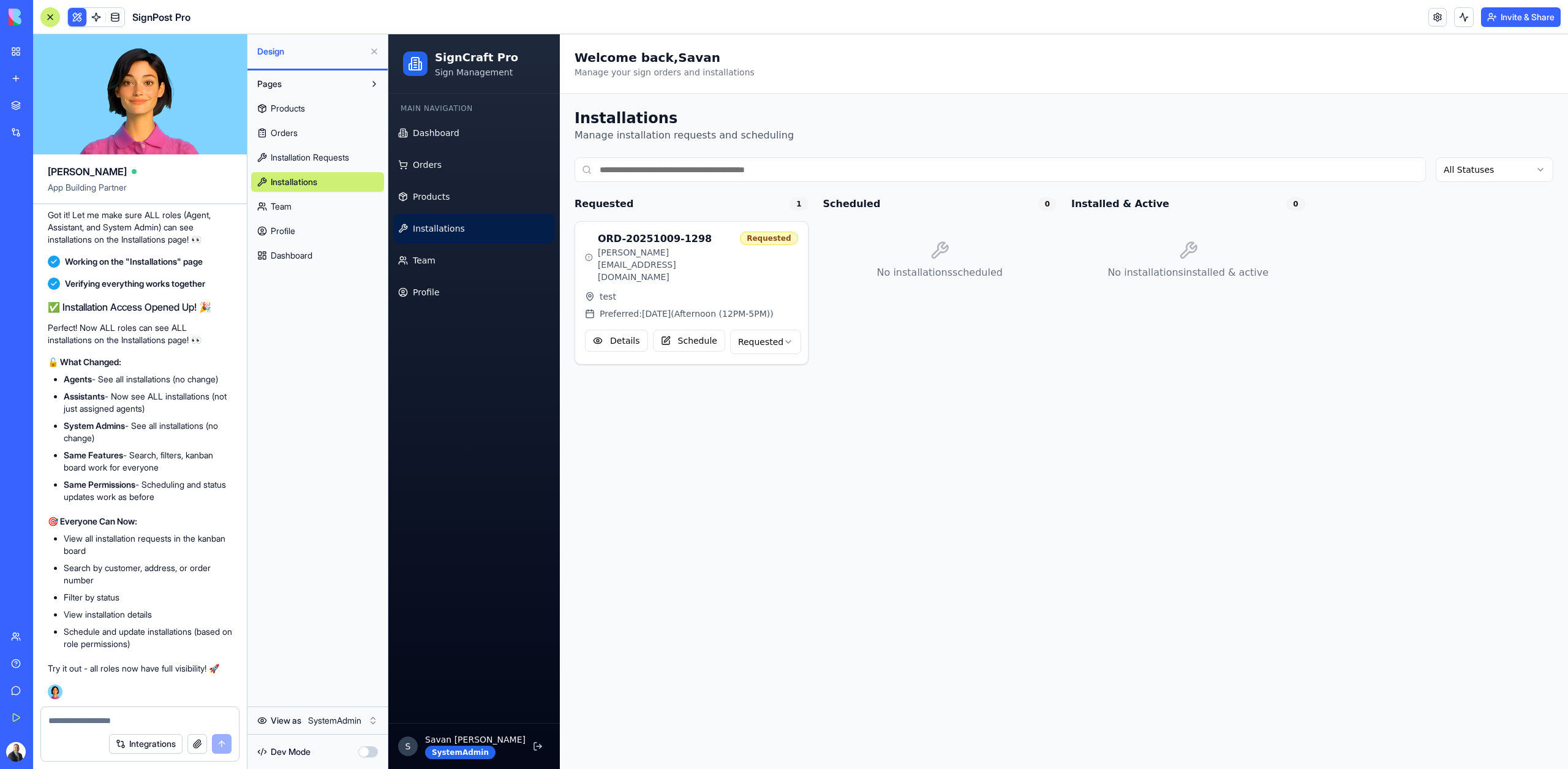
click at [342, 721] on html "My Workspace New app Marketplace Integrations Recent SignPost Pro RealEstate Co…" at bounding box center [784, 384] width 1568 height 769
click at [354, 715] on html "My Workspace New app Marketplace Integrations Recent SignPost Pro RealEstate Co…" at bounding box center [784, 384] width 1568 height 769
click at [356, 722] on html "My Workspace New app Marketplace Integrations Recent SignPost Pro RealEstate Co…" at bounding box center [784, 384] width 1568 height 769
click at [341, 741] on div "Dev Mode" at bounding box center [318, 751] width 133 height 27
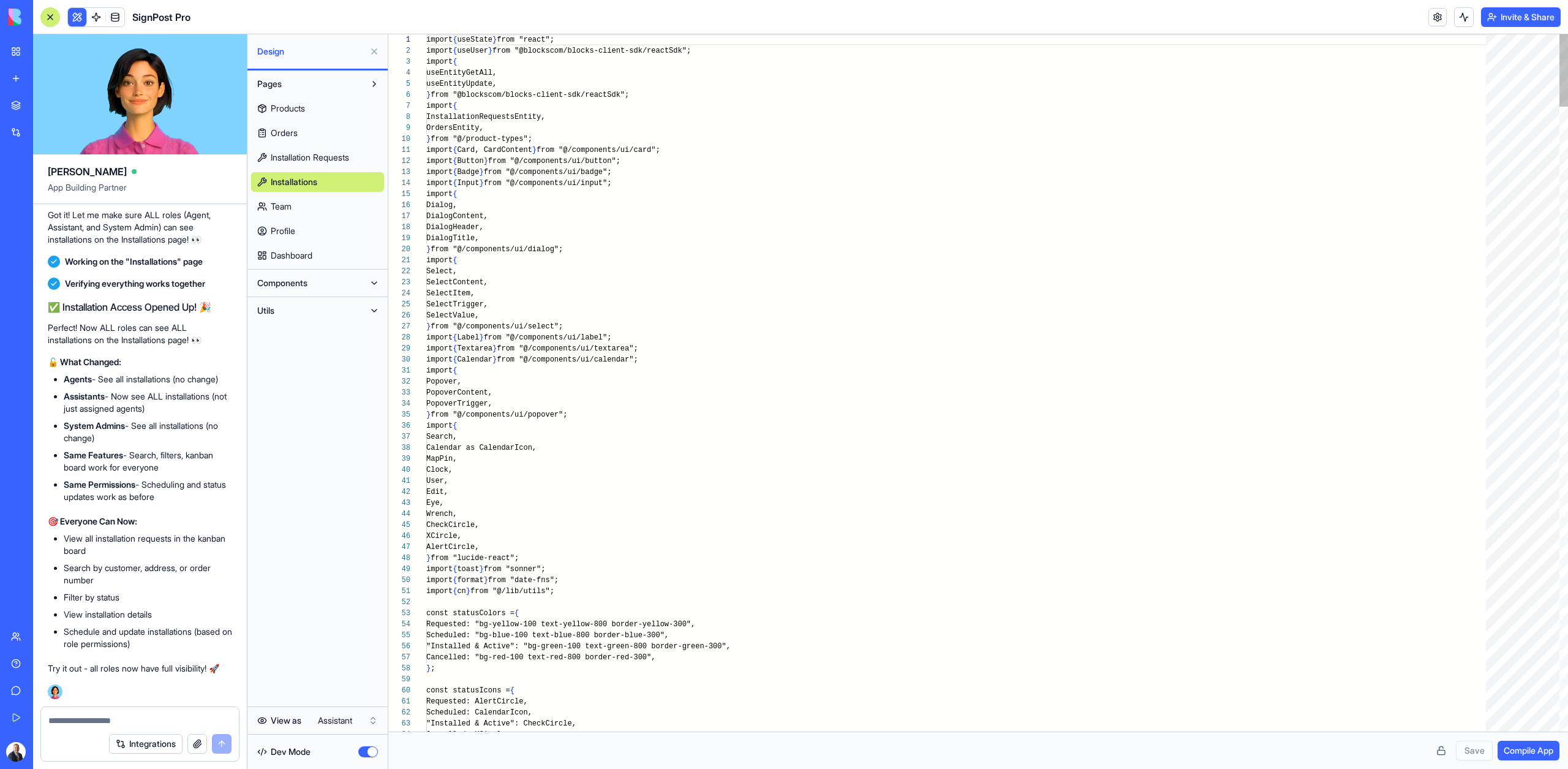
scroll to position [110, 0]
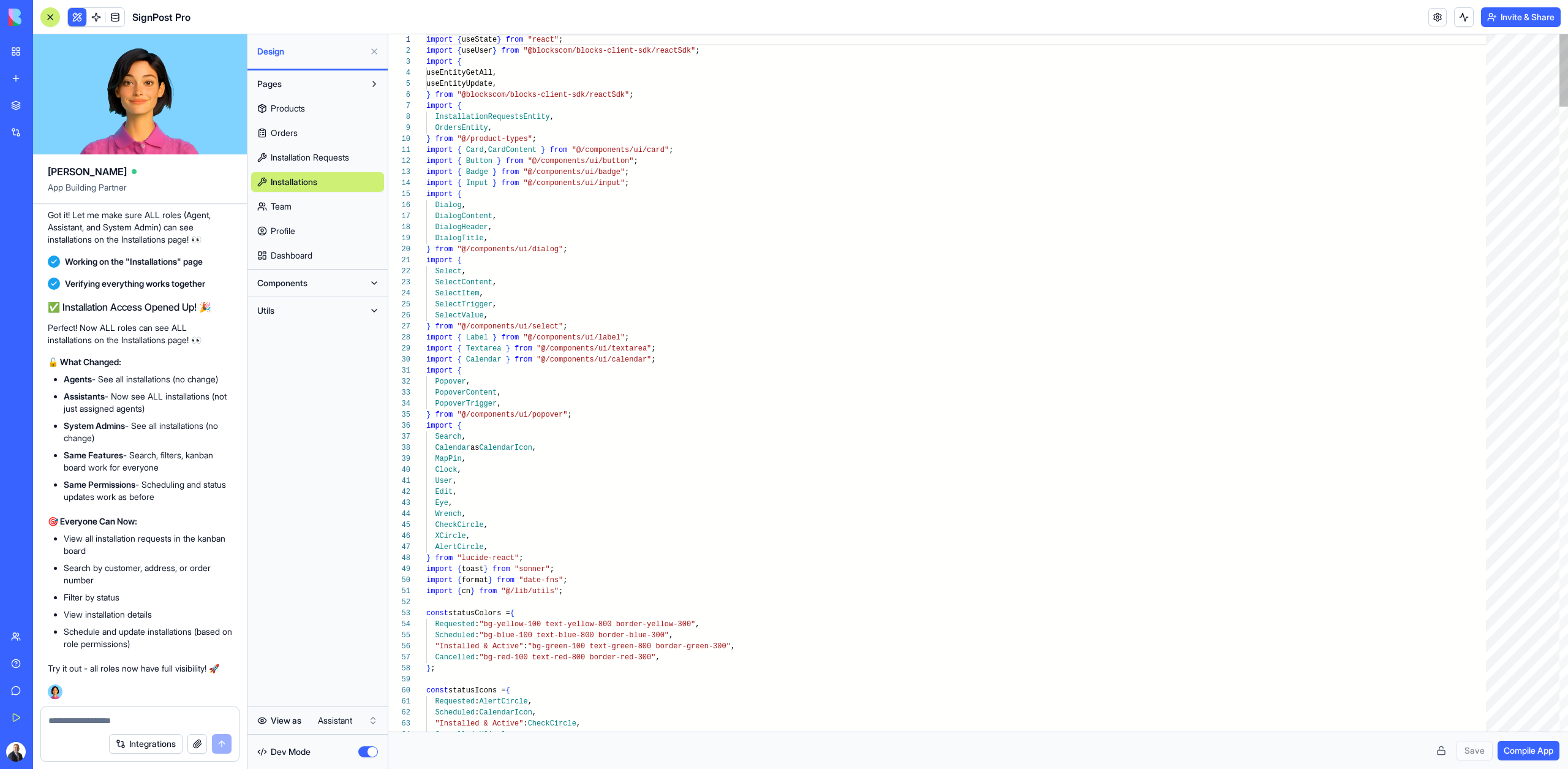
click at [341, 742] on div "Dev Mode" at bounding box center [318, 751] width 133 height 27
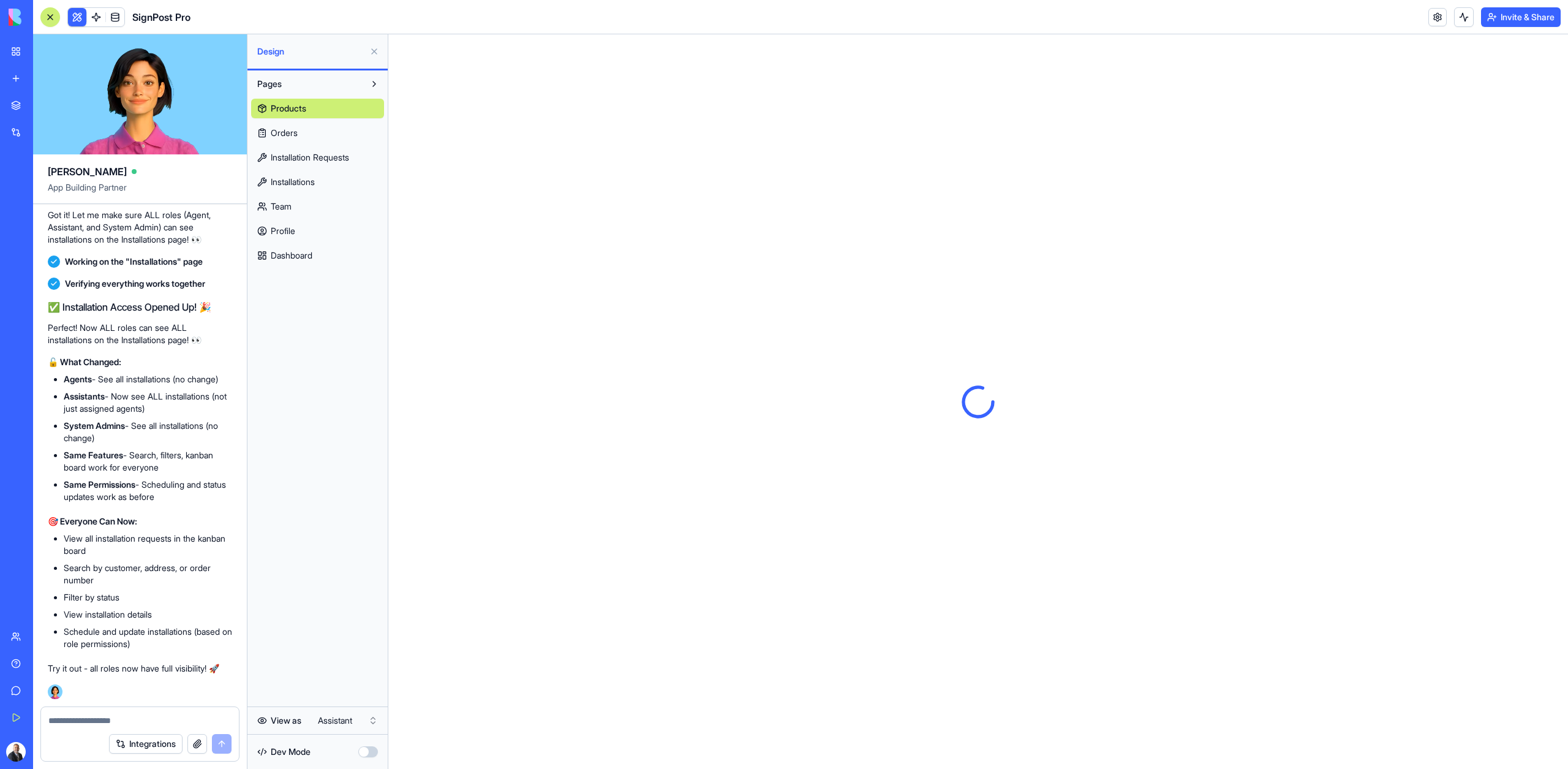
click at [341, 723] on html "My Workspace New app Marketplace Integrations Recent SignPost Pro RealEstate Co…" at bounding box center [784, 384] width 1568 height 769
click at [341, 716] on html "My Workspace New app Marketplace Integrations Recent SignPost Pro RealEstate Co…" at bounding box center [784, 384] width 1568 height 769
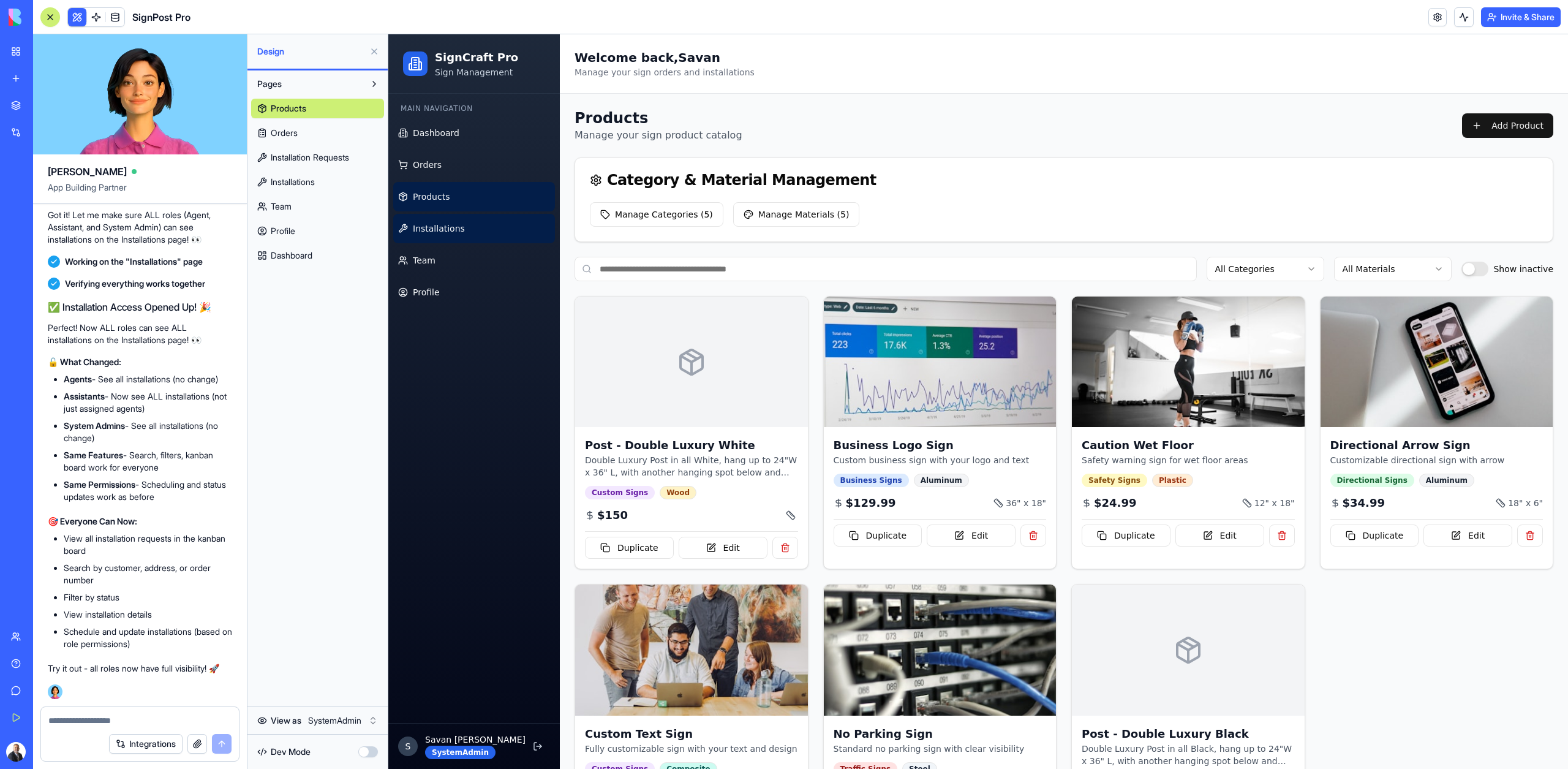
click at [477, 214] on link "Installations" at bounding box center [474, 228] width 162 height 29
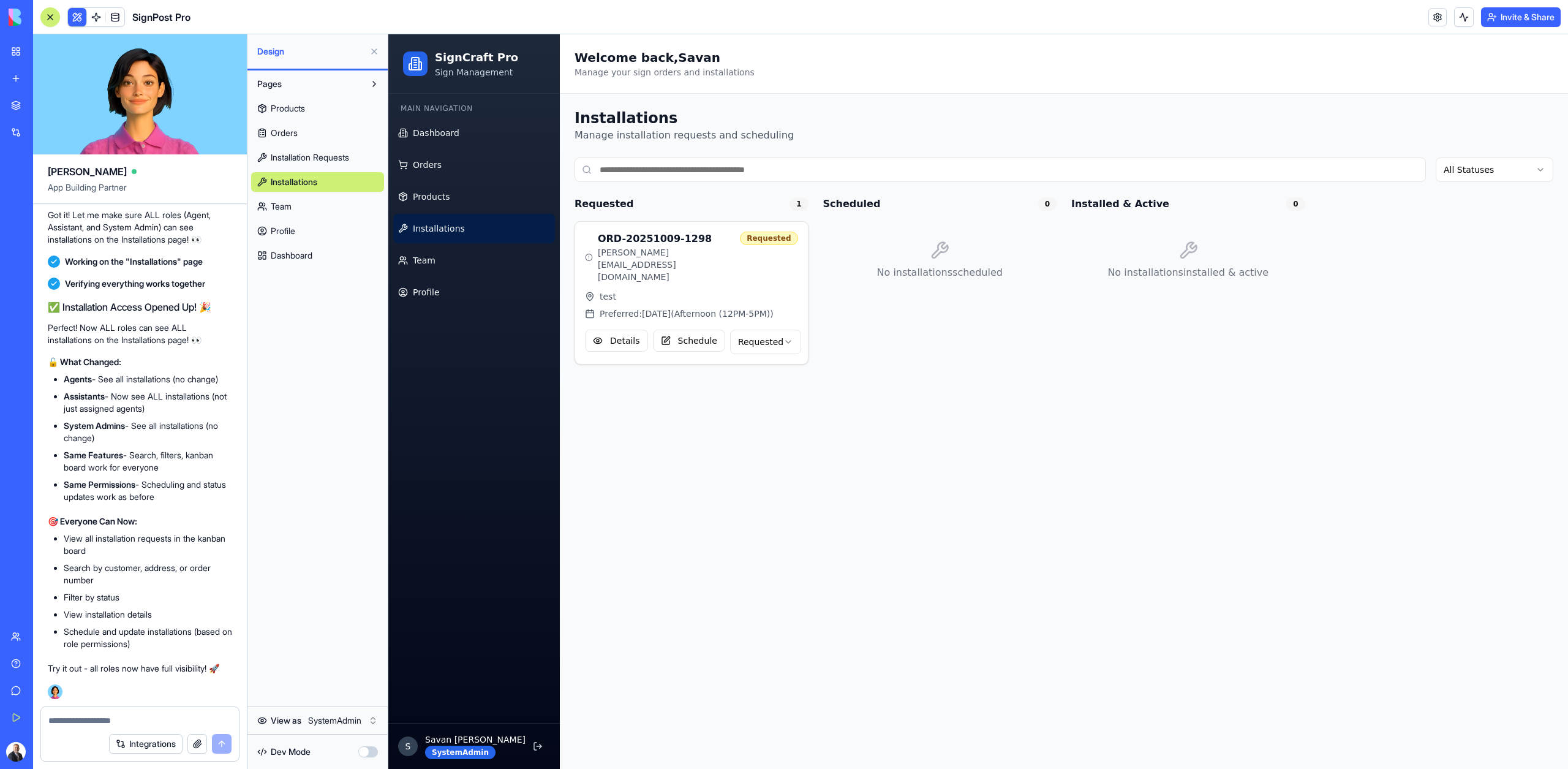
click at [343, 713] on body "My Workspace New app Marketplace Integrations Recent SignPost Pro RealEstate Co…" at bounding box center [784, 384] width 1568 height 769
click at [442, 196] on span "Products" at bounding box center [431, 196] width 37 height 12
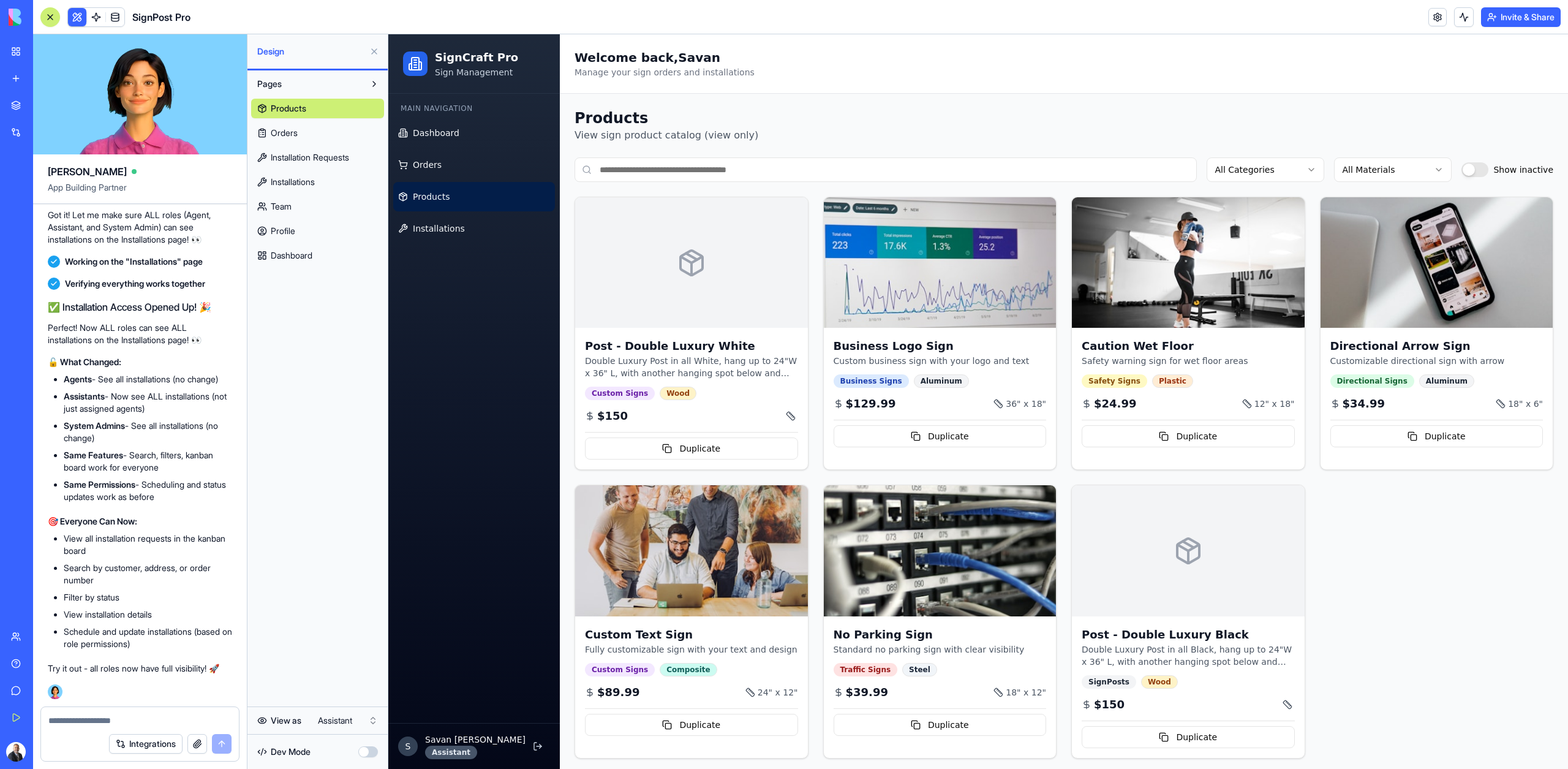
click at [334, 723] on html "My Workspace New app Marketplace Integrations Recent SignPost Pro RealEstate Co…" at bounding box center [784, 384] width 1568 height 769
click at [349, 709] on div "View as Agent" at bounding box center [317, 721] width 140 height 28
click at [349, 721] on html "My Workspace New app Marketplace Integrations Recent SignPost Pro RealEstate Co…" at bounding box center [784, 384] width 1568 height 769
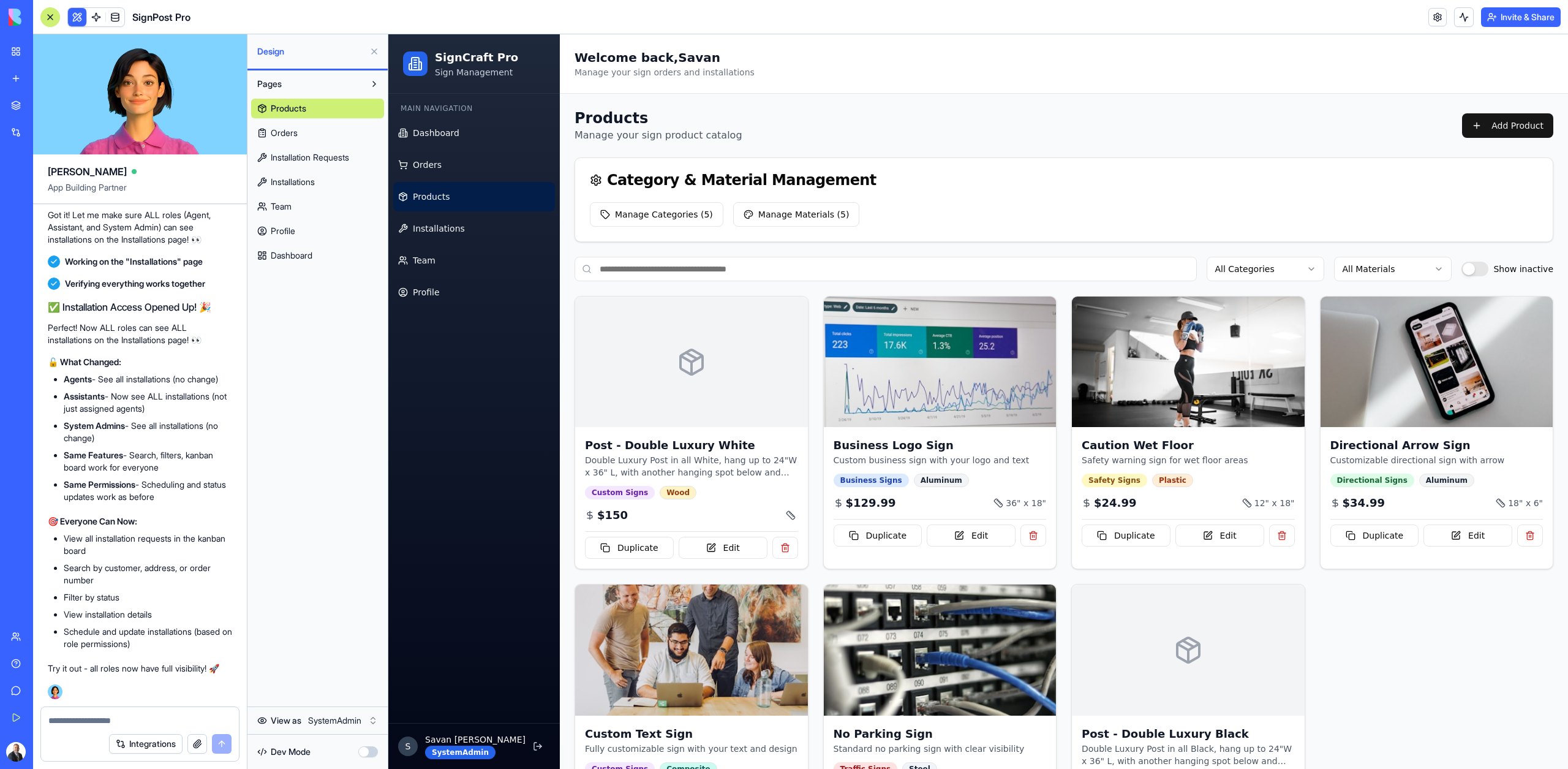
click at [354, 713] on html "My Workspace New app Marketplace Integrations Recent SignPost Pro RealEstate Co…" at bounding box center [784, 384] width 1568 height 769
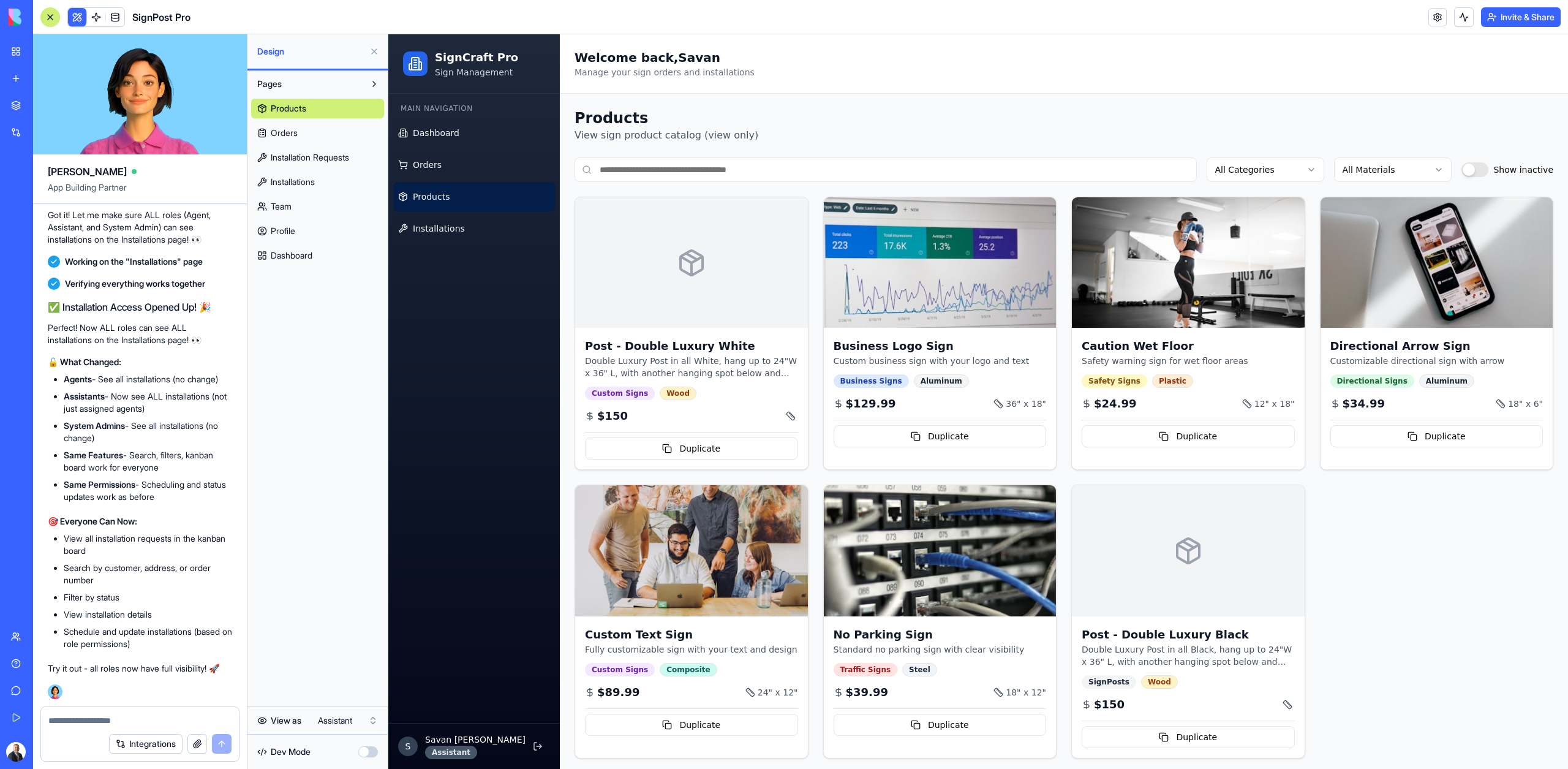
click at [139, 717] on textarea at bounding box center [139, 721] width 183 height 12
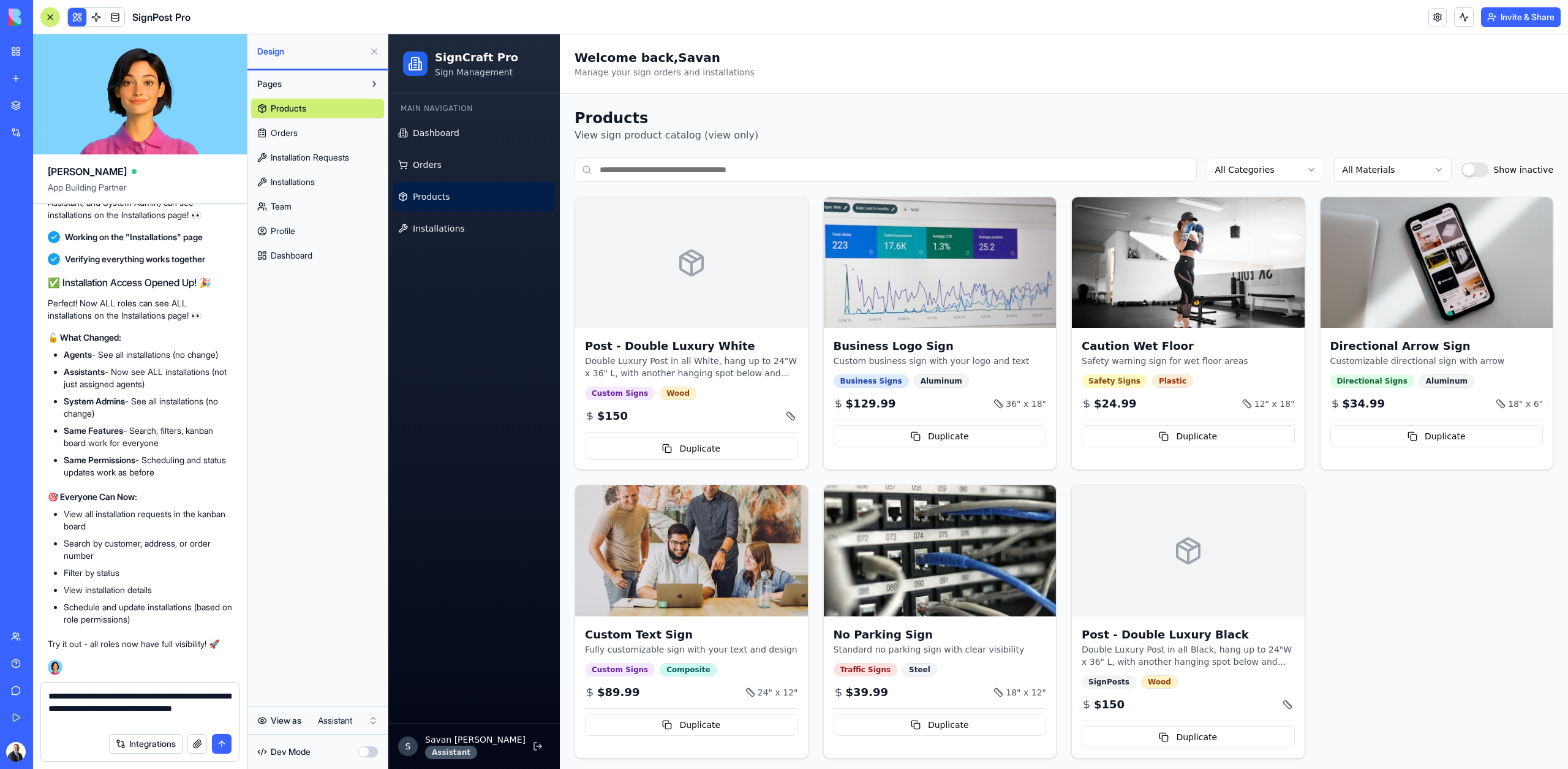
drag, startPoint x: 108, startPoint y: 710, endPoint x: 151, endPoint y: 734, distance: 49.2
click at [151, 734] on form "**********" at bounding box center [139, 722] width 199 height 79
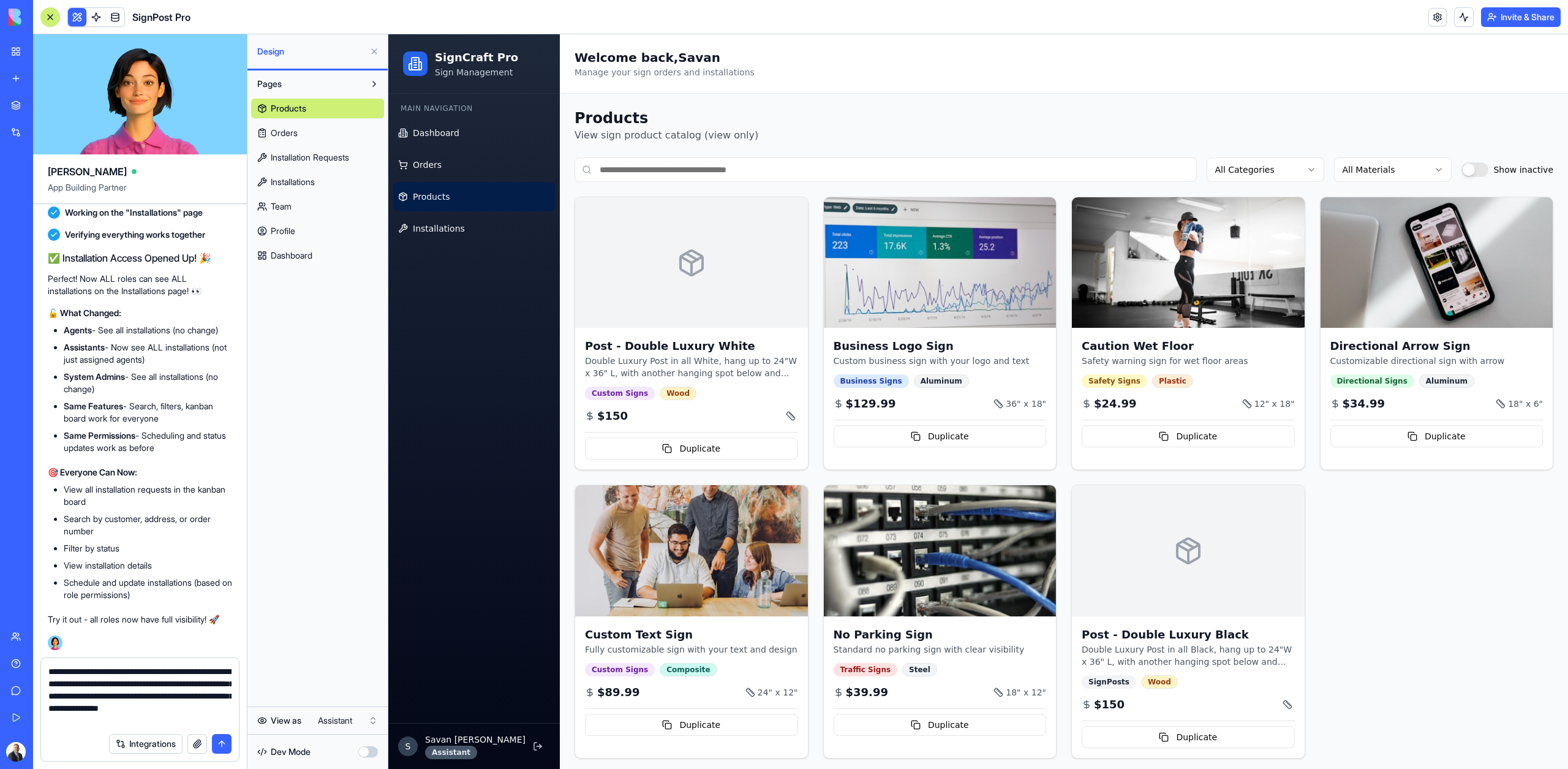
type textarea "**********"
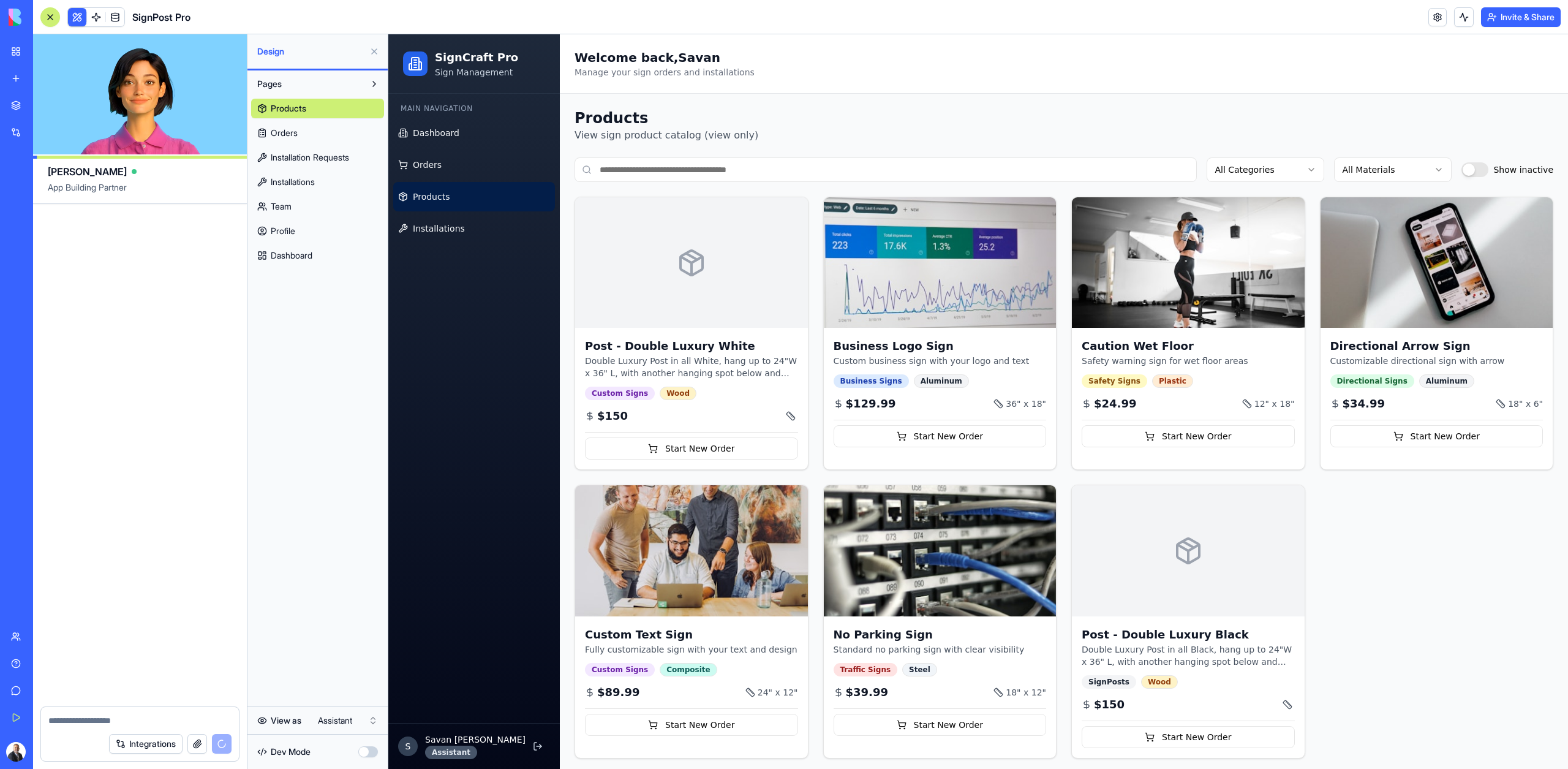
scroll to position [20842, 0]
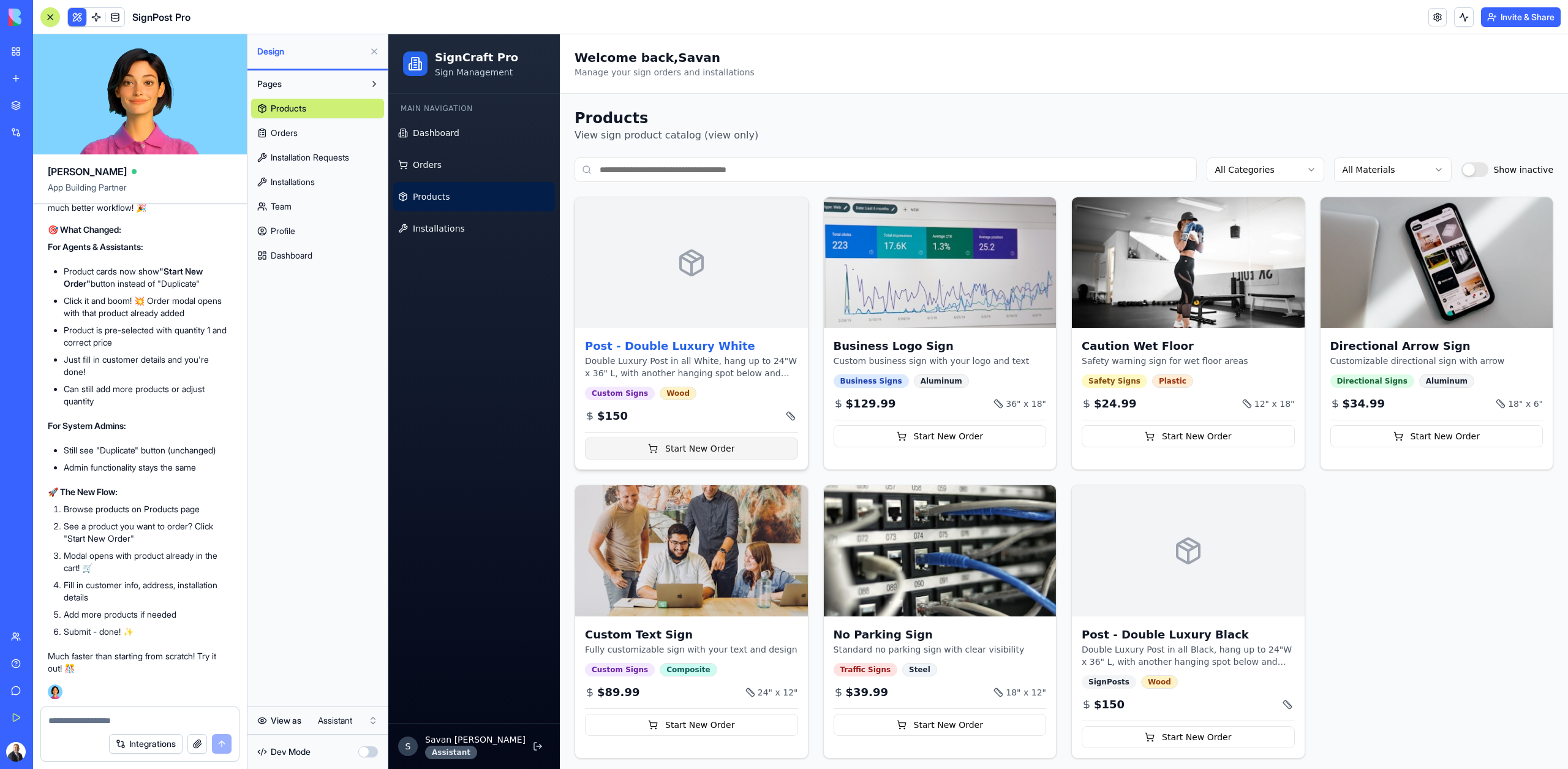
click at [697, 450] on button "Start New Order" at bounding box center [692, 449] width 213 height 22
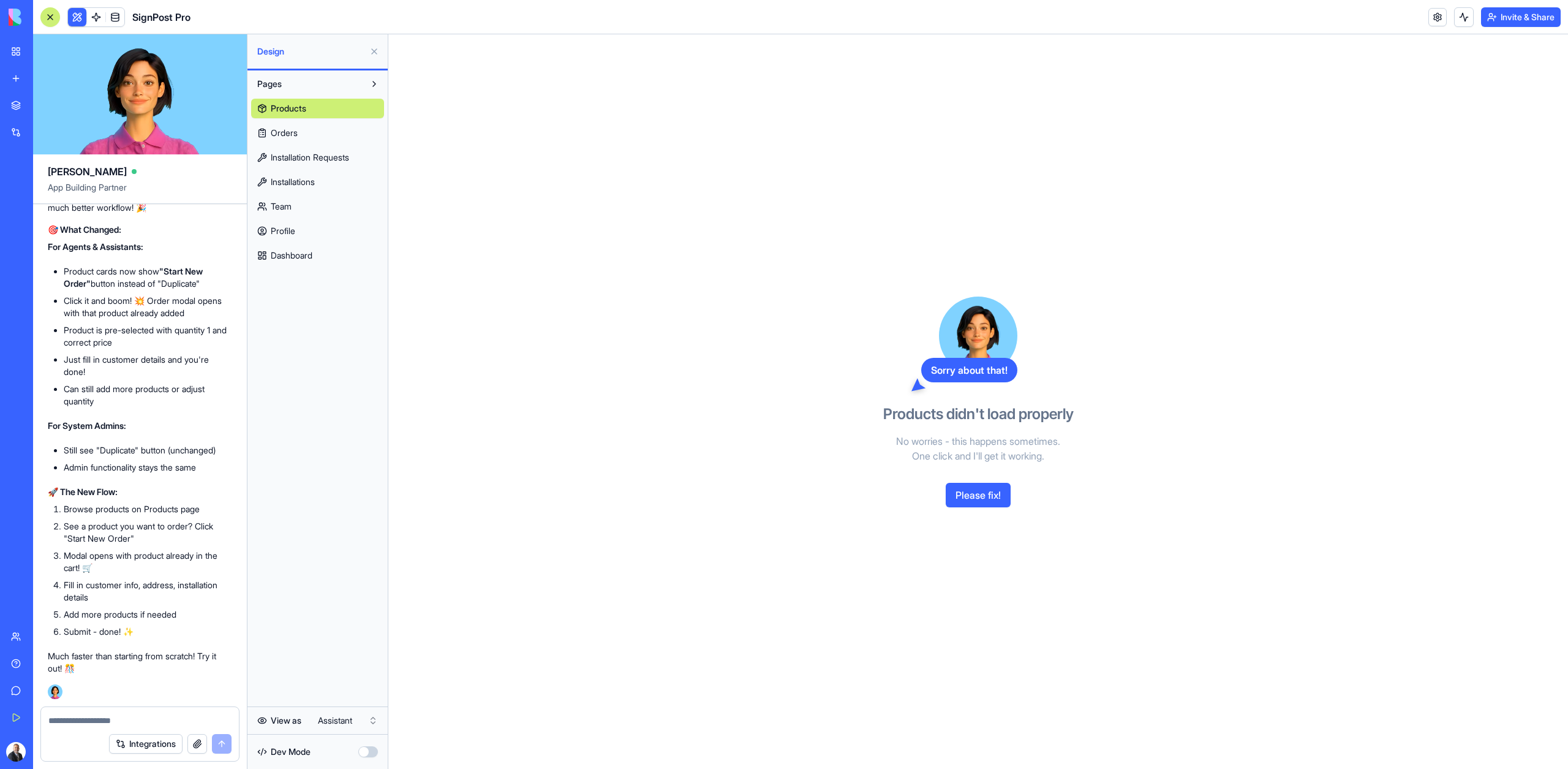
click at [1001, 491] on button "Please fix!" at bounding box center [978, 495] width 65 height 24
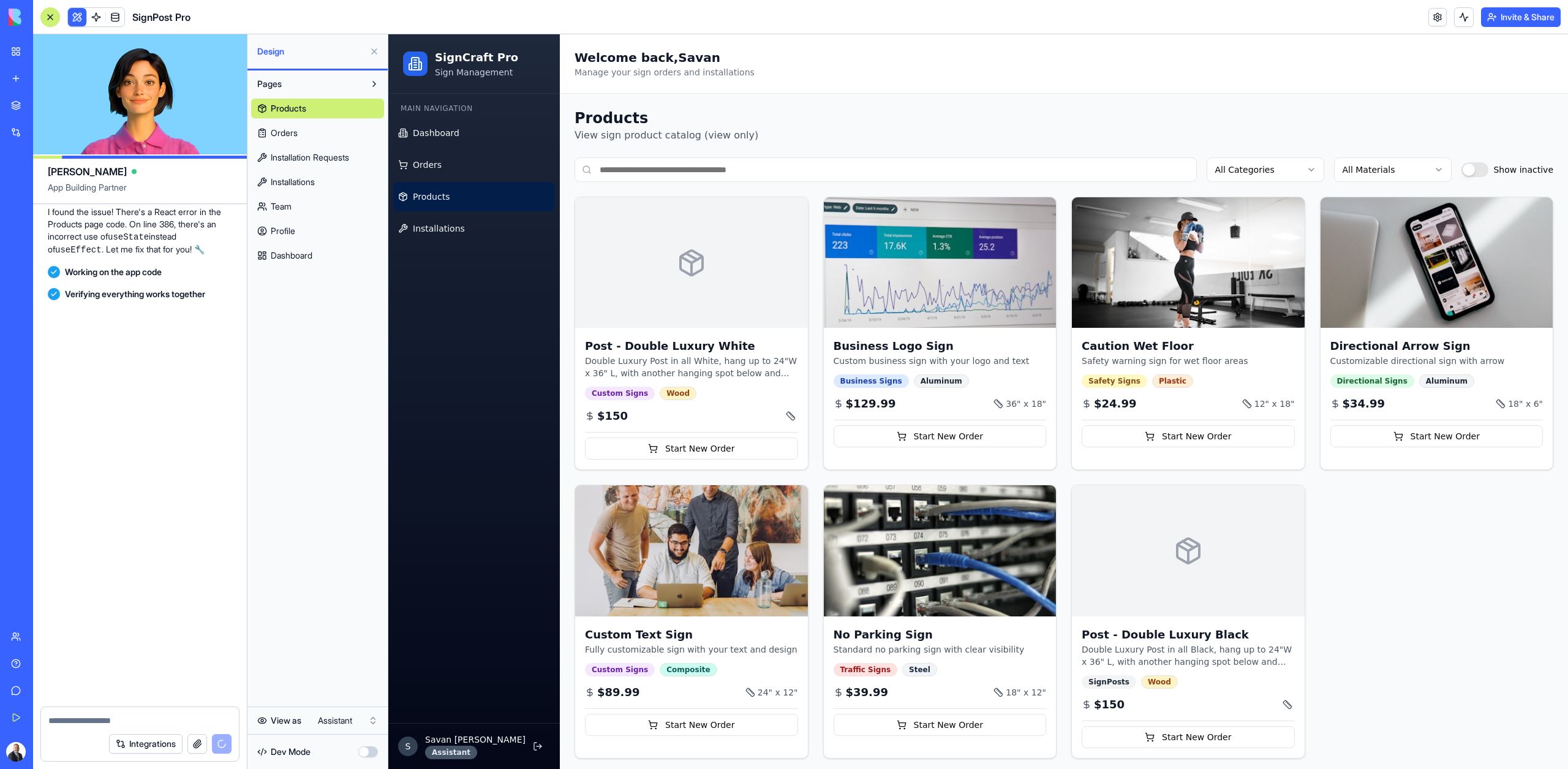
scroll to position [21441, 0]
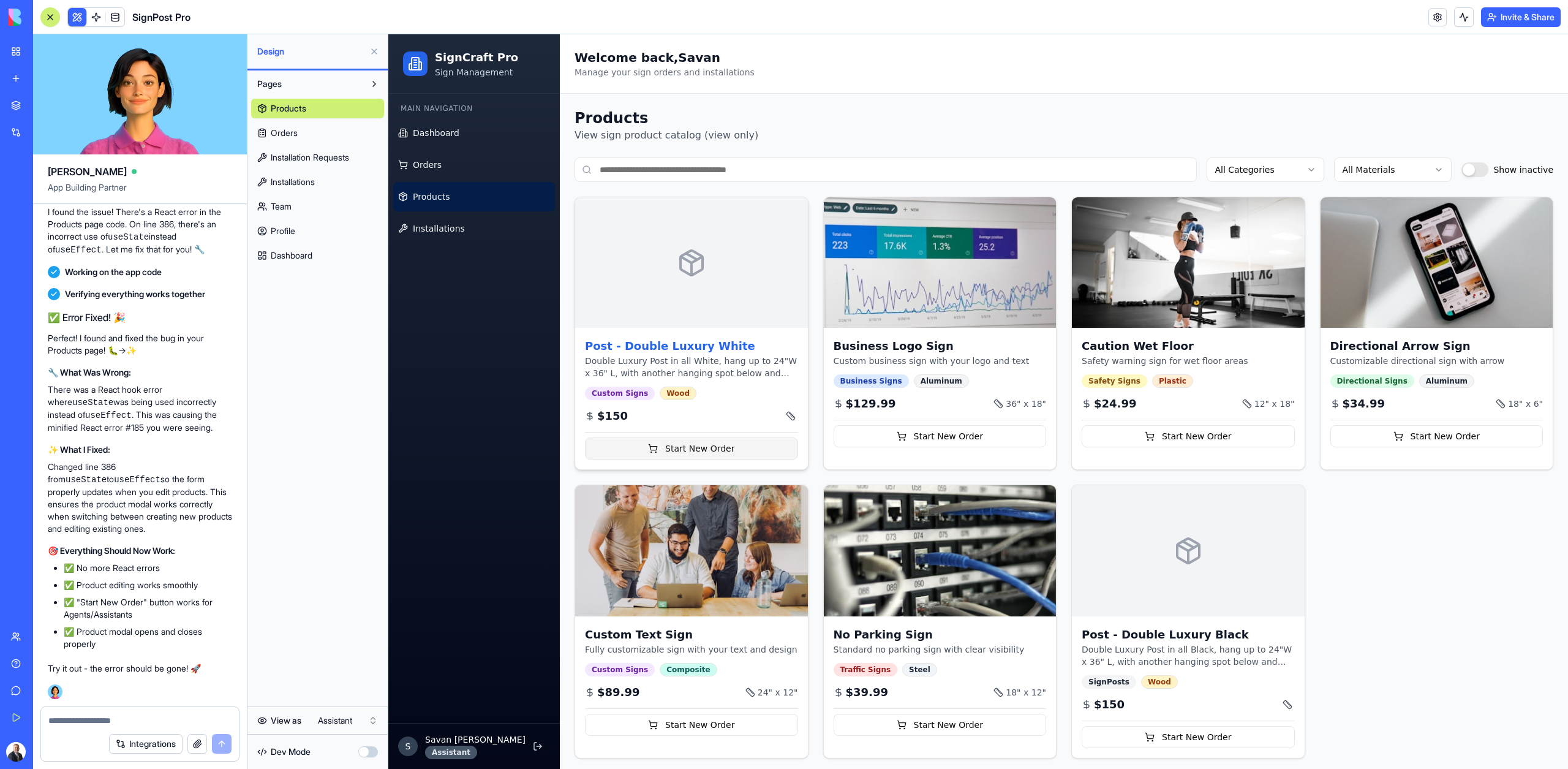
click at [691, 450] on button "Start New Order" at bounding box center [692, 449] width 213 height 22
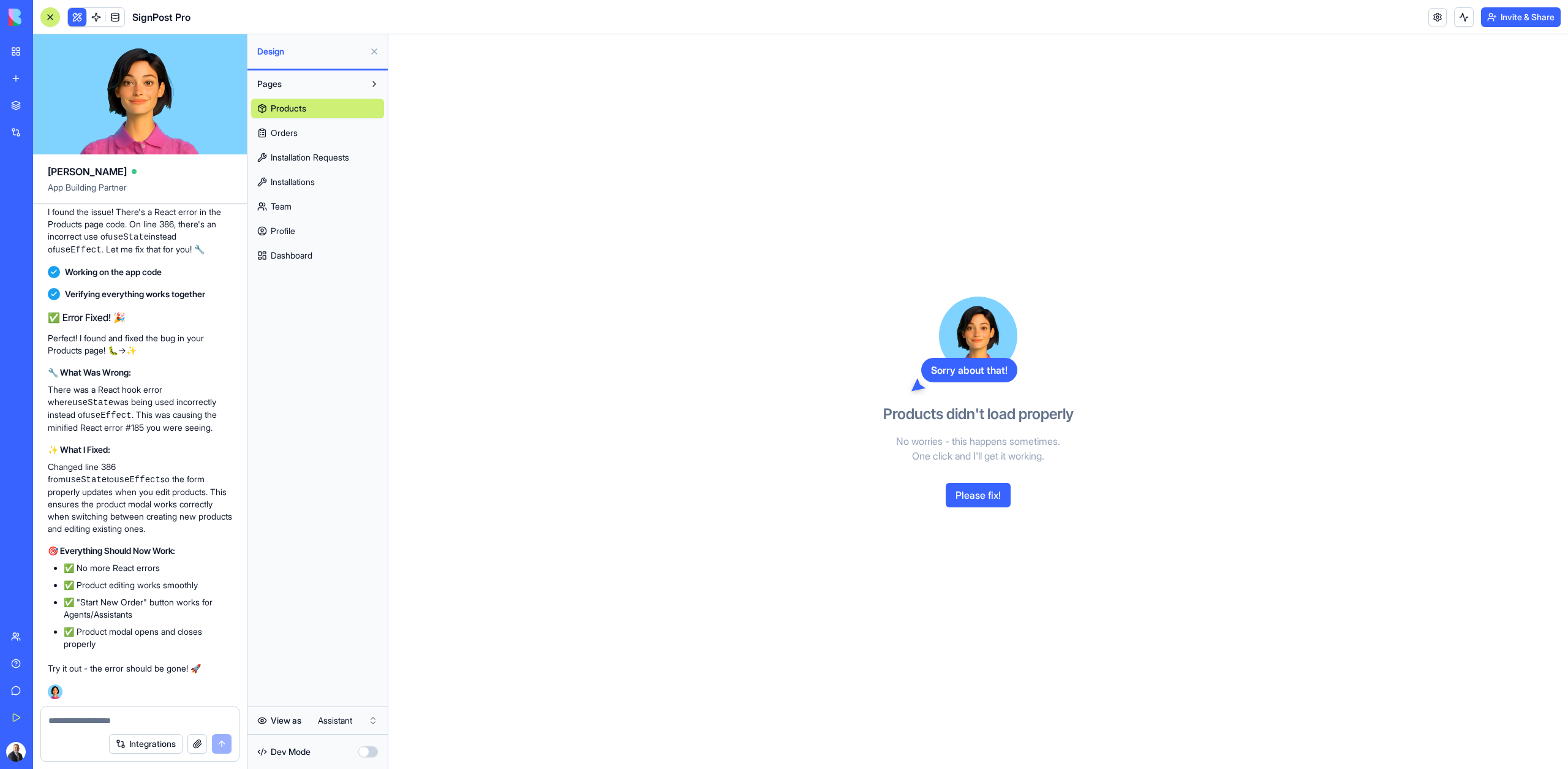
click at [967, 487] on button "Please fix!" at bounding box center [978, 495] width 65 height 24
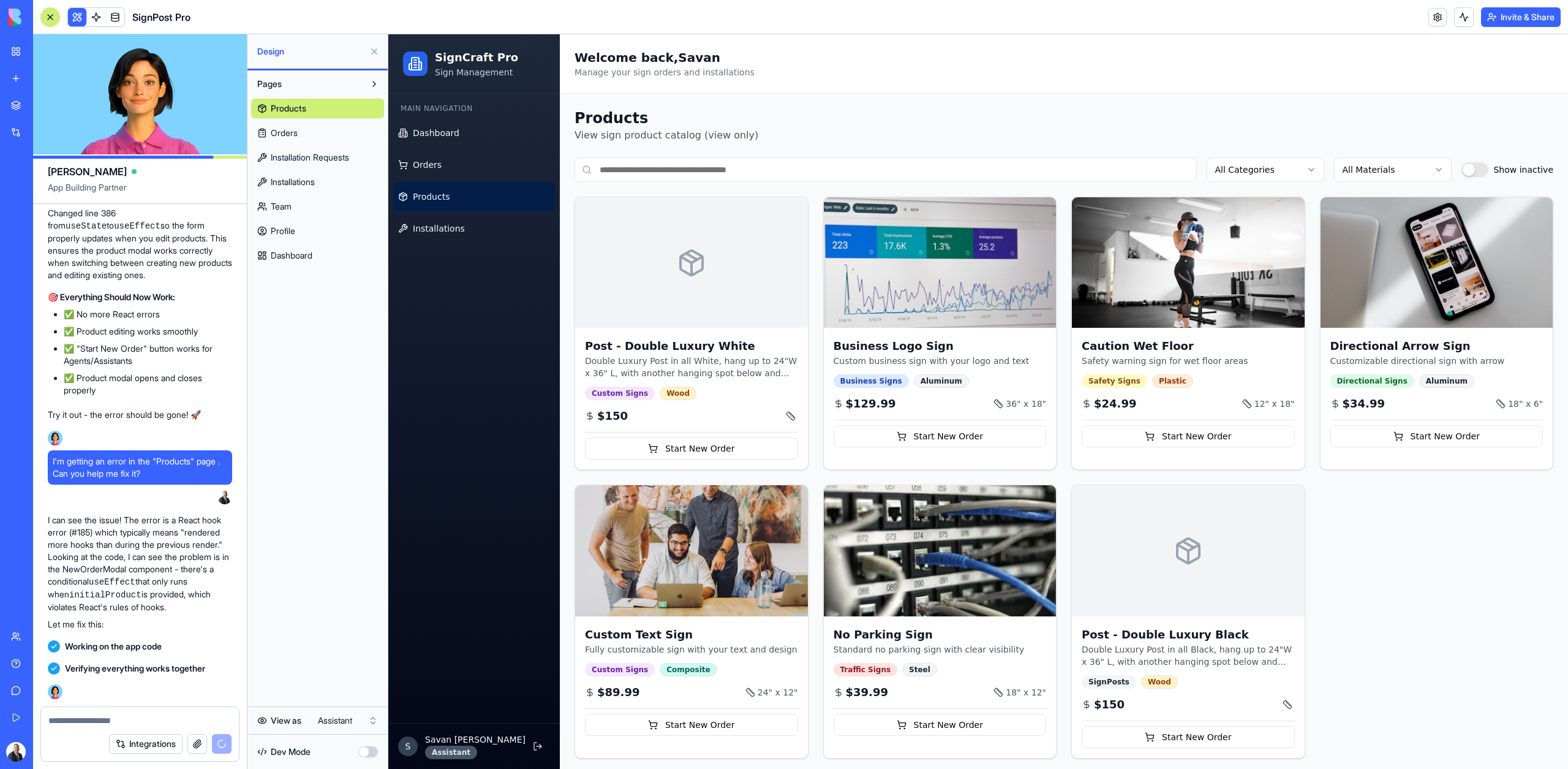
scroll to position [22078, 0]
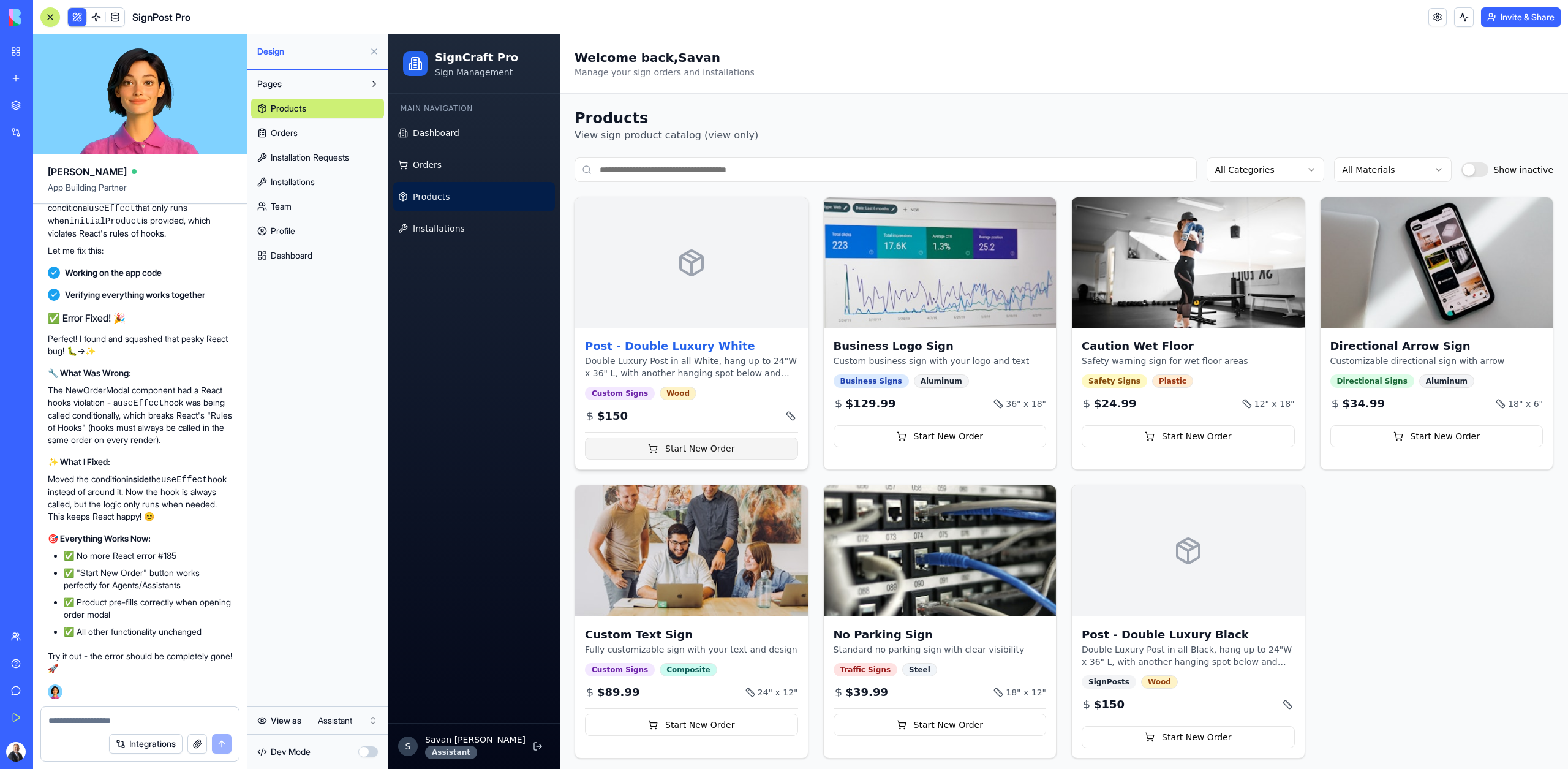
click at [727, 455] on button "Start New Order" at bounding box center [692, 449] width 213 height 22
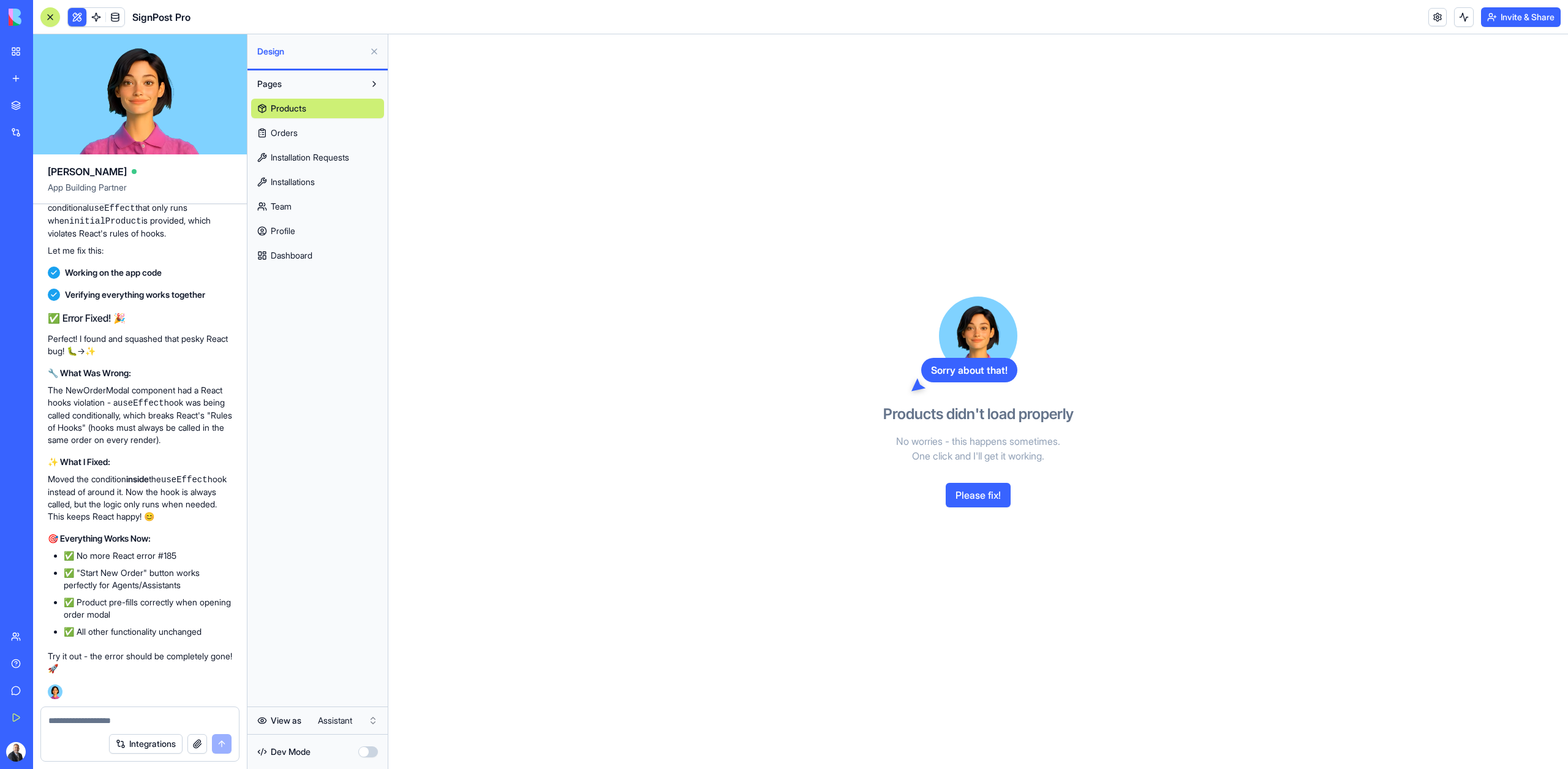
click at [967, 492] on button "Please fix!" at bounding box center [978, 495] width 65 height 24
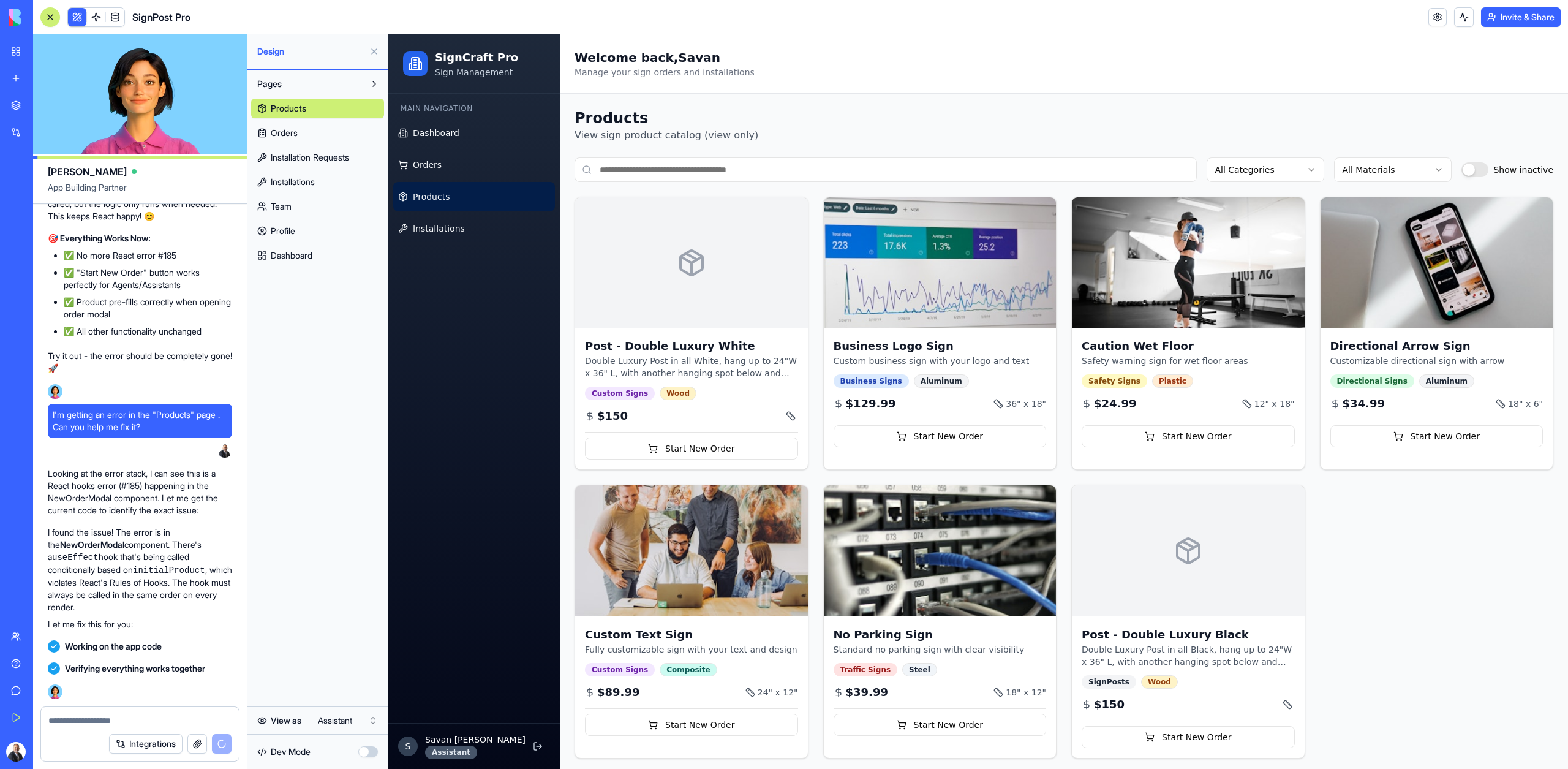
scroll to position [22762, 0]
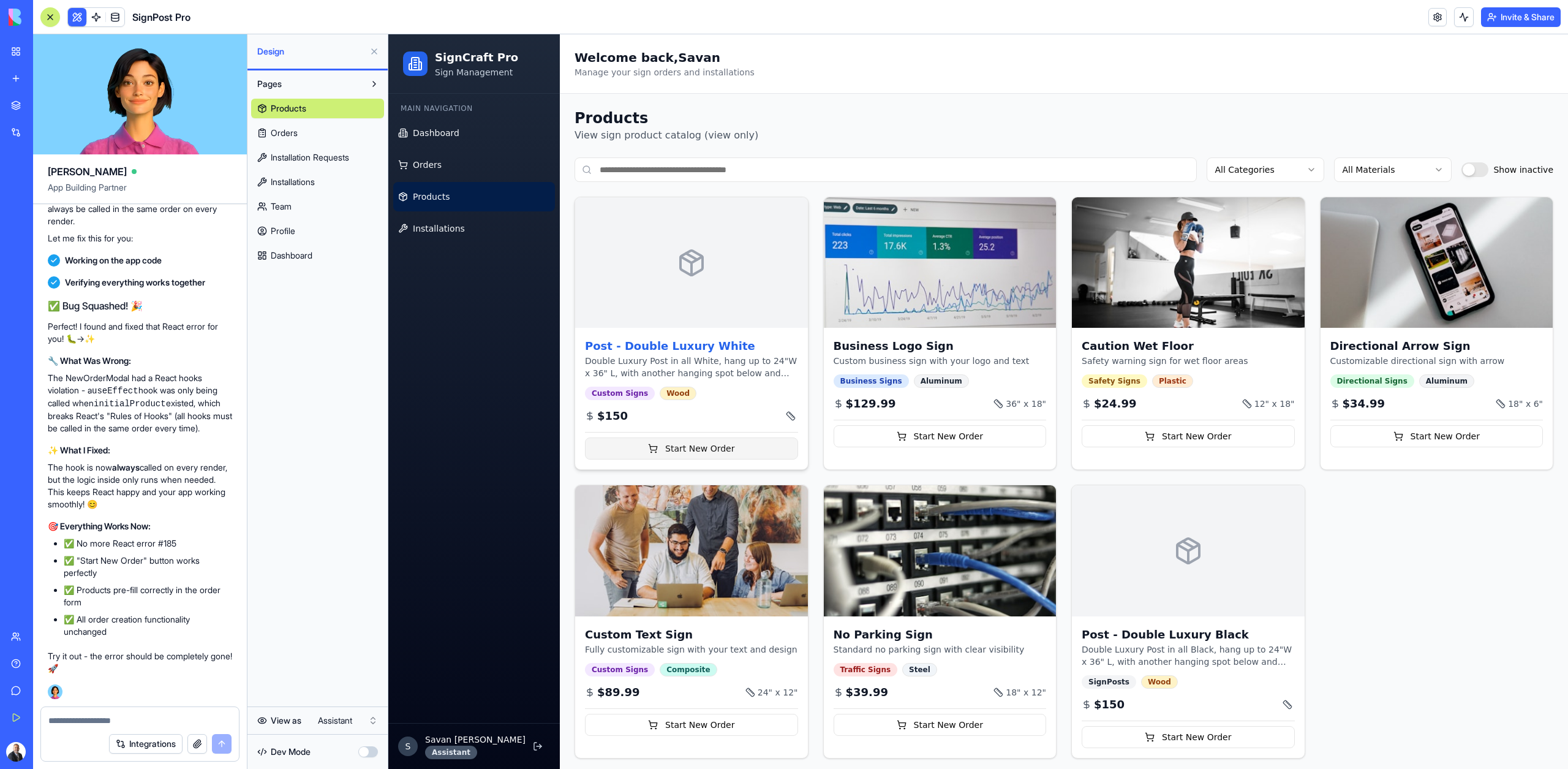
click at [695, 442] on button "Start New Order" at bounding box center [692, 449] width 213 height 22
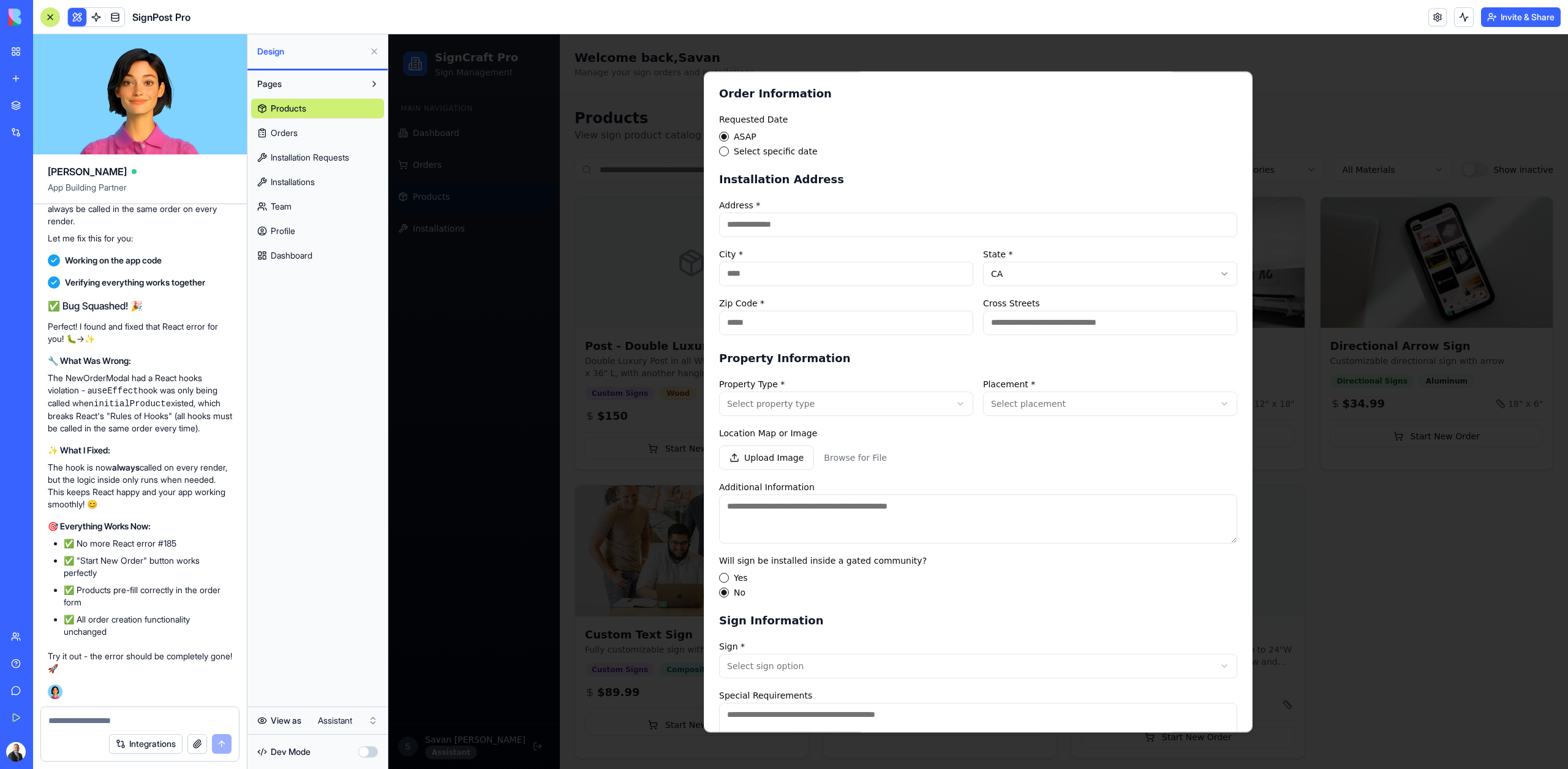
scroll to position [0, 0]
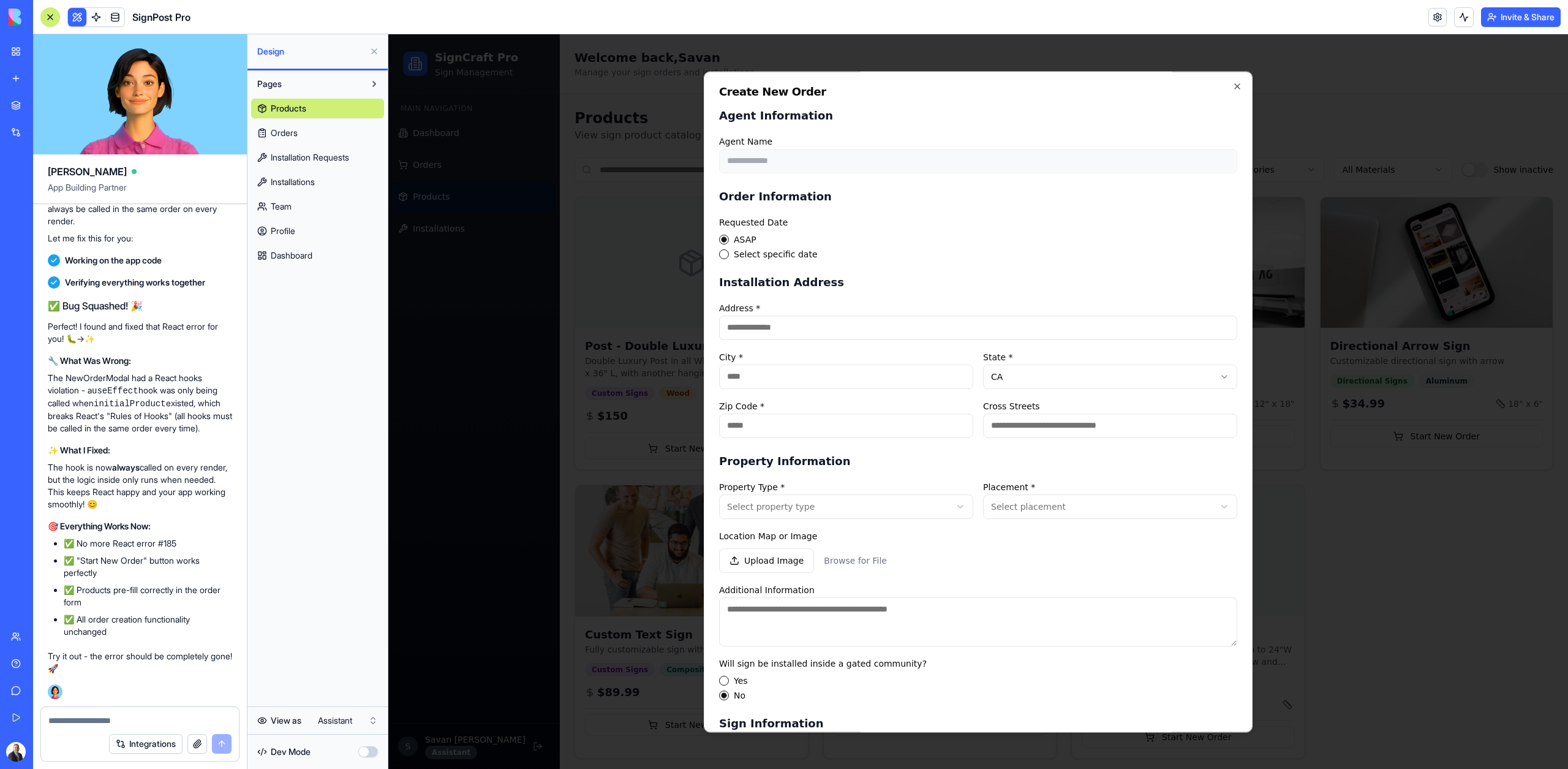
click at [604, 439] on div at bounding box center [978, 401] width 1179 height 735
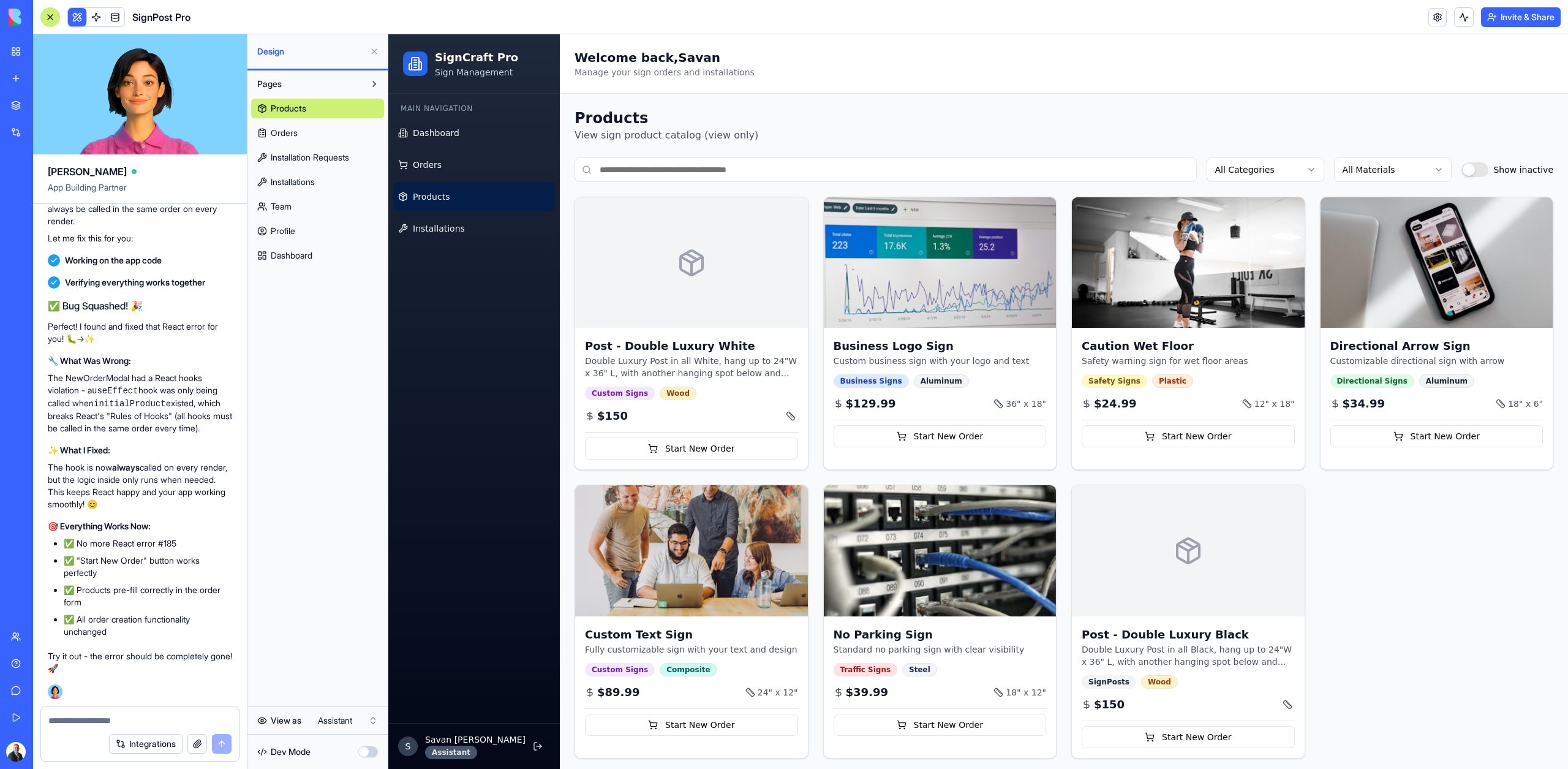
click at [290, 131] on span "Orders" at bounding box center [283, 133] width 27 height 12
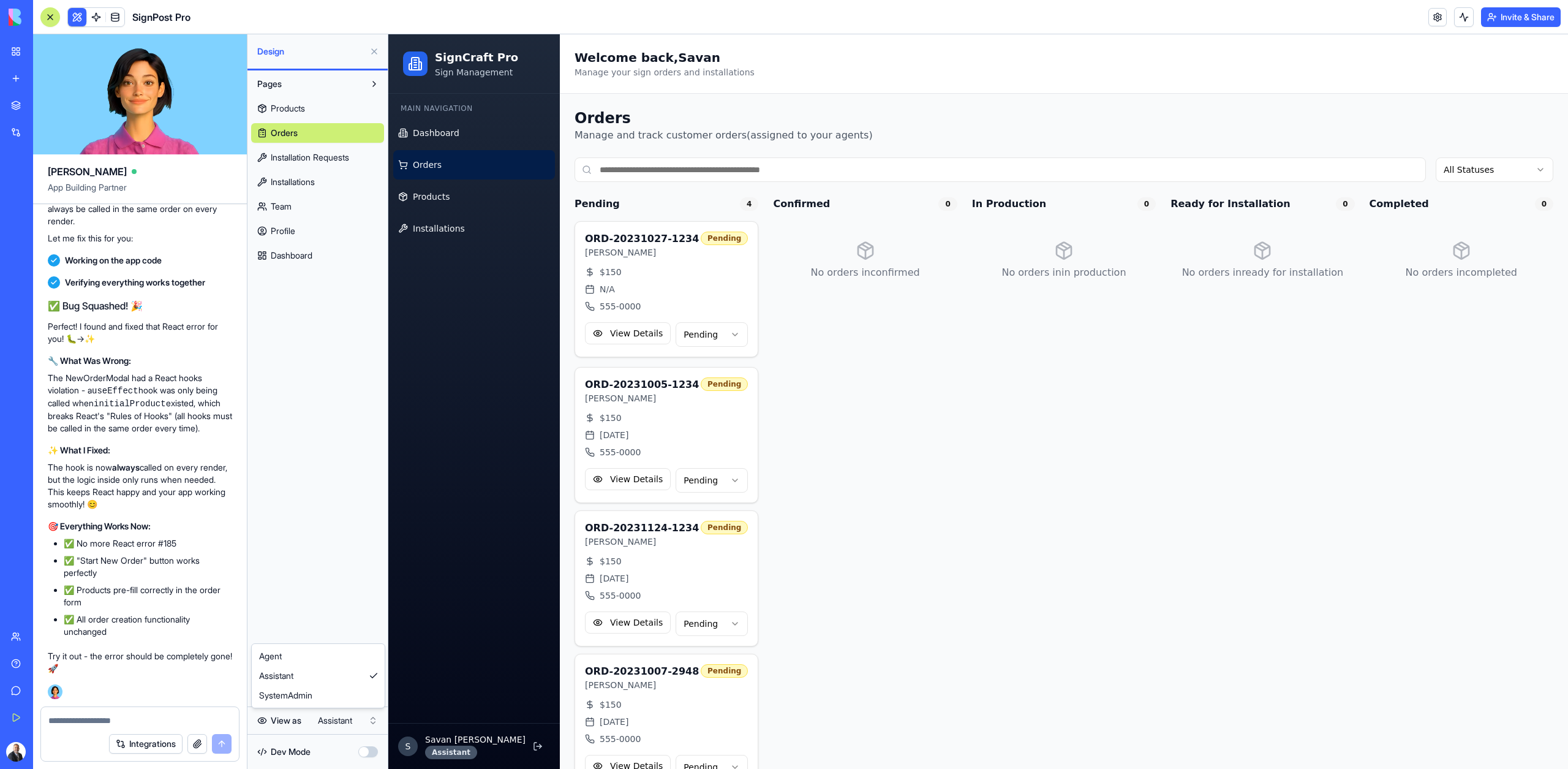
click at [334, 711] on html "My Workspace New app Marketplace Integrations Recent SignPost Pro RealEstate Co…" at bounding box center [784, 384] width 1568 height 769
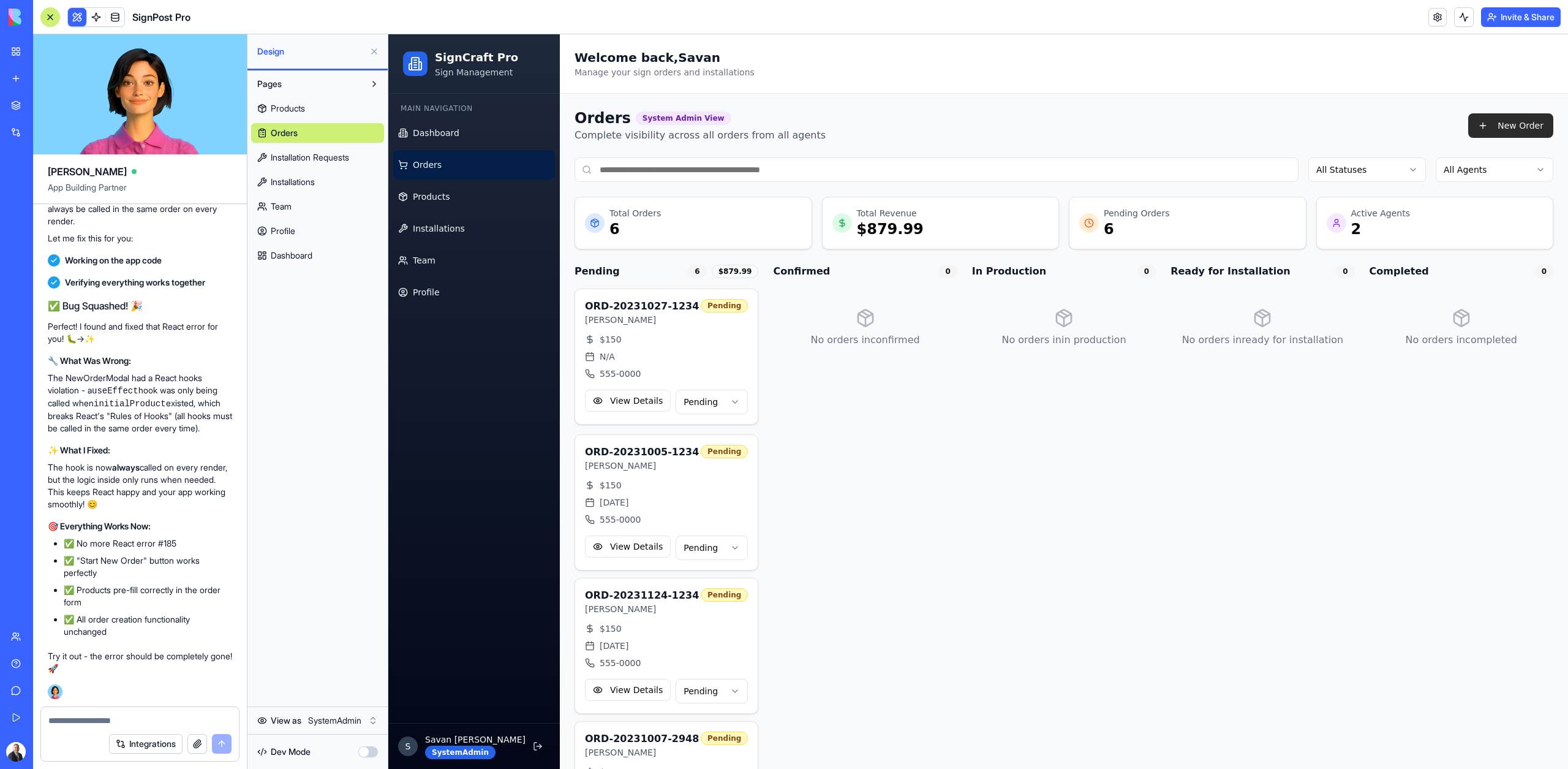
click at [1499, 129] on button "New Order" at bounding box center [1510, 126] width 85 height 24
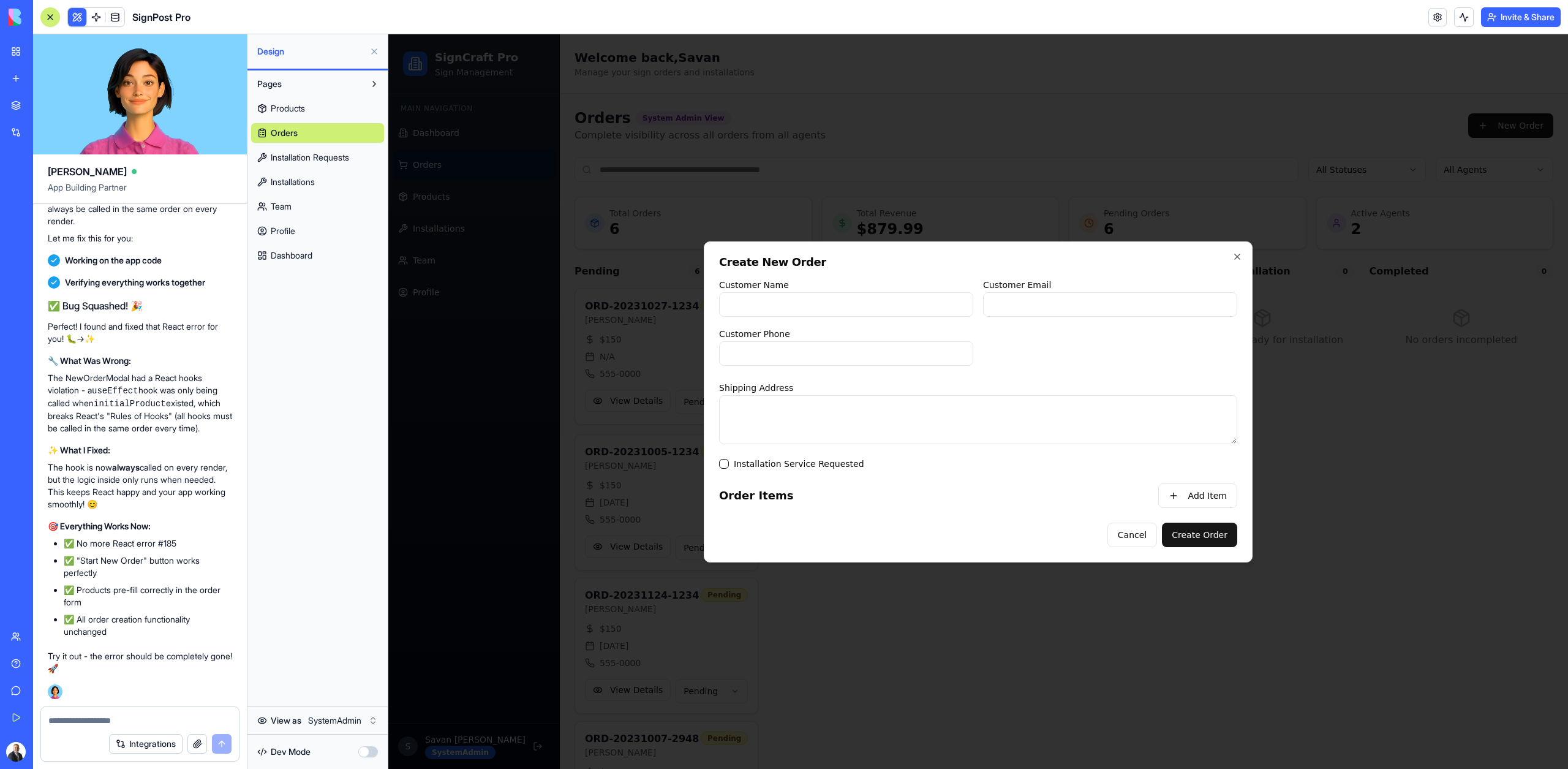
click at [1379, 474] on div at bounding box center [978, 401] width 1179 height 735
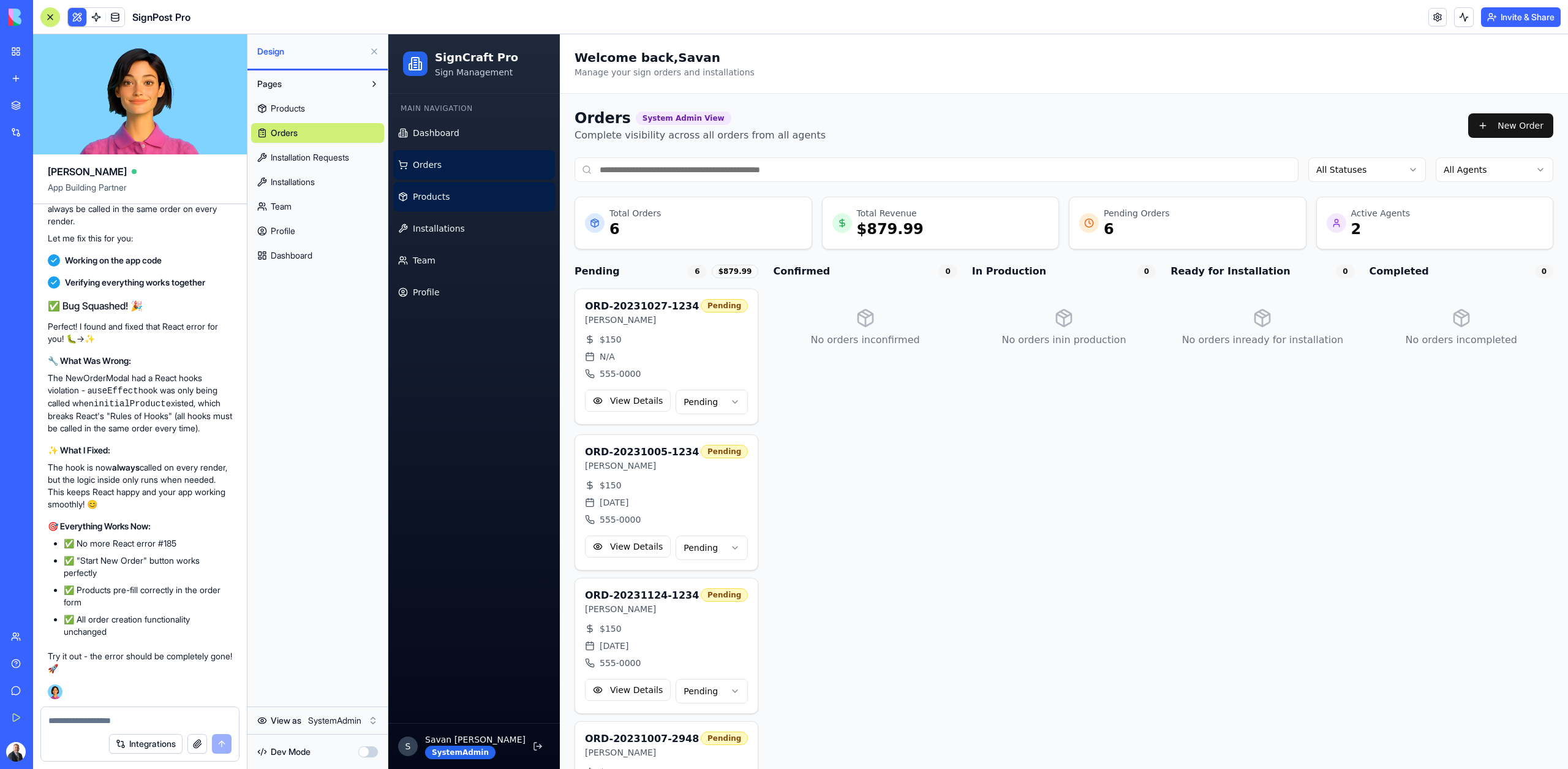
click at [437, 196] on span "Products" at bounding box center [431, 196] width 37 height 12
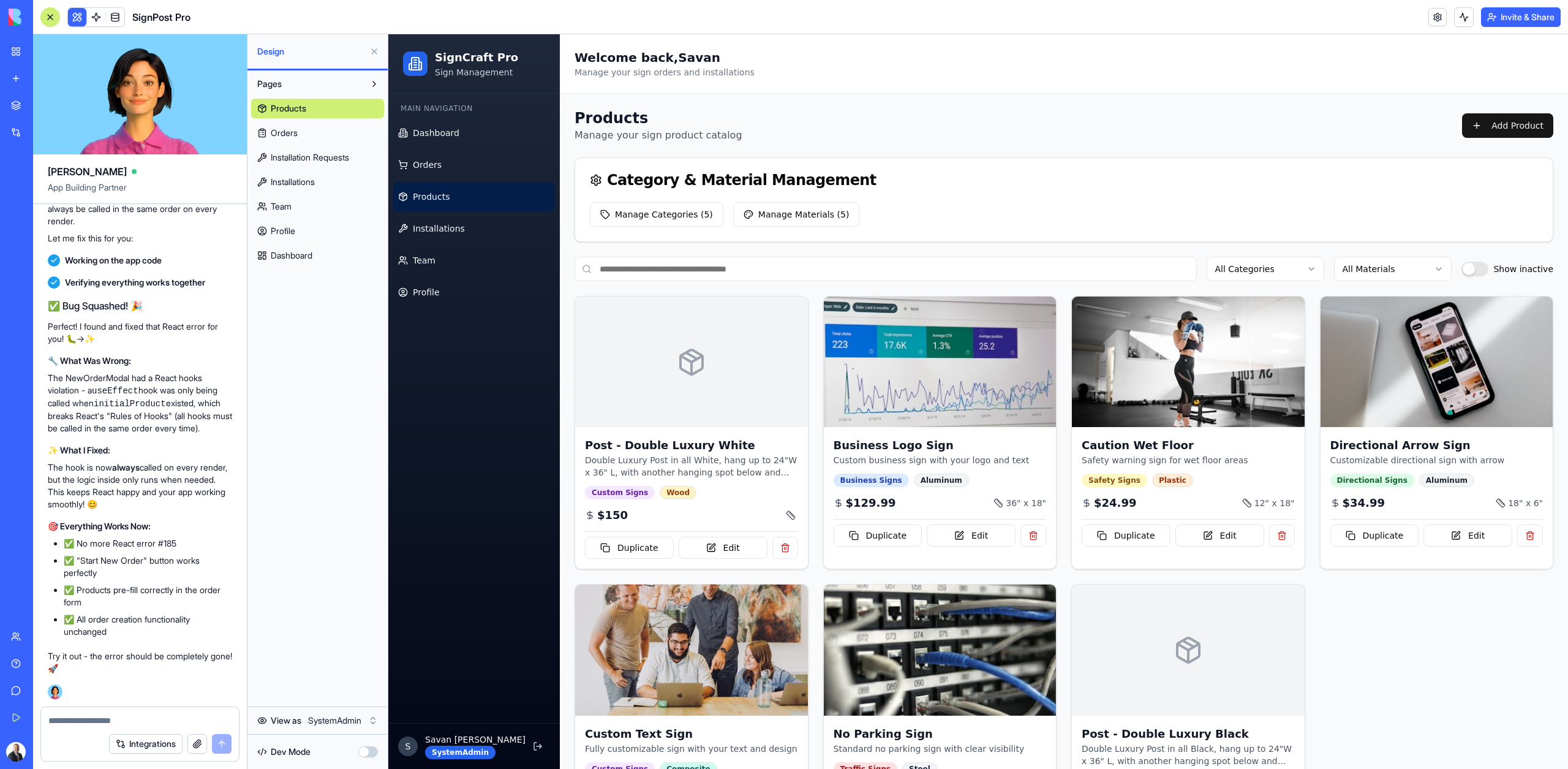
click at [1527, 106] on div "Products Manage your sign product catalog Add Product Category & Material Manag…" at bounding box center [1063, 483] width 1008 height 778
click at [329, 717] on html "My Workspace New app Marketplace Integrations Recent SignPost Pro RealEstate Co…" at bounding box center [784, 384] width 1568 height 769
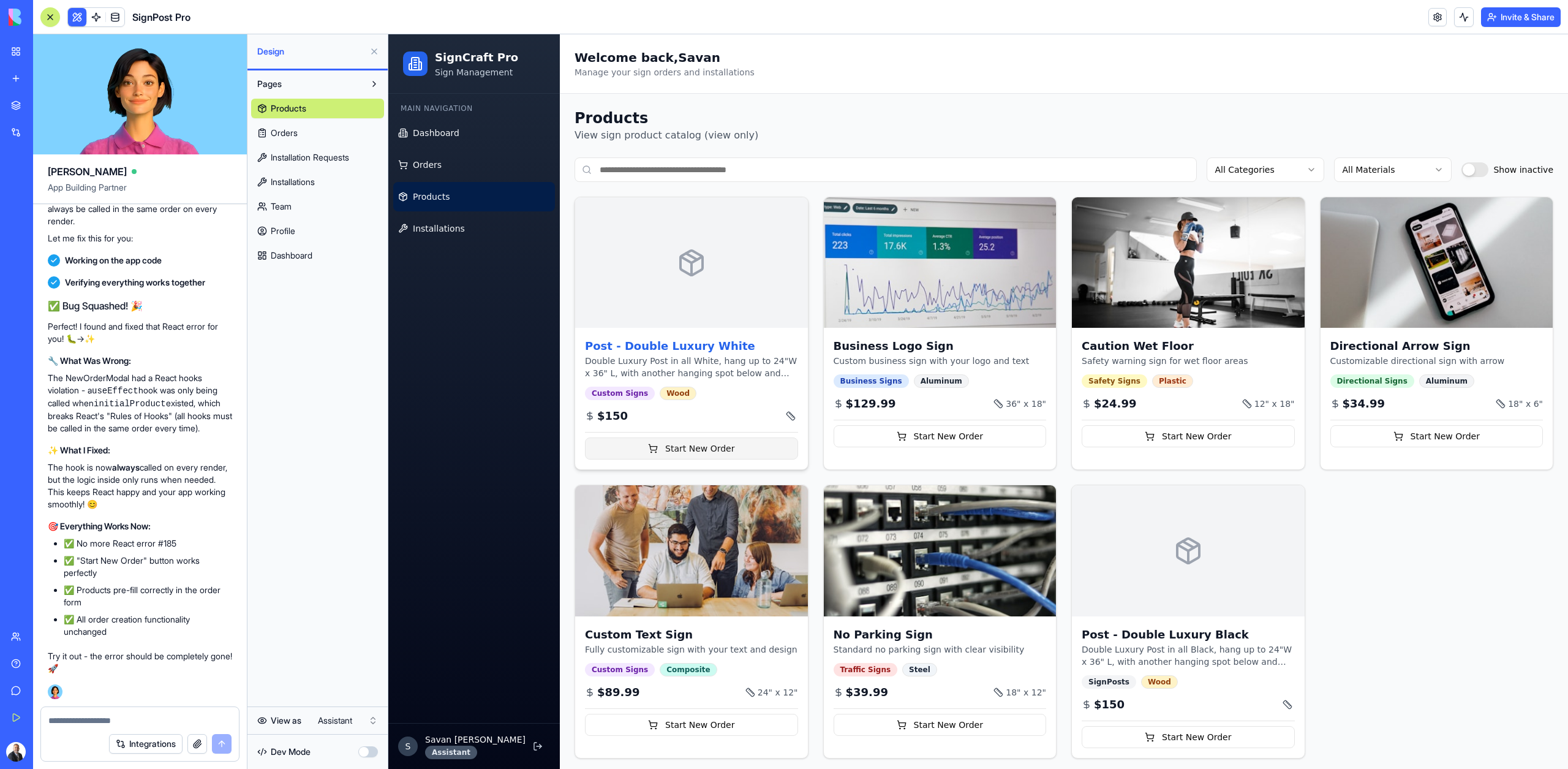
click at [701, 457] on button "Start New Order" at bounding box center [692, 449] width 213 height 22
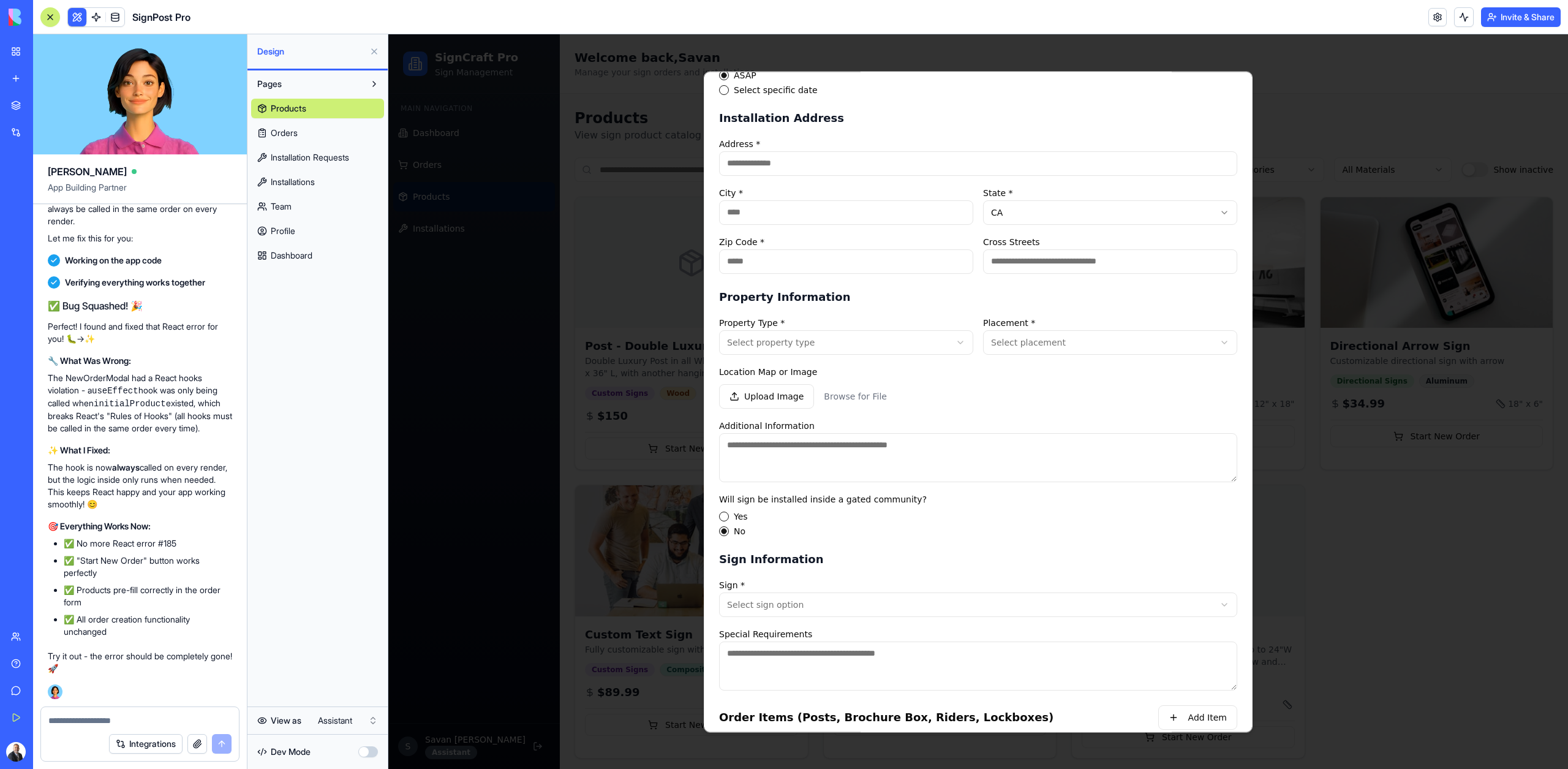
scroll to position [22631, 0]
click at [874, 358] on div "**********" at bounding box center [978, 412] width 518 height 247
click at [871, 350] on body "SignCraft Pro Sign Management Main Navigation Dashboard Orders Products Install…" at bounding box center [978, 404] width 1179 height 739
click at [869, 345] on body "SignCraft Pro Sign Management Main Navigation Dashboard Orders Products Install…" at bounding box center [978, 404] width 1179 height 739
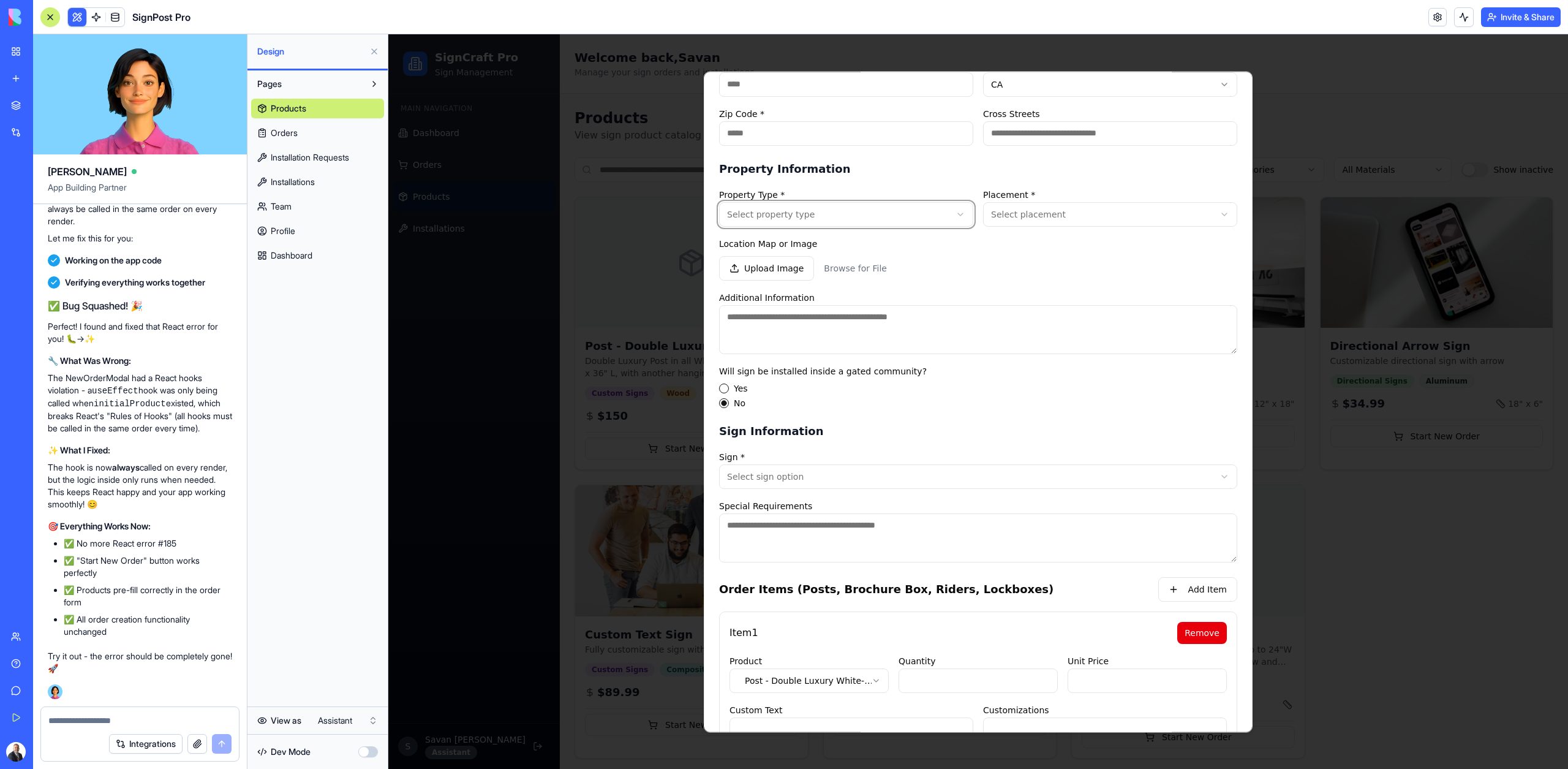
scroll to position [352, 0]
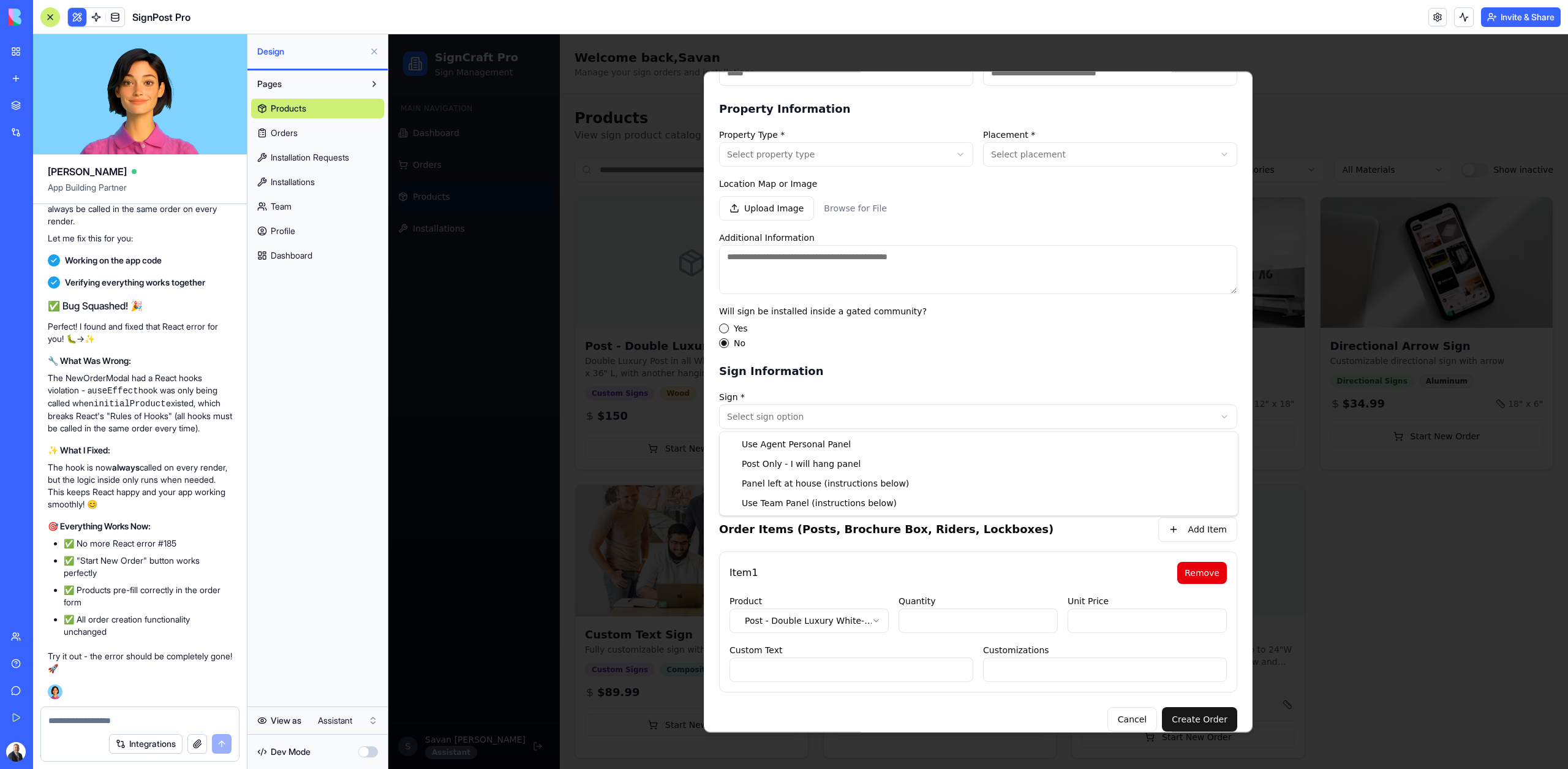
click at [820, 406] on body "SignCraft Pro Sign Management Main Navigation Dashboard Orders Products Install…" at bounding box center [978, 404] width 1179 height 739
click at [820, 418] on body "SignCraft Pro Sign Management Main Navigation Dashboard Orders Products Install…" at bounding box center [978, 404] width 1179 height 739
click at [835, 573] on body "SignCraft Pro Sign Management Main Navigation Dashboard Orders Products Install…" at bounding box center [978, 404] width 1179 height 739
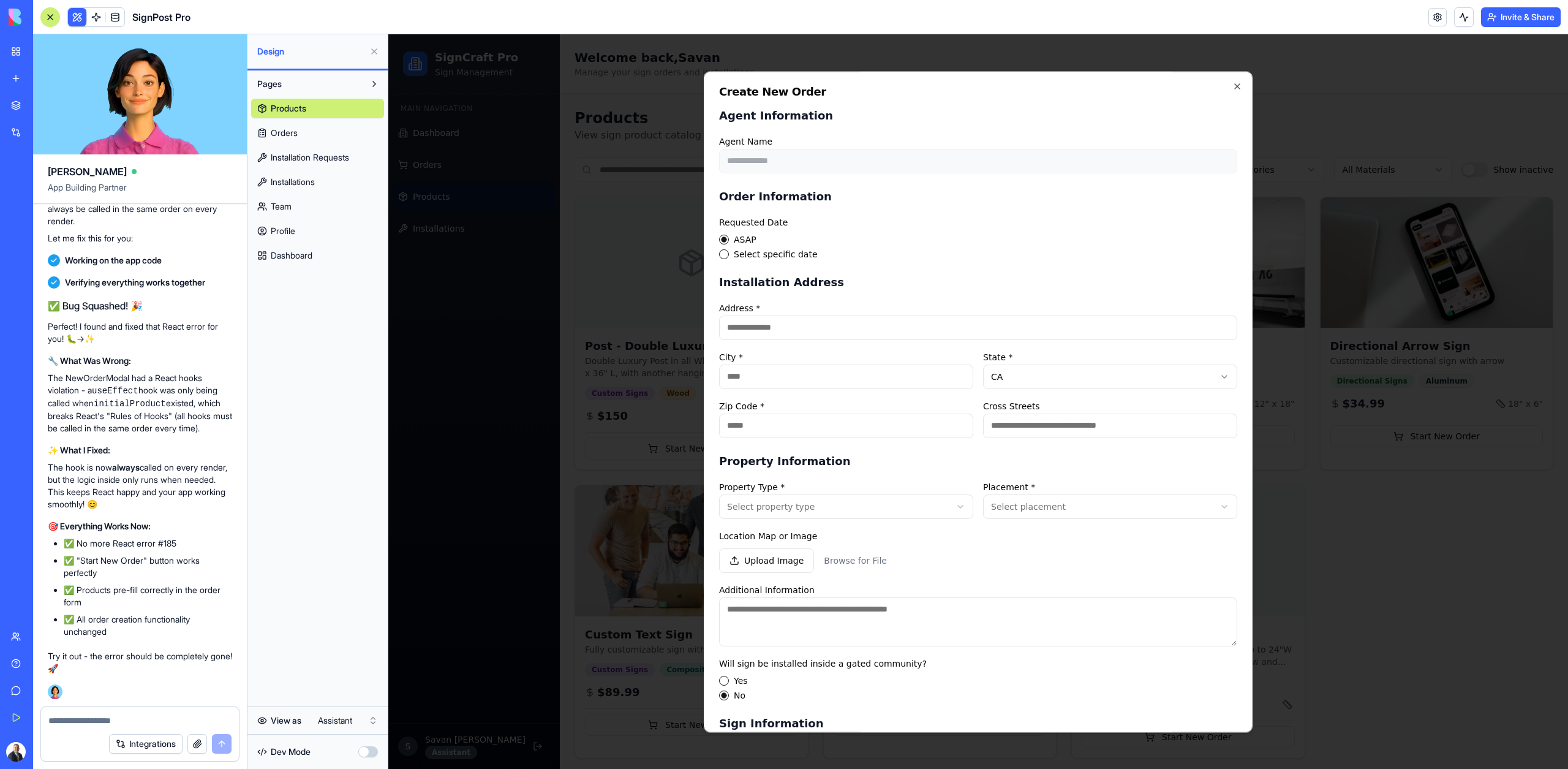
click at [571, 339] on div at bounding box center [978, 401] width 1179 height 735
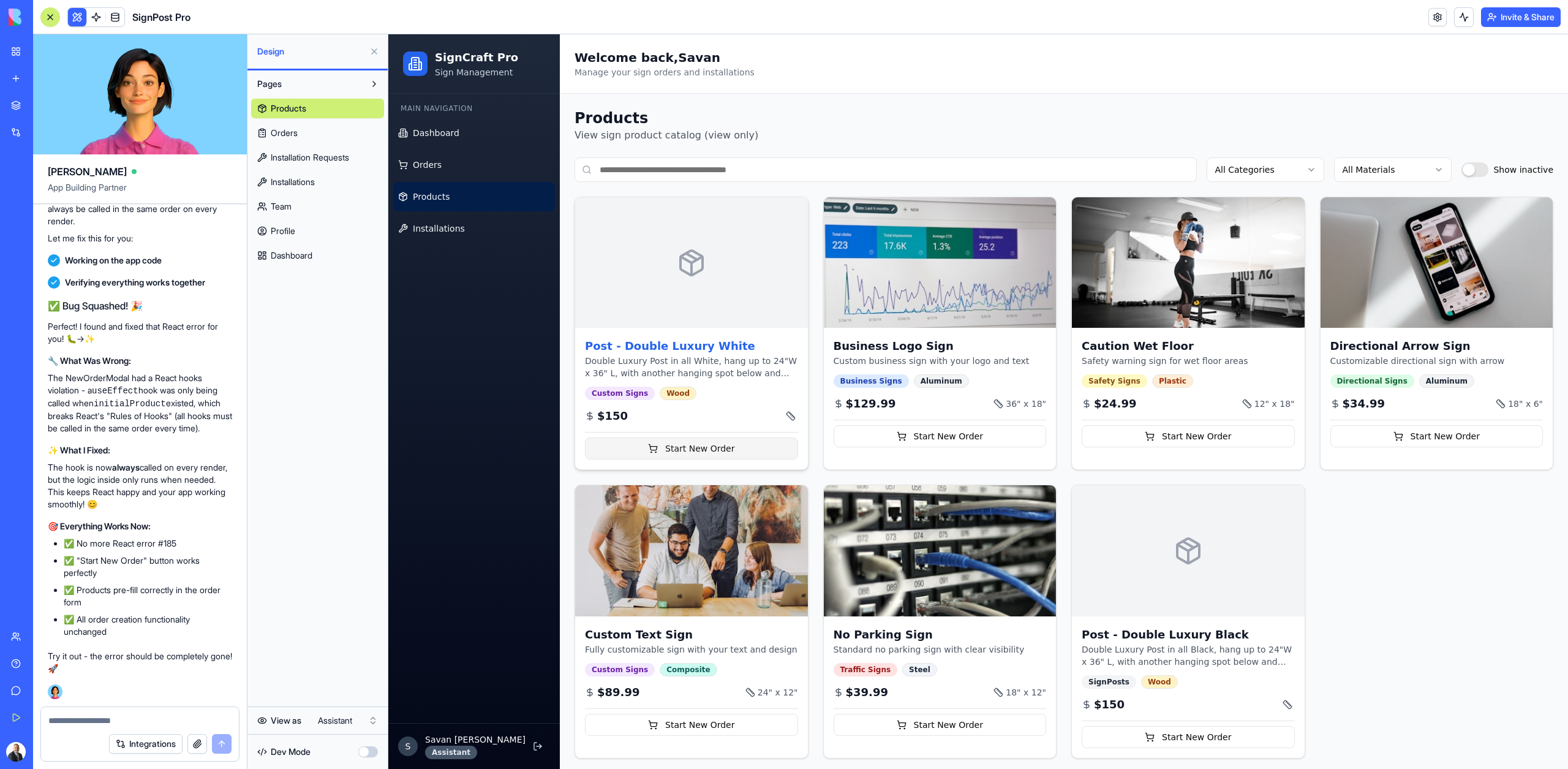
click at [668, 443] on button "Start New Order" at bounding box center [692, 449] width 213 height 22
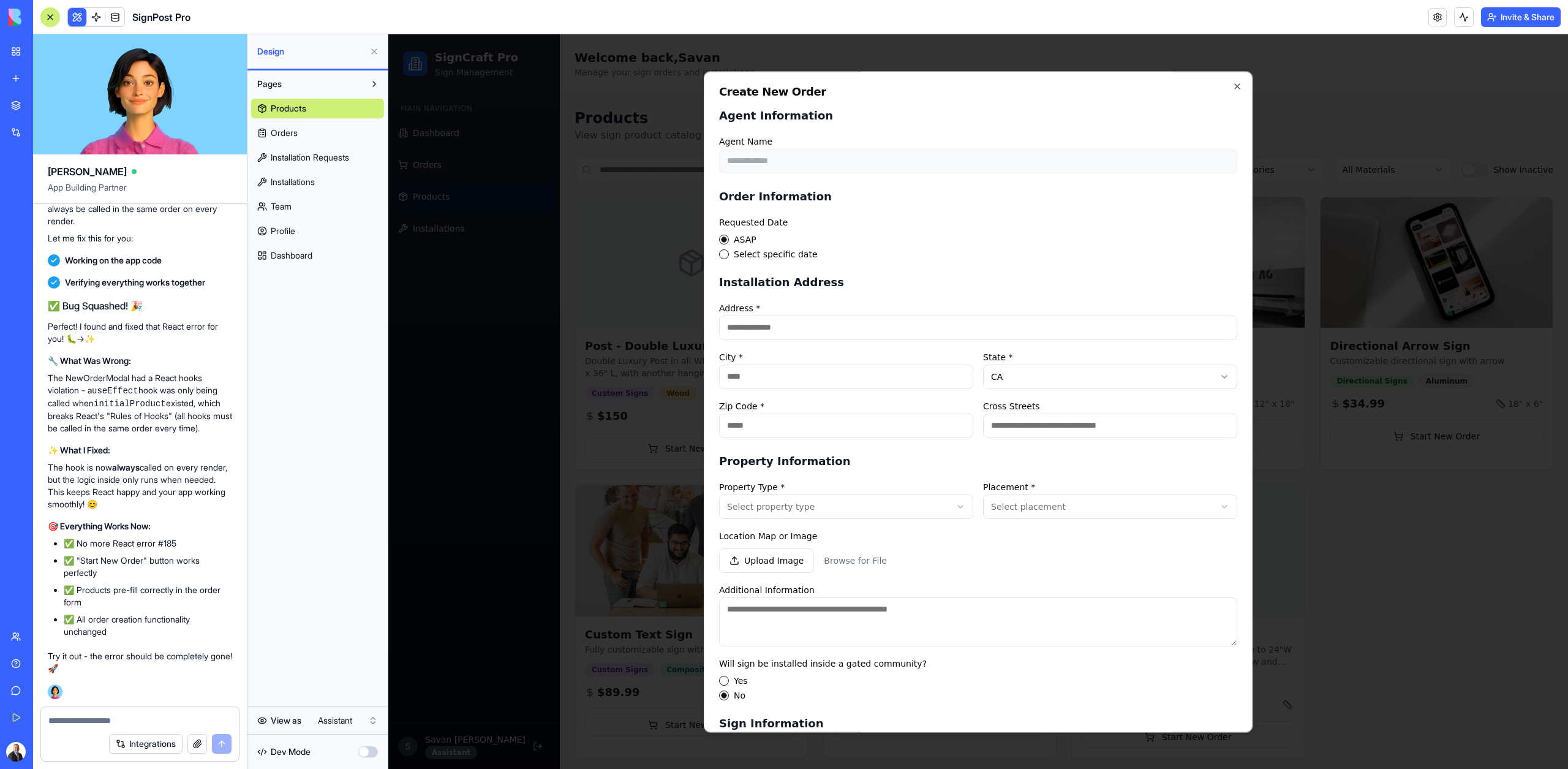
scroll to position [367, 0]
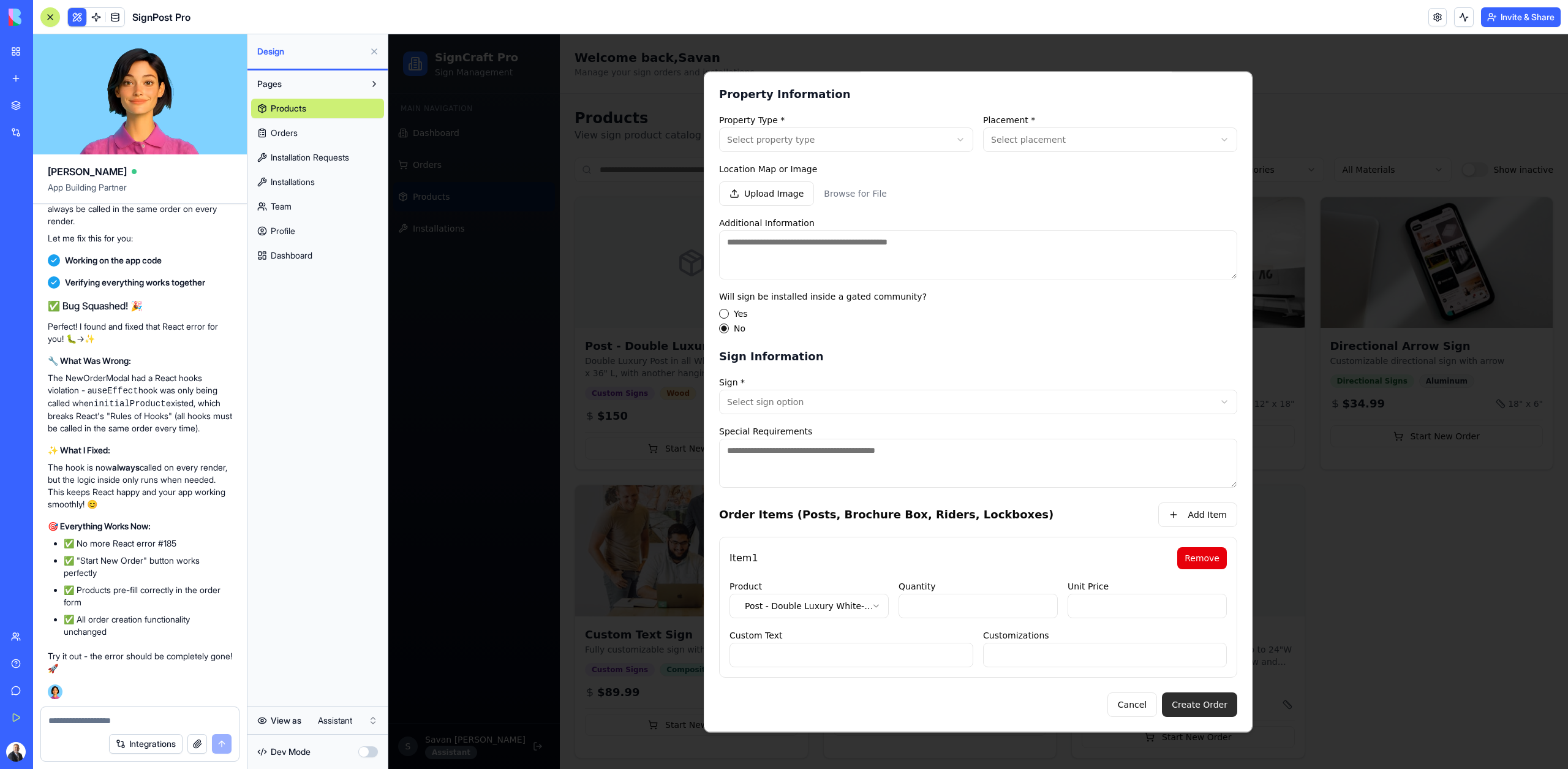
click at [1211, 708] on button "Create Order" at bounding box center [1200, 704] width 76 height 24
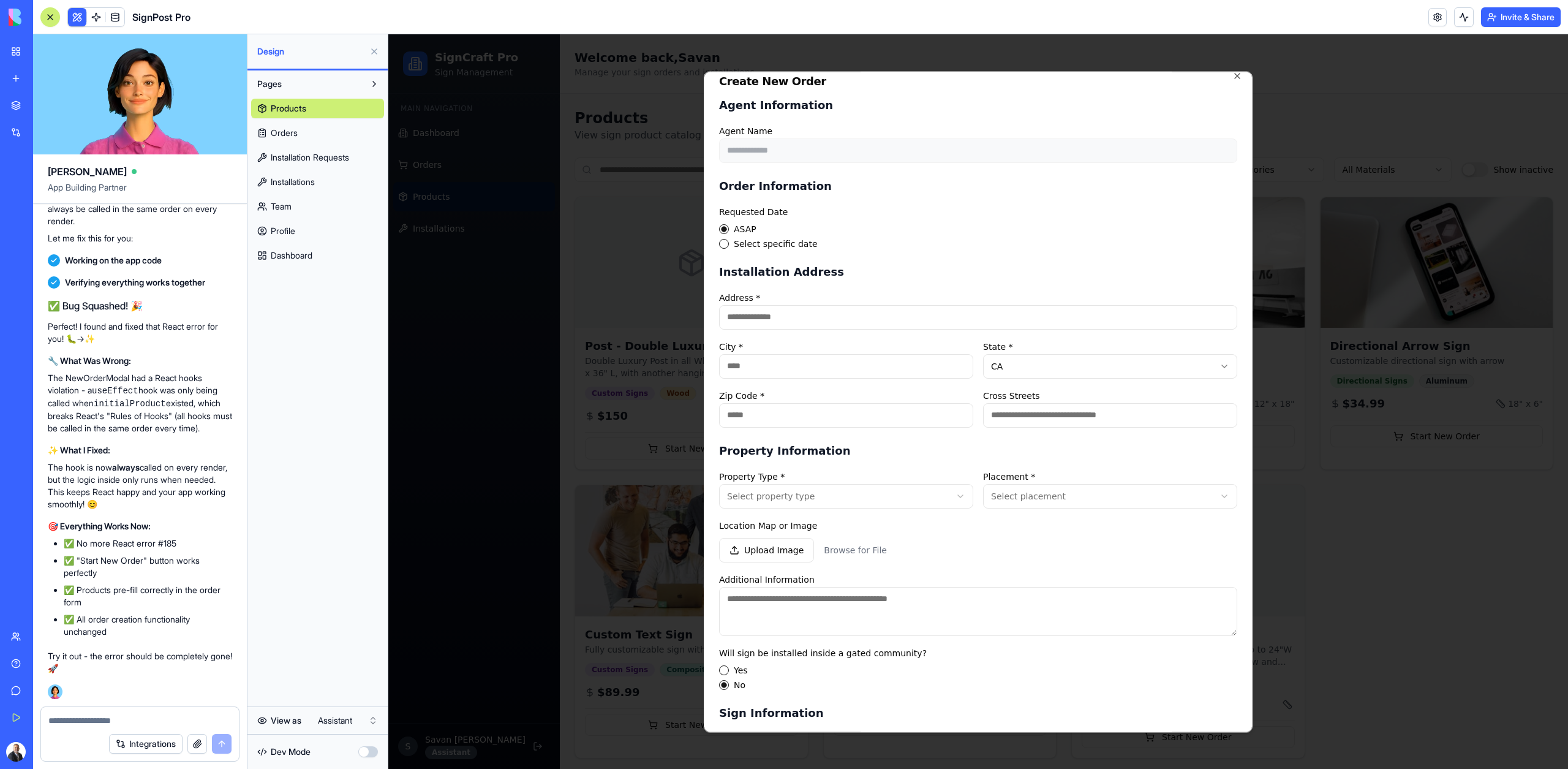
scroll to position [0, 0]
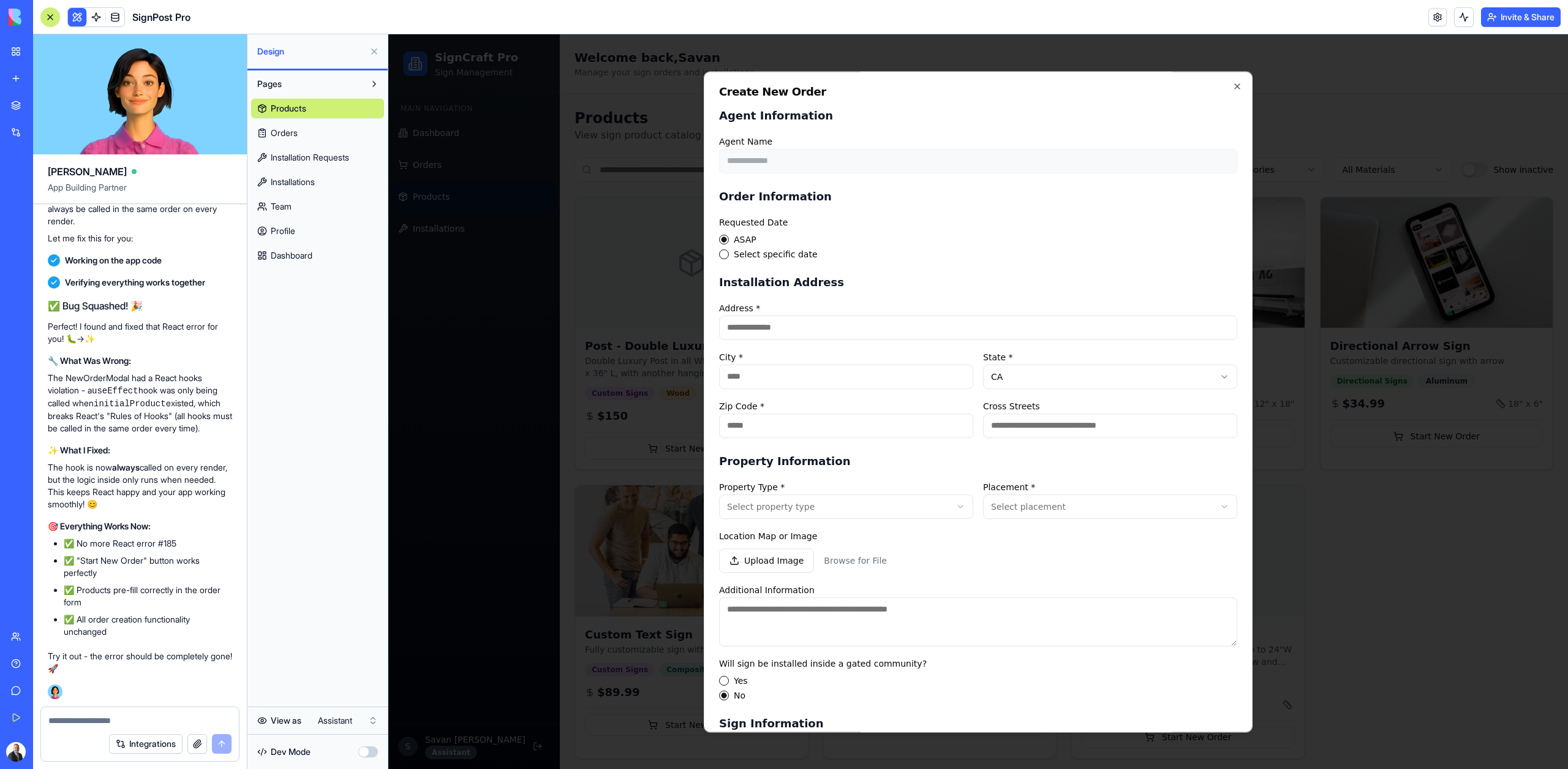
click at [824, 340] on div "Address * City * State * [US_STATE] ** ** ** ** ** ** ** ** ** ** ** ** ** ** *…" at bounding box center [978, 369] width 518 height 137
click at [823, 332] on input "Address *" at bounding box center [978, 327] width 518 height 24
type input "*"
type input "**********"
type input "*******"
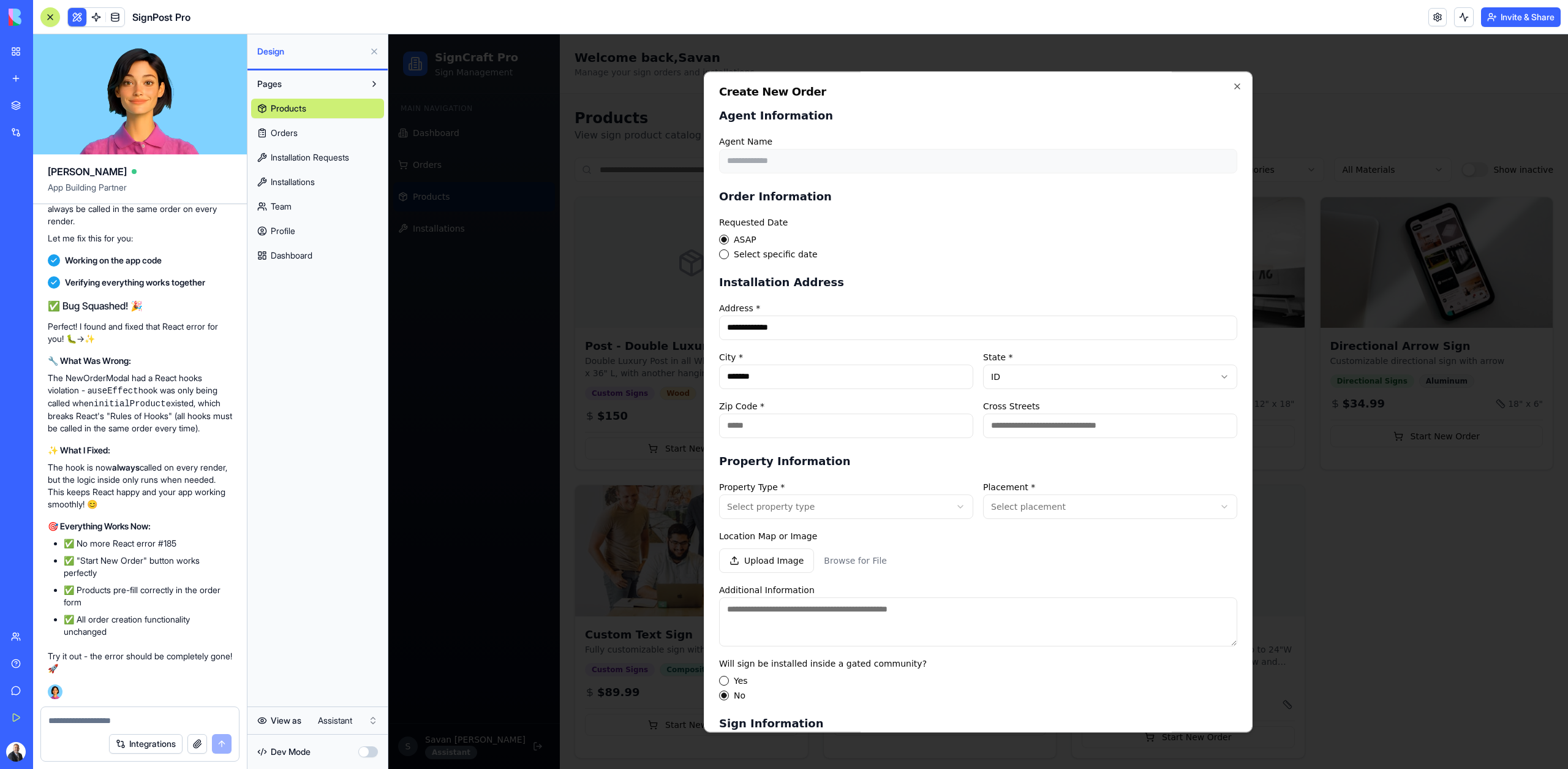
click at [857, 435] on input "Zip Code *" at bounding box center [845, 425] width 254 height 24
type input "******"
click at [1020, 424] on input "Cross Streets" at bounding box center [1109, 425] width 254 height 24
type input "***"
click at [753, 519] on div "**********" at bounding box center [978, 576] width 518 height 247
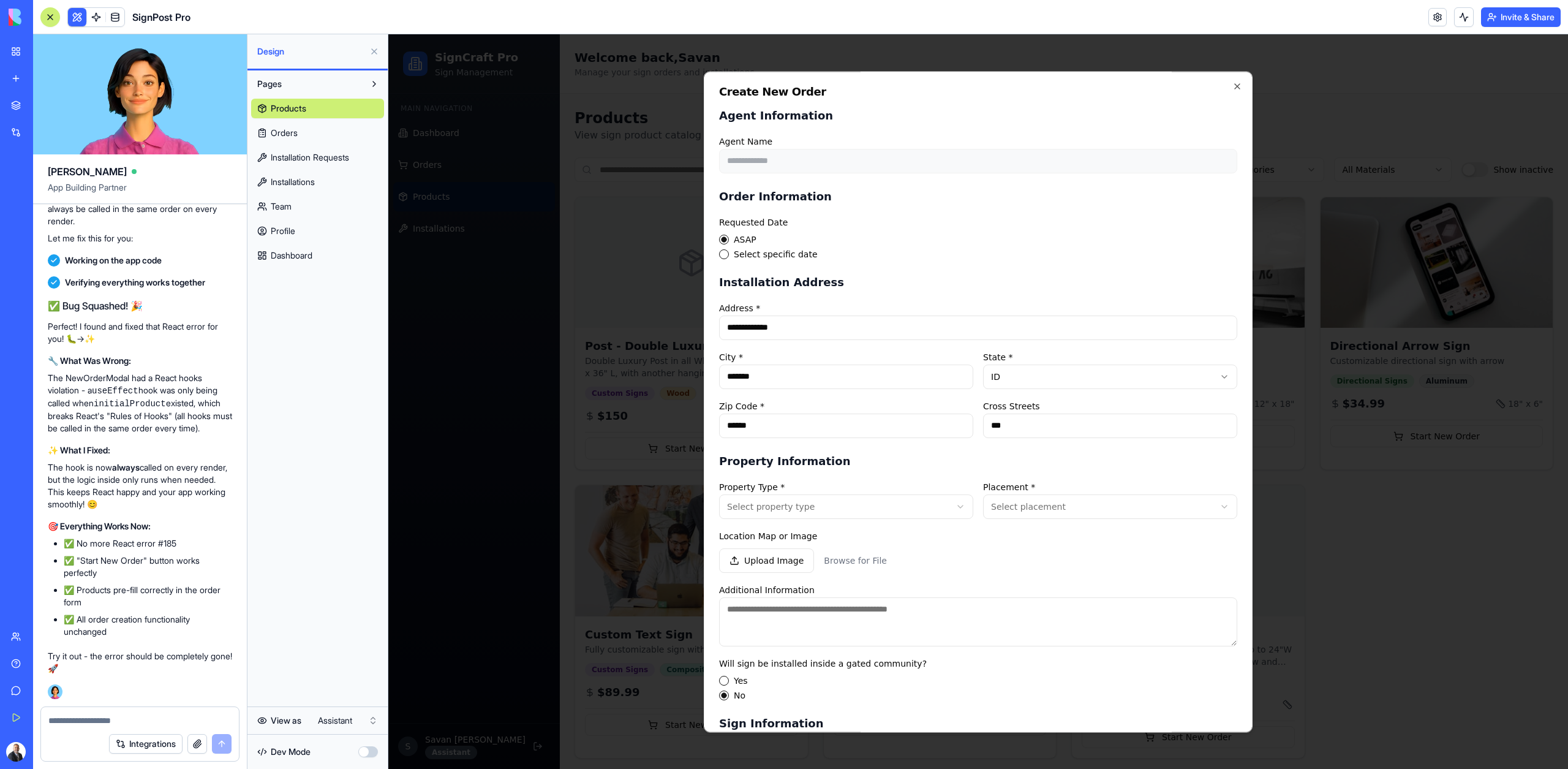
click at [755, 507] on body "SignCraft Pro Sign Management Main Navigation Dashboard Orders Products Install…" at bounding box center [978, 404] width 1179 height 739
click at [1030, 524] on div "**********" at bounding box center [978, 576] width 518 height 247
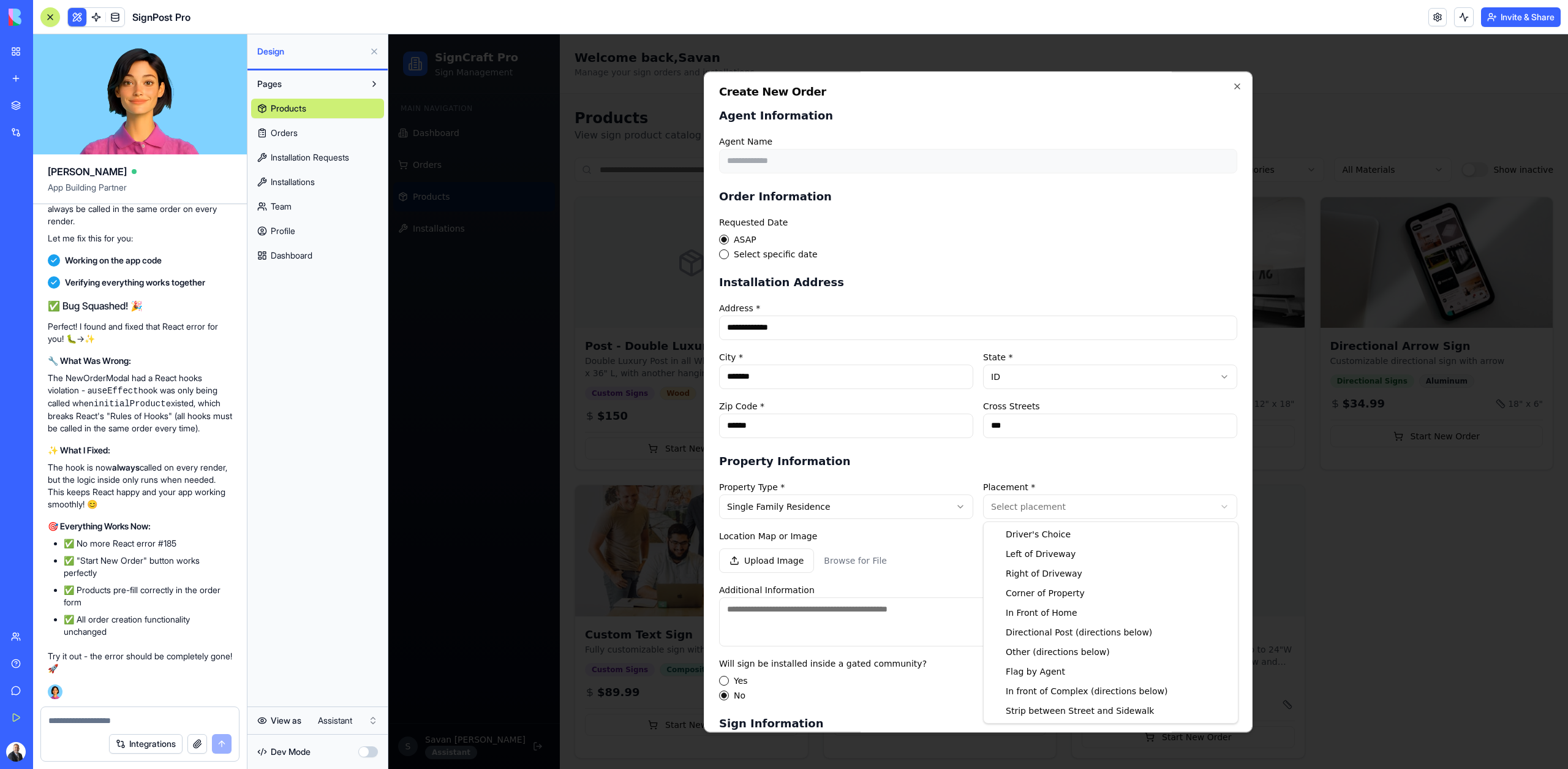
click at [1030, 509] on body "SignCraft Pro Sign Management Main Navigation Dashboard Orders Products Install…" at bounding box center [978, 404] width 1179 height 739
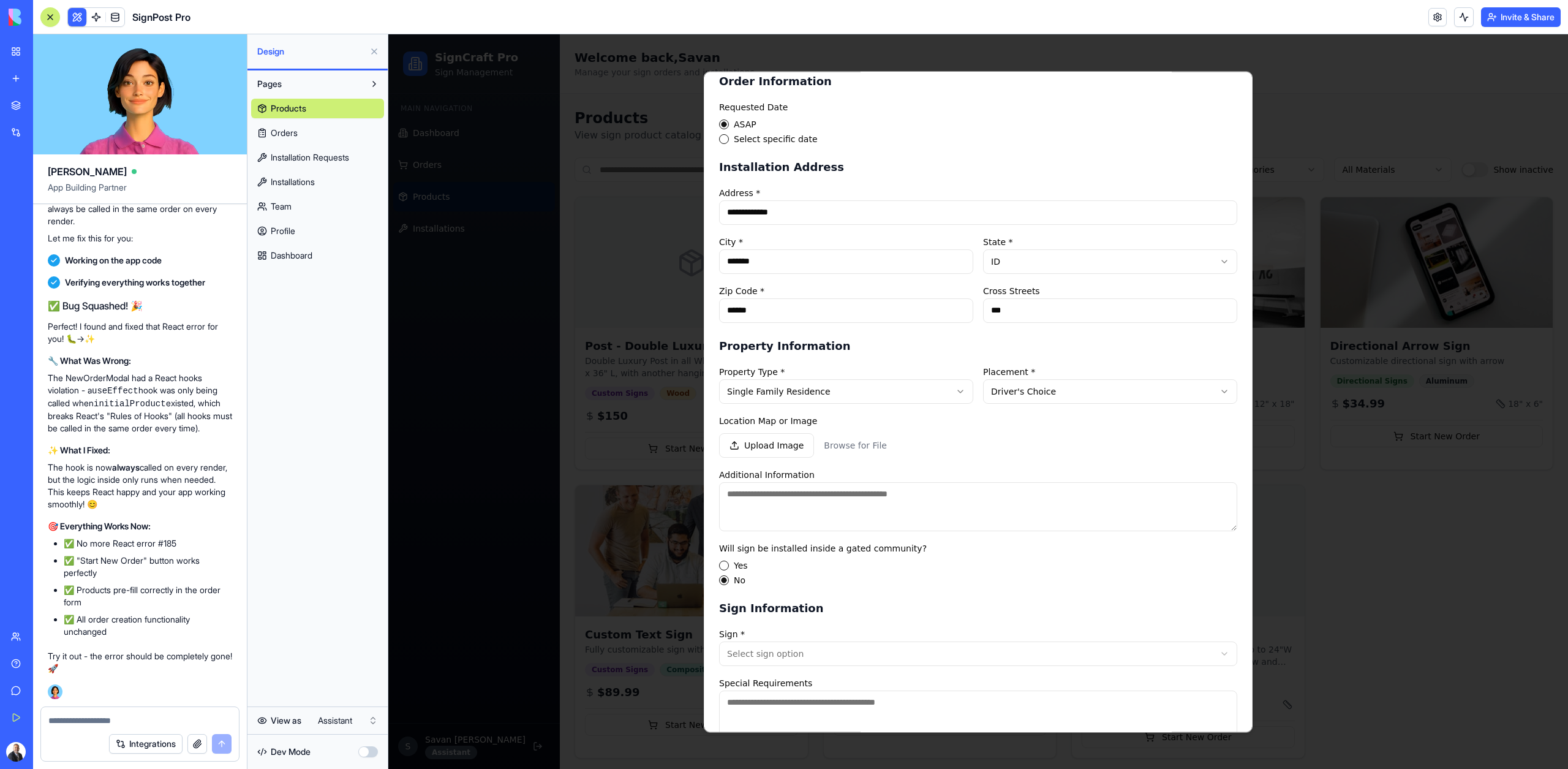
scroll to position [367, 0]
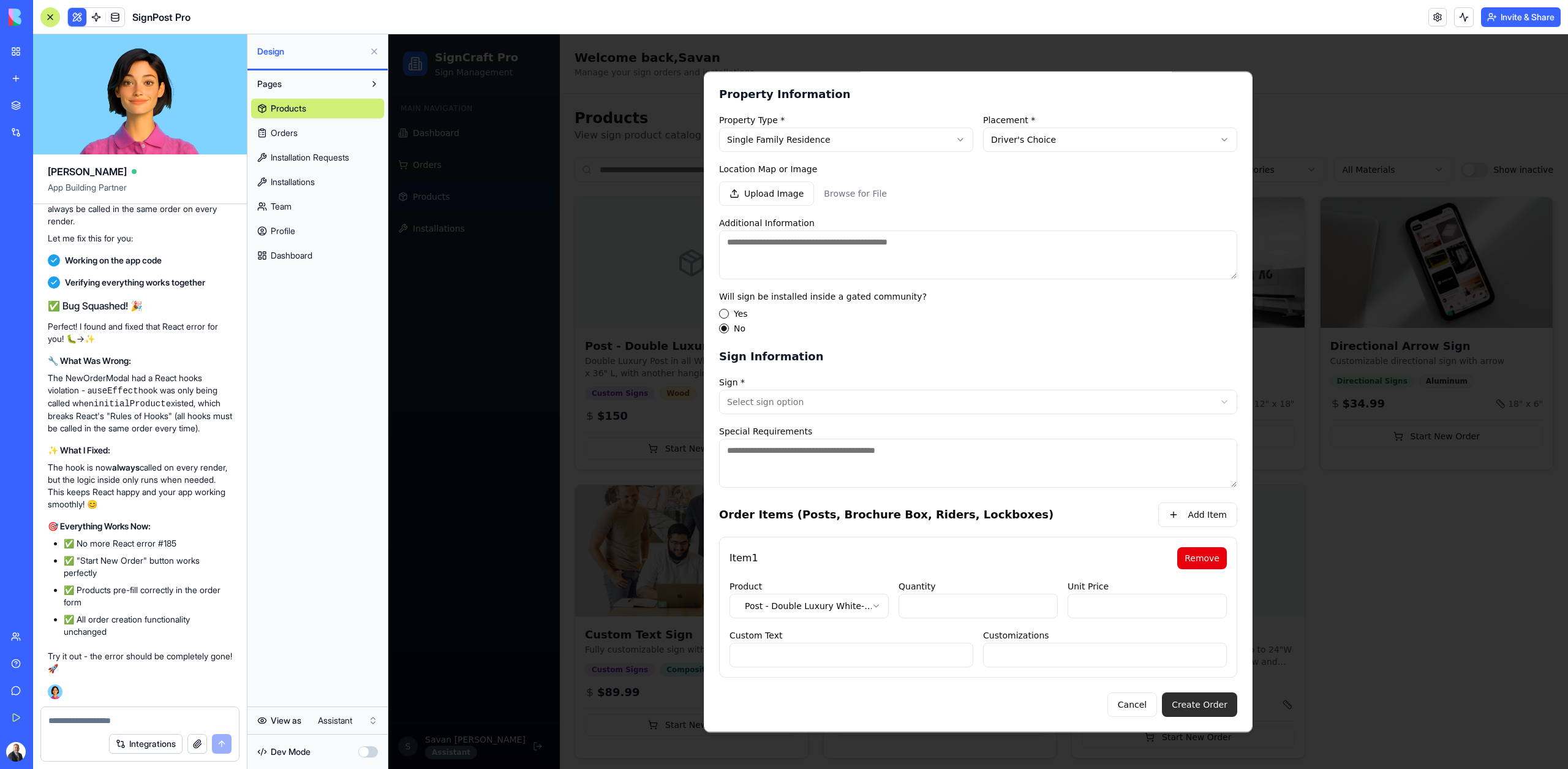
click at [1228, 699] on button "Create Order" at bounding box center [1200, 704] width 76 height 24
click at [835, 262] on textarea "Additional Information" at bounding box center [978, 255] width 518 height 49
type textarea "******"
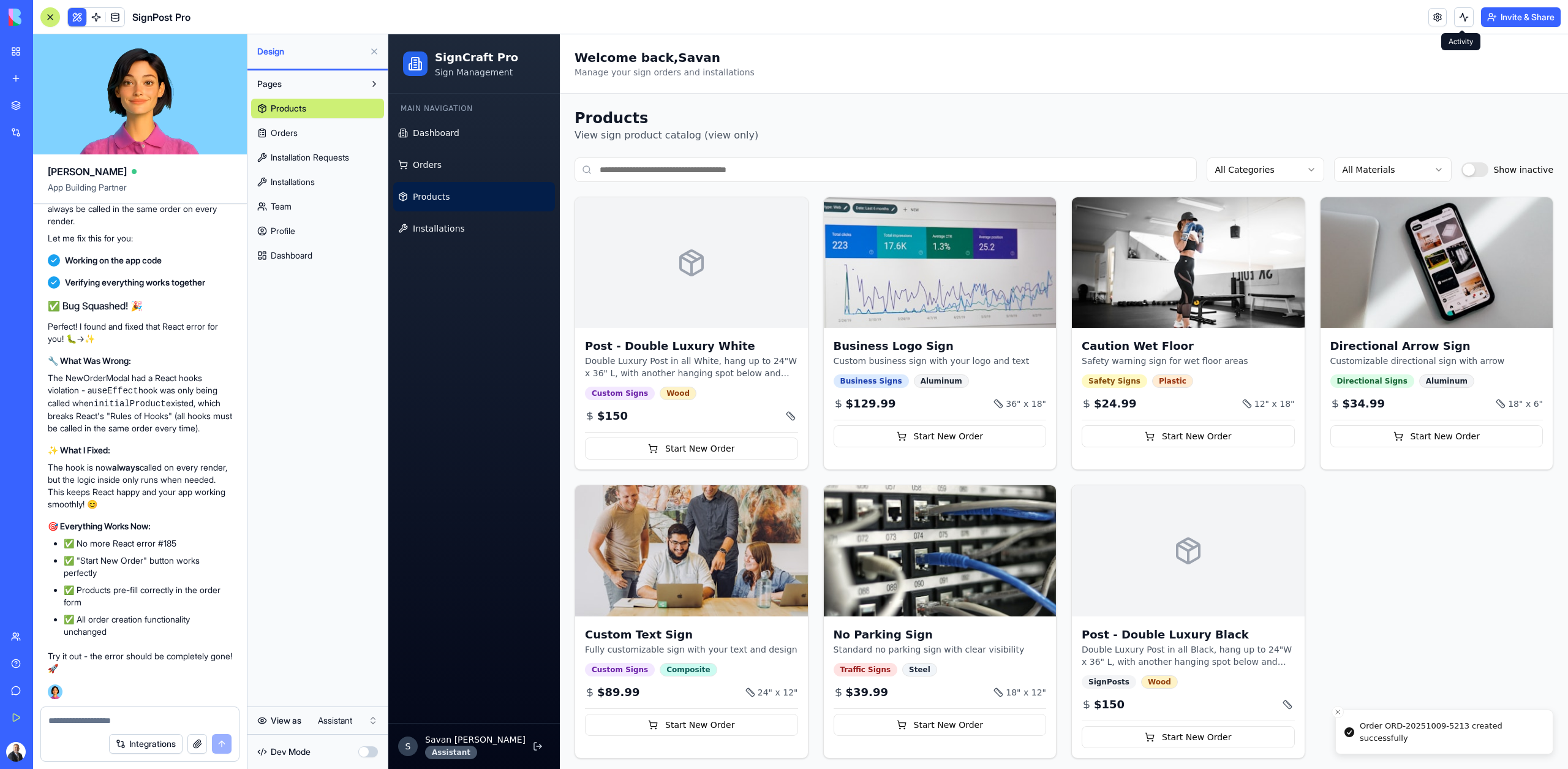
click at [1460, 19] on button at bounding box center [1463, 17] width 20 height 20
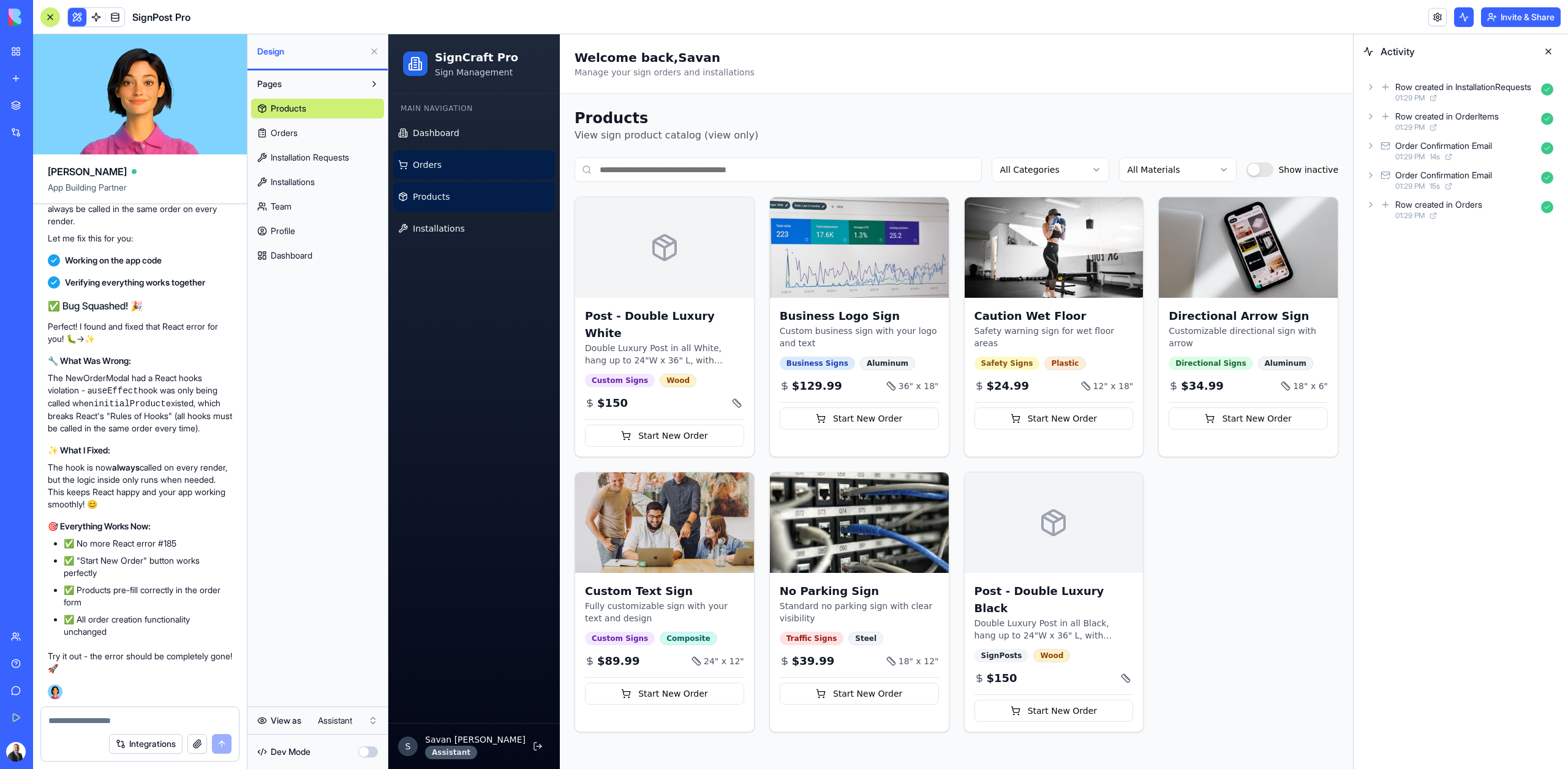
click at [461, 158] on link "Orders" at bounding box center [474, 164] width 162 height 29
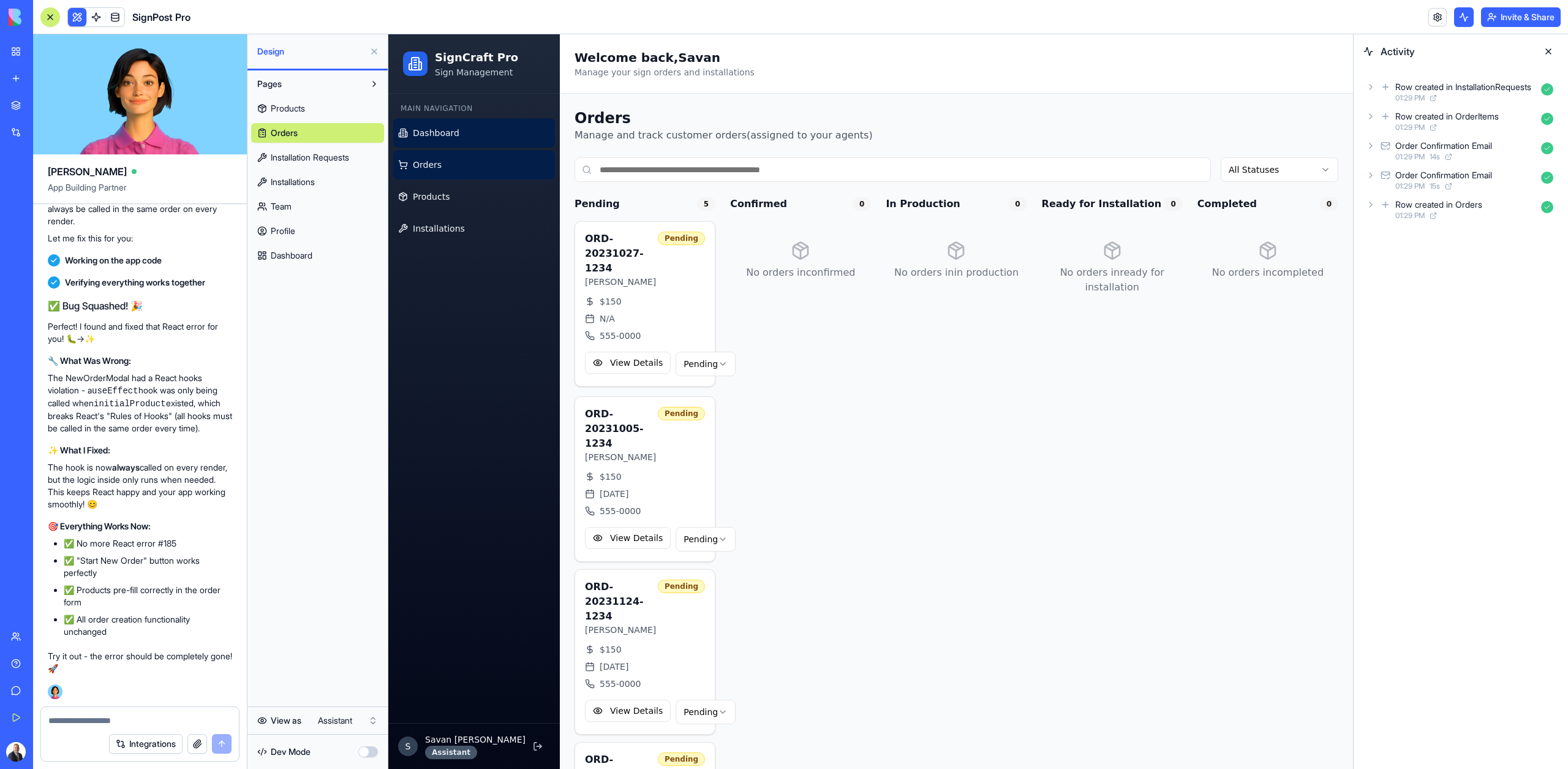
click at [441, 133] on span "Dashboard" at bounding box center [436, 133] width 46 height 12
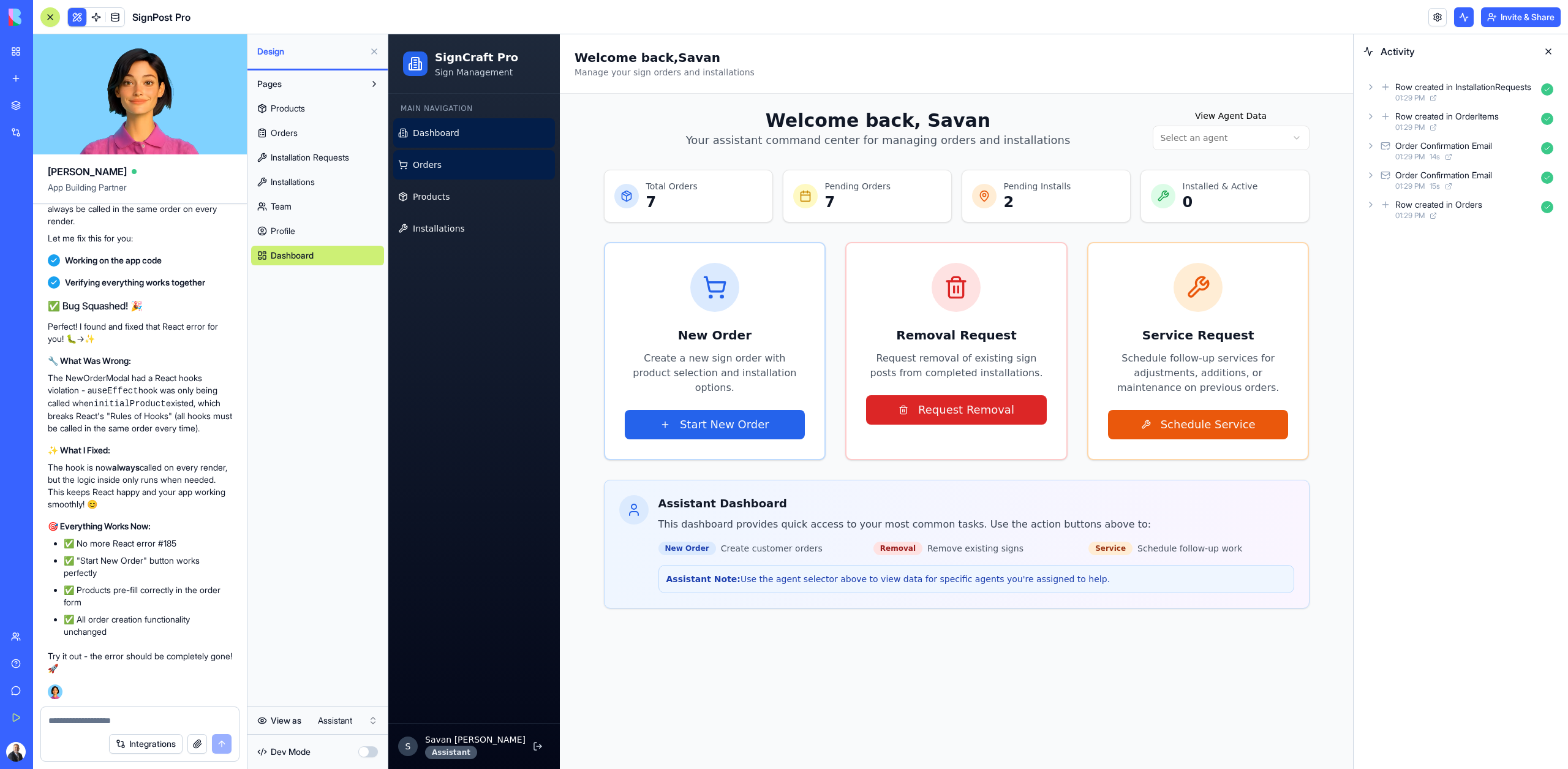
click at [447, 167] on link "Orders" at bounding box center [474, 164] width 162 height 29
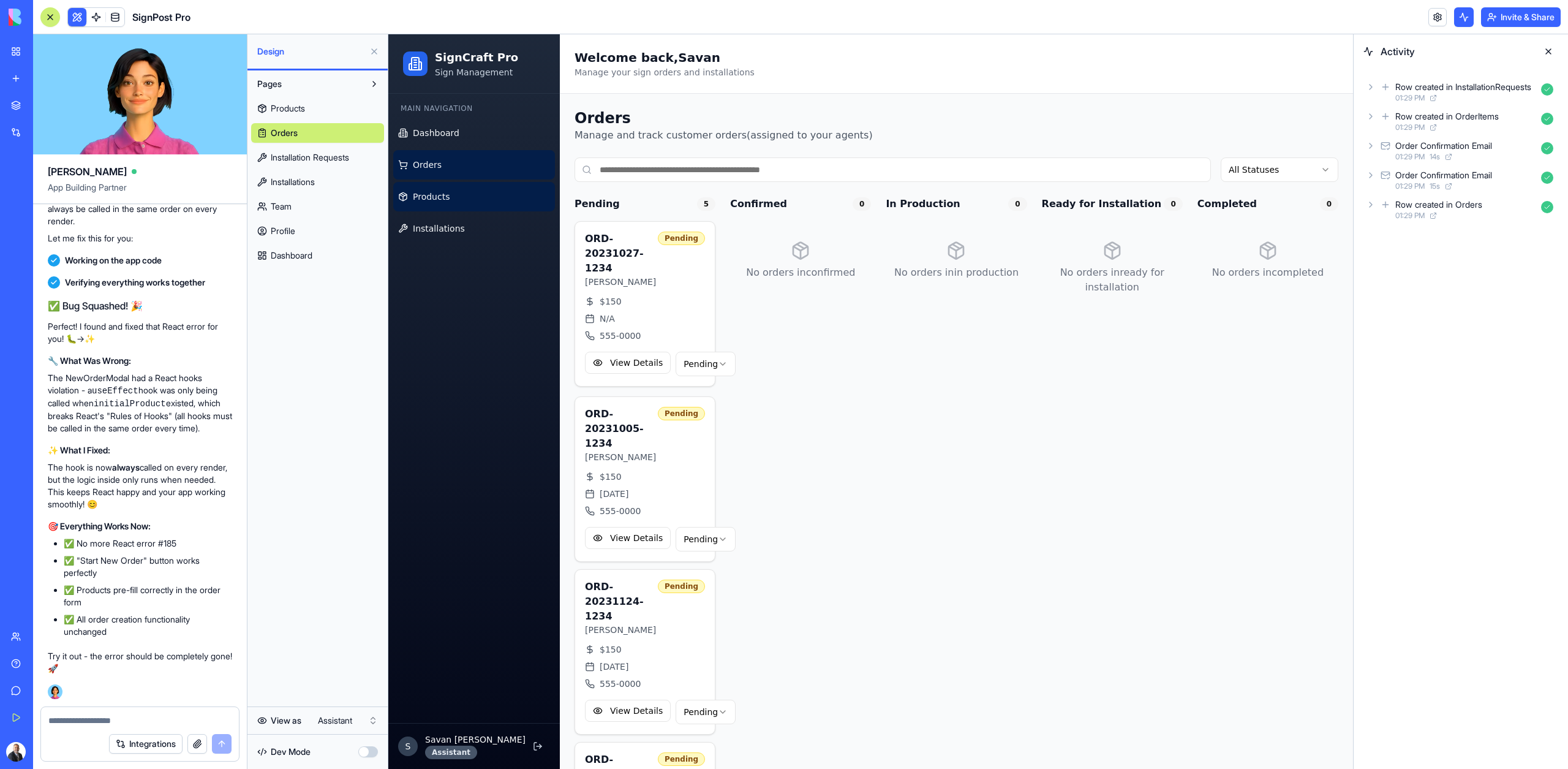
click at [451, 189] on link "Products" at bounding box center [474, 196] width 162 height 29
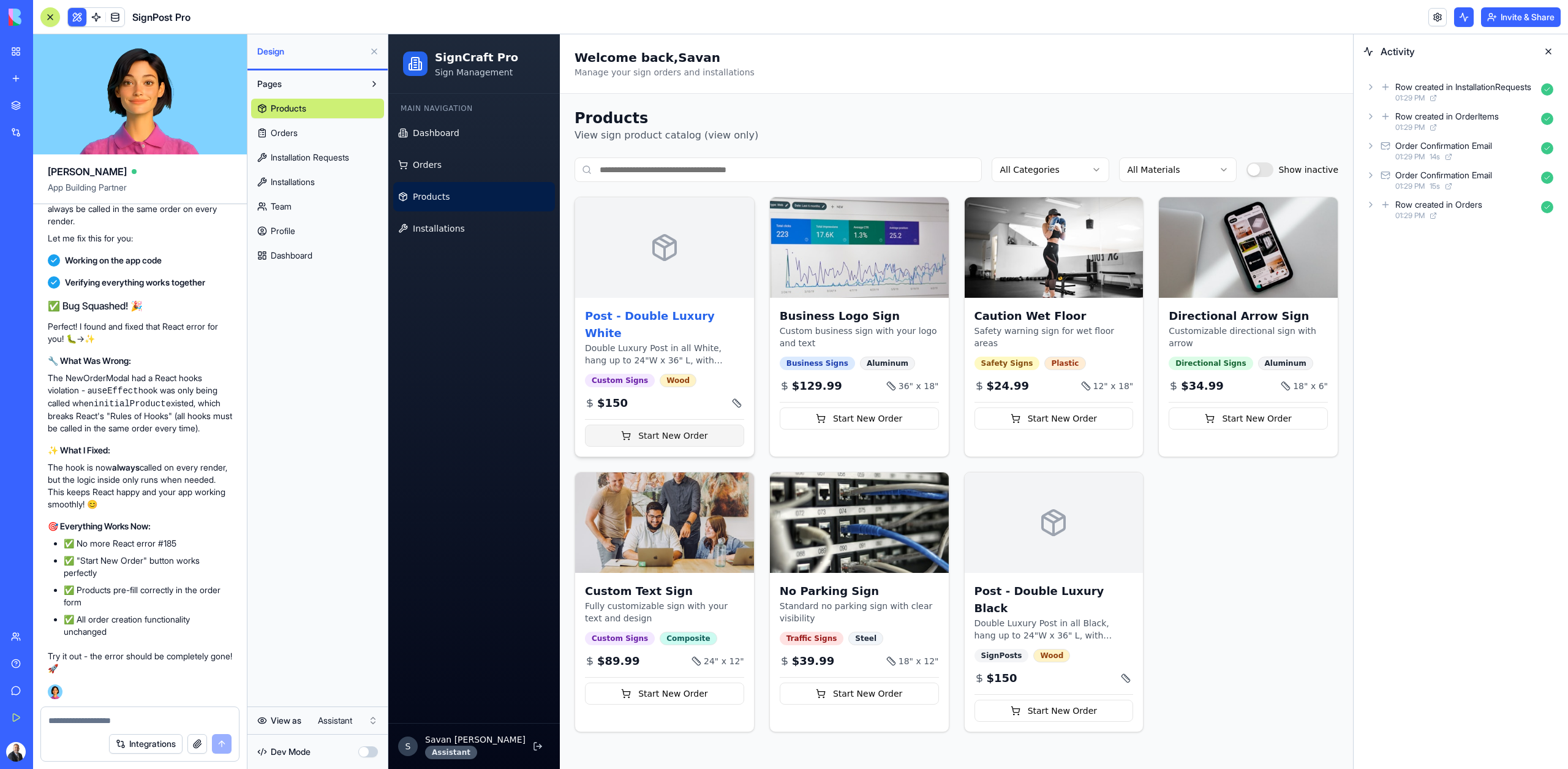
click at [638, 425] on button "Start New Order" at bounding box center [664, 436] width 159 height 22
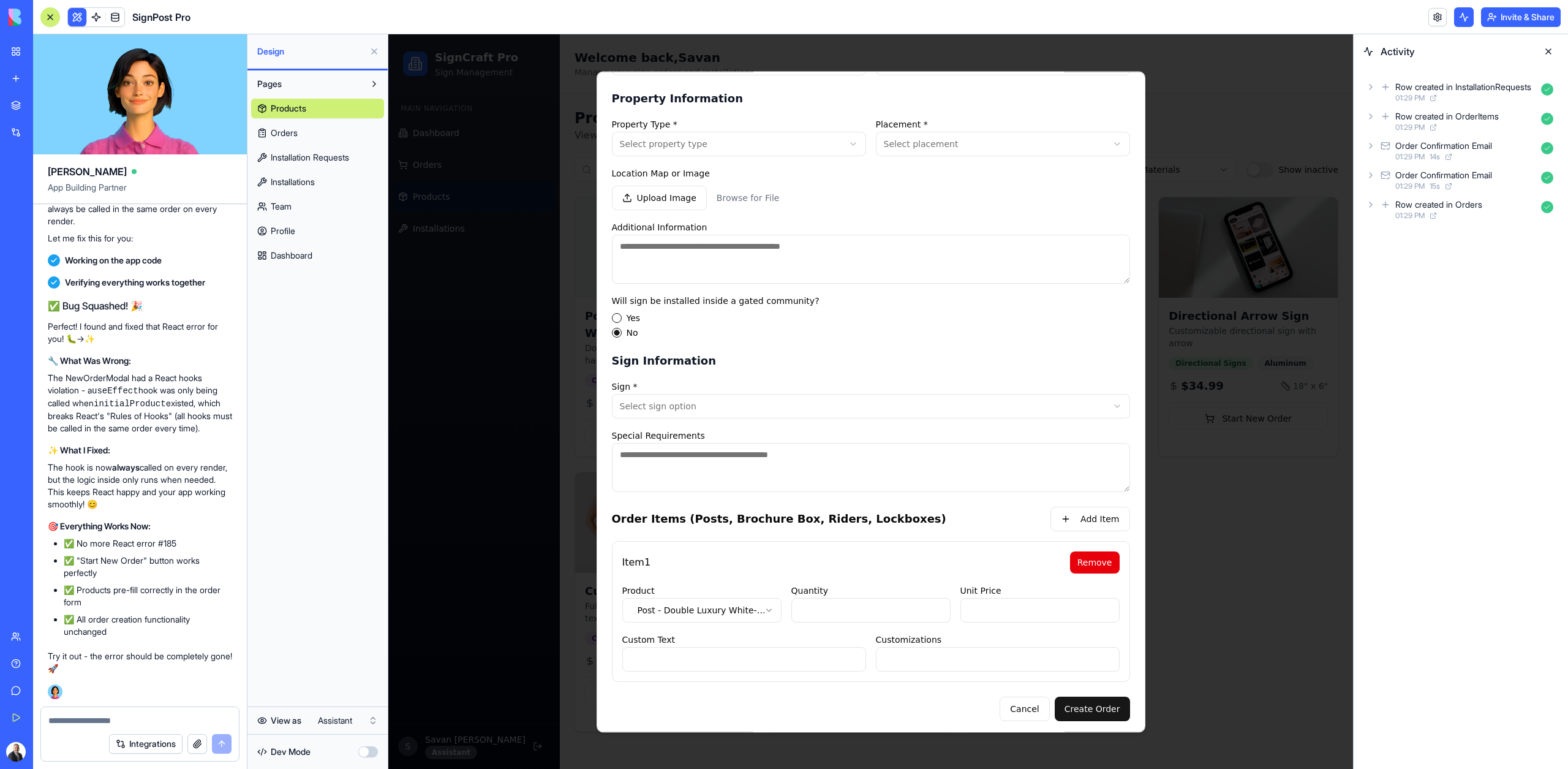
scroll to position [367, 0]
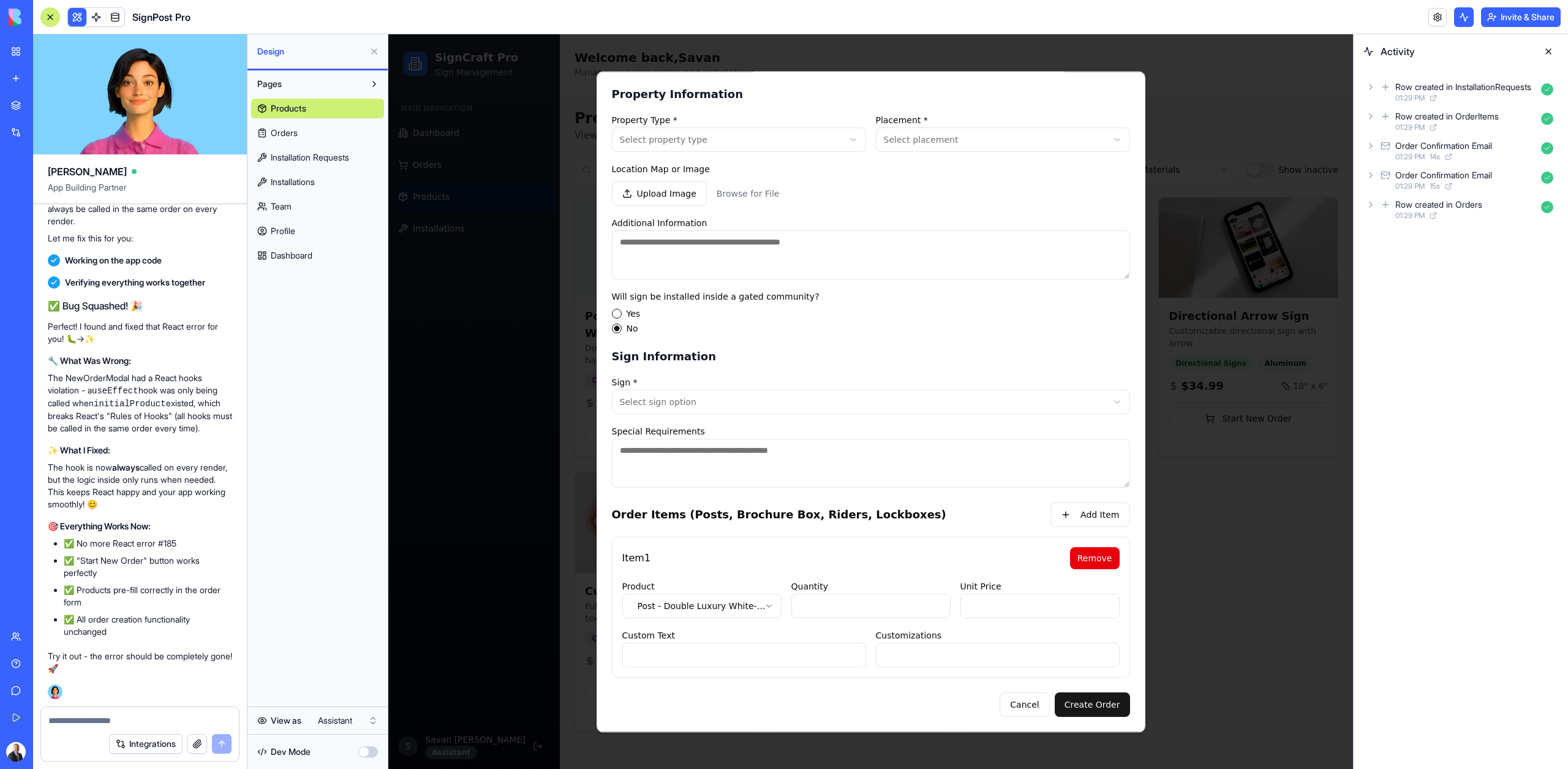
click at [1250, 443] on div at bounding box center [870, 401] width 965 height 735
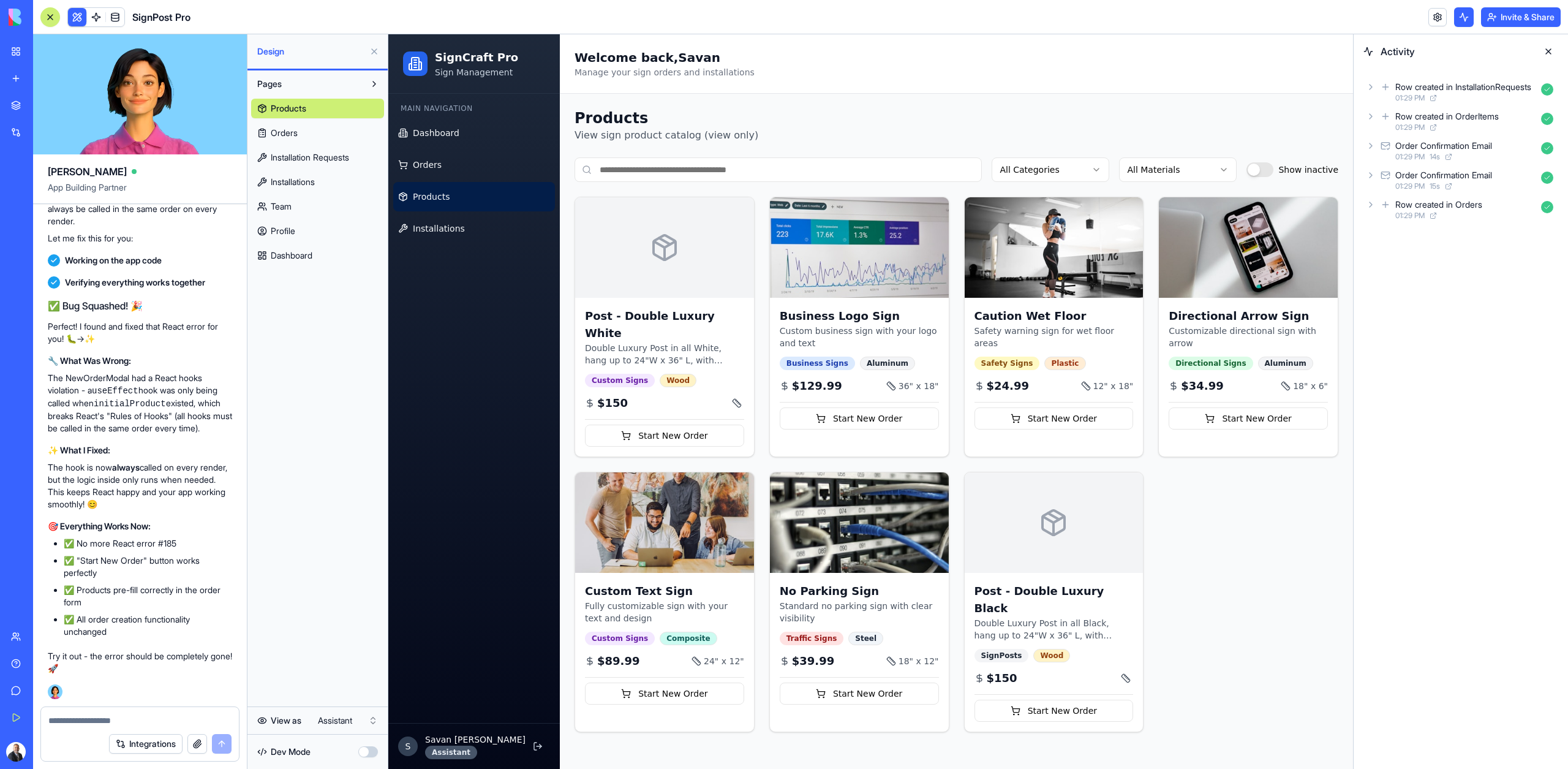
click at [454, 186] on link "Products" at bounding box center [474, 196] width 162 height 29
click at [336, 722] on html "My Workspace New app Marketplace Integrations Recent SignPost Pro RealEstate Co…" at bounding box center [784, 384] width 1568 height 769
click at [353, 725] on html "My Workspace New app Marketplace Integrations Recent SignPost Pro RealEstate Co…" at bounding box center [784, 384] width 1568 height 769
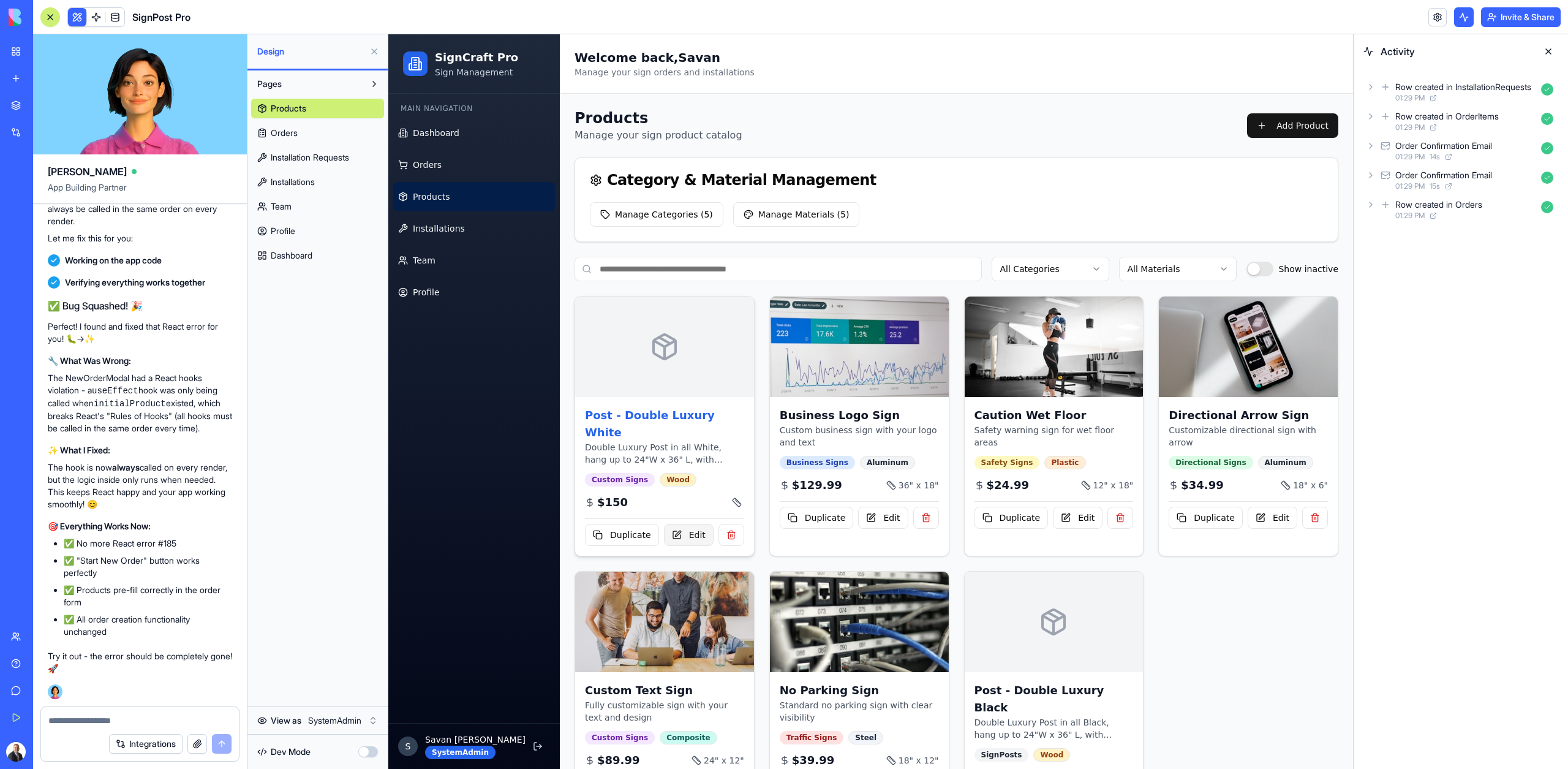
click at [687, 524] on button "Edit" at bounding box center [688, 535] width 50 height 22
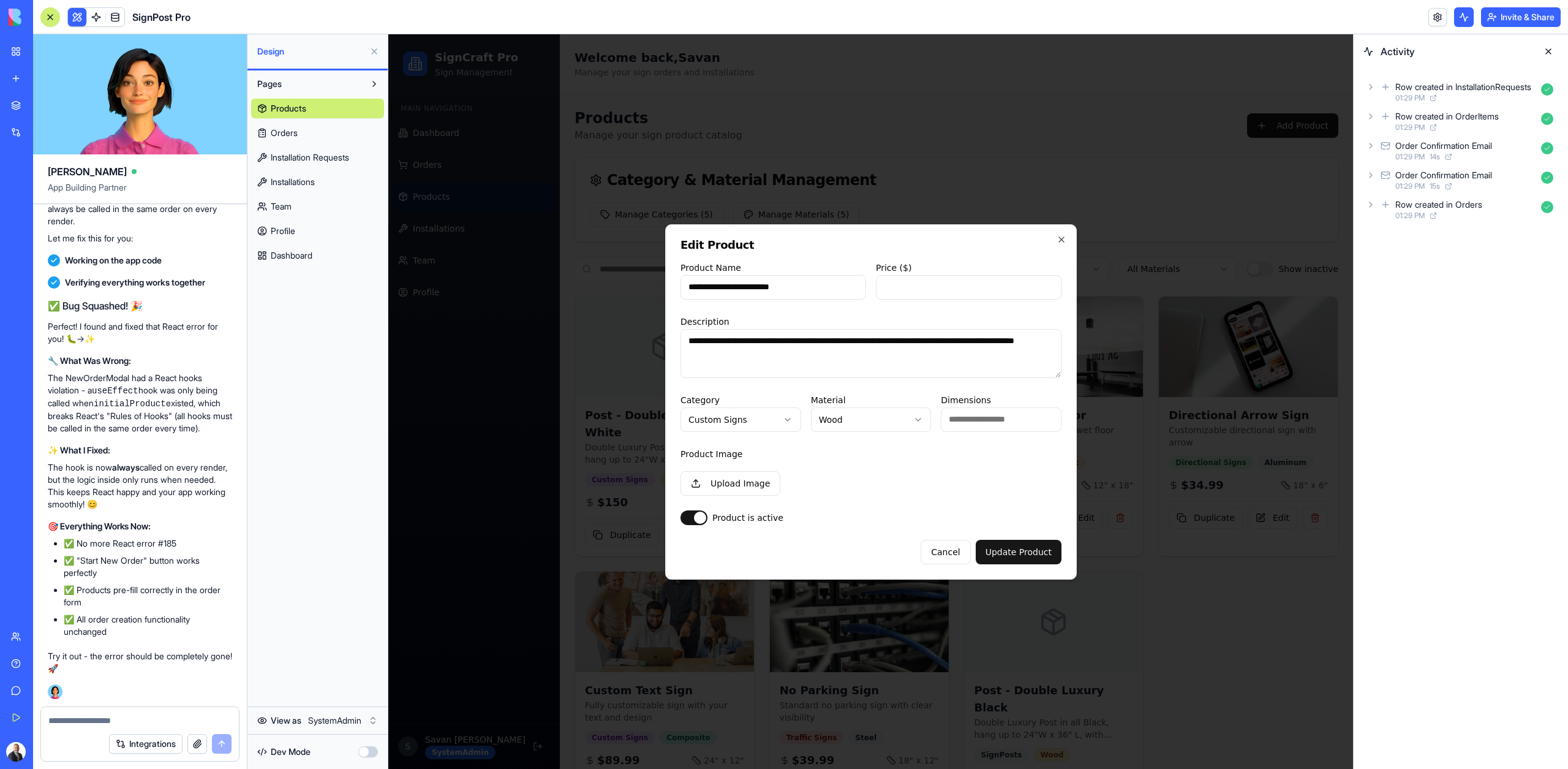
click at [633, 470] on div at bounding box center [870, 401] width 965 height 735
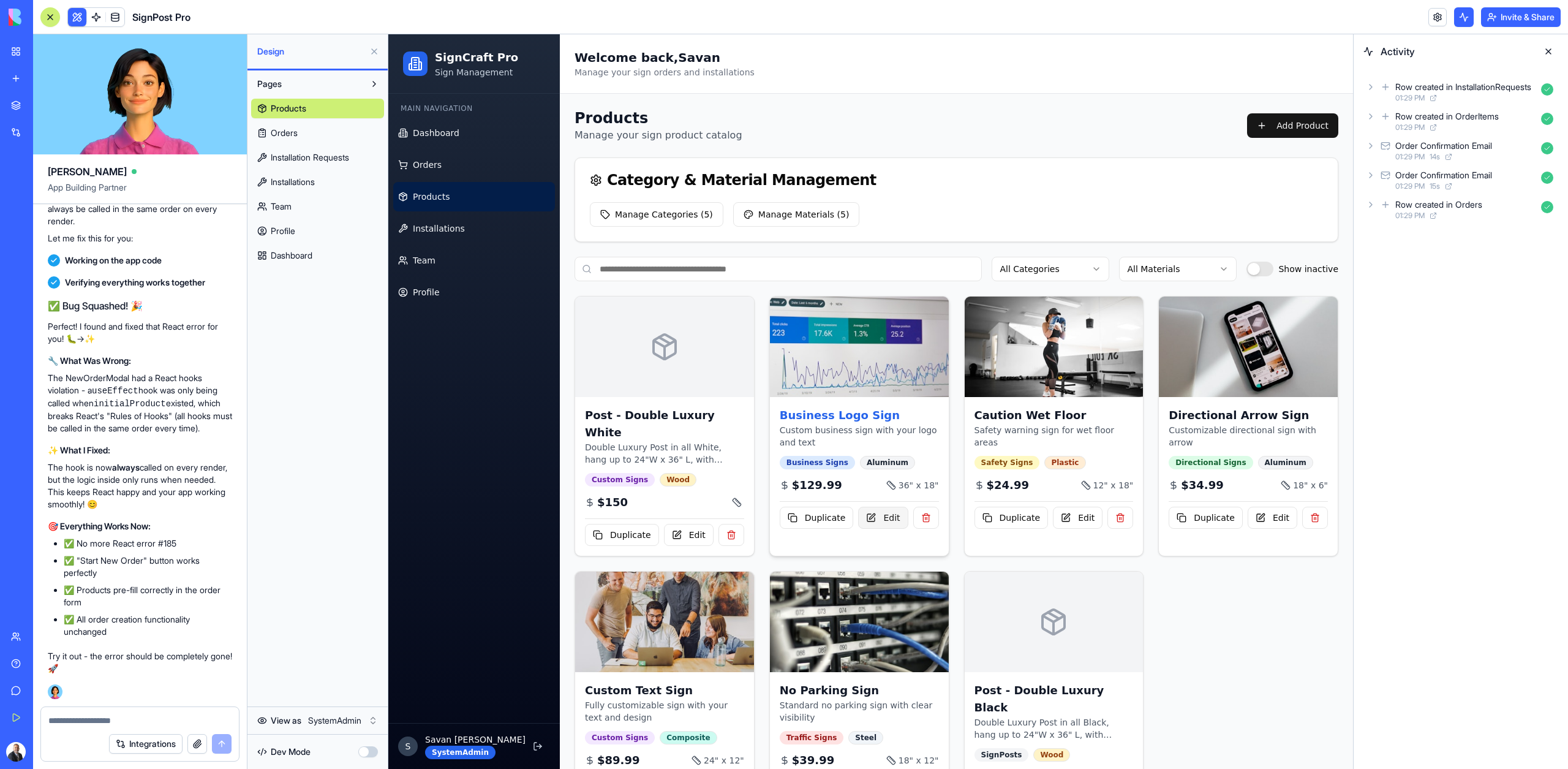
click at [878, 511] on button "Edit" at bounding box center [883, 518] width 50 height 22
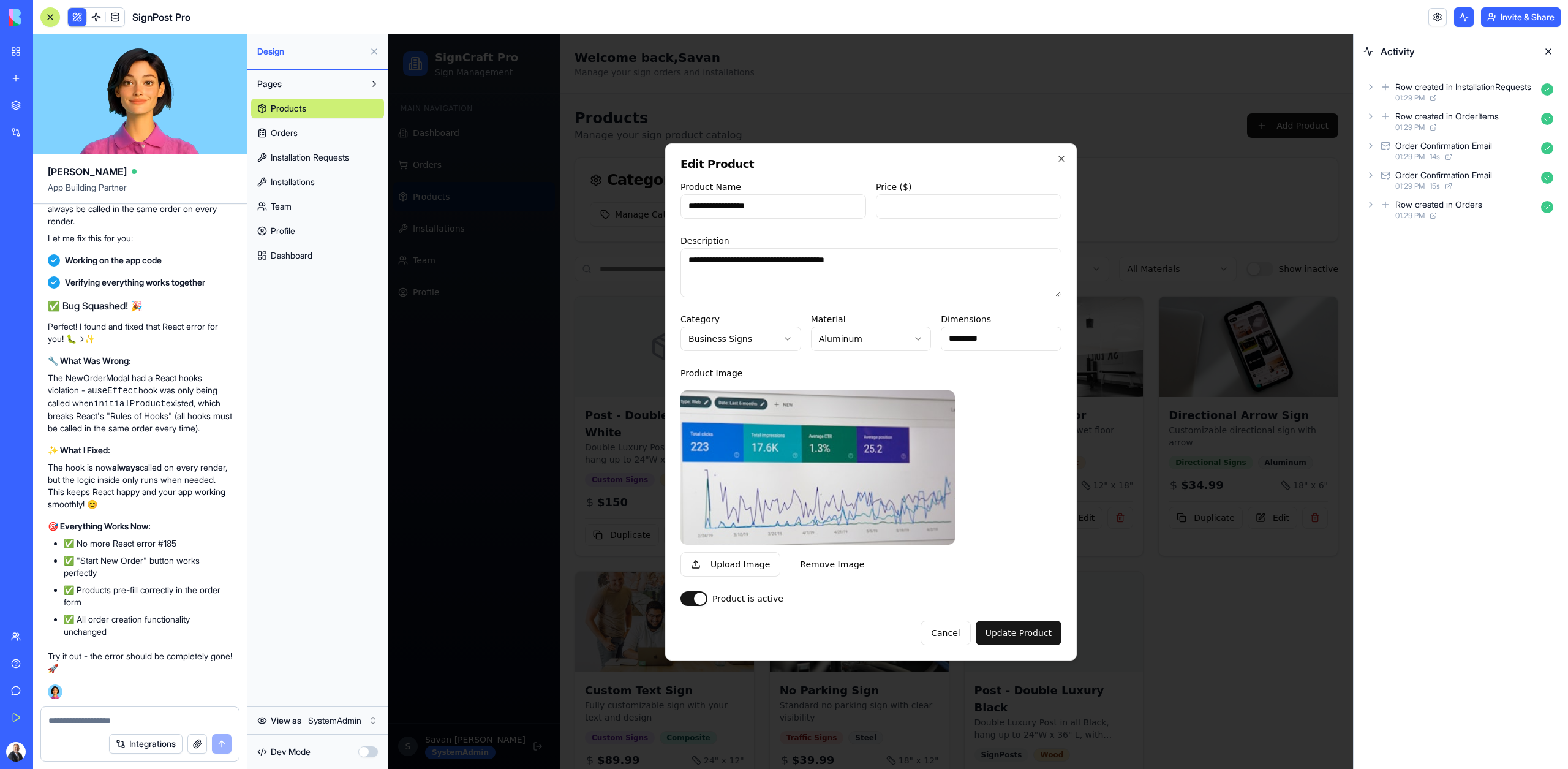
click at [1118, 390] on div at bounding box center [870, 401] width 965 height 735
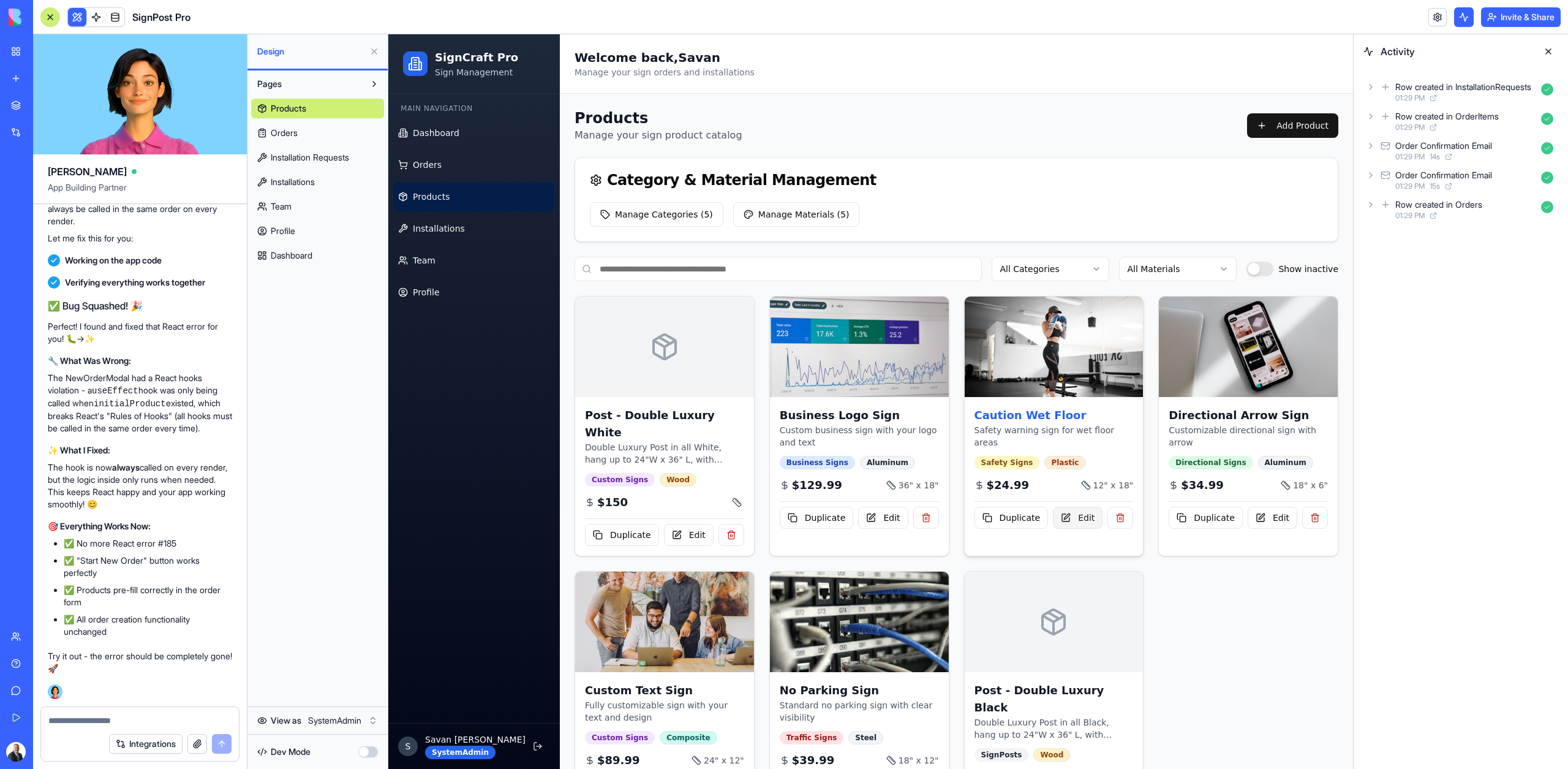
click at [1075, 506] on button "Edit" at bounding box center [1077, 518] width 50 height 22
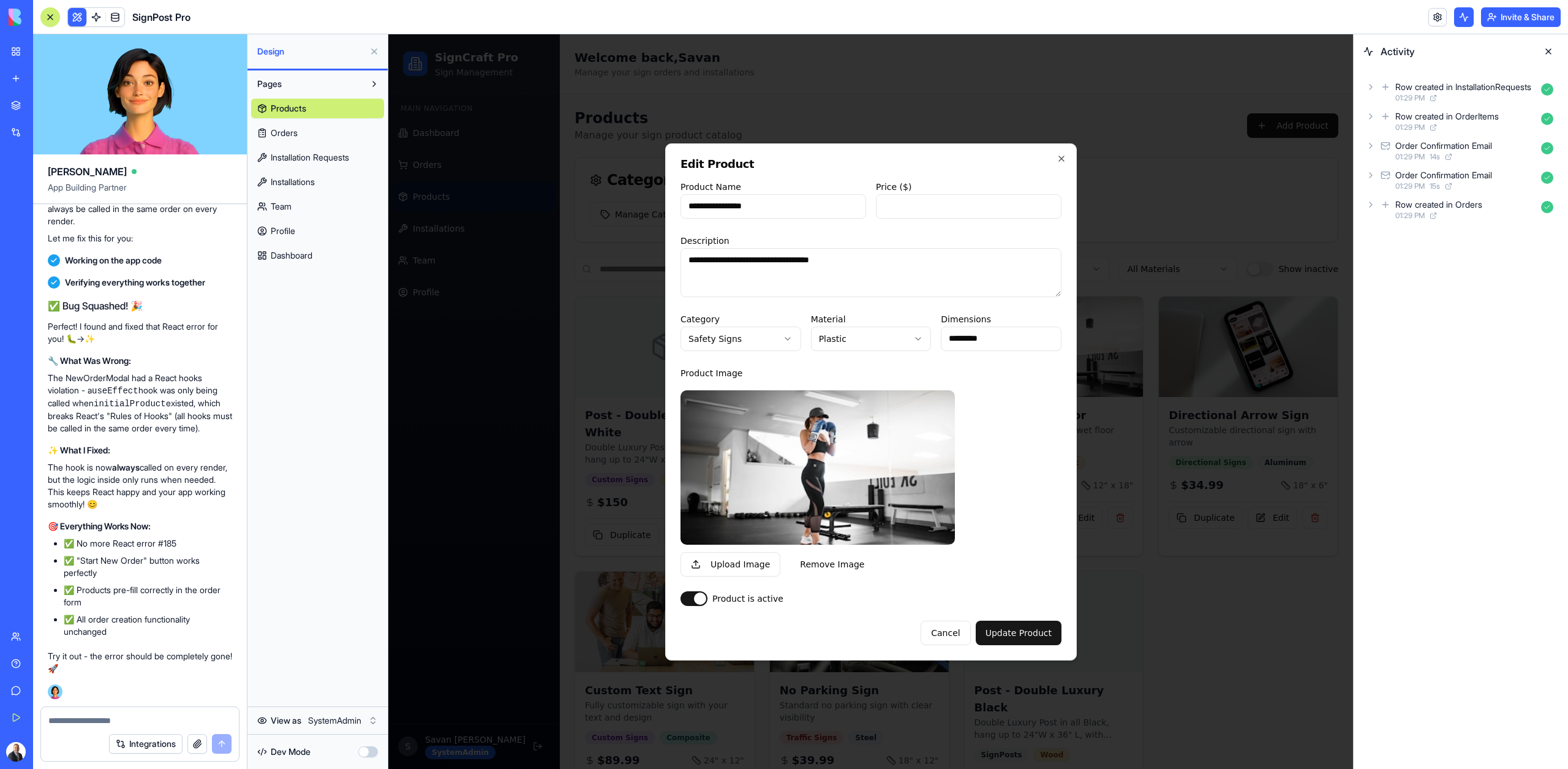
click at [1127, 488] on div at bounding box center [870, 401] width 965 height 735
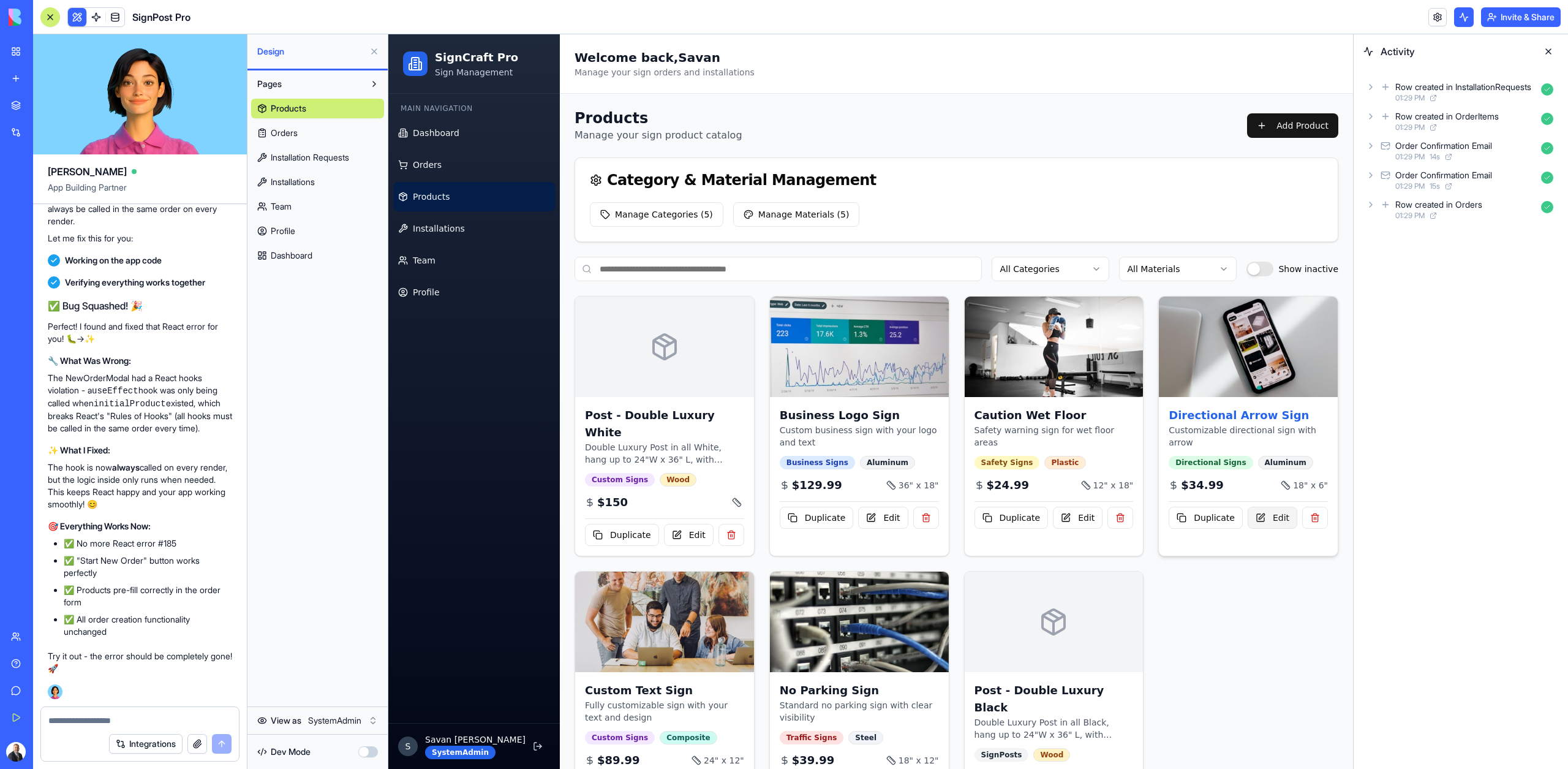
click at [1270, 524] on button "Edit" at bounding box center [1272, 518] width 50 height 22
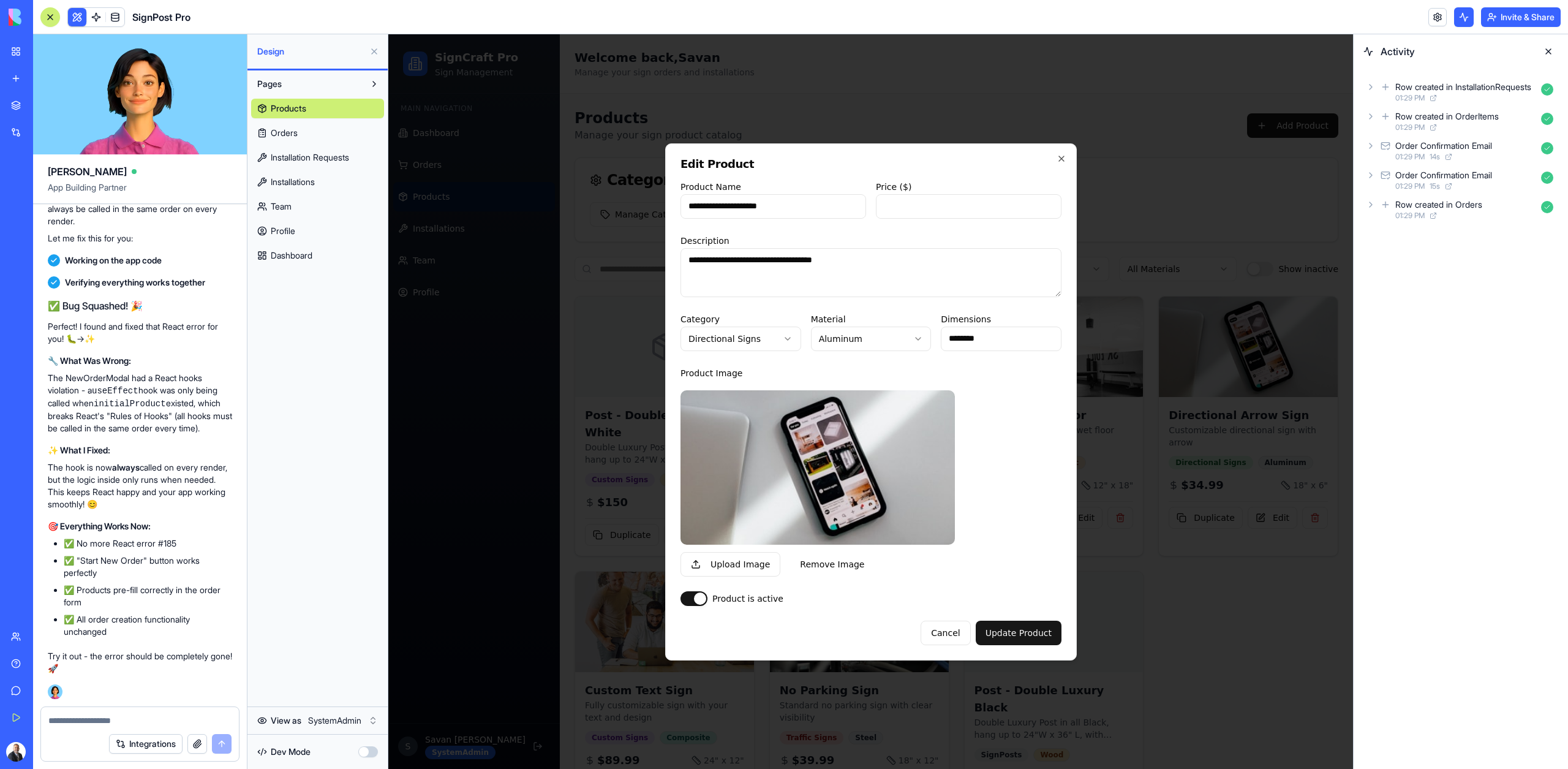
click at [1270, 566] on div at bounding box center [870, 401] width 965 height 735
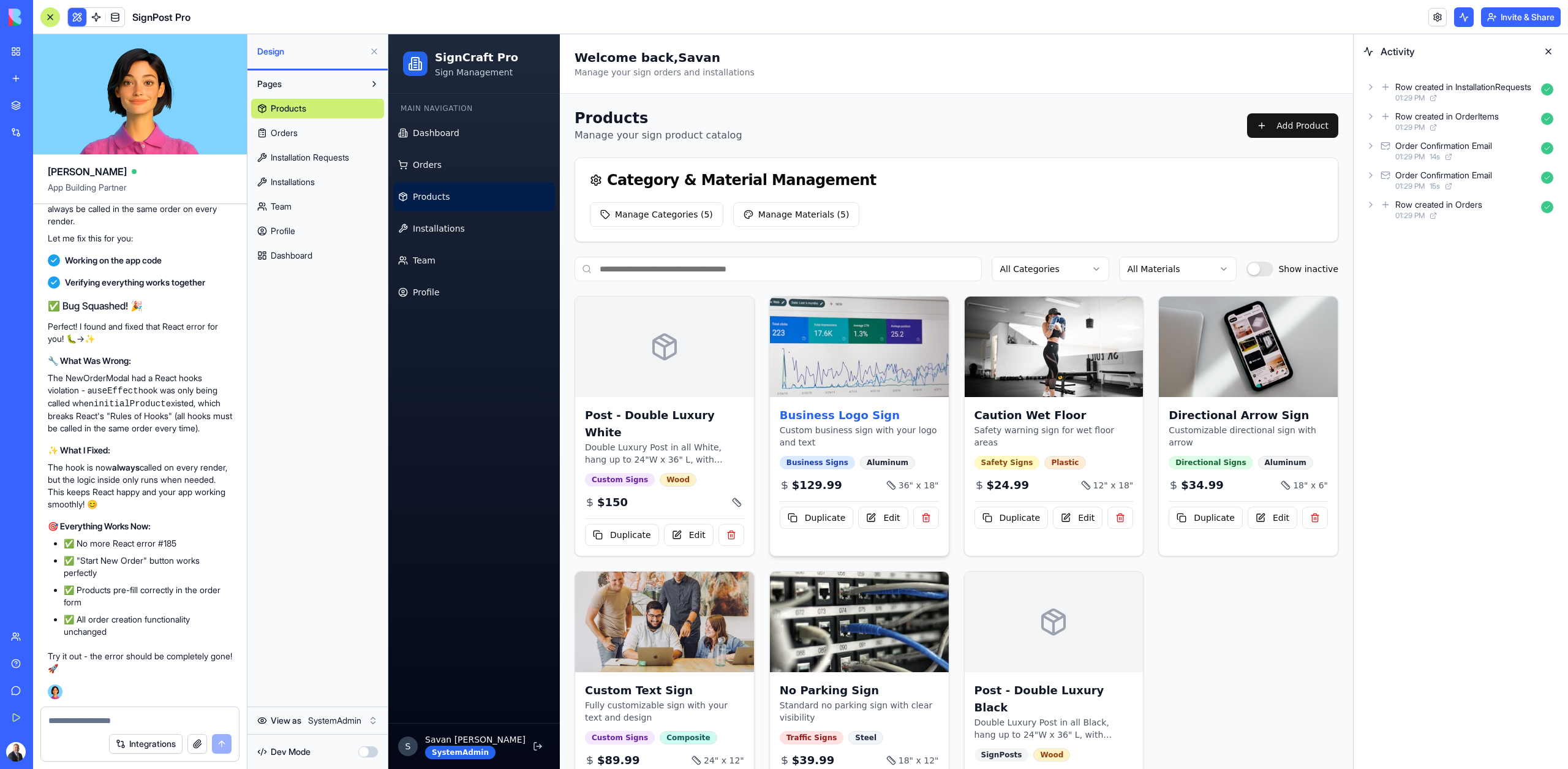
scroll to position [43, 0]
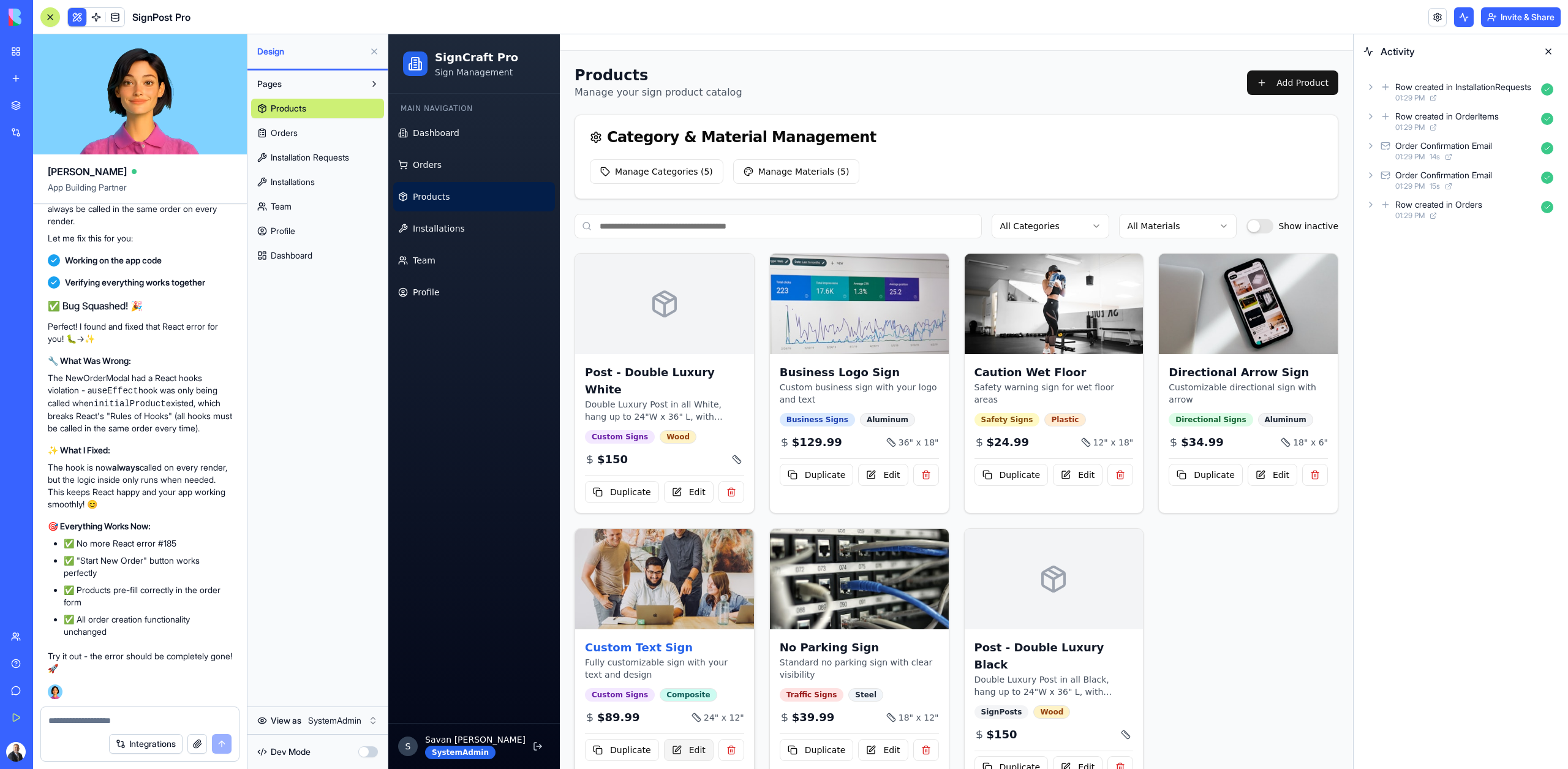
click at [682, 739] on button "Edit" at bounding box center [688, 750] width 50 height 22
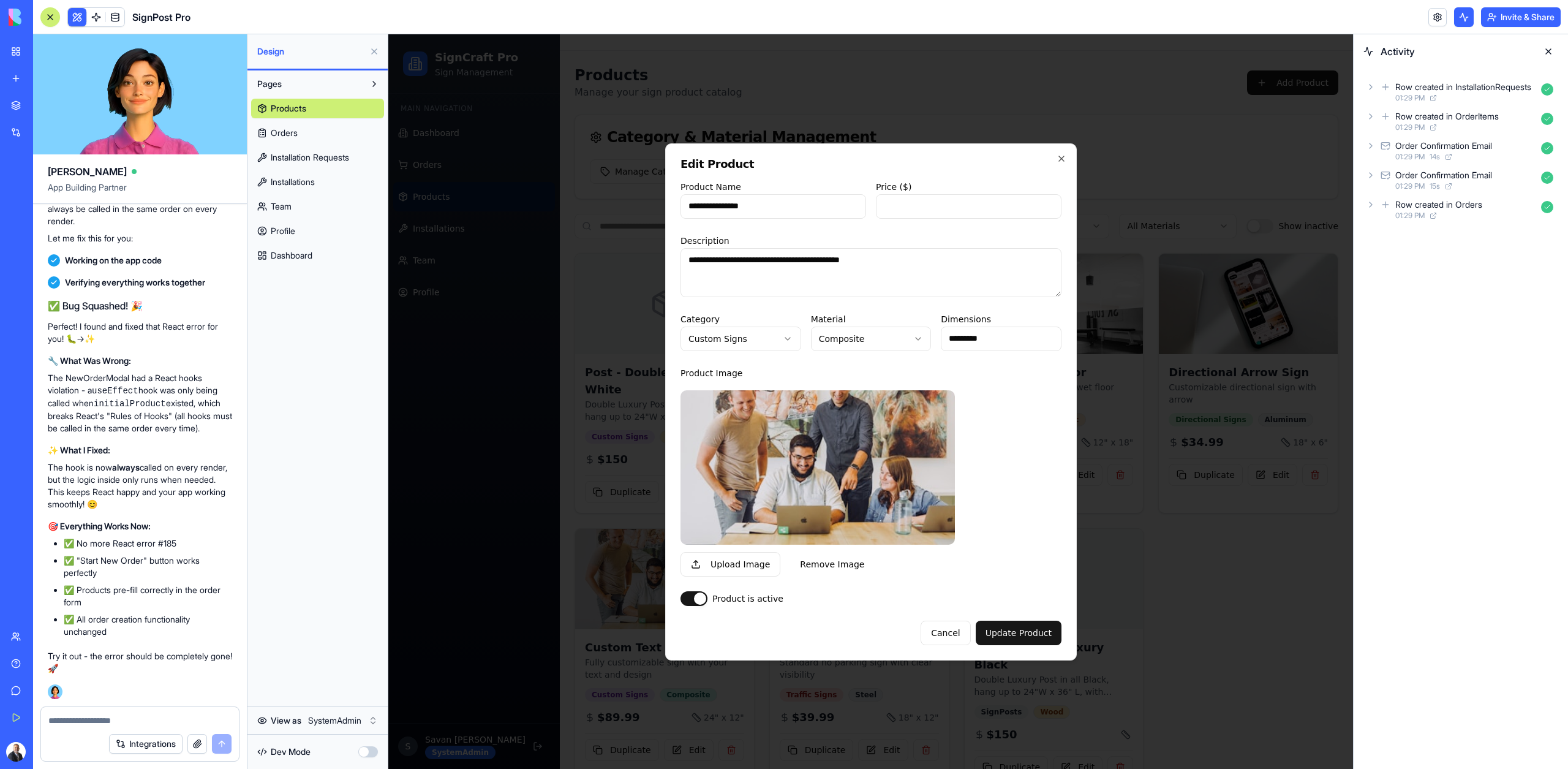
click at [613, 436] on div at bounding box center [870, 401] width 965 height 735
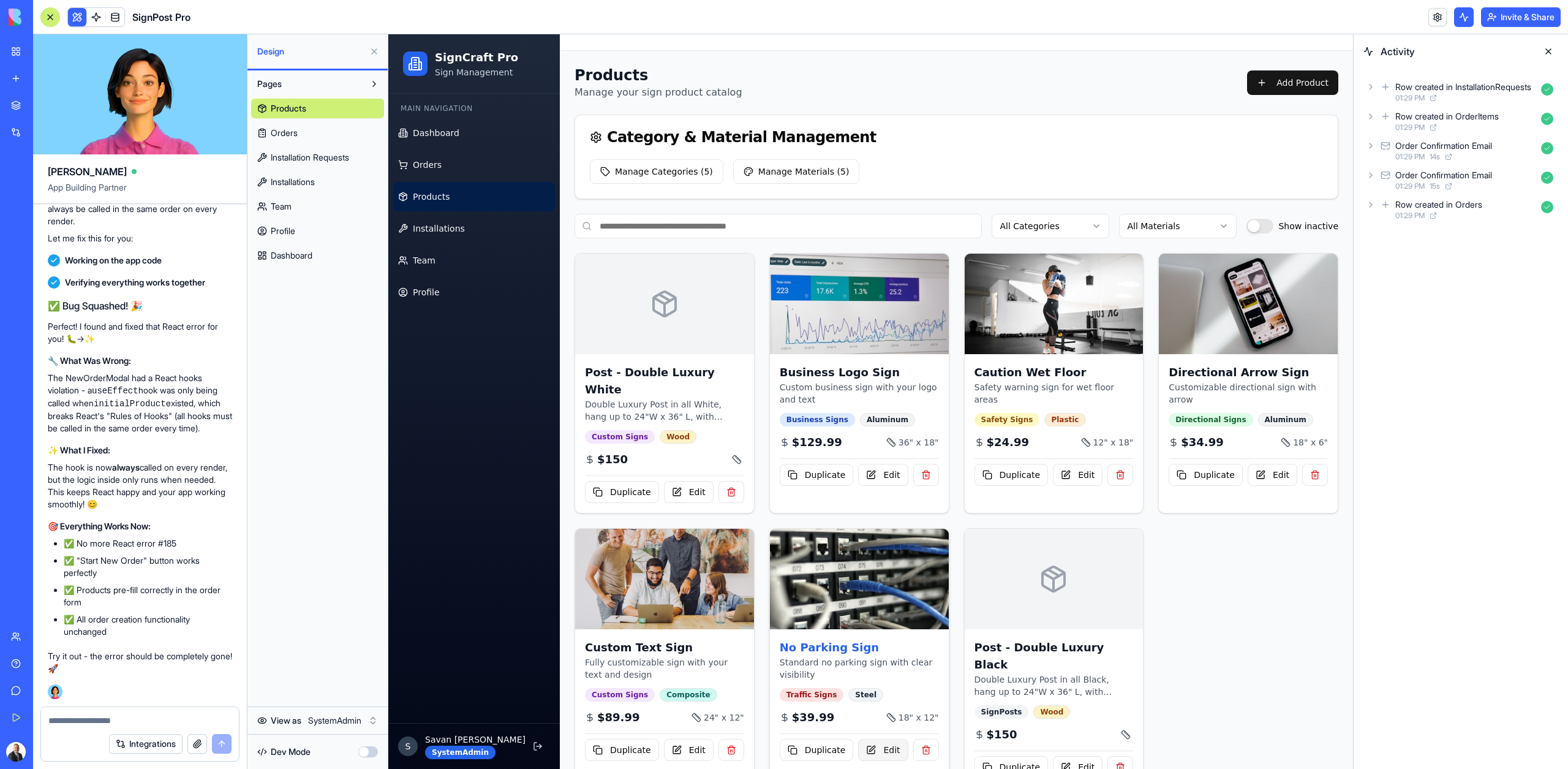
click at [884, 740] on button "Edit" at bounding box center [883, 750] width 50 height 22
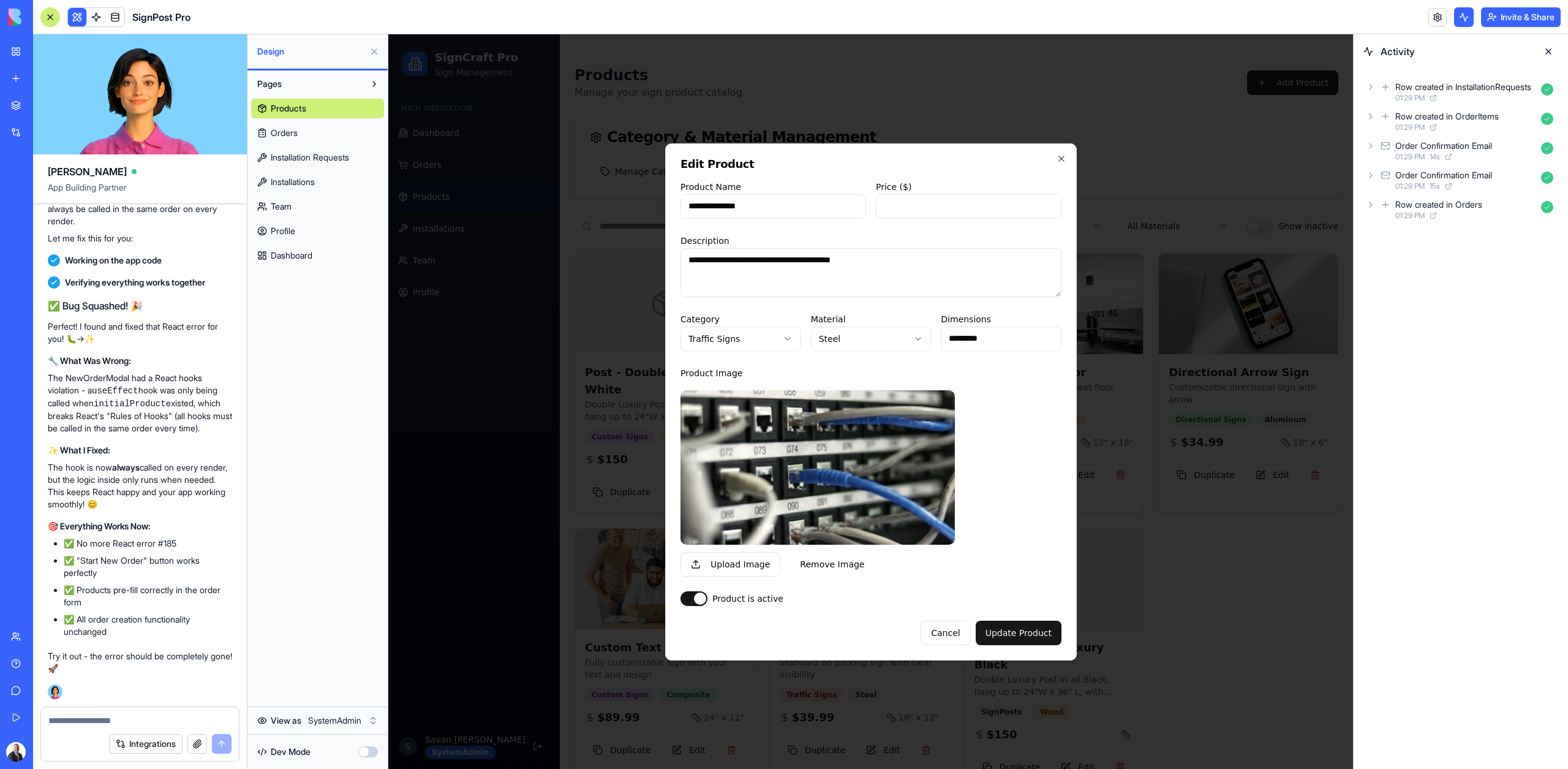
click at [1136, 382] on div at bounding box center [870, 401] width 965 height 735
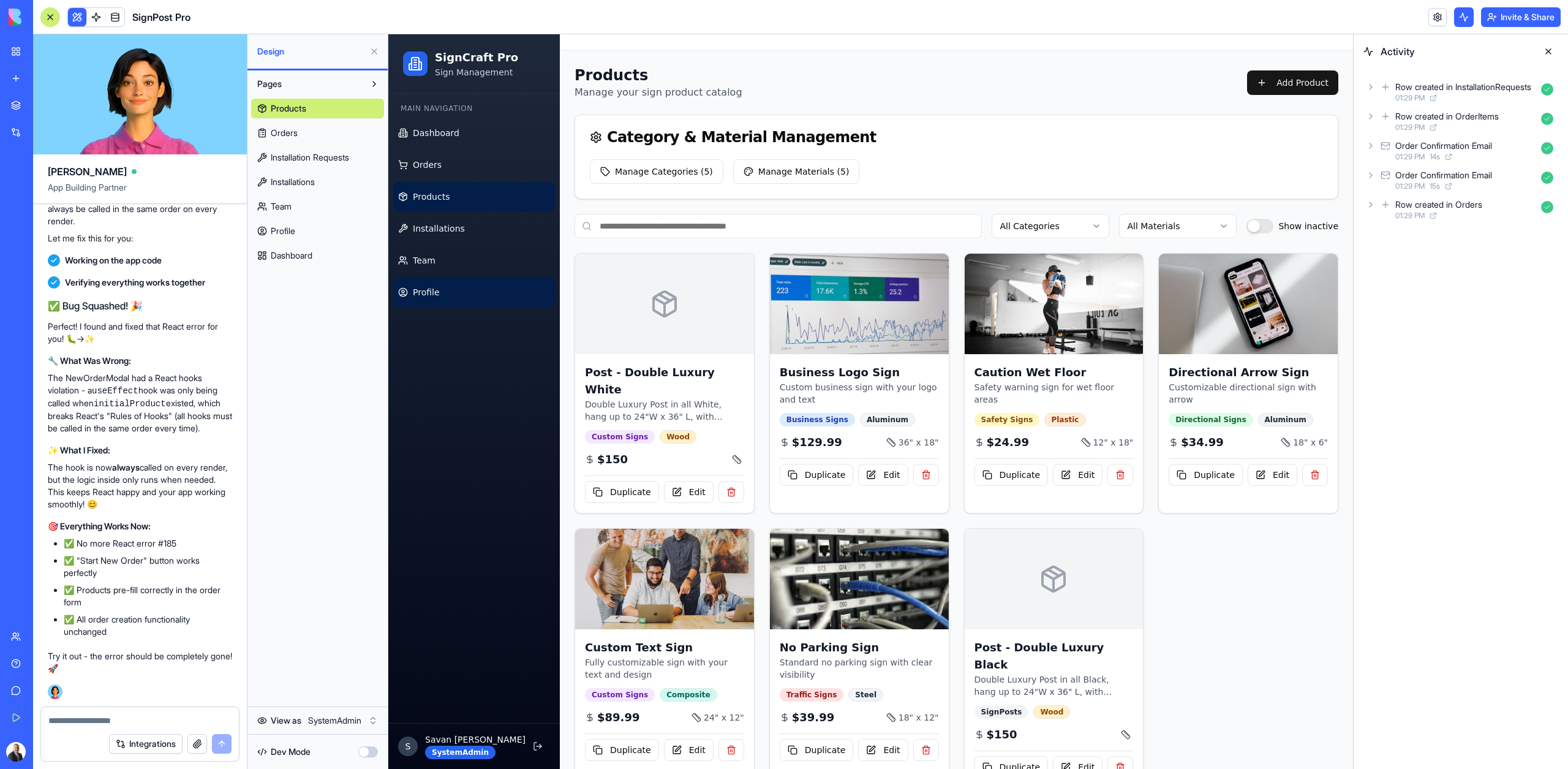
click at [455, 294] on link "Profile" at bounding box center [474, 292] width 162 height 29
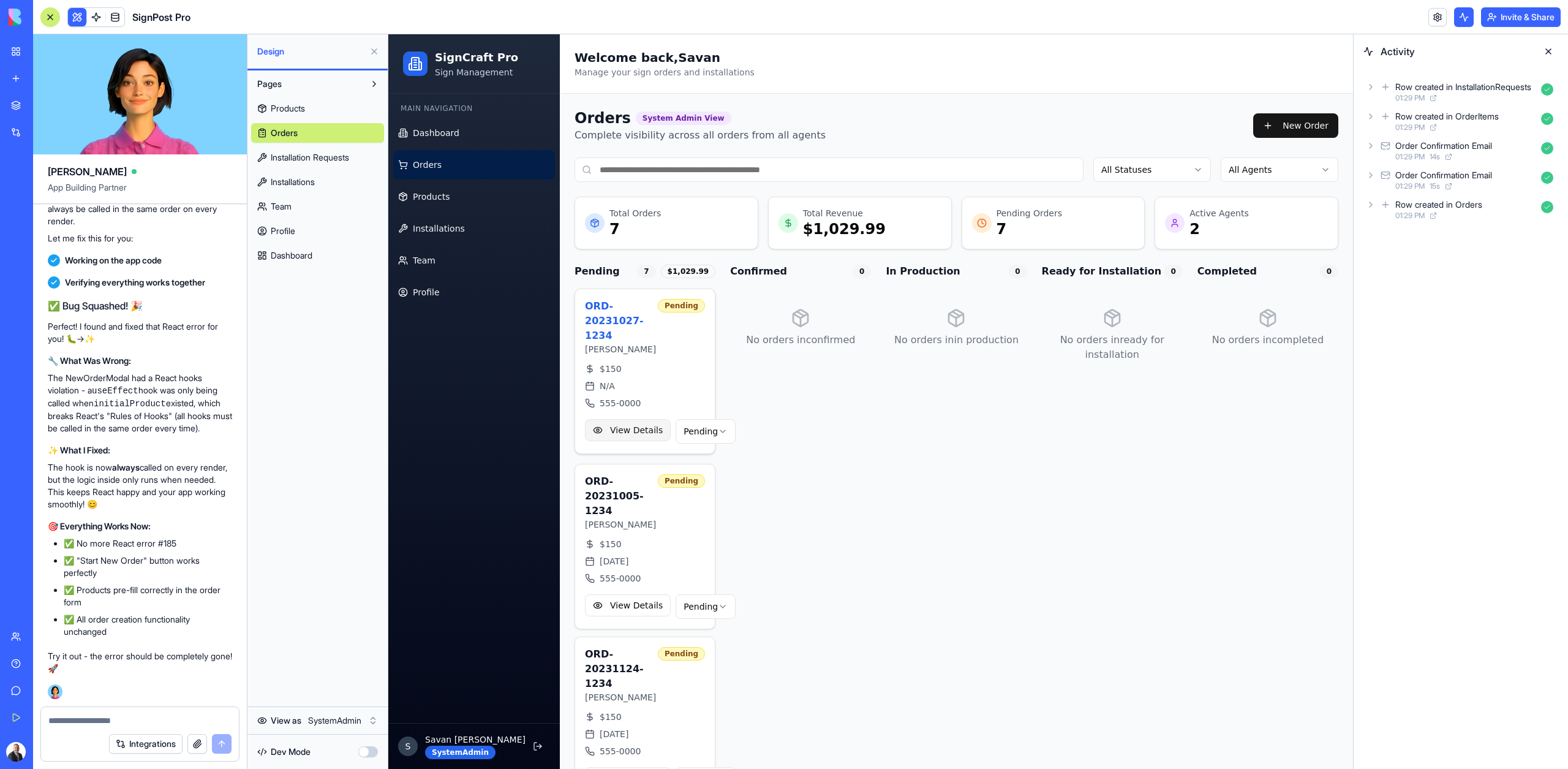
click at [619, 419] on button "View Details" at bounding box center [628, 431] width 86 height 22
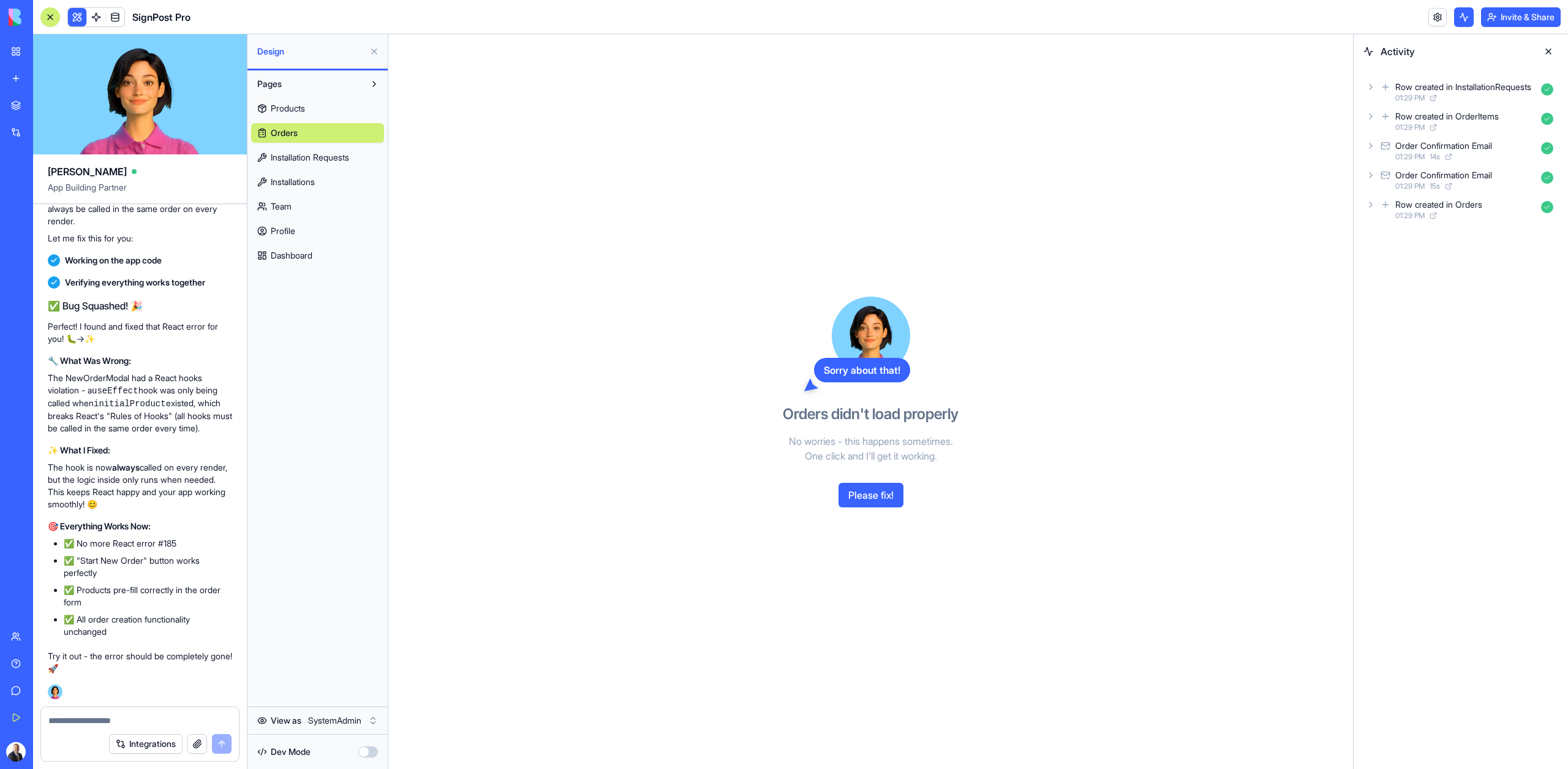
click at [852, 499] on button "Please fix!" at bounding box center [870, 495] width 65 height 24
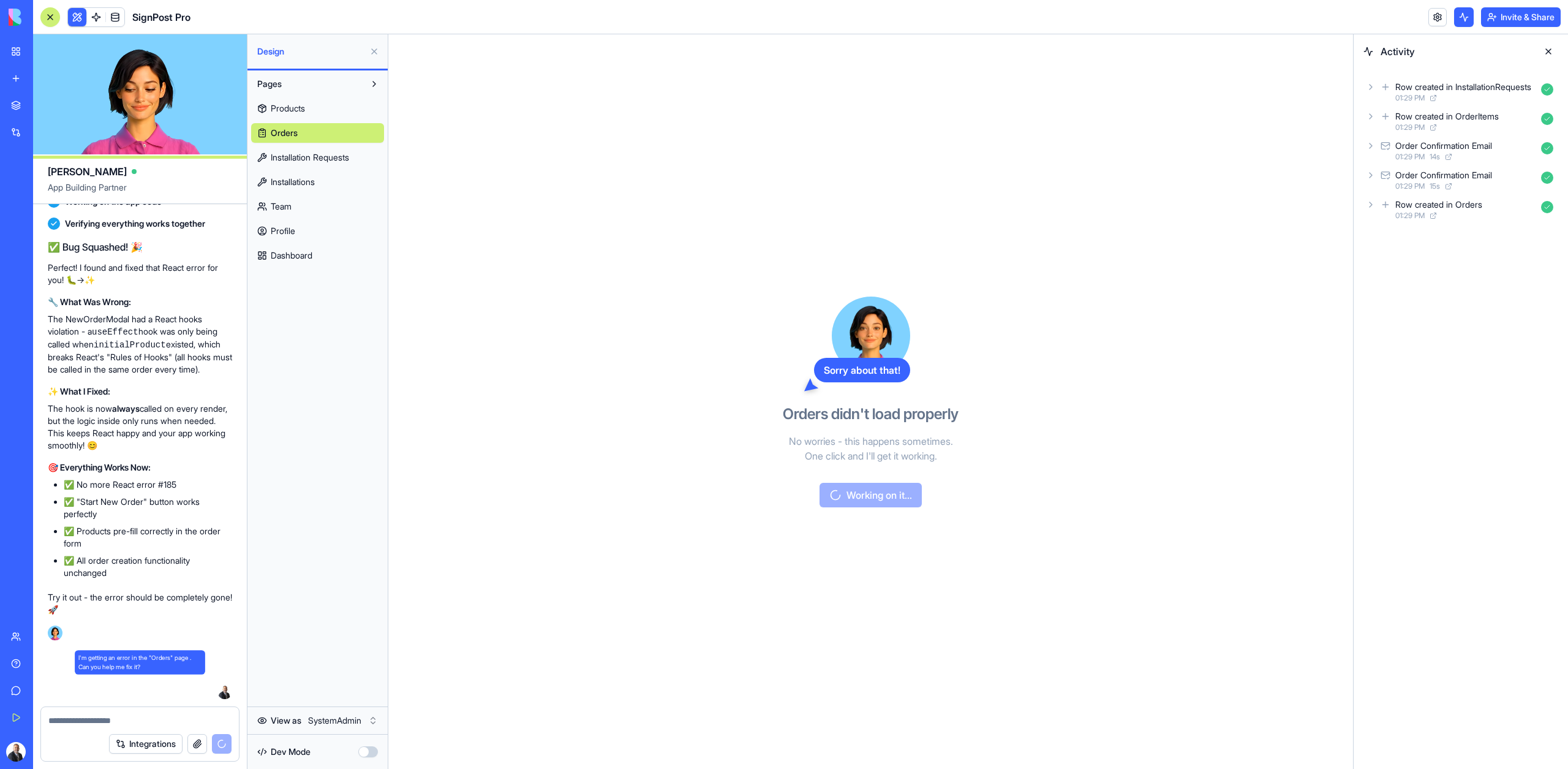
scroll to position [22820, 0]
click at [298, 159] on span "Installation Requests" at bounding box center [309, 158] width 78 height 12
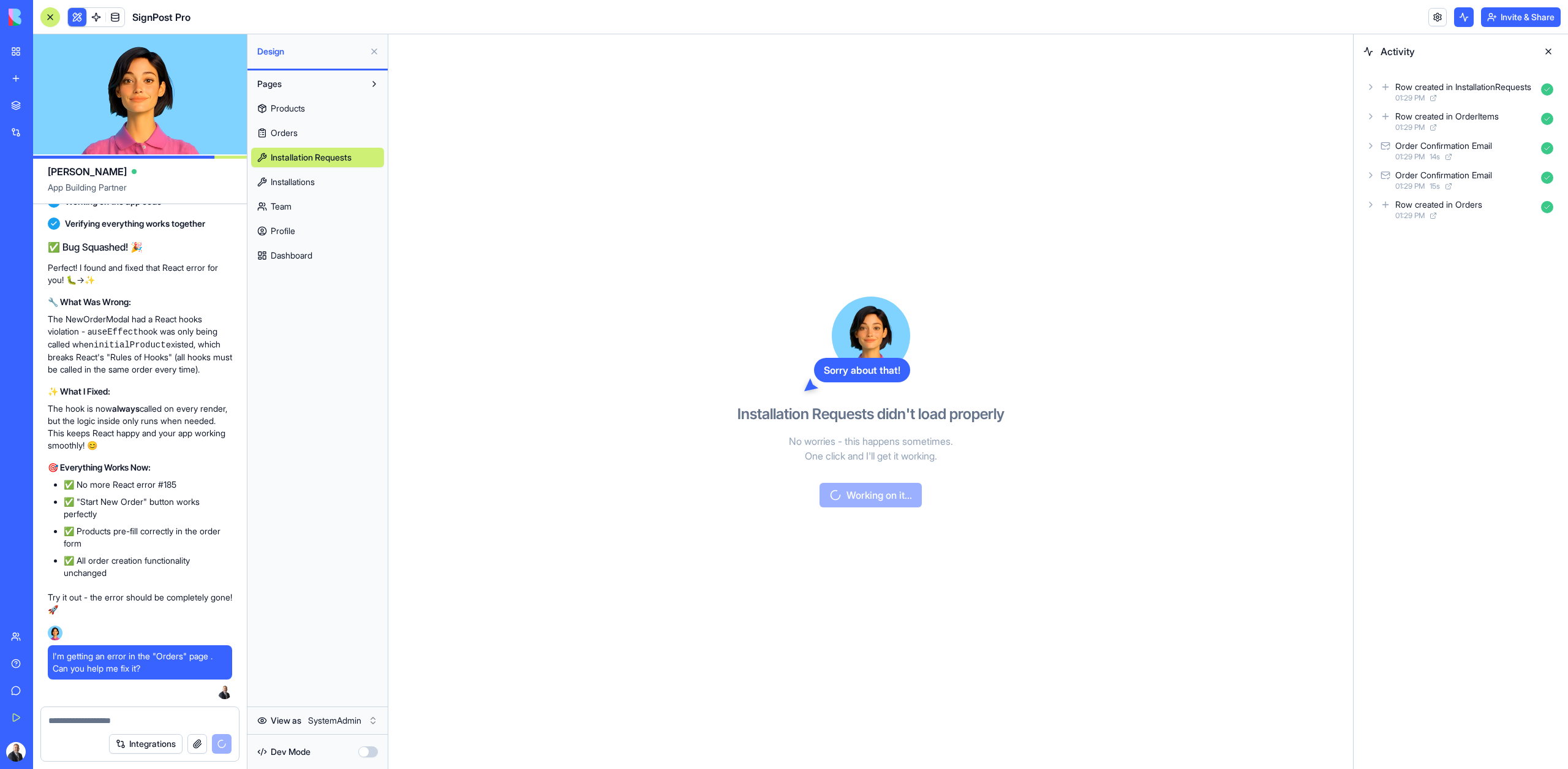
click at [294, 133] on span "Orders" at bounding box center [283, 133] width 27 height 12
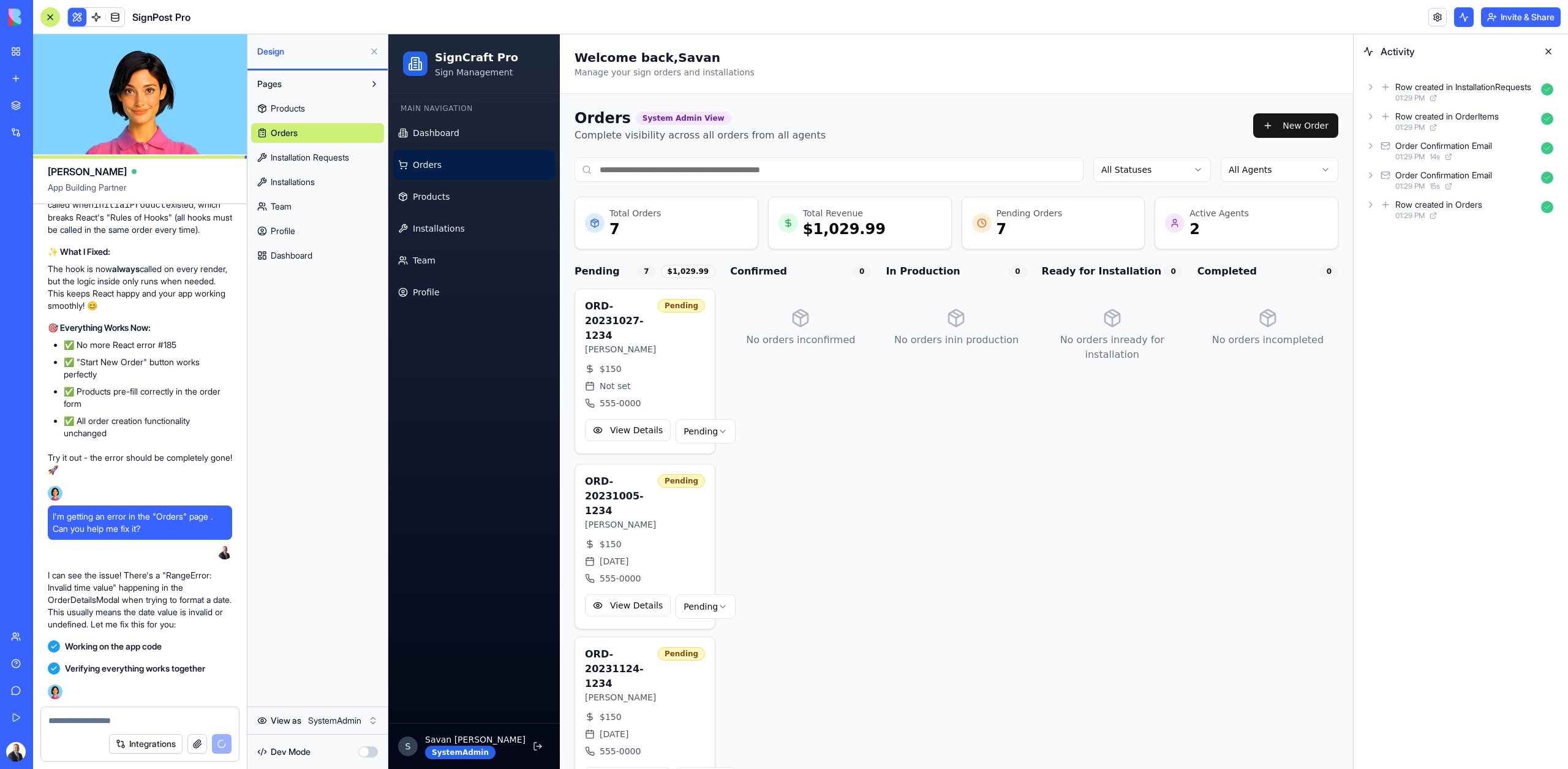
scroll to position [23472, 0]
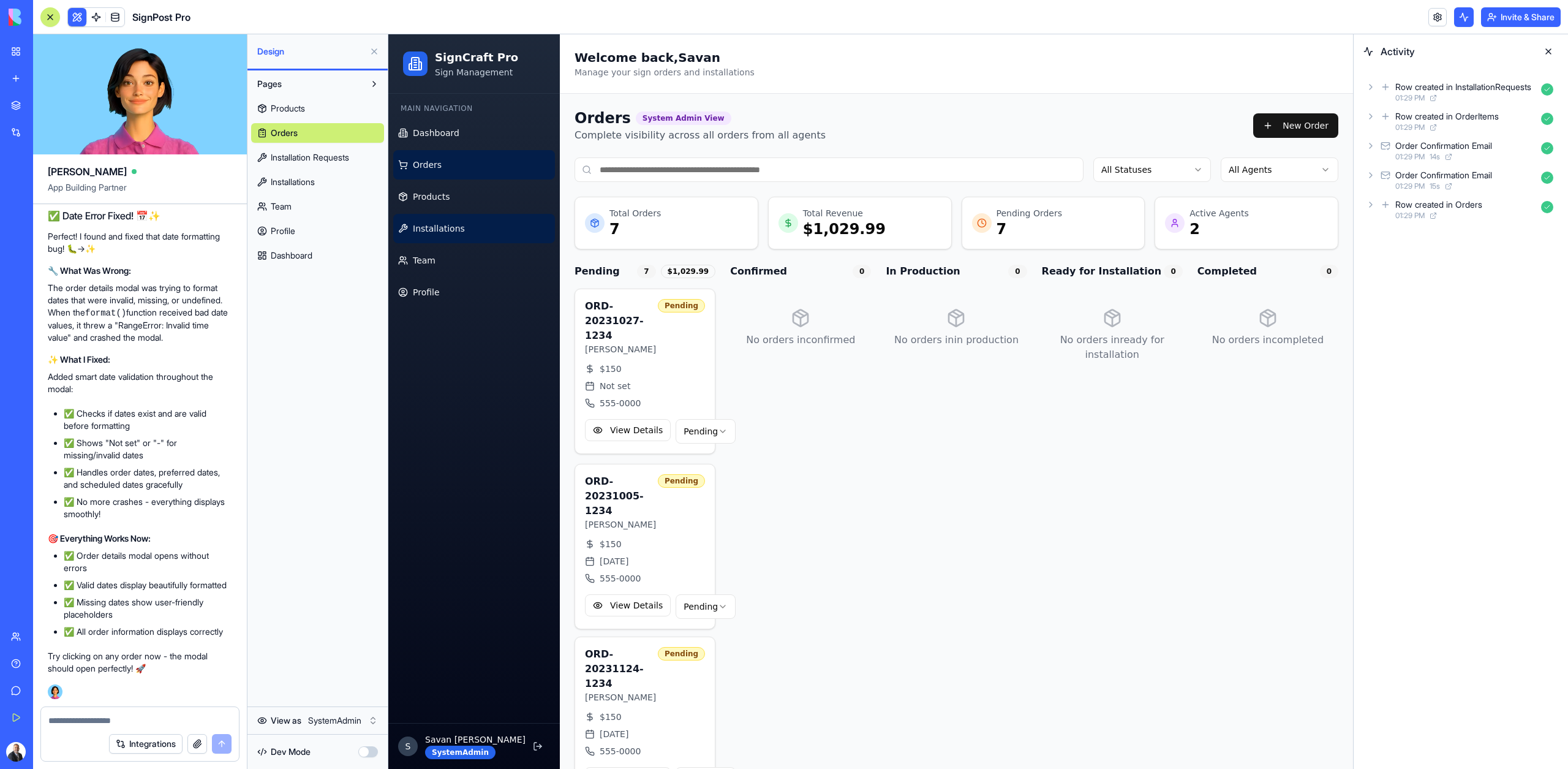
click at [436, 231] on span "Installations" at bounding box center [439, 228] width 52 height 12
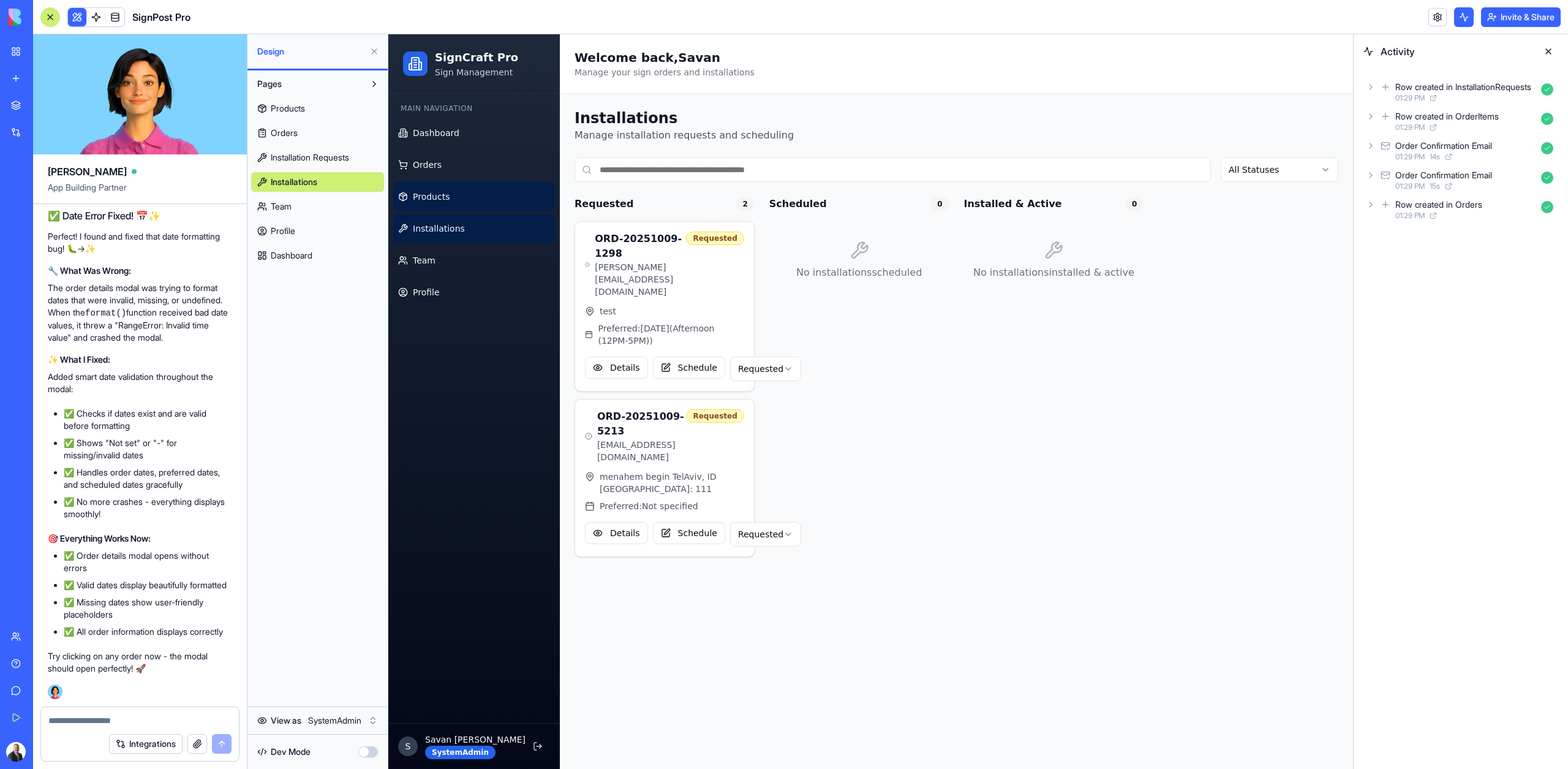
click at [432, 196] on span "Products" at bounding box center [431, 196] width 37 height 12
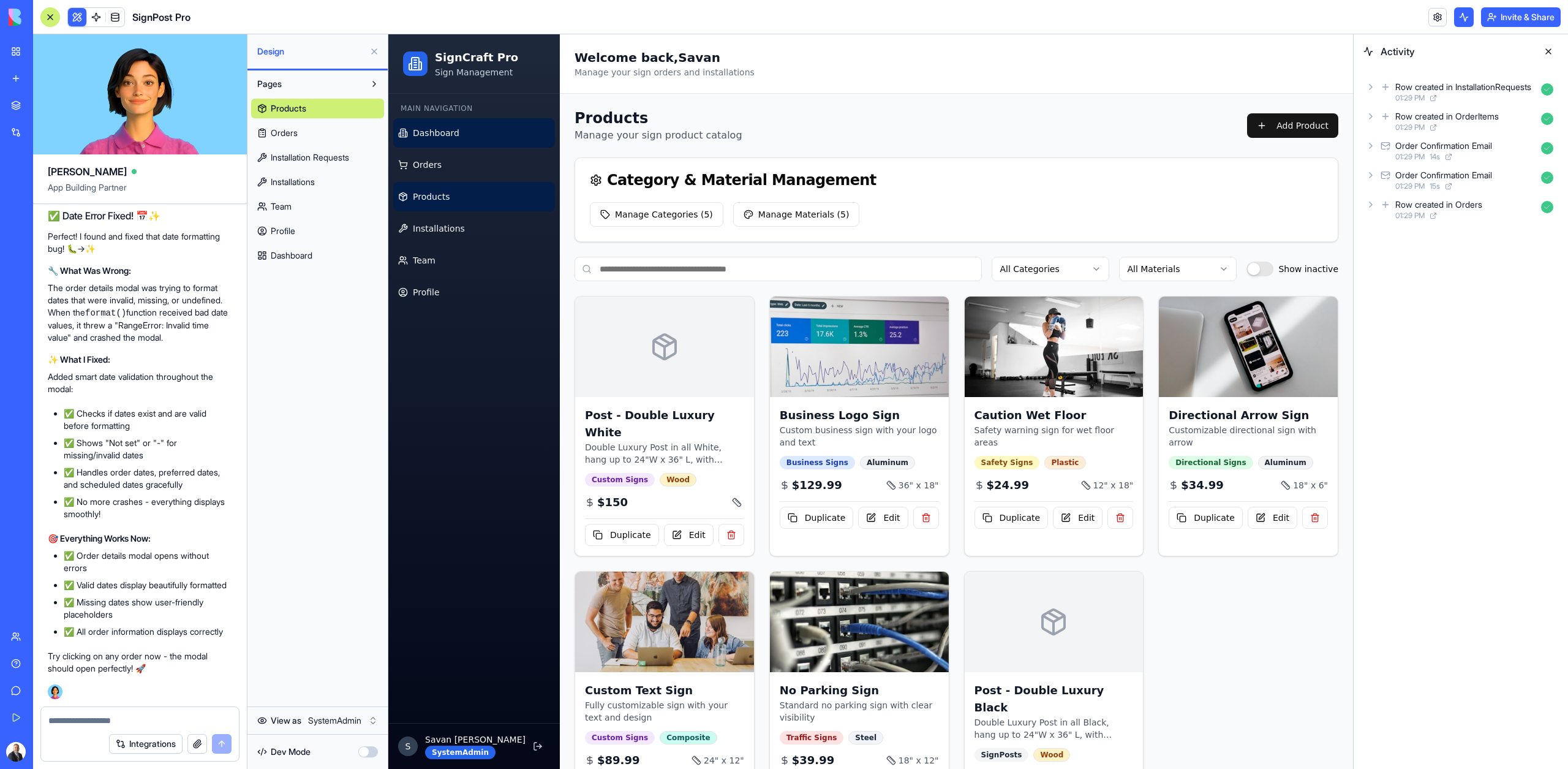
click at [422, 128] on span "Dashboard" at bounding box center [436, 133] width 46 height 12
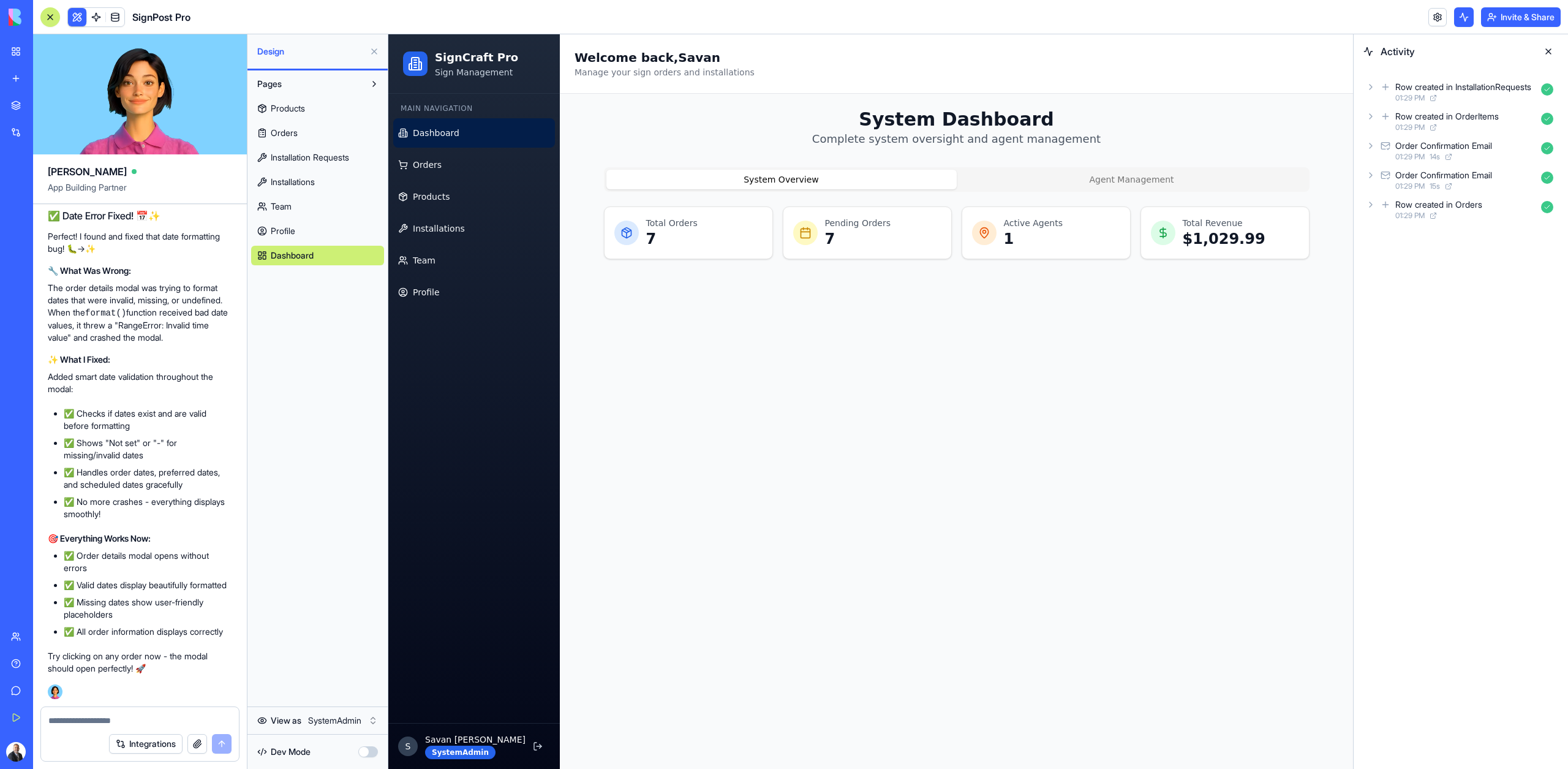
click at [307, 103] on link "Products" at bounding box center [318, 109] width 133 height 20
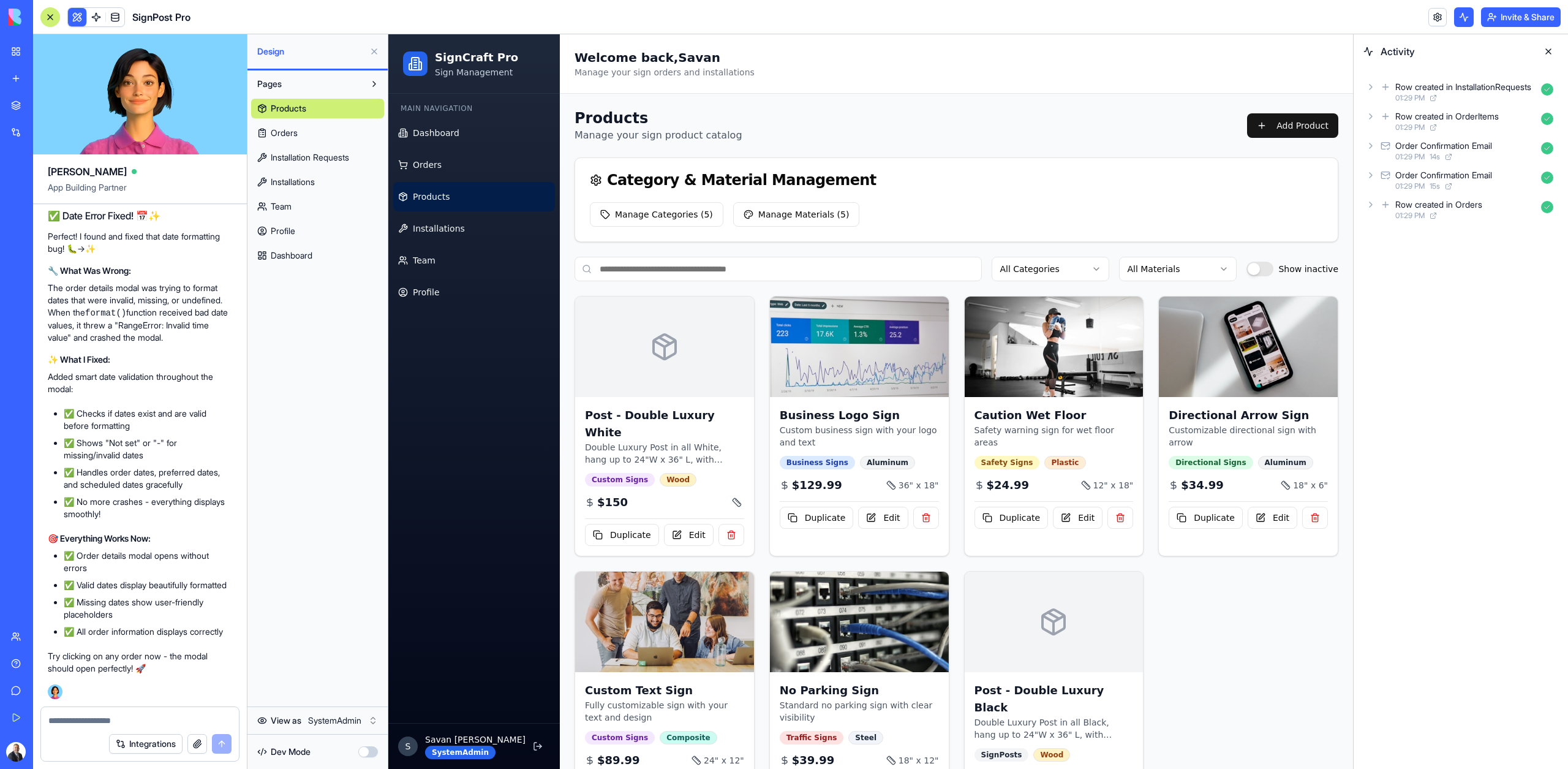
click at [303, 133] on link "Orders" at bounding box center [318, 133] width 133 height 20
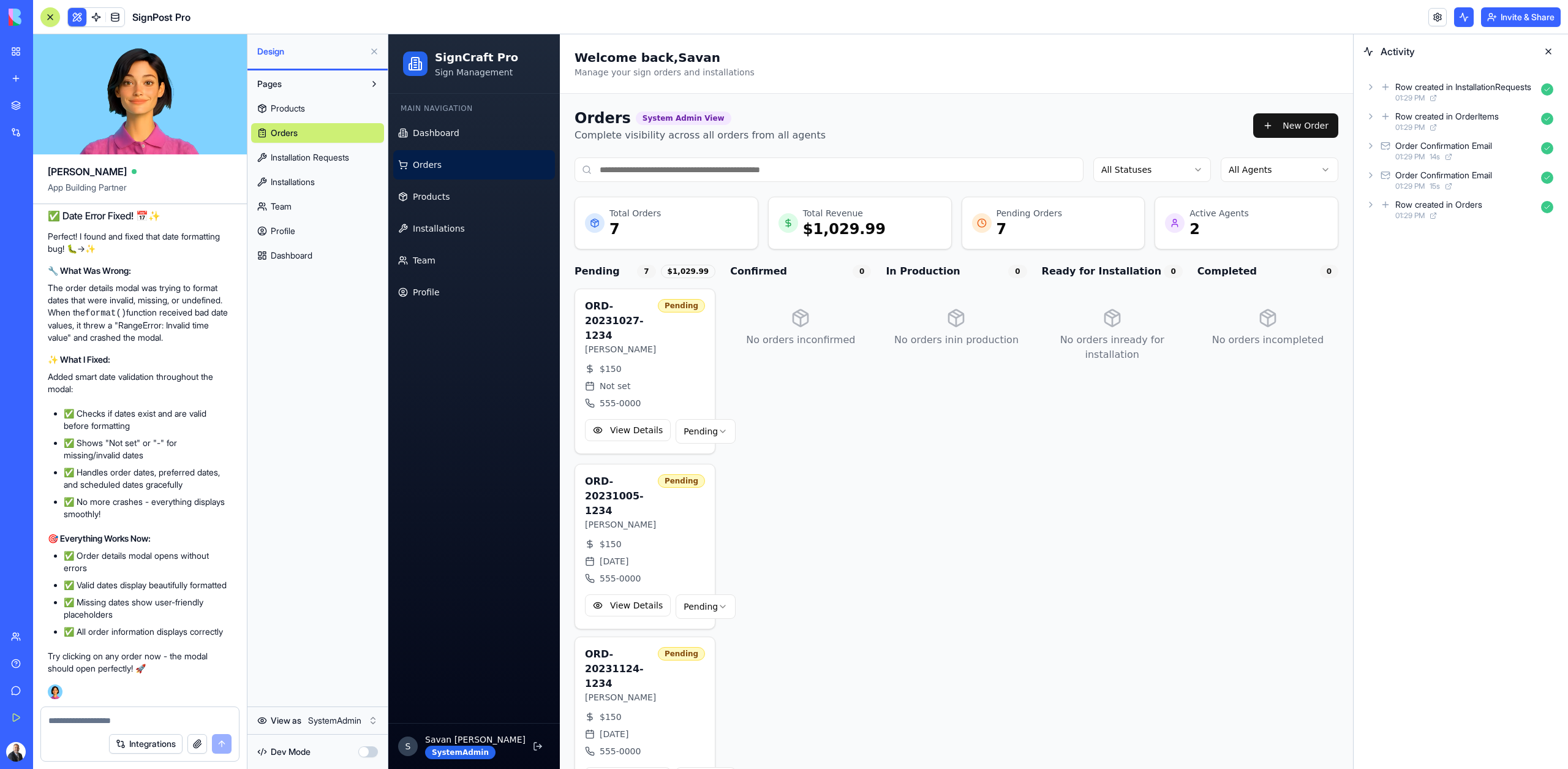
click at [305, 157] on span "Installation Requests" at bounding box center [309, 158] width 78 height 12
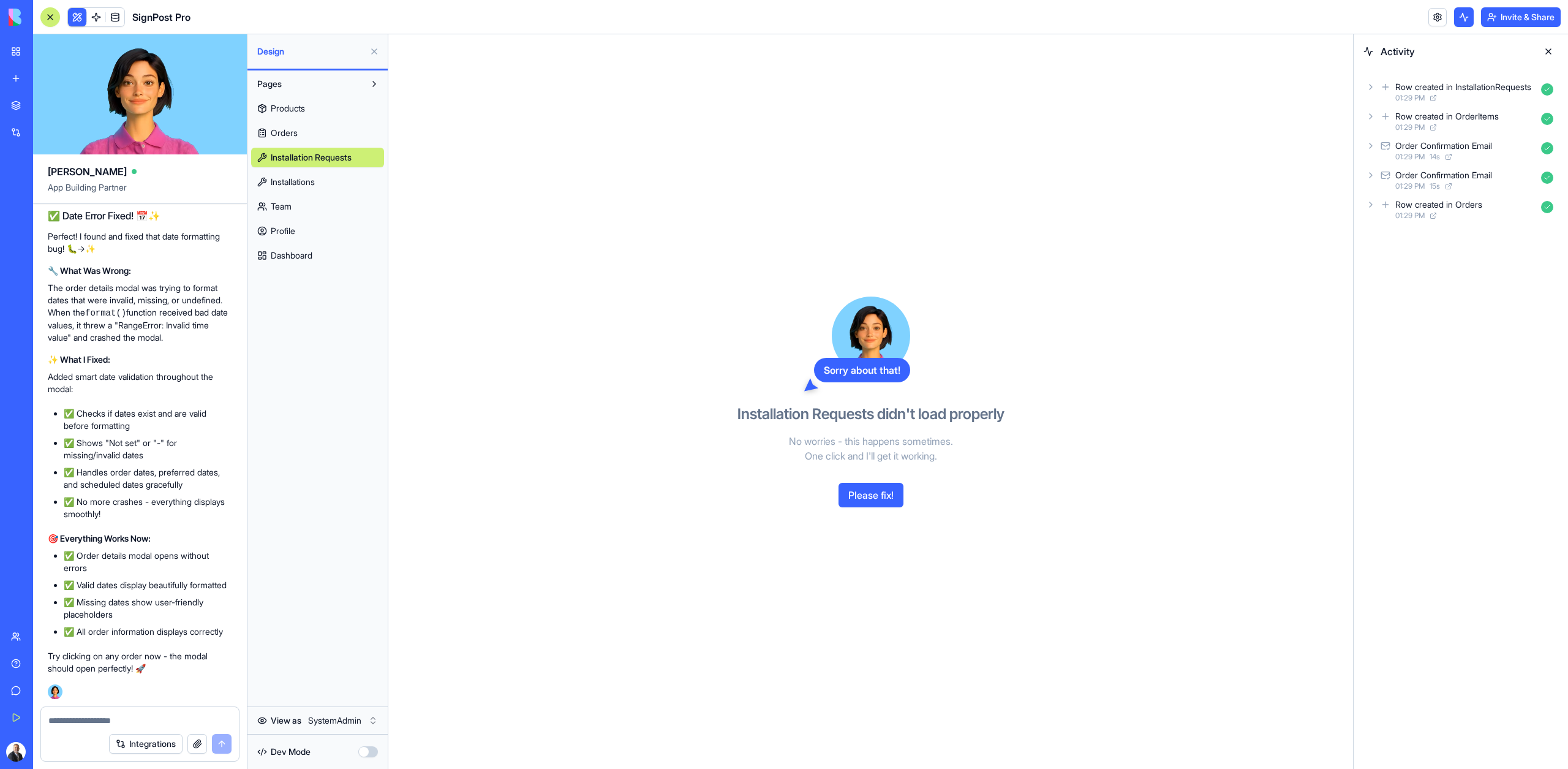
click at [874, 496] on button "Please fix!" at bounding box center [870, 495] width 65 height 24
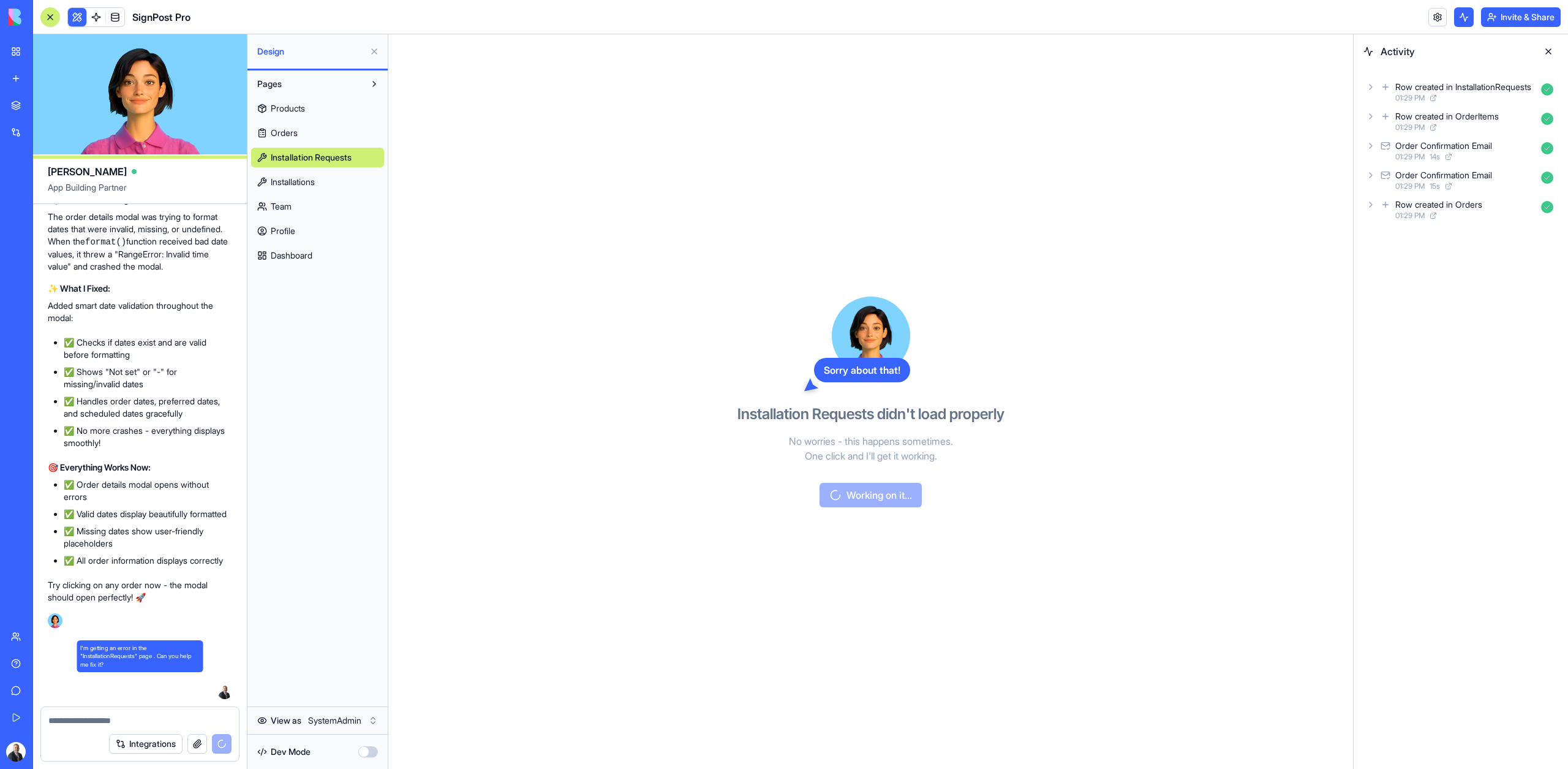
scroll to position [23544, 0]
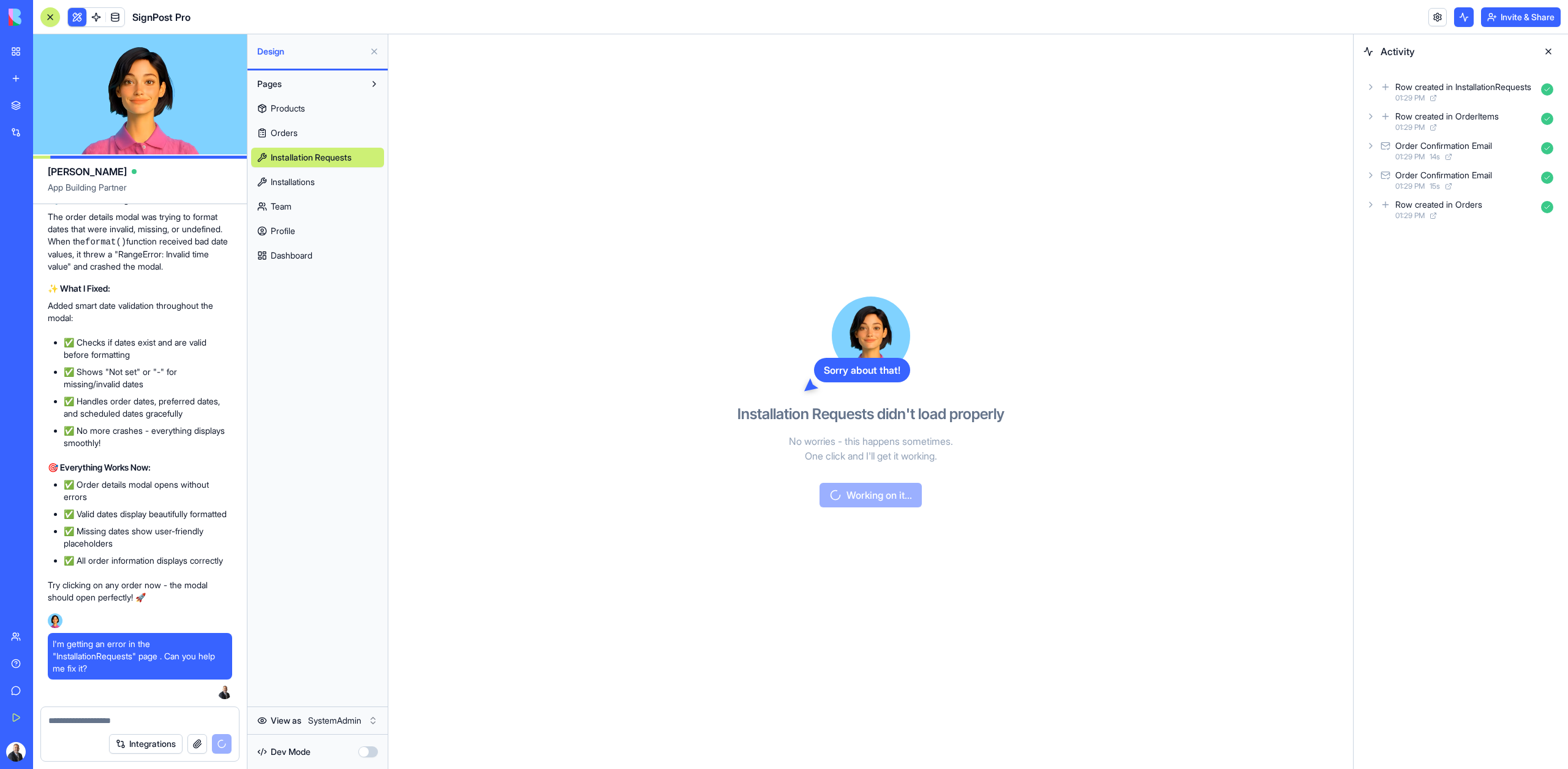
click at [319, 193] on div "Products Orders Installation Requests Installations Team Profile Dashboard" at bounding box center [318, 179] width 133 height 171
click at [308, 189] on link "Installations" at bounding box center [318, 182] width 133 height 20
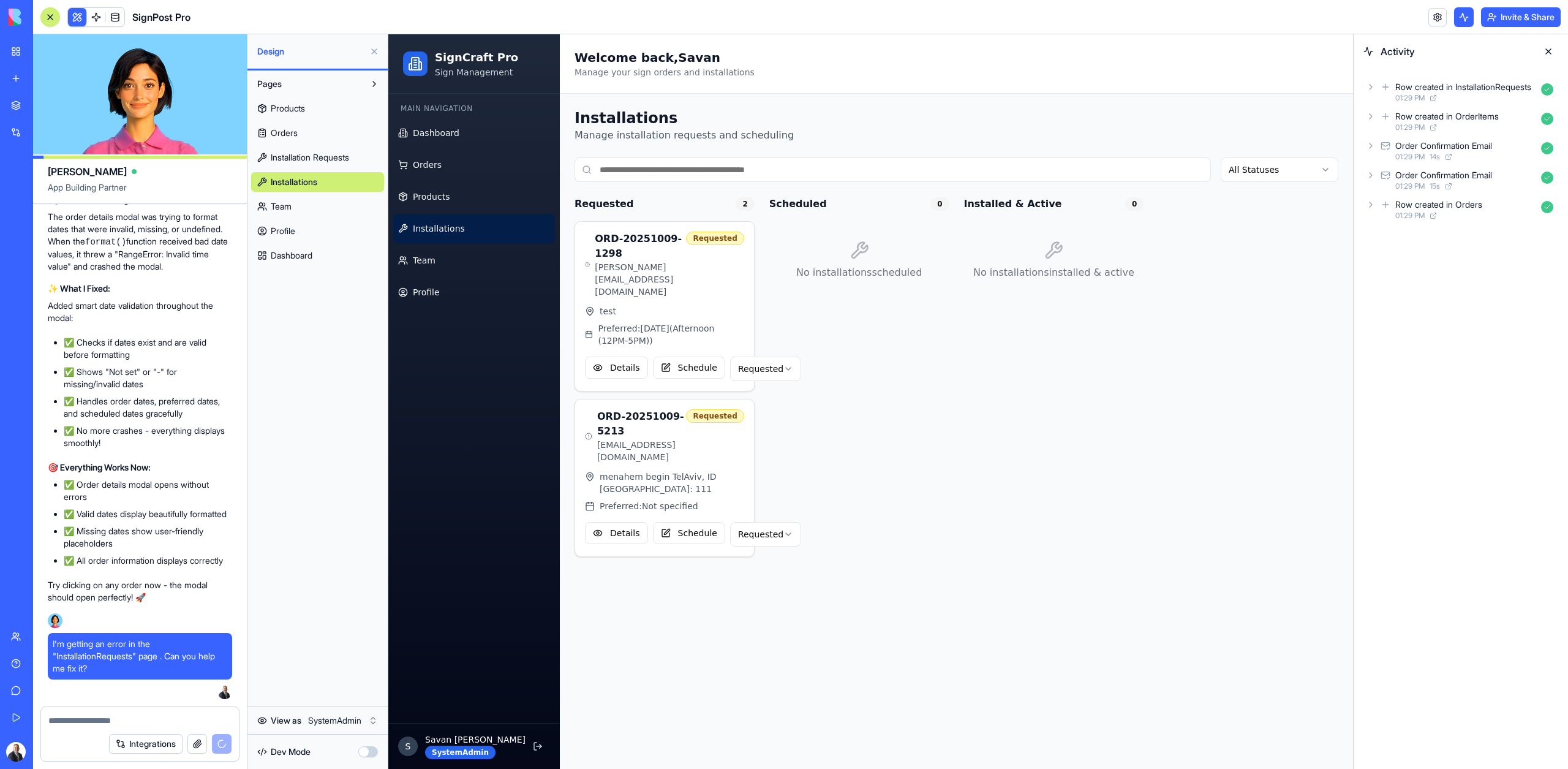
click at [286, 210] on span "Team" at bounding box center [281, 207] width 21 height 12
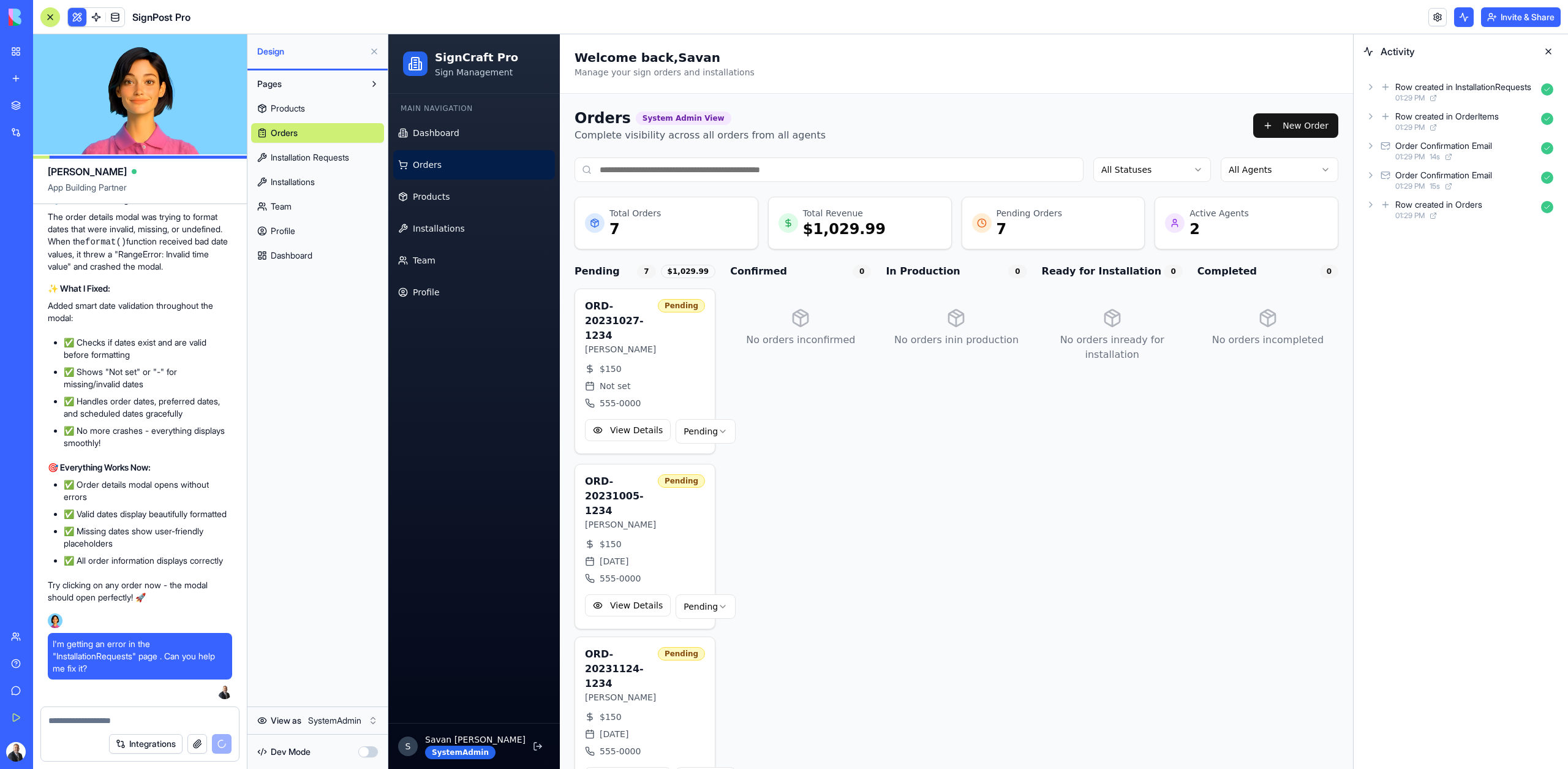
click at [283, 207] on span "Team" at bounding box center [281, 207] width 21 height 12
click at [283, 226] on span "Profile" at bounding box center [282, 231] width 24 height 12
click at [287, 251] on span "Dashboard" at bounding box center [291, 256] width 41 height 12
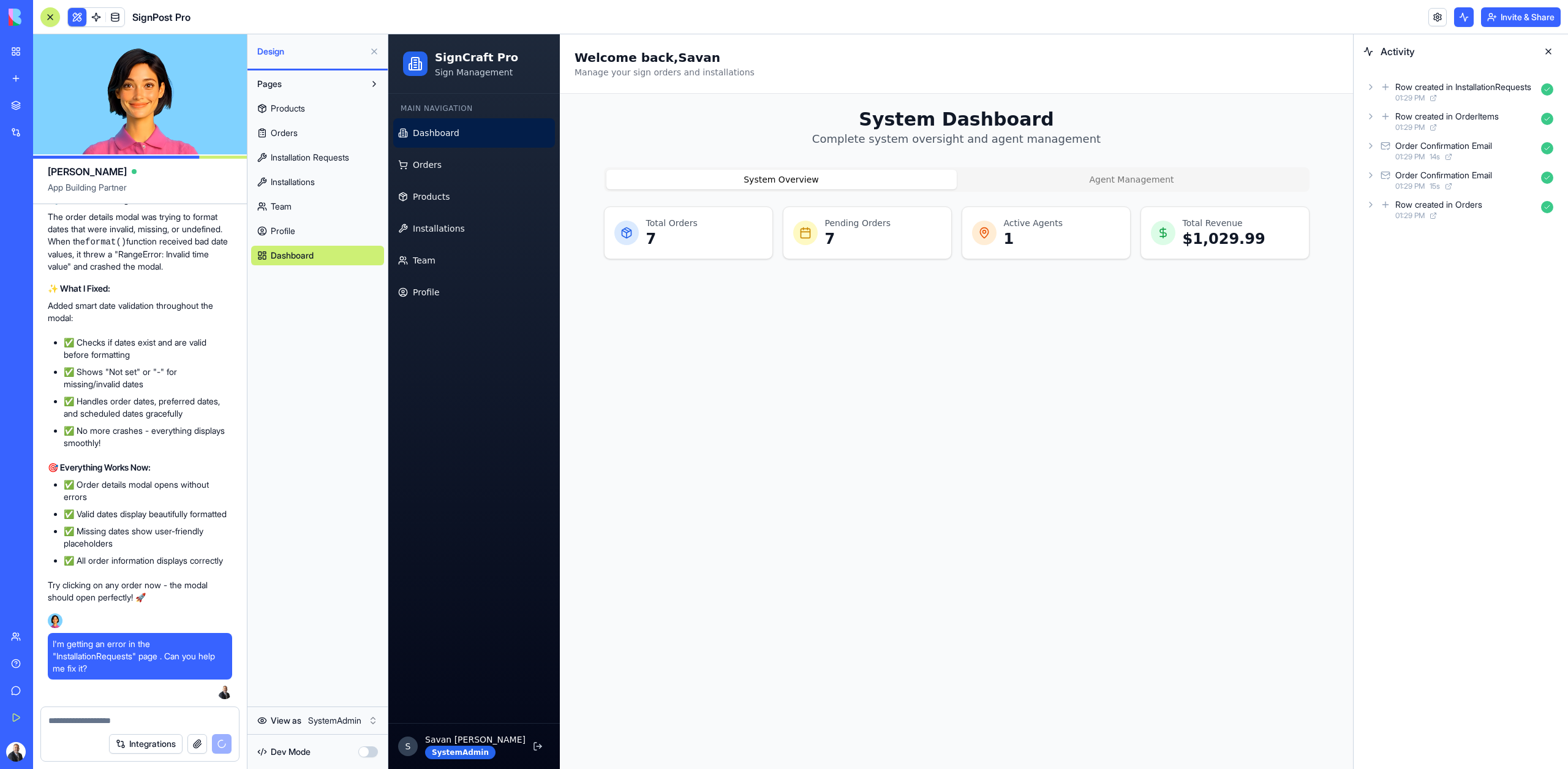
click at [267, 235] on link "Profile" at bounding box center [318, 231] width 133 height 20
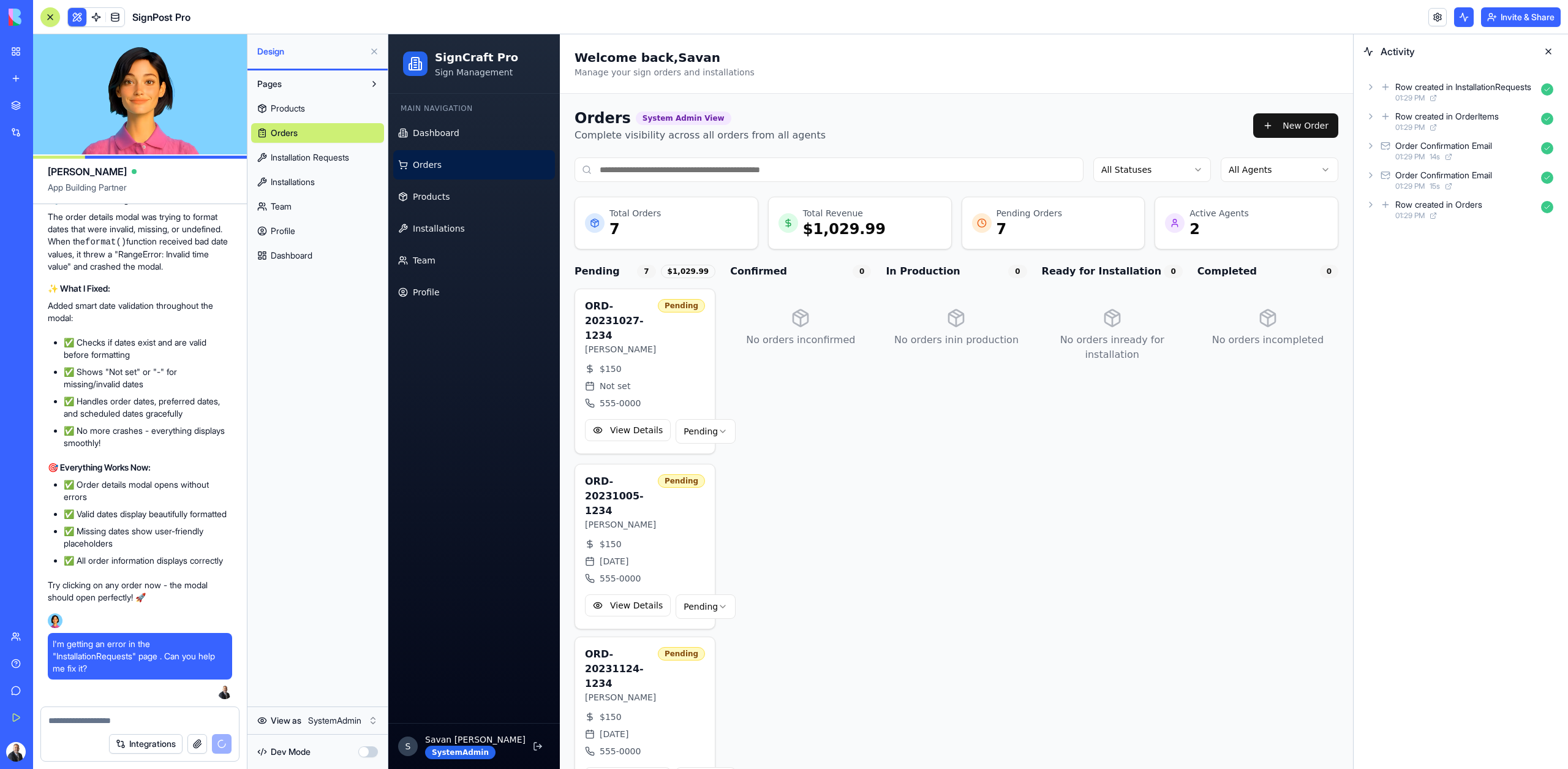
click at [274, 214] on link "Team" at bounding box center [318, 206] width 133 height 20
click at [407, 309] on div "Main Navigation Dashboard Orders Products Installations Team Profile" at bounding box center [473, 202] width 171 height 218
click at [422, 294] on span "Profile" at bounding box center [426, 292] width 27 height 12
click at [419, 268] on link "Team" at bounding box center [474, 260] width 162 height 29
click at [431, 295] on span "Profile" at bounding box center [426, 292] width 27 height 12
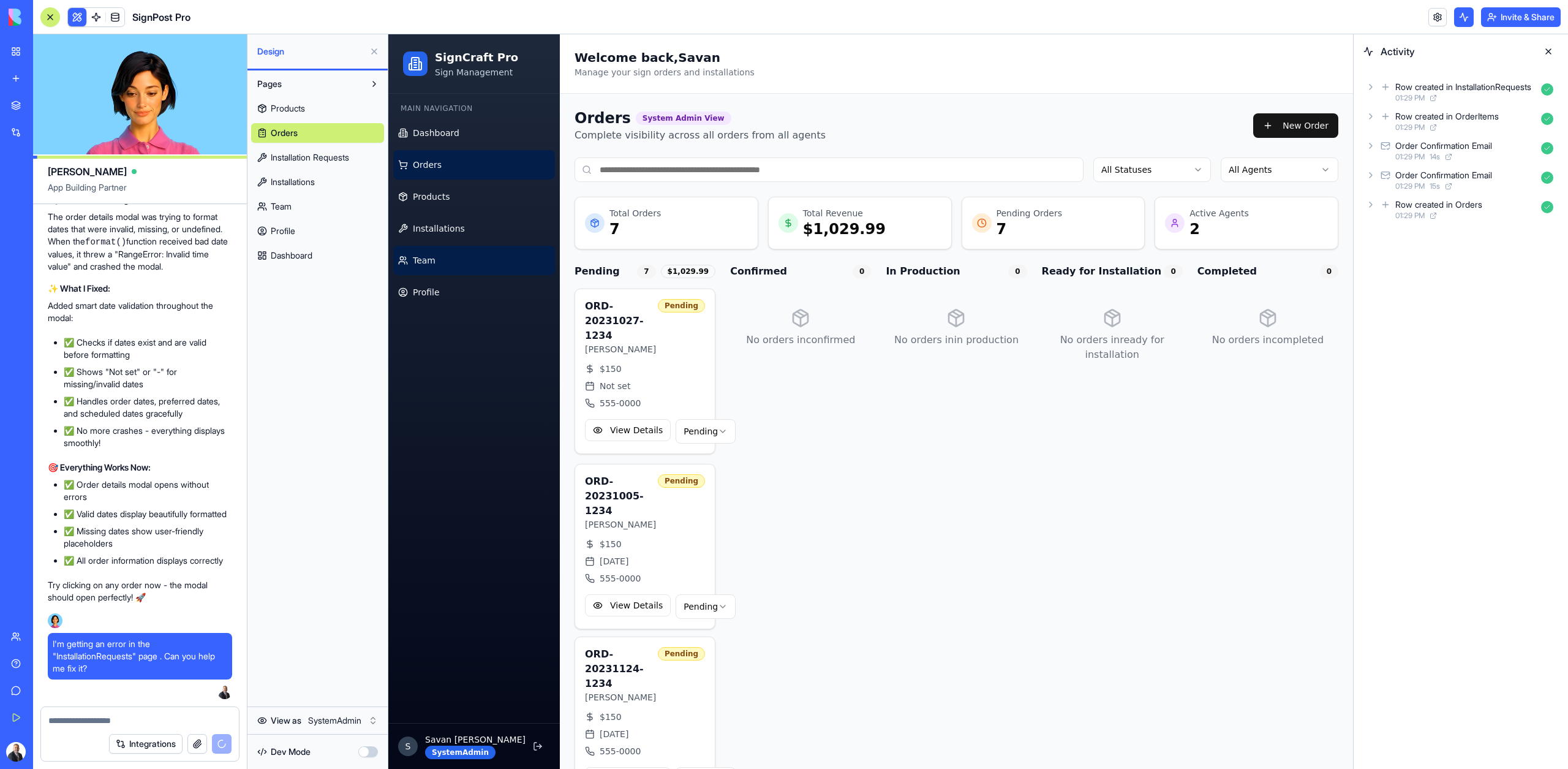
click at [428, 258] on span "Team" at bounding box center [424, 260] width 22 height 12
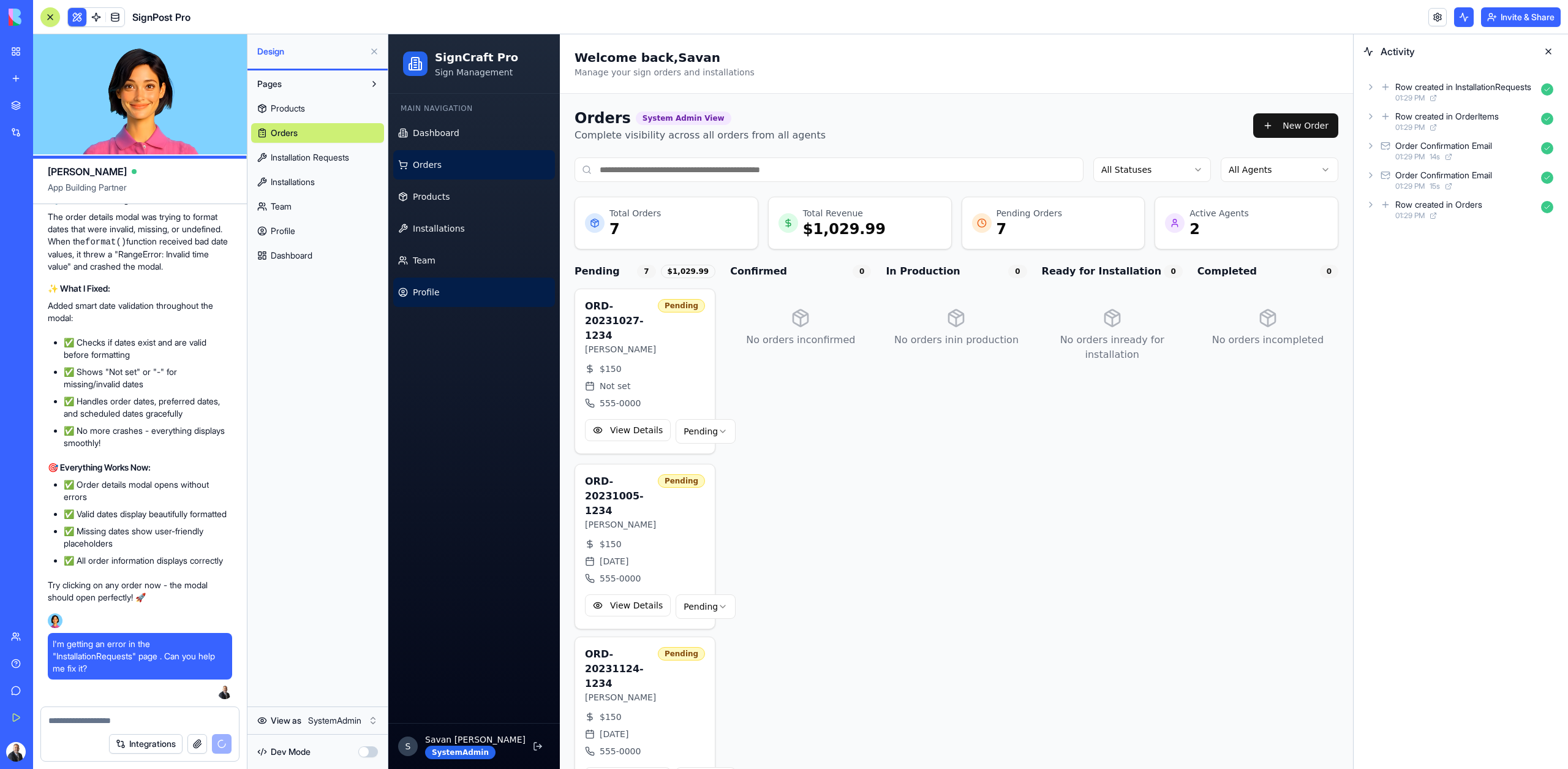
click at [429, 289] on span "Profile" at bounding box center [426, 292] width 27 height 12
click at [417, 257] on span "Team" at bounding box center [424, 260] width 22 height 12
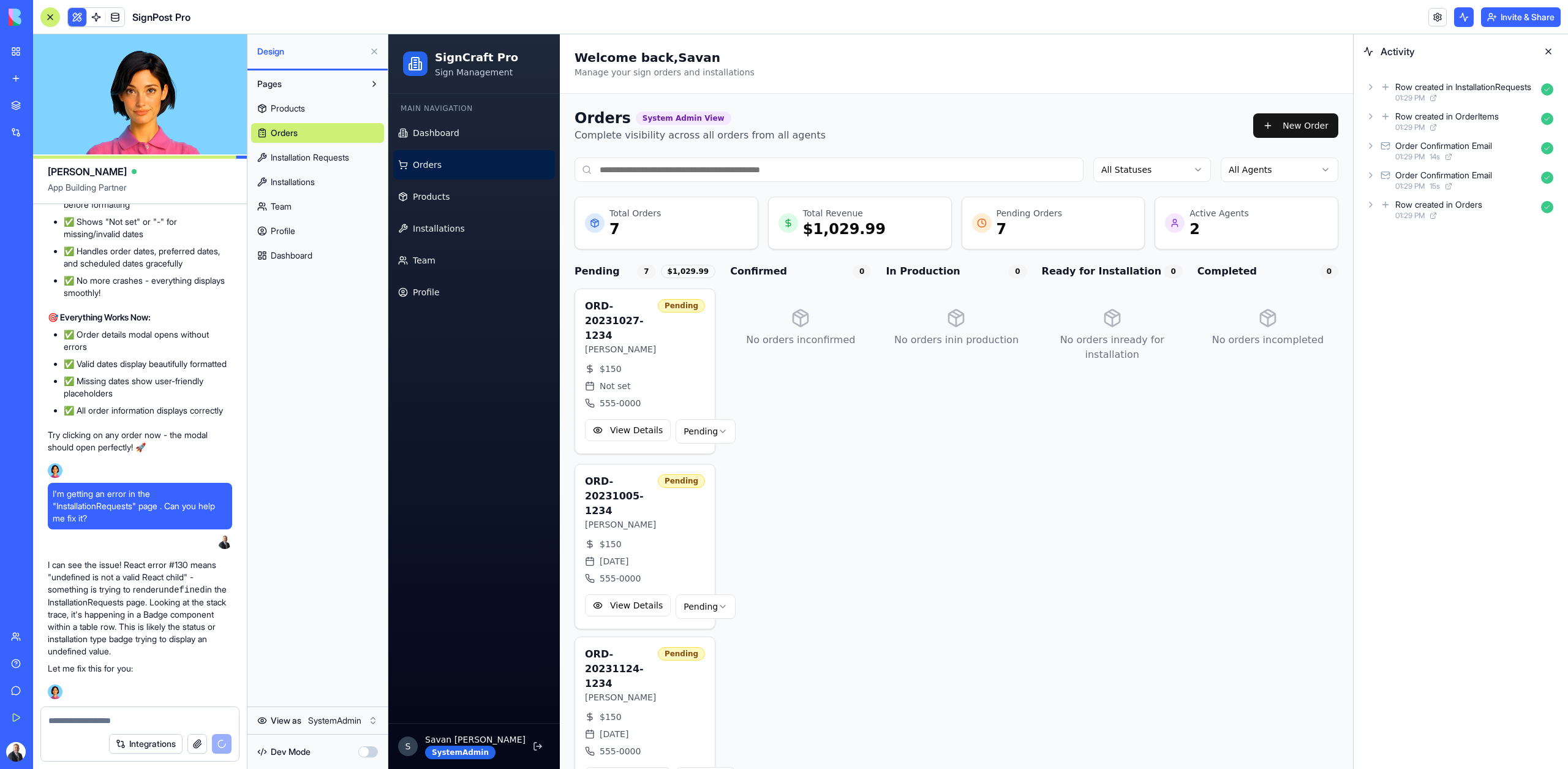
scroll to position [23727, 0]
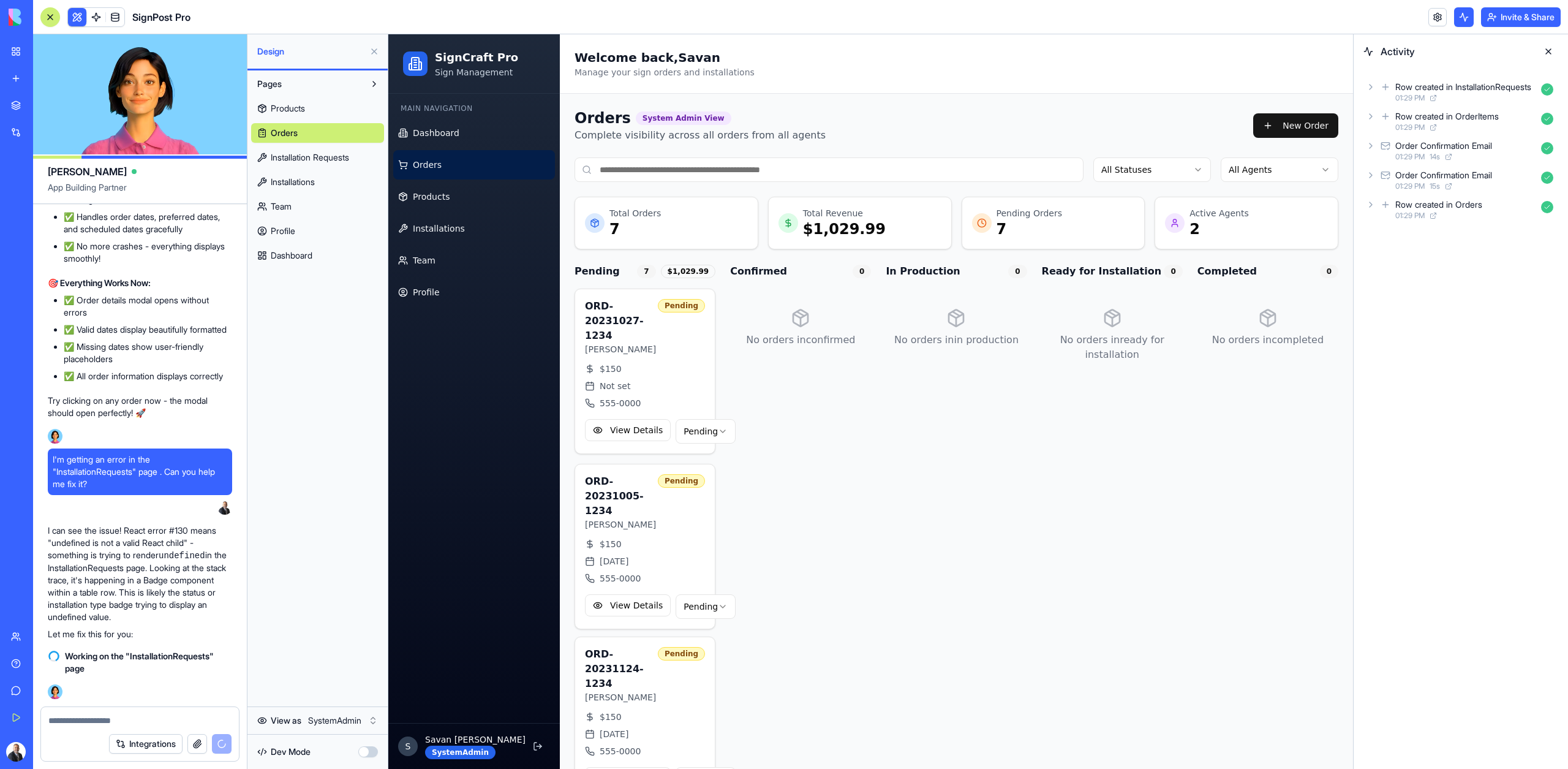
click at [299, 222] on link "Profile" at bounding box center [318, 231] width 133 height 20
click at [293, 212] on link "Team" at bounding box center [318, 206] width 133 height 20
click at [297, 233] on link "Profile" at bounding box center [318, 231] width 133 height 20
click at [369, 756] on button "button" at bounding box center [367, 752] width 20 height 11
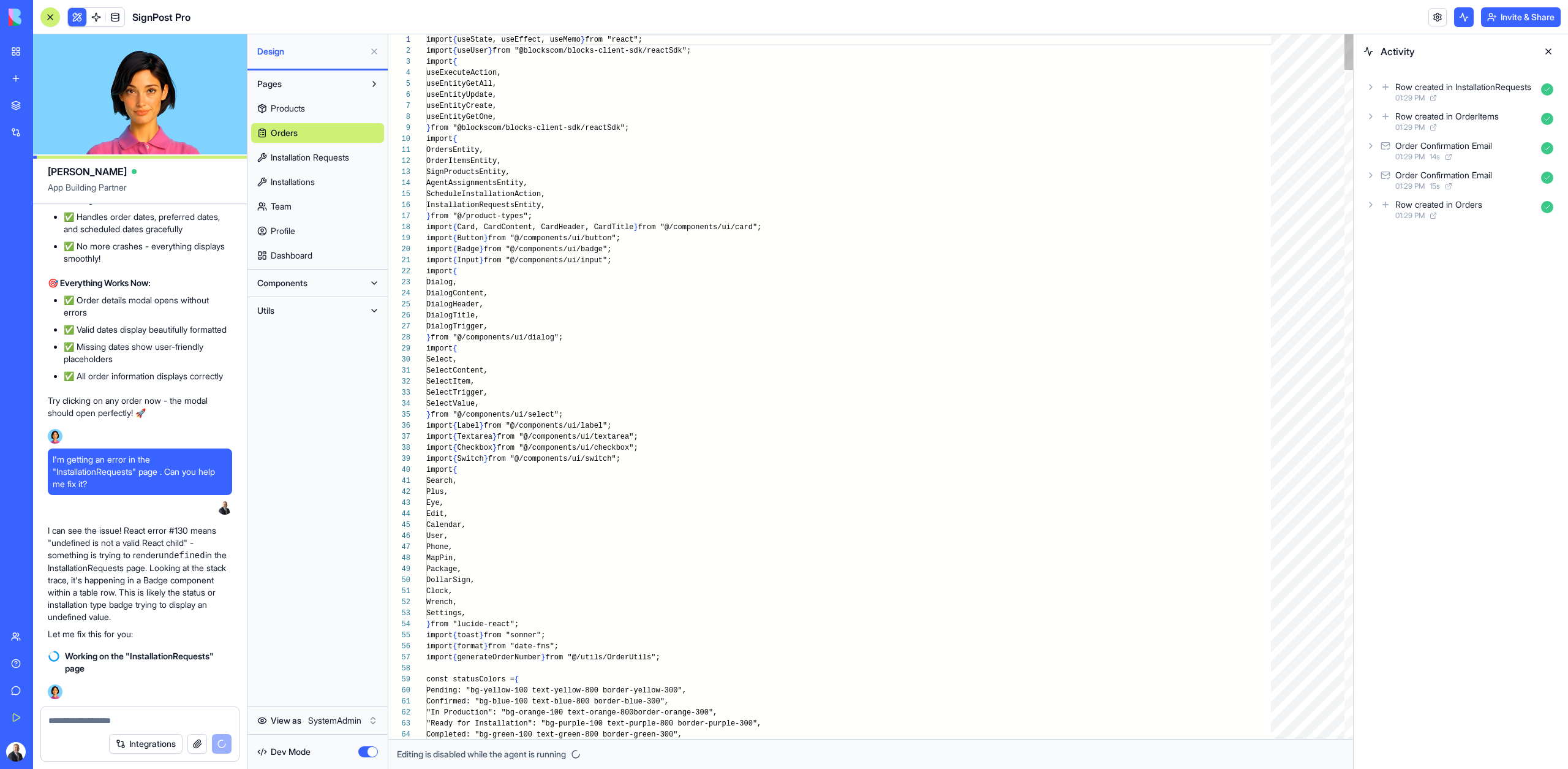
scroll to position [110, 0]
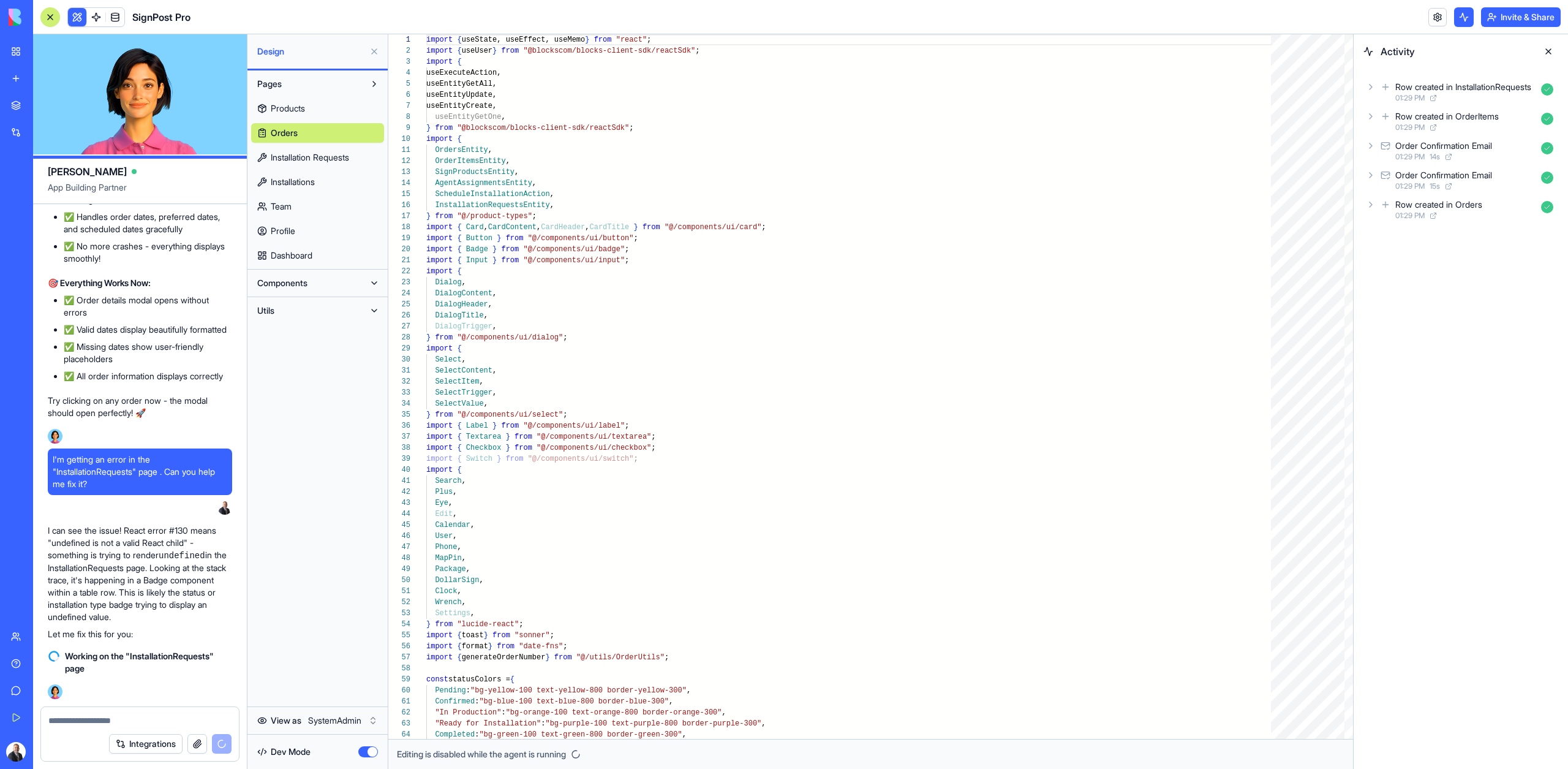
click at [283, 237] on link "Profile" at bounding box center [318, 231] width 133 height 20
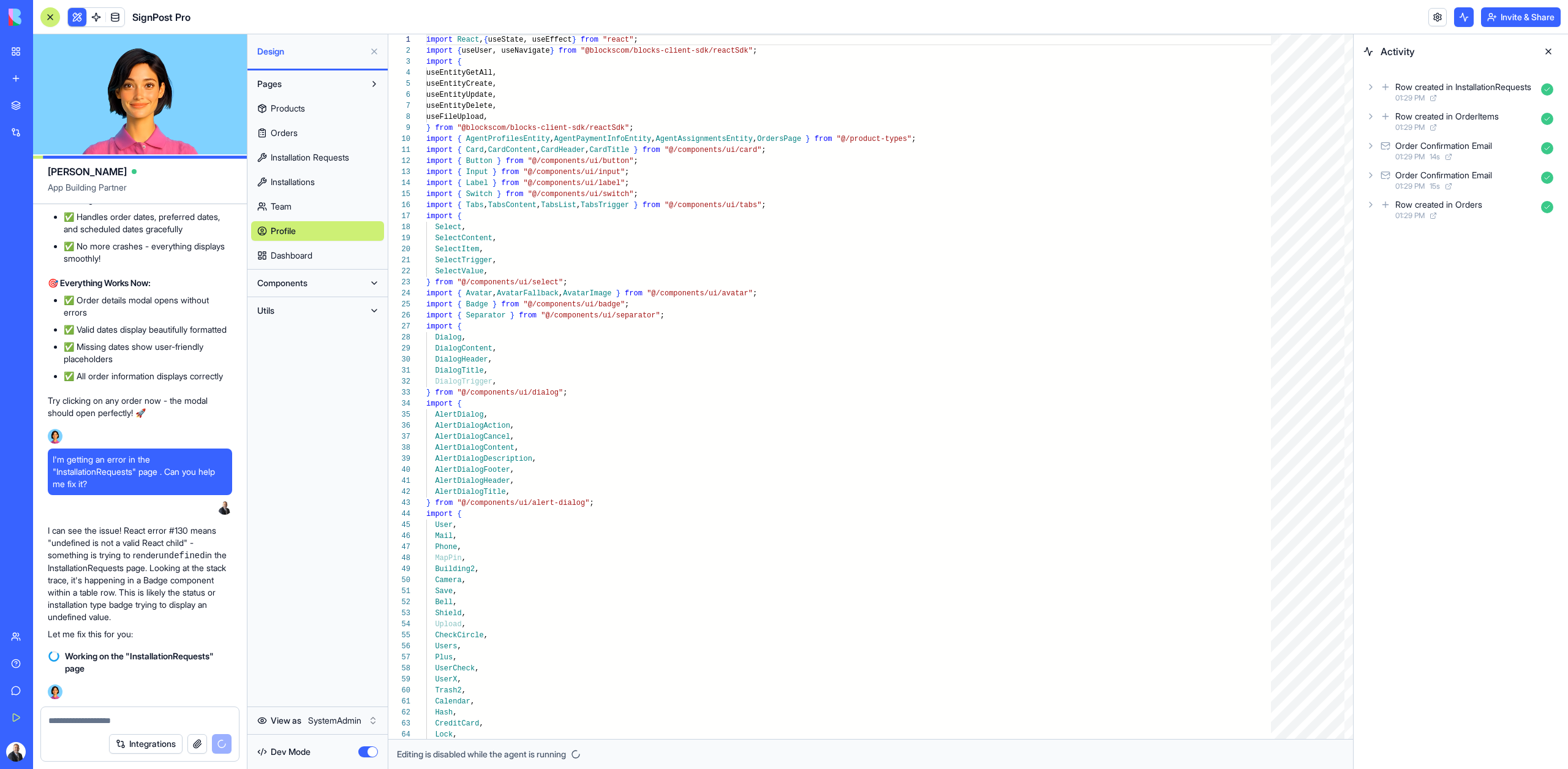
click at [281, 206] on span "Team" at bounding box center [281, 207] width 21 height 12
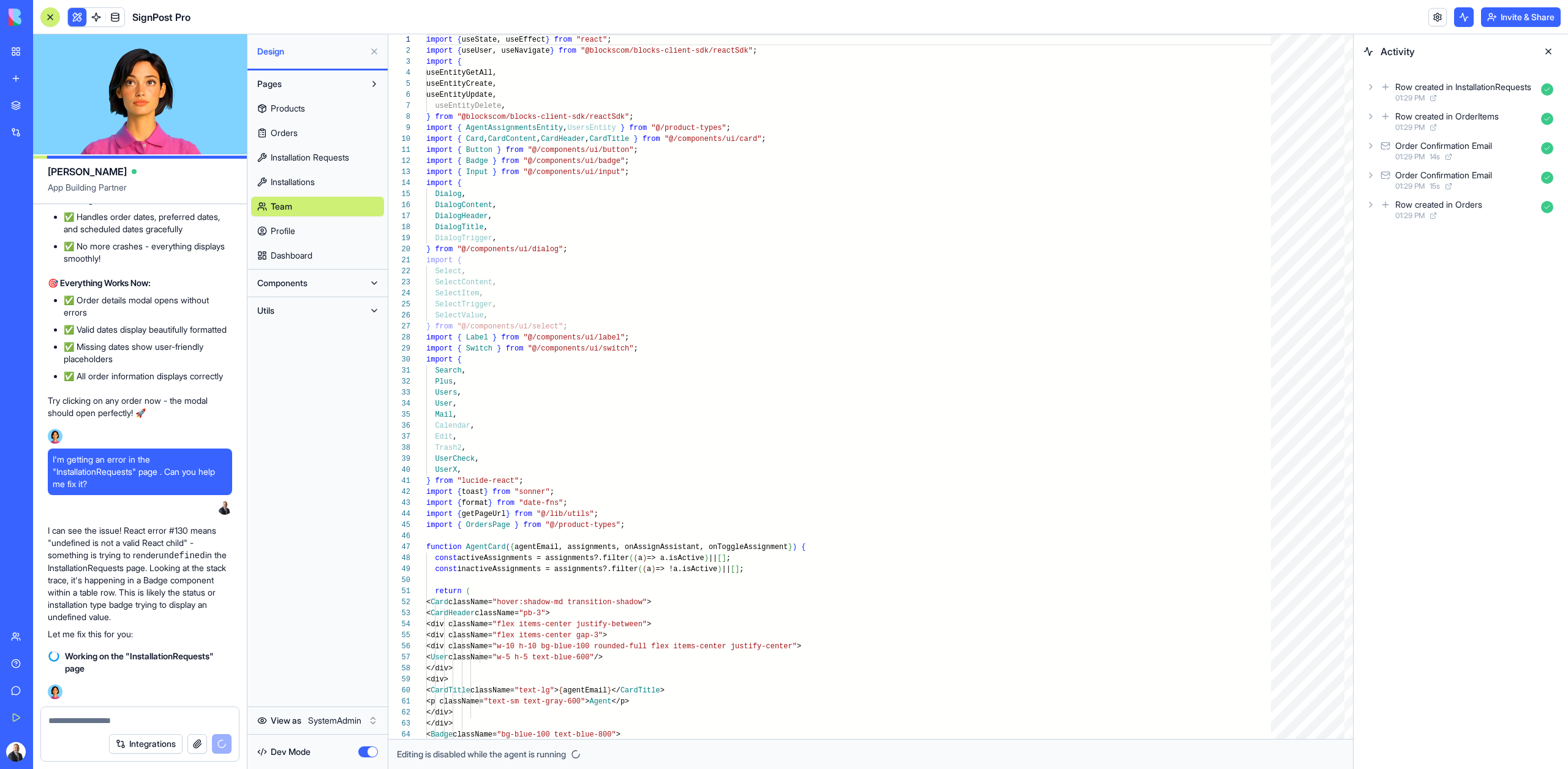
click at [284, 227] on span "Profile" at bounding box center [282, 231] width 24 height 12
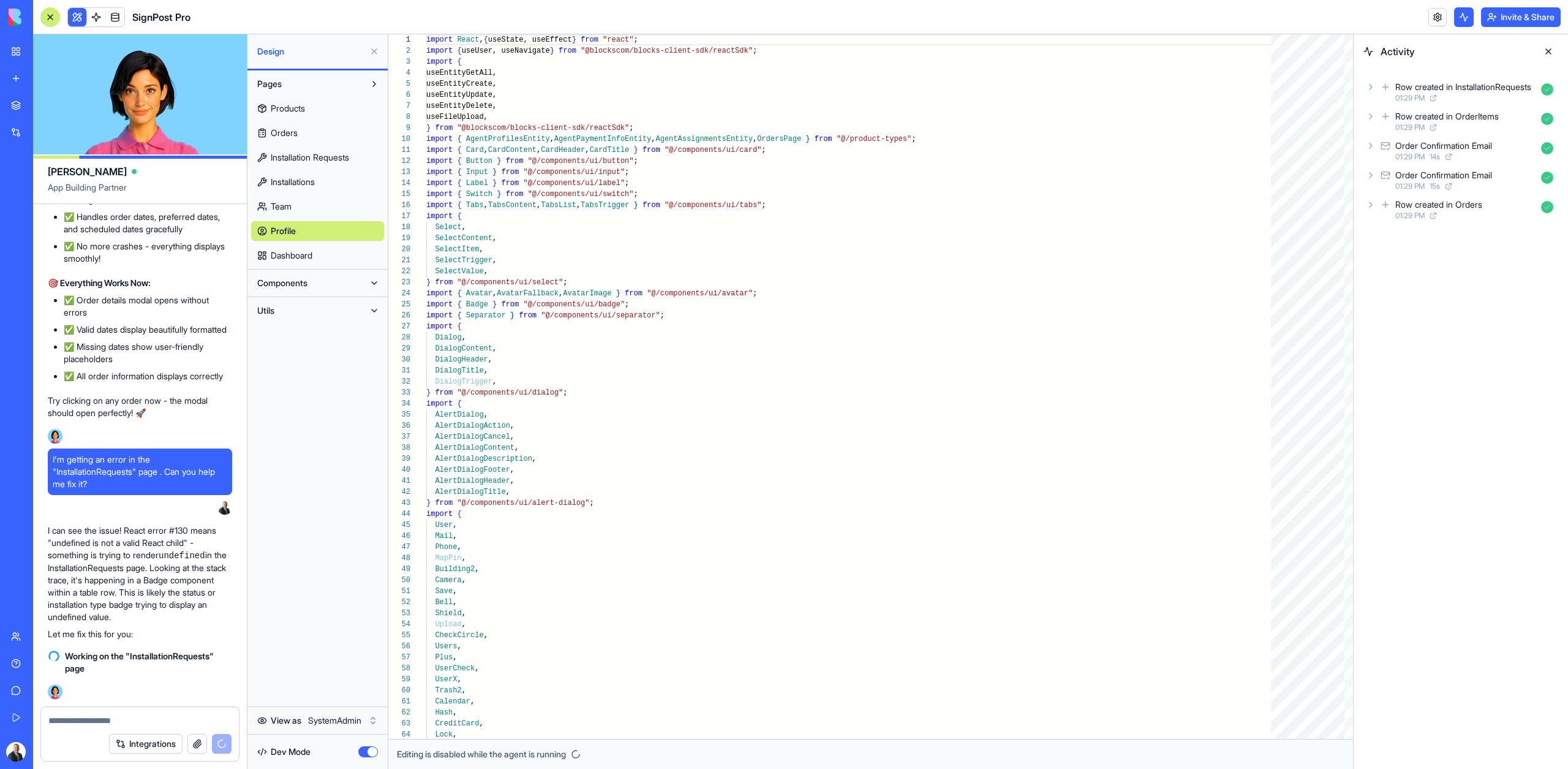
click at [284, 214] on link "Team" at bounding box center [318, 206] width 133 height 20
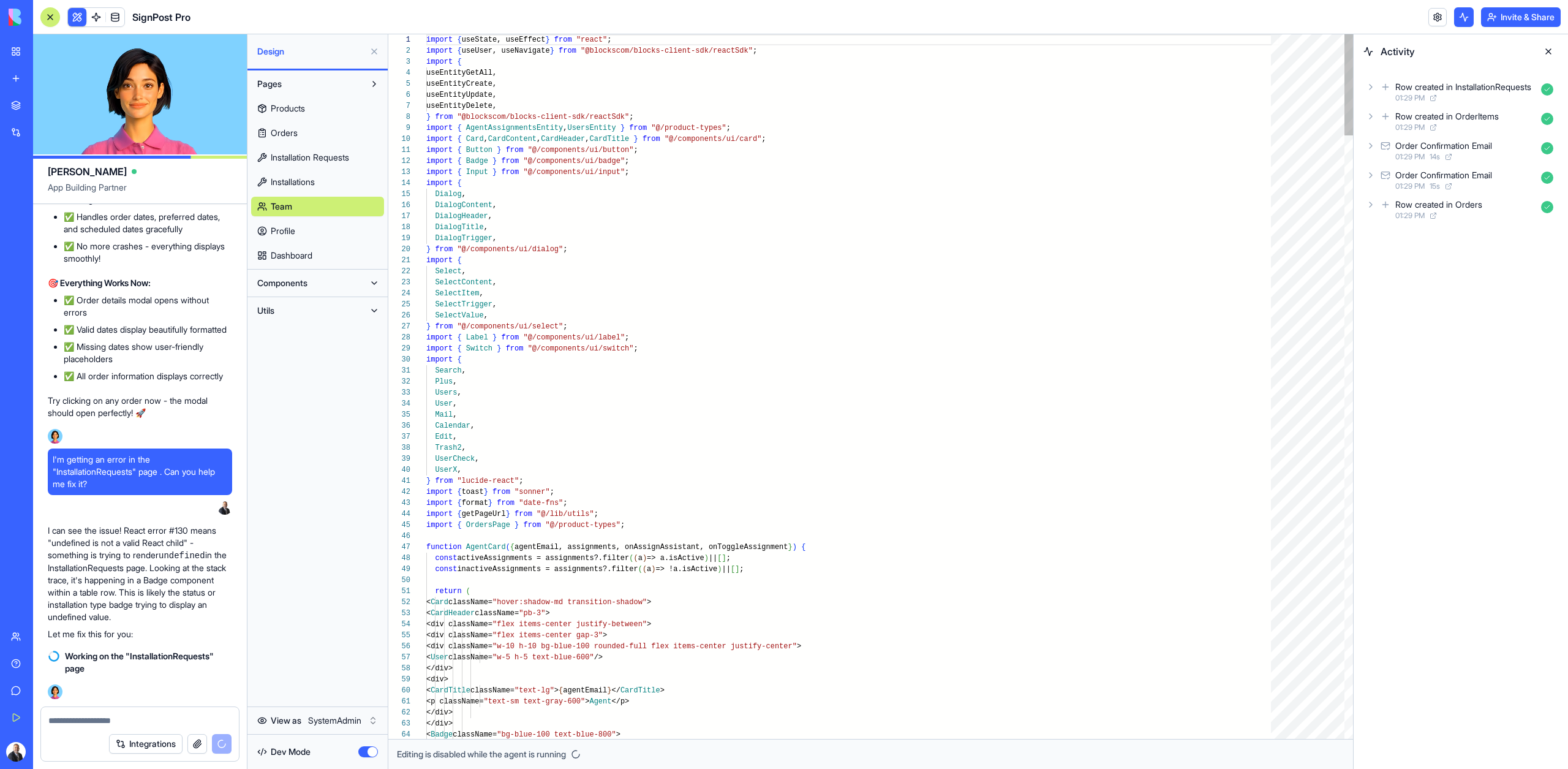
click at [286, 231] on span "Profile" at bounding box center [282, 231] width 24 height 12
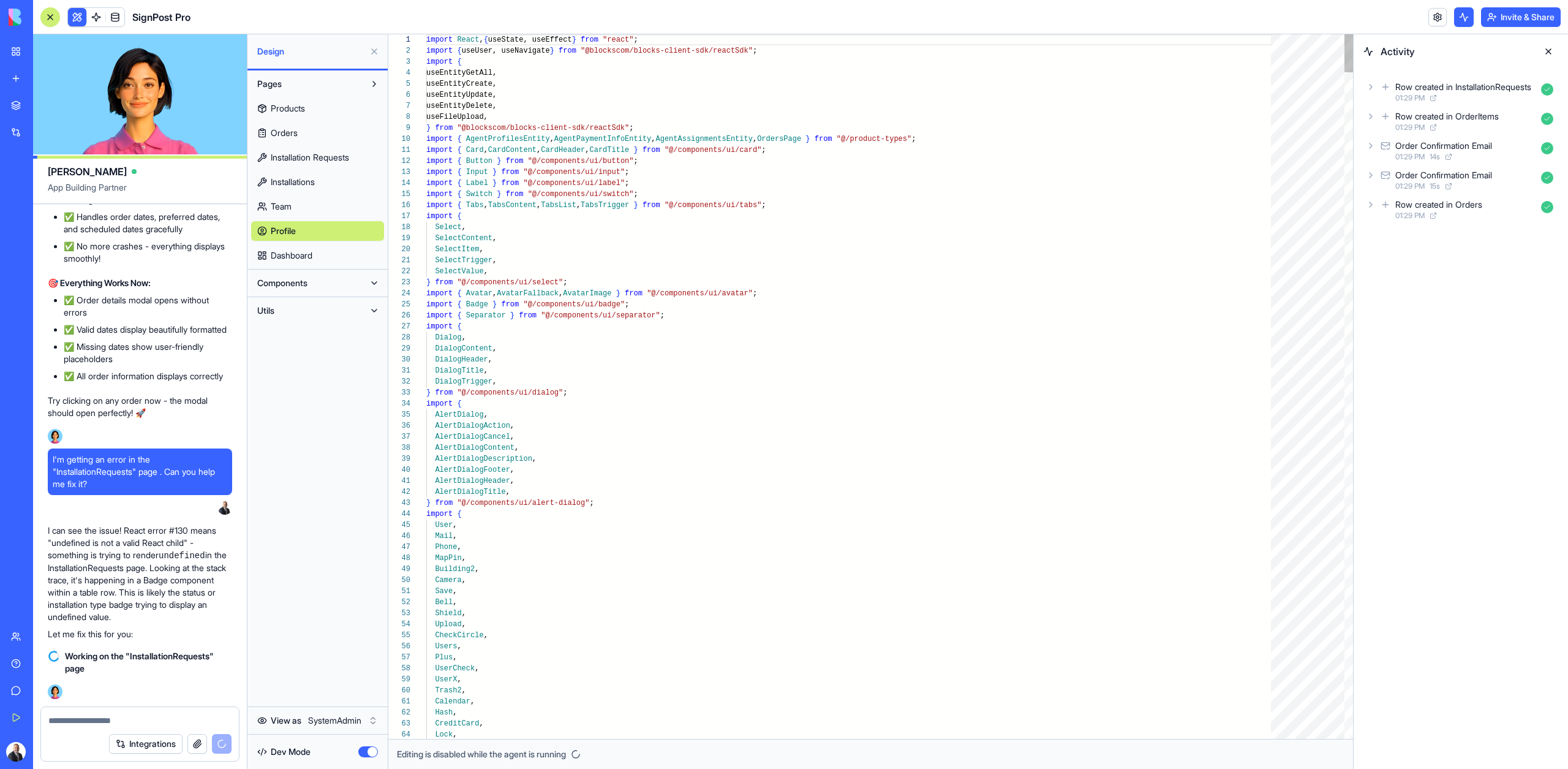
click at [283, 215] on link "Team" at bounding box center [318, 206] width 133 height 20
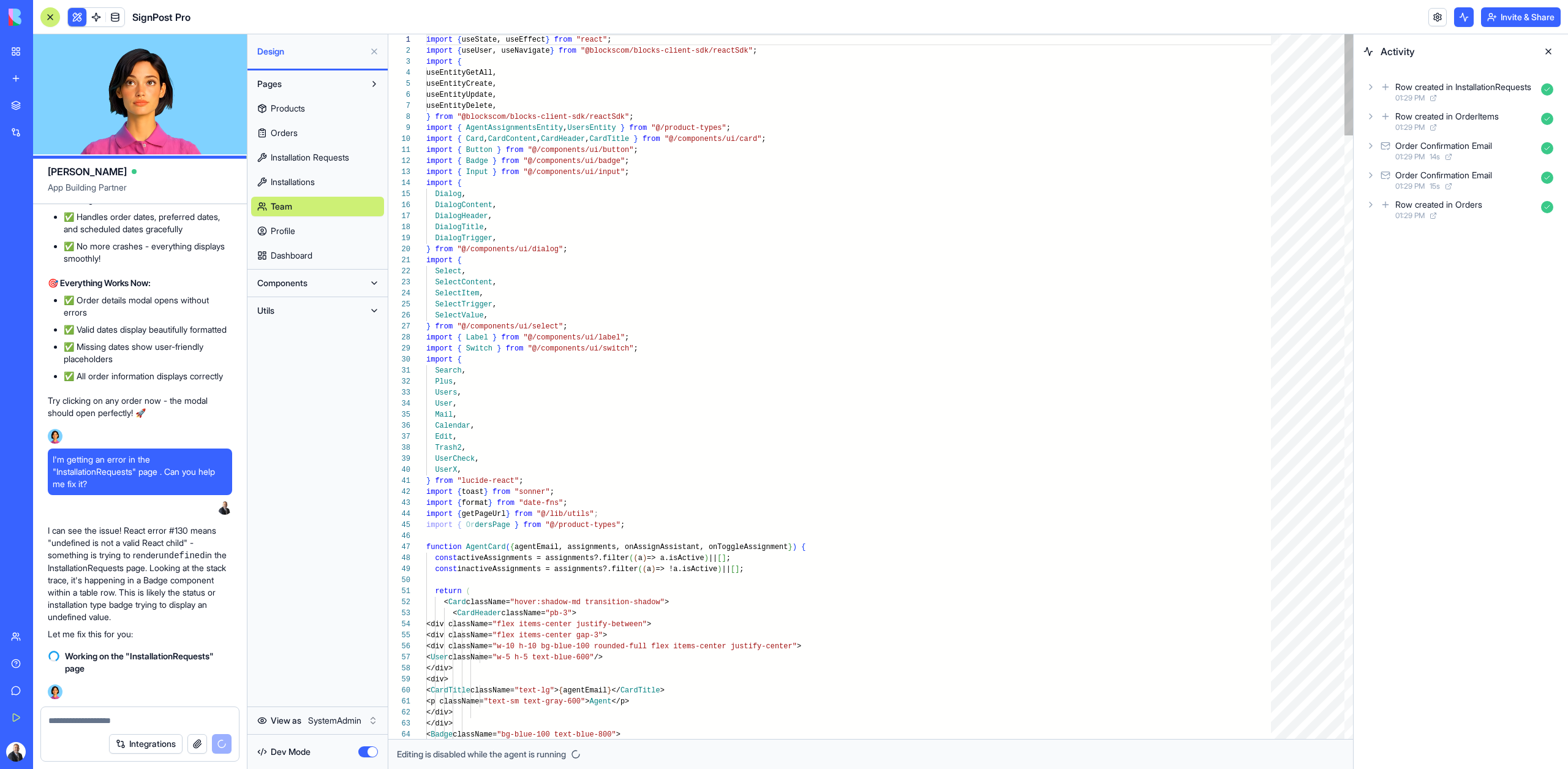
click at [283, 231] on span "Profile" at bounding box center [282, 231] width 24 height 12
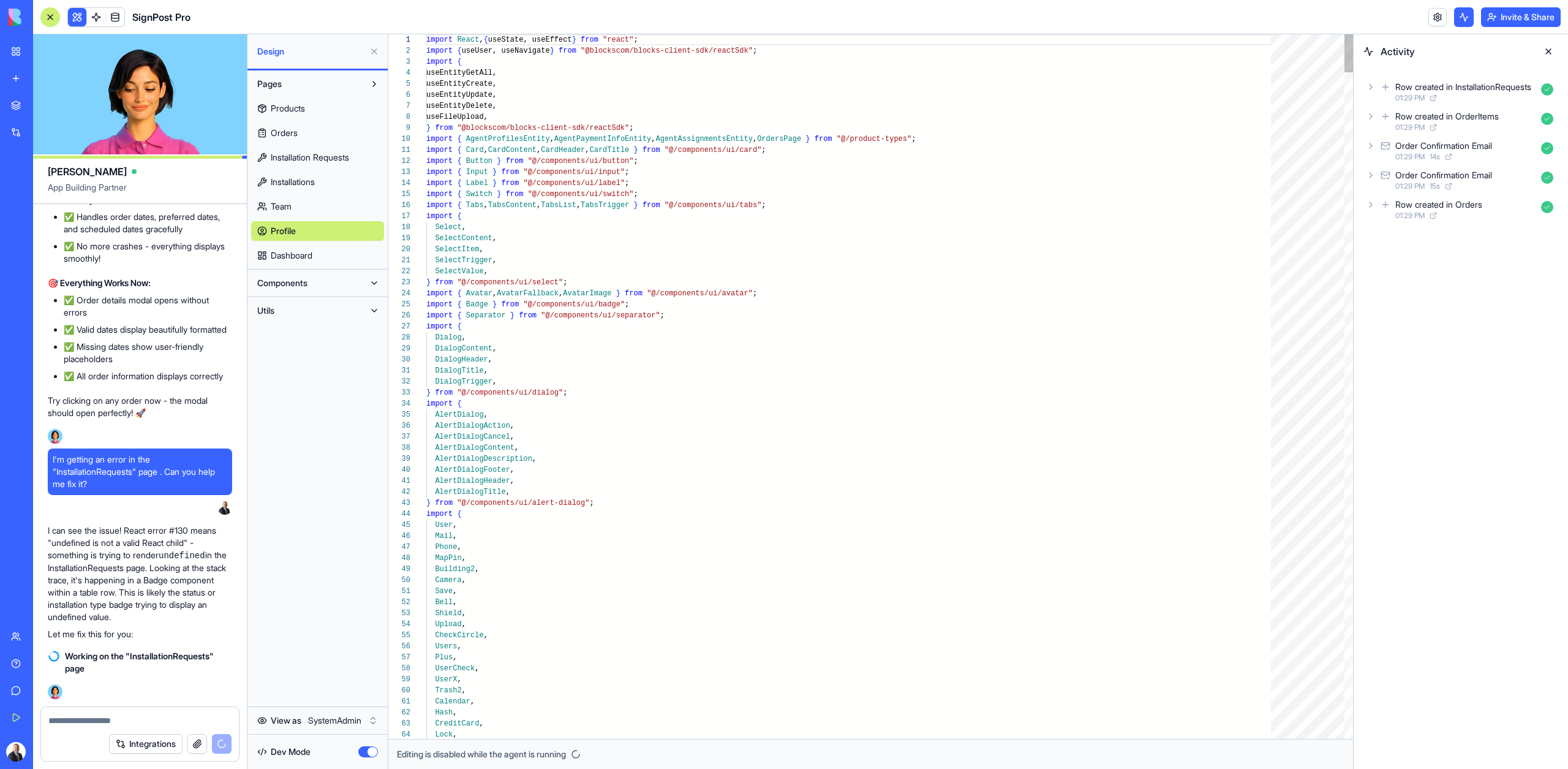
click at [282, 214] on link "Team" at bounding box center [318, 206] width 133 height 20
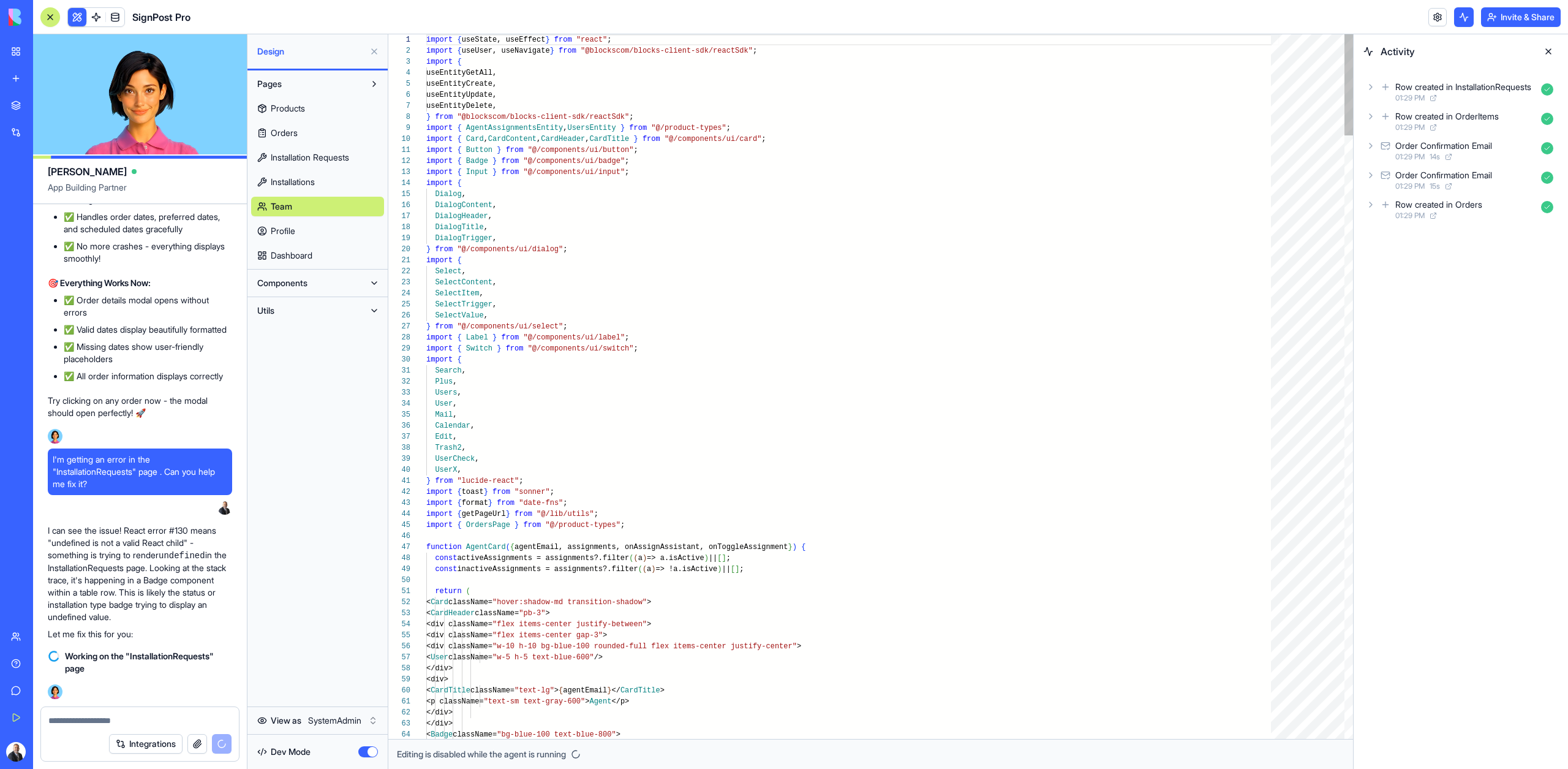
click at [281, 233] on span "Profile" at bounding box center [282, 231] width 24 height 12
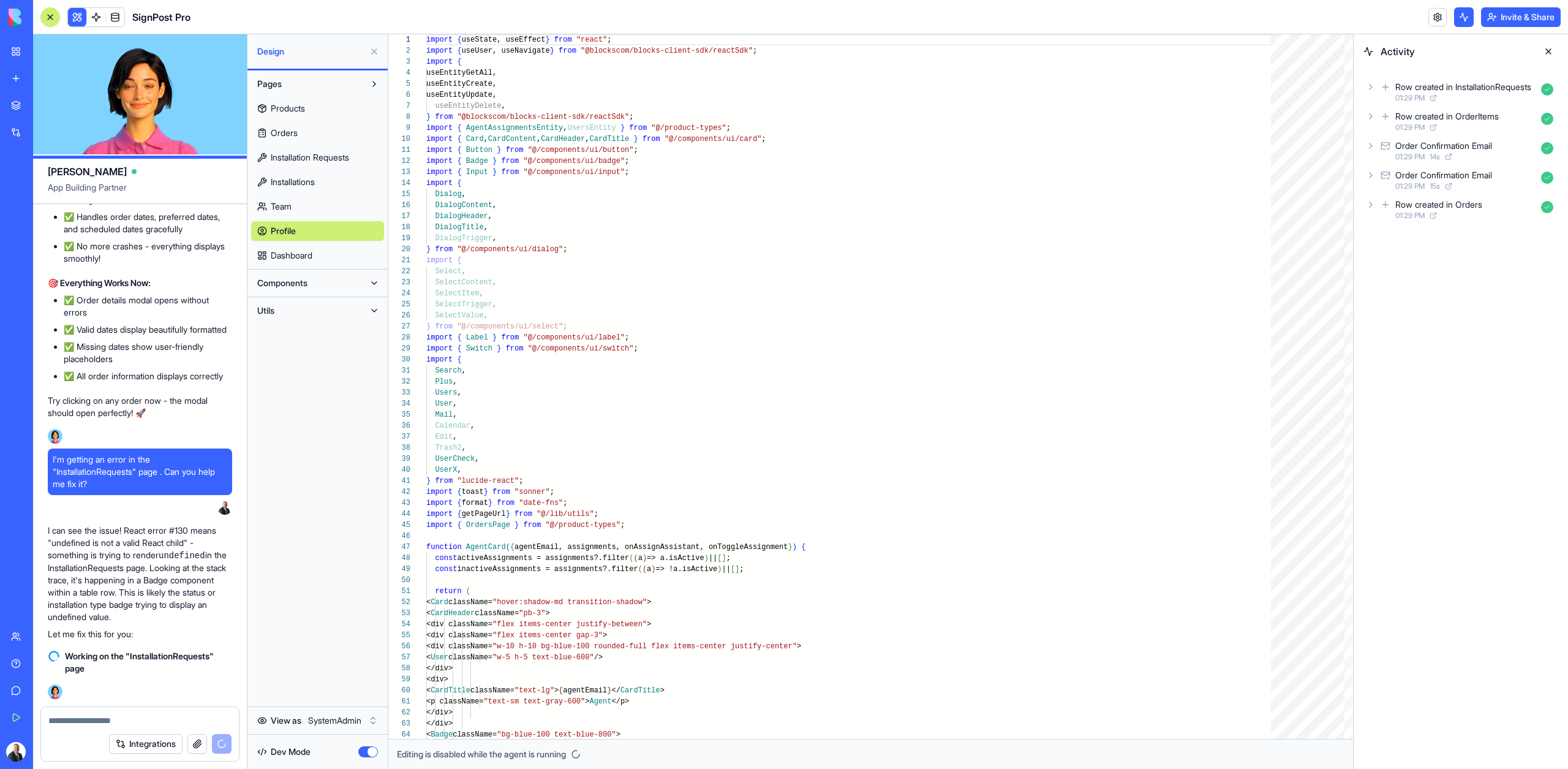
type textarea "**********"
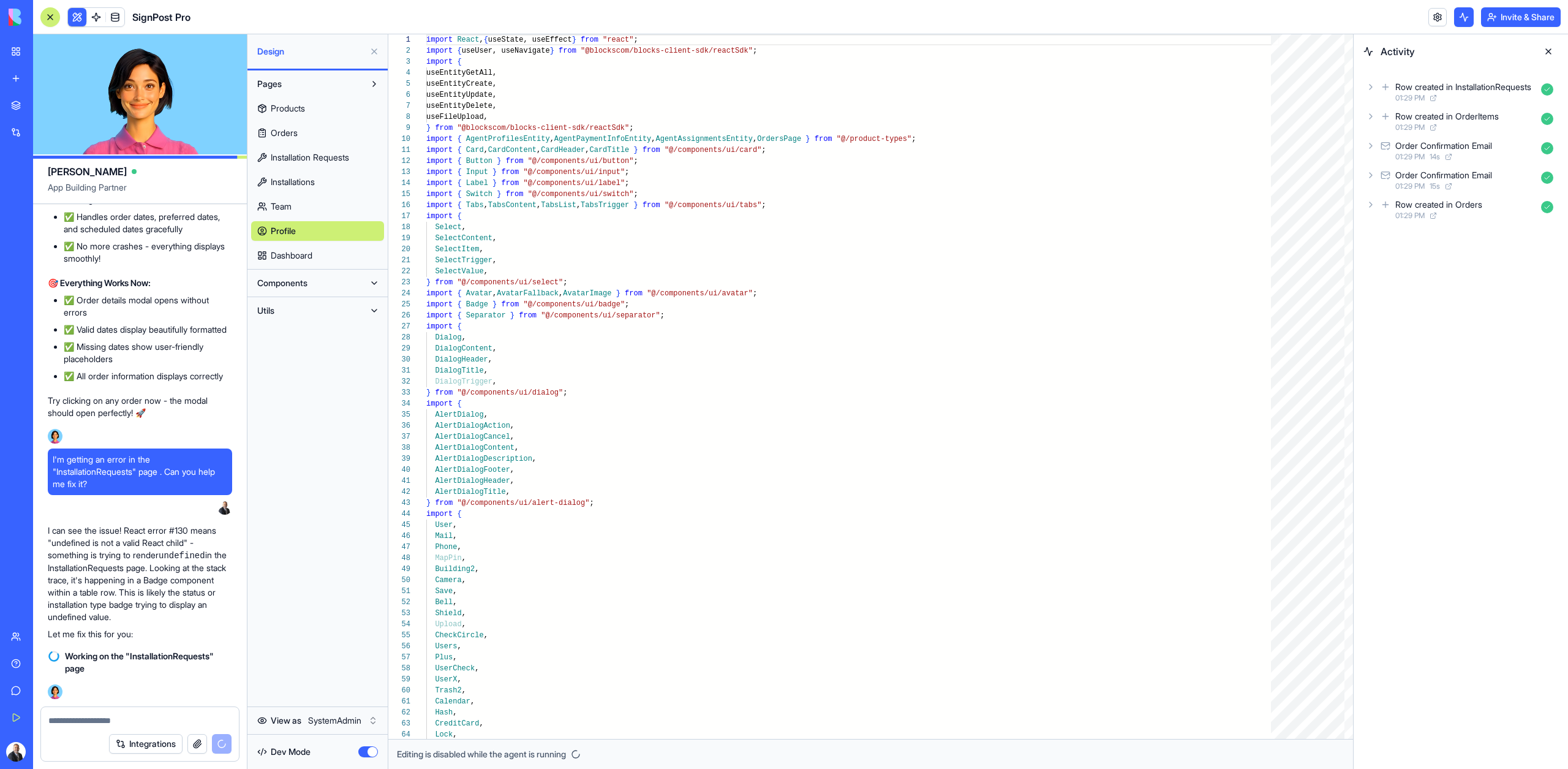
click at [371, 749] on button "button" at bounding box center [367, 752] width 20 height 11
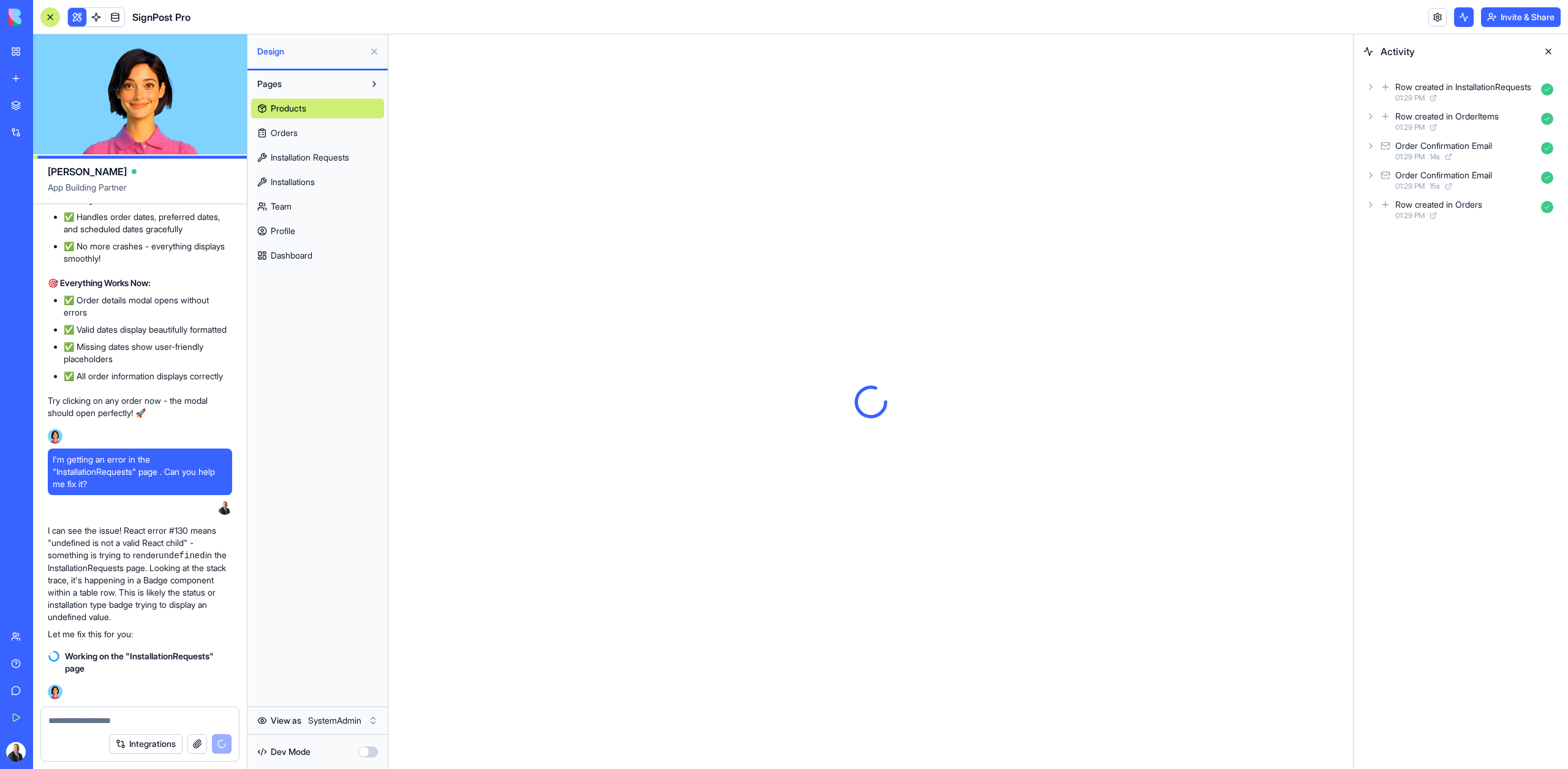
click at [292, 206] on span "Team" at bounding box center [281, 207] width 21 height 12
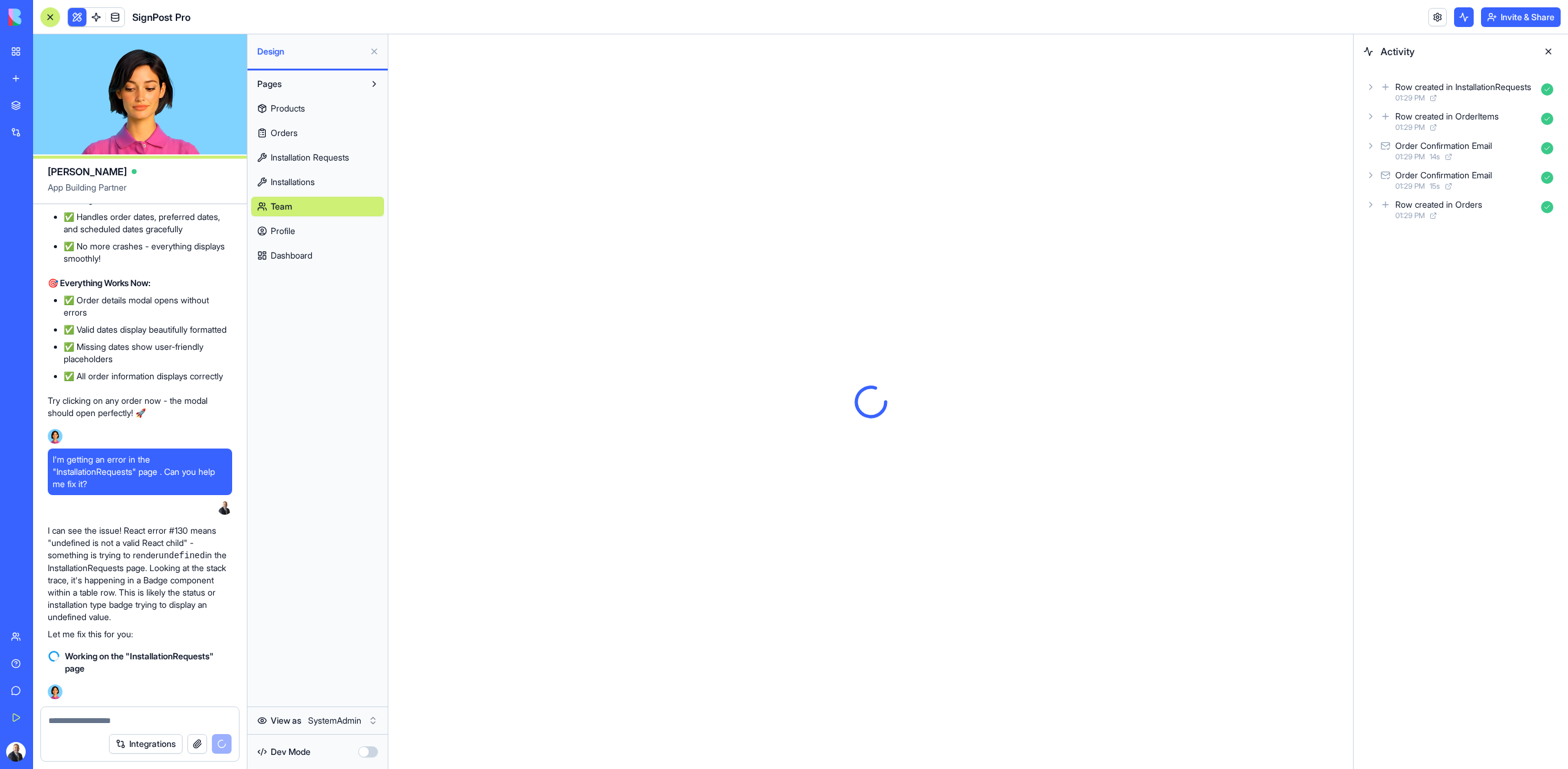
click at [292, 206] on span "Team" at bounding box center [281, 207] width 22 height 12
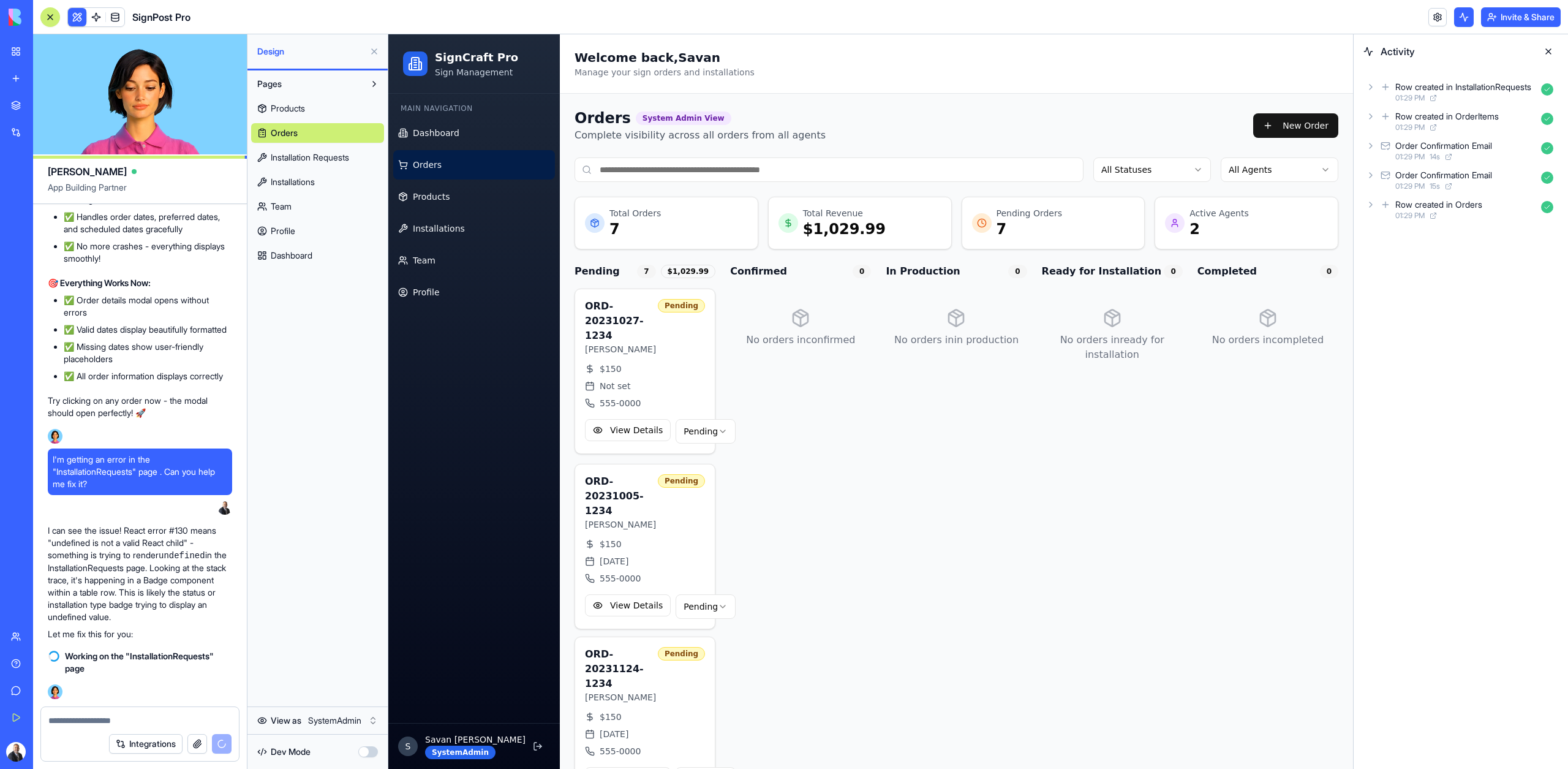
click at [292, 206] on span "Team" at bounding box center [281, 207] width 21 height 12
click at [294, 231] on span "Profile" at bounding box center [282, 231] width 24 height 12
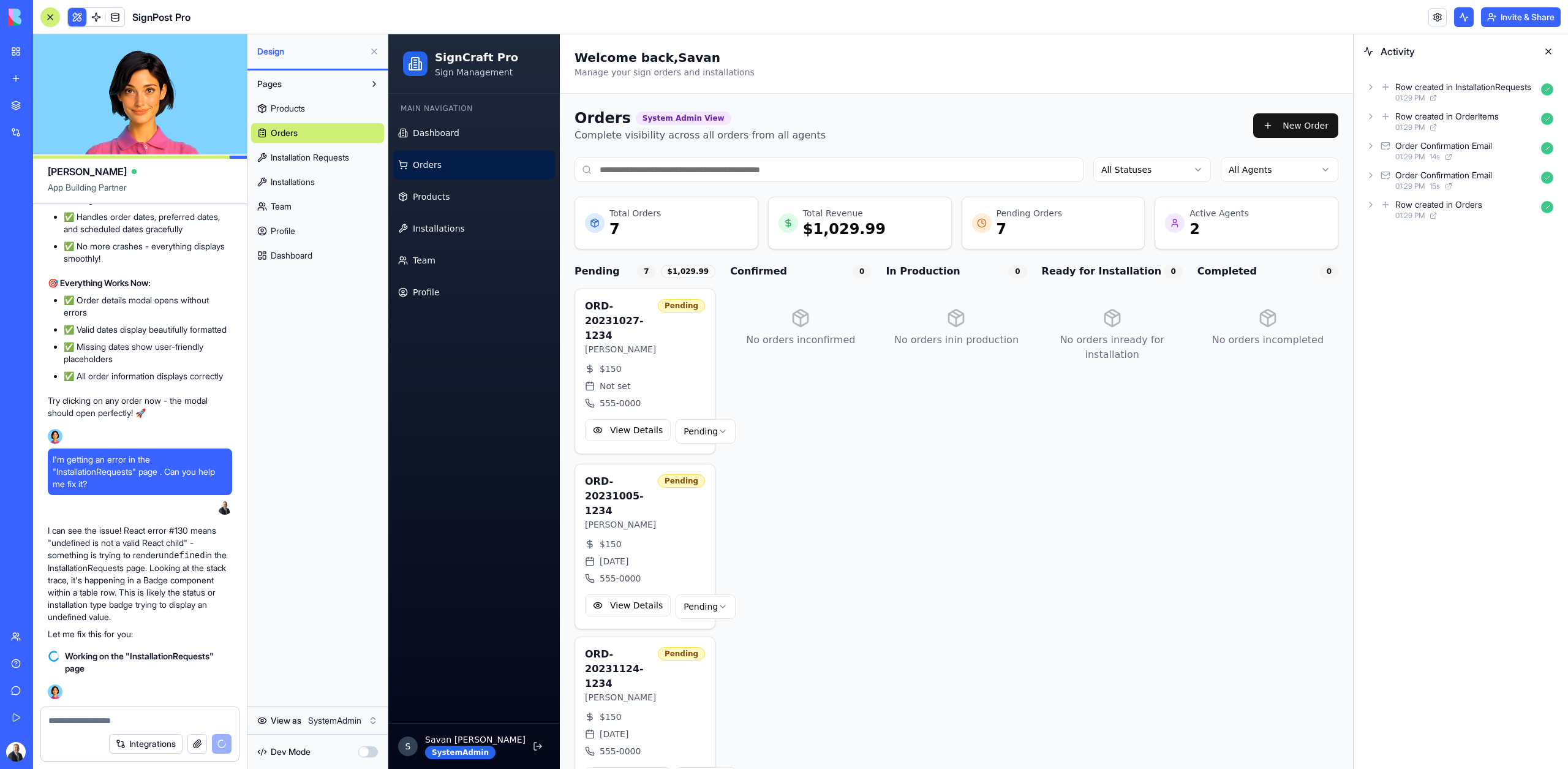
click at [294, 231] on span "Profile" at bounding box center [282, 231] width 24 height 12
click at [461, 243] on ul "Dashboard Orders Products Installations Team Profile" at bounding box center [474, 212] width 162 height 189
click at [461, 257] on link "Team" at bounding box center [474, 260] width 162 height 29
click at [461, 282] on link "Profile" at bounding box center [474, 292] width 162 height 29
click at [446, 263] on link "Team" at bounding box center [474, 260] width 162 height 29
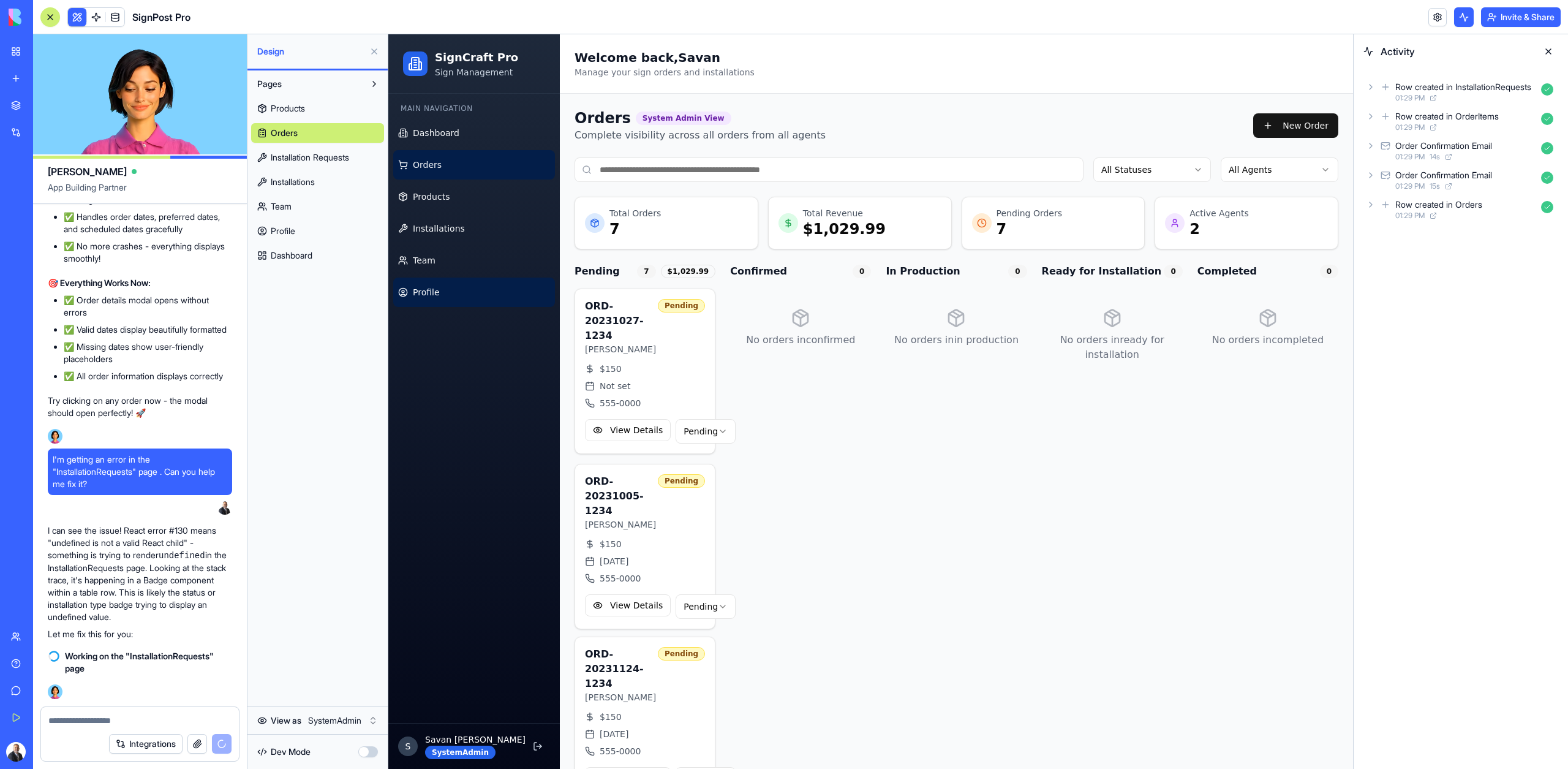
click at [446, 295] on link "Profile" at bounding box center [474, 292] width 162 height 29
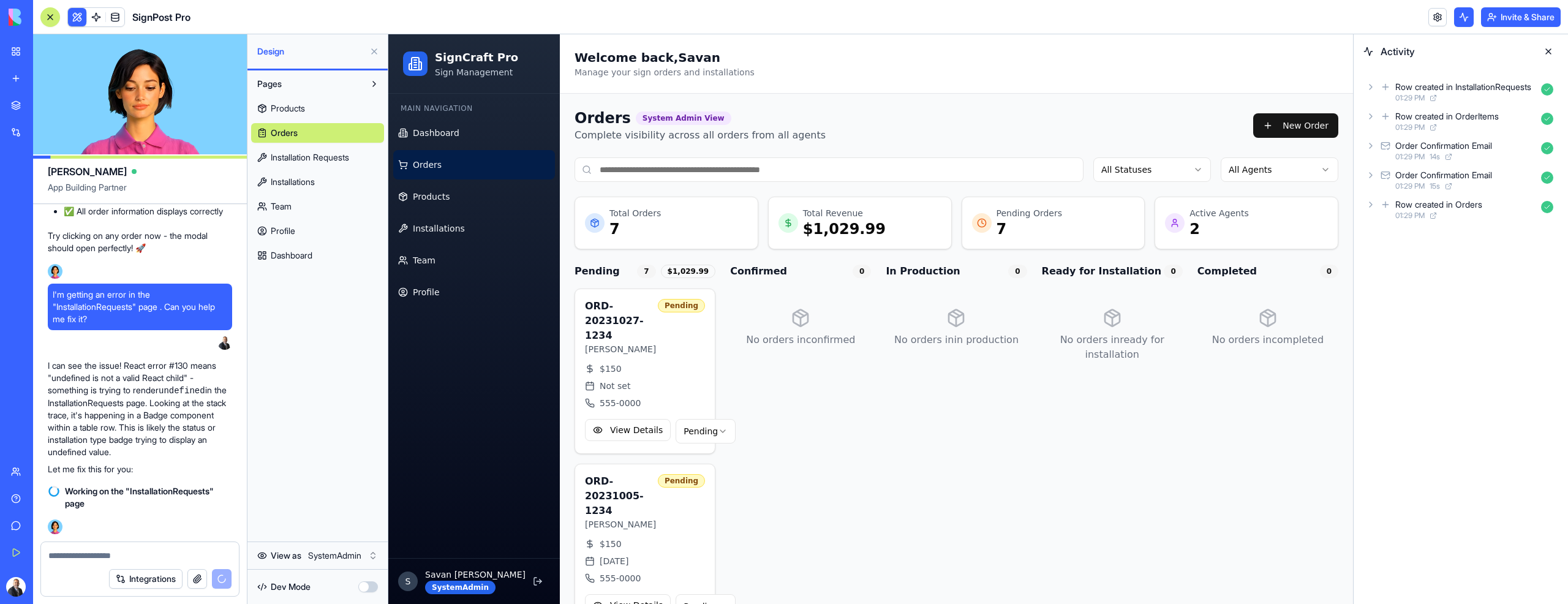
click at [286, 206] on span "Team" at bounding box center [281, 206] width 21 height 12
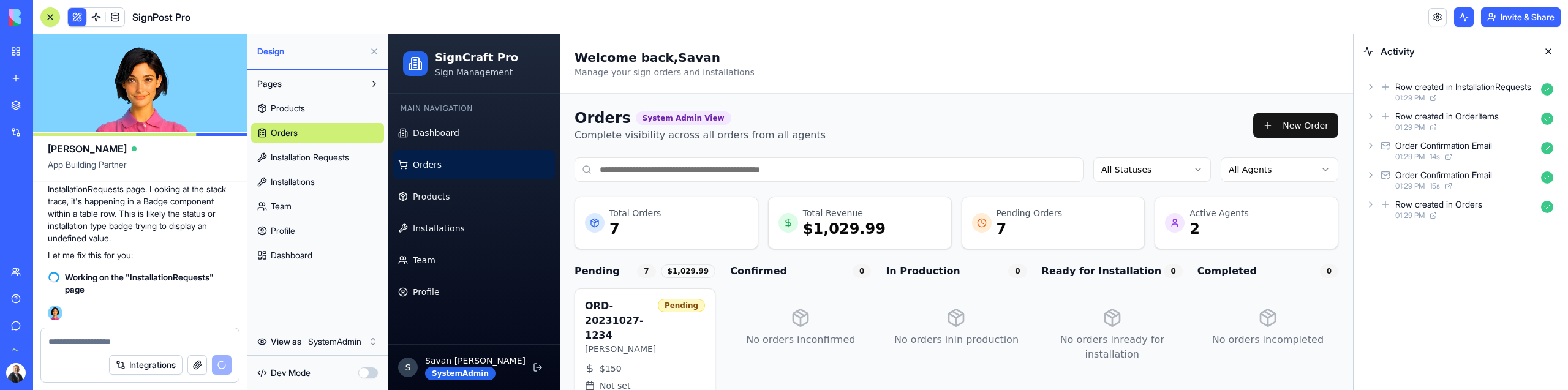
click at [364, 344] on html "My Workspace New app Marketplace Integrations Recent SignPost Pro RealEstate Co…" at bounding box center [784, 195] width 1568 height 390
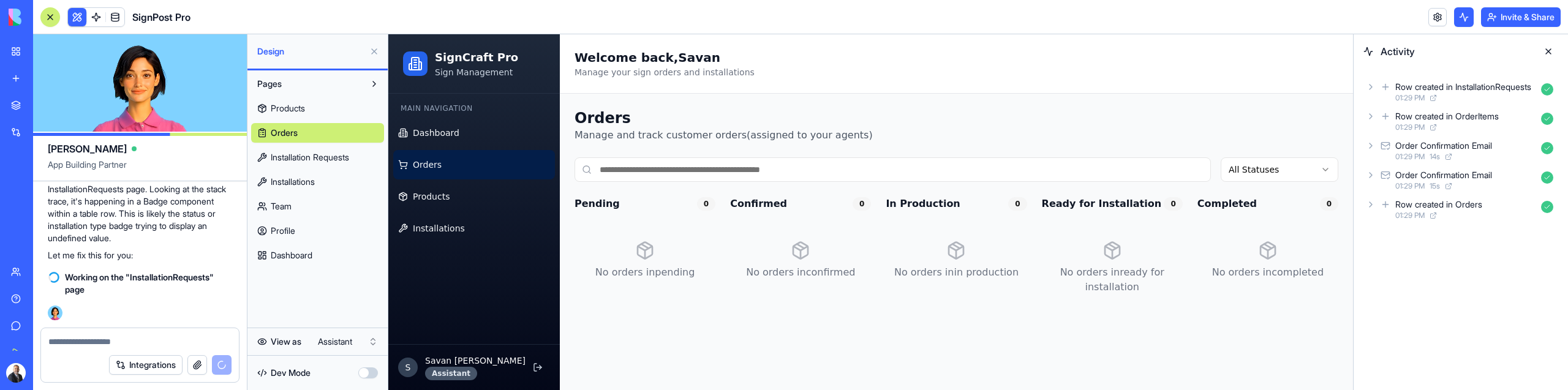
click at [302, 202] on link "Team" at bounding box center [318, 206] width 133 height 20
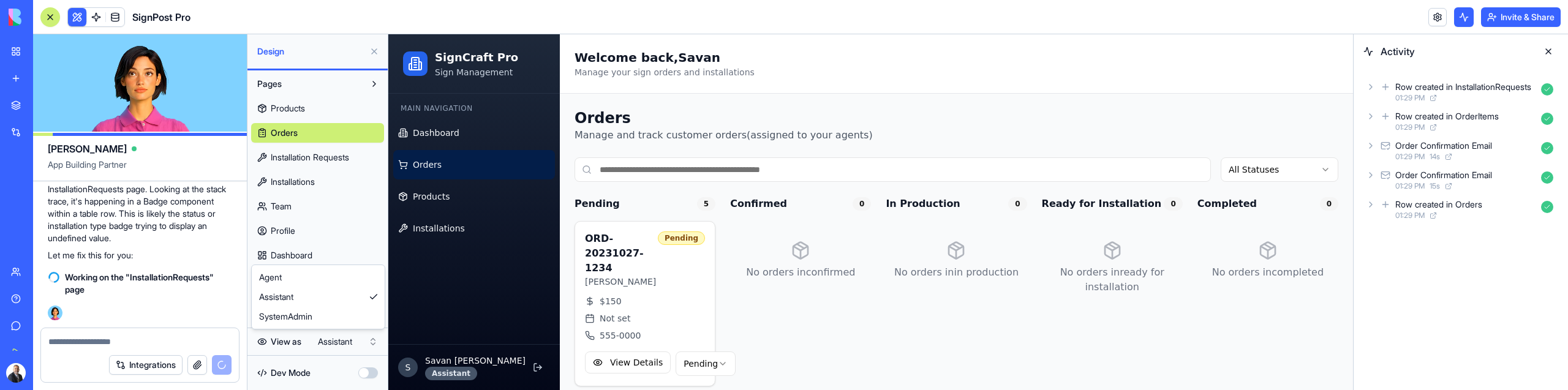
click at [355, 334] on html "My Workspace New app Marketplace Integrations Recent SignPost Pro RealEstate Co…" at bounding box center [784, 195] width 1568 height 390
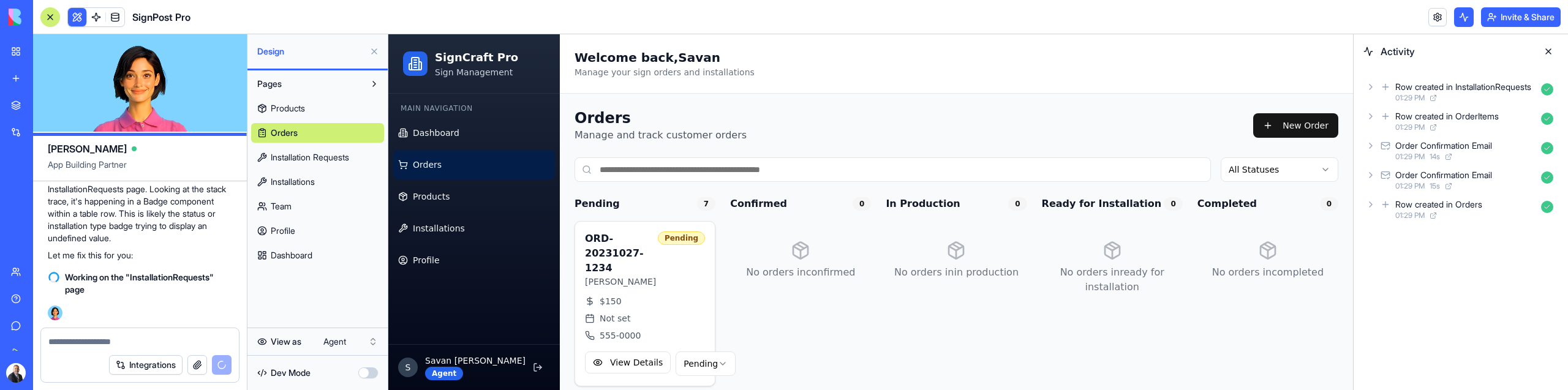
click at [290, 207] on span "Team" at bounding box center [281, 207] width 21 height 12
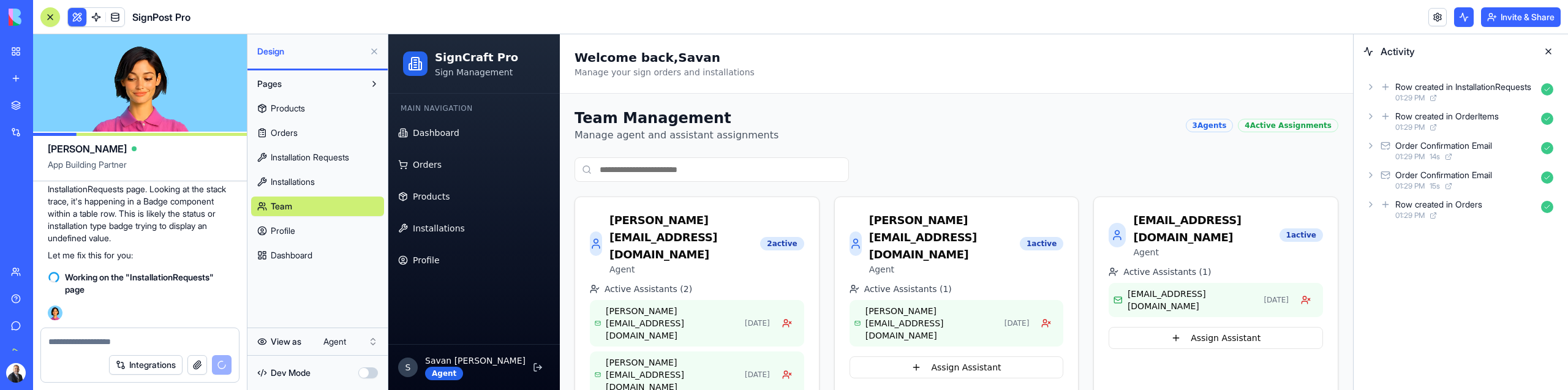
click at [294, 227] on span "Profile" at bounding box center [282, 231] width 24 height 12
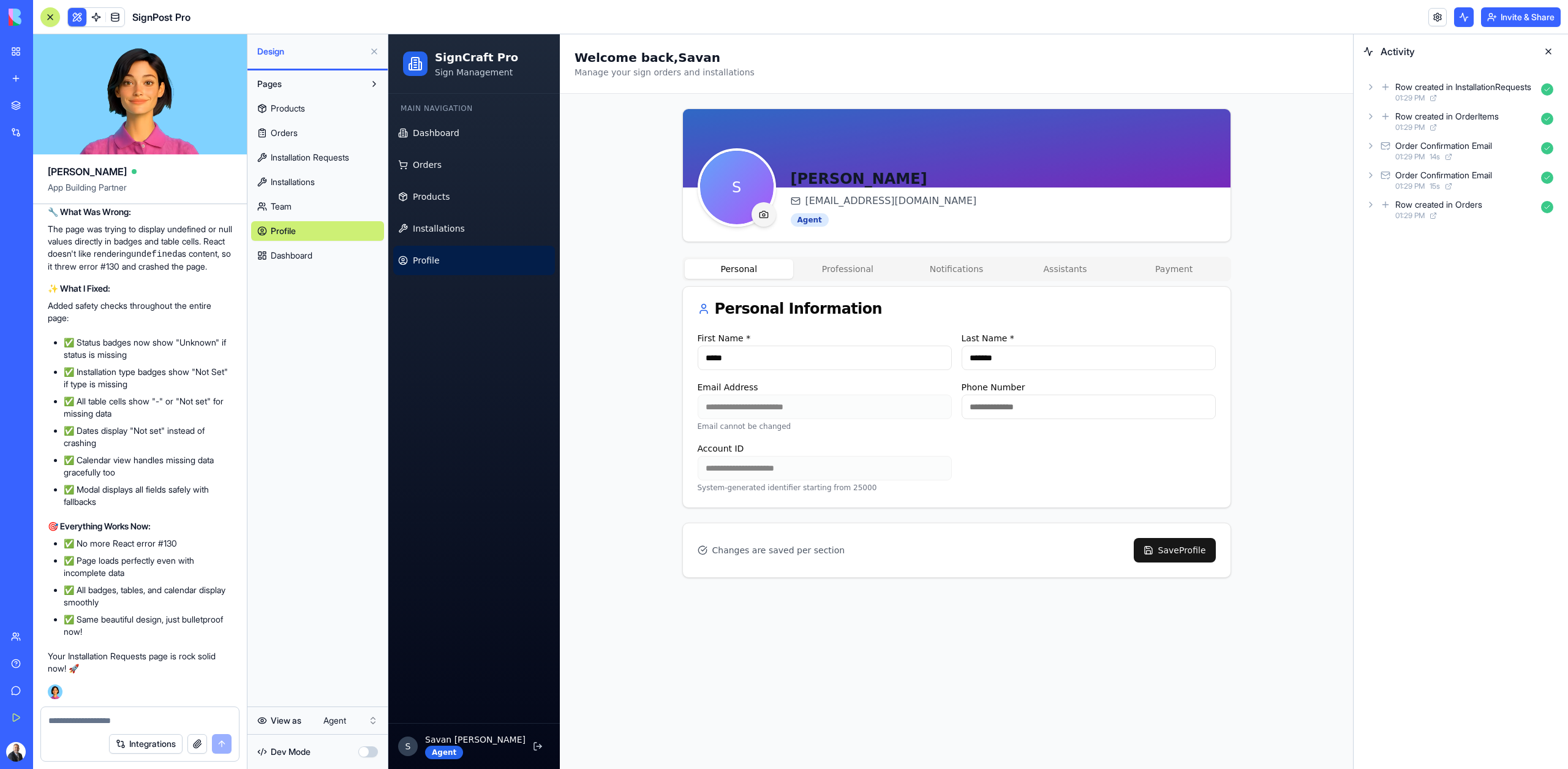
scroll to position [24296, 0]
click at [462, 237] on link "Installations" at bounding box center [474, 228] width 162 height 29
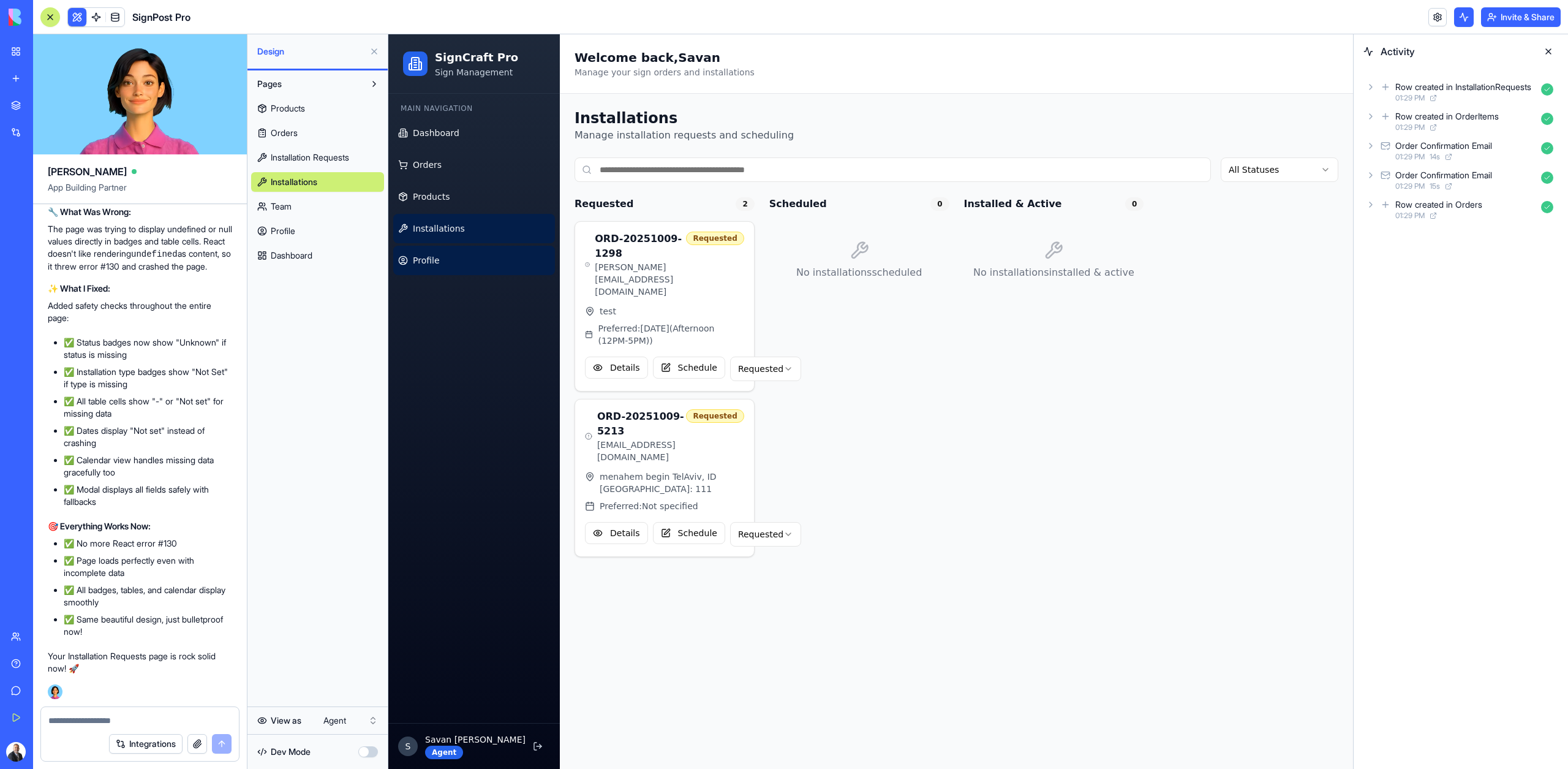
click at [458, 254] on link "Profile" at bounding box center [474, 260] width 162 height 29
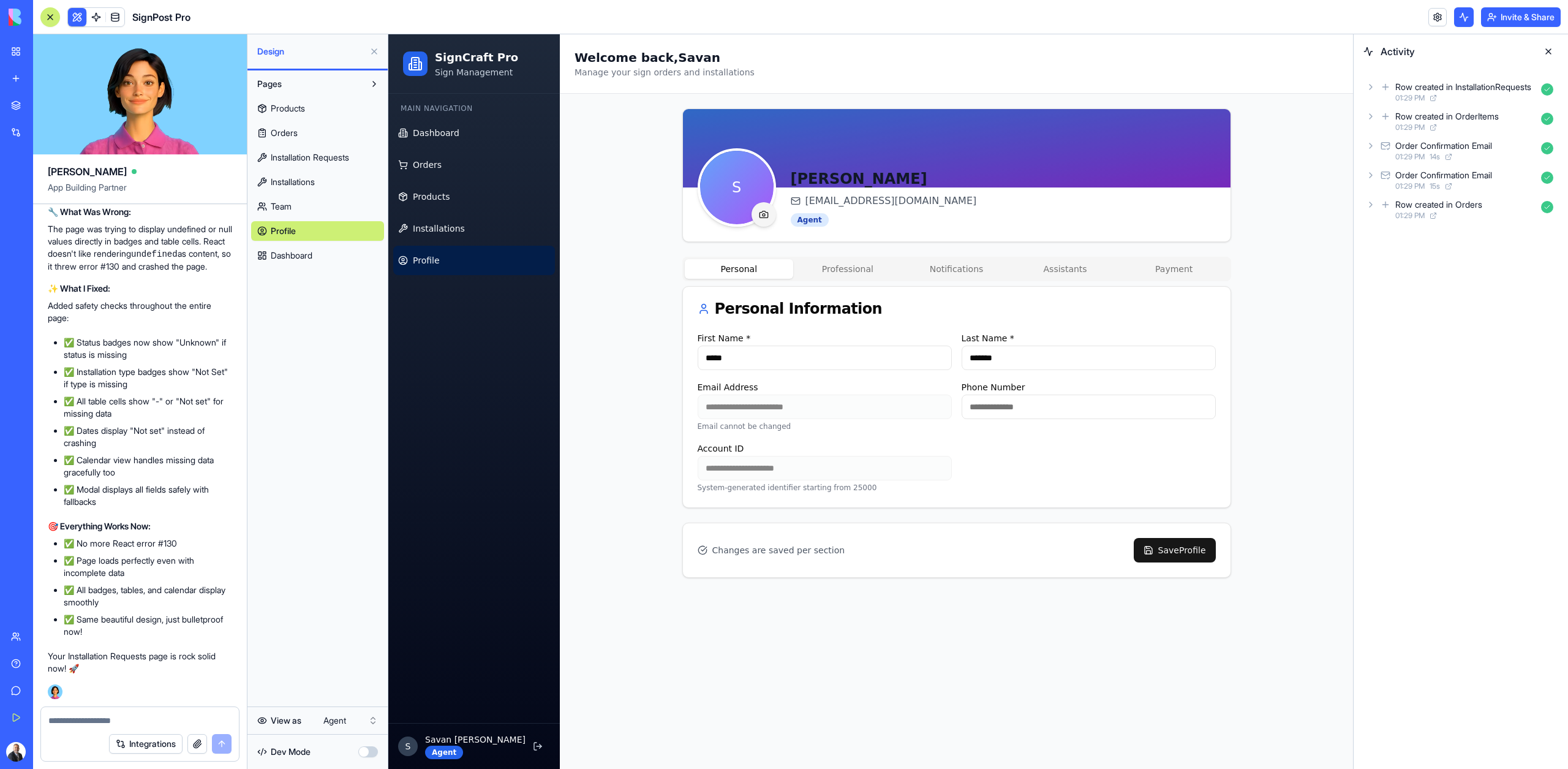
click at [297, 109] on span "Products" at bounding box center [287, 109] width 34 height 12
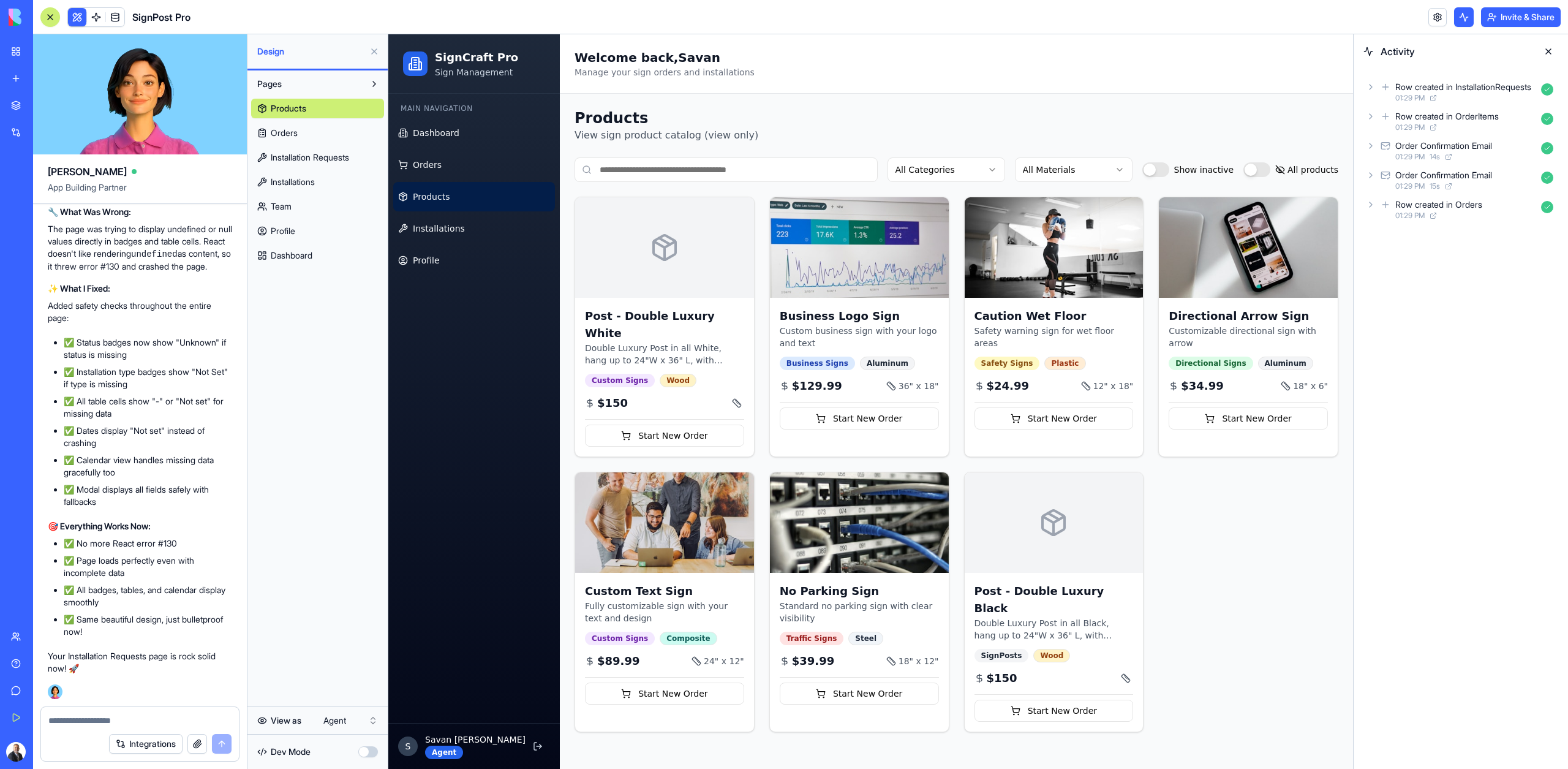
click at [299, 133] on link "Orders" at bounding box center [318, 133] width 133 height 20
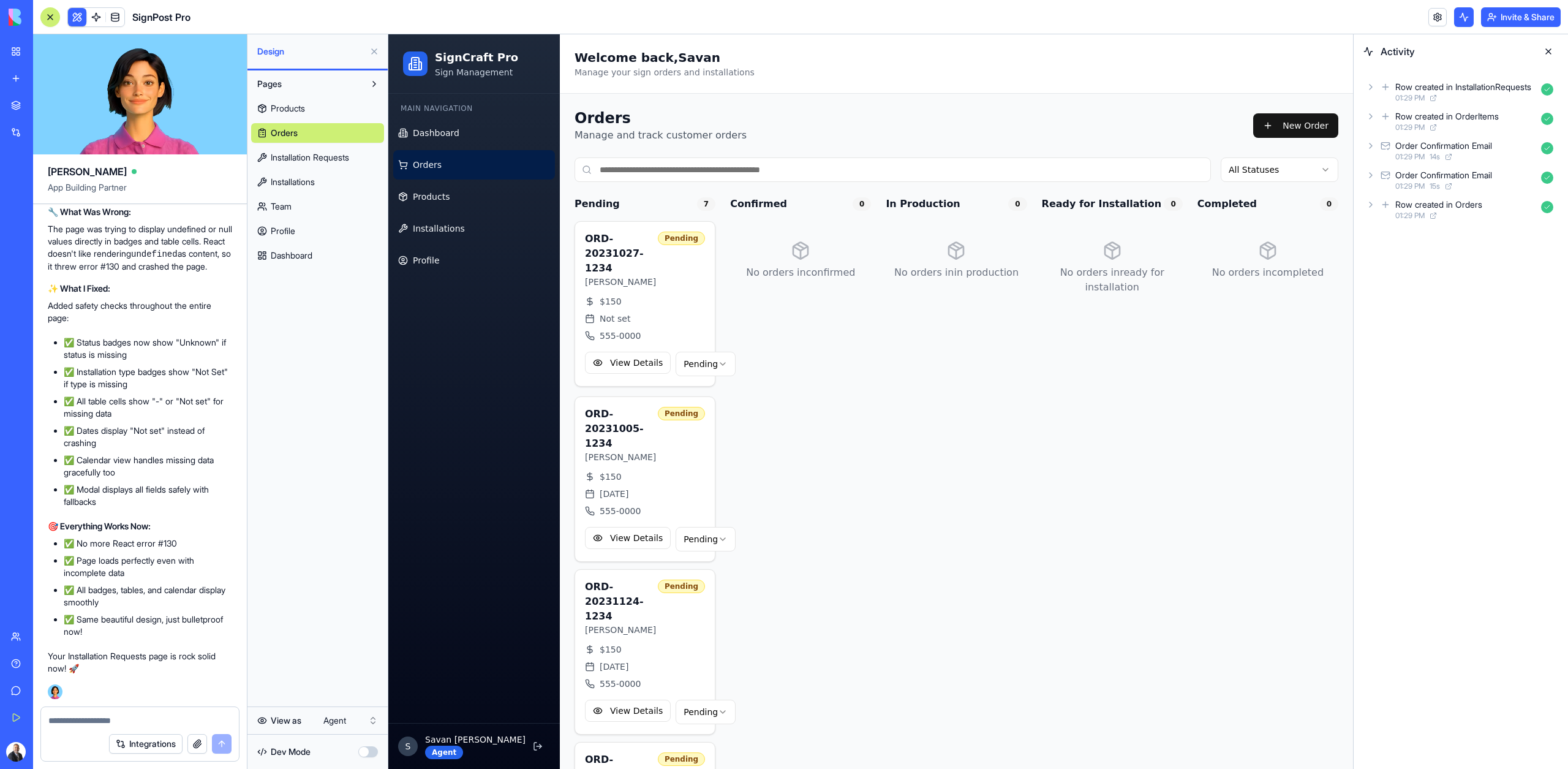
click at [301, 158] on span "Installation Requests" at bounding box center [309, 158] width 78 height 12
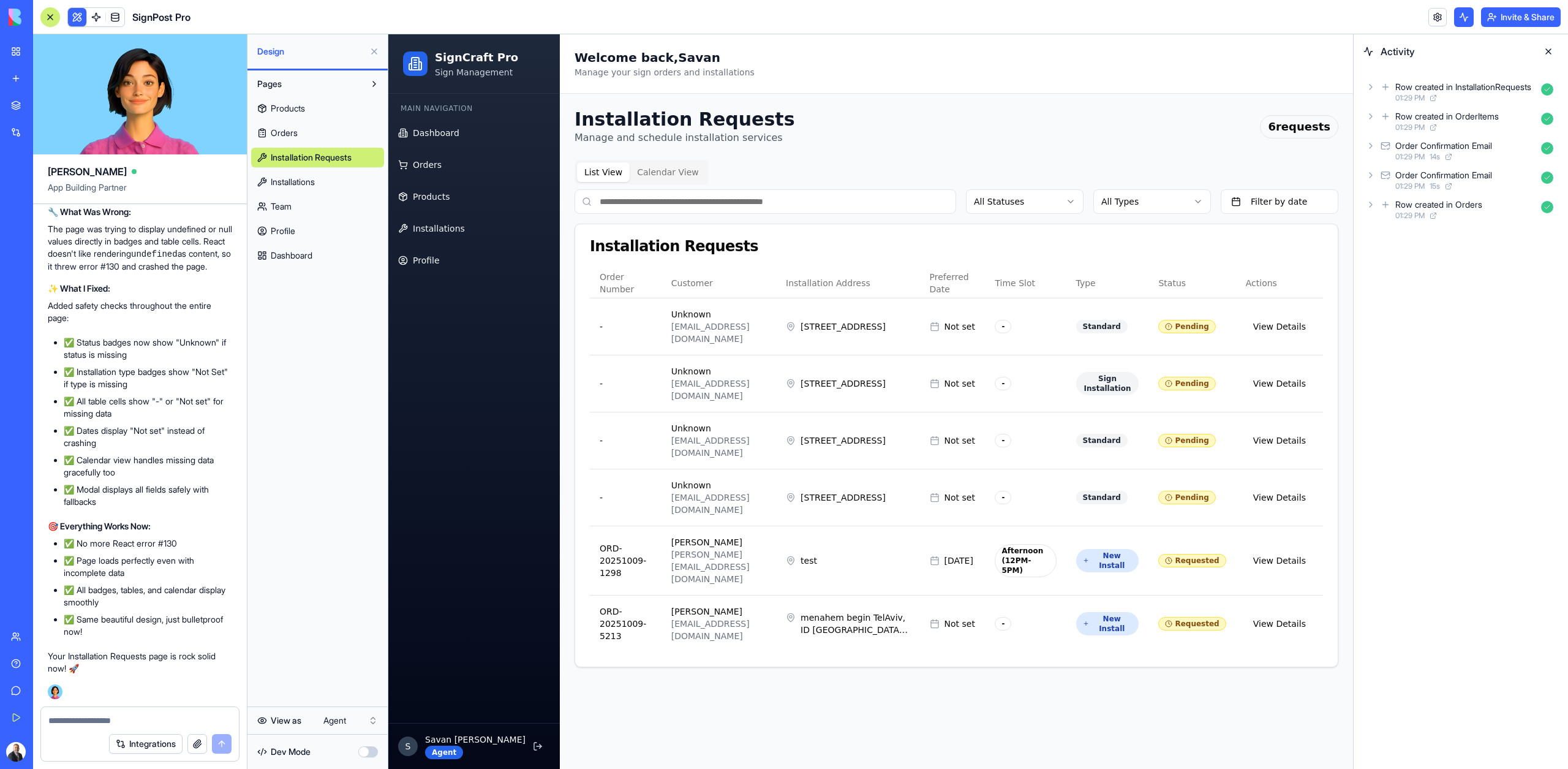
click at [304, 173] on link "Installations" at bounding box center [318, 182] width 133 height 20
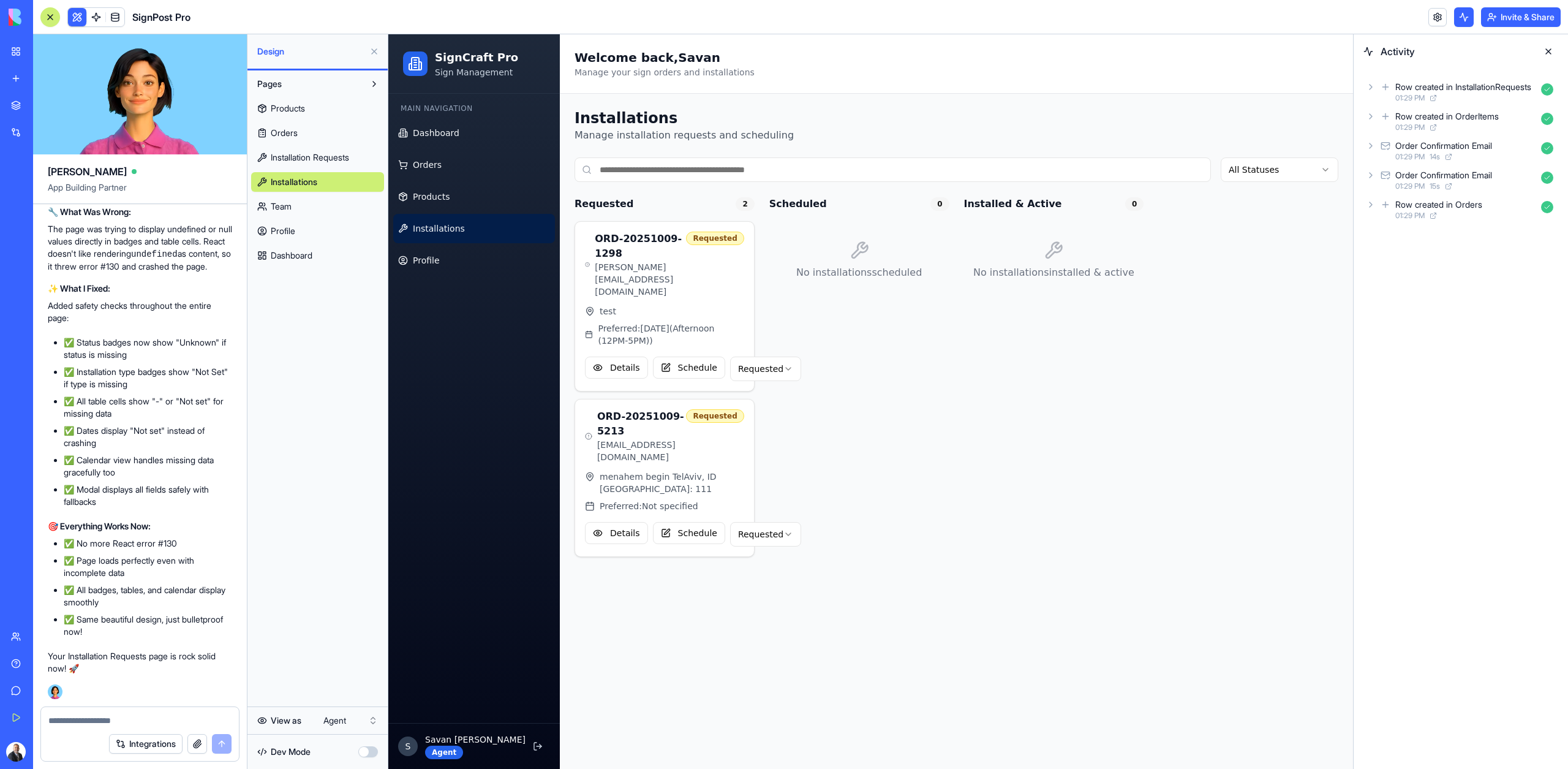
click at [293, 214] on link "Team" at bounding box center [318, 206] width 133 height 20
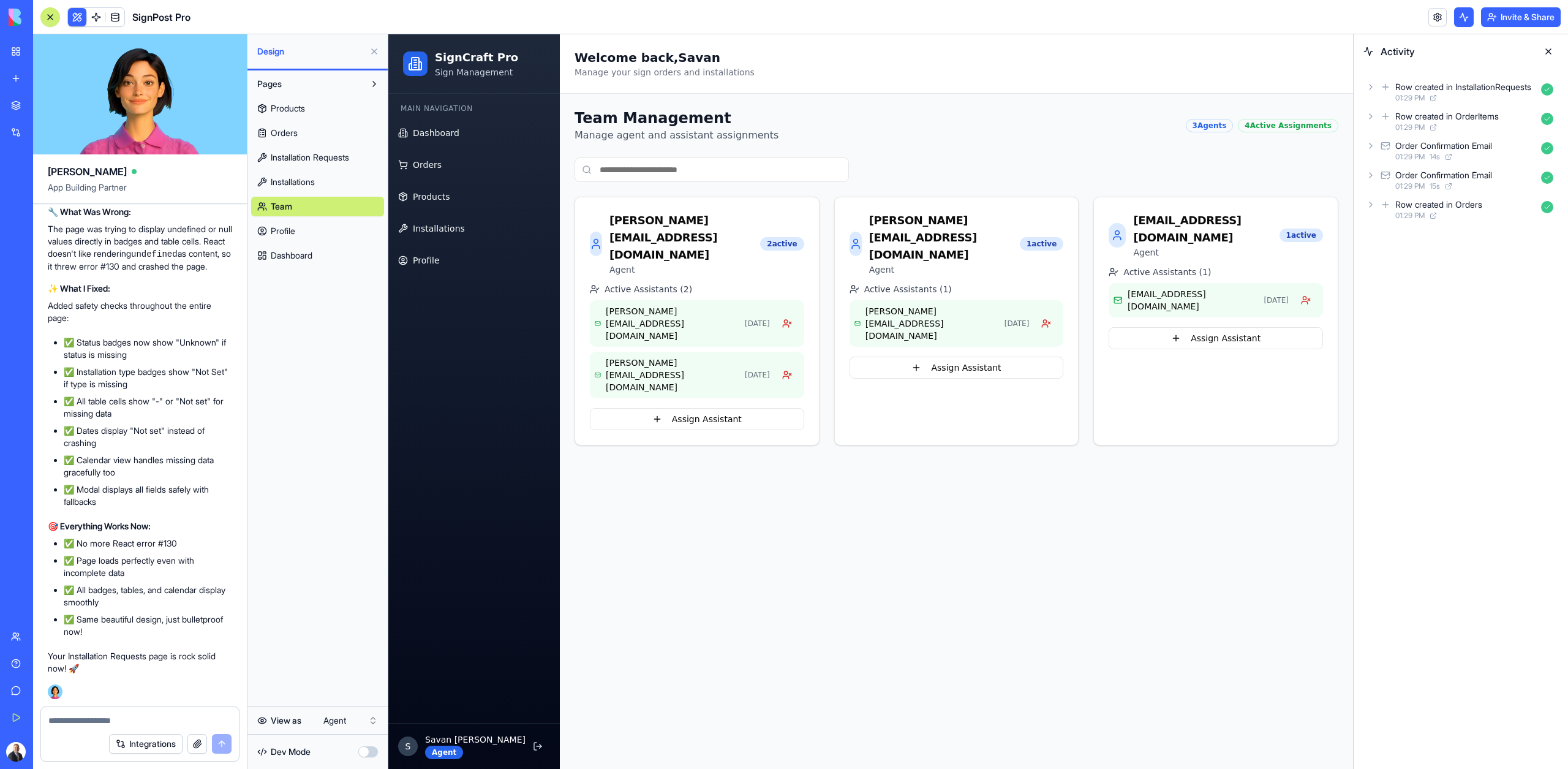
click at [293, 230] on span "Profile" at bounding box center [282, 231] width 24 height 12
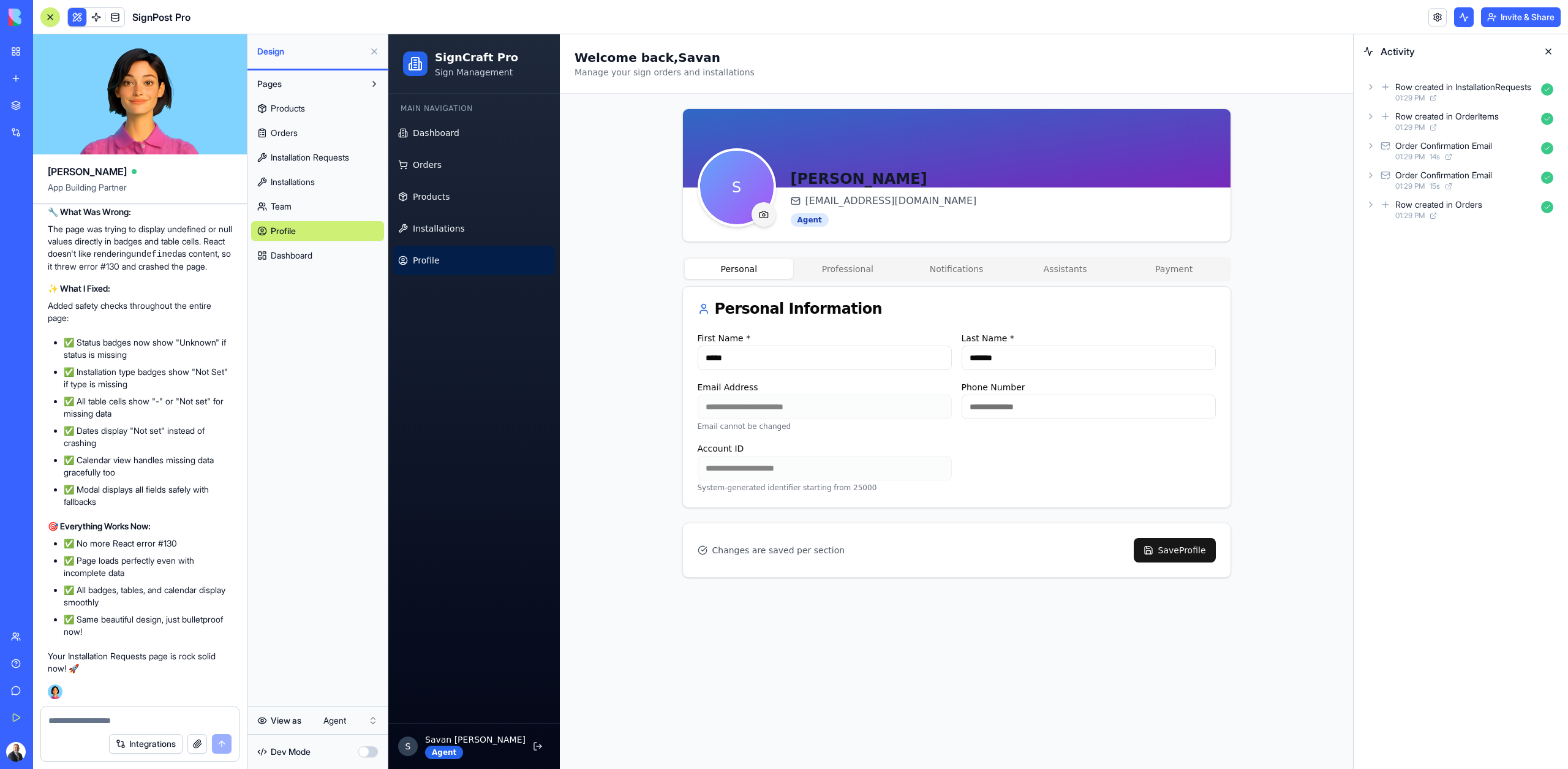
click at [295, 257] on span "Dashboard" at bounding box center [291, 256] width 41 height 12
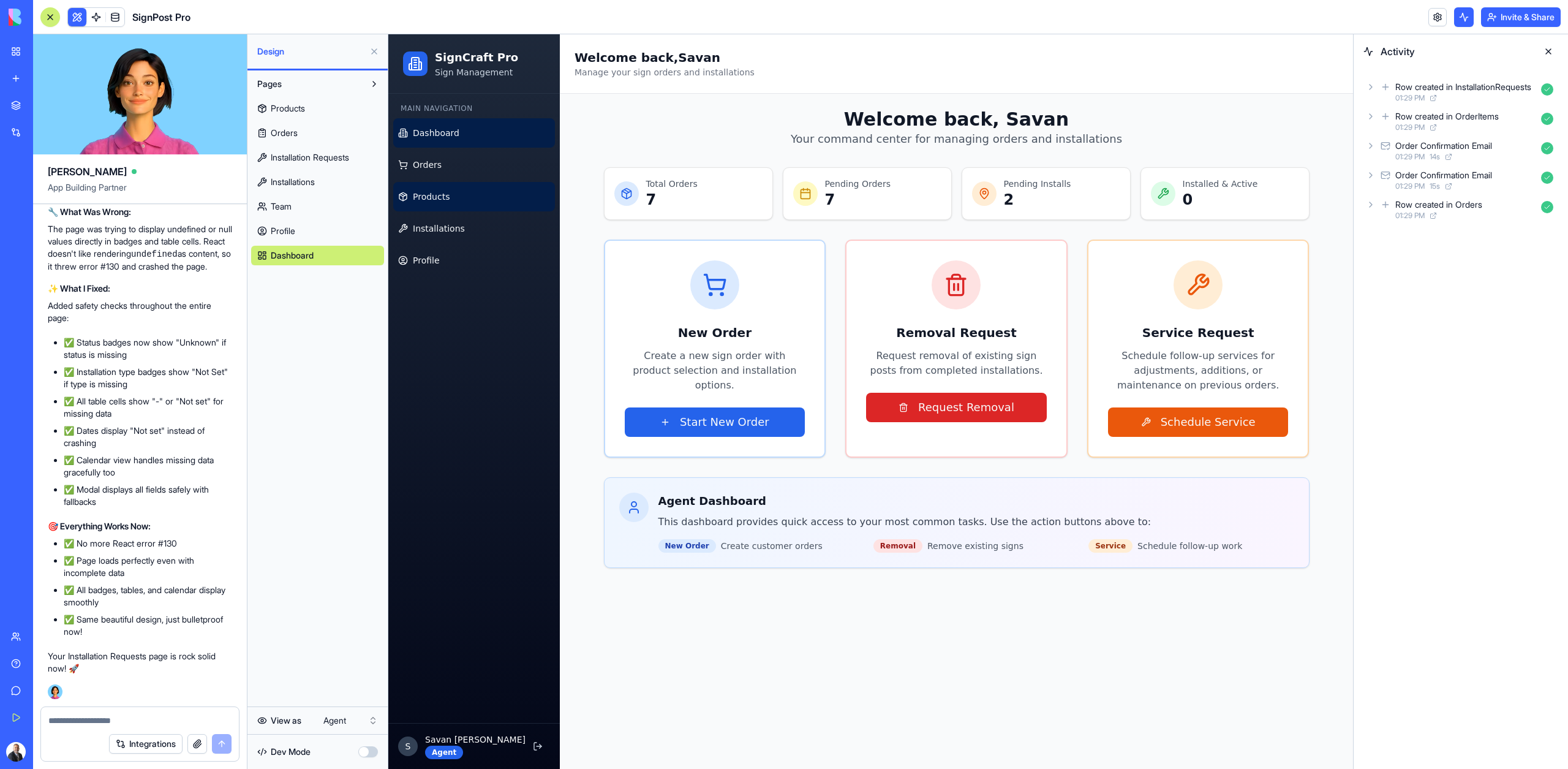
click at [410, 205] on link "Products" at bounding box center [474, 196] width 162 height 29
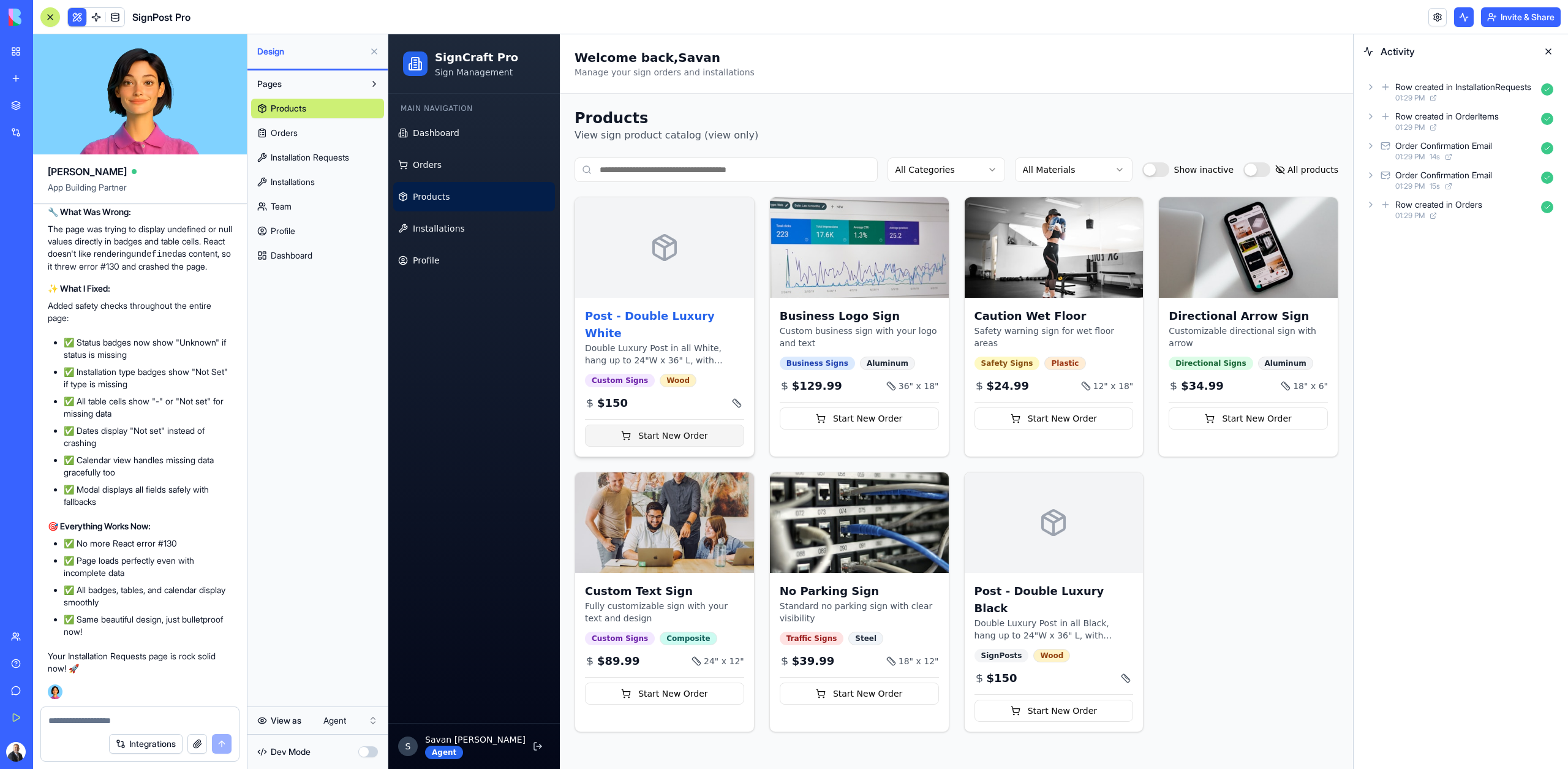
click at [665, 425] on button "Start New Order" at bounding box center [664, 436] width 159 height 22
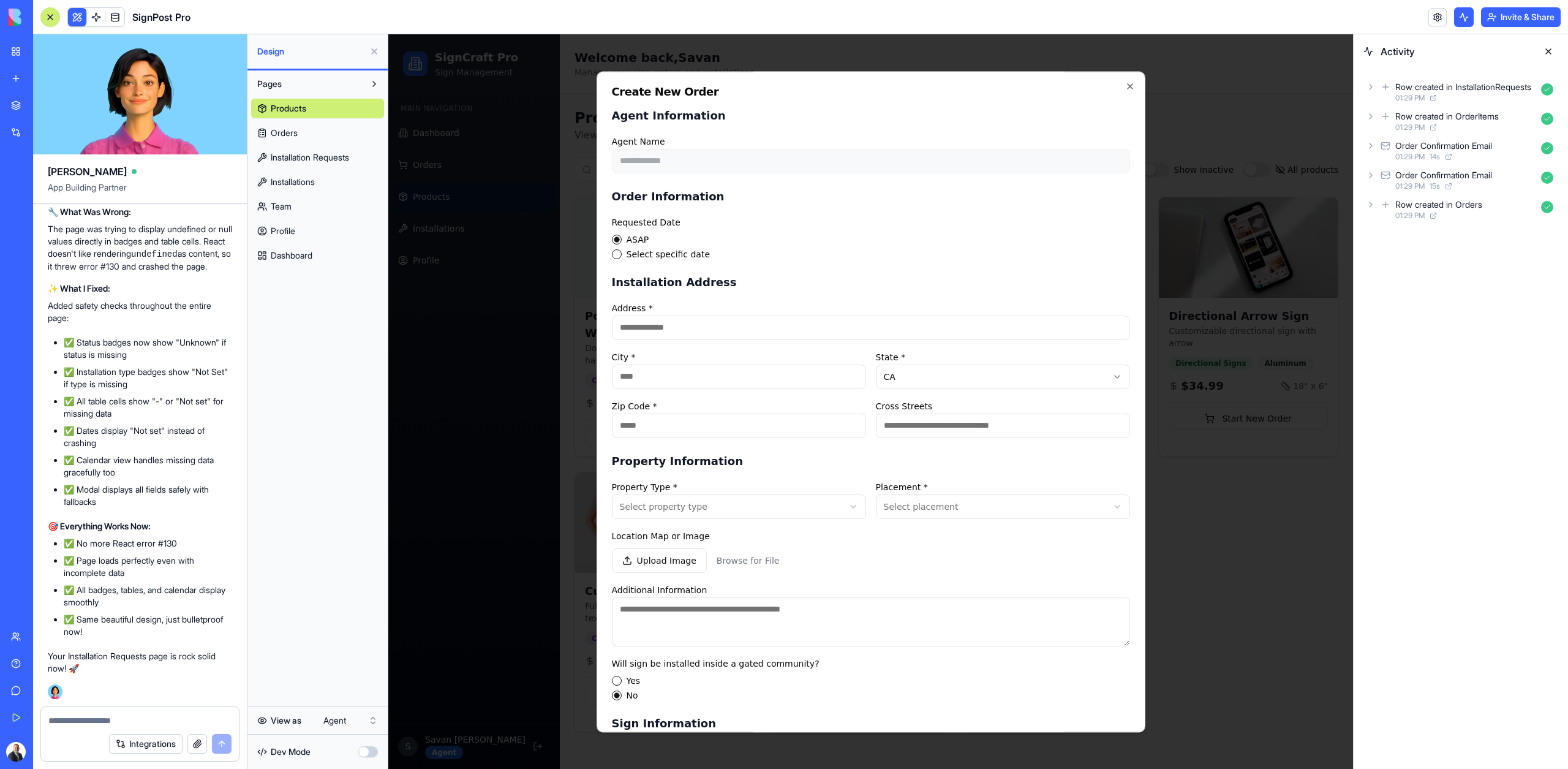
scroll to position [367, 0]
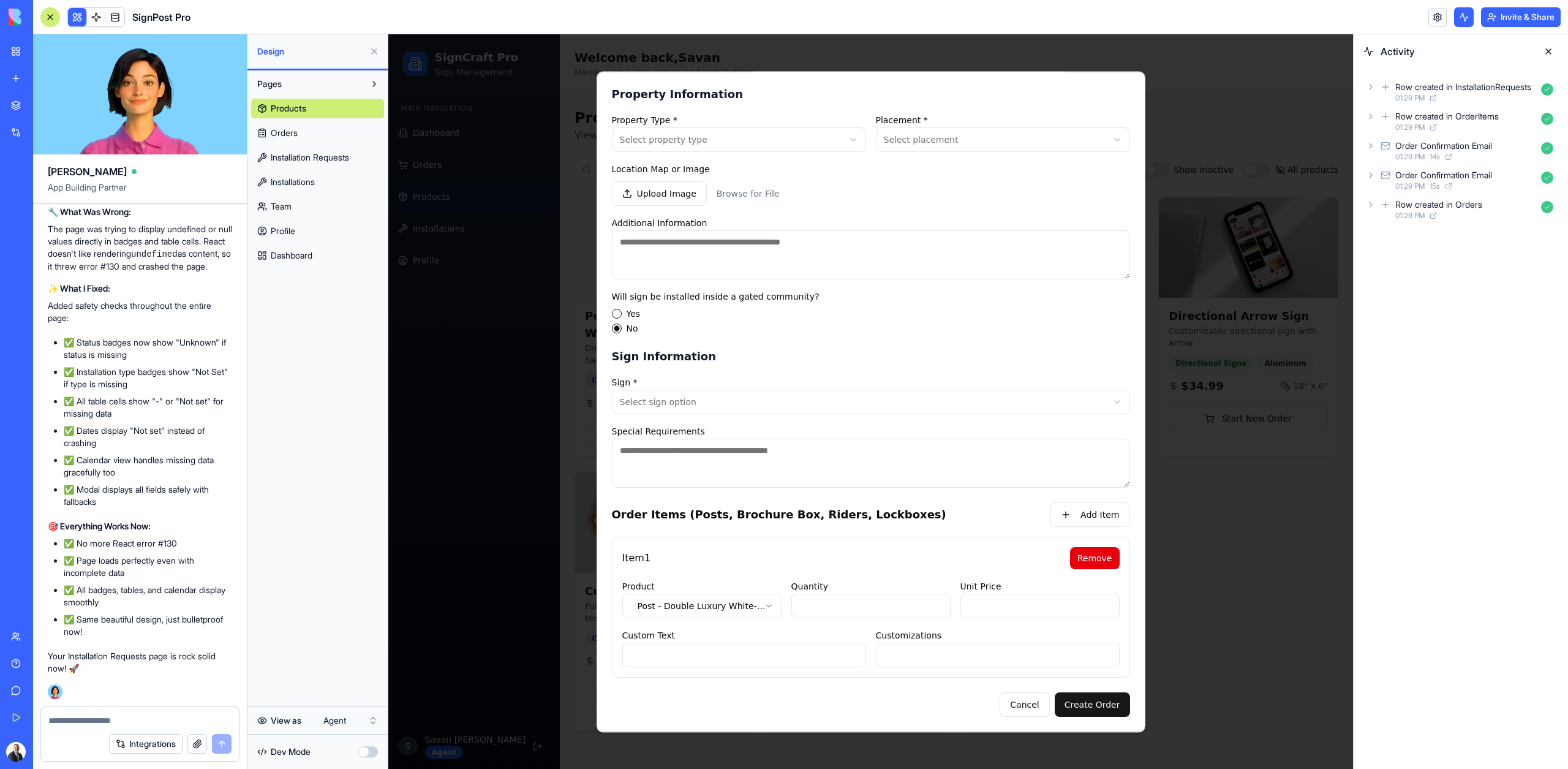
click at [526, 518] on div at bounding box center [870, 401] width 965 height 735
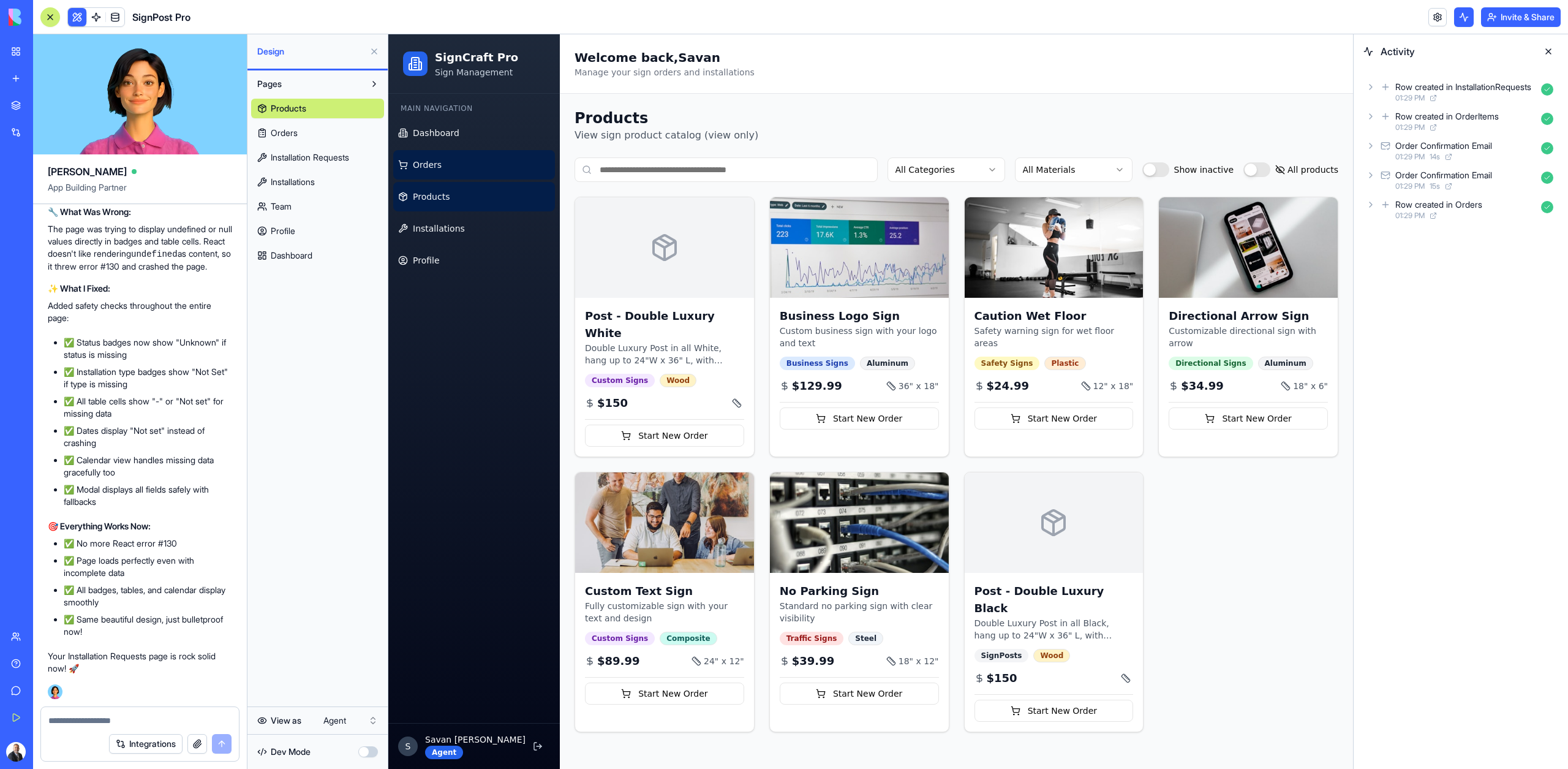
click at [441, 164] on link "Orders" at bounding box center [474, 164] width 162 height 29
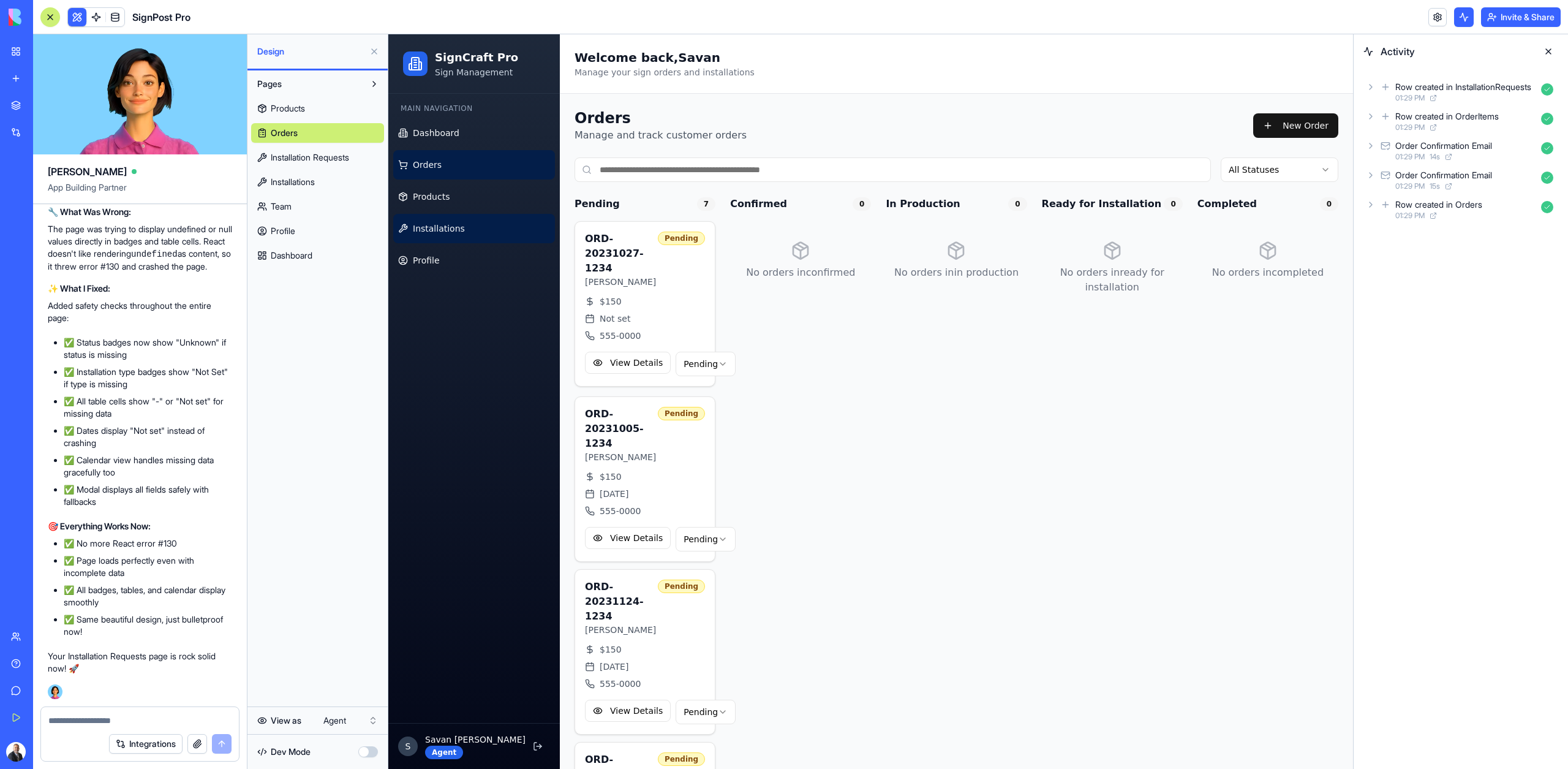
click at [451, 239] on link "Installations" at bounding box center [474, 228] width 162 height 29
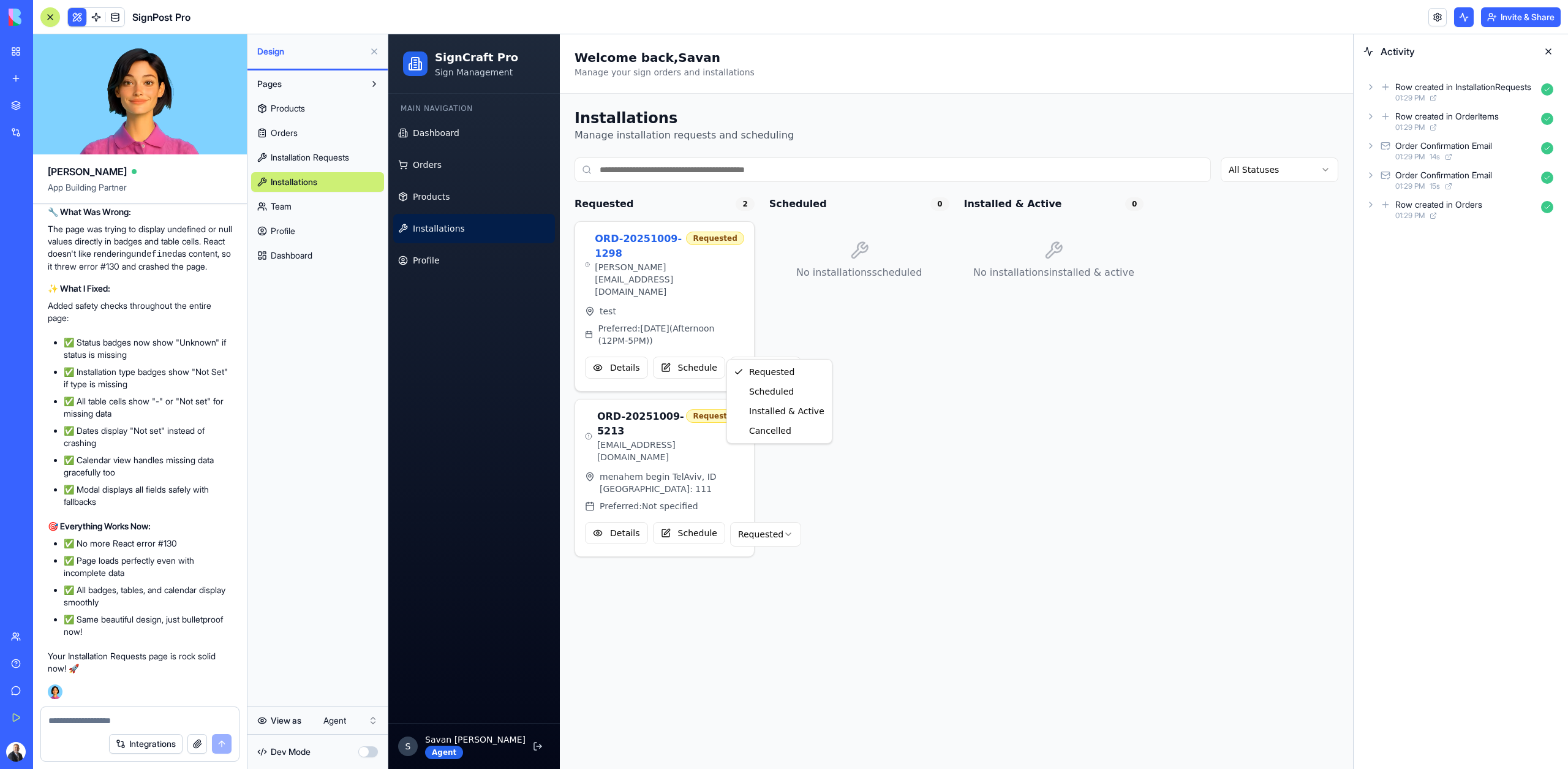
click at [766, 341] on html "SignCraft Pro Sign Management Main Navigation Dashboard Orders Products Install…" at bounding box center [870, 401] width 965 height 735
click at [122, 719] on textarea at bounding box center [139, 721] width 183 height 12
type textarea "*"
click at [438, 169] on span "Orders" at bounding box center [427, 164] width 28 height 12
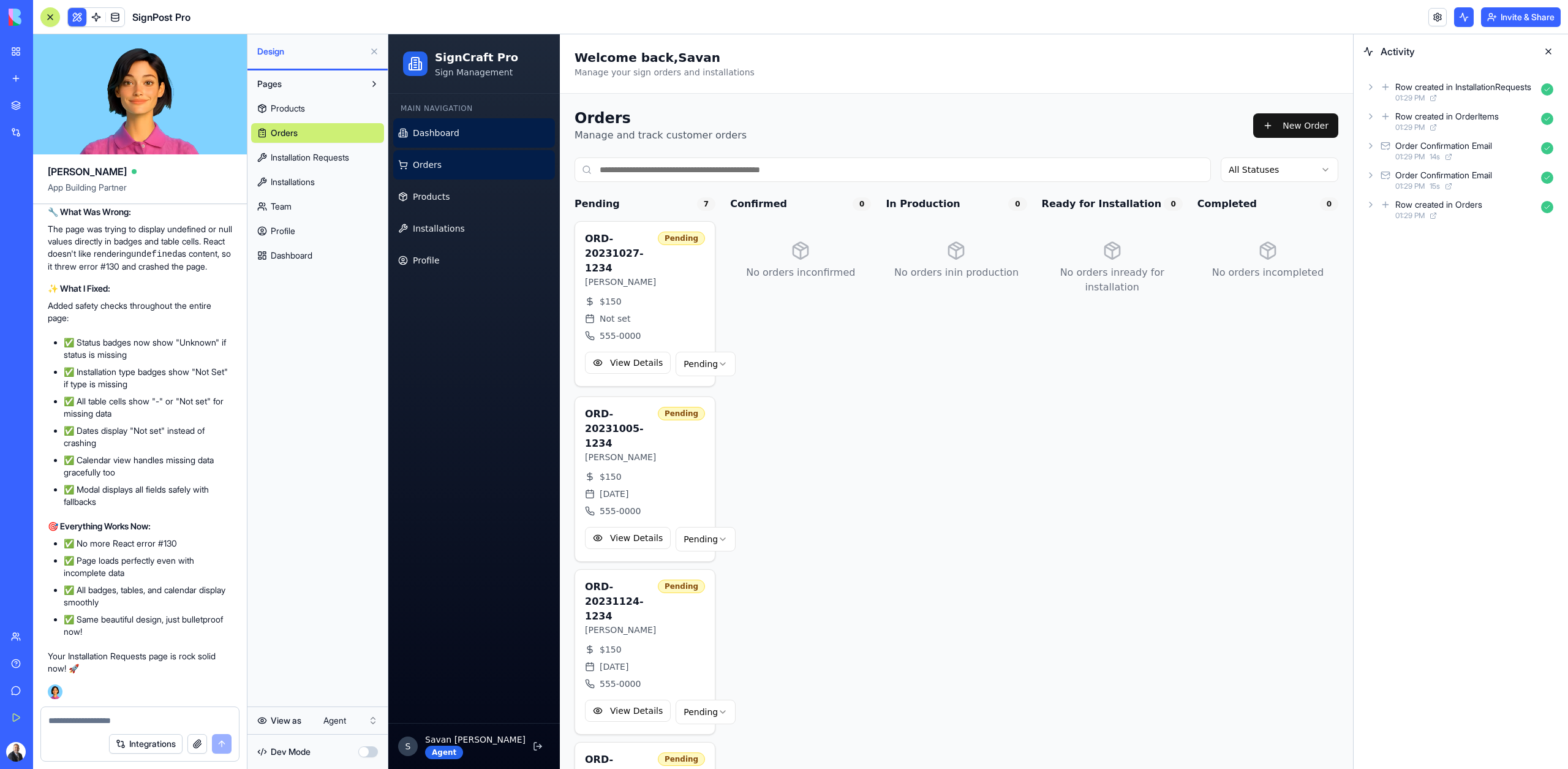
click at [440, 131] on span "Dashboard" at bounding box center [436, 133] width 46 height 12
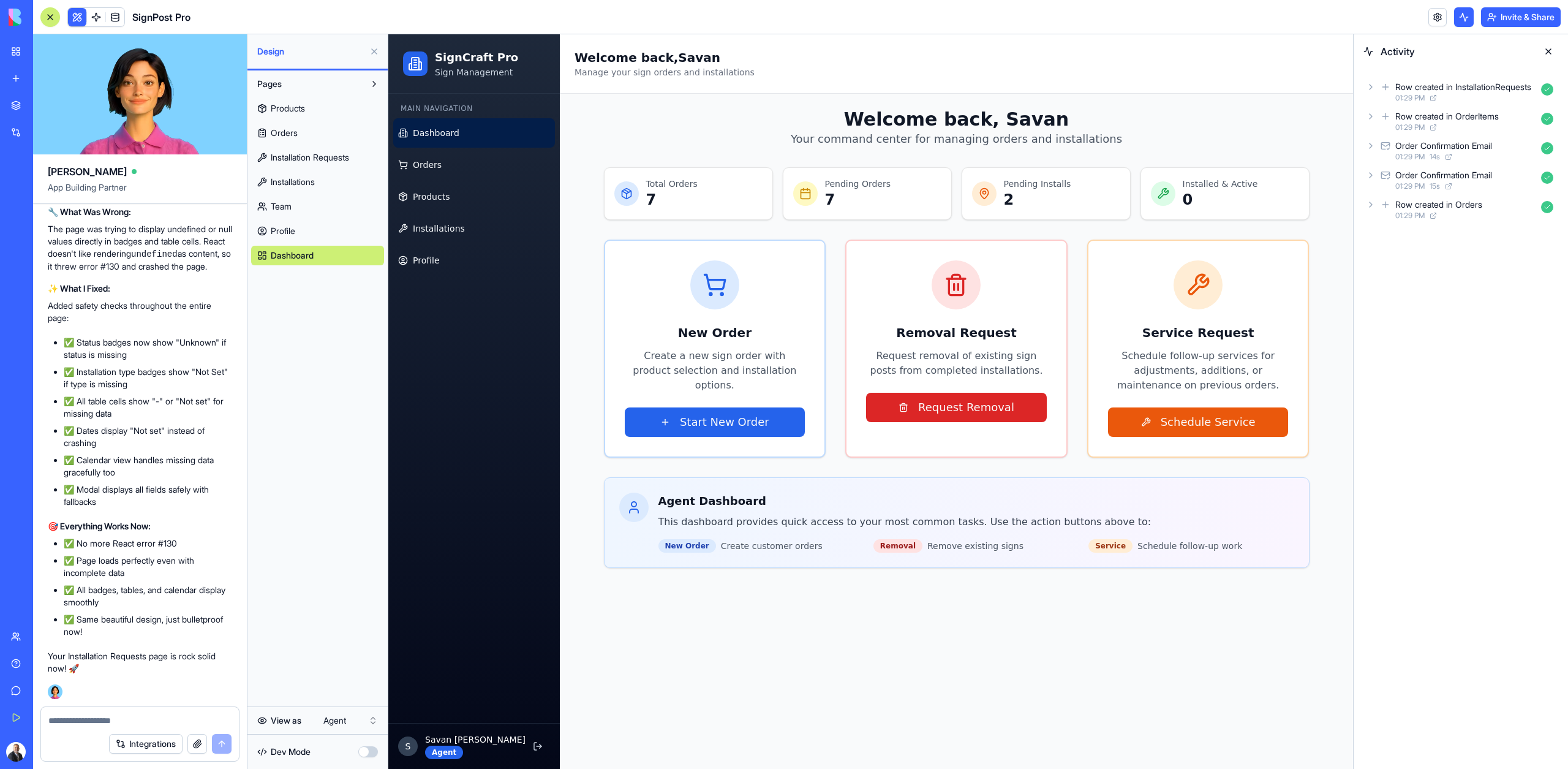
click at [417, 179] on ul "Dashboard Orders Products Installations Profile" at bounding box center [474, 196] width 162 height 157
click at [418, 171] on link "Orders" at bounding box center [474, 164] width 162 height 29
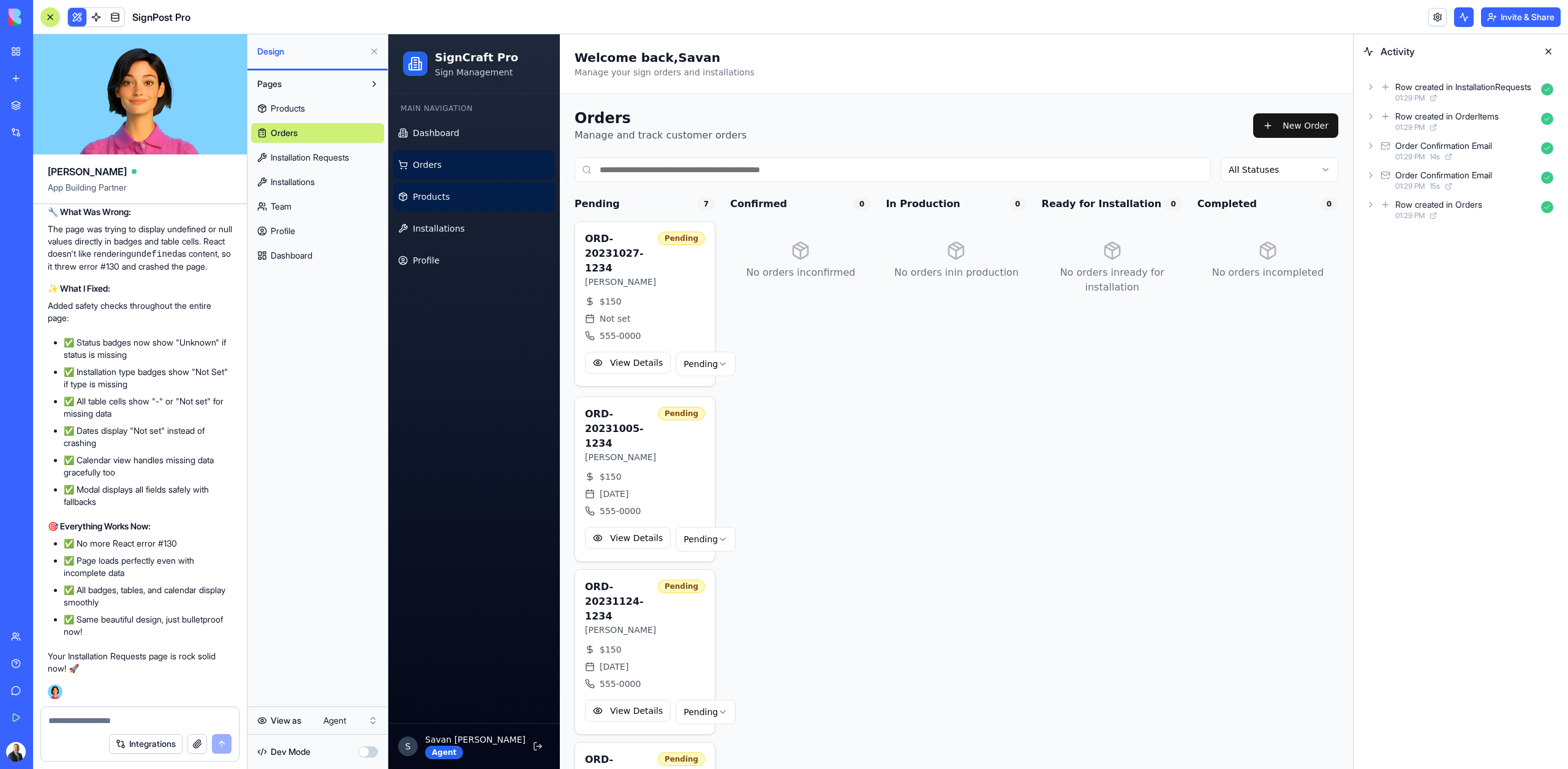
click at [431, 190] on span "Products" at bounding box center [431, 196] width 37 height 12
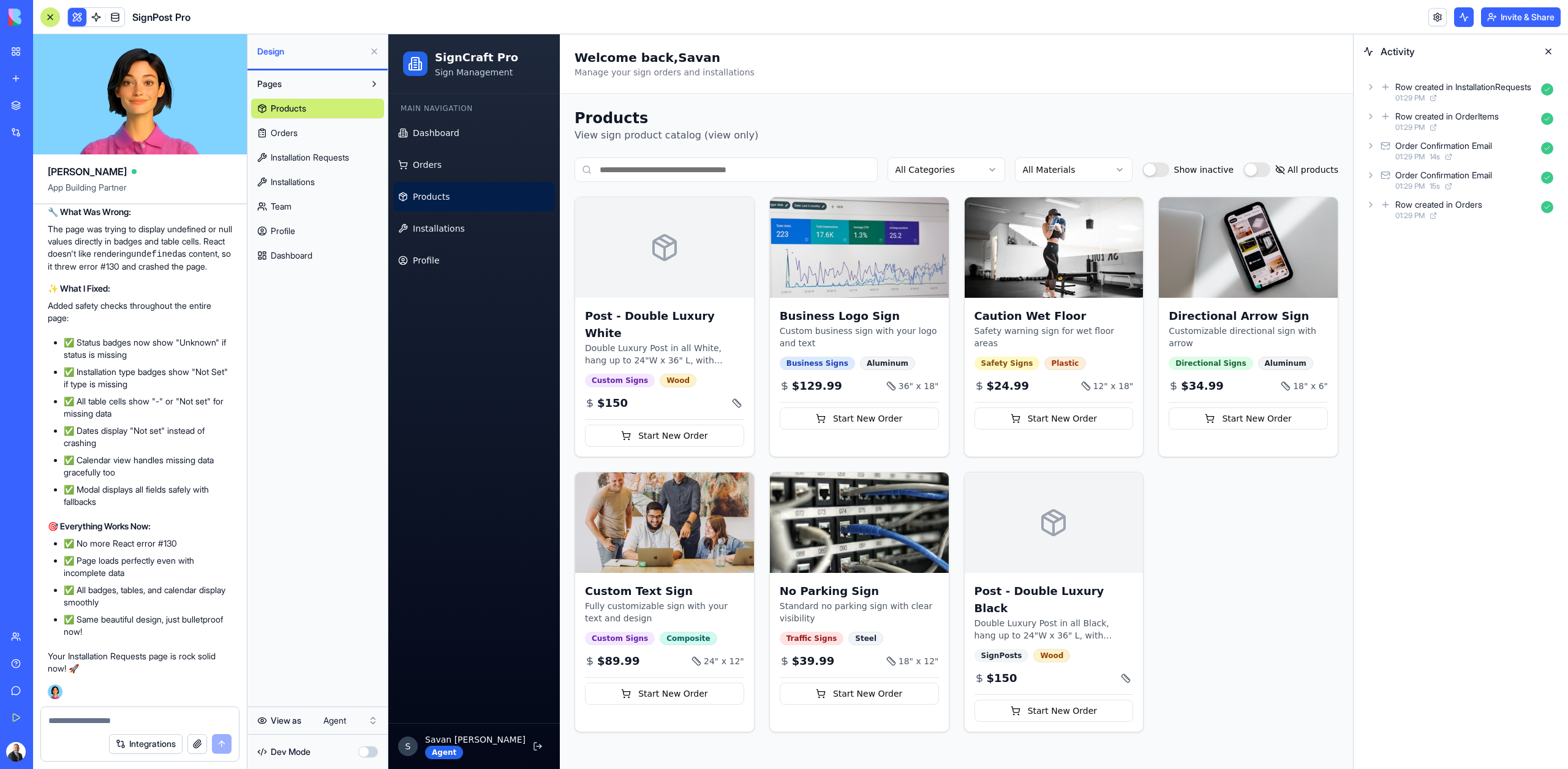
click at [319, 729] on html "My Workspace New app Marketplace Integrations Recent SignPost Pro RealEstate Co…" at bounding box center [784, 384] width 1568 height 769
click at [342, 722] on html "My Workspace New app Marketplace Integrations Recent SignPost Pro RealEstate Co…" at bounding box center [784, 384] width 1568 height 769
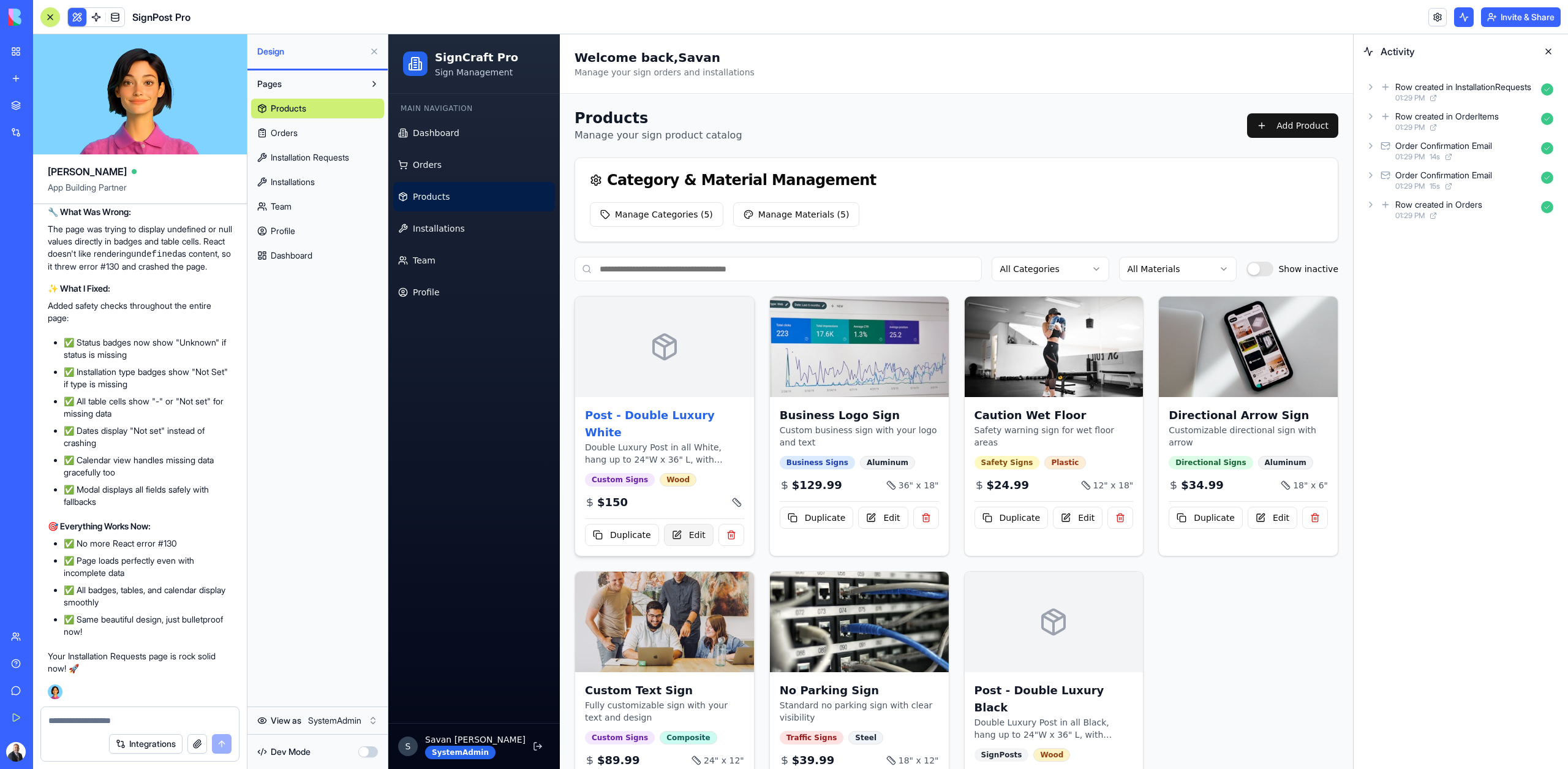
click at [691, 524] on button "Edit" at bounding box center [688, 535] width 50 height 22
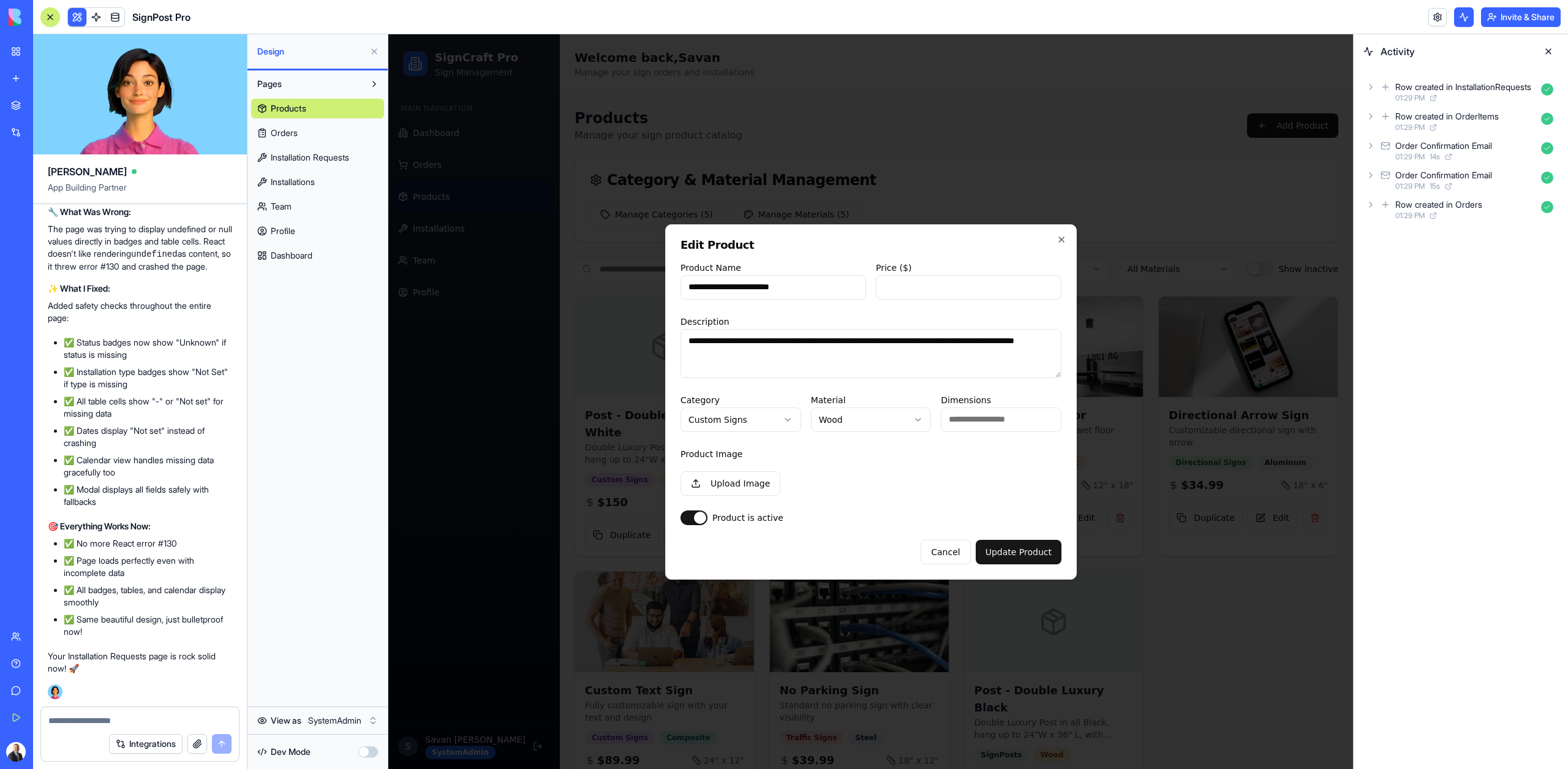
click at [540, 437] on div at bounding box center [870, 401] width 965 height 735
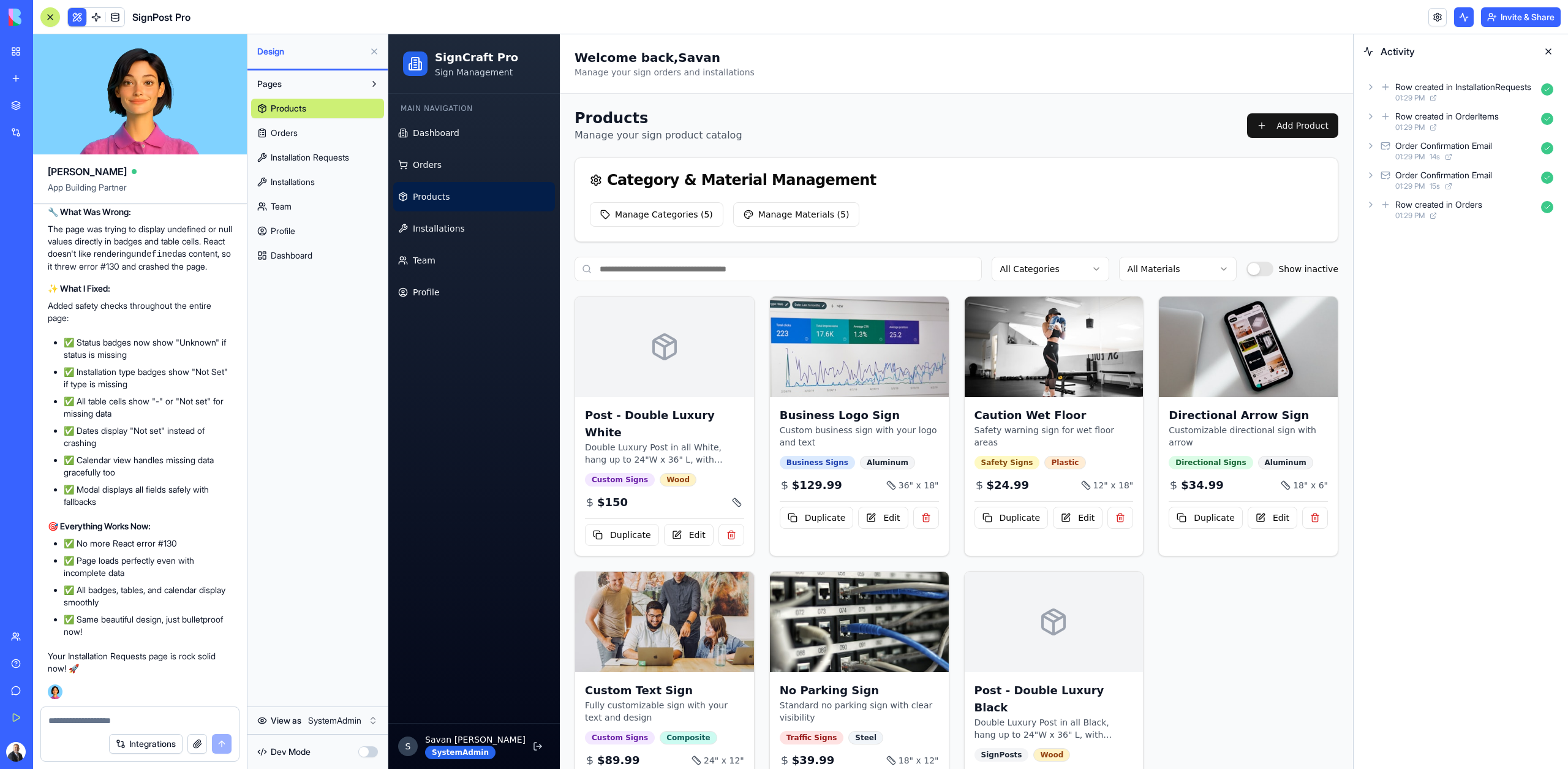
click at [1542, 55] on button at bounding box center [1547, 51] width 20 height 20
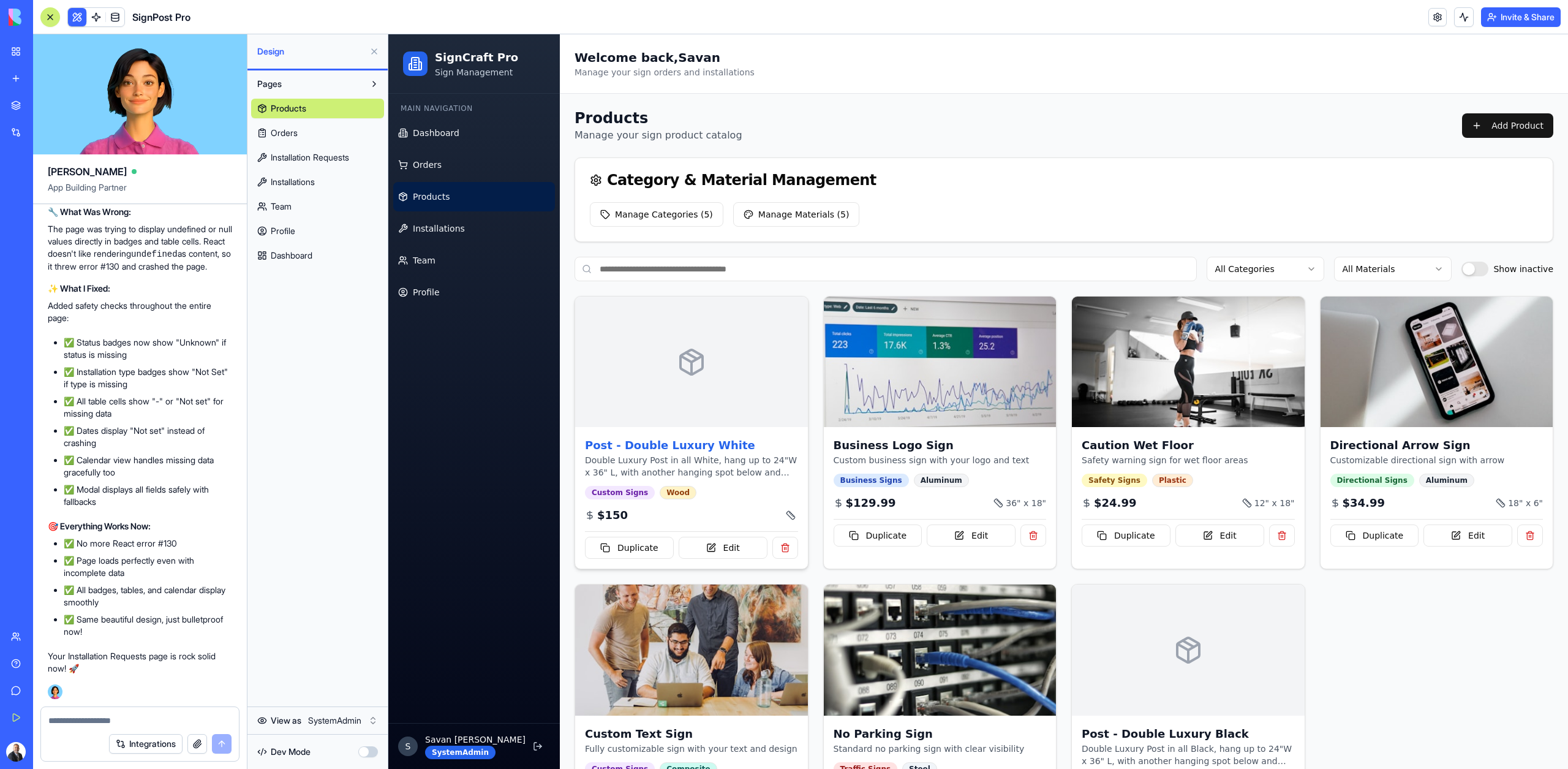
scroll to position [3, 0]
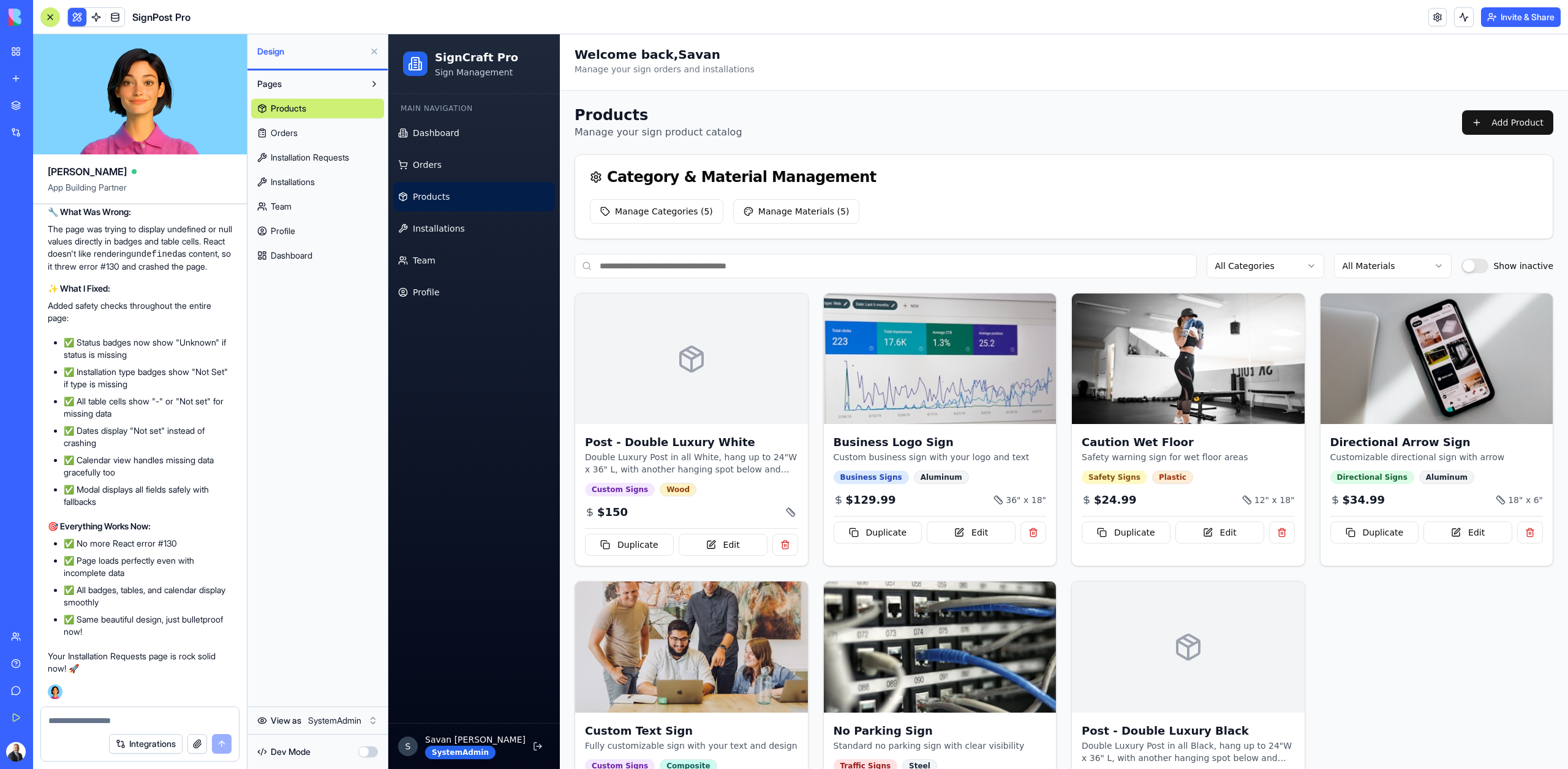
click at [278, 120] on div "Products Orders Installation Requests Installations Team Profile Dashboard" at bounding box center [318, 179] width 133 height 171
click at [281, 133] on span "Orders" at bounding box center [283, 133] width 27 height 12
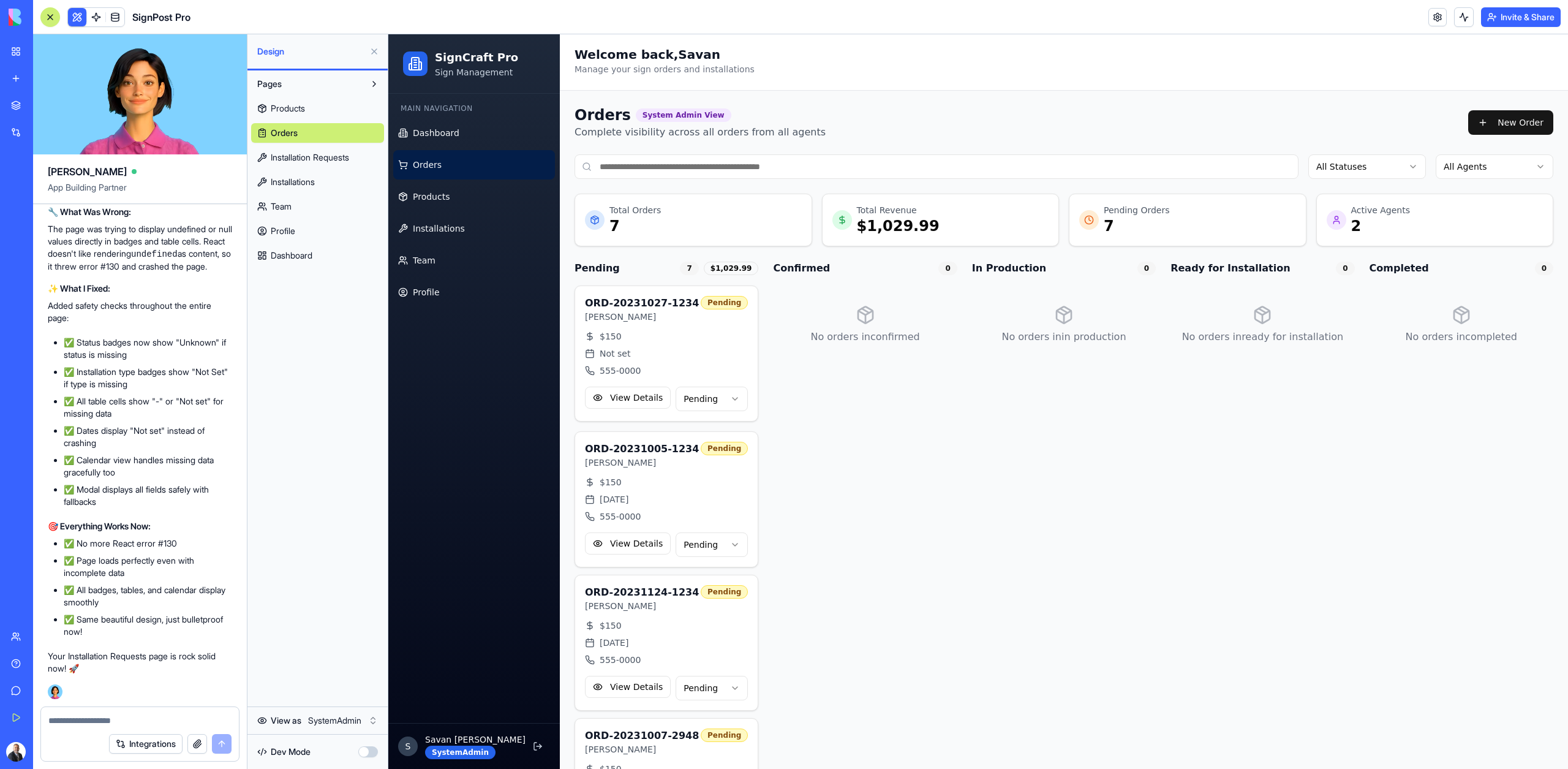
click at [283, 158] on span "Installation Requests" at bounding box center [309, 158] width 78 height 12
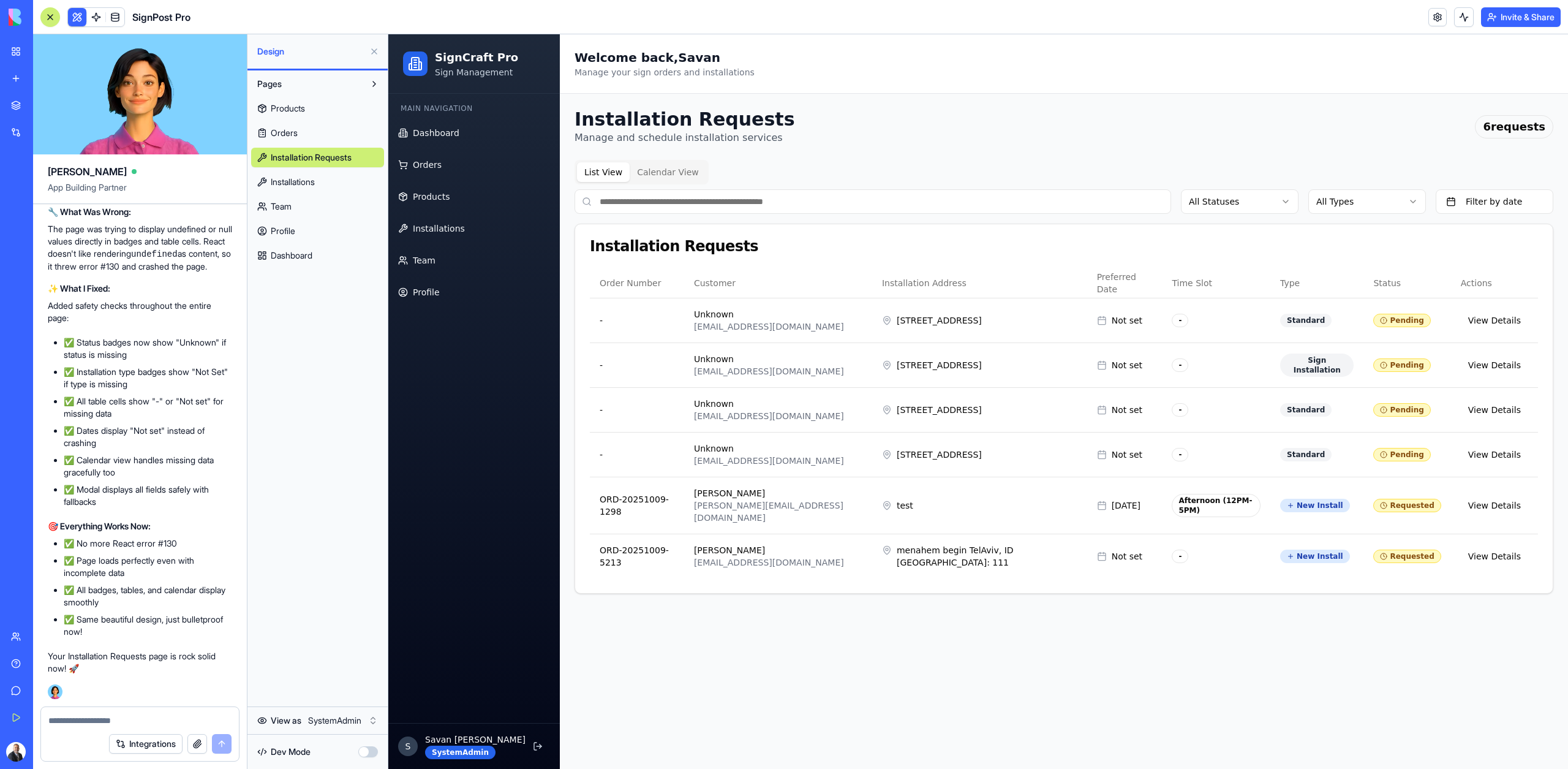
click at [283, 205] on span "Team" at bounding box center [281, 207] width 21 height 12
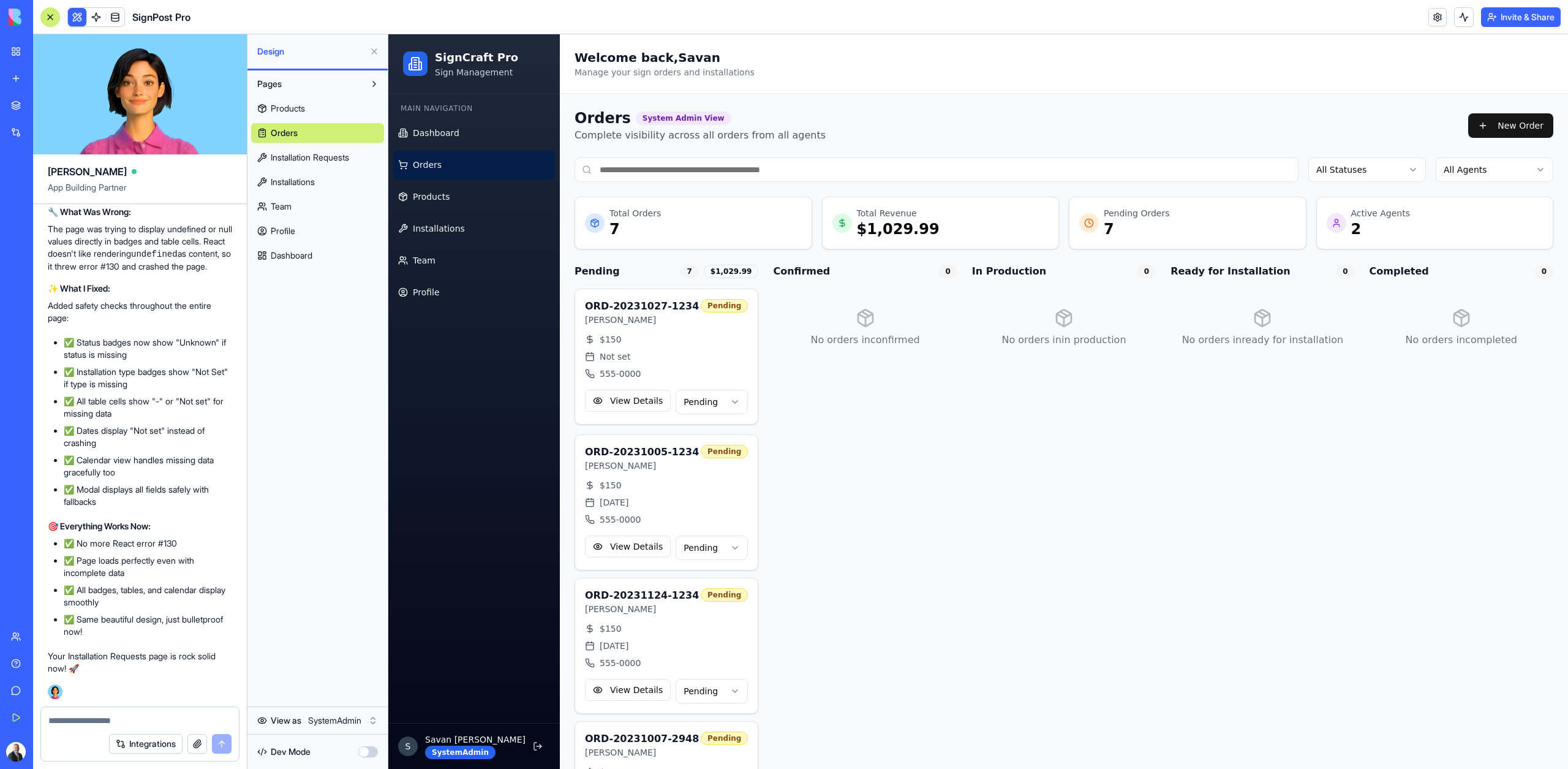
click at [285, 186] on span "Installations" at bounding box center [292, 182] width 44 height 12
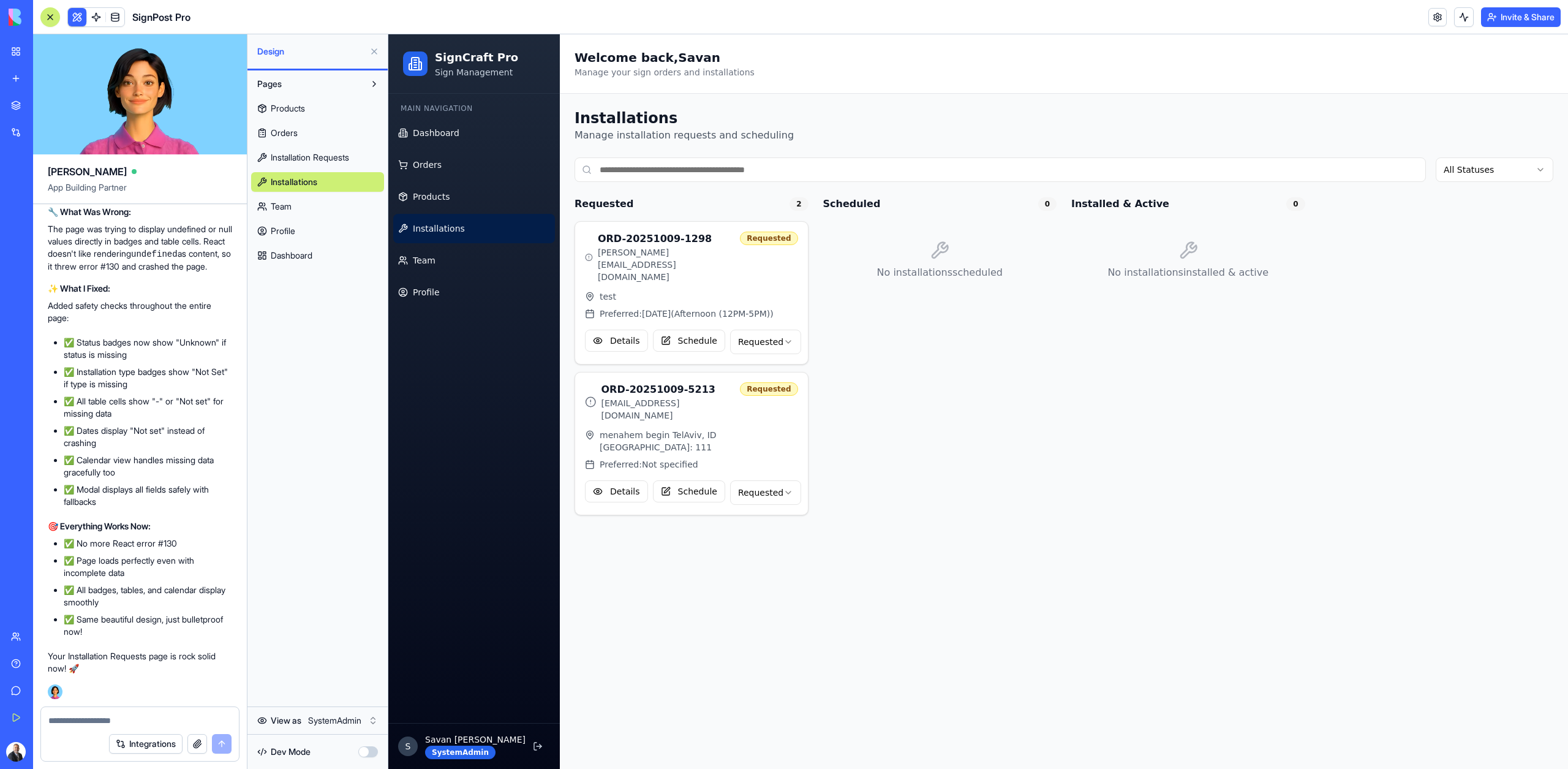
click at [287, 199] on link "Team" at bounding box center [318, 206] width 133 height 20
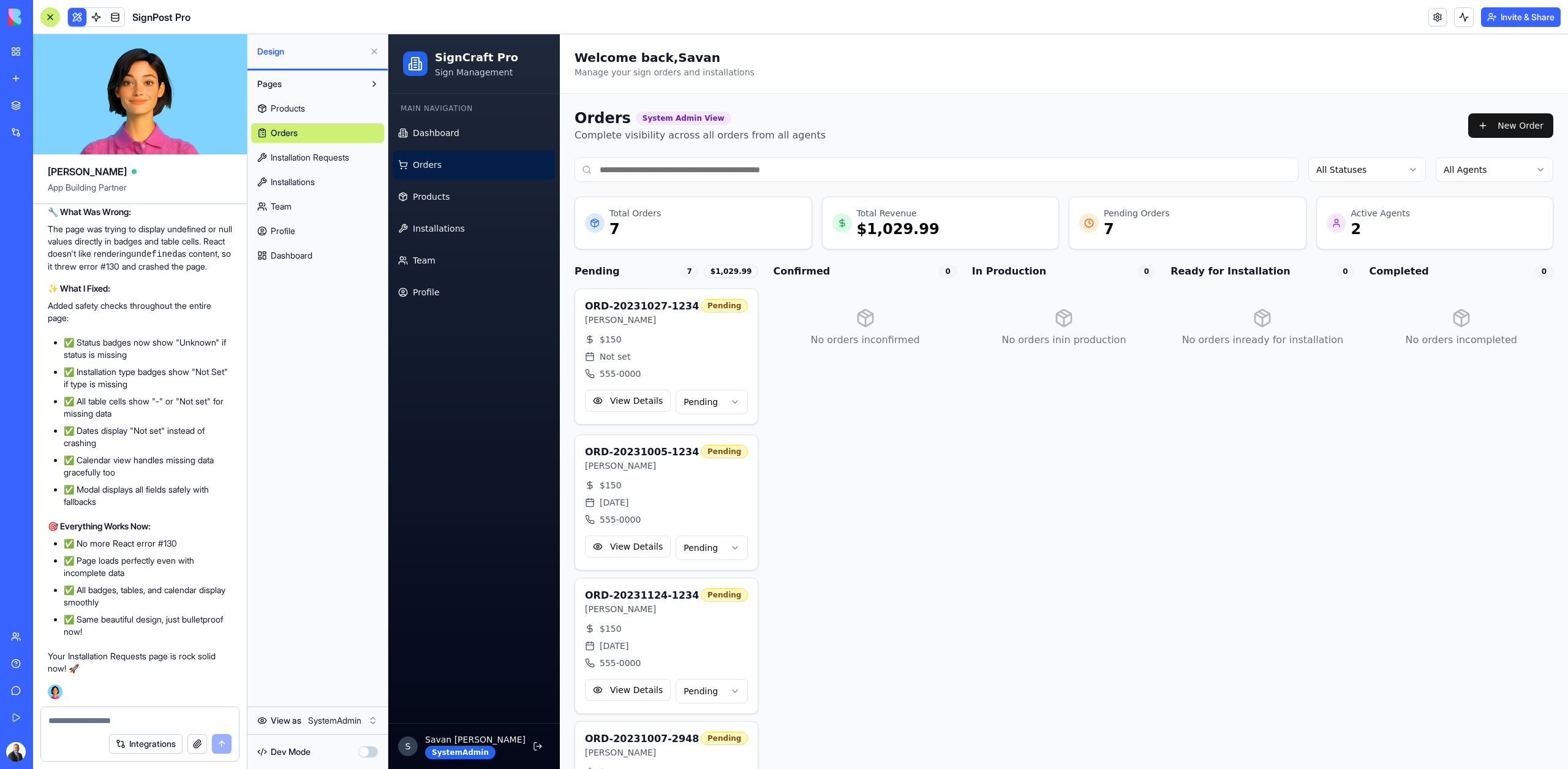
click at [289, 237] on link "Profile" at bounding box center [318, 231] width 133 height 20
click at [289, 257] on span "Dashboard" at bounding box center [291, 256] width 41 height 12
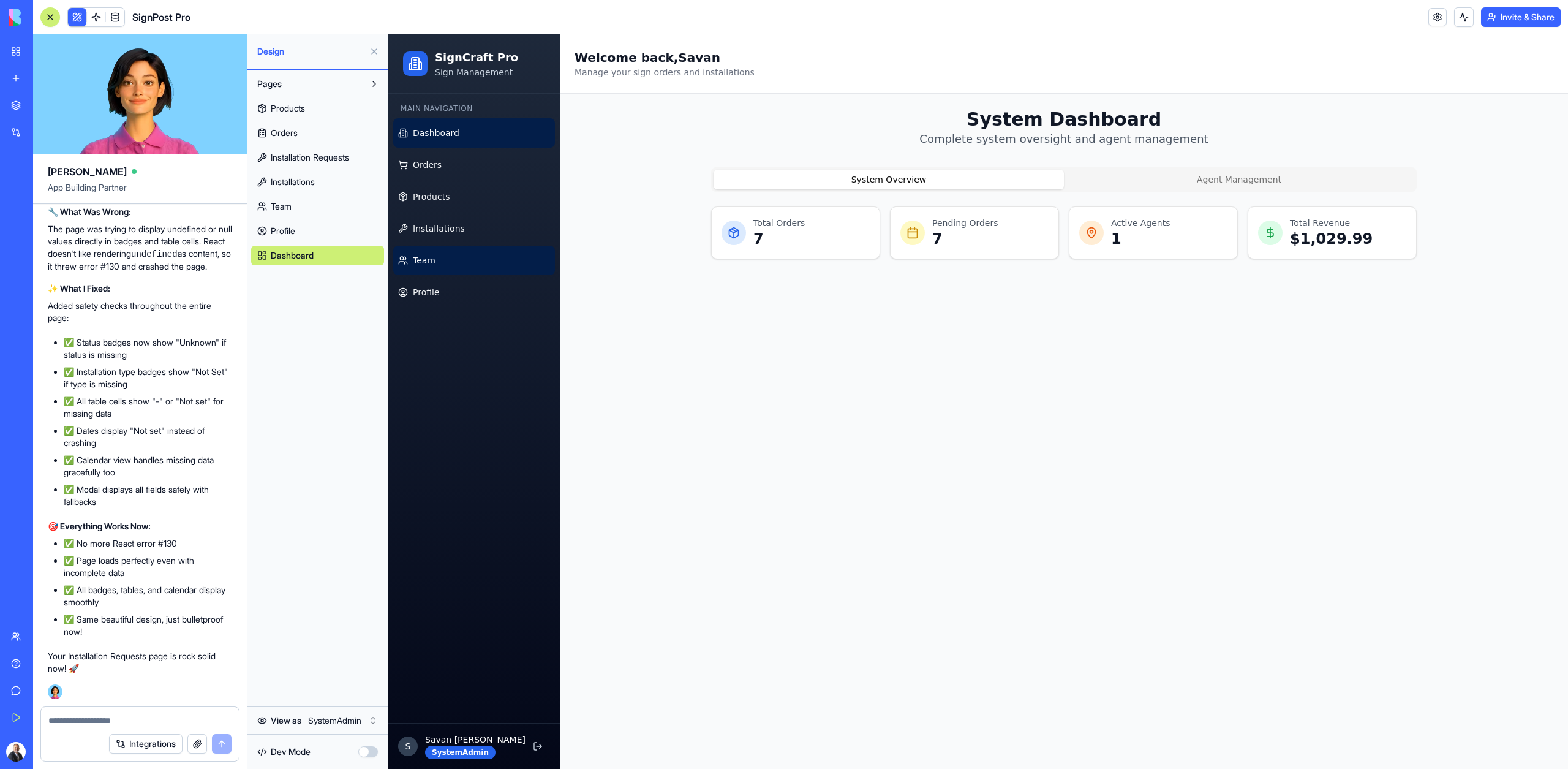
click at [419, 264] on span "Team" at bounding box center [424, 260] width 22 height 12
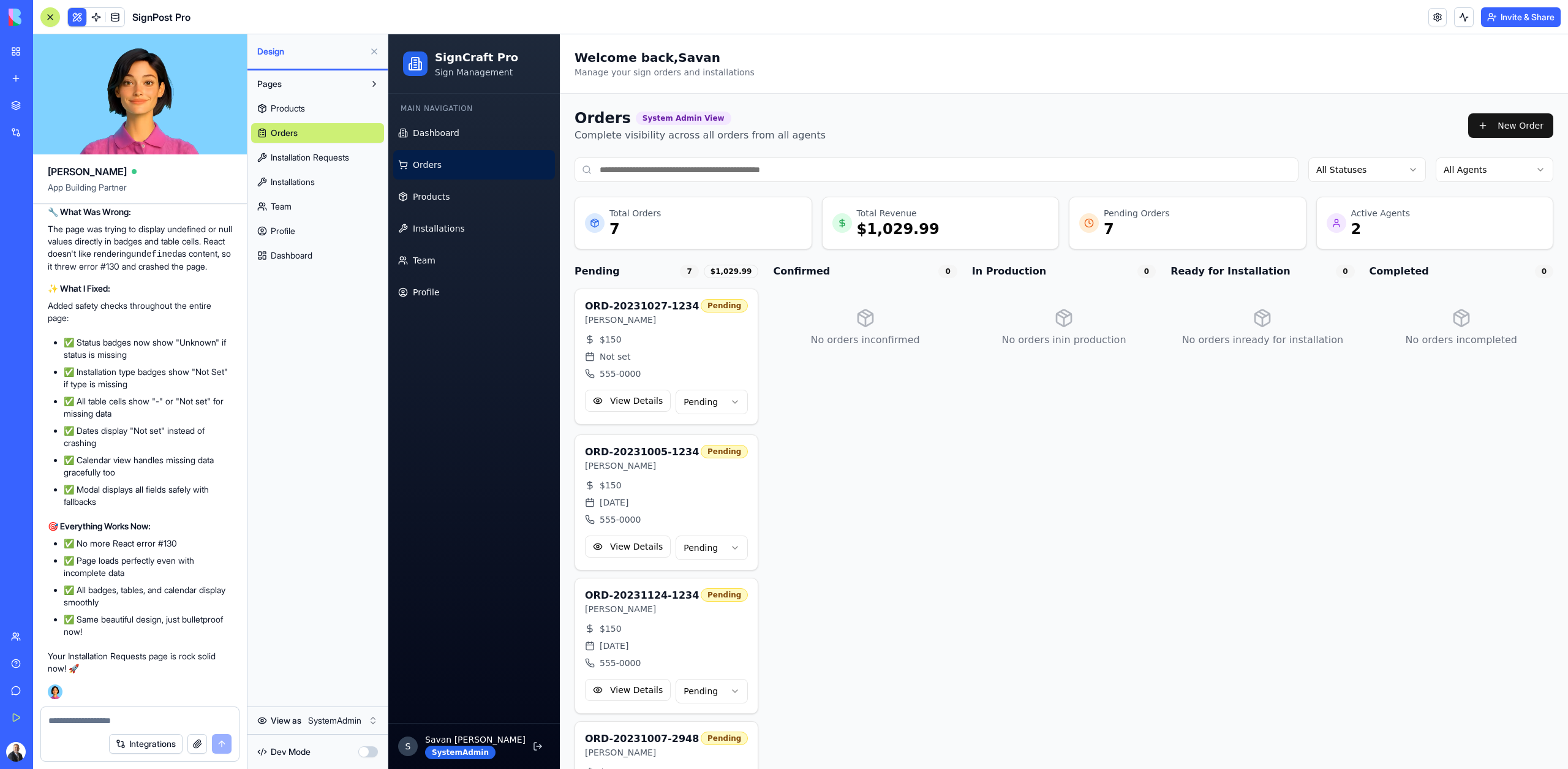
click at [339, 730] on div "View as SystemAdmin" at bounding box center [317, 721] width 140 height 28
click at [338, 723] on html "My Workspace New app Marketplace Integrations Recent SignPost Pro RealEstate Co…" at bounding box center [784, 384] width 1568 height 769
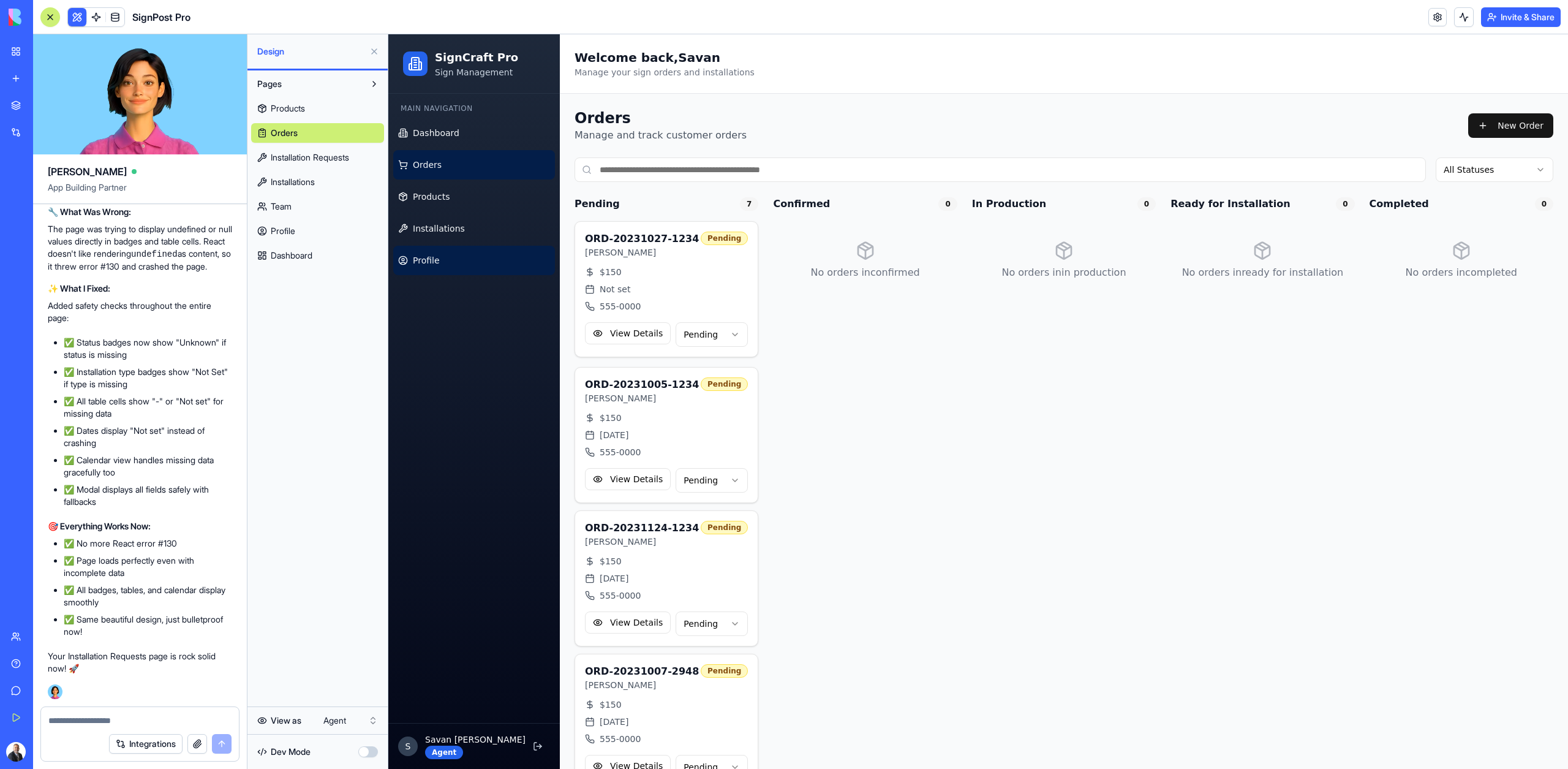
click at [430, 265] on span "Profile" at bounding box center [426, 260] width 27 height 12
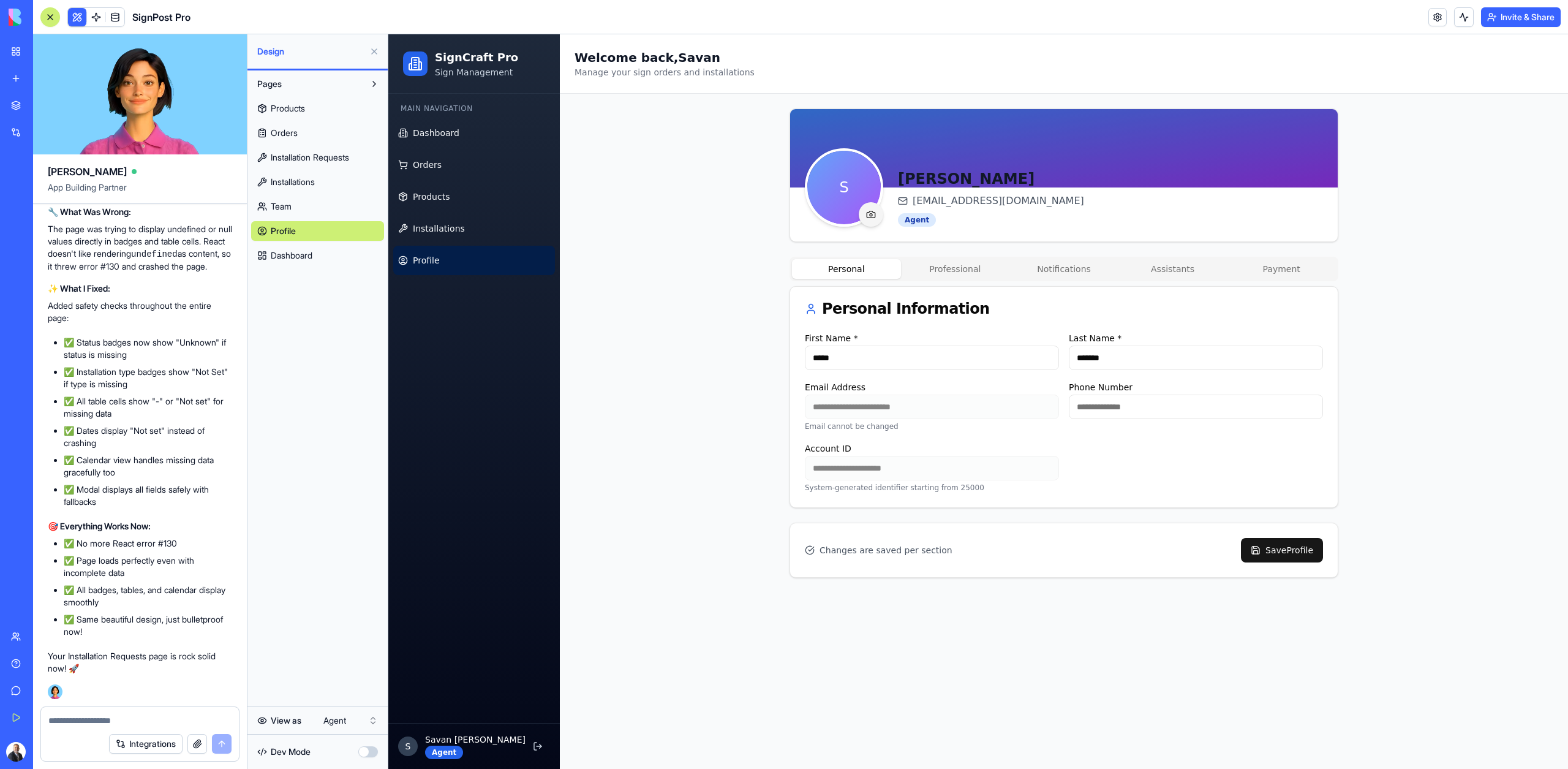
click at [349, 719] on html "My Workspace New app Marketplace Integrations Recent SignPost Pro RealEstate Co…" at bounding box center [784, 384] width 1568 height 769
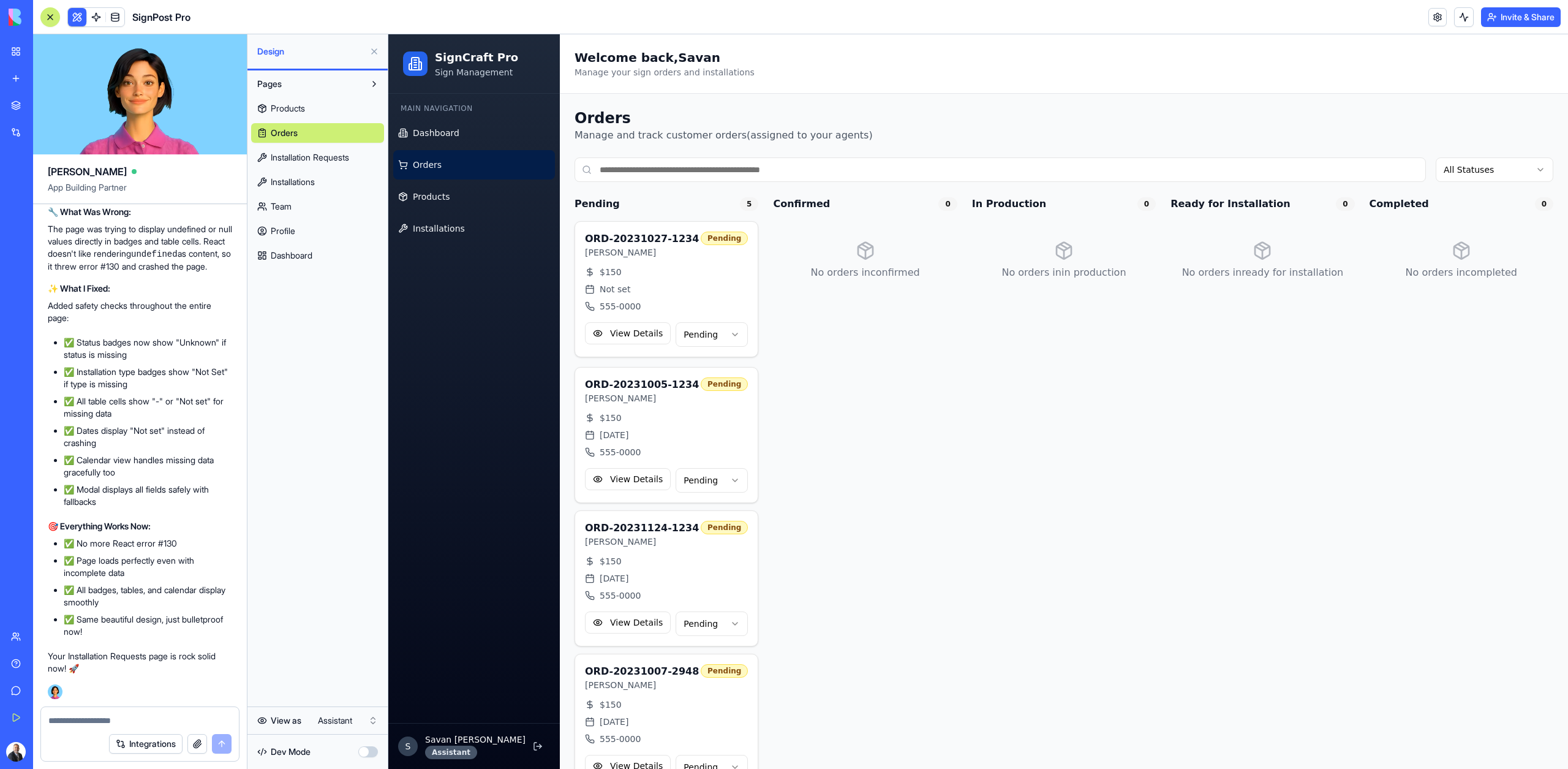
click at [358, 718] on html "My Workspace New app Marketplace Integrations Recent SignPost Pro RealEstate Co…" at bounding box center [784, 384] width 1568 height 769
click at [337, 719] on html "My Workspace New app Marketplace Integrations Recent SignPost Pro RealEstate Co…" at bounding box center [784, 384] width 1568 height 769
click at [348, 722] on html "My Workspace New app Marketplace Integrations Recent SignPost Pro RealEstate Co…" at bounding box center [784, 384] width 1568 height 769
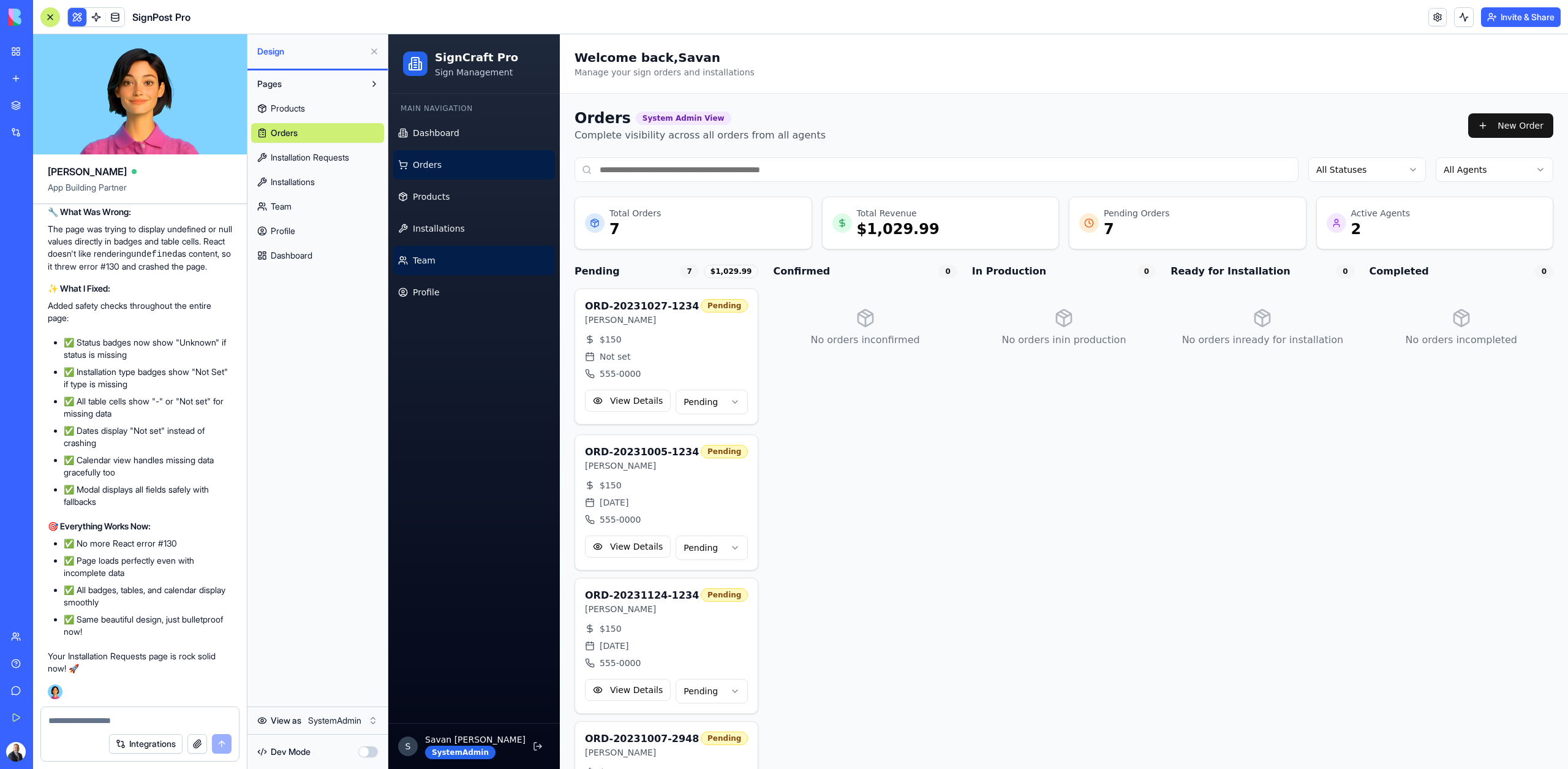
click at [418, 269] on link "Team" at bounding box center [474, 260] width 162 height 29
click at [419, 293] on span "Profile" at bounding box center [426, 292] width 27 height 12
click at [296, 212] on link "Team" at bounding box center [318, 206] width 133 height 20
click at [295, 228] on span "Profile" at bounding box center [282, 231] width 24 height 12
click at [343, 725] on html "My Workspace New app Marketplace Integrations Recent SignPost Pro RealEstate Co…" at bounding box center [784, 384] width 1568 height 769
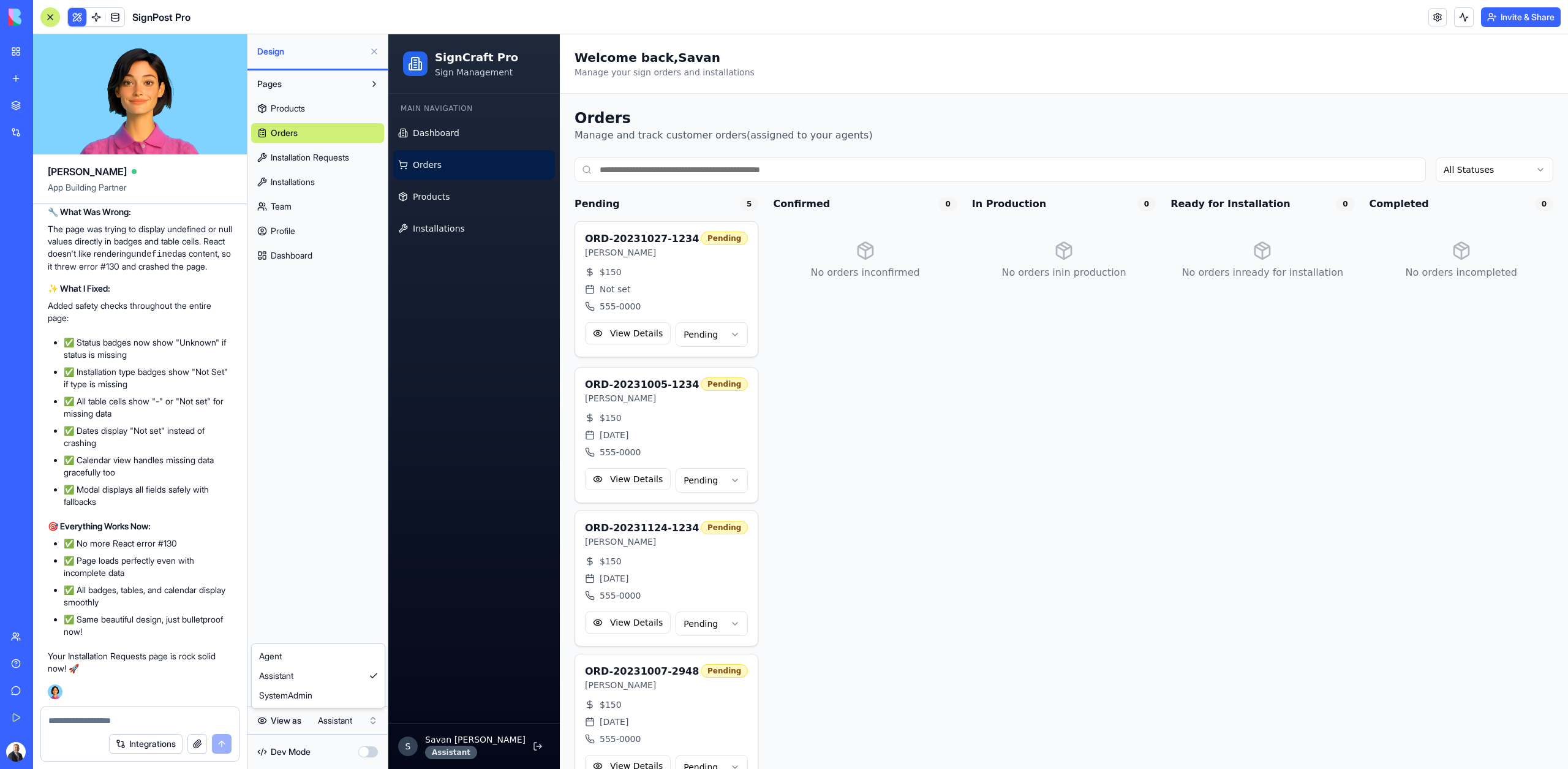
click at [350, 723] on html "My Workspace New app Marketplace Integrations Recent SignPost Pro RealEstate Co…" at bounding box center [784, 384] width 1568 height 769
click at [429, 256] on span "Profile" at bounding box center [426, 260] width 27 height 12
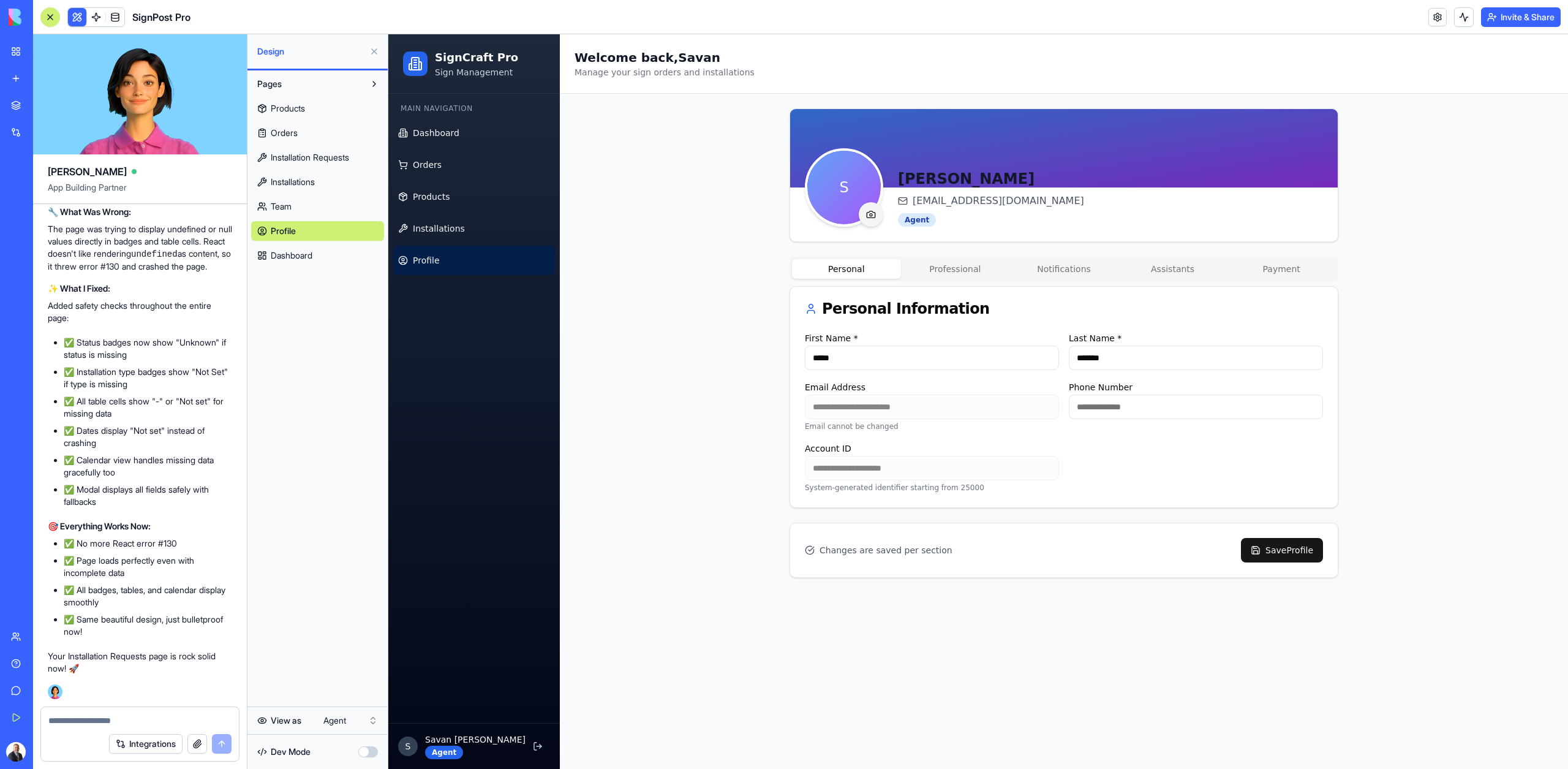
click at [336, 719] on html "My Workspace New app Marketplace Integrations Recent SignPost Pro RealEstate Co…" at bounding box center [784, 384] width 1568 height 769
click at [300, 203] on html "My Workspace New app Marketplace Integrations Recent SignPost Pro RealEstate Co…" at bounding box center [784, 384] width 1568 height 769
click at [300, 203] on link "Team" at bounding box center [318, 206] width 133 height 20
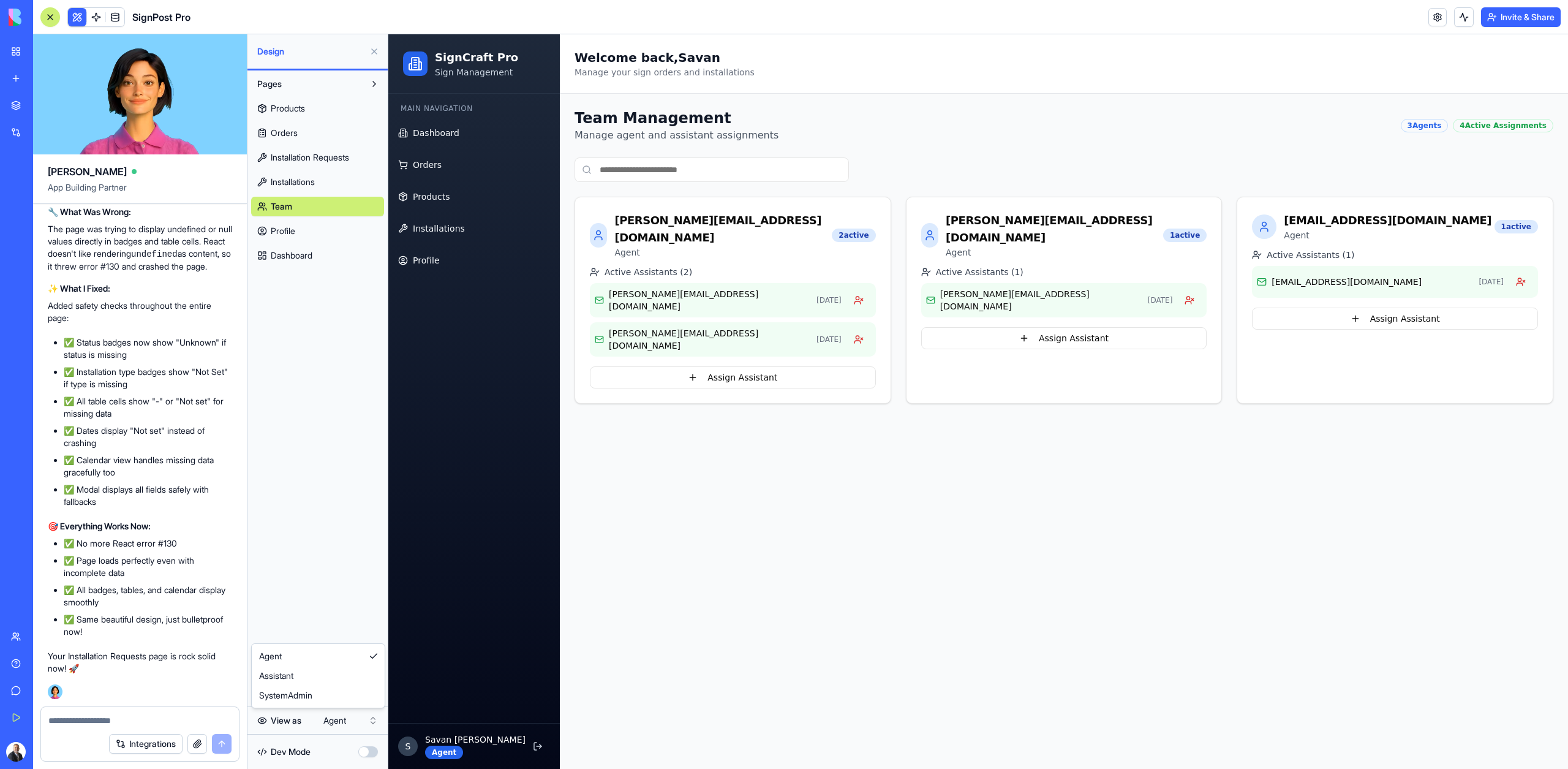
click at [347, 716] on html "My Workspace New app Marketplace Integrations Recent SignPost Pro RealEstate Co…" at bounding box center [784, 384] width 1568 height 769
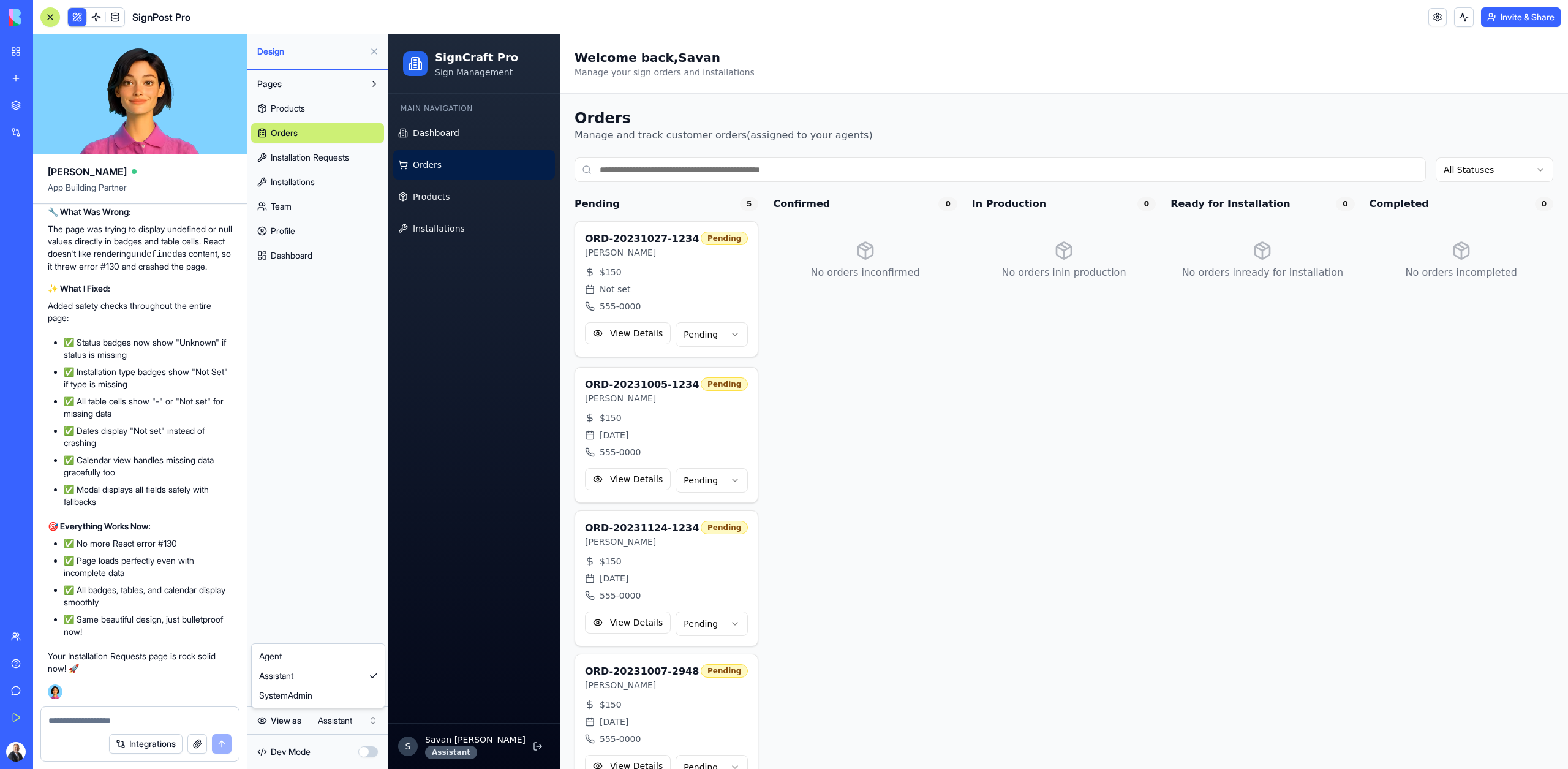
click at [342, 720] on html "My Workspace New app Marketplace Integrations Recent SignPost Pro RealEstate Co…" at bounding box center [784, 384] width 1568 height 769
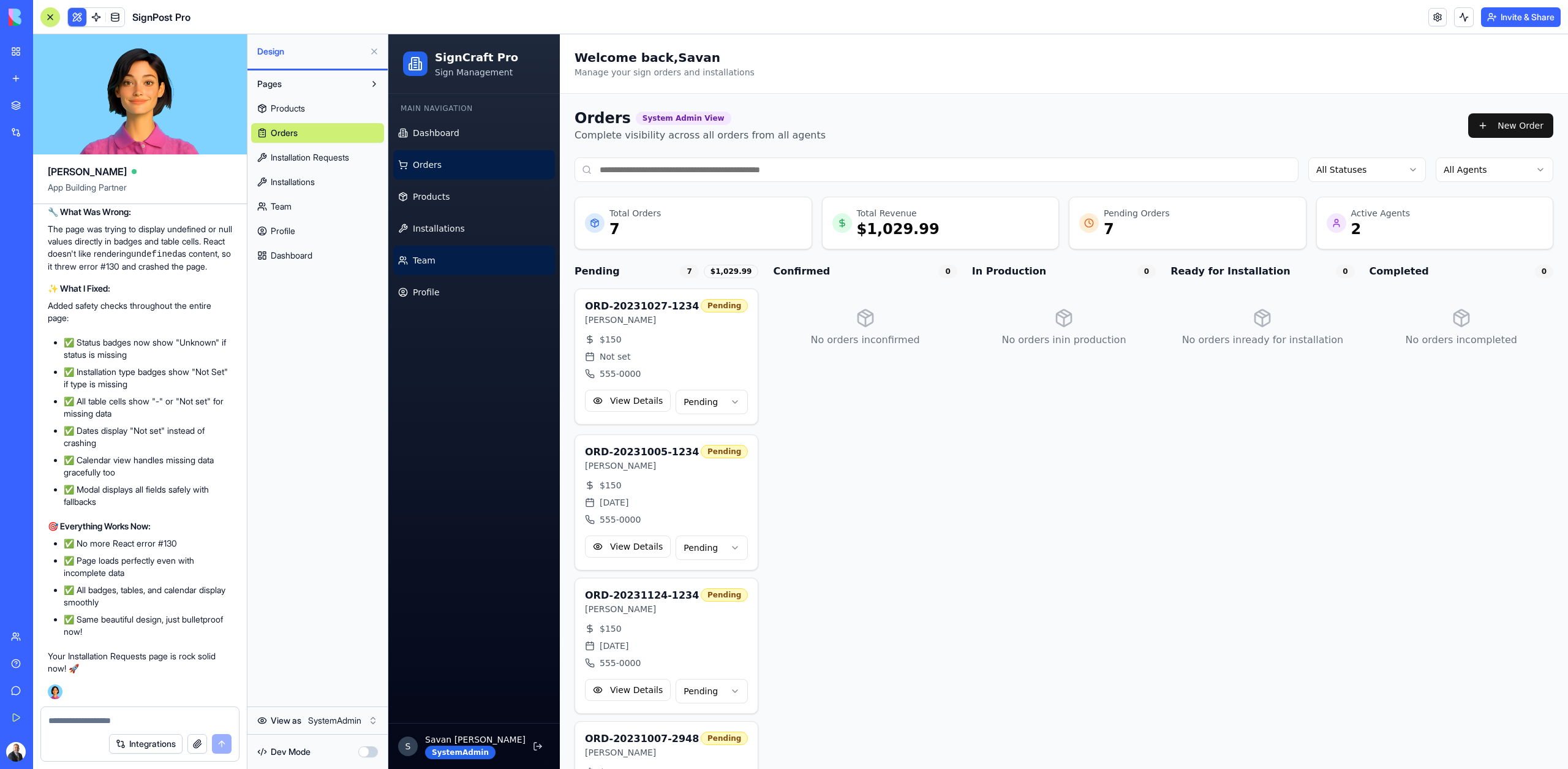
click at [432, 267] on link "Team" at bounding box center [474, 260] width 162 height 29
click at [430, 287] on span "Profile" at bounding box center [426, 292] width 27 height 12
click at [99, 730] on div "Integrations" at bounding box center [140, 744] width 198 height 34
click at [95, 721] on textarea at bounding box center [139, 721] width 183 height 12
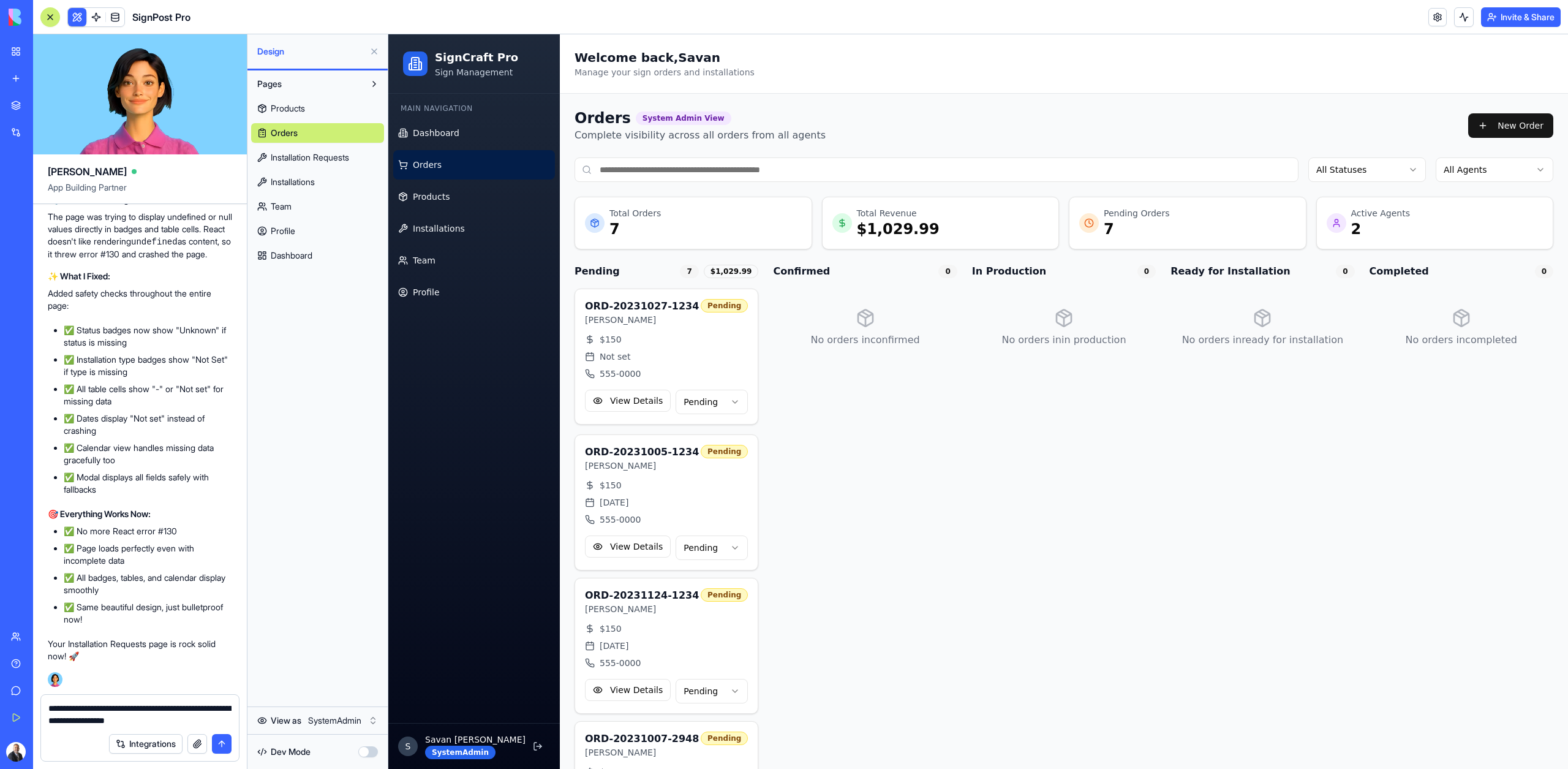
click at [353, 714] on html "My Workspace New app Marketplace Integrations Recent SignPost Pro RealEstate Co…" at bounding box center [784, 384] width 1568 height 769
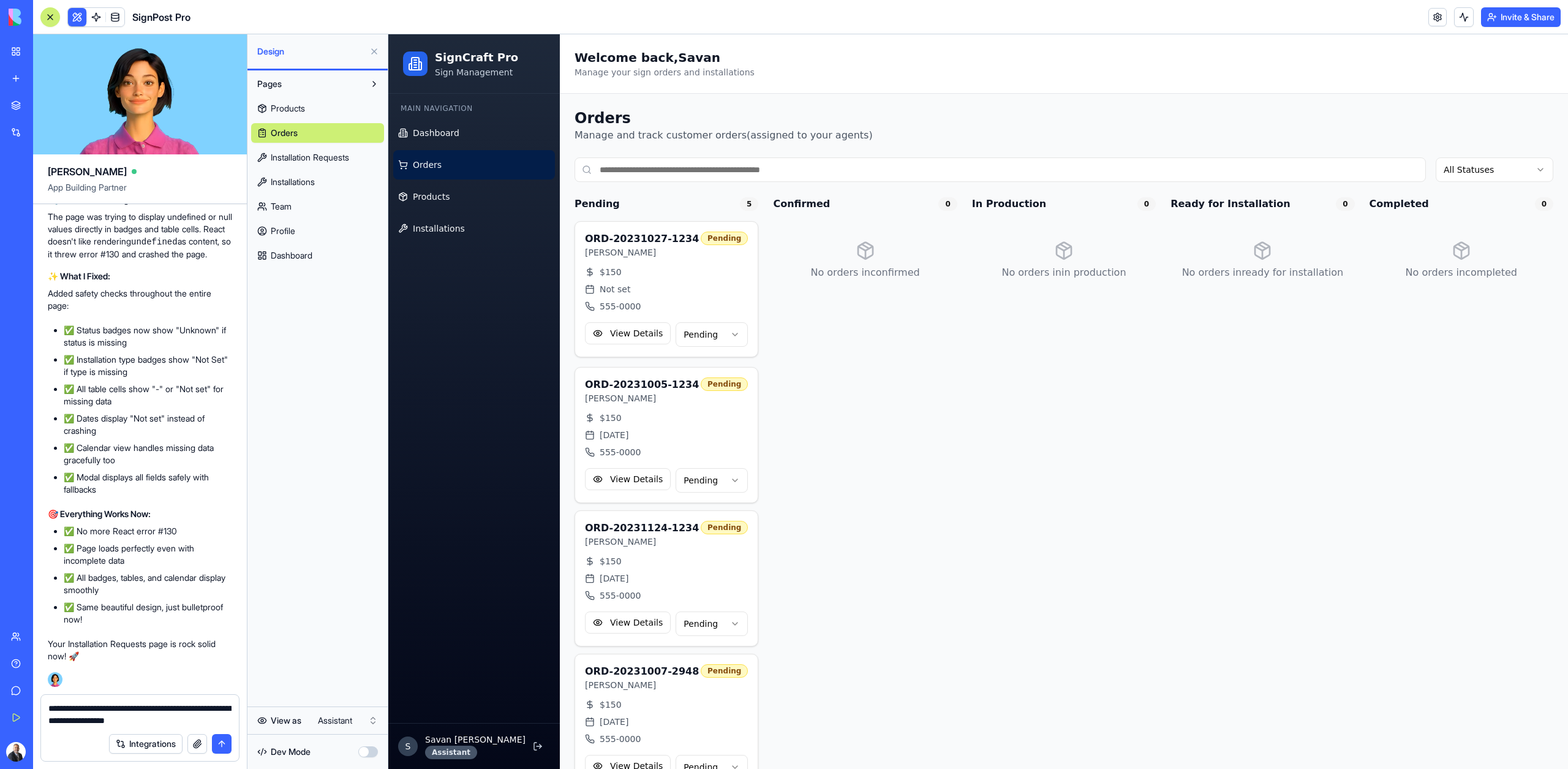
click at [334, 723] on html "My Workspace New app Marketplace Integrations Recent SignPost Pro RealEstate Co…" at bounding box center [784, 384] width 1568 height 769
click at [451, 254] on link "Profile" at bounding box center [474, 260] width 162 height 29
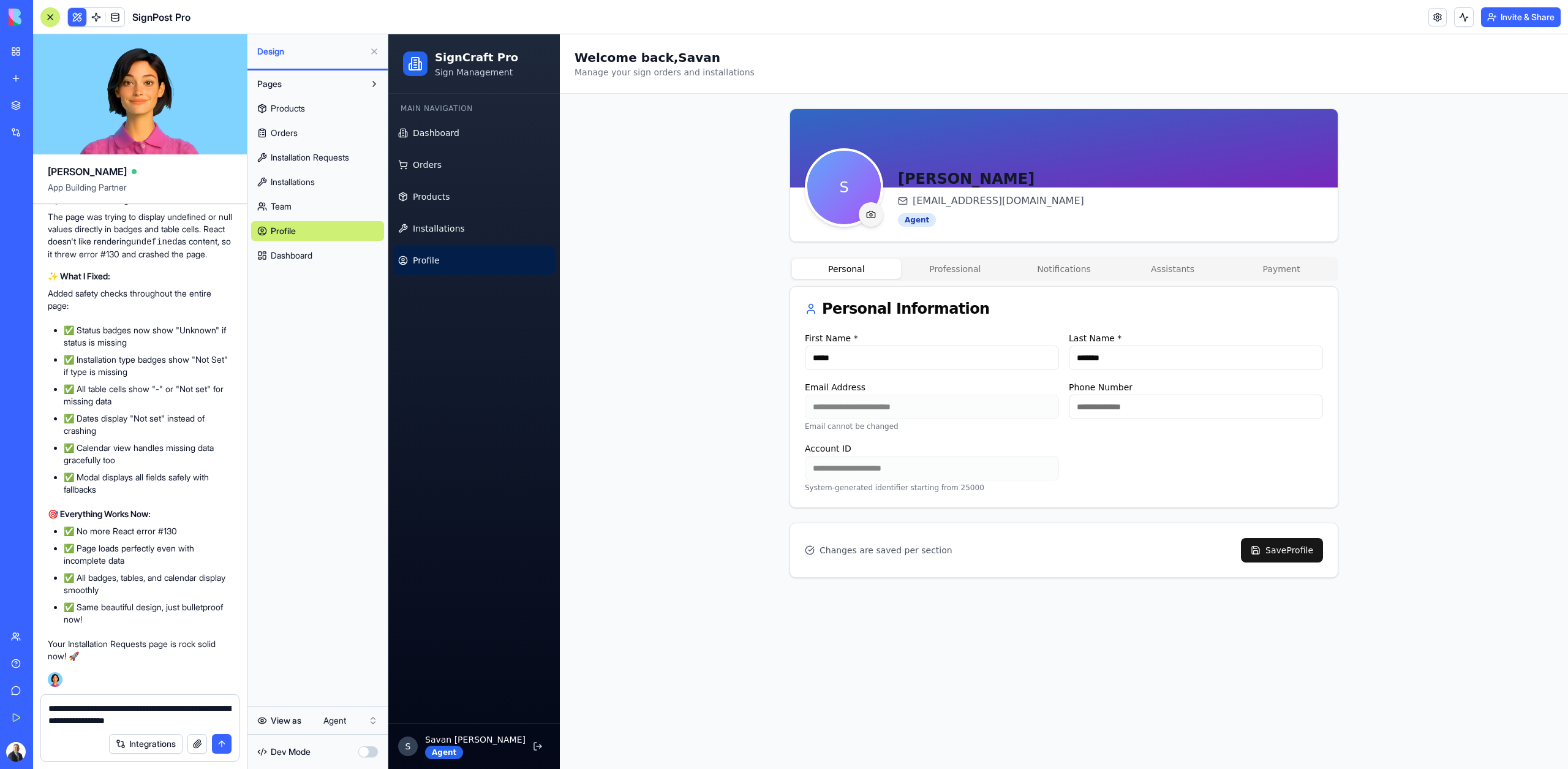
click at [451, 254] on link "Profile" at bounding box center [474, 260] width 162 height 29
click at [448, 262] on link "Profile" at bounding box center [474, 260] width 162 height 29
click at [208, 722] on textarea "**********" at bounding box center [139, 714] width 183 height 24
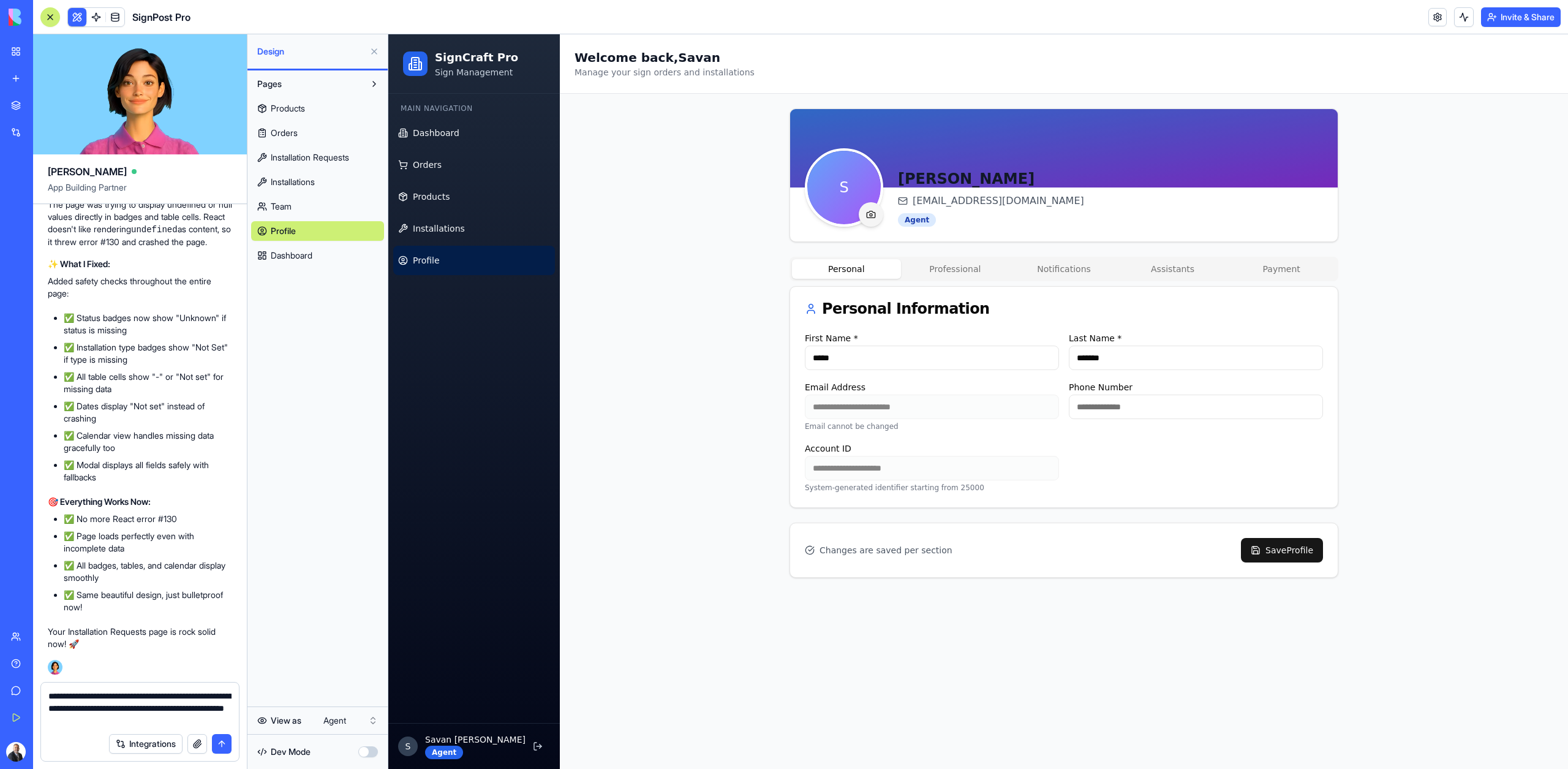
type textarea "**********"
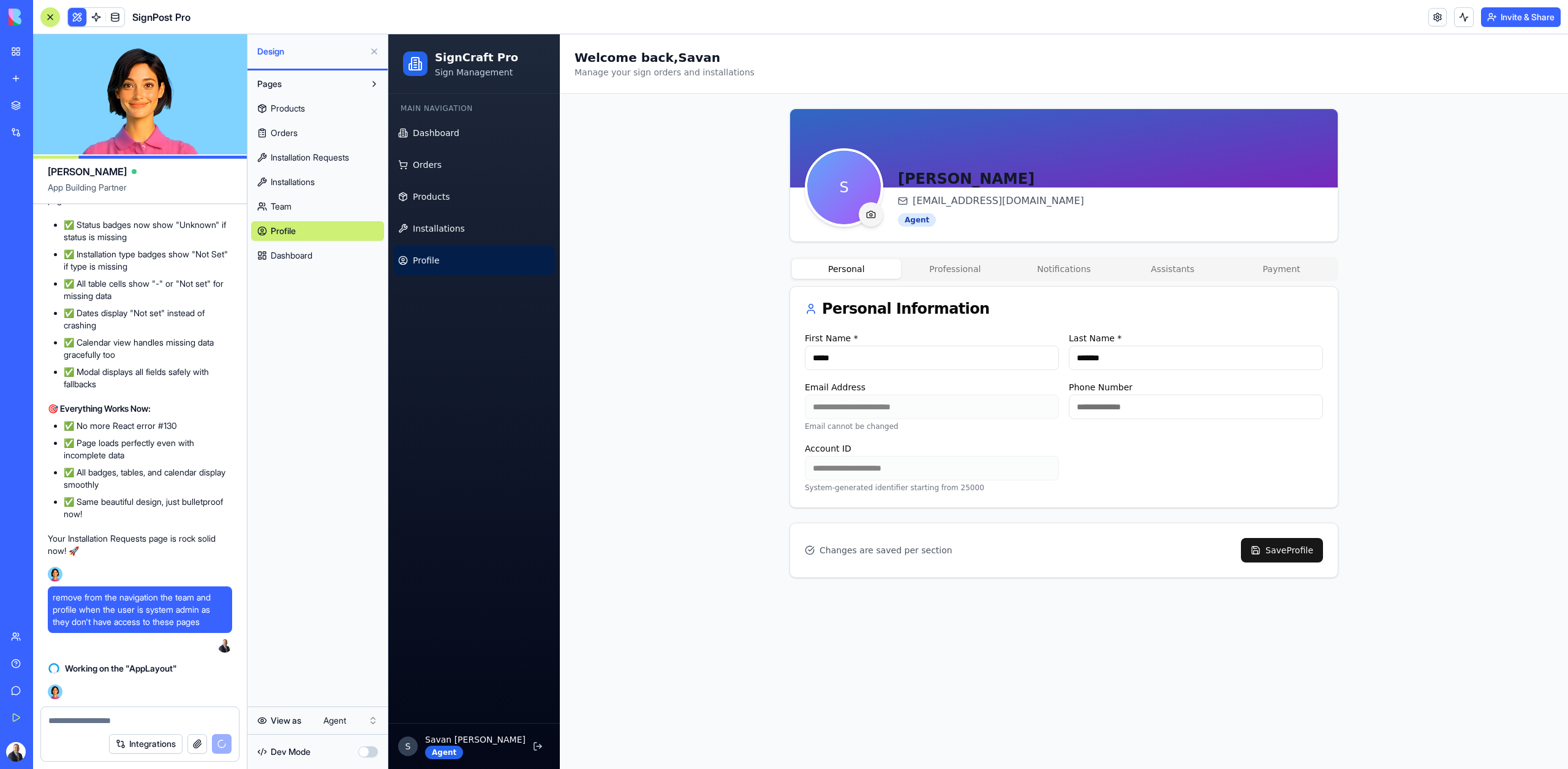
scroll to position [24436, 0]
